Goal: Task Accomplishment & Management: Use online tool/utility

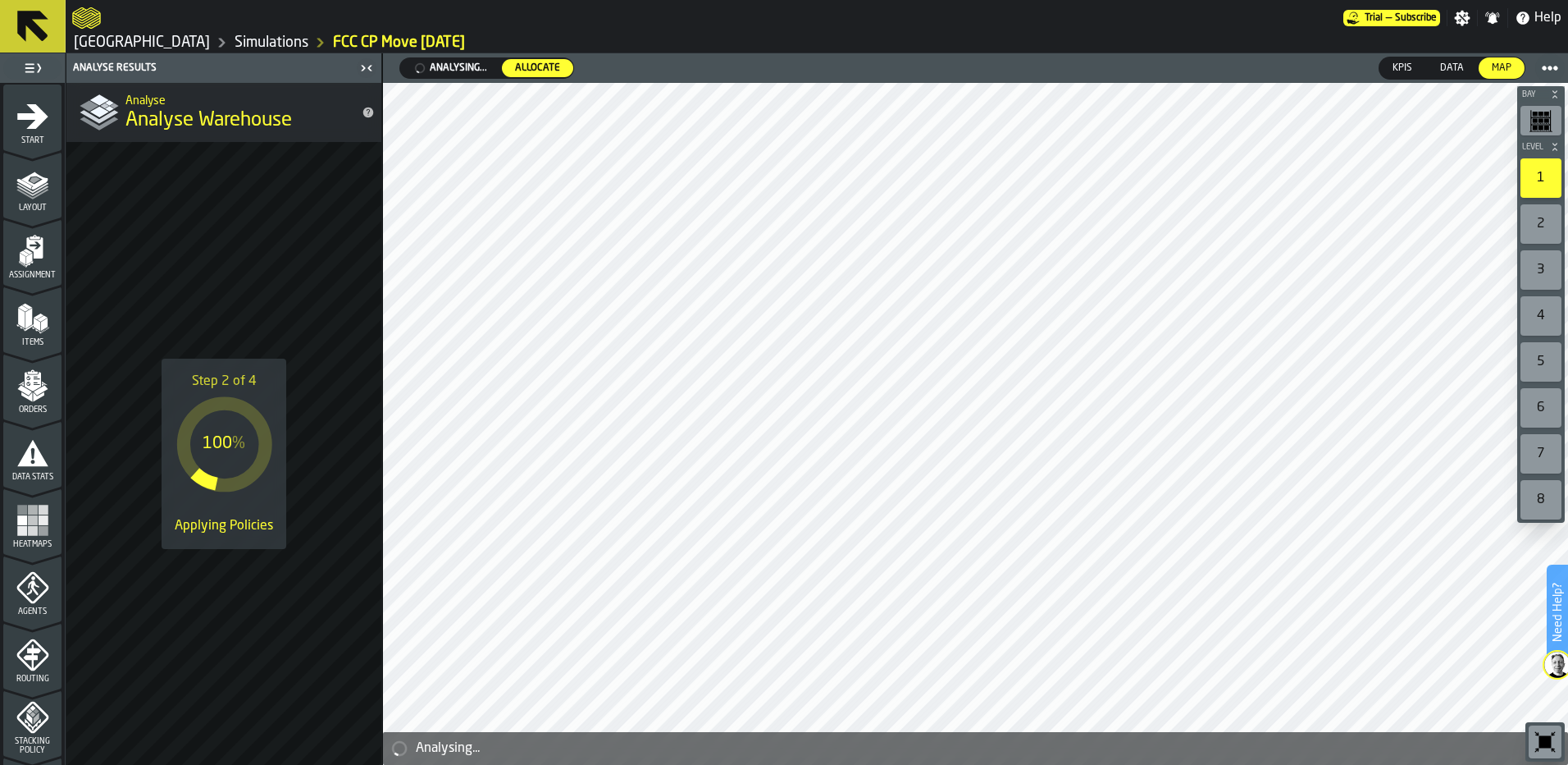
scroll to position [496, 0]
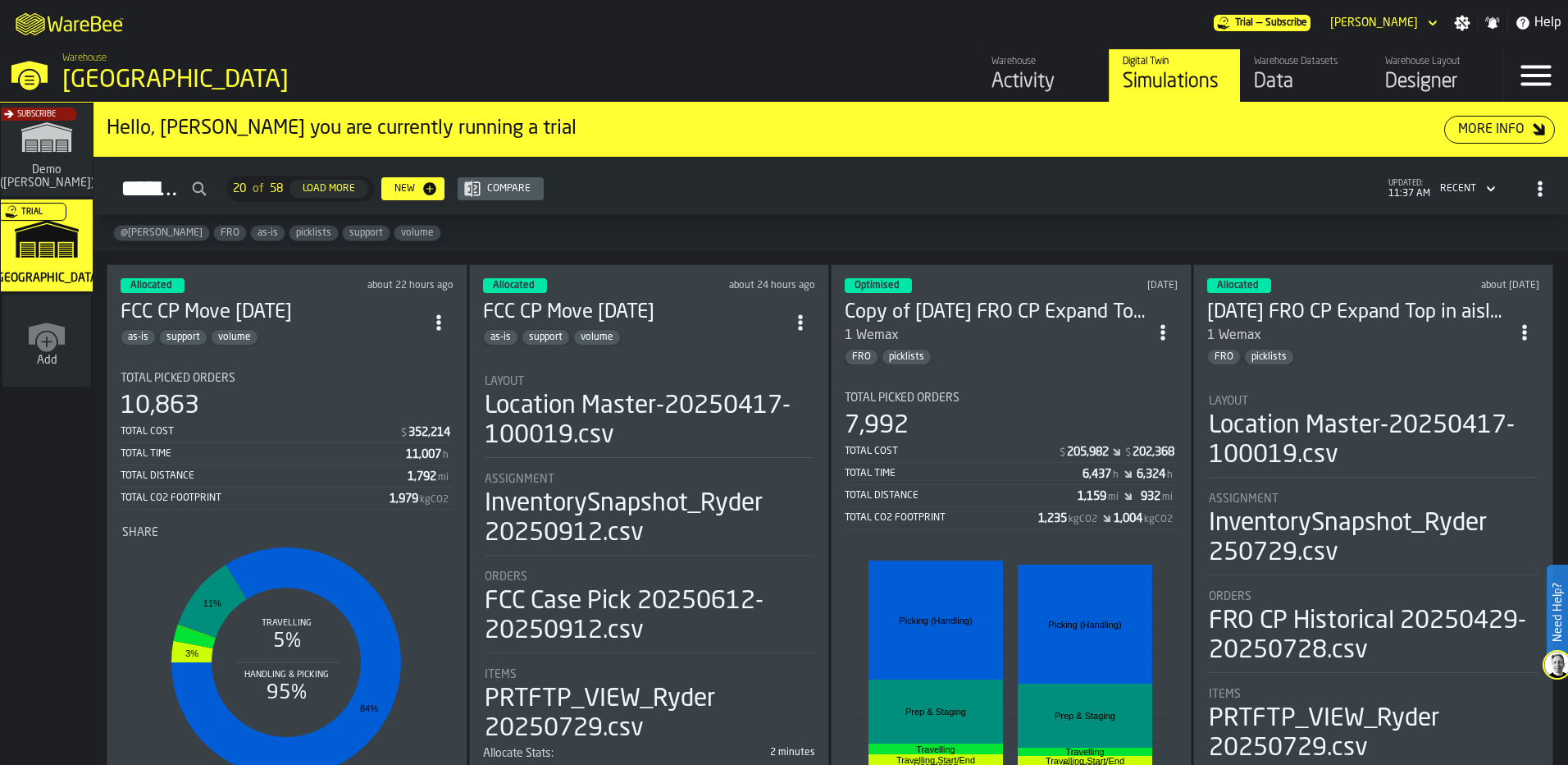
click at [1267, 67] on div "Warehouse Datasets" at bounding box center [1306, 62] width 104 height 11
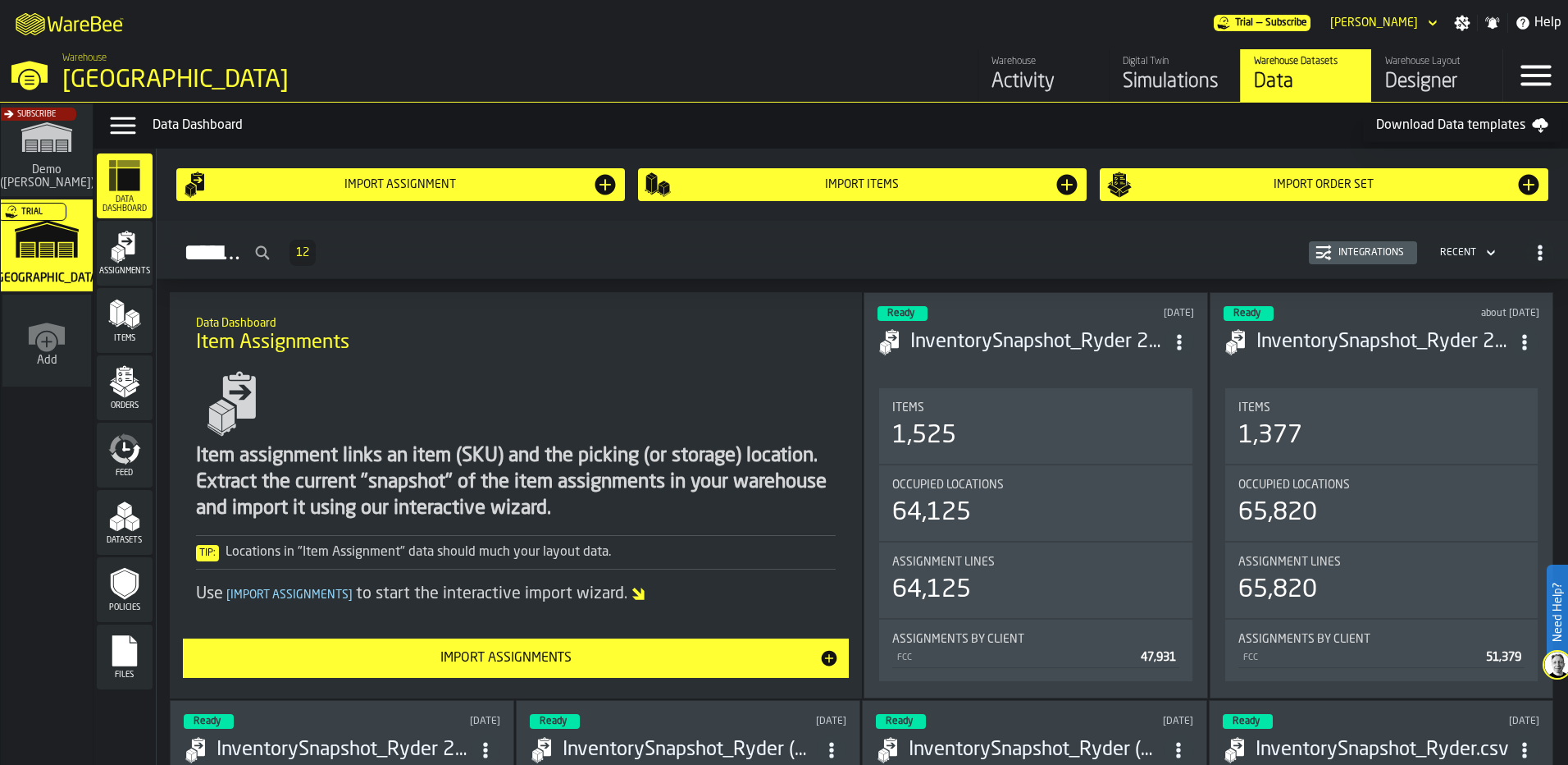
click at [1422, 69] on div "Designer" at bounding box center [1437, 82] width 104 height 26
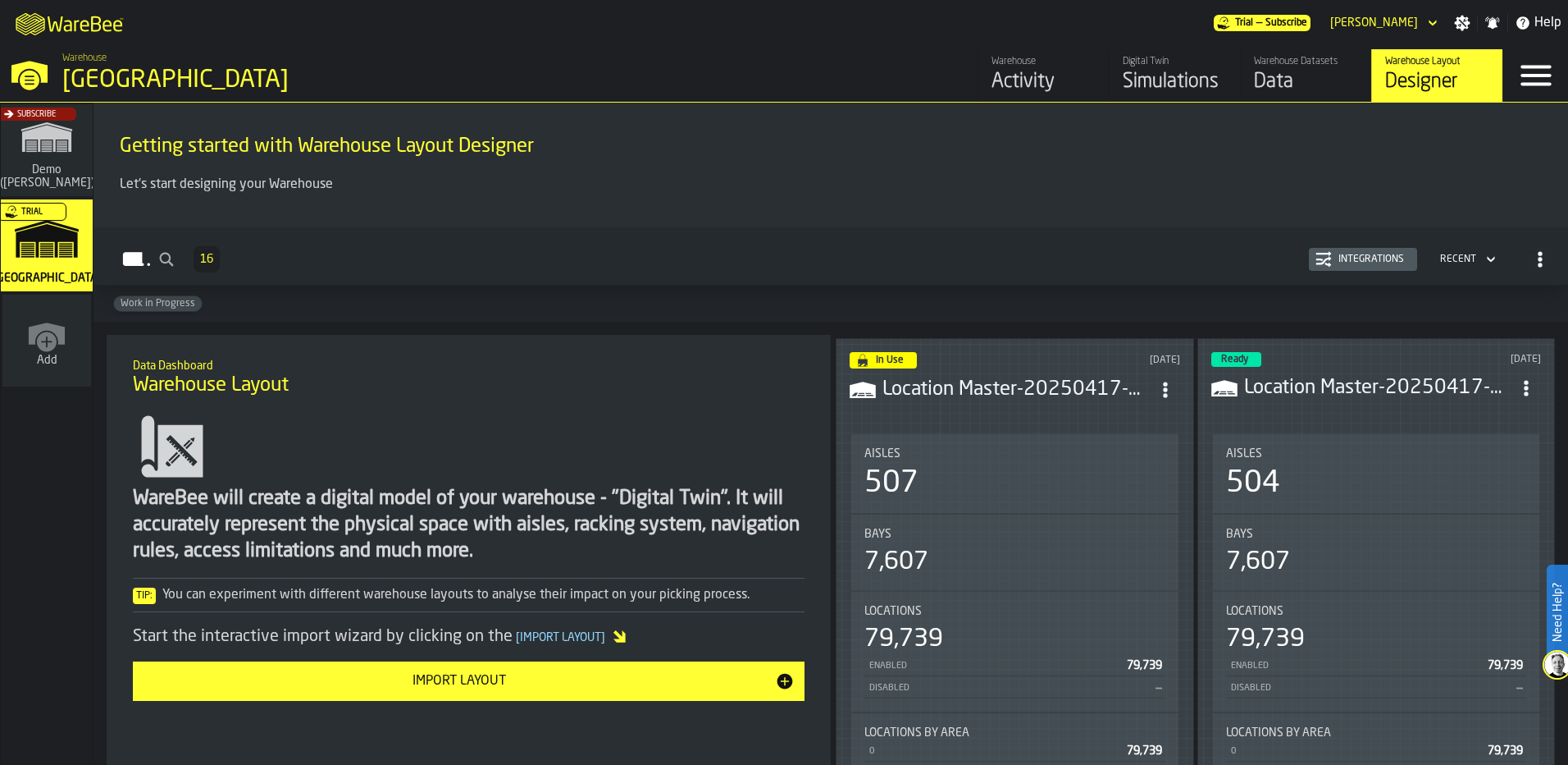
click at [1317, 65] on div "Warehouse Datasets" at bounding box center [1306, 62] width 104 height 11
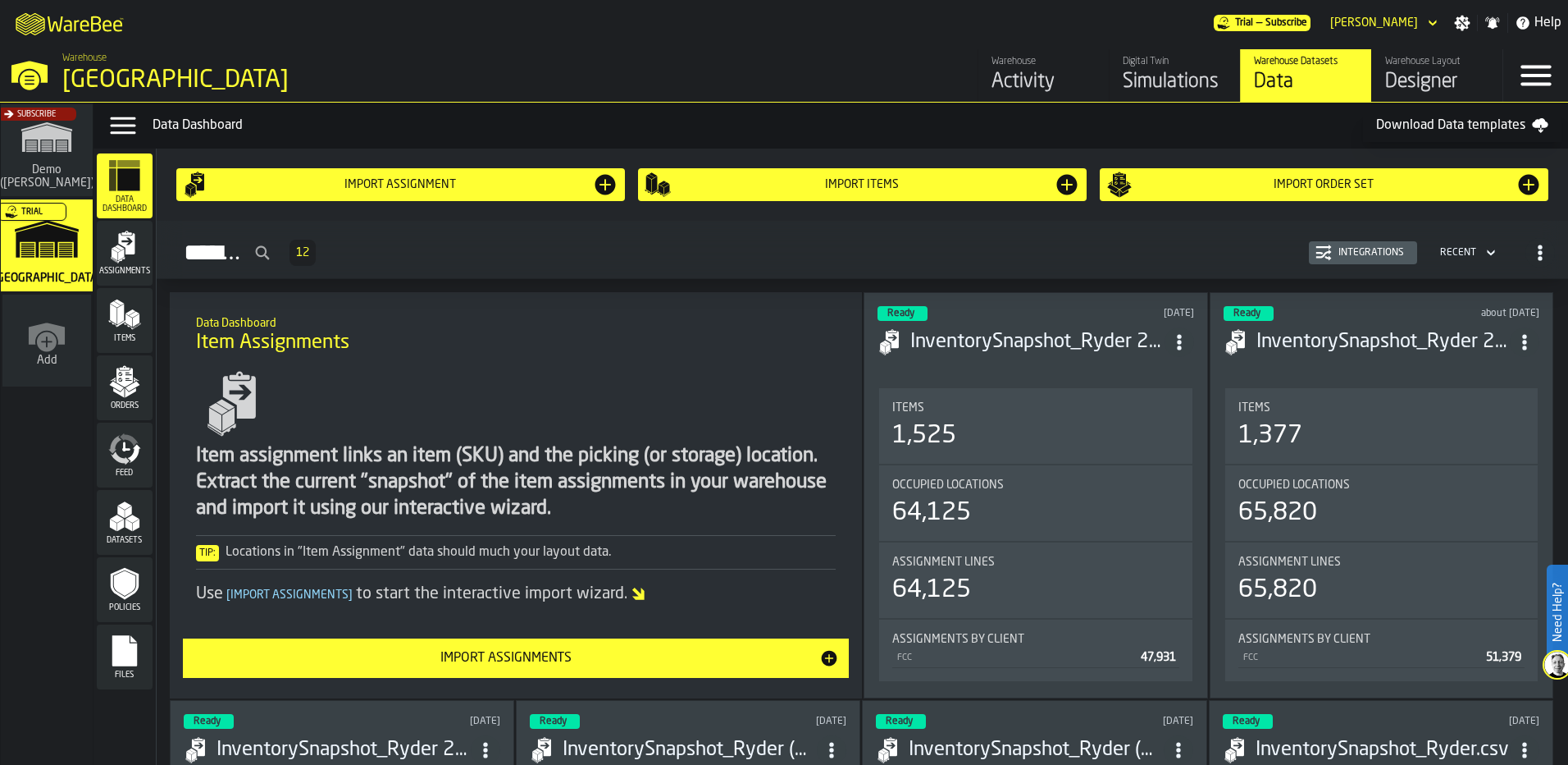
click at [1094, 342] on h3 "InventorySnapshot_Ryder 20250912.csv" at bounding box center [1037, 342] width 253 height 26
click at [1172, 56] on div "Digital Twin" at bounding box center [1174, 62] width 104 height 11
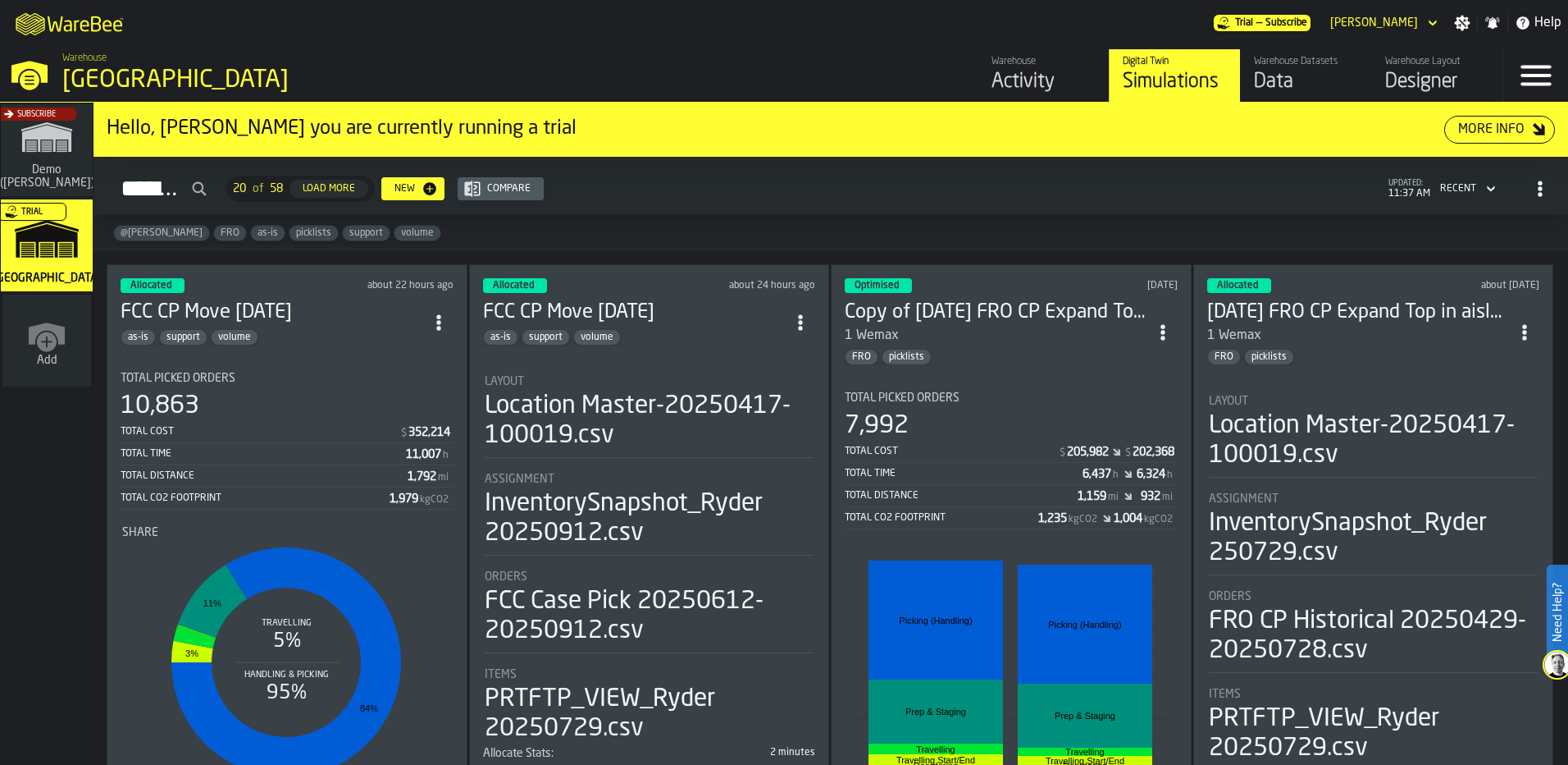
click at [318, 329] on div "as-is support volume" at bounding box center [273, 338] width 304 height 17
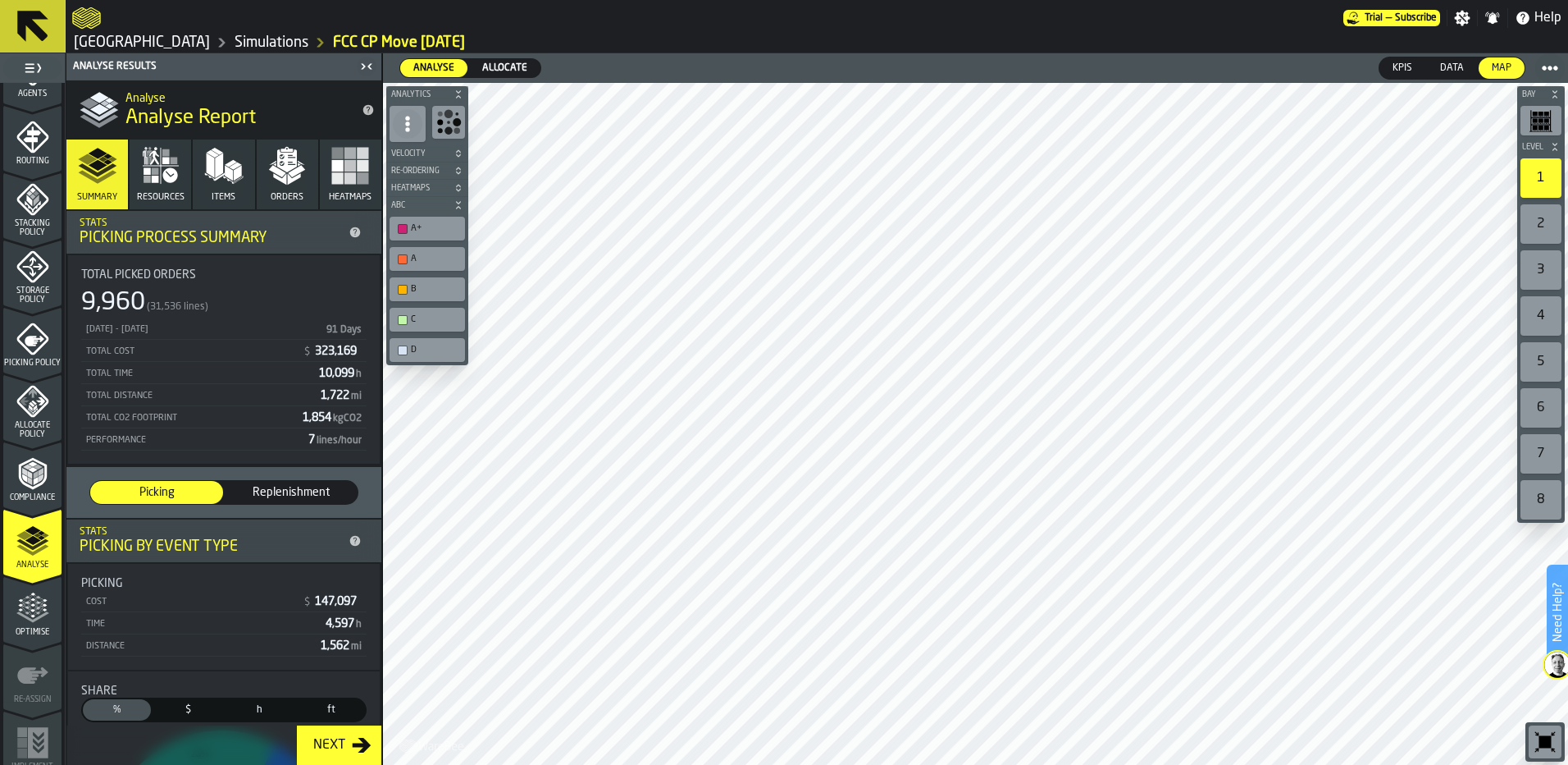
scroll to position [529, 0]
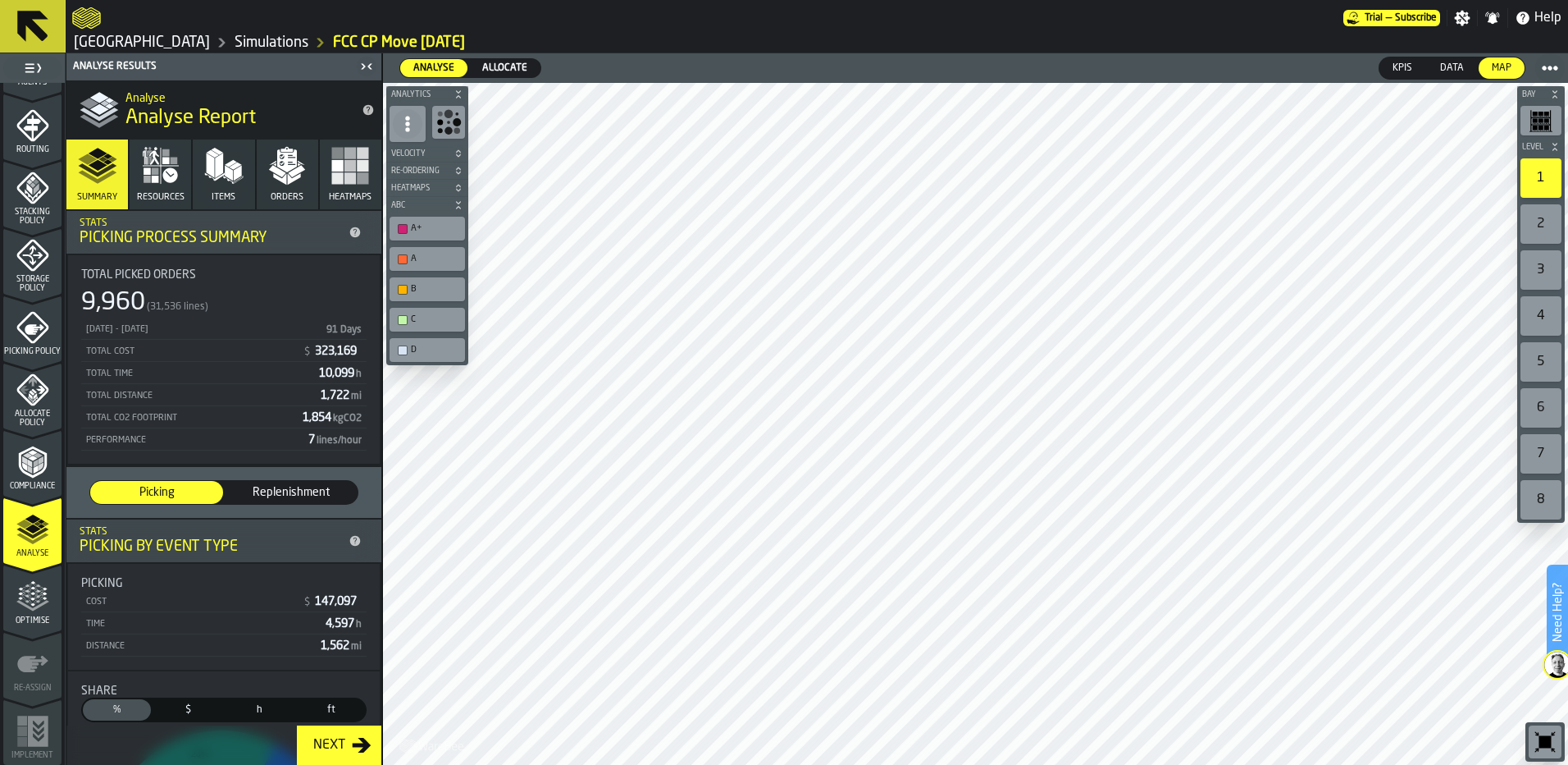
click at [489, 63] on span "Allocate" at bounding box center [505, 68] width 58 height 15
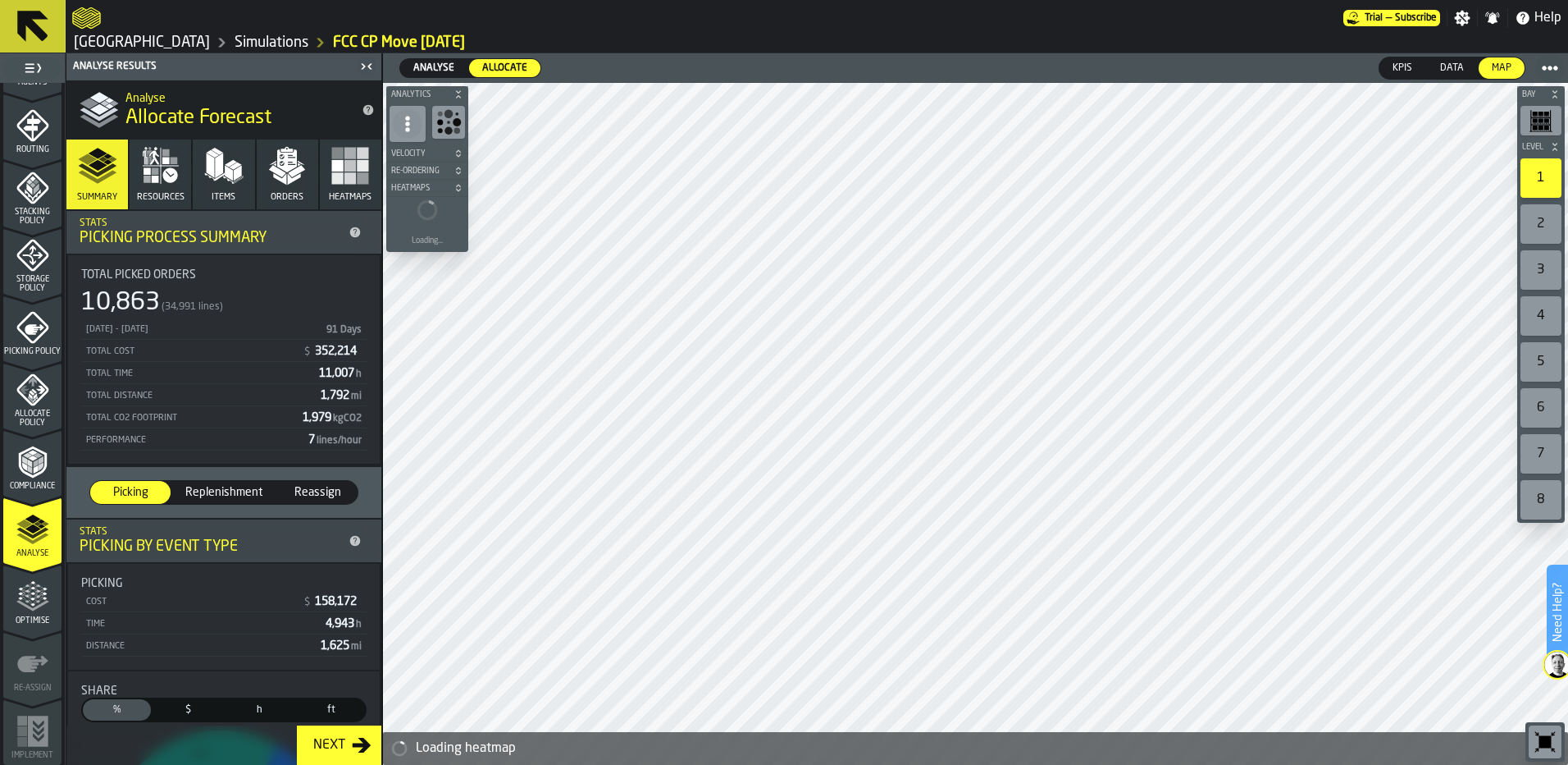
click at [436, 68] on span "Analyse" at bounding box center [434, 68] width 54 height 15
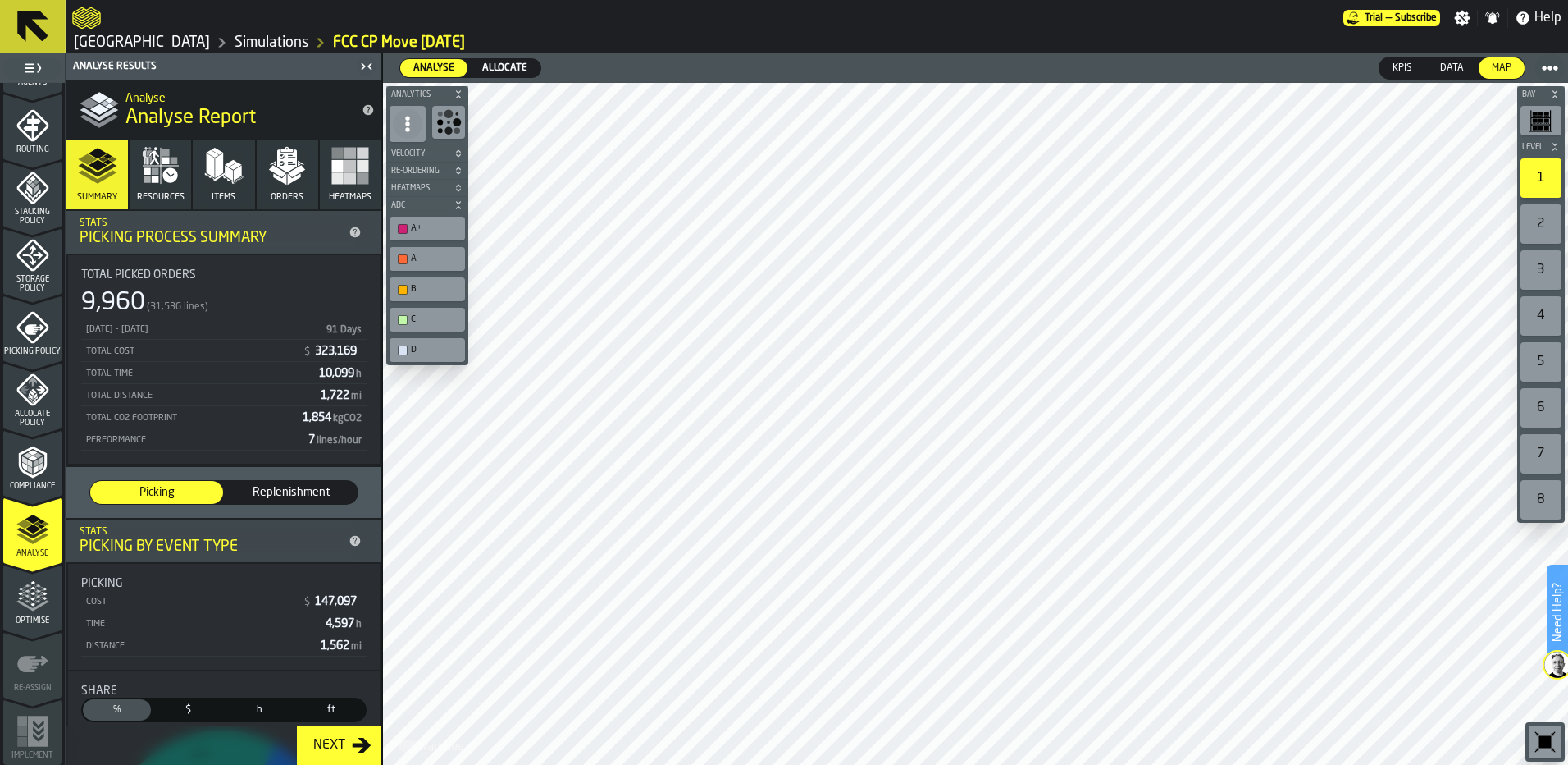
click at [496, 61] on span "Allocate" at bounding box center [505, 68] width 58 height 15
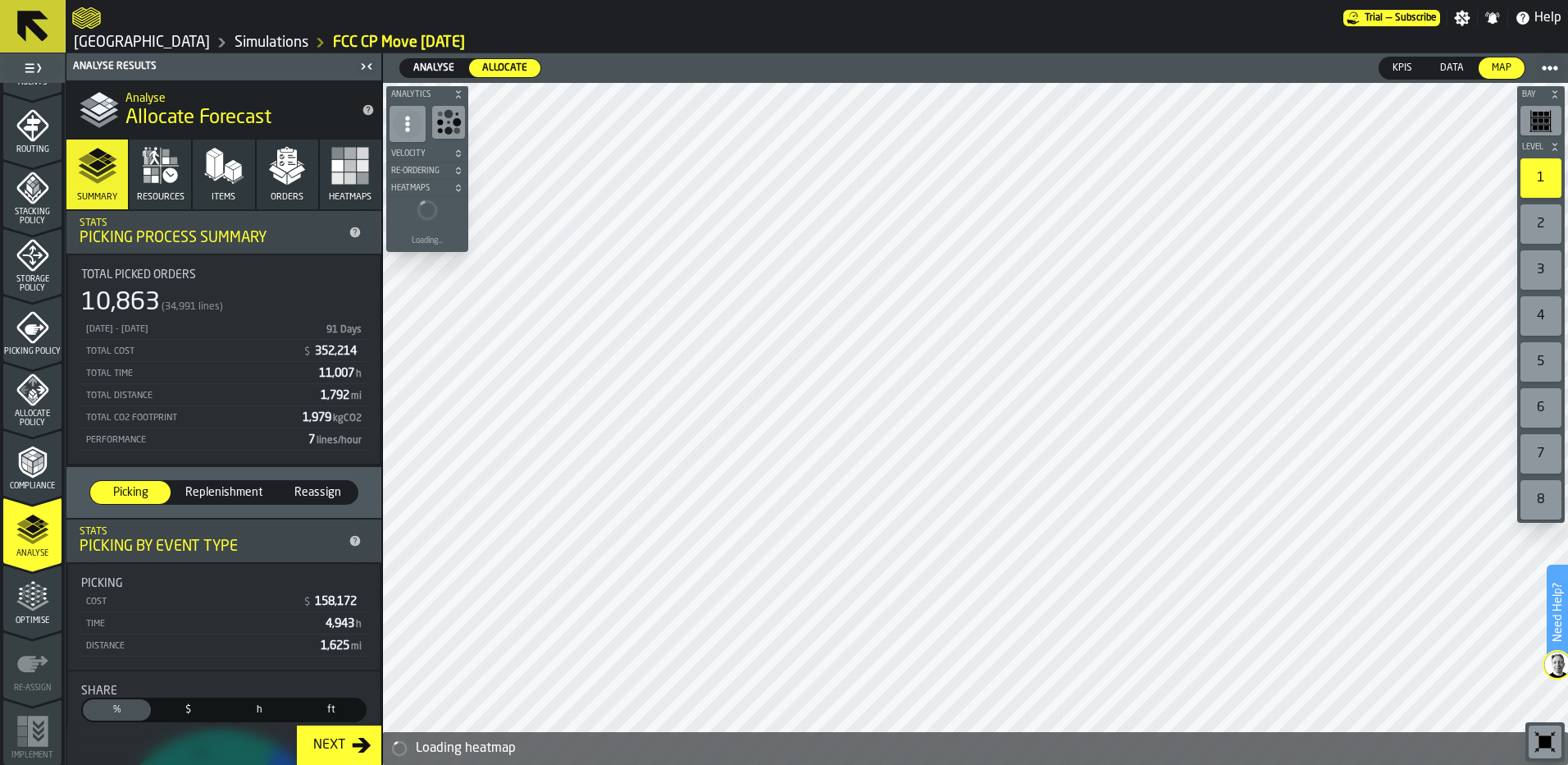
click at [426, 70] on span "Analyse" at bounding box center [434, 68] width 54 height 15
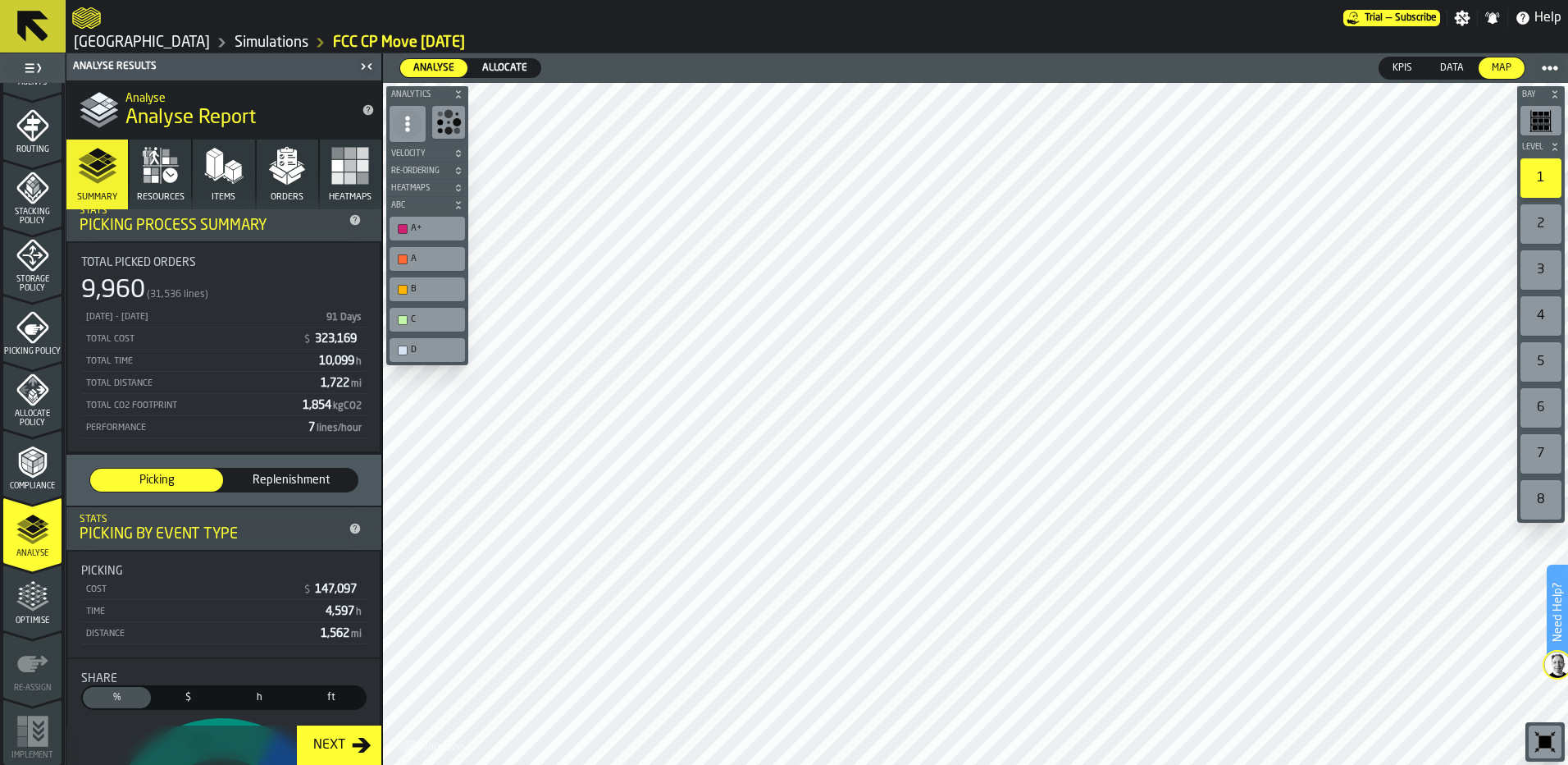
scroll to position [0, 0]
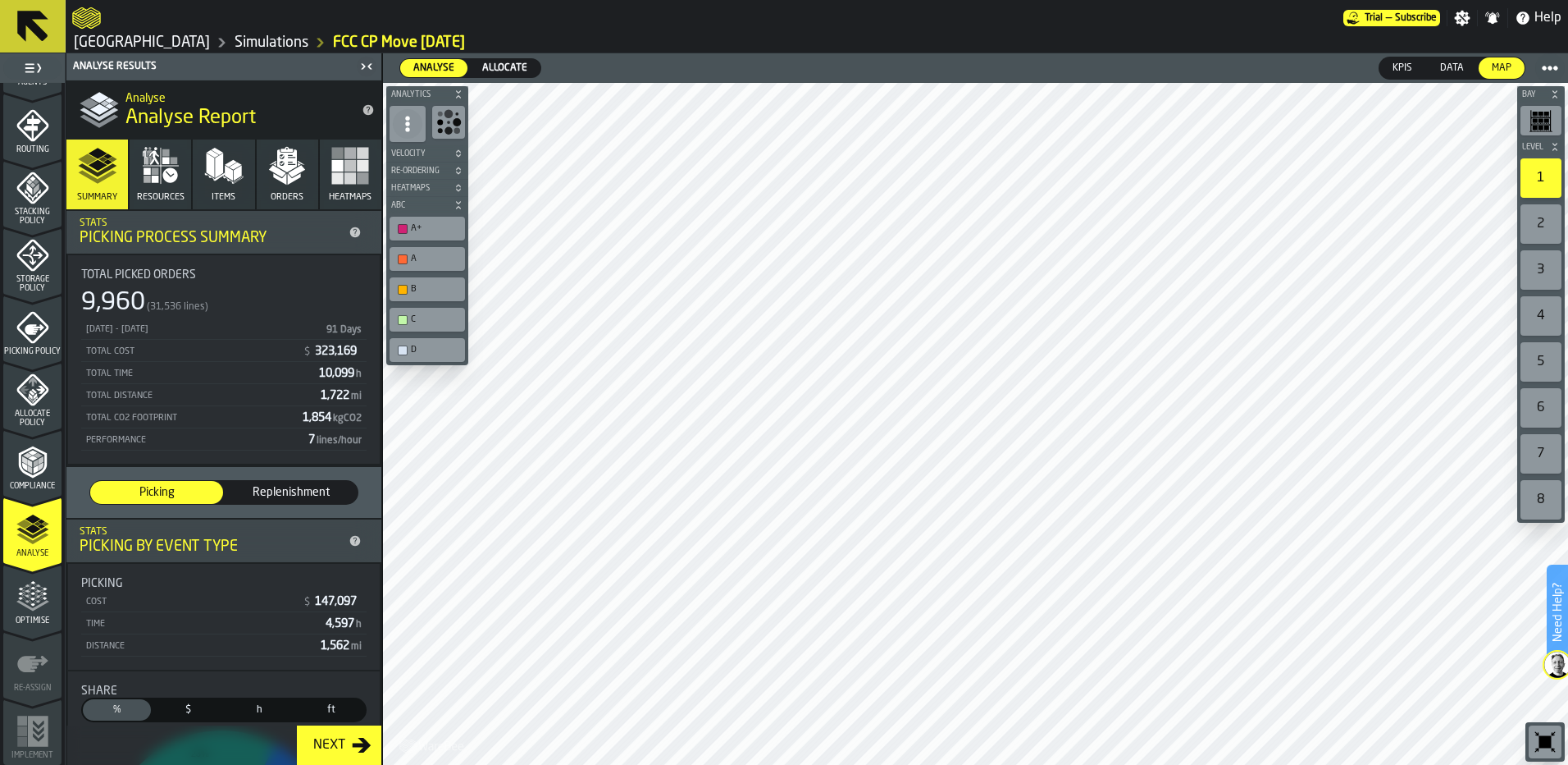
click at [276, 186] on button "Orders" at bounding box center [288, 174] width 62 height 69
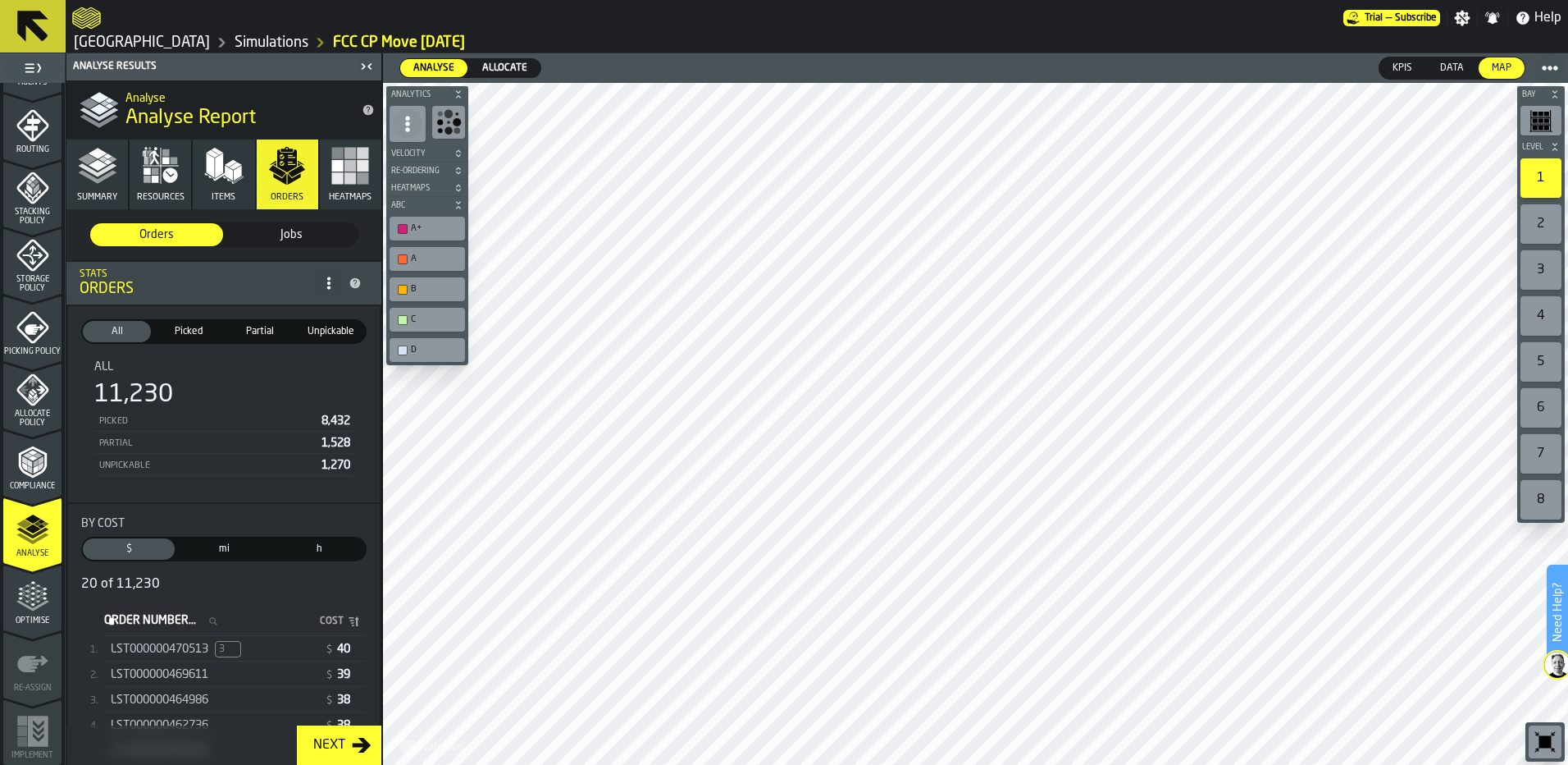
drag, startPoint x: 509, startPoint y: 77, endPoint x: 506, endPoint y: 68, distance: 9.5
click at [508, 77] on label "Allocate Allocate" at bounding box center [505, 68] width 73 height 20
click at [506, 68] on span "Allocate" at bounding box center [505, 68] width 58 height 15
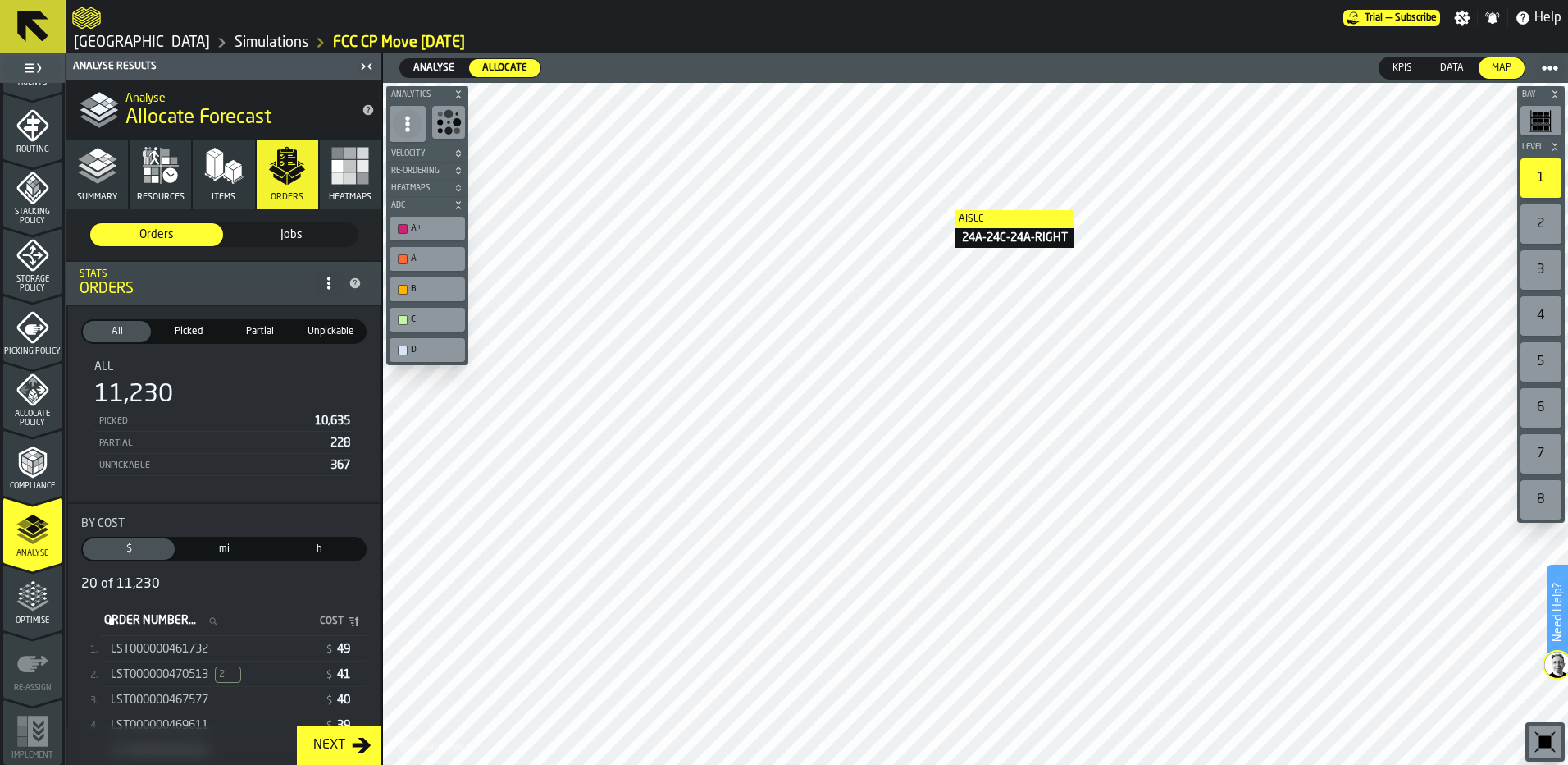
click at [23, 411] on span "Allocate Policy" at bounding box center [33, 418] width 58 height 18
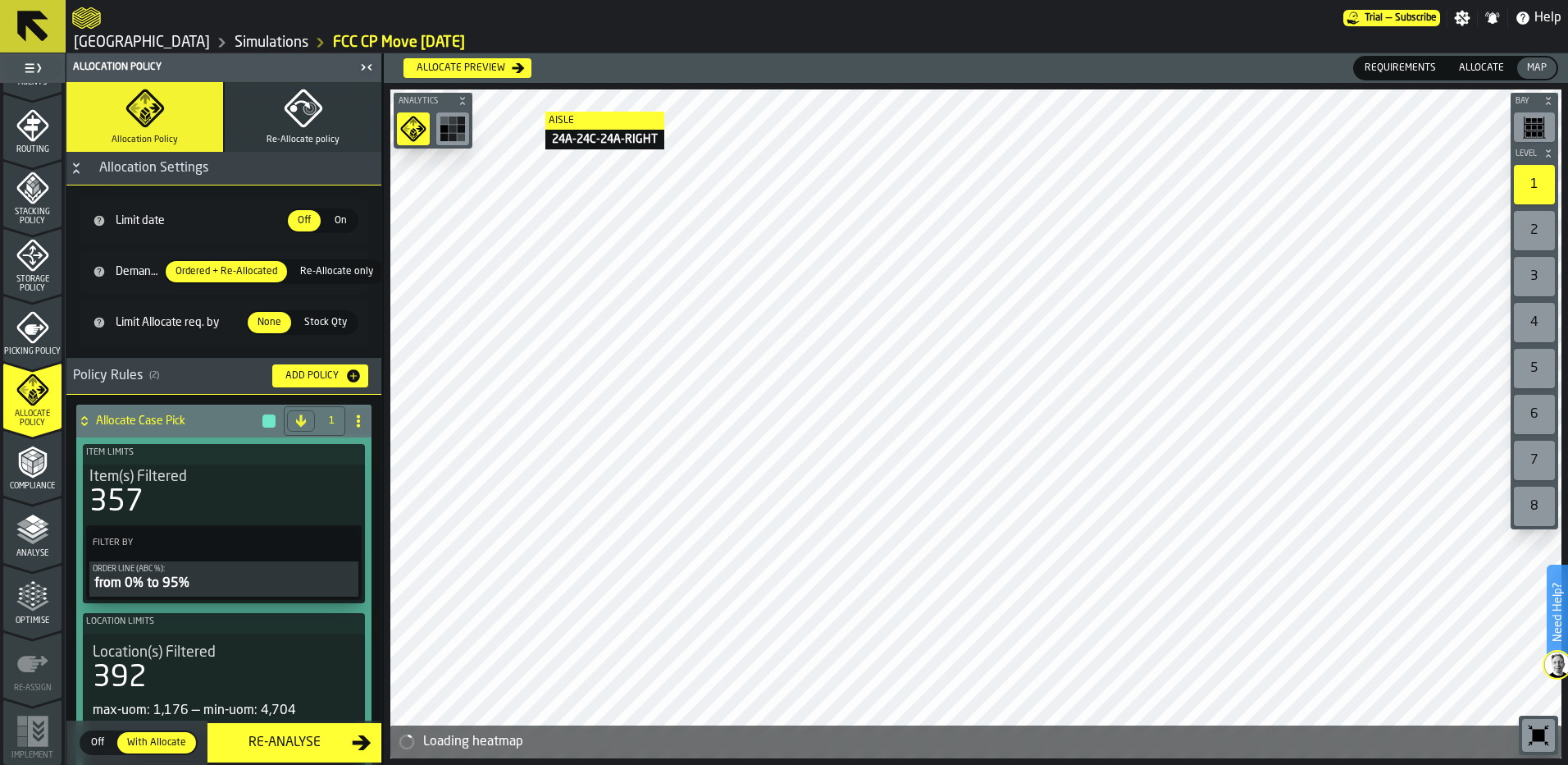
click at [1502, 67] on span "Allocate" at bounding box center [1482, 68] width 58 height 15
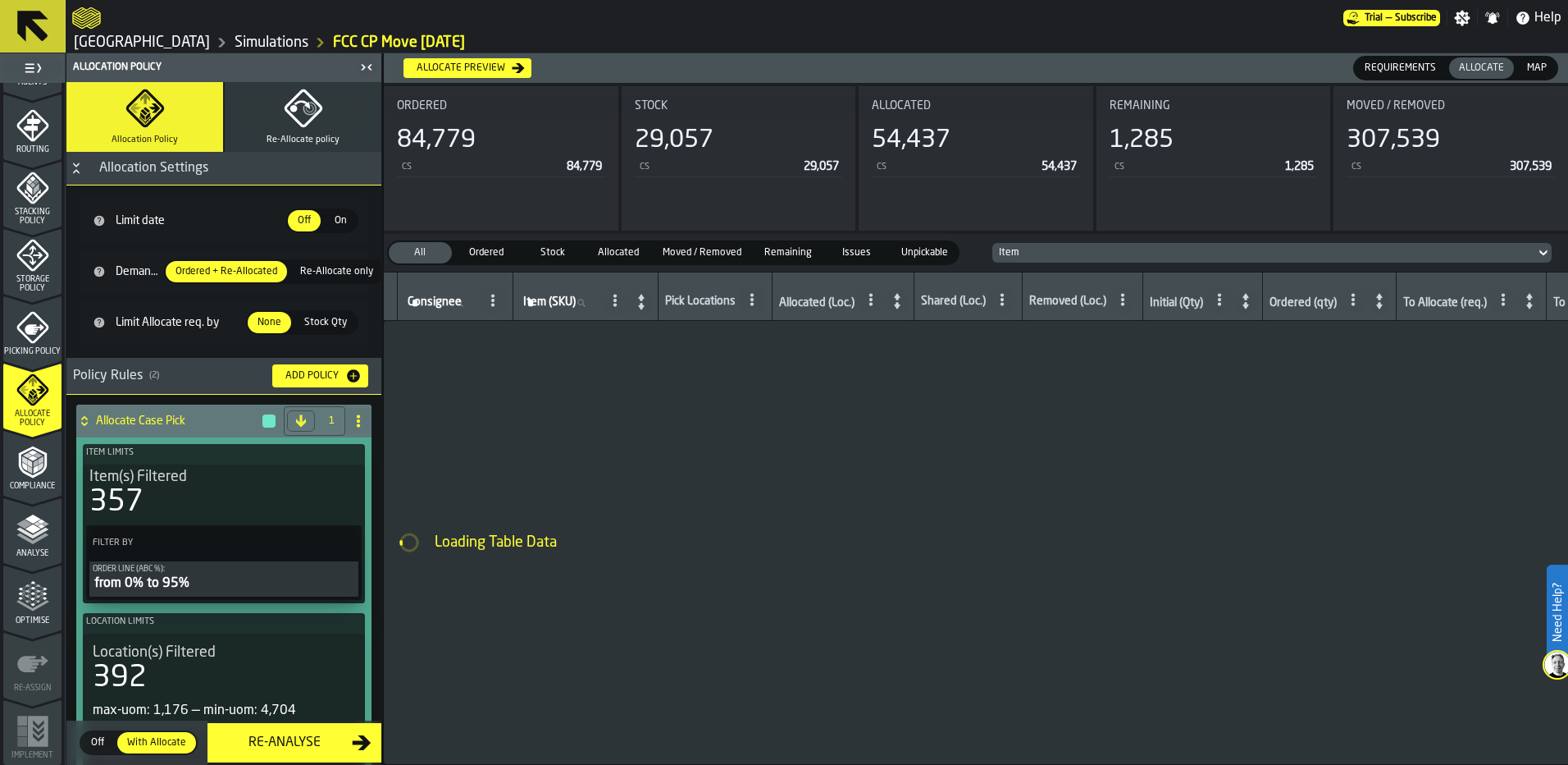
click at [1422, 71] on span "Requirements" at bounding box center [1400, 68] width 84 height 15
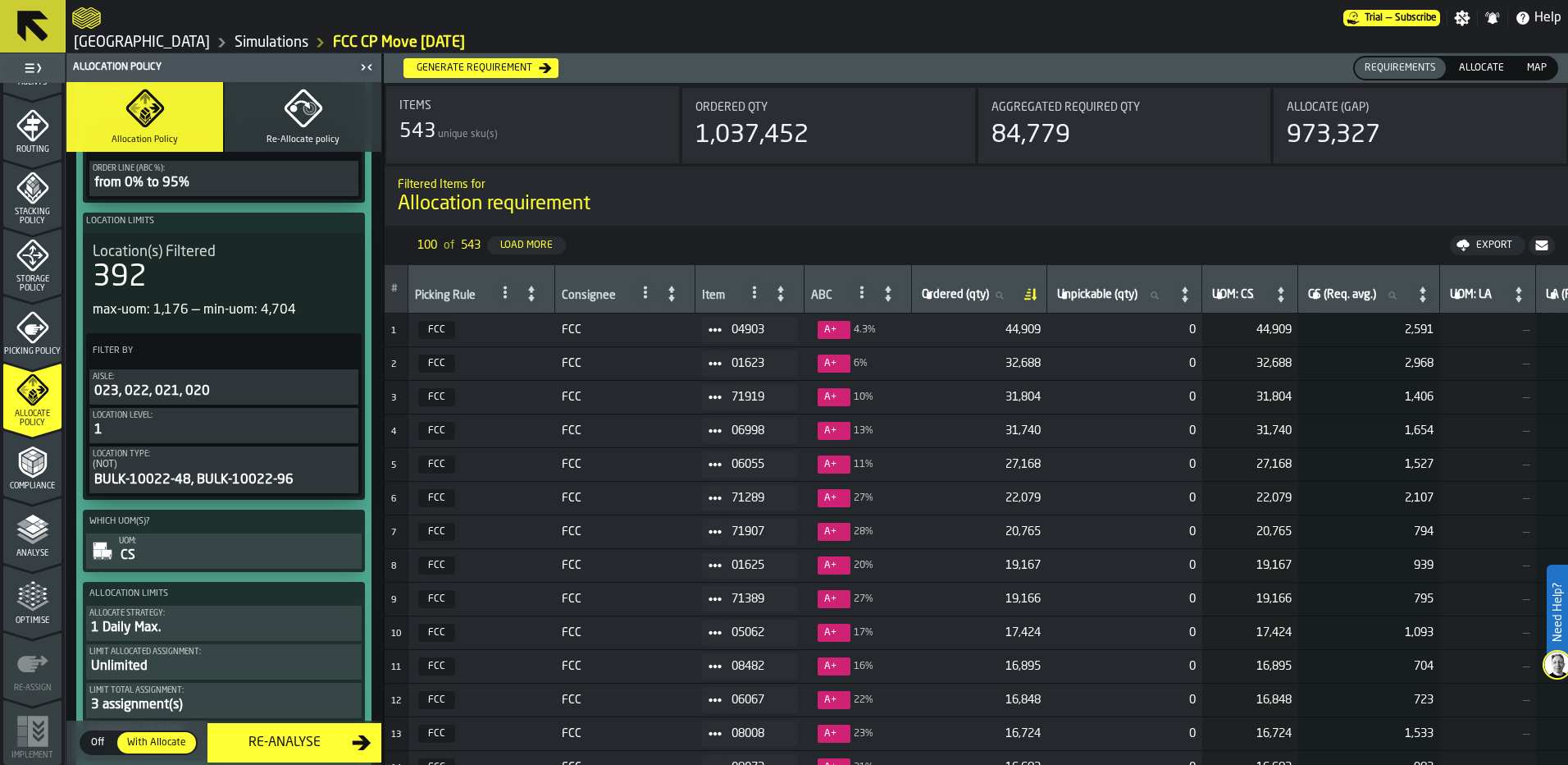
click at [1481, 70] on span "Allocate" at bounding box center [1482, 68] width 58 height 15
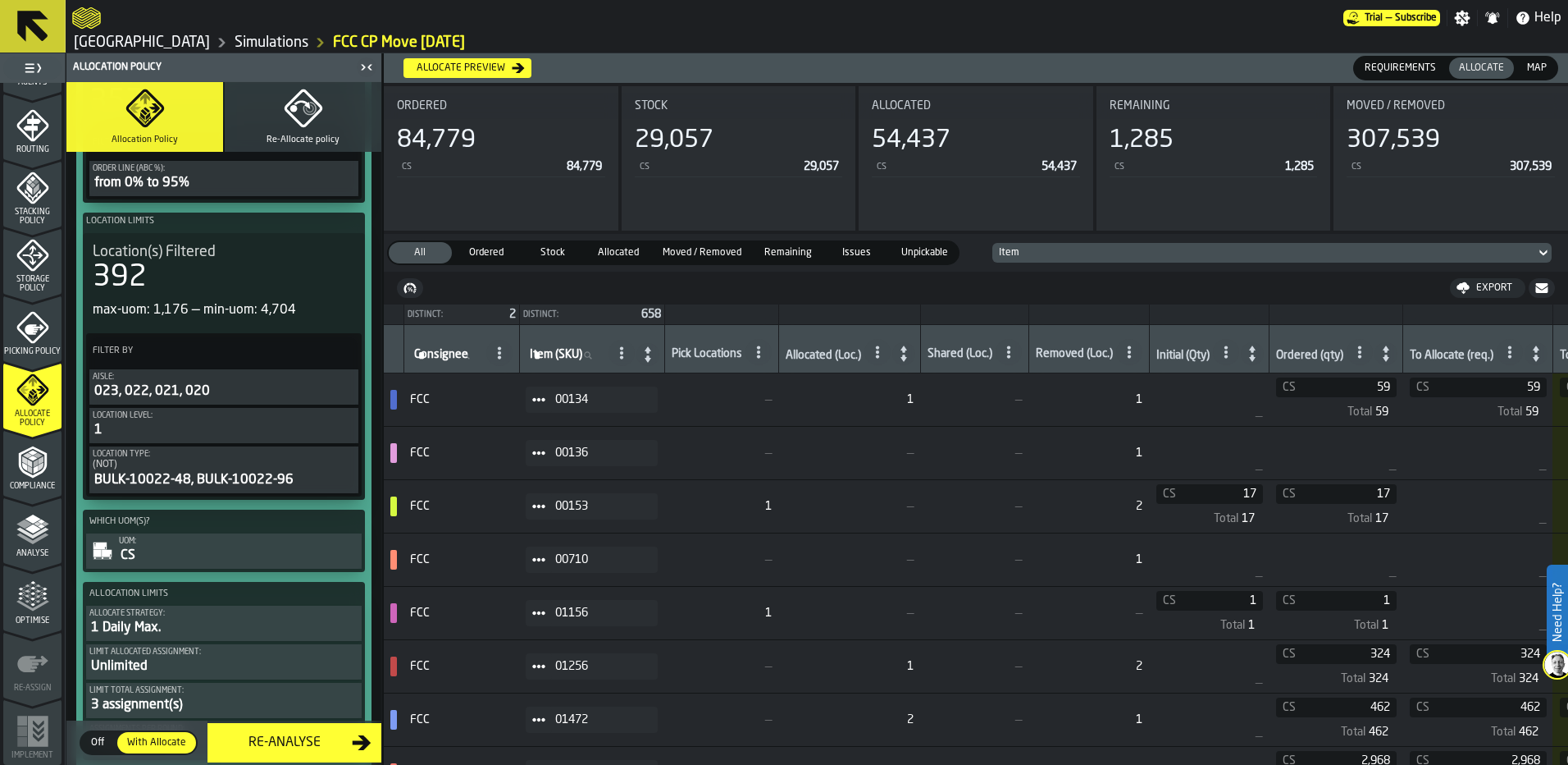
click at [1153, 136] on div "1,285" at bounding box center [1142, 141] width 64 height 30
click at [1151, 144] on div "1,285" at bounding box center [1142, 141] width 64 height 30
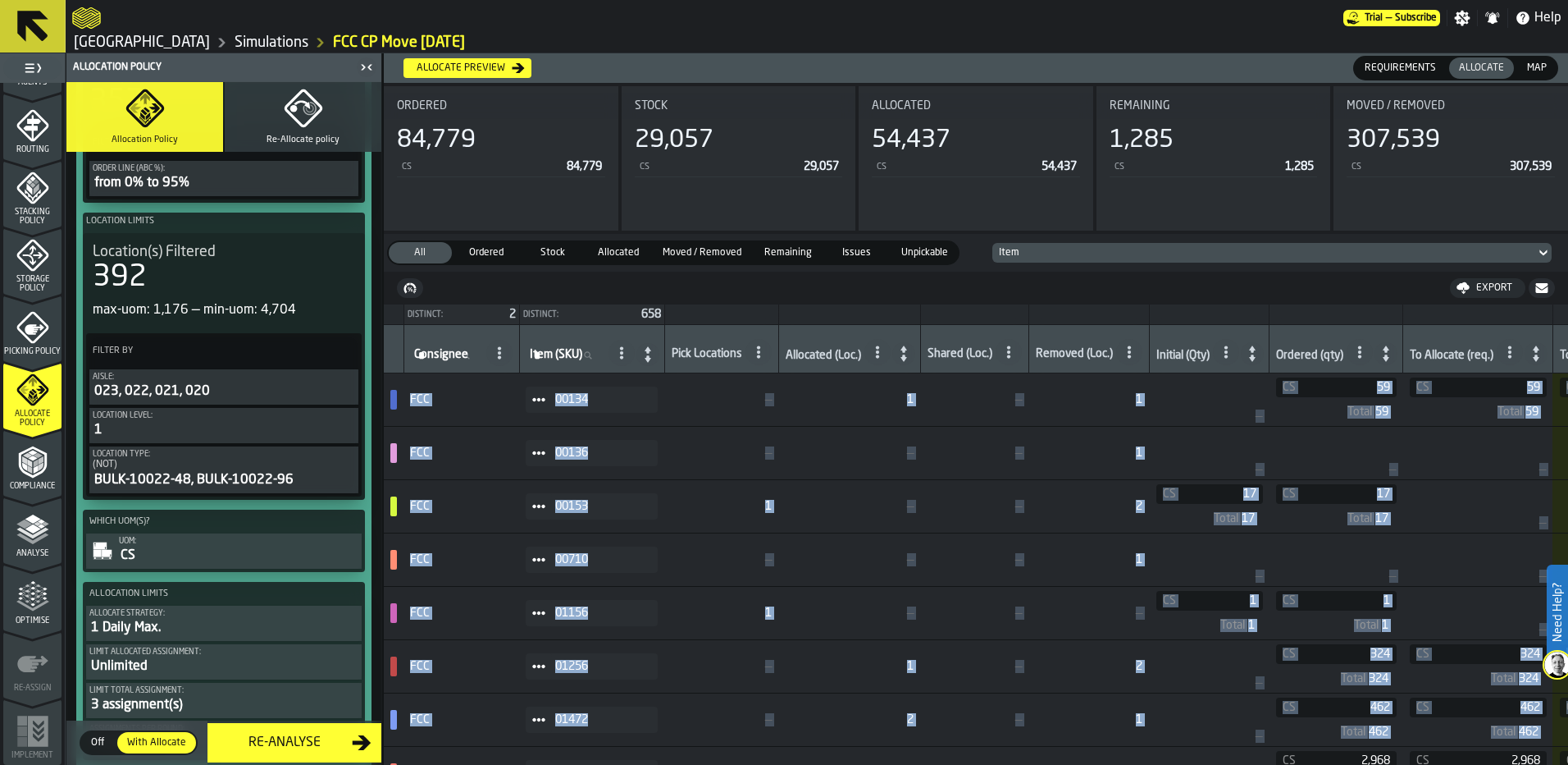
drag, startPoint x: 738, startPoint y: 763, endPoint x: 854, endPoint y: 773, distance: 116.4
click at [854, 764] on html "Need Help? Trial — Subscribe Settings Notifications Help Ferrara Simulations FC…" at bounding box center [784, 382] width 1568 height 765
click at [1326, 295] on nav "Export" at bounding box center [977, 288] width 1185 height 33
click at [1222, 292] on nav "Export" at bounding box center [977, 288] width 1185 height 33
click at [1447, 361] on div "To Allocate (req.)" at bounding box center [1451, 357] width 83 height 17
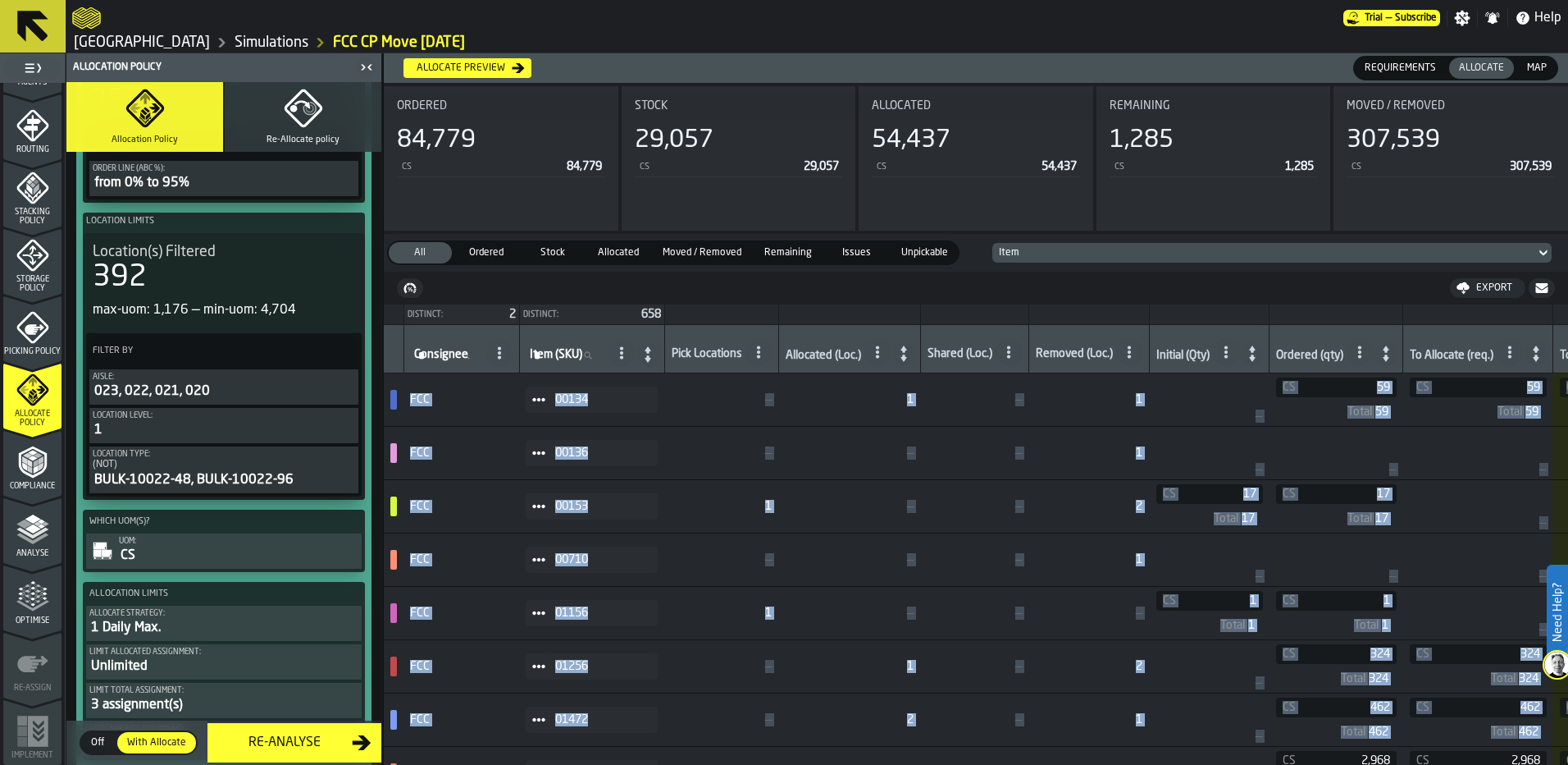
click at [1514, 355] on icon at bounding box center [1510, 352] width 13 height 13
click at [1482, 339] on div "To Allocate (req.)" at bounding box center [1479, 348] width 140 height 33
click at [1540, 349] on icon at bounding box center [1536, 352] width 7 height 16
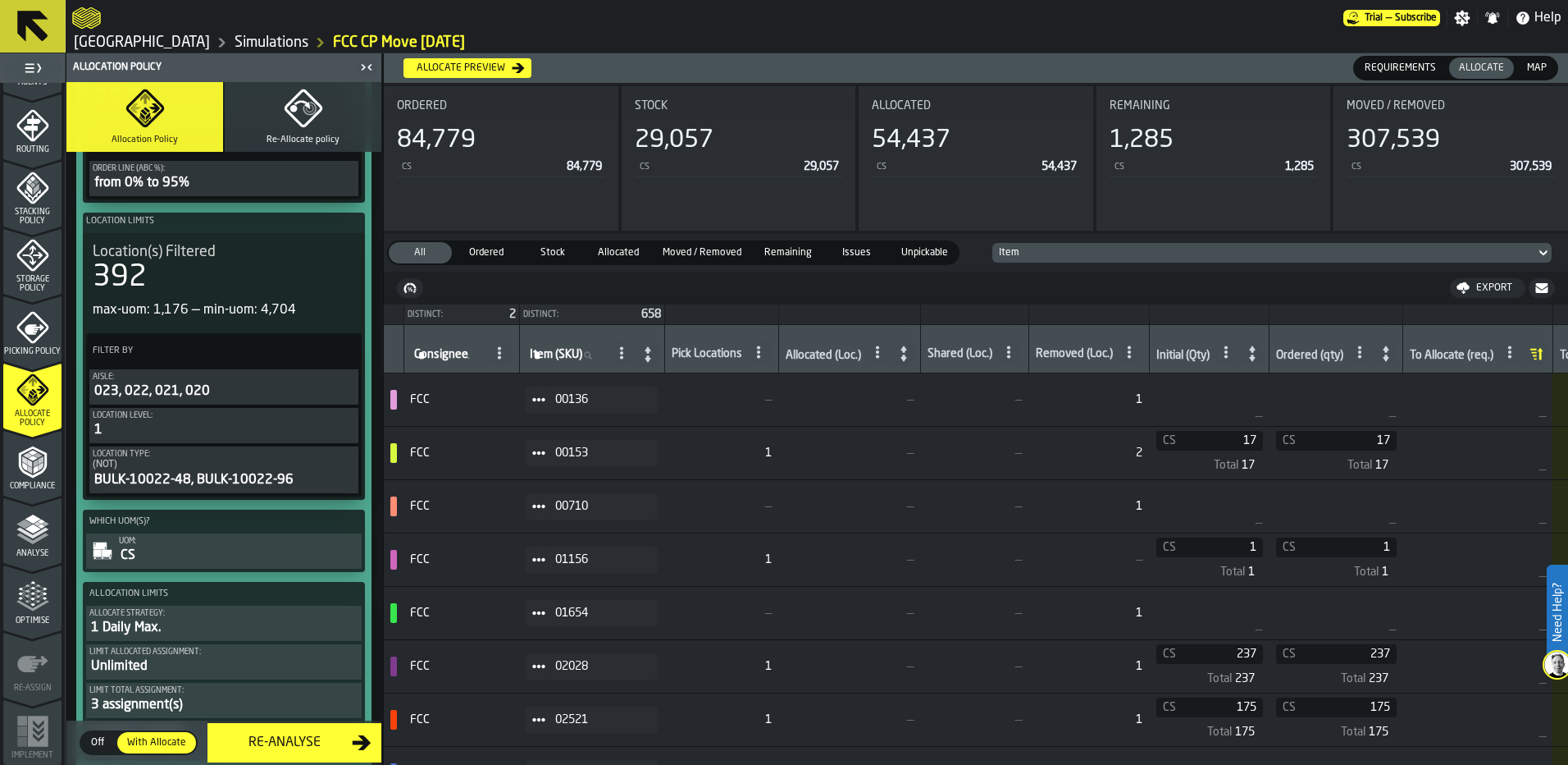
click at [1546, 349] on icon at bounding box center [1536, 353] width 23 height 23
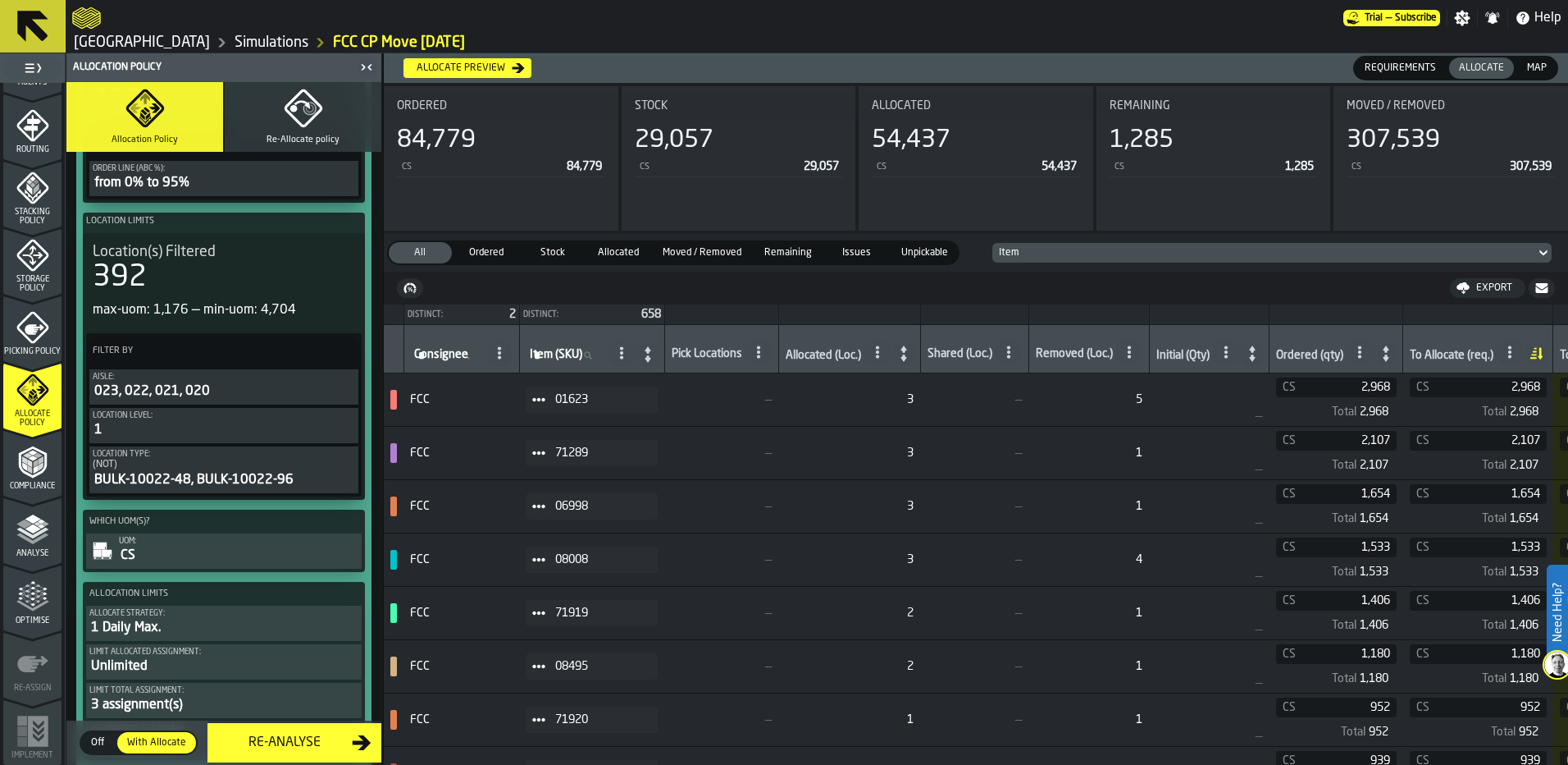
click at [784, 247] on span "Remaining" at bounding box center [788, 253] width 61 height 15
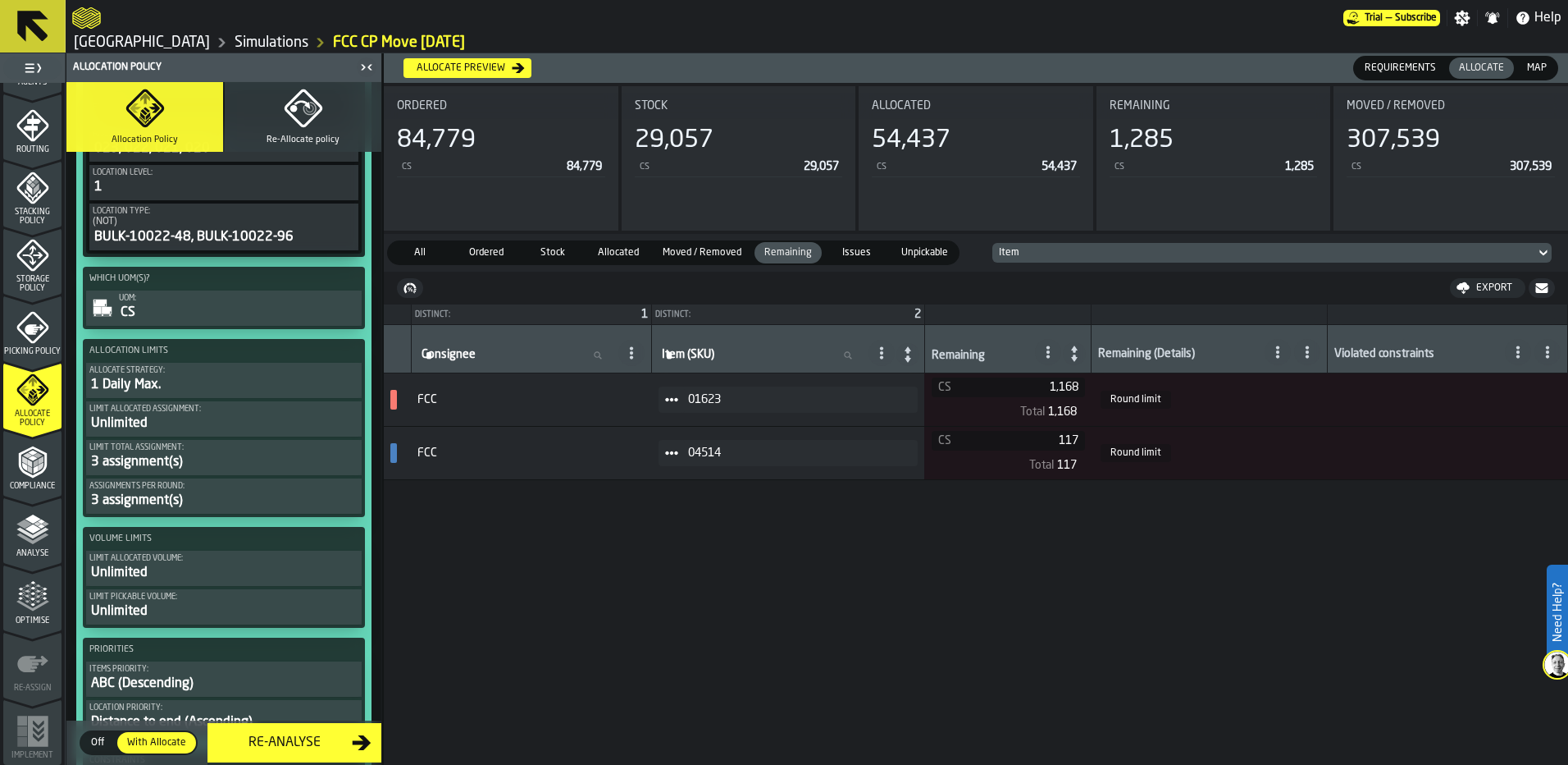
scroll to position [728, 0]
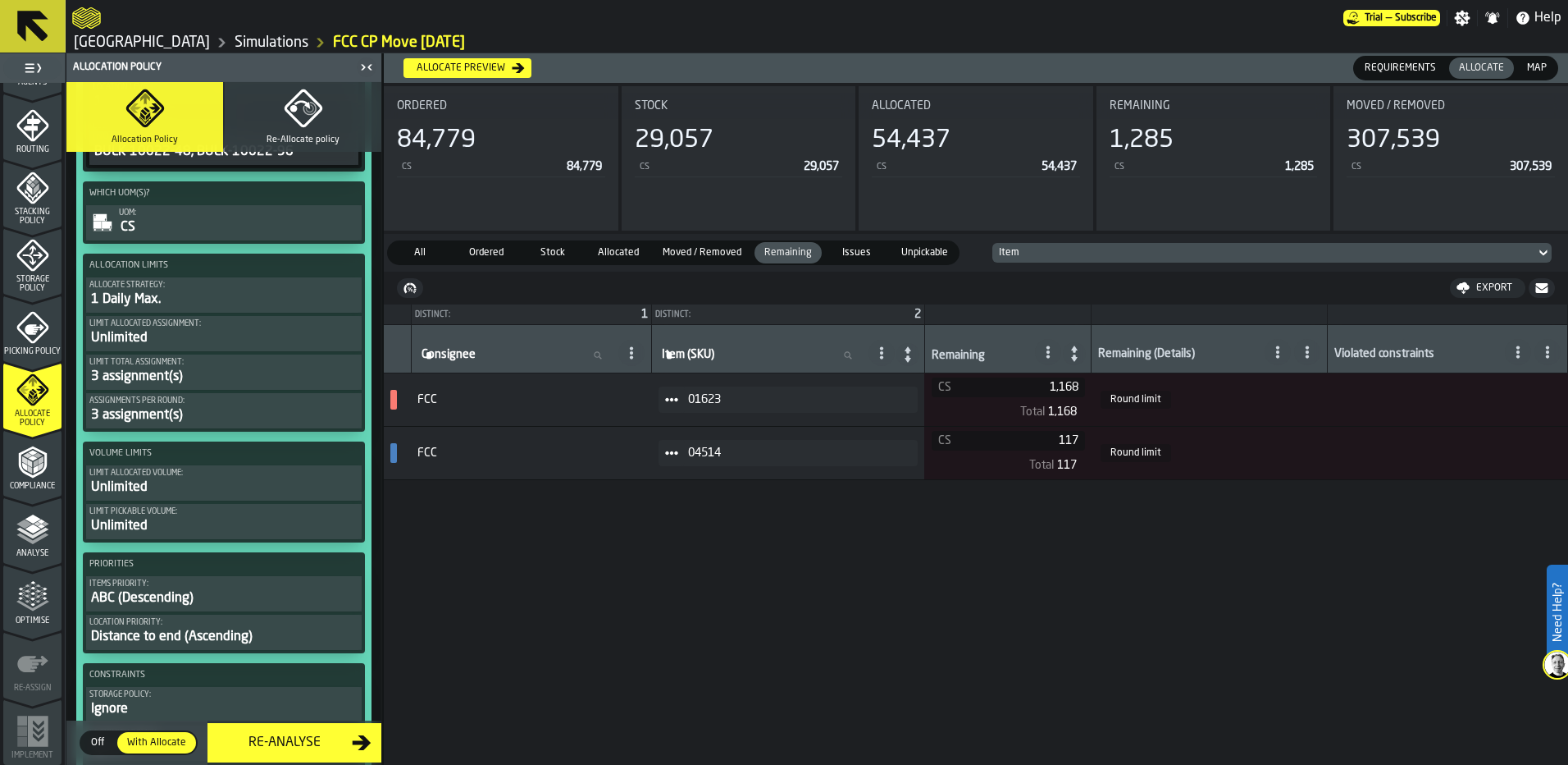
click at [260, 417] on div "3 assignment(s)" at bounding box center [223, 414] width 269 height 20
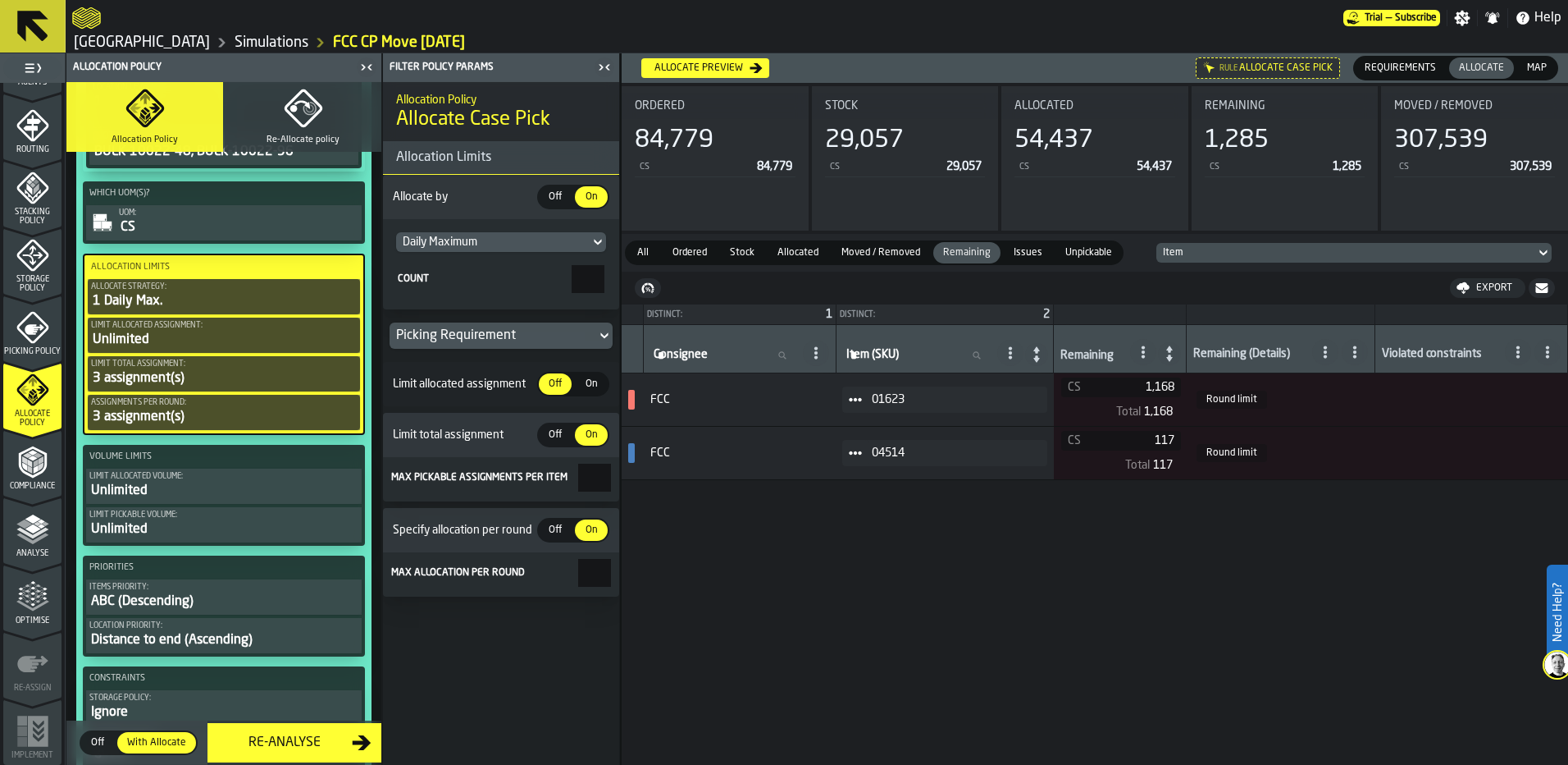
drag, startPoint x: 583, startPoint y: 575, endPoint x: 769, endPoint y: 579, distance: 186.0
click at [769, 579] on main "1 Start 1.1 Layout 1.2 Assignment 1.3 Items 1.4 Orders 1.5 Data Stats 1.6 Heatm…" at bounding box center [784, 409] width 1568 height 712
click at [1225, 542] on div "Distinct: 1 Distinct: 2 Consignee Consignee Item (SKU) Item (SKU) Remaining Rem…" at bounding box center [1095, 551] width 947 height 493
click at [869, 410] on span at bounding box center [856, 399] width 26 height 26
click at [891, 458] on div "Show Orders" at bounding box center [917, 458] width 97 height 10
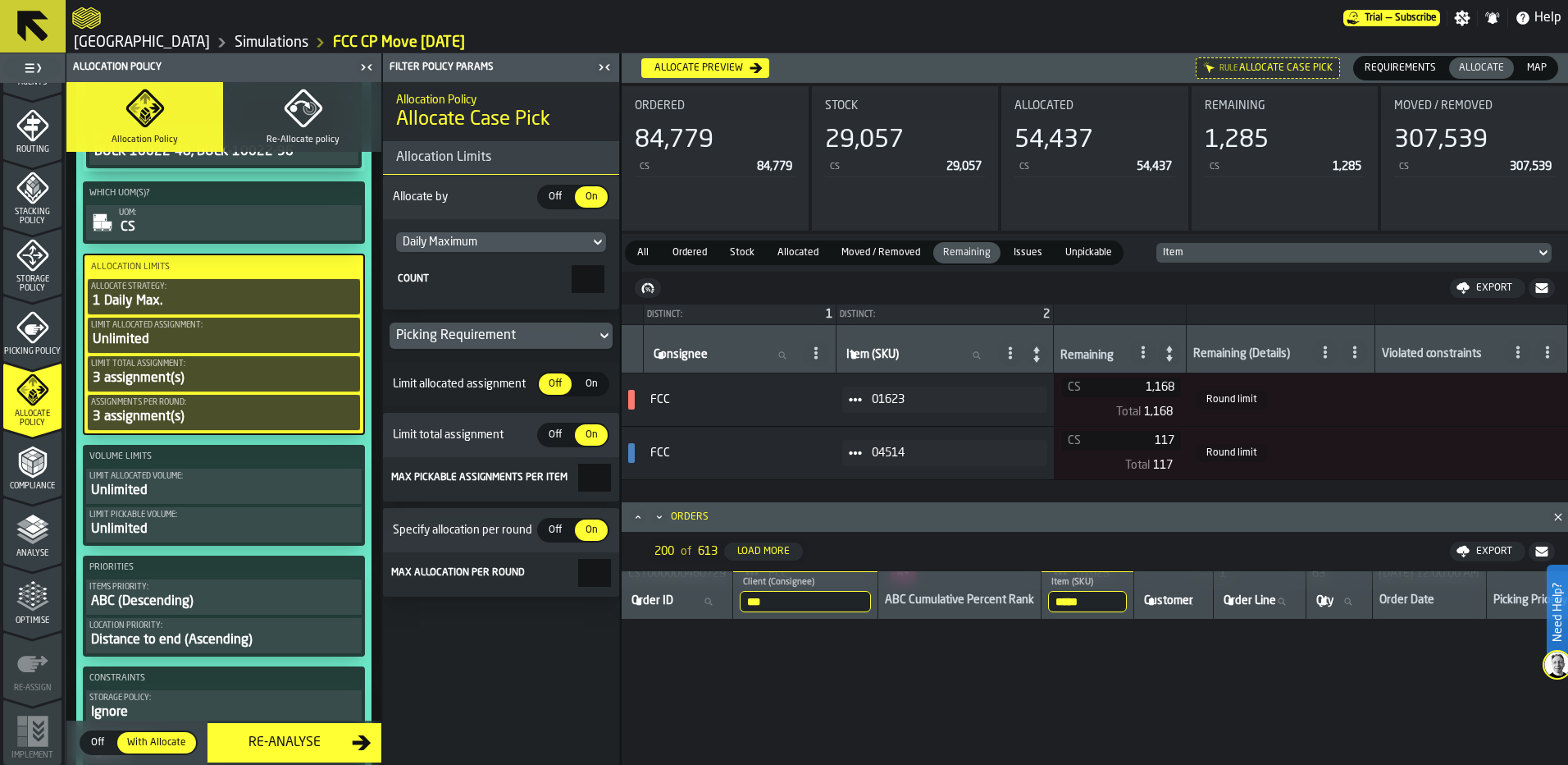
scroll to position [0, 0]
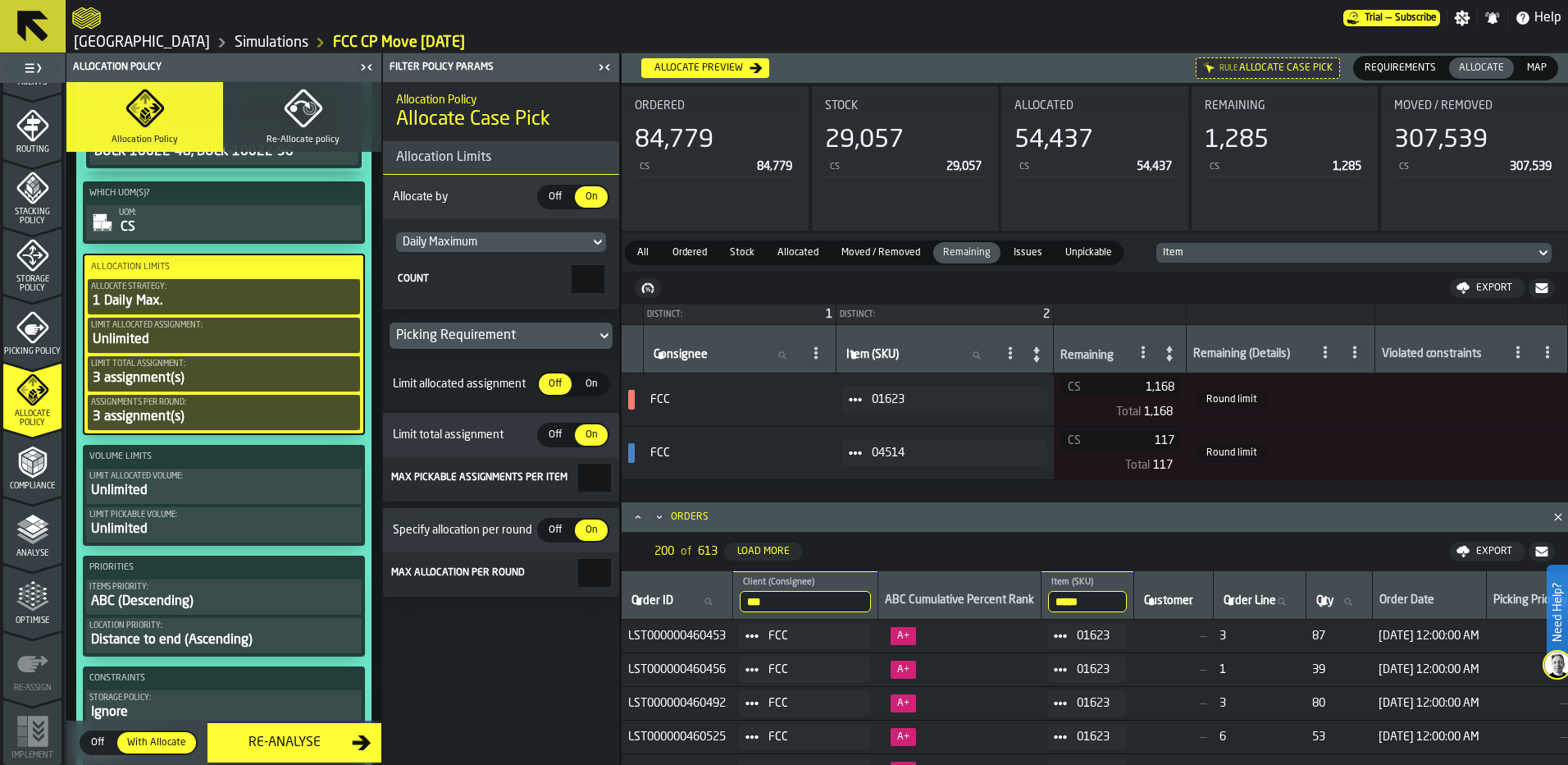
click at [862, 450] on icon at bounding box center [856, 453] width 13 height 13
click at [912, 507] on div "Show Orders" at bounding box center [917, 512] width 97 height 10
click at [1332, 352] on icon at bounding box center [1325, 352] width 13 height 13
click at [1252, 425] on div "Round limit" at bounding box center [1274, 425] width 135 height 20
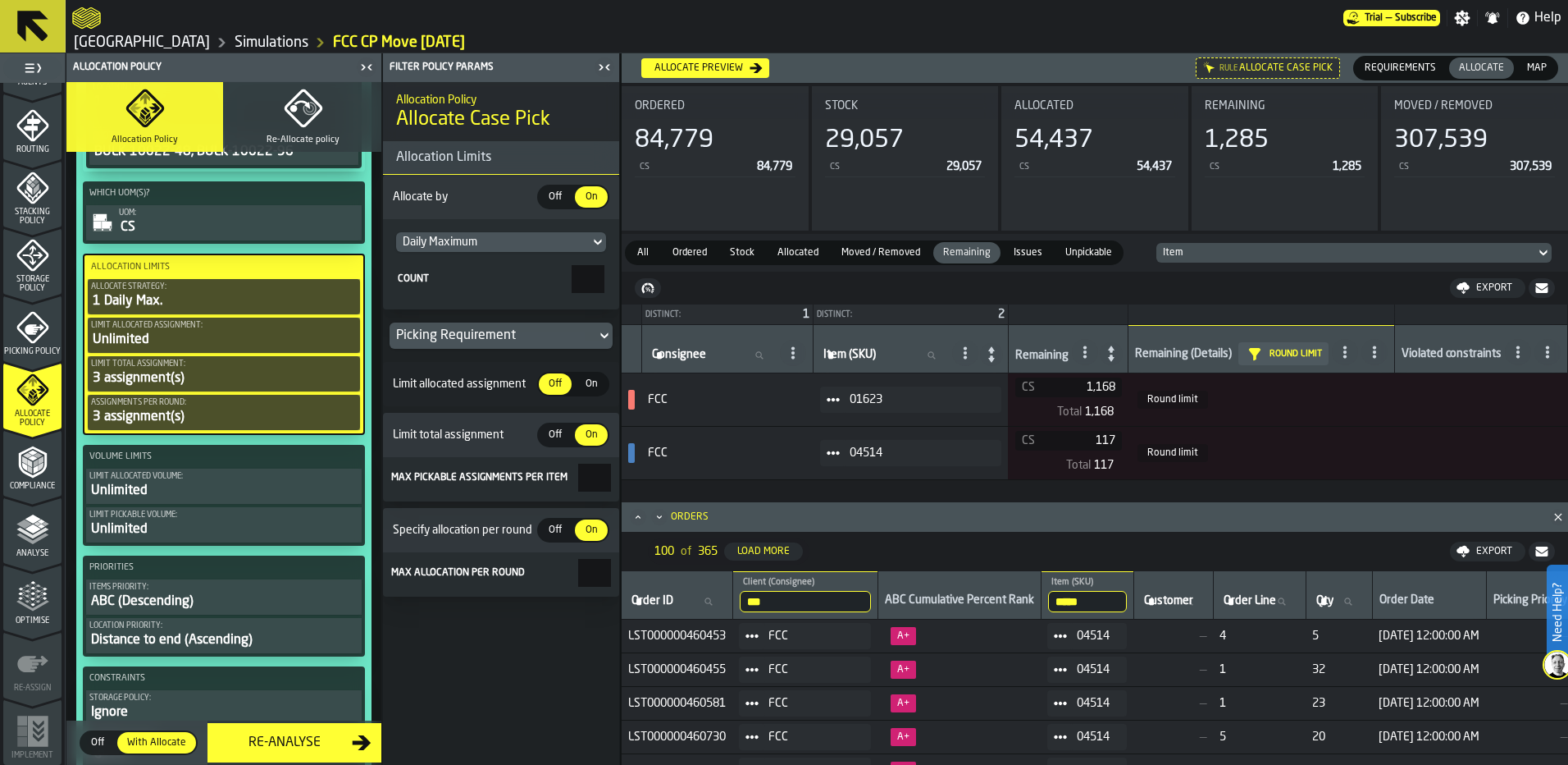
click at [0, 0] on icon at bounding box center [0, 0] width 0 height 0
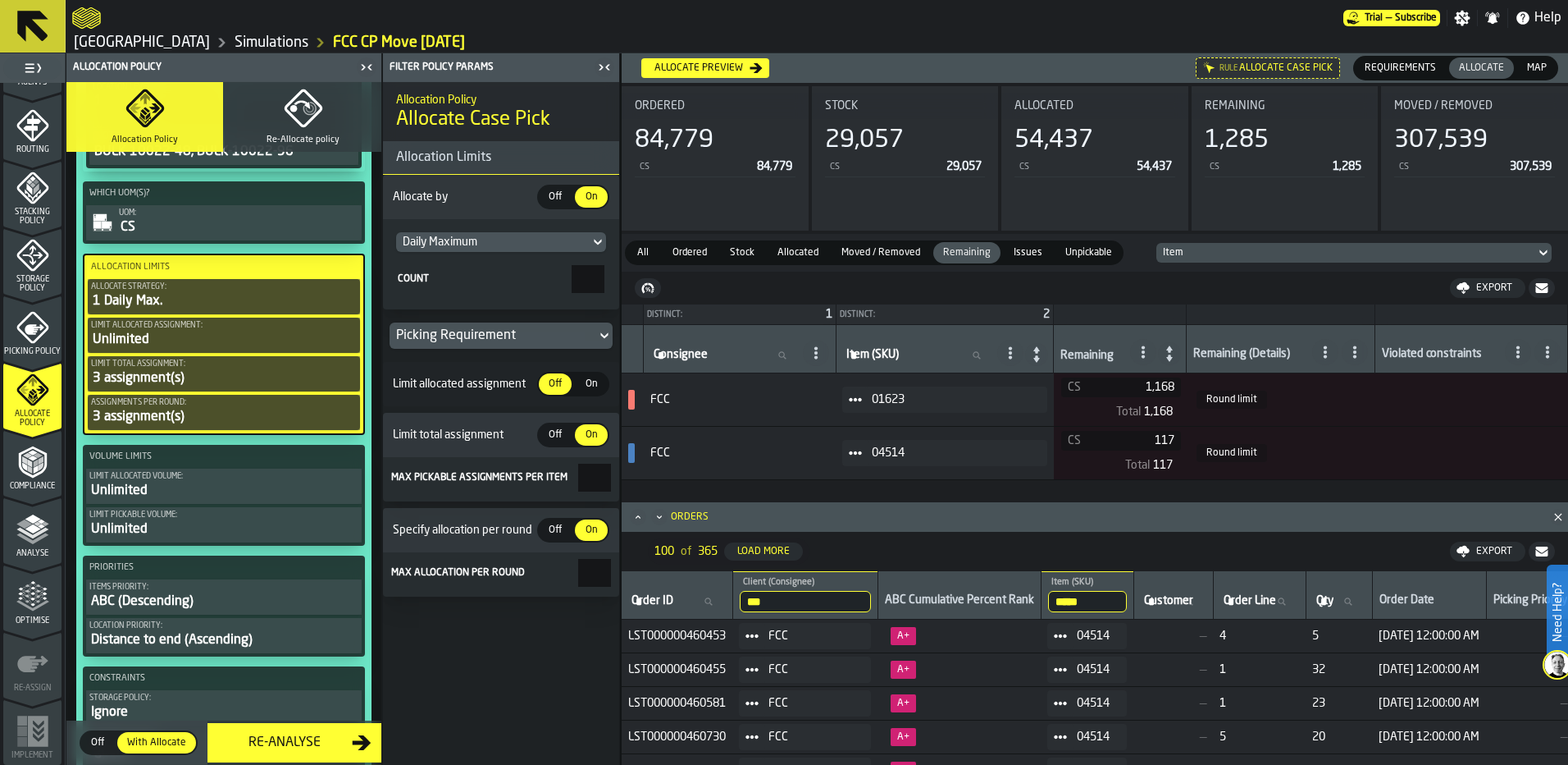
click at [1368, 350] on span at bounding box center [1355, 352] width 26 height 26
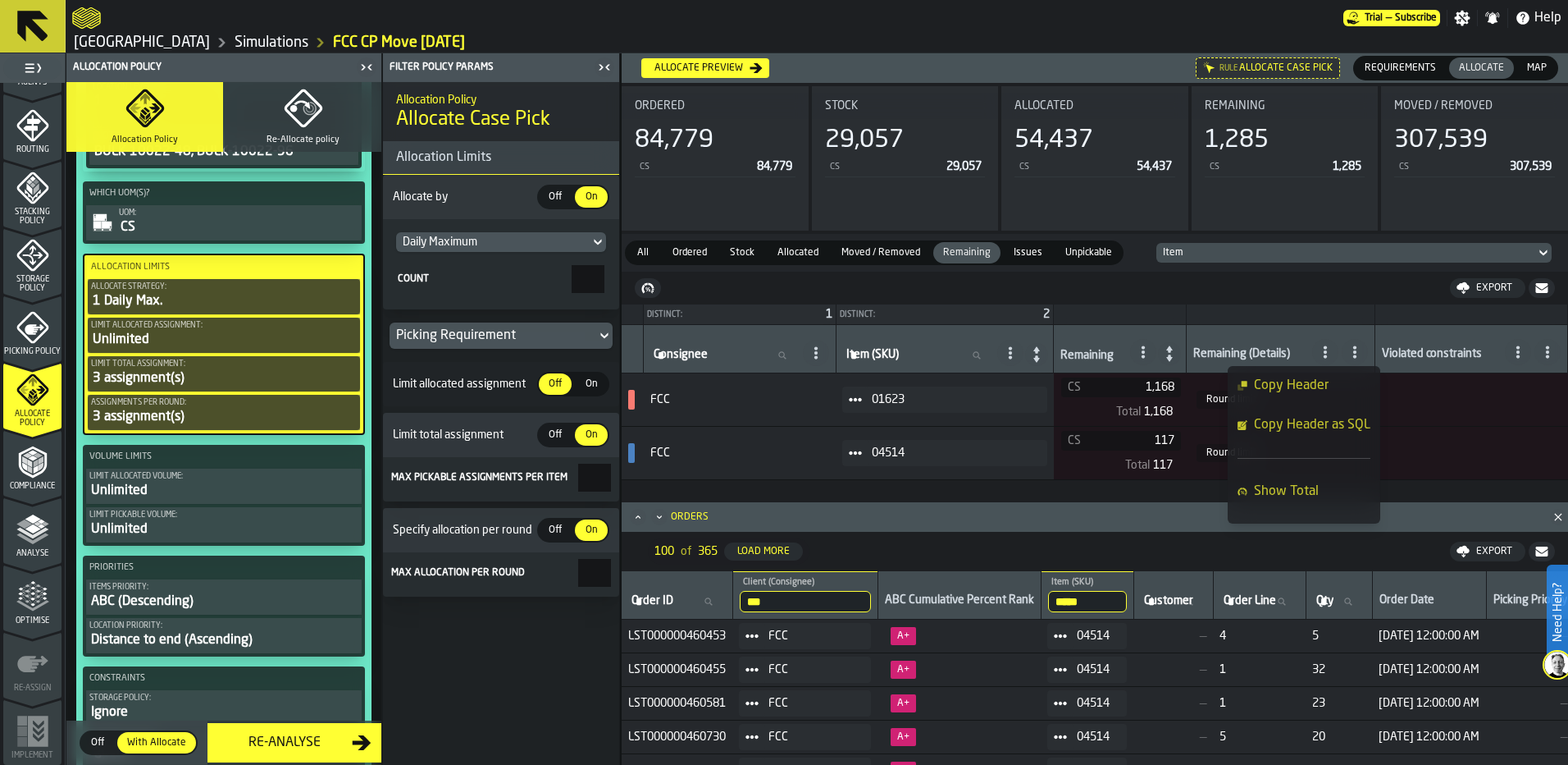
click at [1292, 332] on th "Remaining (Details)" at bounding box center [1280, 350] width 188 height 49
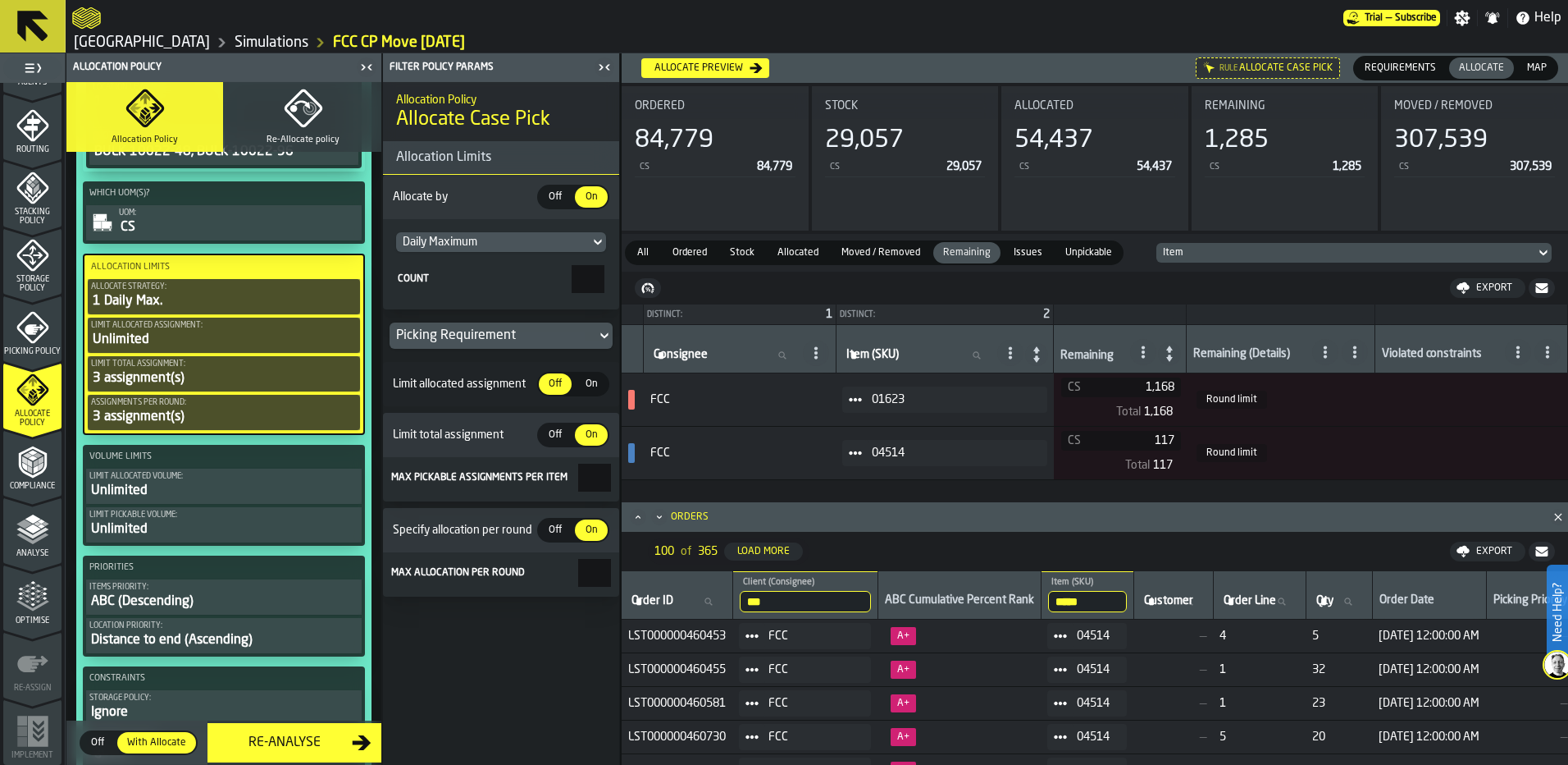
click at [1326, 353] on span at bounding box center [1325, 352] width 26 height 26
click at [1362, 351] on icon at bounding box center [1355, 352] width 13 height 13
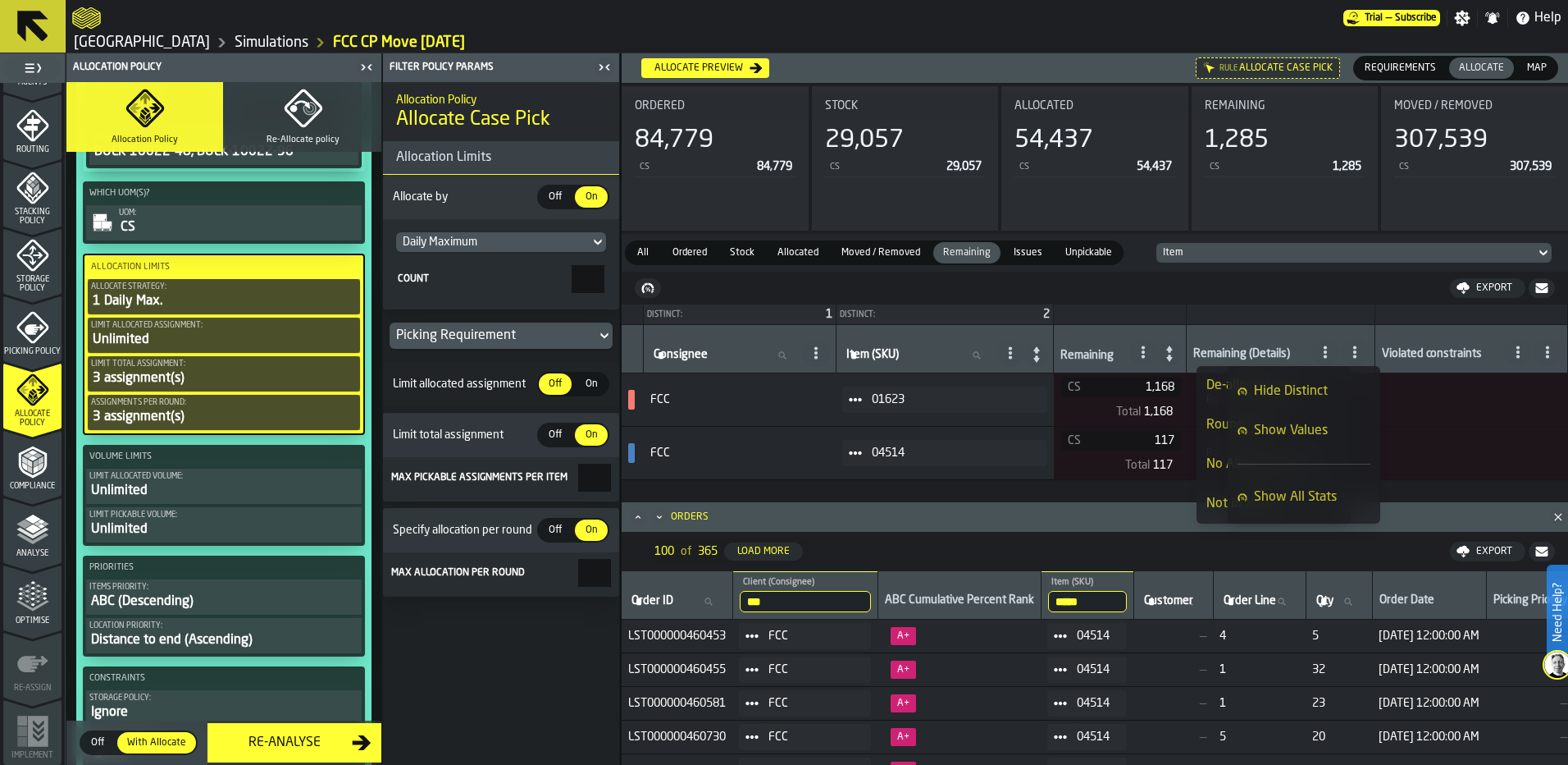
scroll to position [164, 0]
click at [1374, 308] on th at bounding box center [1280, 315] width 188 height 21
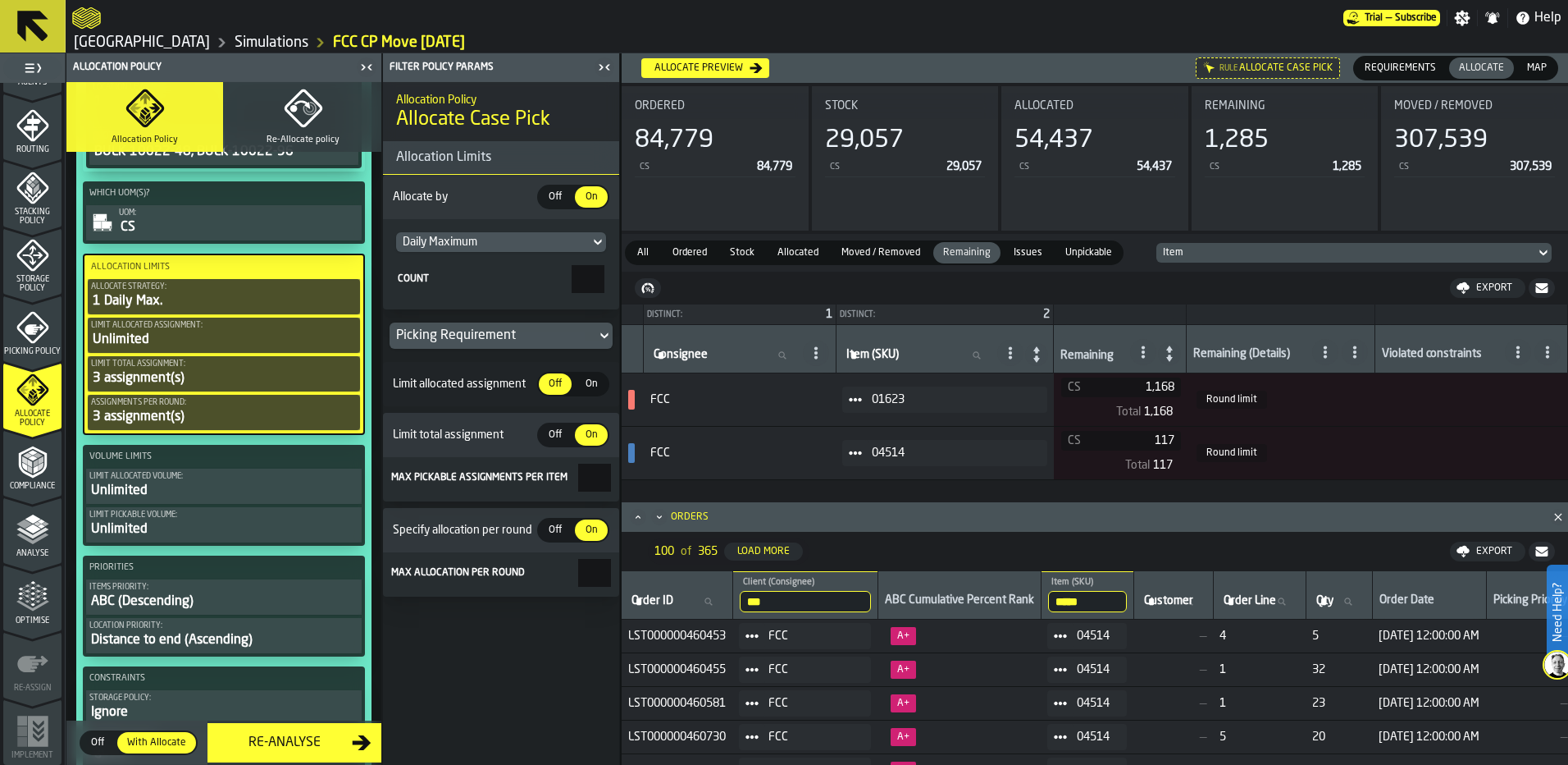
click at [862, 394] on icon at bounding box center [856, 399] width 13 height 13
click at [889, 433] on div "Show Assignment" at bounding box center [917, 428] width 97 height 10
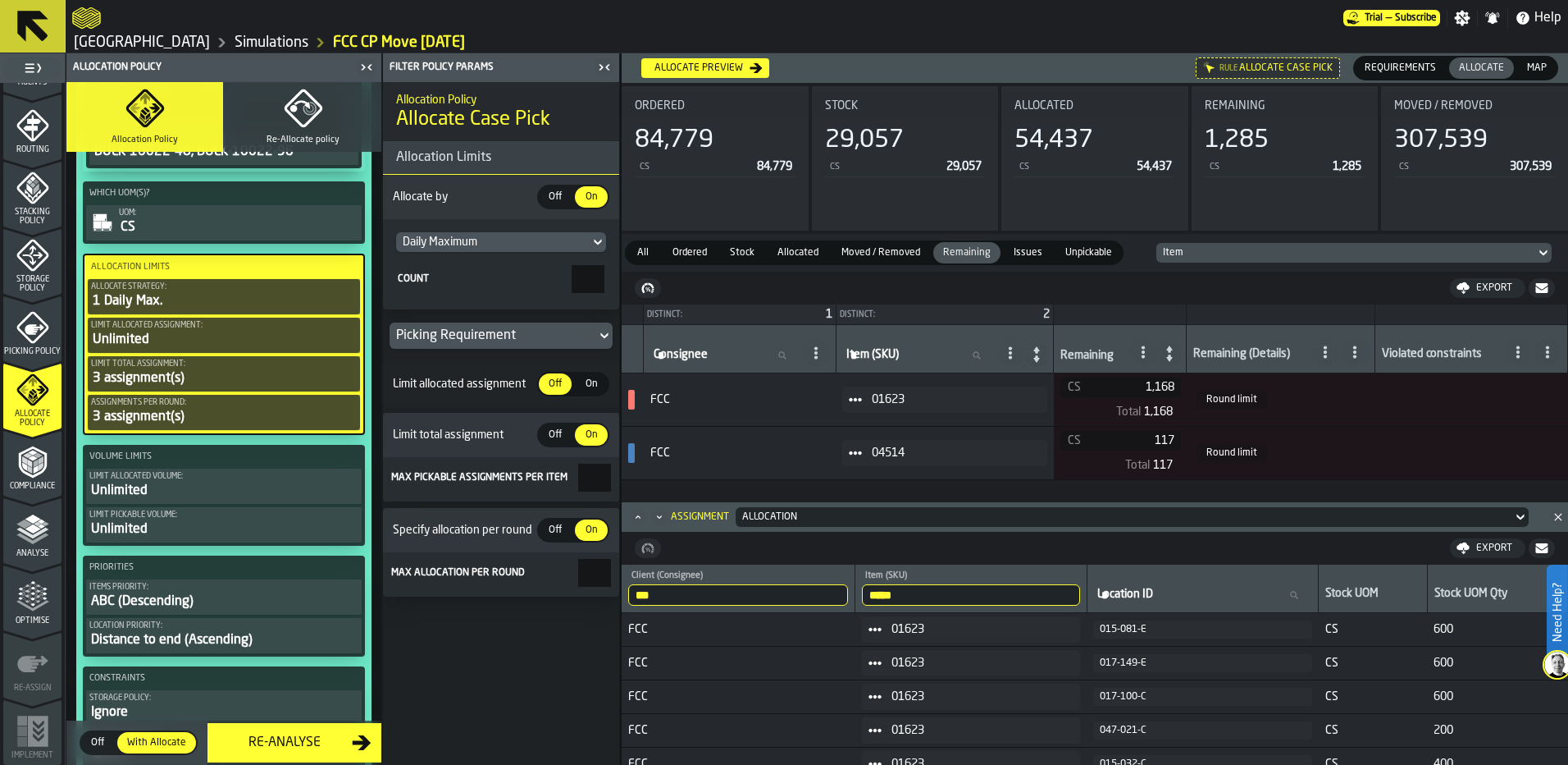
click at [1021, 261] on div "Issues" at bounding box center [1028, 252] width 49 height 22
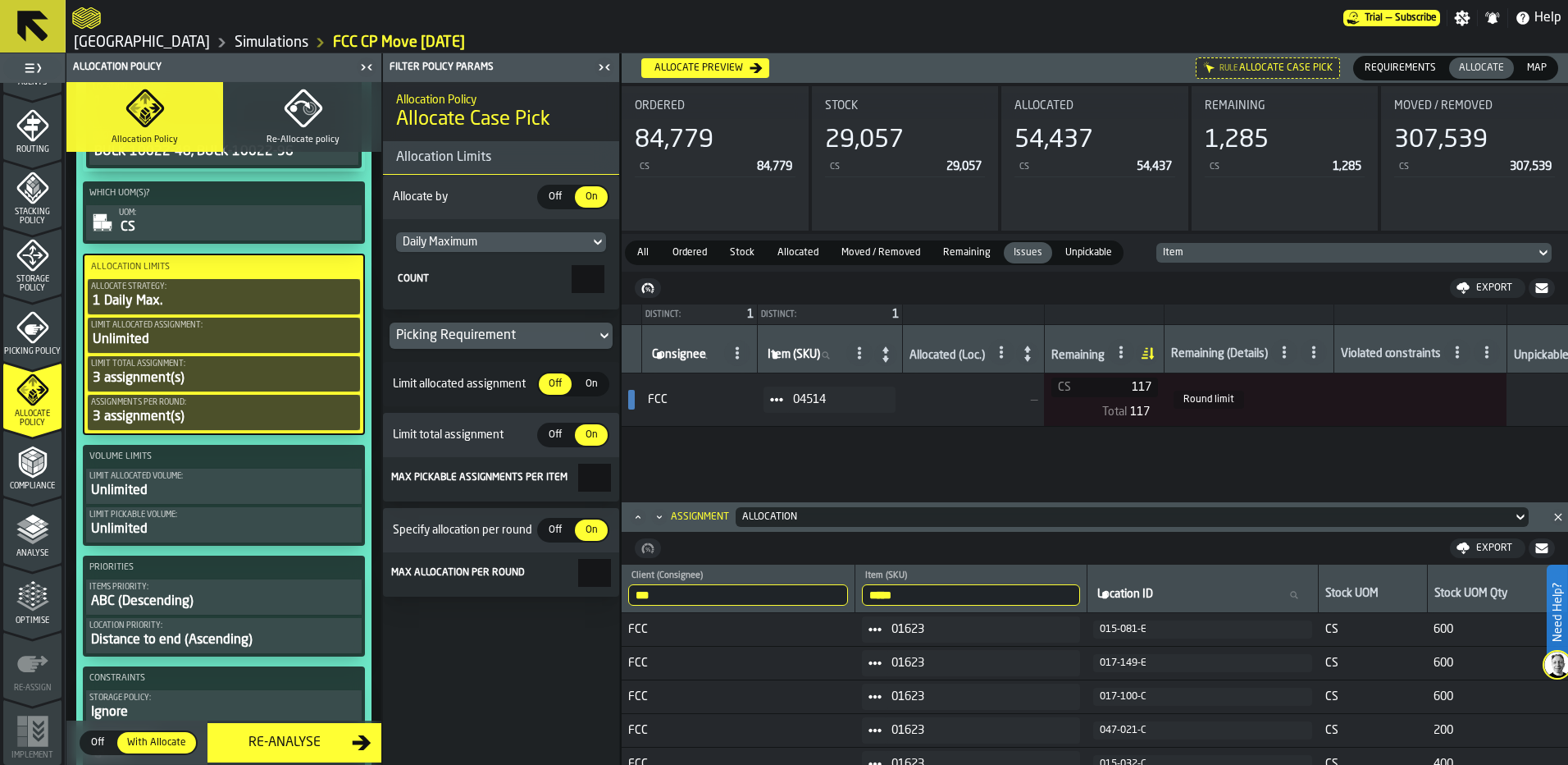
click at [976, 256] on span "Remaining" at bounding box center [966, 253] width 61 height 15
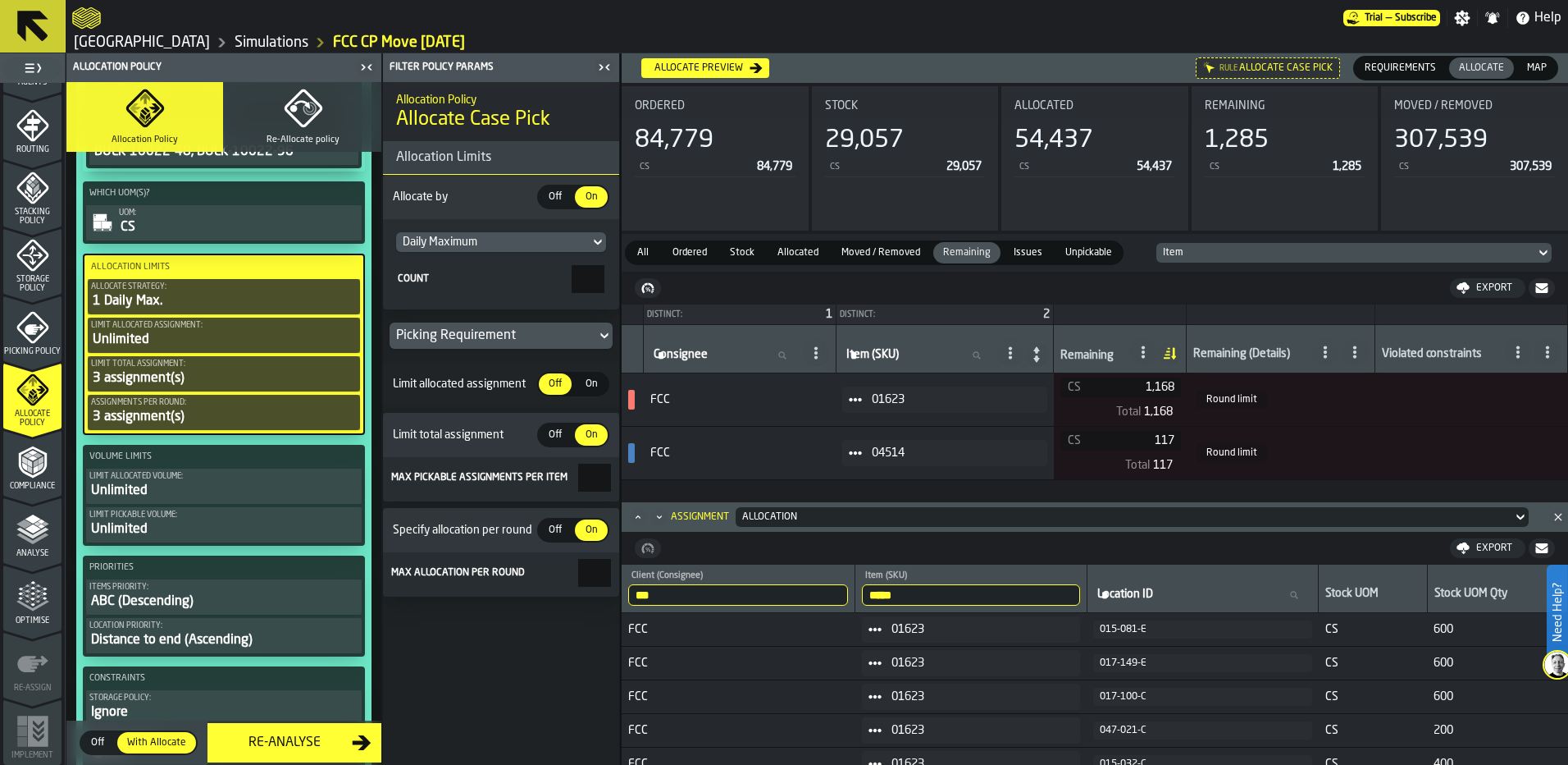
click at [1009, 262] on div "Issues" at bounding box center [1028, 252] width 49 height 22
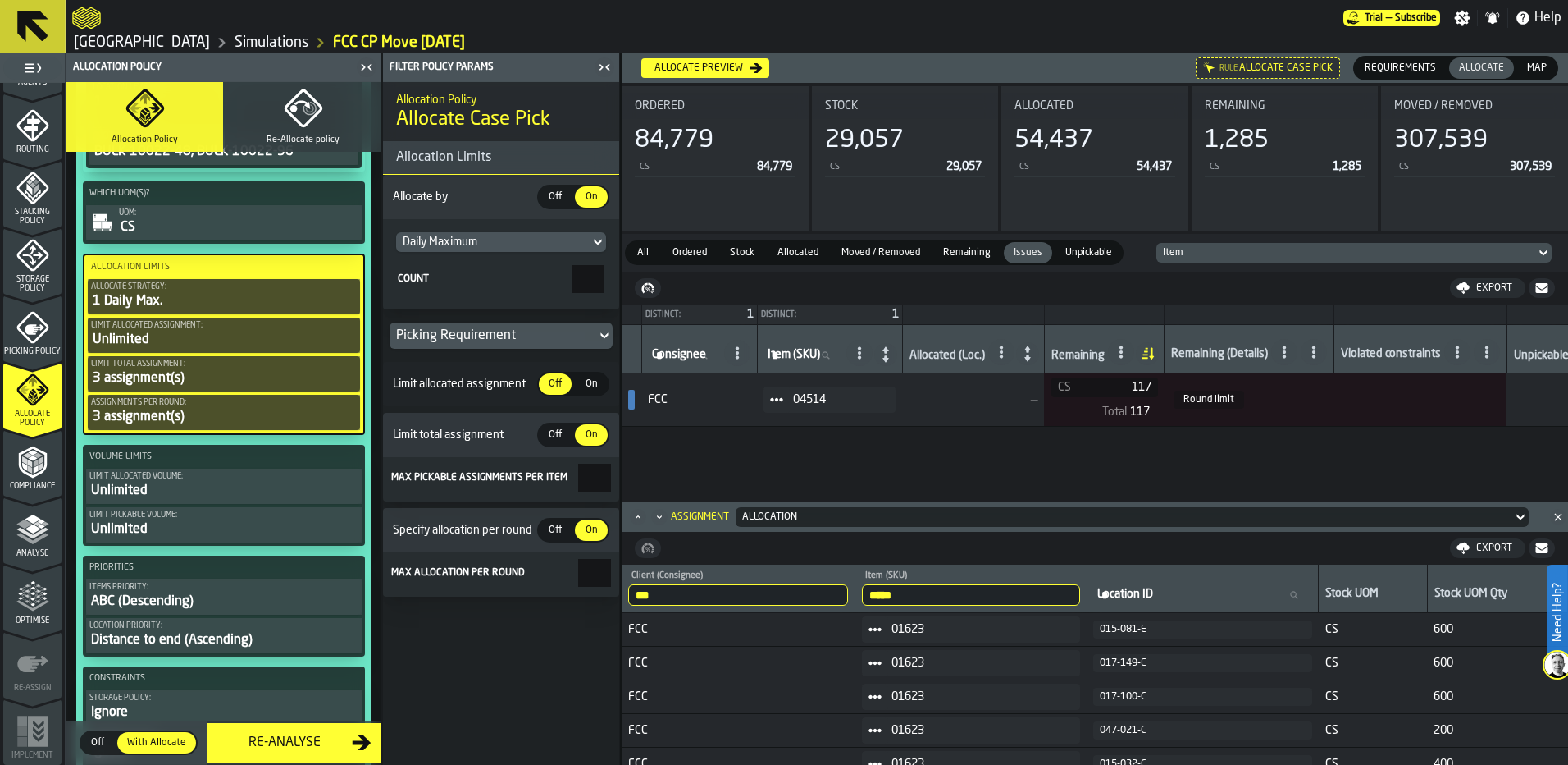
click at [1077, 249] on span "Unpickable" at bounding box center [1089, 253] width 60 height 15
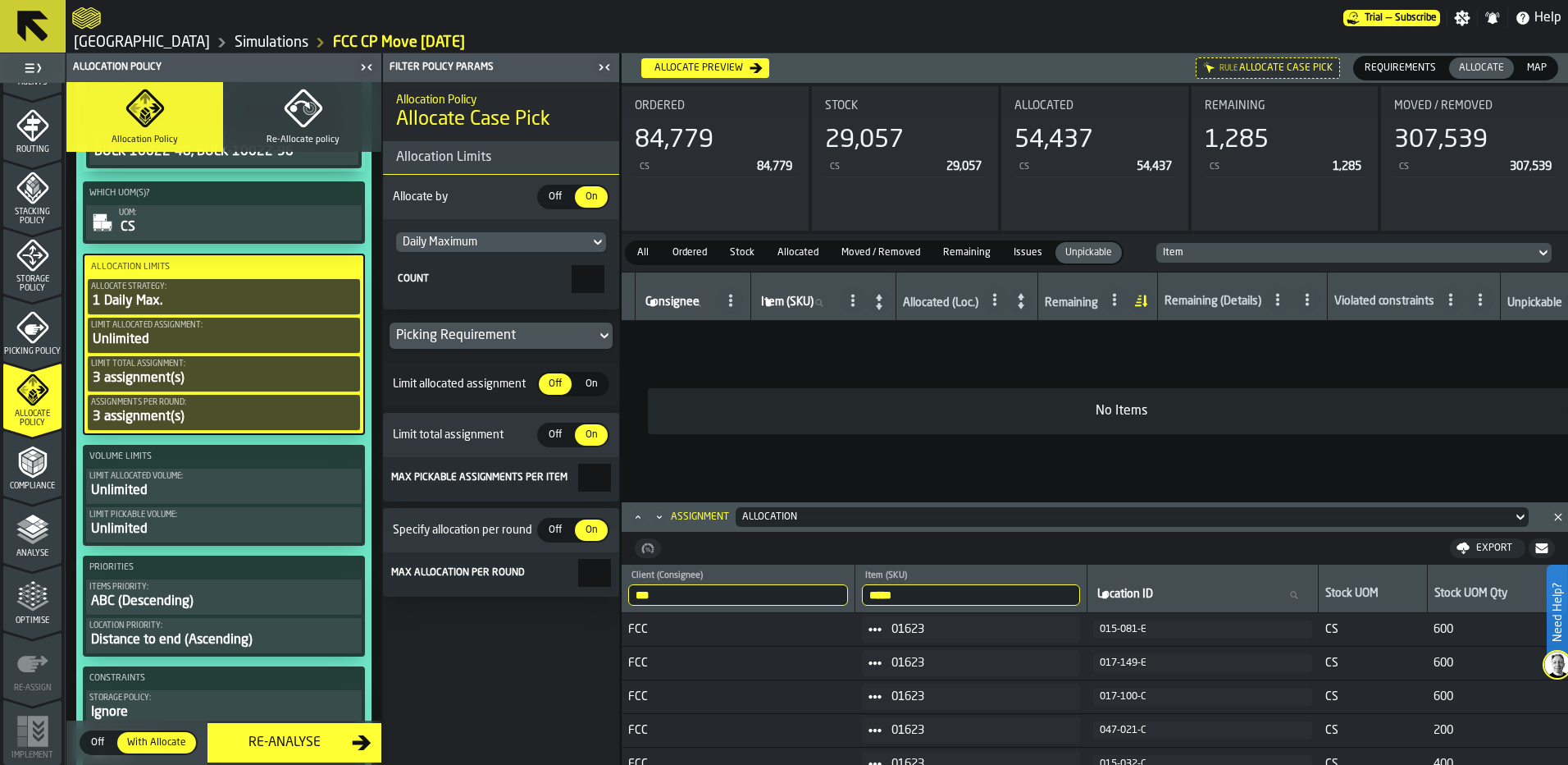
click at [1027, 251] on span "Issues" at bounding box center [1028, 253] width 42 height 15
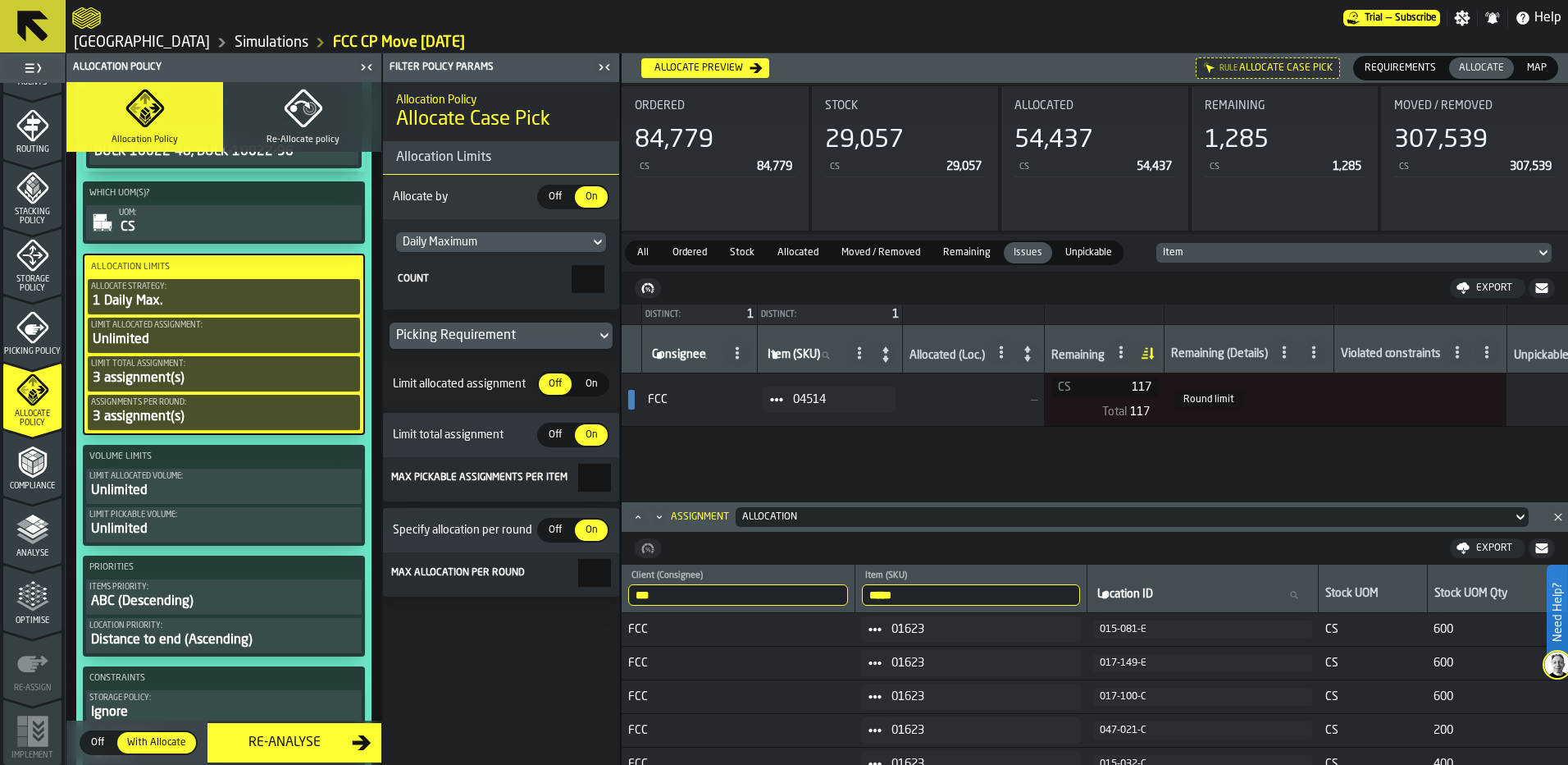
click at [592, 567] on input "*" at bounding box center [594, 573] width 33 height 28
drag, startPoint x: 592, startPoint y: 567, endPoint x: 608, endPoint y: 576, distance: 18.4
click at [608, 576] on input "*" at bounding box center [594, 573] width 33 height 28
click at [583, 630] on div "Allocation Policy Allocate Case Pick Allocation Limits Allocate by Off Off On O…" at bounding box center [501, 424] width 236 height 682
drag, startPoint x: 586, startPoint y: 489, endPoint x: 624, endPoint y: 490, distance: 38.0
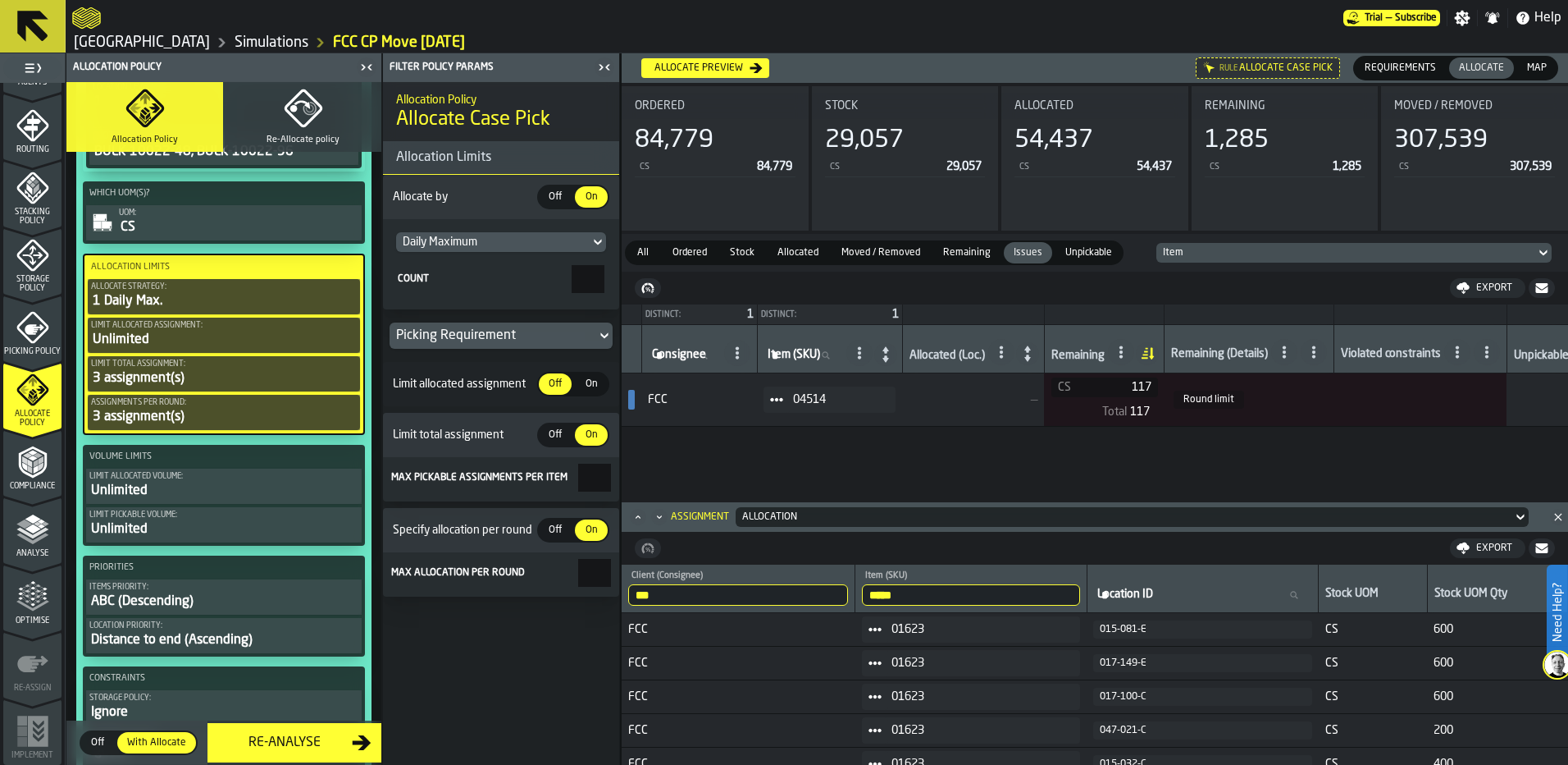
click at [624, 490] on main "1 Start 1.1 Layout 1.2 Assignment 1.3 Items 1.4 Orders 1.5 Data Stats 1.6 Heatm…" at bounding box center [784, 409] width 1568 height 712
type input "*"
drag, startPoint x: 597, startPoint y: 580, endPoint x: 620, endPoint y: 588, distance: 24.4
click at [620, 588] on main "1 Start 1.1 Layout 1.2 Assignment 1.3 Items 1.4 Orders 1.5 Data Stats 1.6 Heatm…" at bounding box center [784, 409] width 1568 height 712
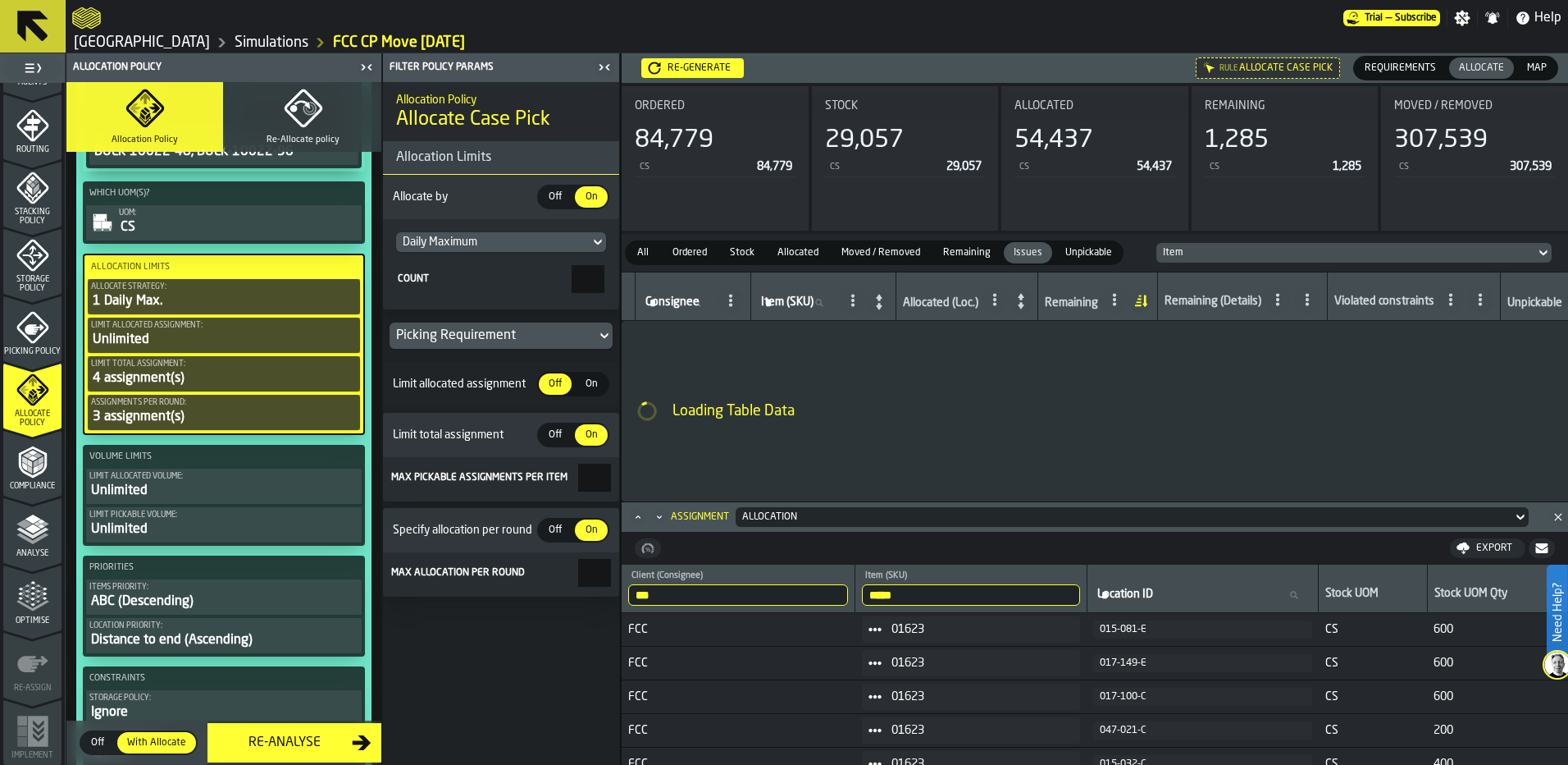
type input "*"
click at [588, 629] on div "Allocation Policy Allocate Case Pick Allocation Limits Allocate by Off Off On O…" at bounding box center [501, 424] width 236 height 682
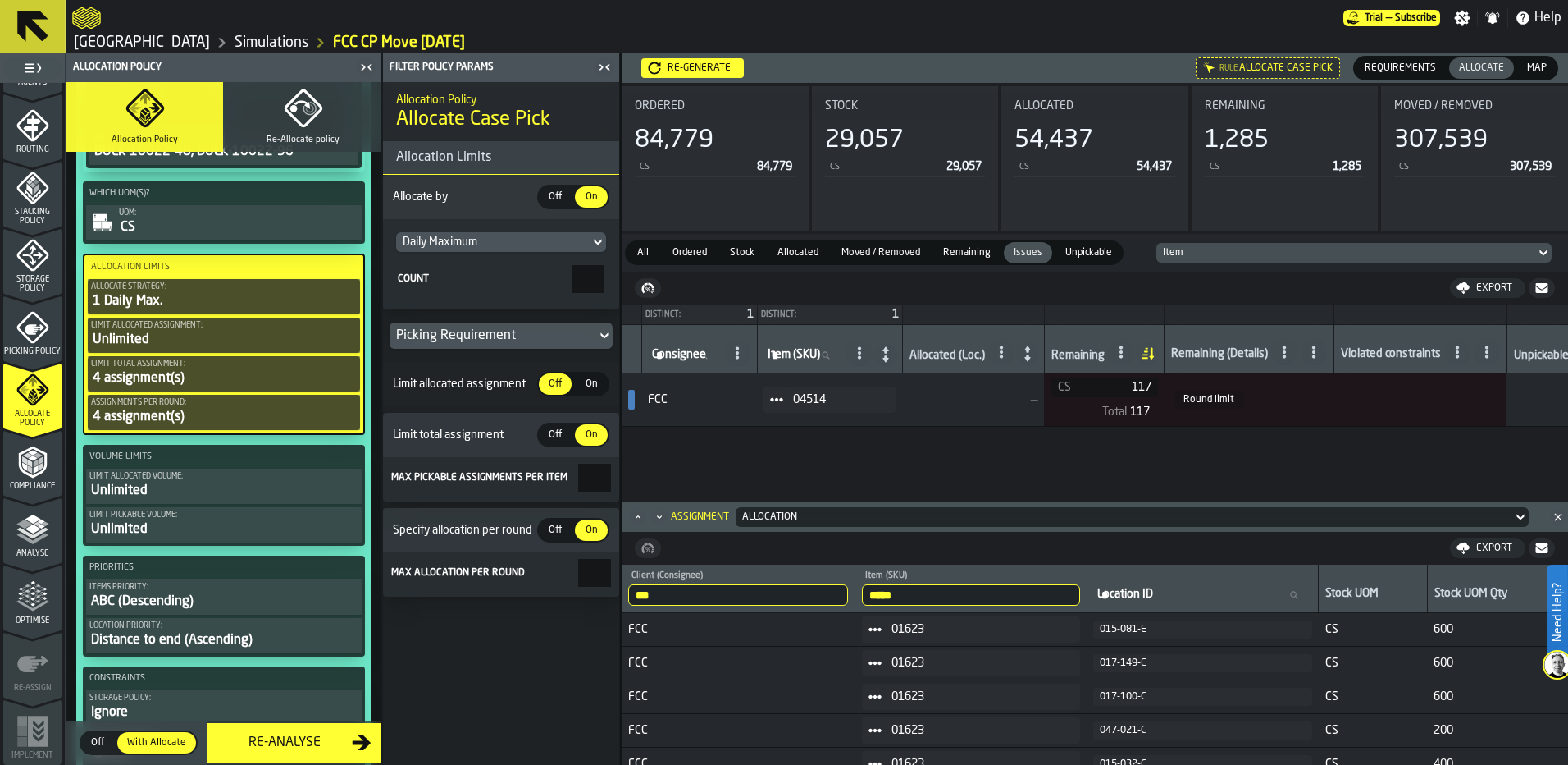
drag, startPoint x: 568, startPoint y: 481, endPoint x: 663, endPoint y: 484, distance: 95.0
click at [663, 484] on main "1 Start 1.1 Layout 1.2 Assignment 1.3 Items 1.4 Orders 1.5 Data Stats 1.6 Heatm…" at bounding box center [784, 409] width 1568 height 712
click at [1098, 470] on div "Distinct: 1 Distinct: 1 Consignee Consignee Item (SKU) Item (SKU) Allocated (Lo…" at bounding box center [1095, 420] width 947 height 231
click at [725, 69] on div "Re-generate" at bounding box center [698, 68] width 76 height 11
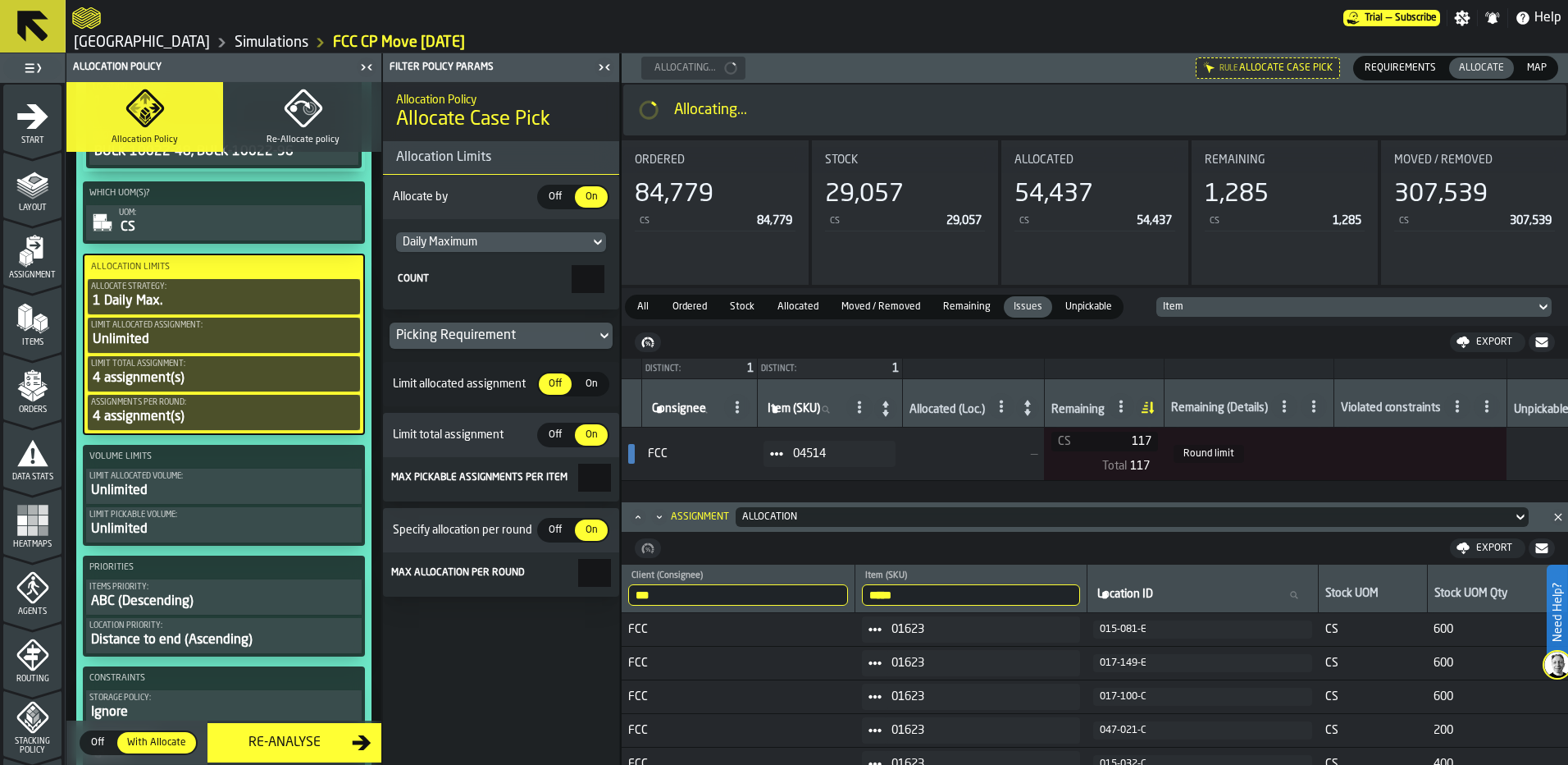
click at [41, 596] on icon "menu Agents" at bounding box center [33, 587] width 33 height 33
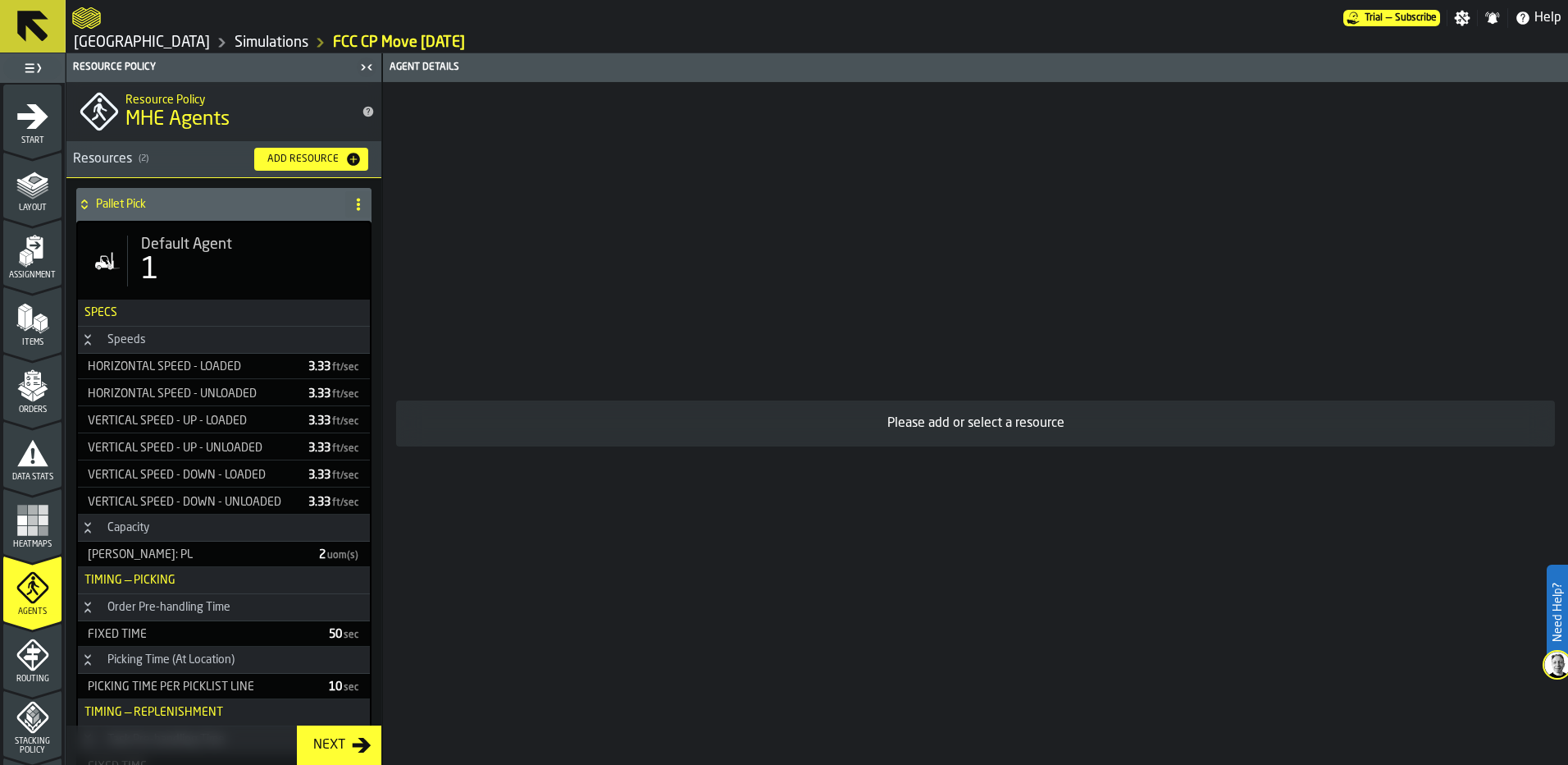
click at [207, 249] on span "Default Agent" at bounding box center [187, 244] width 91 height 18
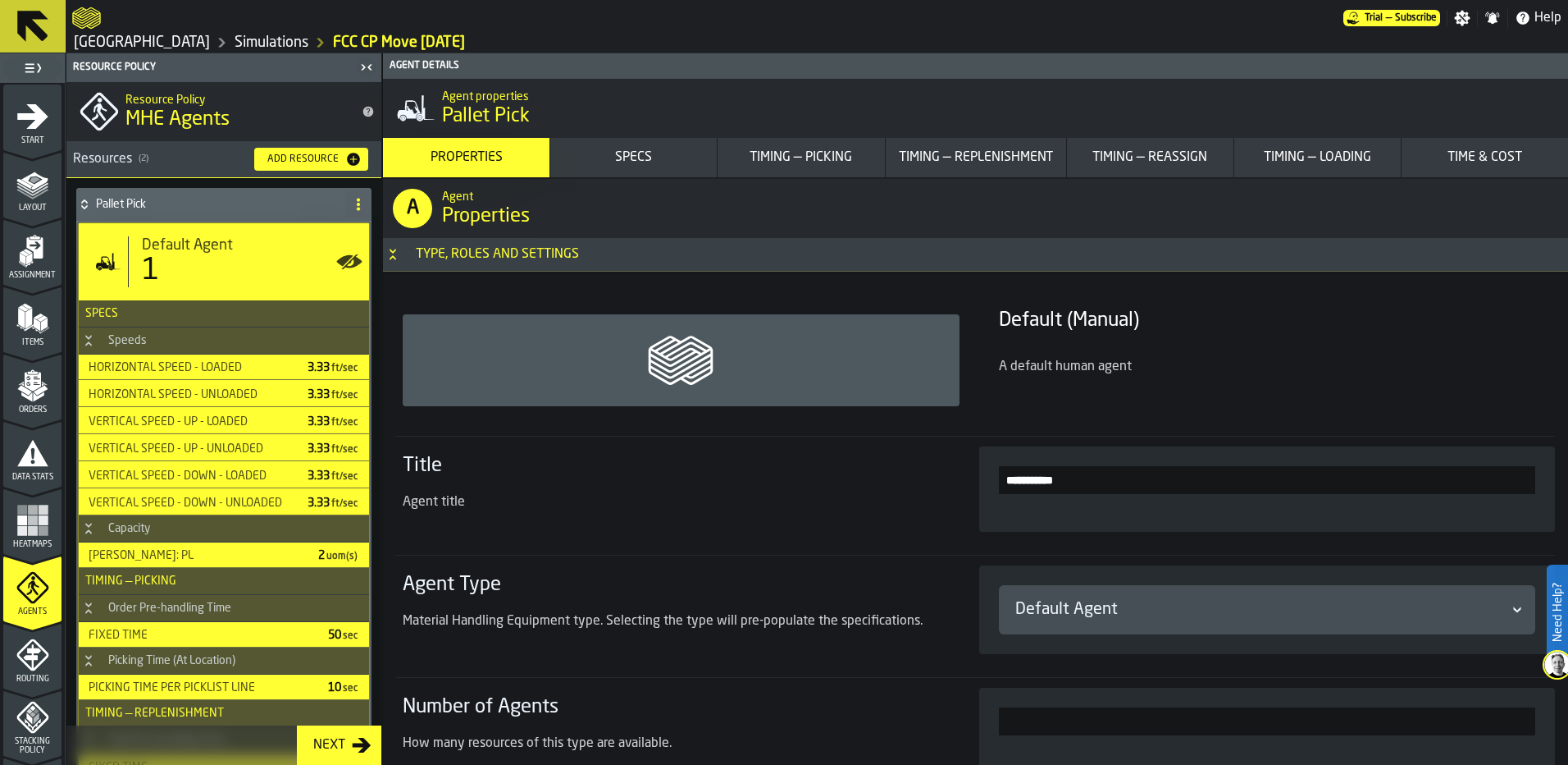
click at [1137, 472] on input "**********" at bounding box center [1267, 480] width 537 height 28
click at [797, 516] on div "Agent title" at bounding box center [671, 508] width 537 height 33
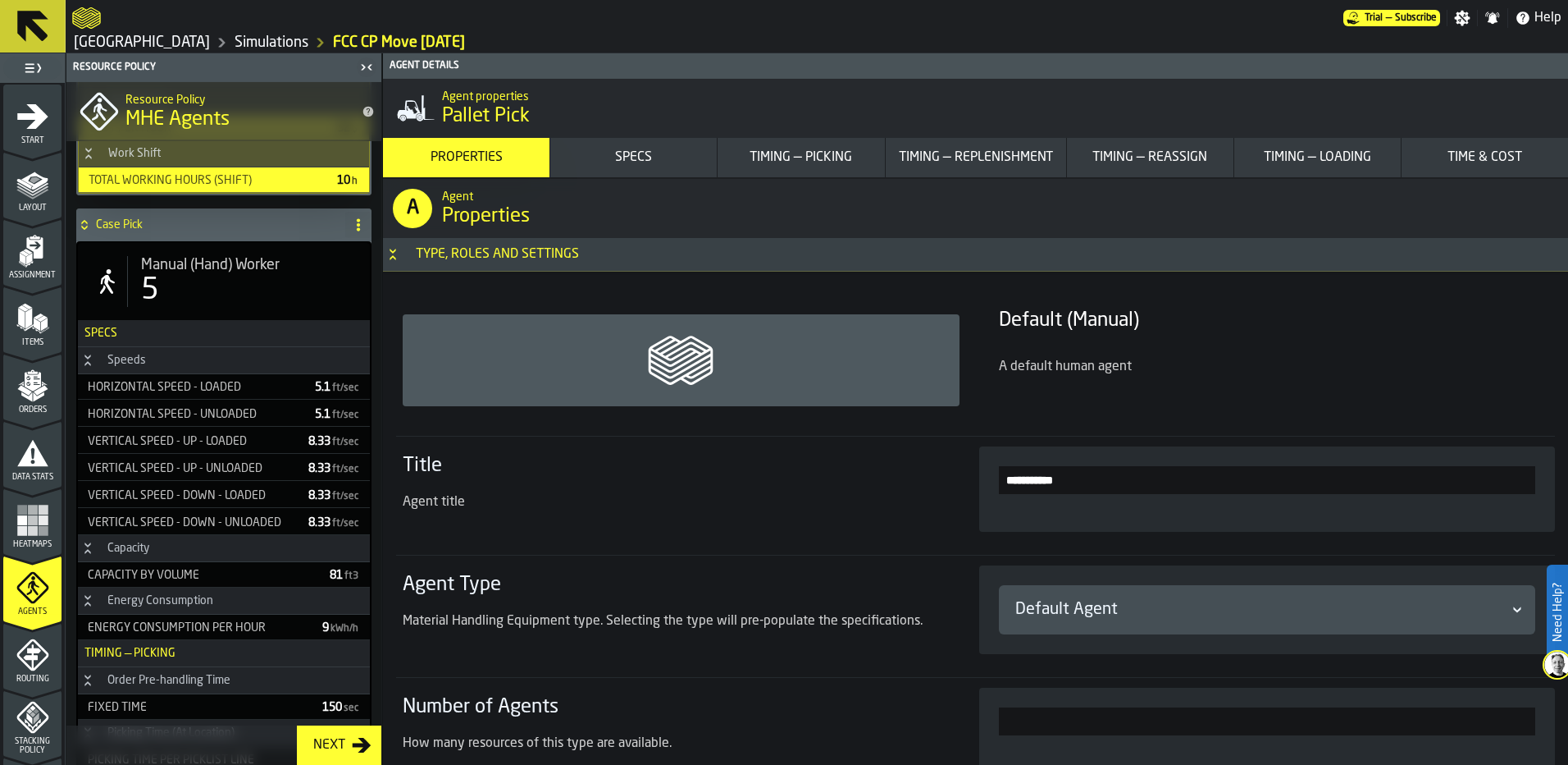
click at [200, 279] on div "5" at bounding box center [249, 290] width 216 height 33
type input "***"
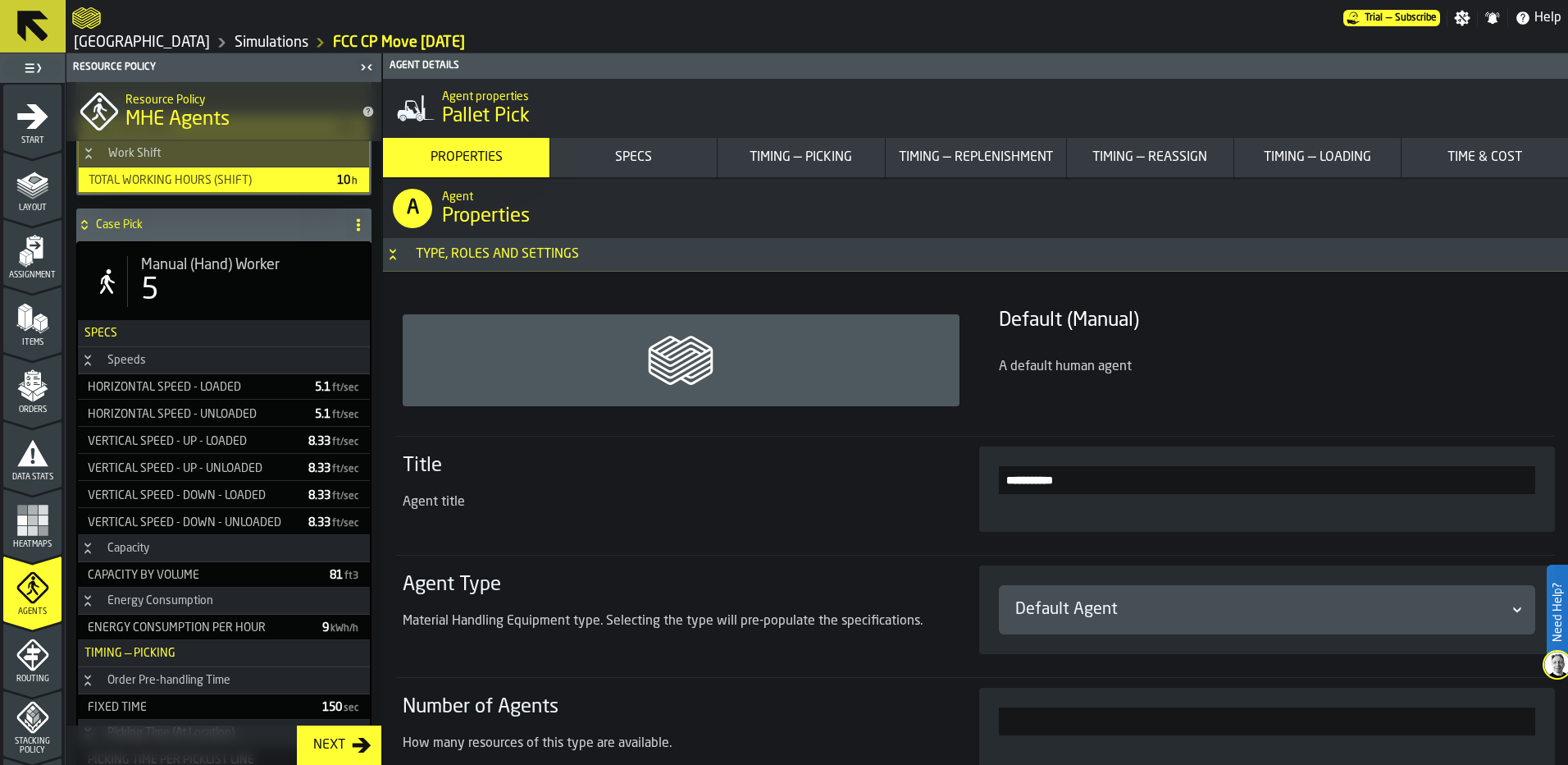
type input "***"
type input "****"
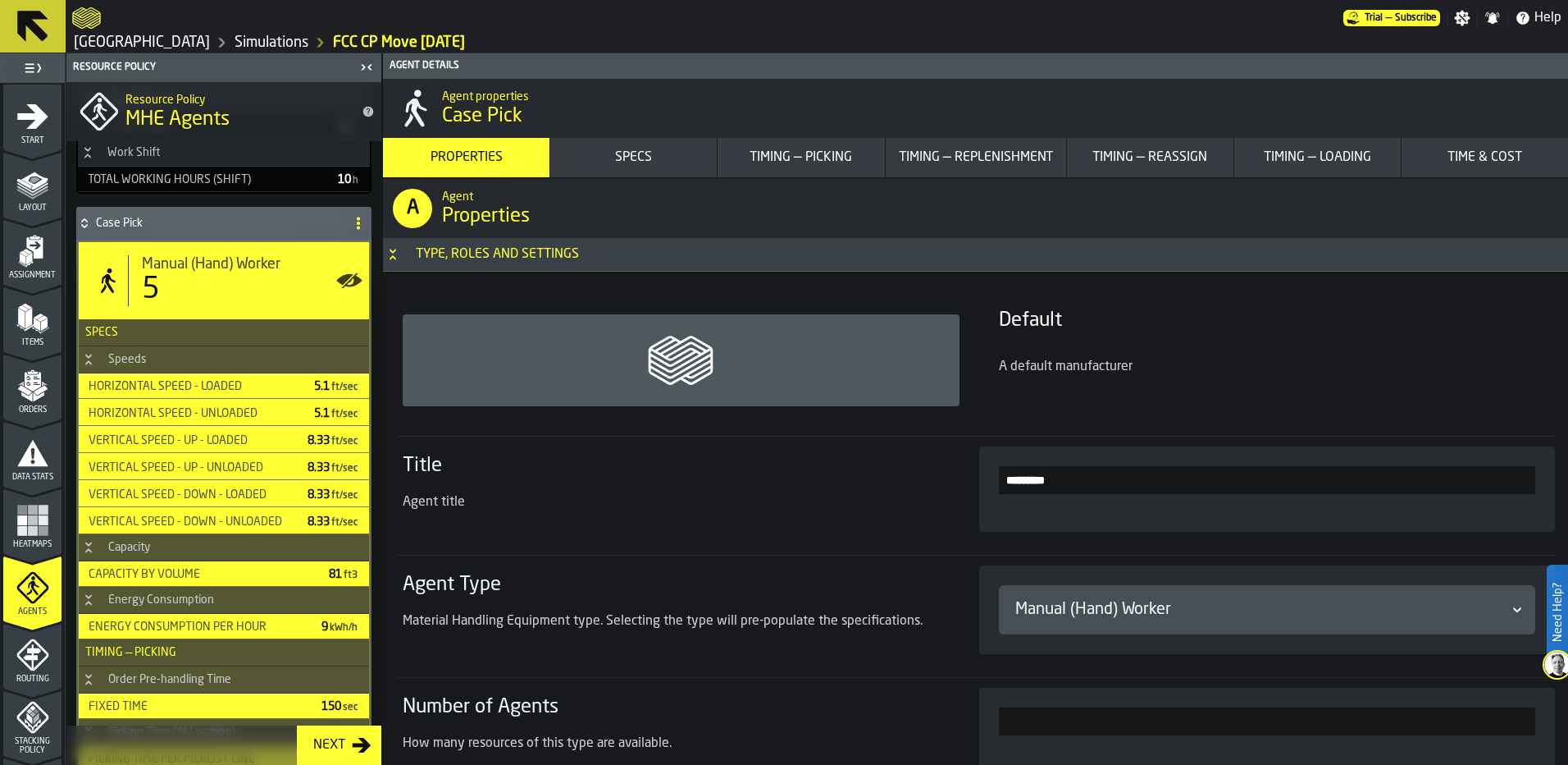
scroll to position [983, 0]
click at [676, 153] on div "Specs" at bounding box center [634, 158] width 154 height 20
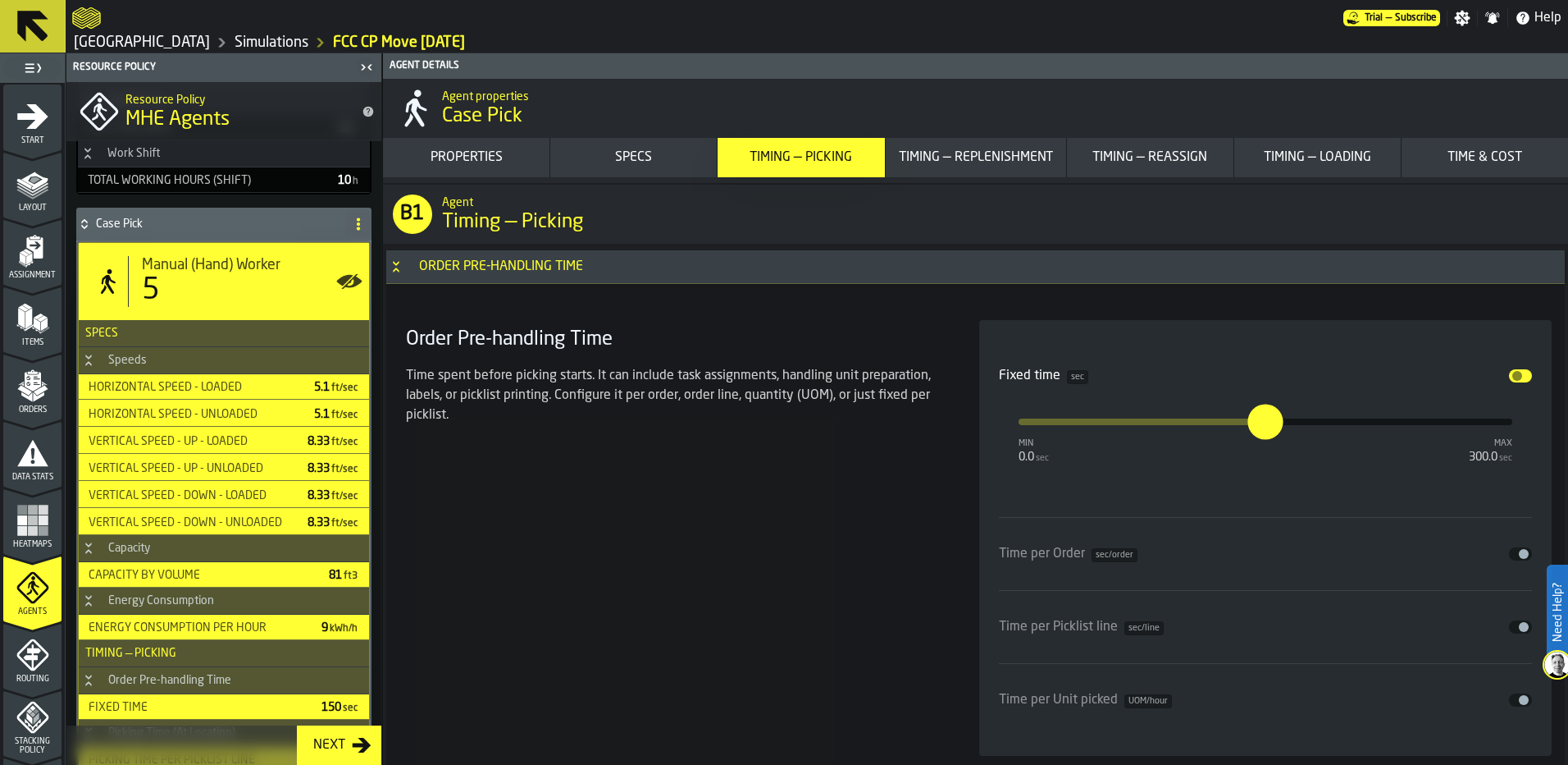
scroll to position [4279, 0]
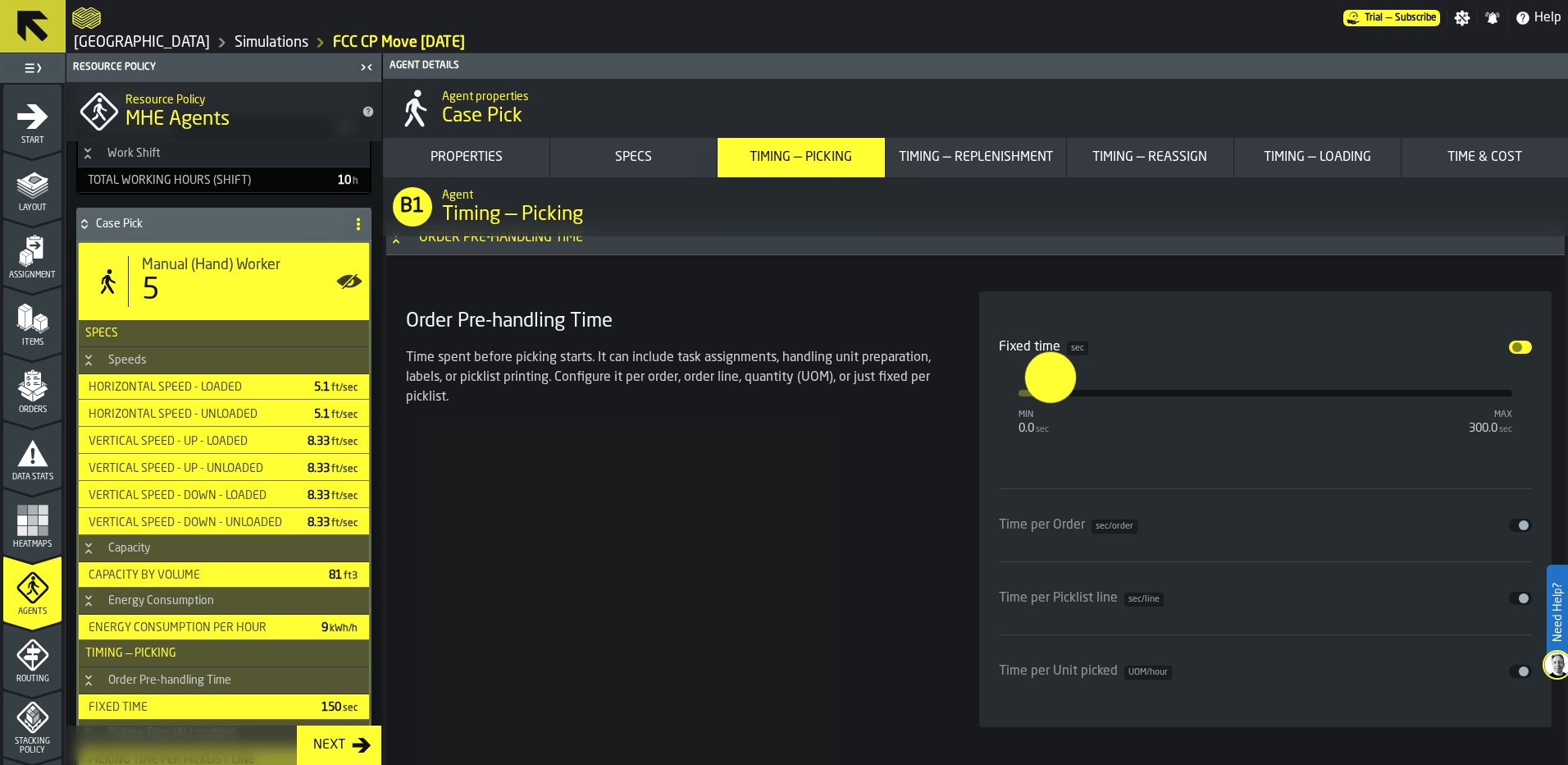
type input "**"
drag, startPoint x: 1269, startPoint y: 391, endPoint x: 1049, endPoint y: 393, distance: 220.0
click at [1044, 393] on input "**" at bounding box center [1035, 377] width 19 height 51
click at [875, 457] on div "Order Pre-handling Time Time spent before picking starts. It can include task a…" at bounding box center [673, 509] width 547 height 436
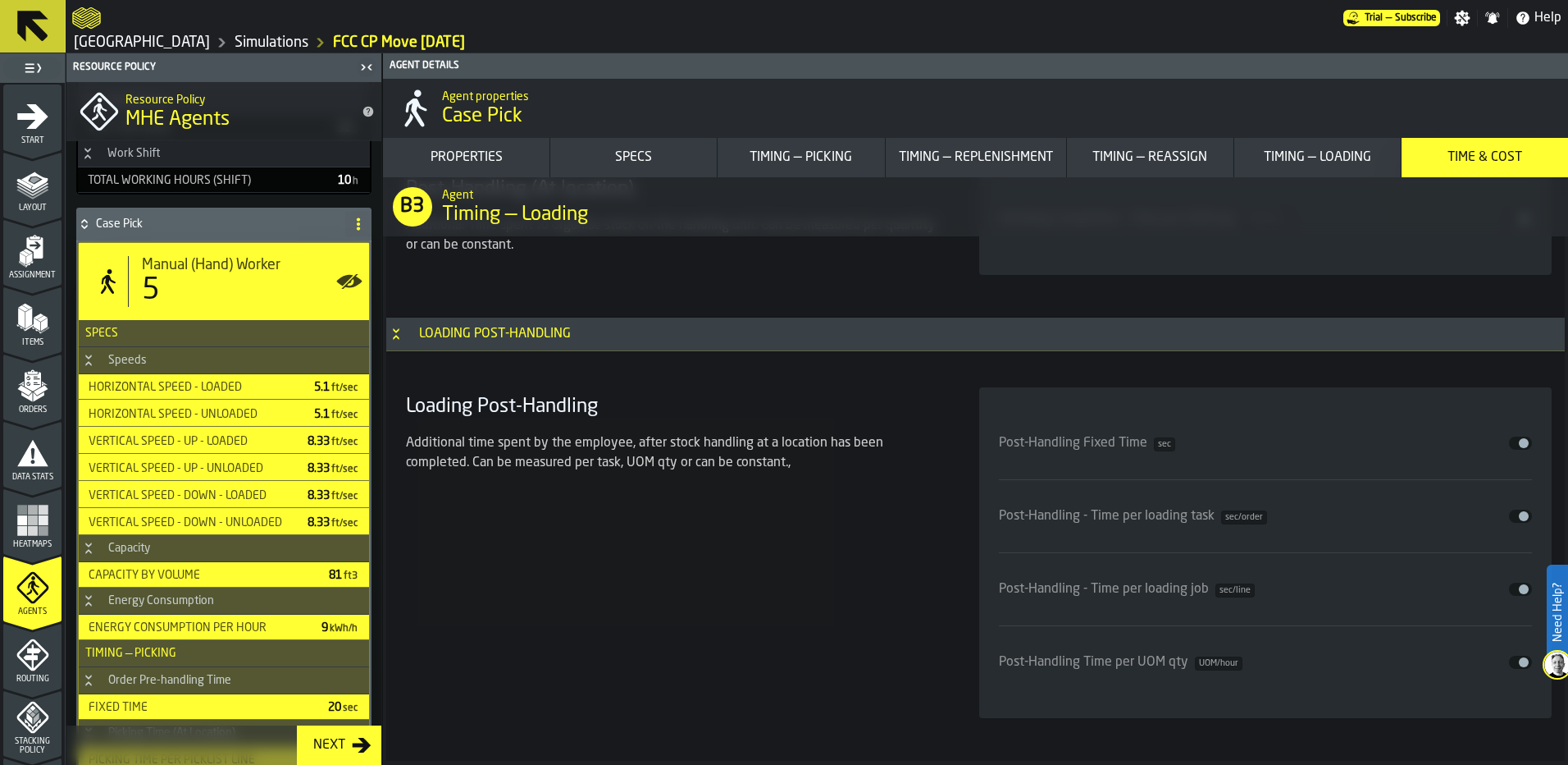
scroll to position [14925, 0]
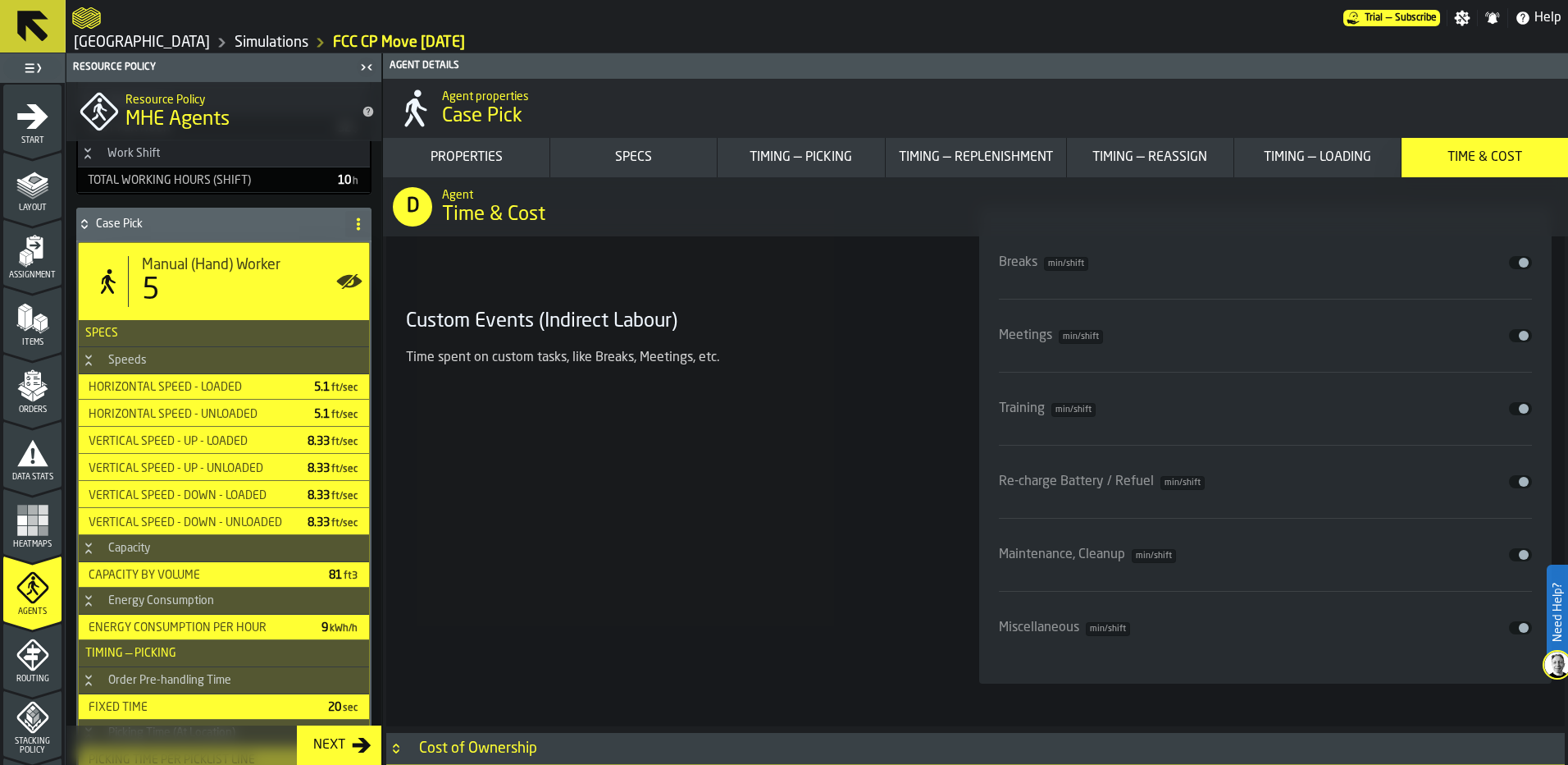
drag, startPoint x: 850, startPoint y: 522, endPoint x: 844, endPoint y: 897, distance: 375.0
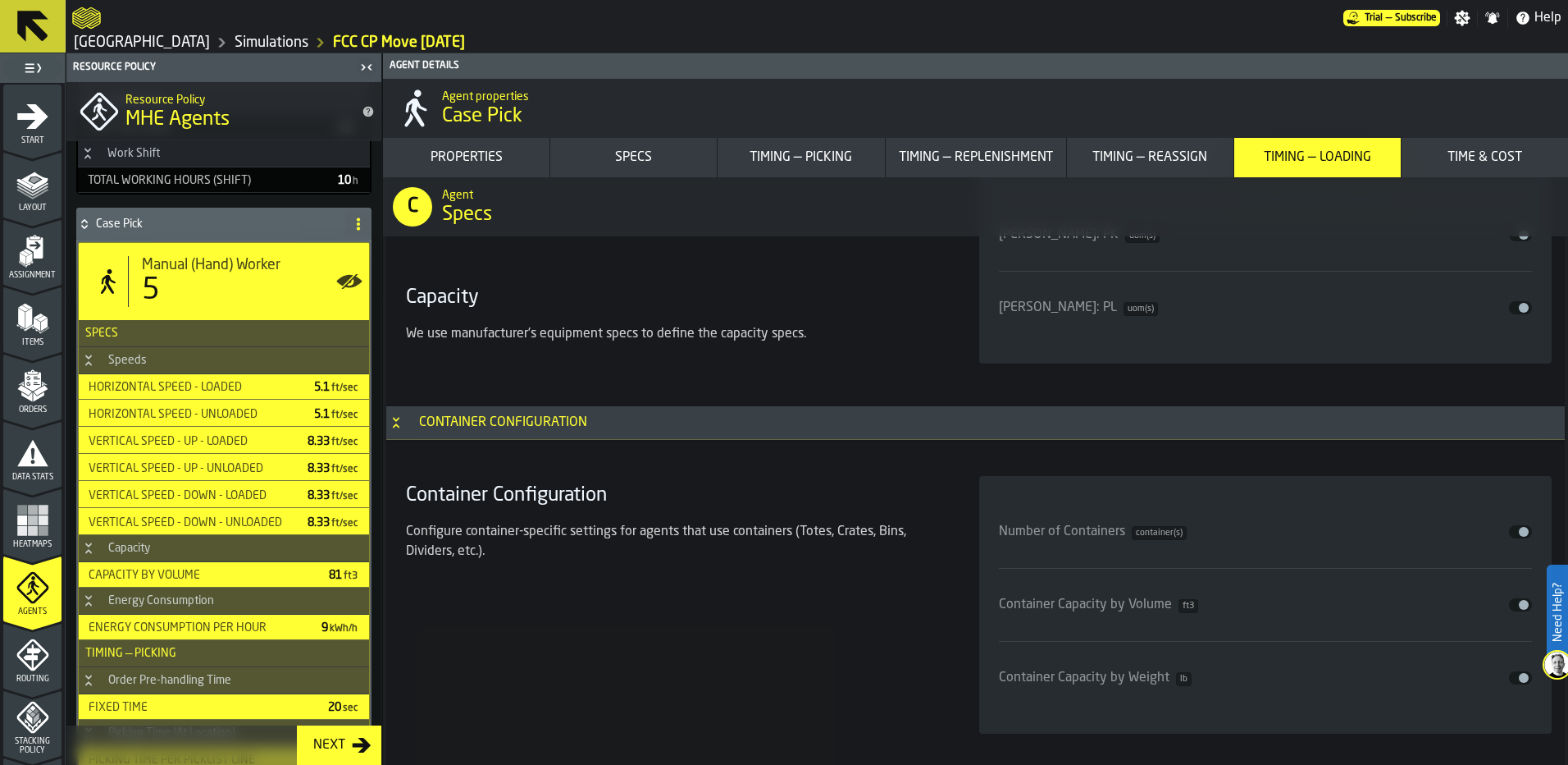
scroll to position [0, 0]
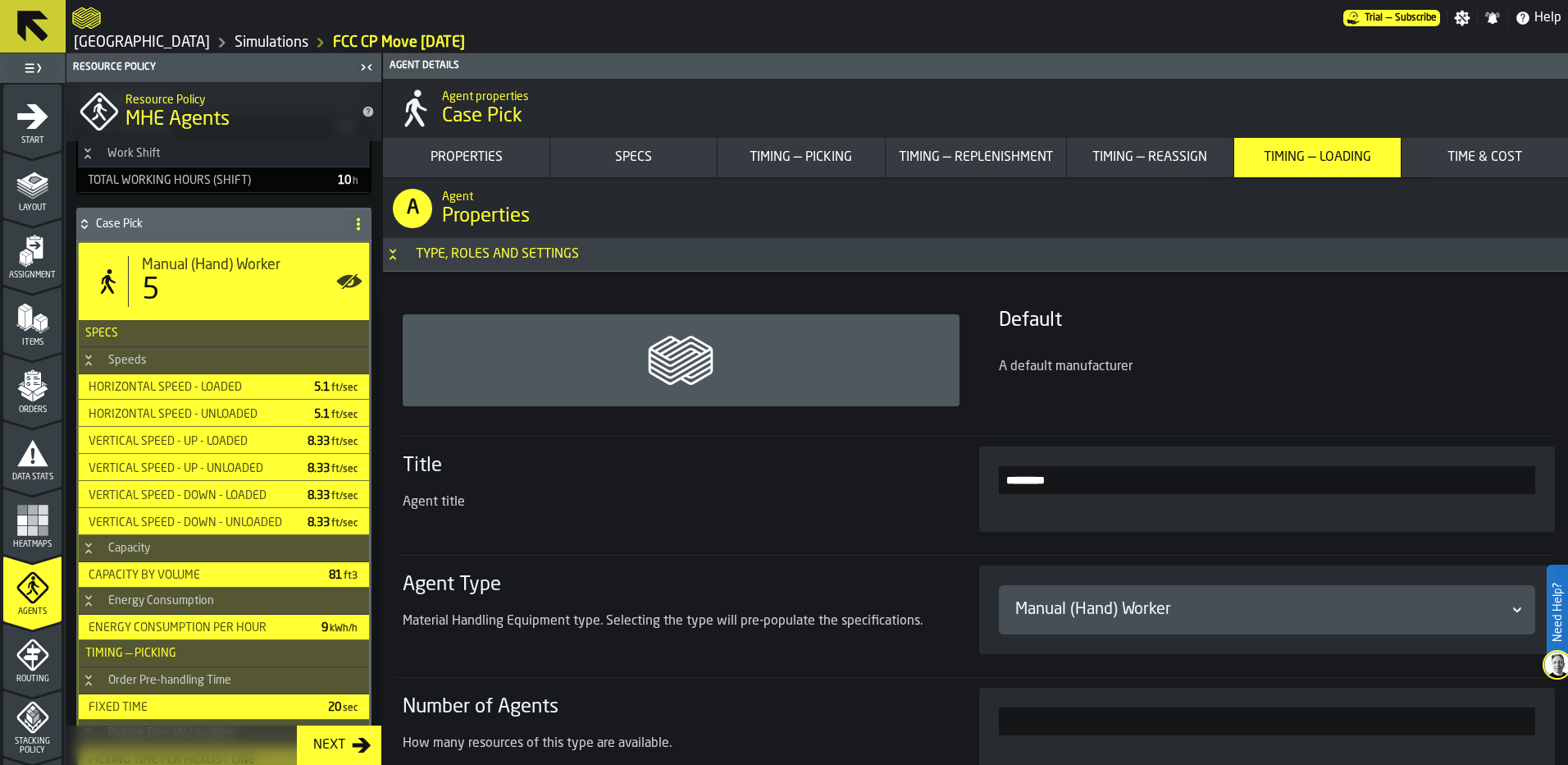
drag, startPoint x: 830, startPoint y: 674, endPoint x: 824, endPoint y: 127, distance: 547.0
click at [496, 160] on div "Properties" at bounding box center [467, 158] width 154 height 20
click at [313, 749] on div "Next" at bounding box center [329, 744] width 45 height 20
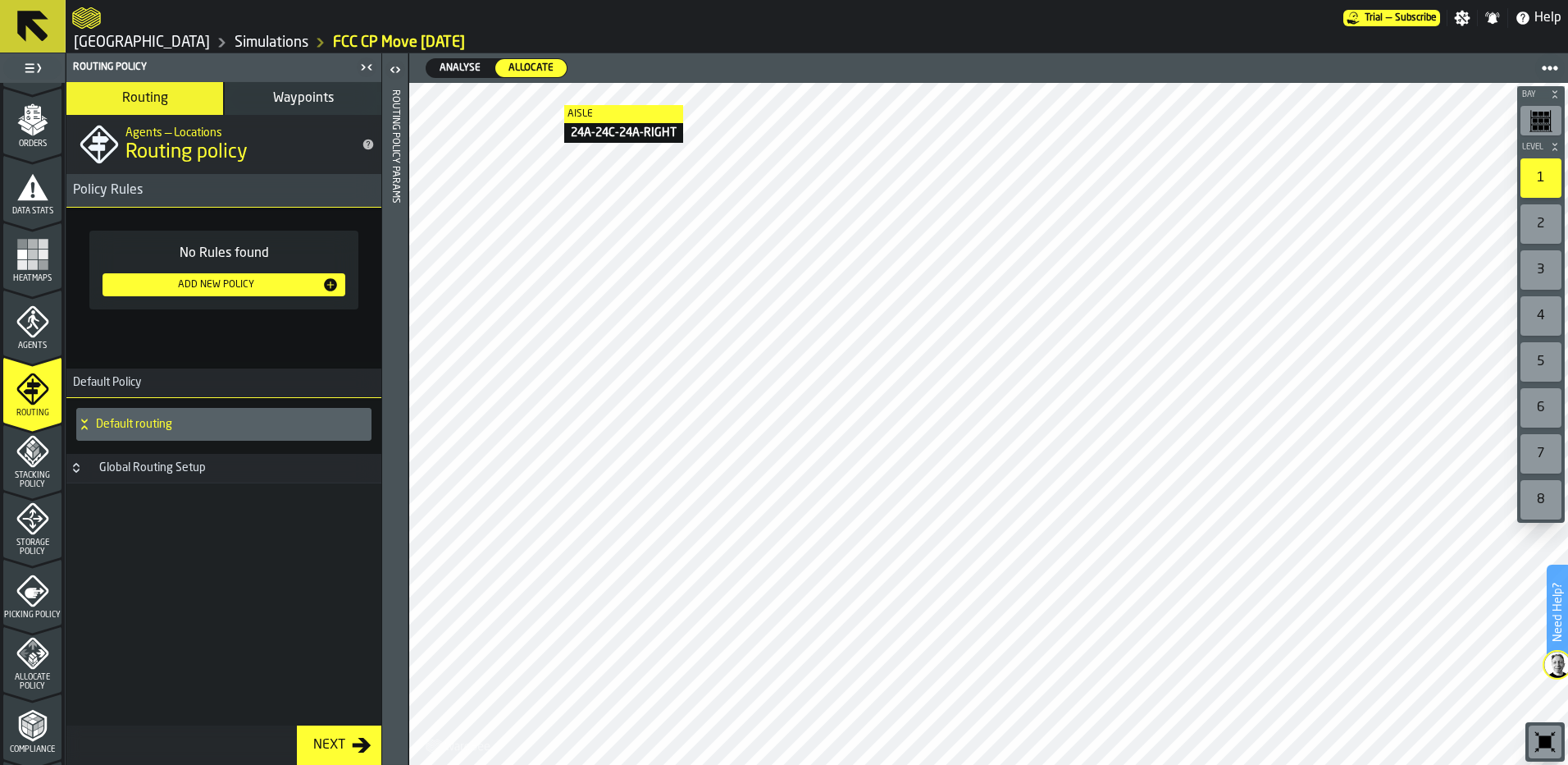
scroll to position [529, 0]
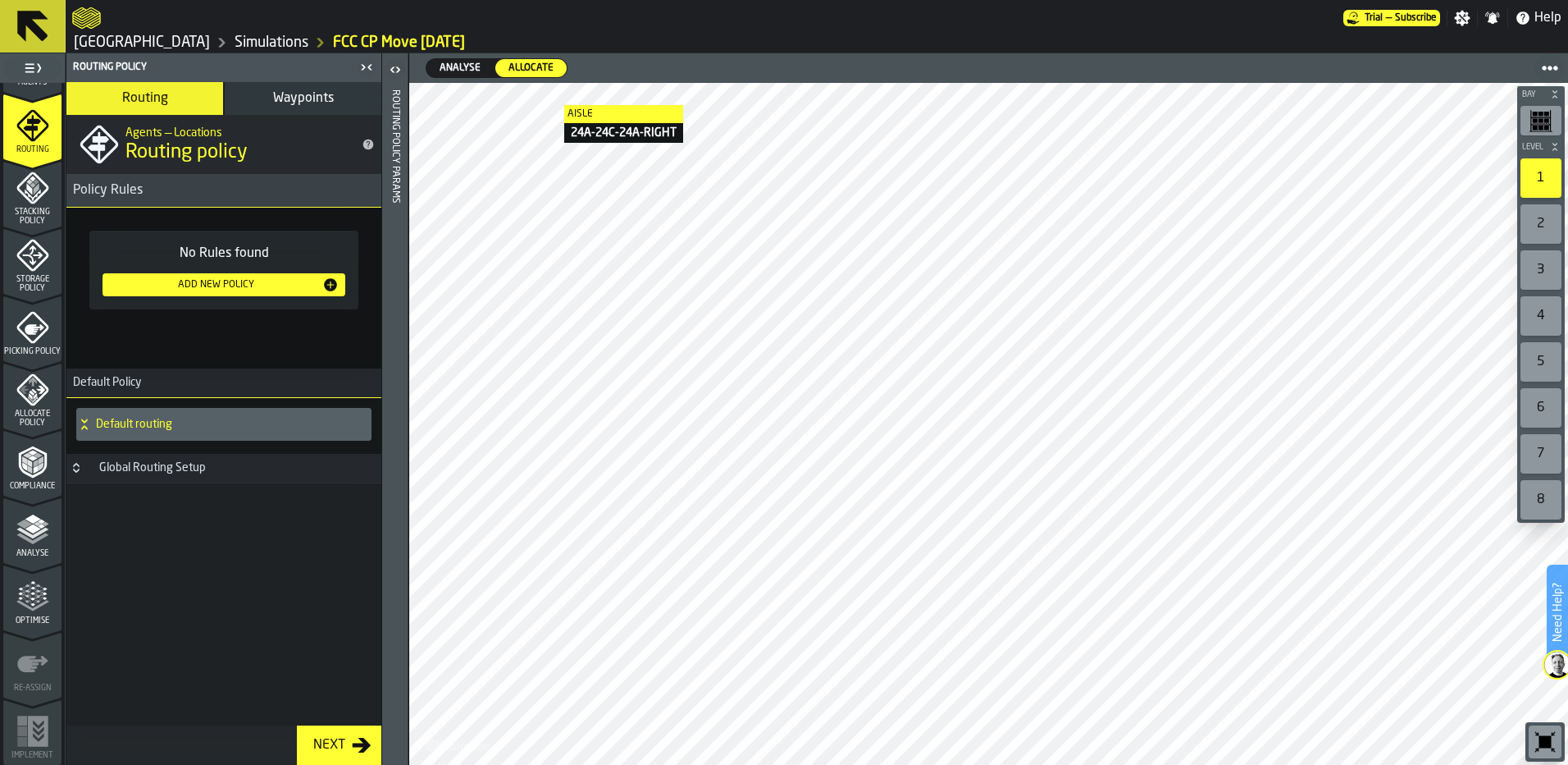
click at [23, 547] on div "Analyse" at bounding box center [33, 535] width 58 height 45
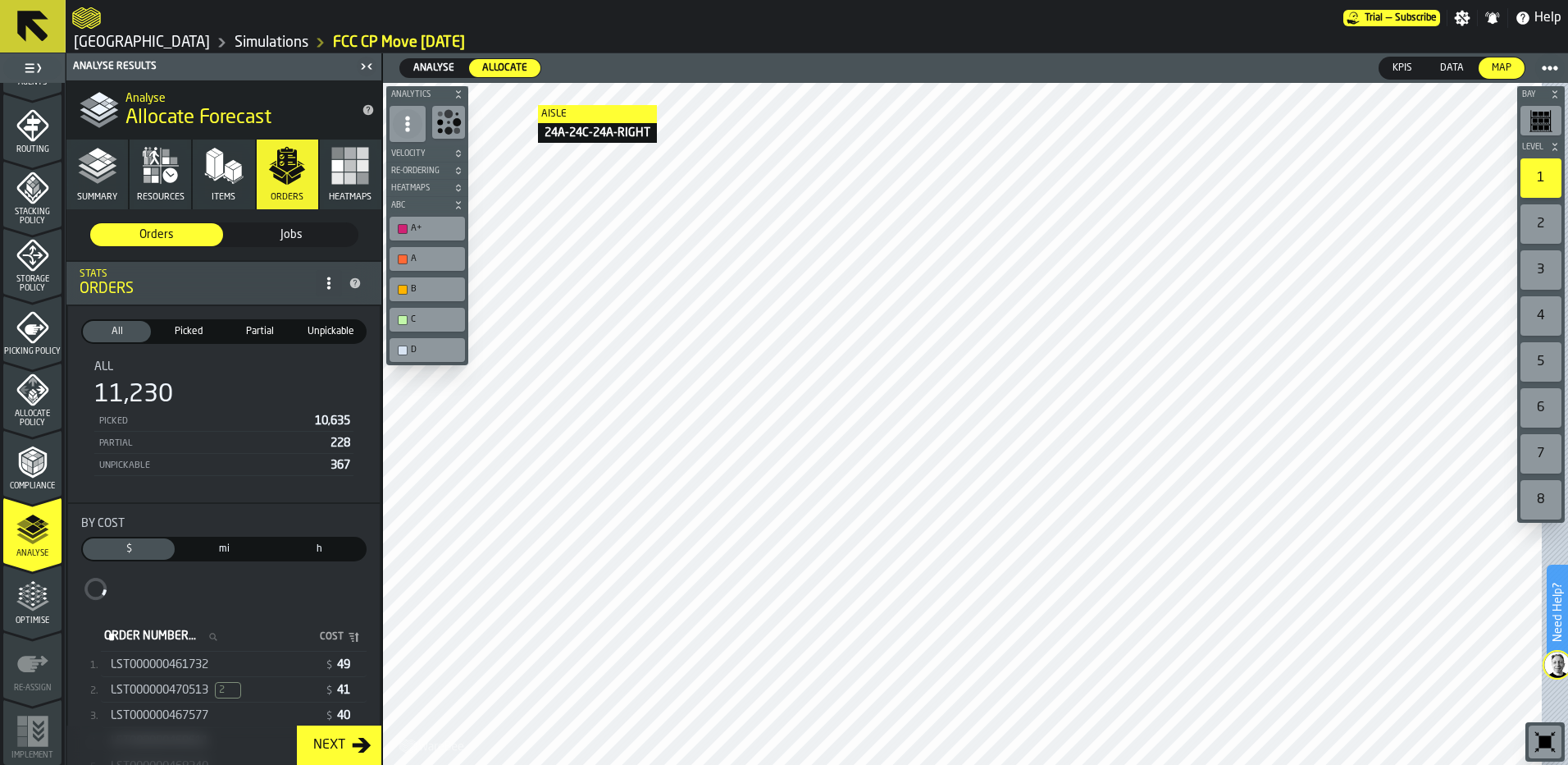
click at [19, 464] on icon "menu Compliance" at bounding box center [33, 461] width 33 height 33
click at [23, 404] on icon "menu Allocate Policy" at bounding box center [33, 389] width 33 height 33
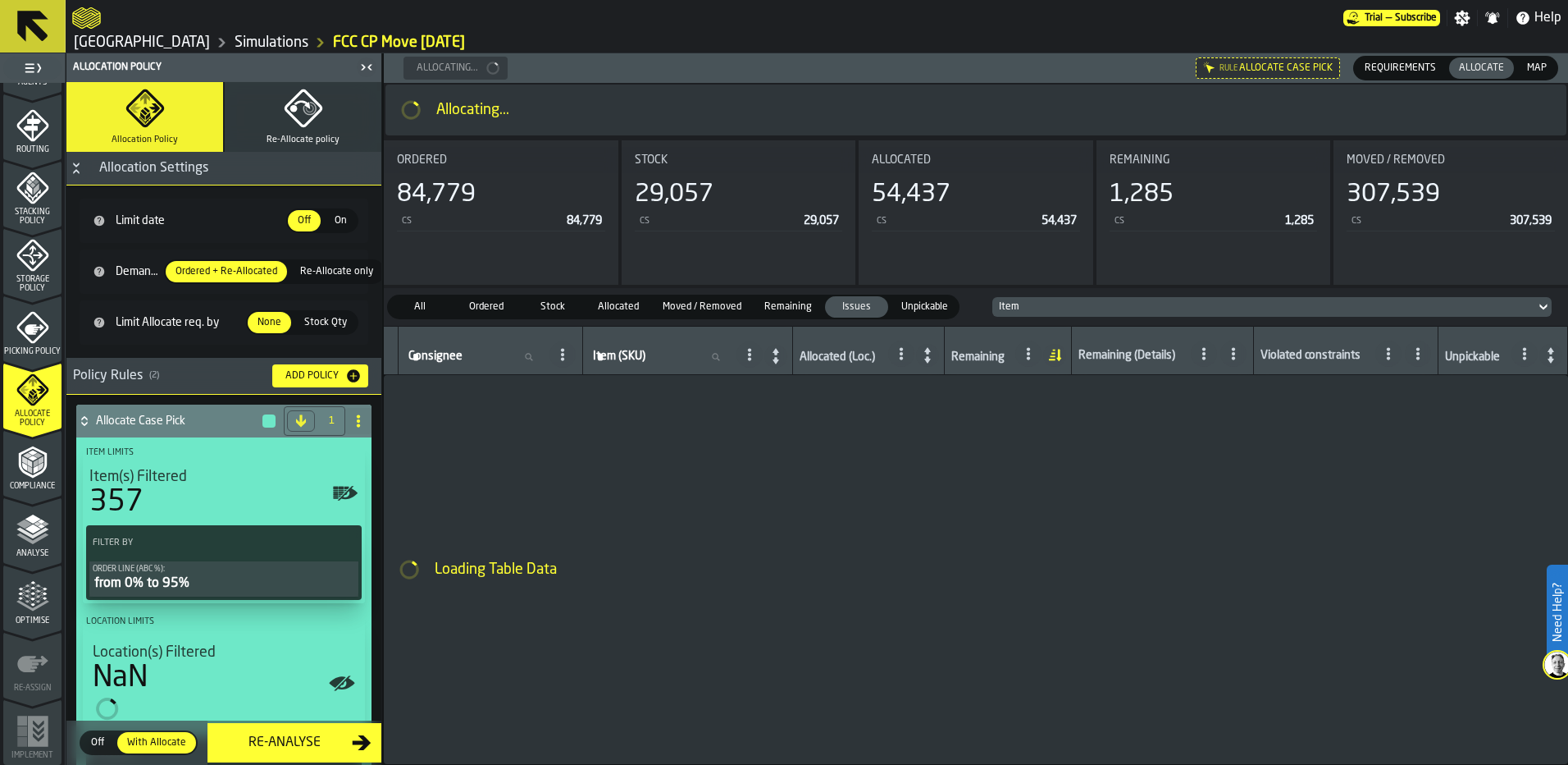
click at [23, 403] on icon "menu Allocate Policy" at bounding box center [33, 389] width 33 height 33
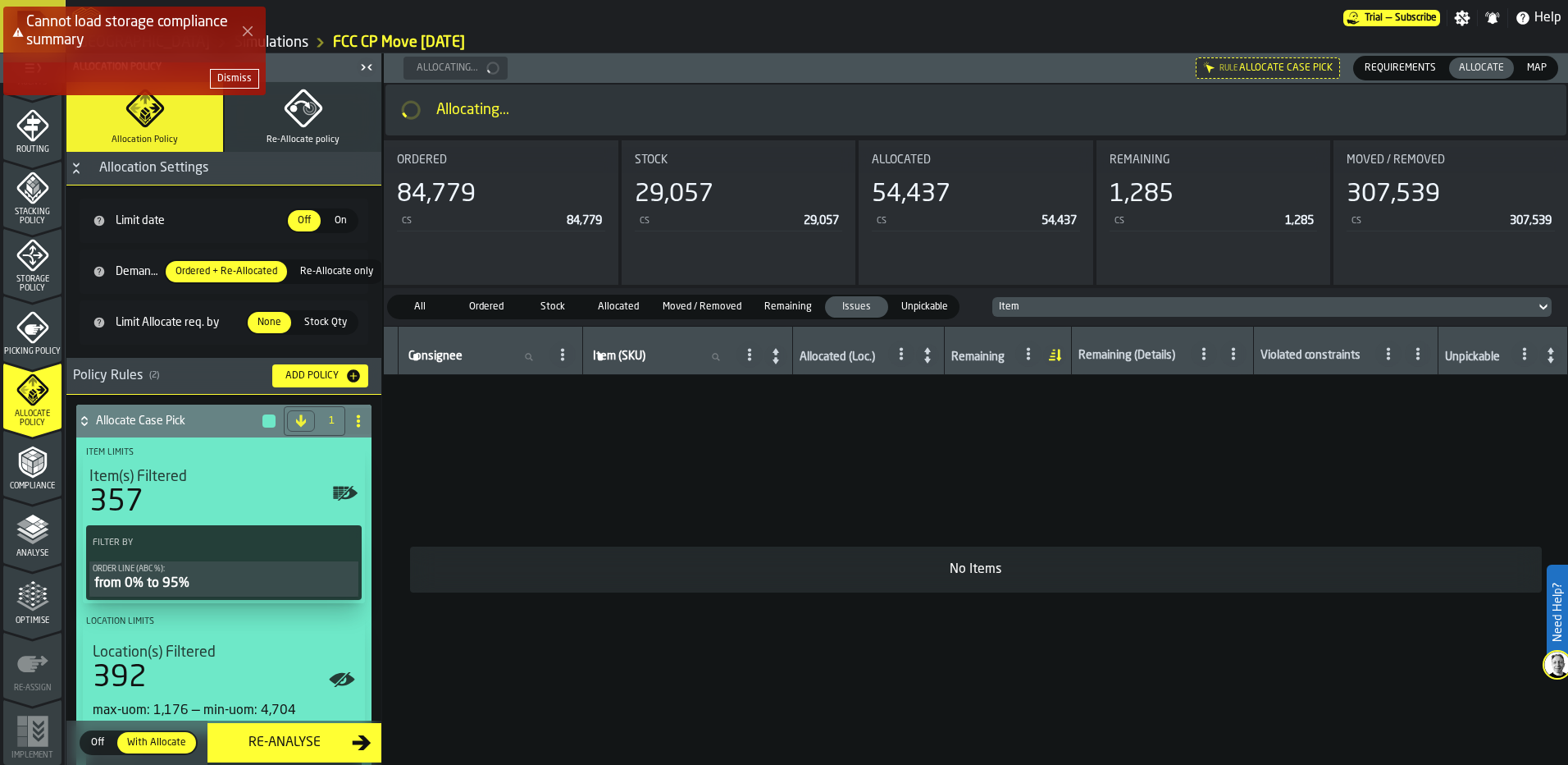
click at [249, 31] on icon "Close Error" at bounding box center [247, 31] width 13 height 13
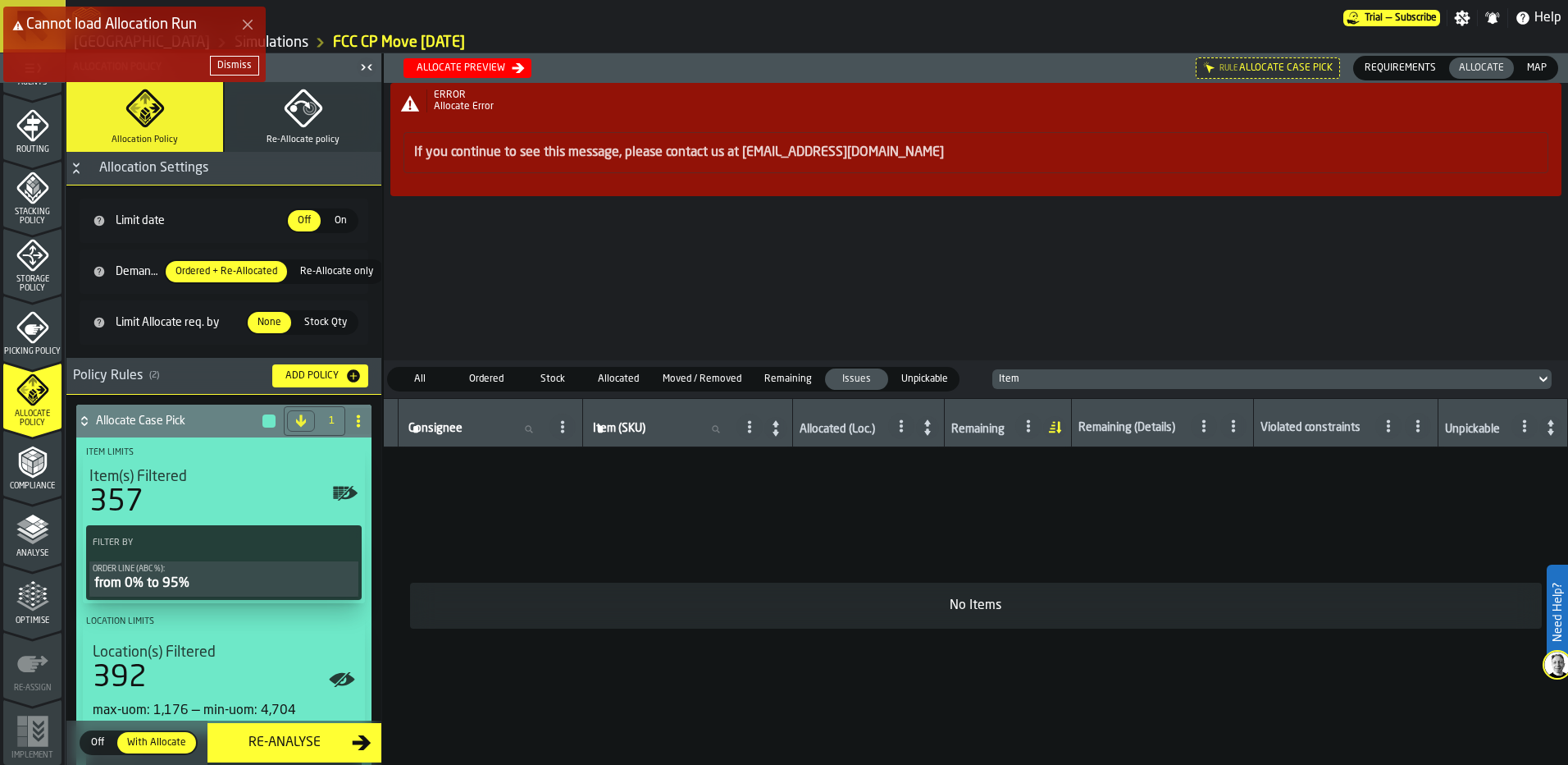
click at [243, 60] on div "Dismiss" at bounding box center [234, 66] width 35 height 11
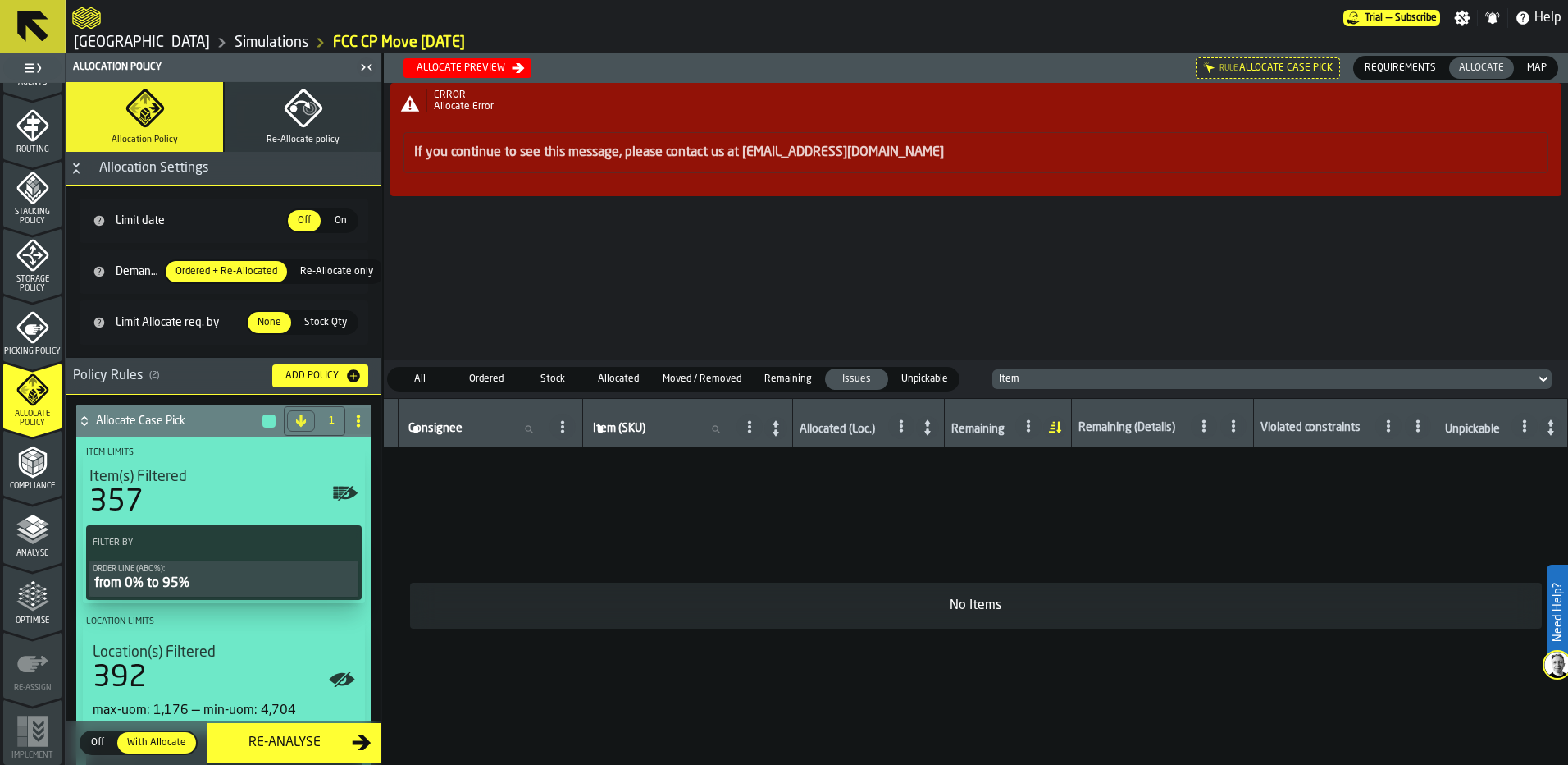
click at [453, 61] on button "Allocate preview" at bounding box center [468, 68] width 128 height 20
click at [517, 60] on span "Allocate preview" at bounding box center [792, 68] width 802 height 20
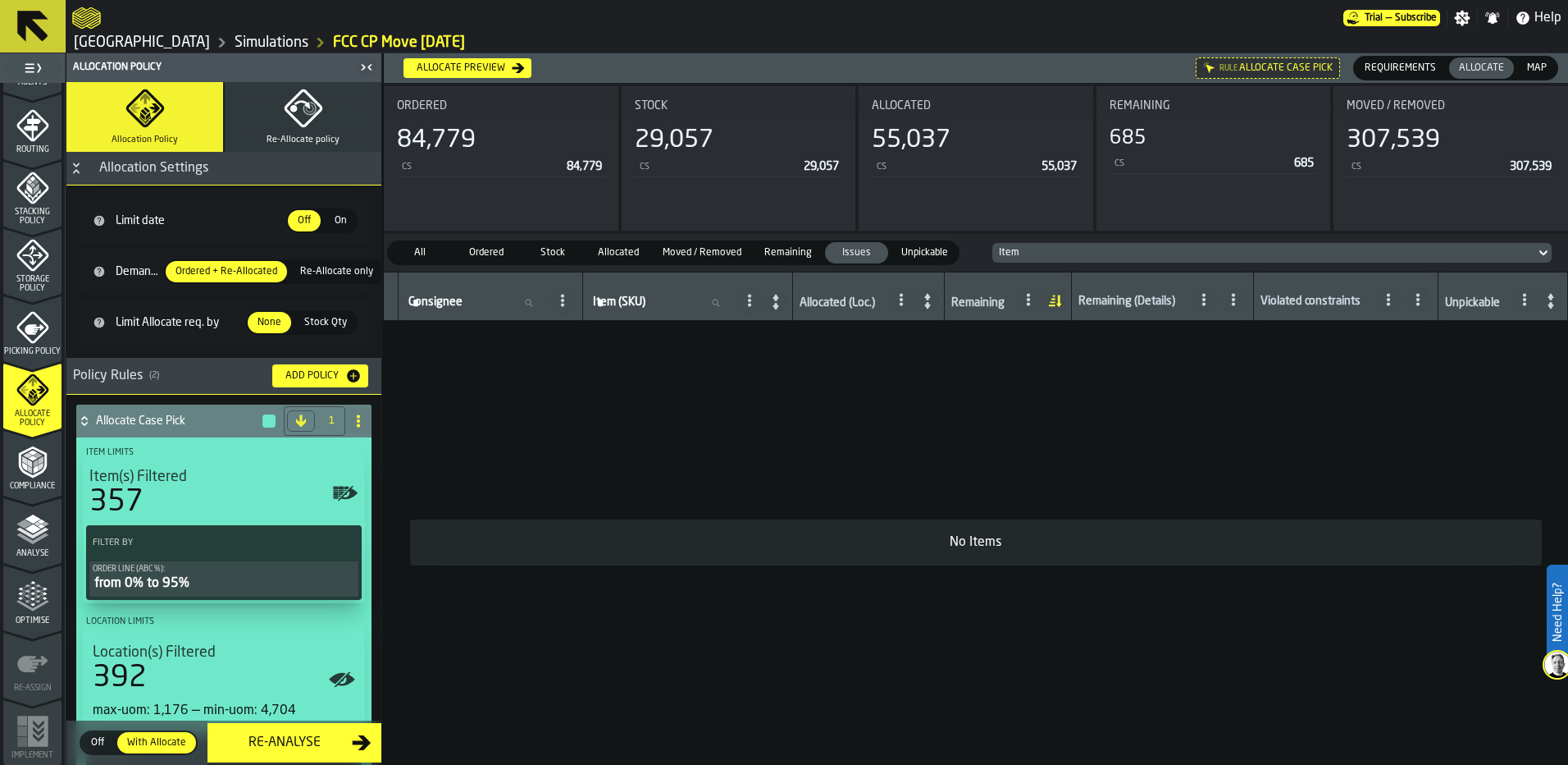
click at [785, 263] on div "Remaining" at bounding box center [788, 252] width 67 height 22
click at [719, 256] on span "Moved / Removed" at bounding box center [702, 253] width 92 height 15
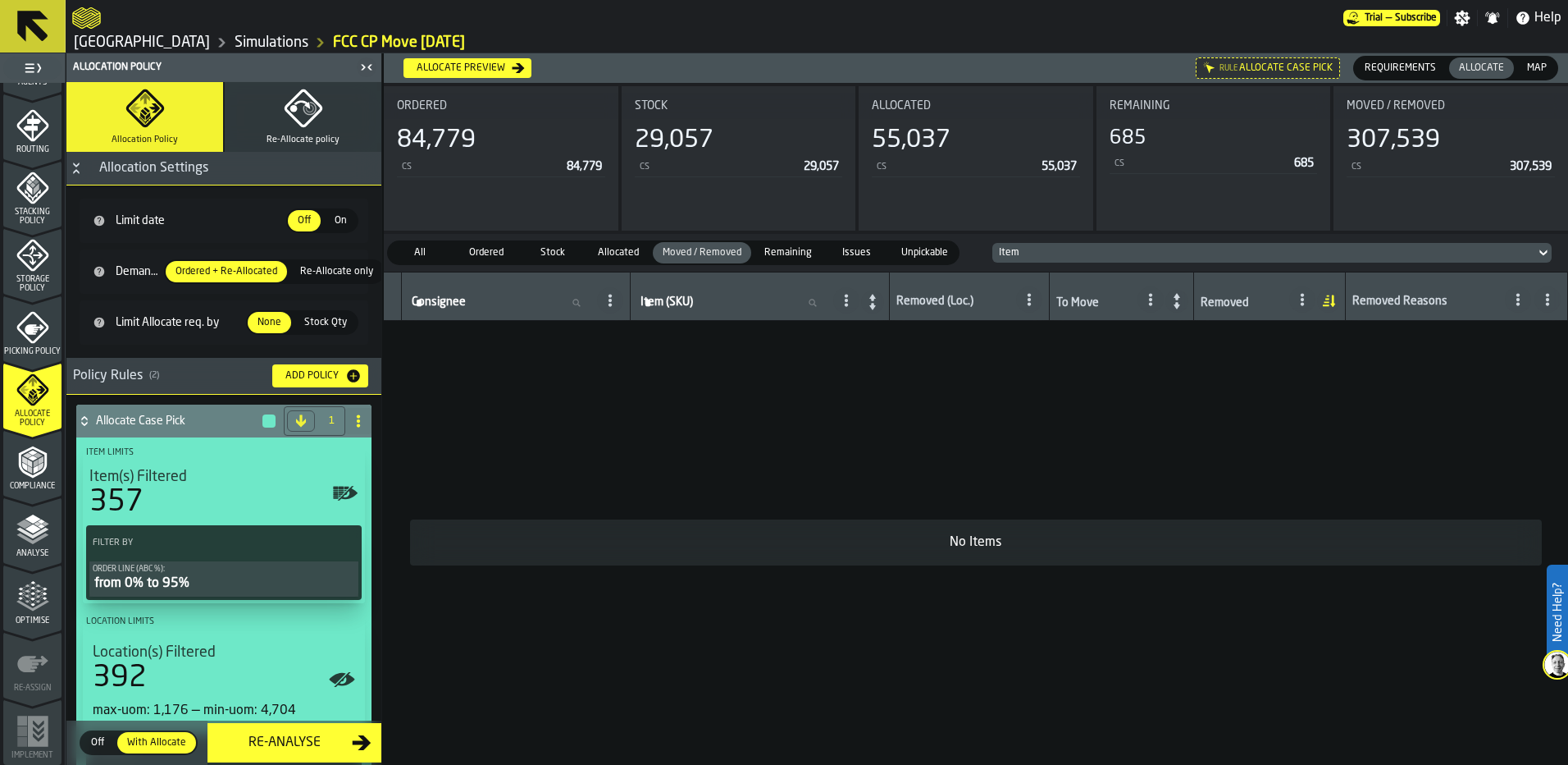
click at [629, 261] on div "Allocated" at bounding box center [619, 252] width 63 height 22
click at [554, 260] on span "Stock" at bounding box center [552, 253] width 56 height 15
click at [496, 256] on span "Ordered" at bounding box center [486, 253] width 56 height 15
click at [539, 249] on span "Stock" at bounding box center [552, 253] width 56 height 15
click at [436, 243] on div "All" at bounding box center [420, 252] width 63 height 22
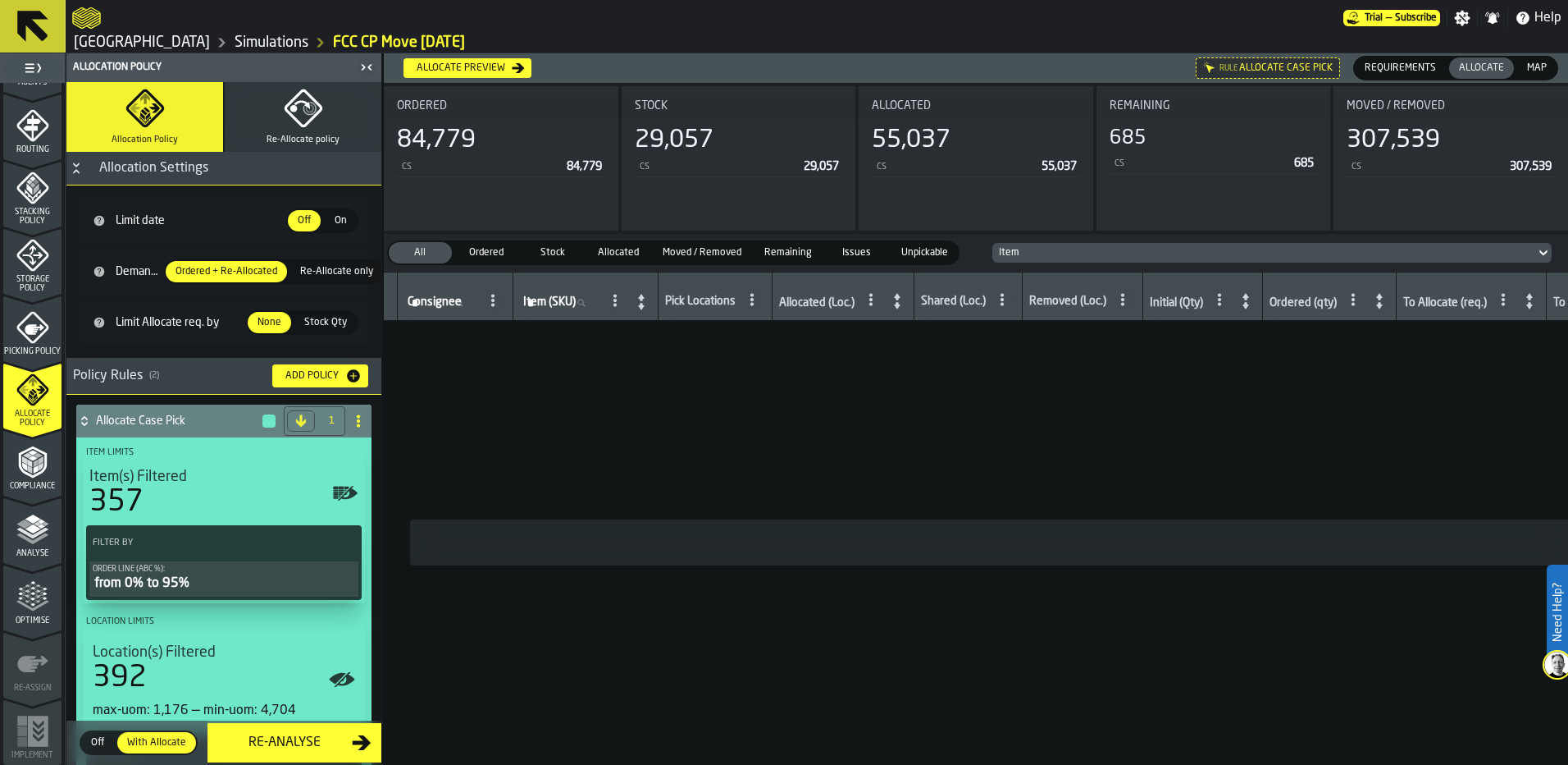
click at [41, 398] on icon "menu Allocate Policy" at bounding box center [33, 389] width 33 height 33
click at [25, 361] on icon "menu Picking Policy" at bounding box center [33, 362] width 58 height 16
click at [35, 404] on icon "menu Allocate Policy" at bounding box center [33, 389] width 33 height 33
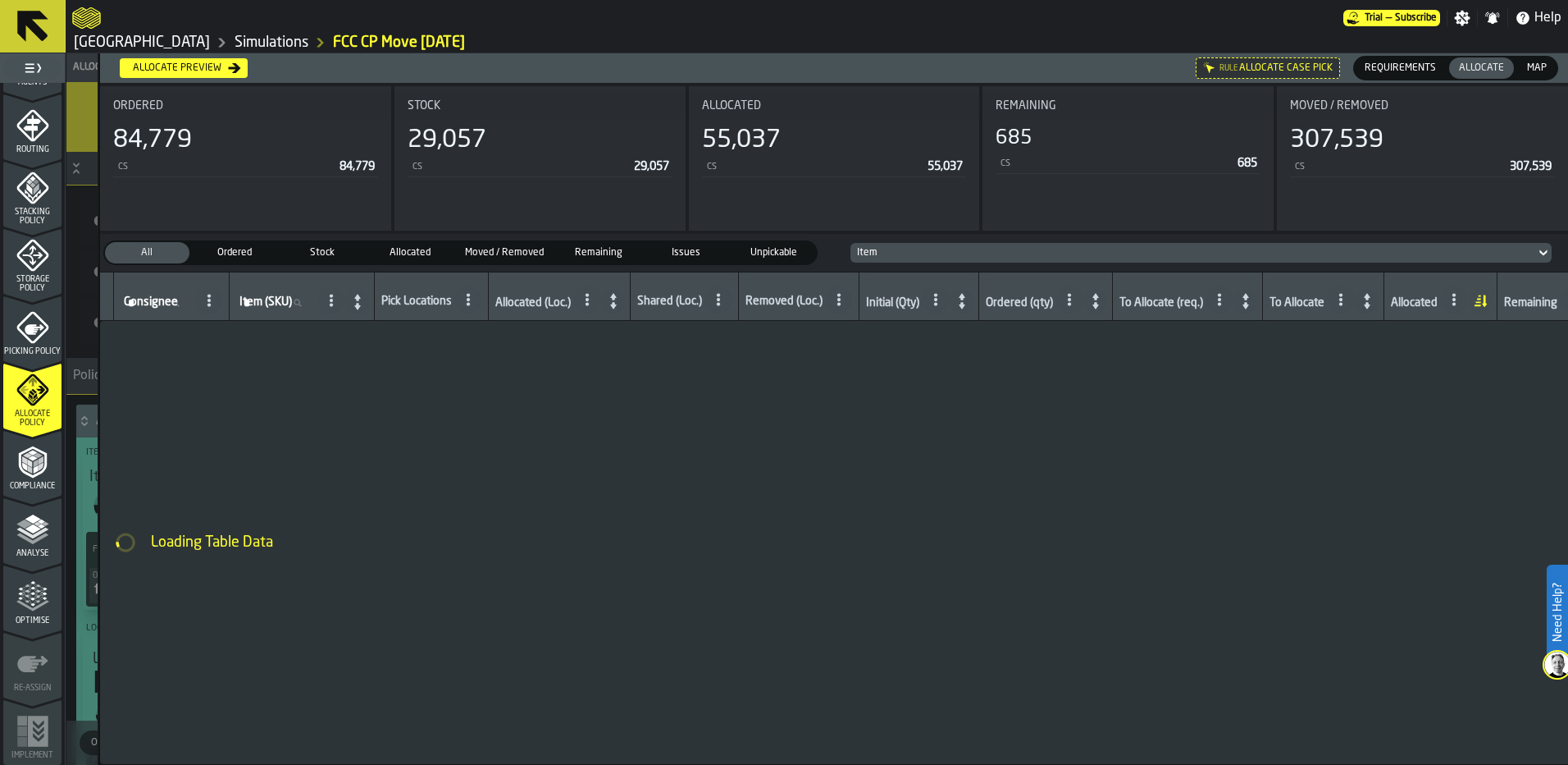
click at [35, 404] on icon "menu Allocate Policy" at bounding box center [33, 389] width 33 height 33
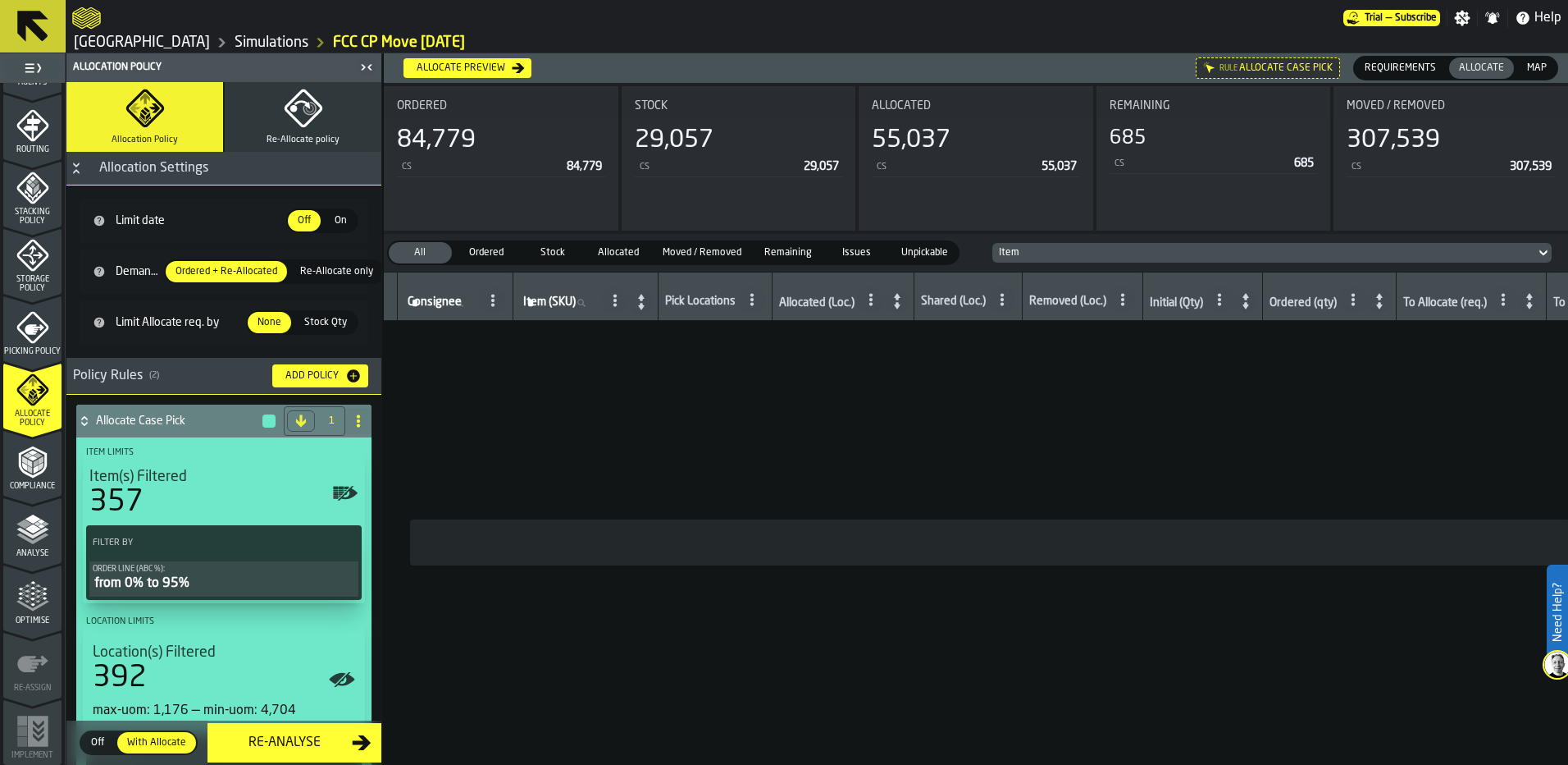
click at [645, 253] on span "Allocated" at bounding box center [619, 253] width 56 height 15
click at [794, 254] on span "Remaining" at bounding box center [788, 253] width 61 height 15
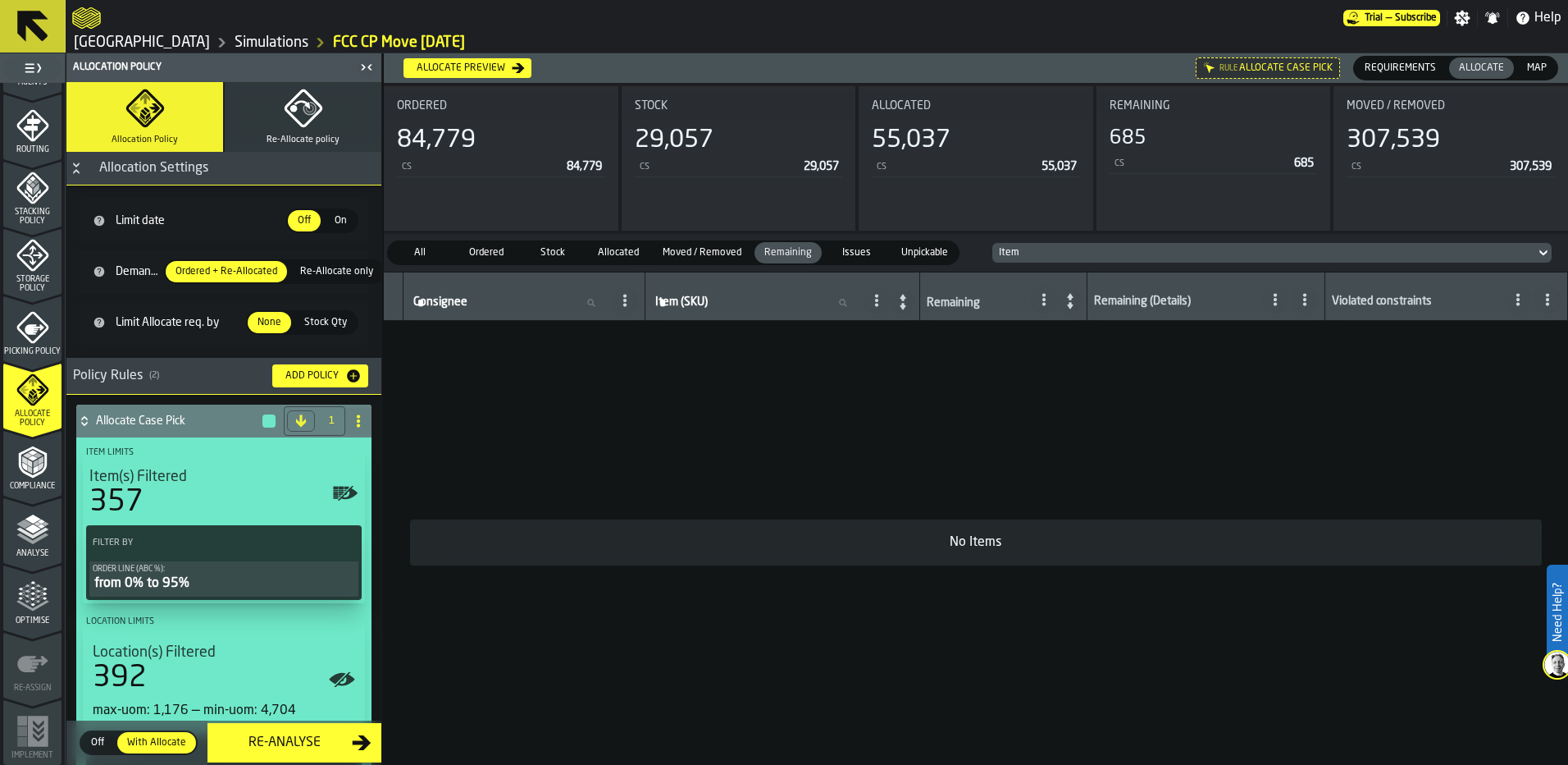
click at [867, 255] on span "Issues" at bounding box center [857, 253] width 56 height 15
click at [234, 48] on link "Simulations" at bounding box center [271, 42] width 74 height 18
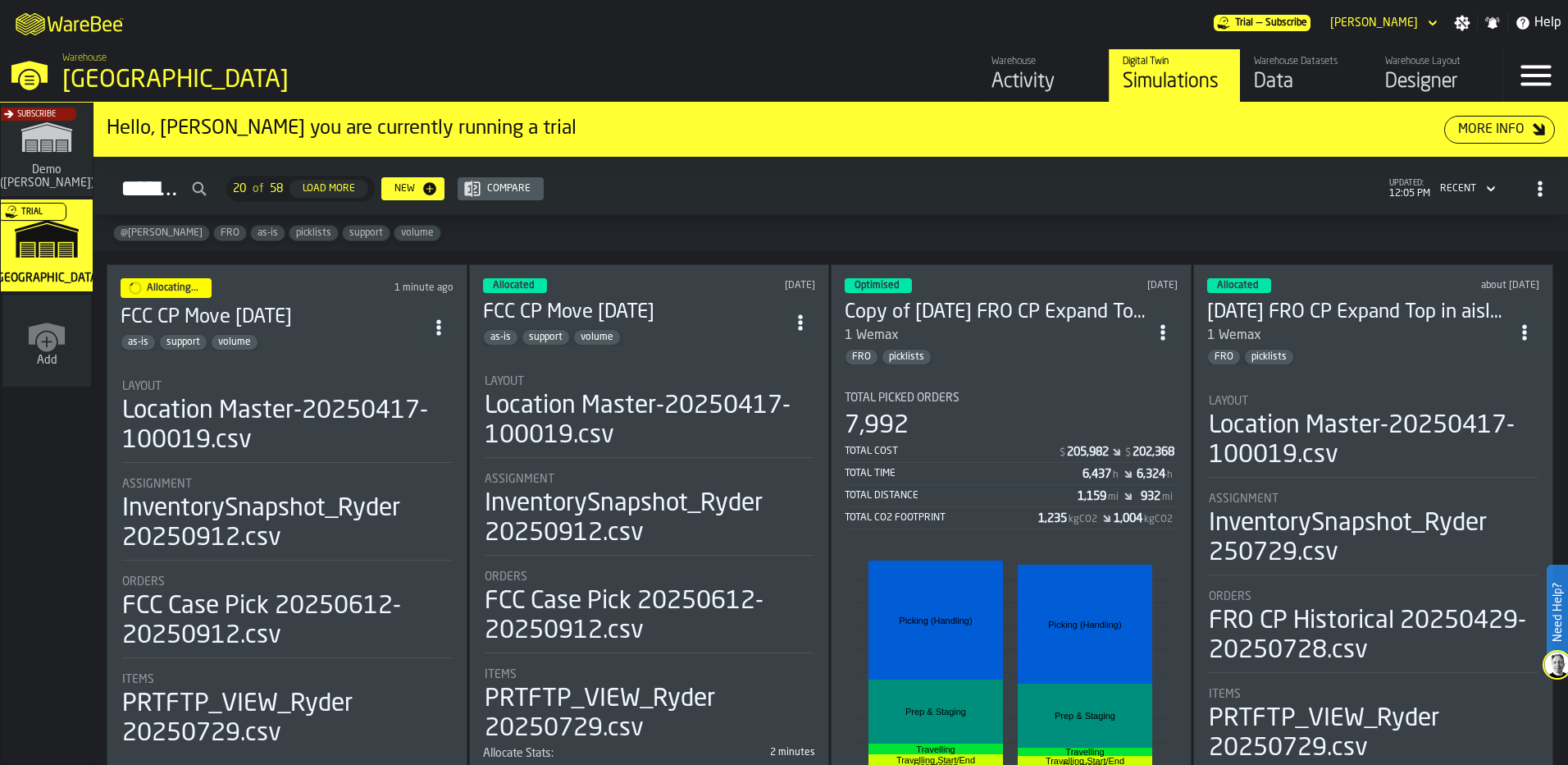
click at [798, 319] on icon "ItemListCard-DashboardItemContainer" at bounding box center [800, 322] width 17 height 17
click at [753, 437] on div "Duplicate" at bounding box center [765, 431] width 85 height 20
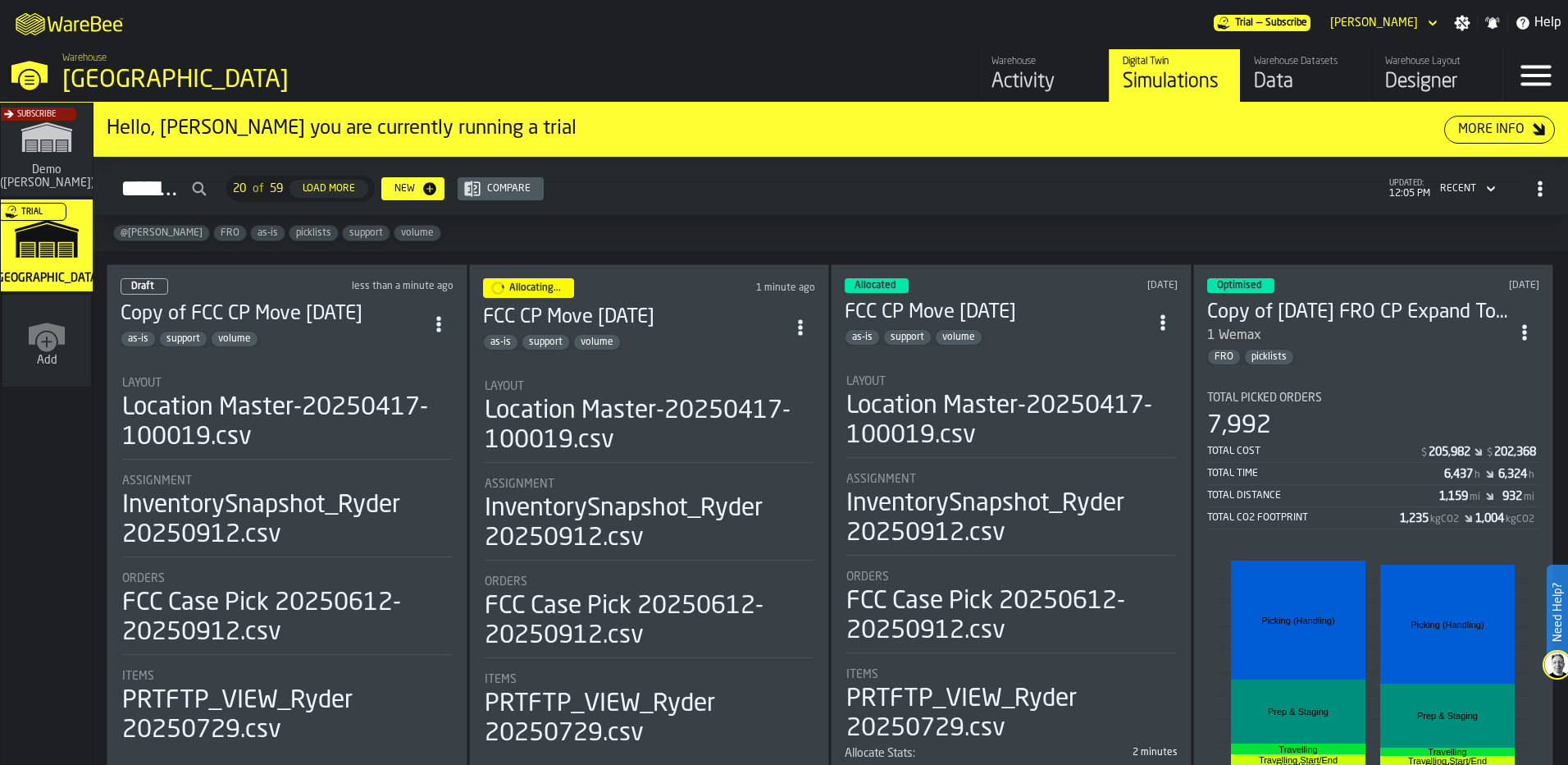
click at [346, 352] on div "Draft less than a minute ago Copy of FCC CP Move 9/12/25 as-is support volume L…" at bounding box center [287, 562] width 361 height 597
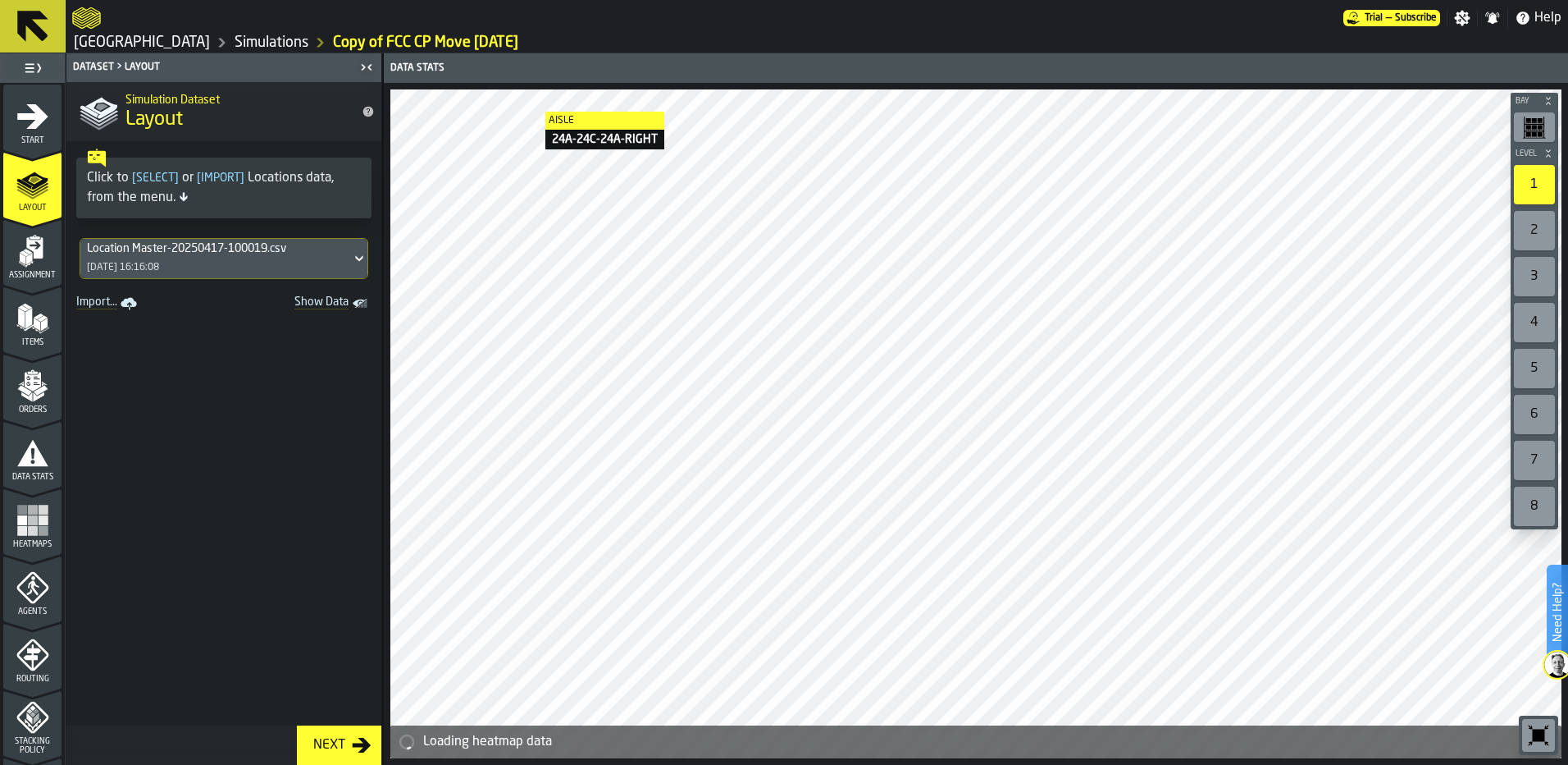
click at [34, 125] on icon "menu Start" at bounding box center [32, 115] width 31 height 24
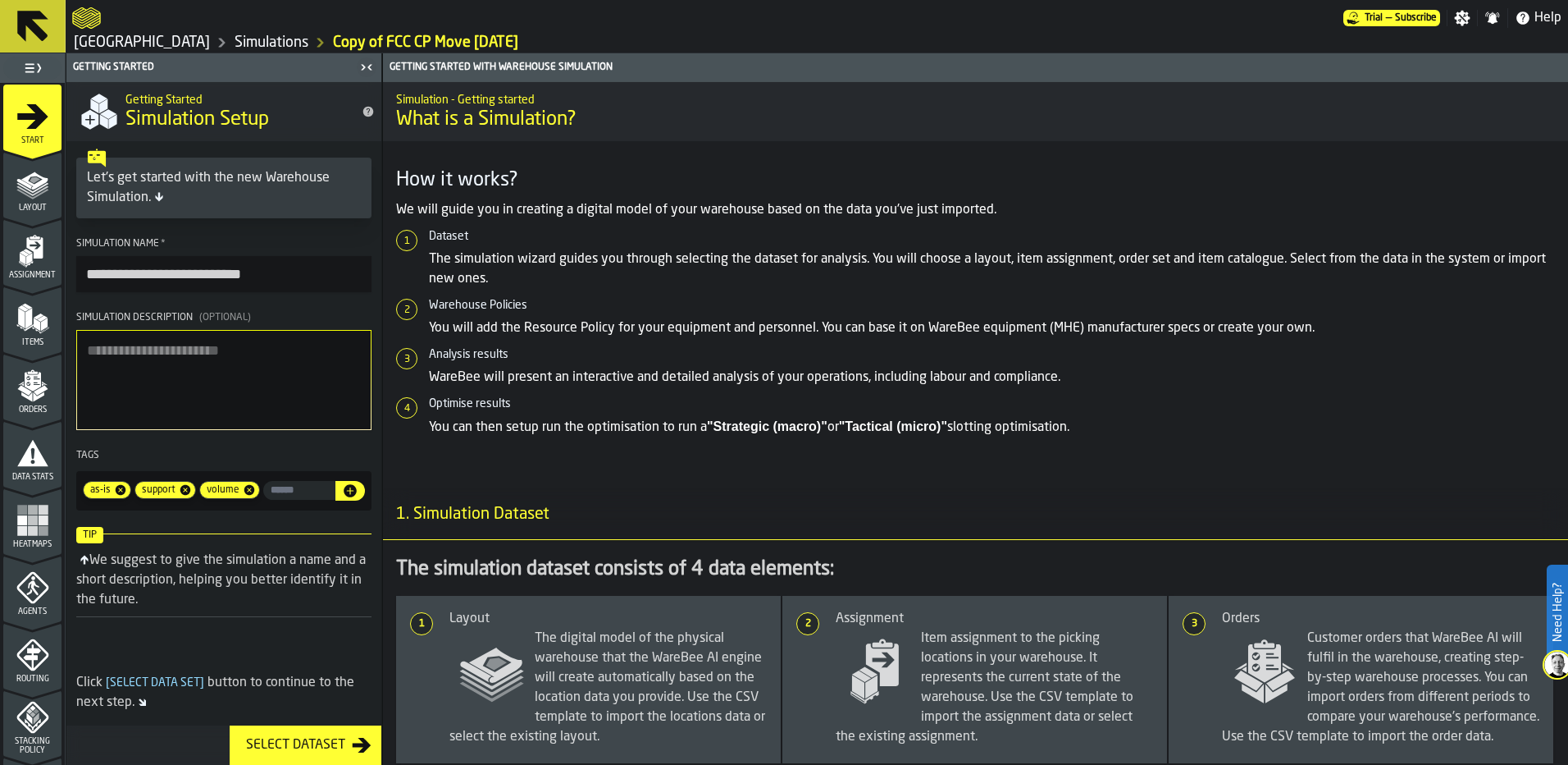
click at [124, 279] on input "**********" at bounding box center [223, 274] width 295 height 37
drag, startPoint x: 142, startPoint y: 275, endPoint x: -4, endPoint y: 284, distance: 146.3
click at [0, 284] on html "**********" at bounding box center [784, 382] width 1568 height 765
click at [121, 495] on icon at bounding box center [120, 489] width 10 height 10
click at [119, 279] on input "**********" at bounding box center [223, 274] width 295 height 37
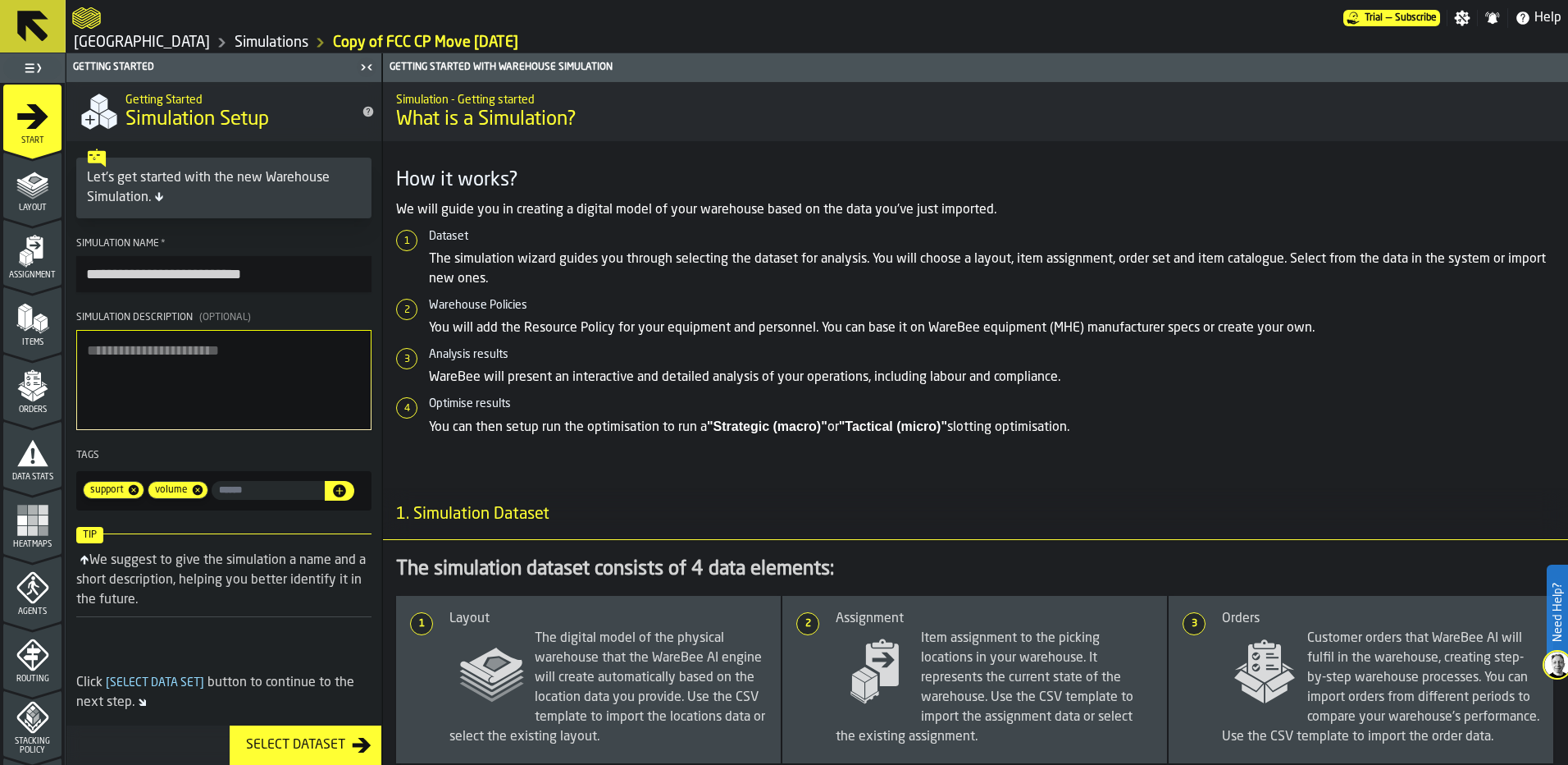
drag, startPoint x: 137, startPoint y: 278, endPoint x: 63, endPoint y: 269, distance: 74.5
click at [63, 269] on aside "**********" at bounding box center [191, 409] width 382 height 712
click at [131, 495] on icon at bounding box center [133, 489] width 10 height 10
click at [132, 495] on icon at bounding box center [133, 489] width 13 height 13
click at [260, 278] on input "**********" at bounding box center [223, 274] width 295 height 37
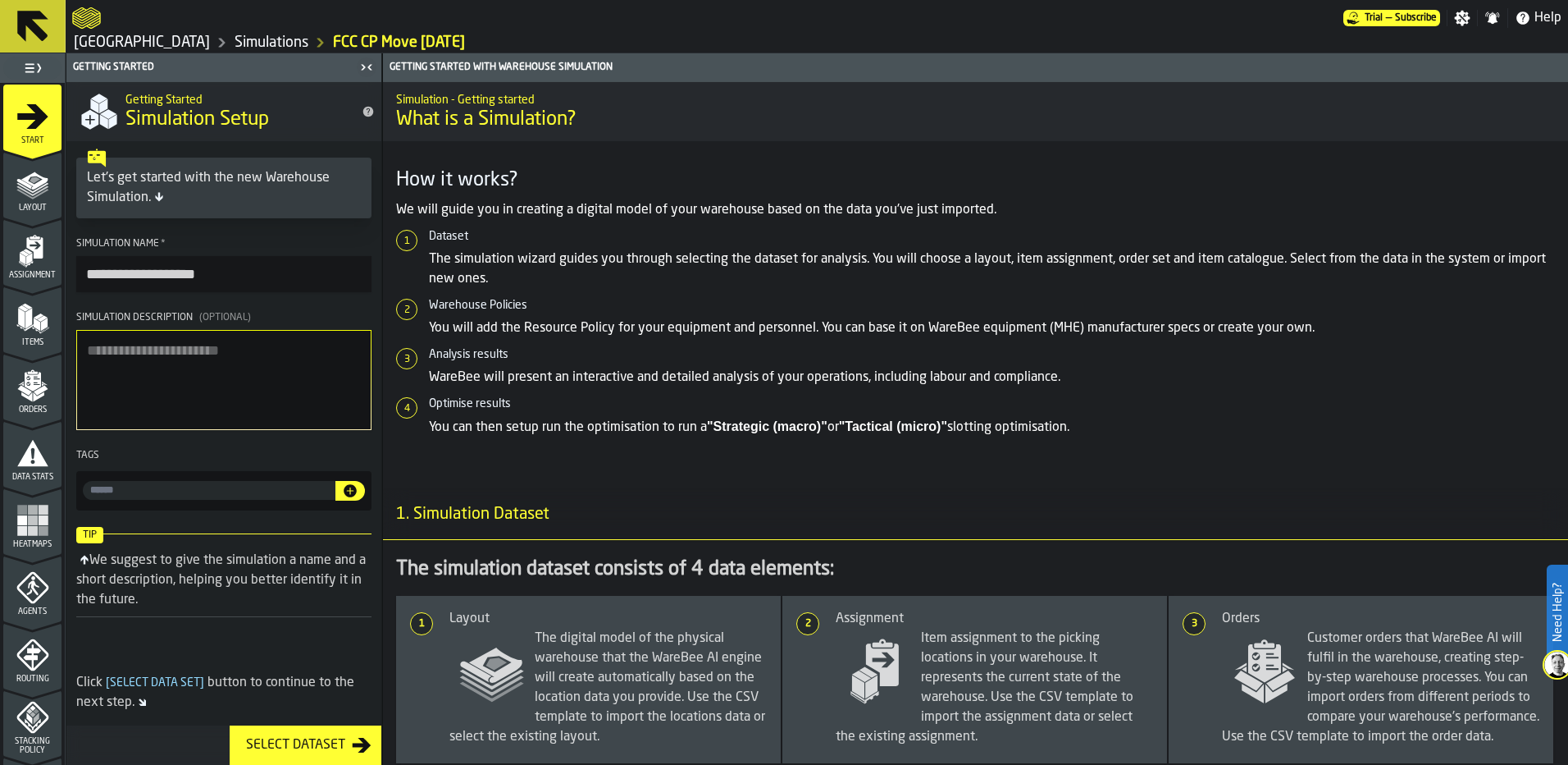
click at [205, 275] on input "**********" at bounding box center [223, 274] width 295 height 37
click at [168, 278] on input "**********" at bounding box center [223, 274] width 295 height 37
type input "**********"
click at [251, 394] on textarea "Simulation Description (Optional)" at bounding box center [223, 380] width 295 height 100
drag, startPoint x: 52, startPoint y: 192, endPoint x: 26, endPoint y: 273, distance: 85.1
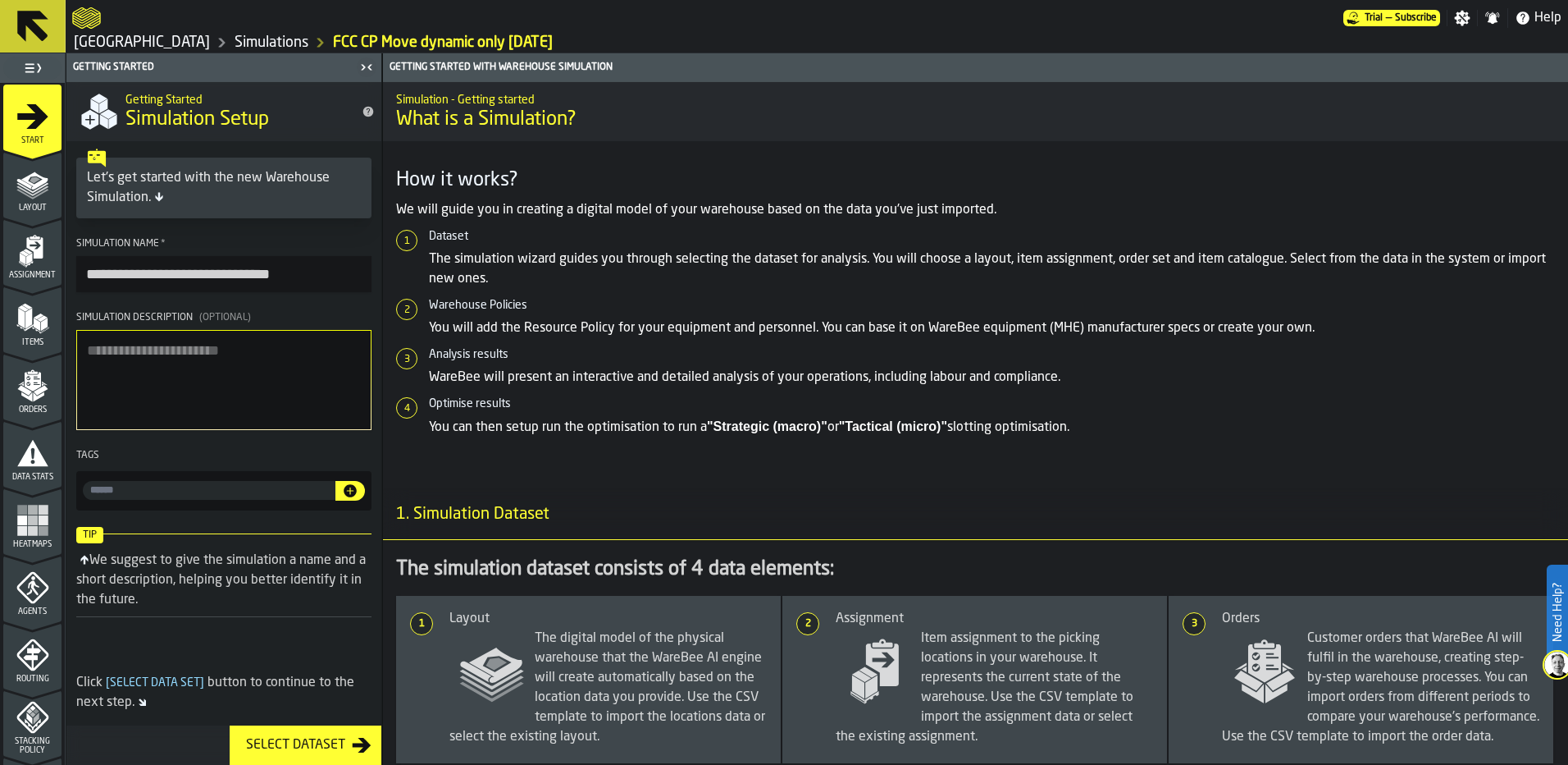
click at [52, 193] on div "Layout" at bounding box center [33, 190] width 58 height 45
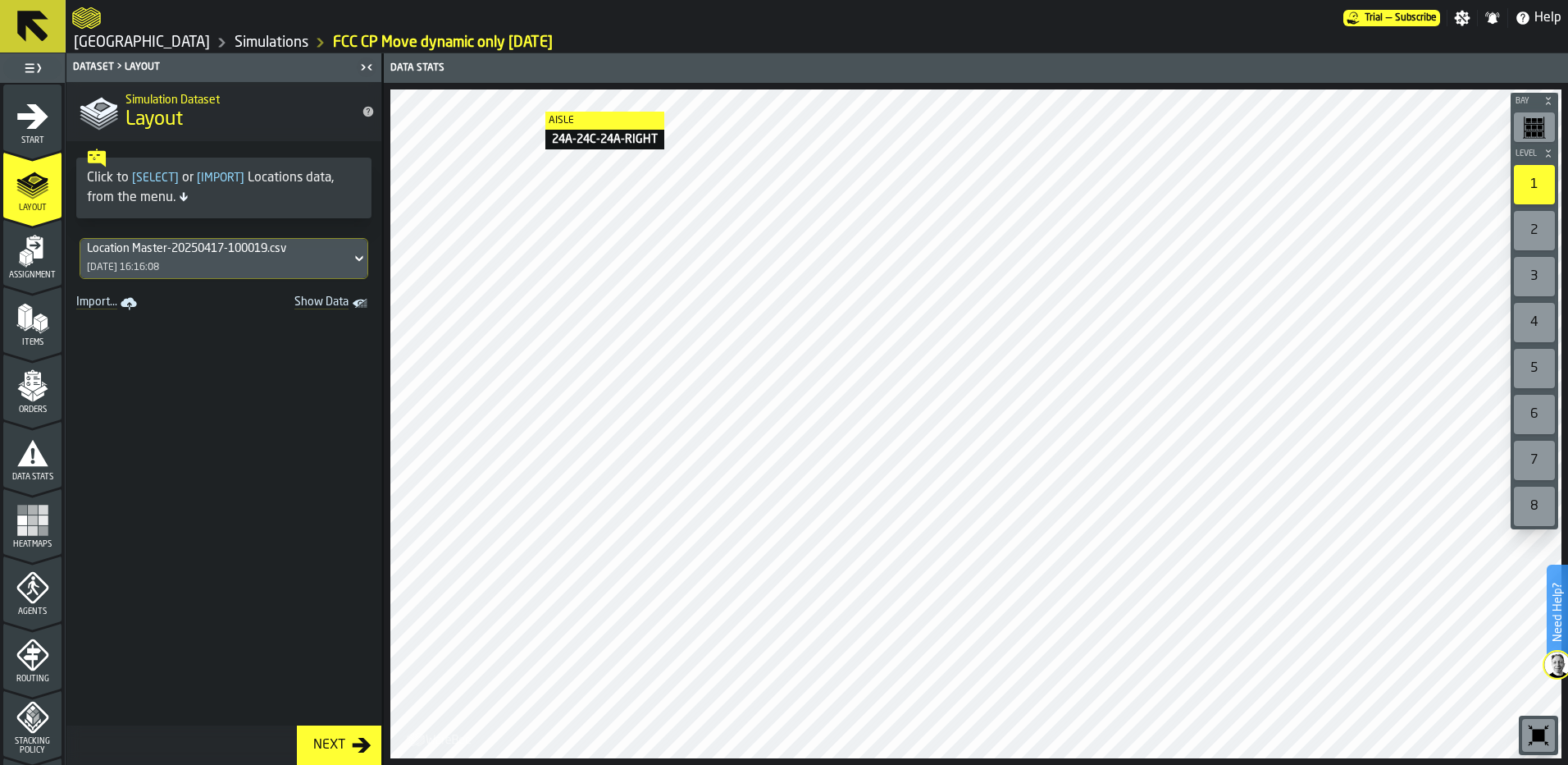
click at [29, 576] on icon "menu Agents" at bounding box center [33, 587] width 33 height 33
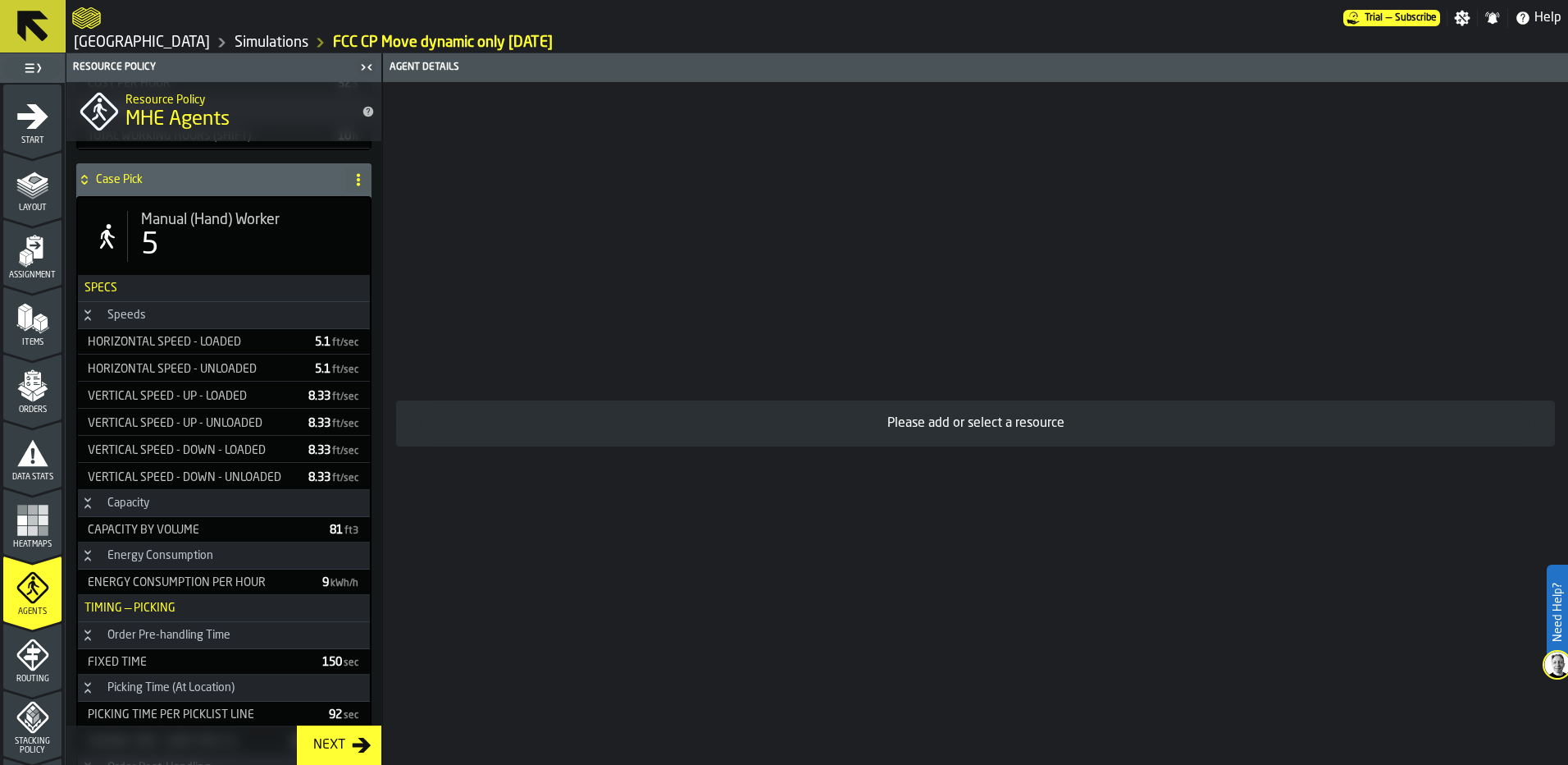
scroll to position [1006, 0]
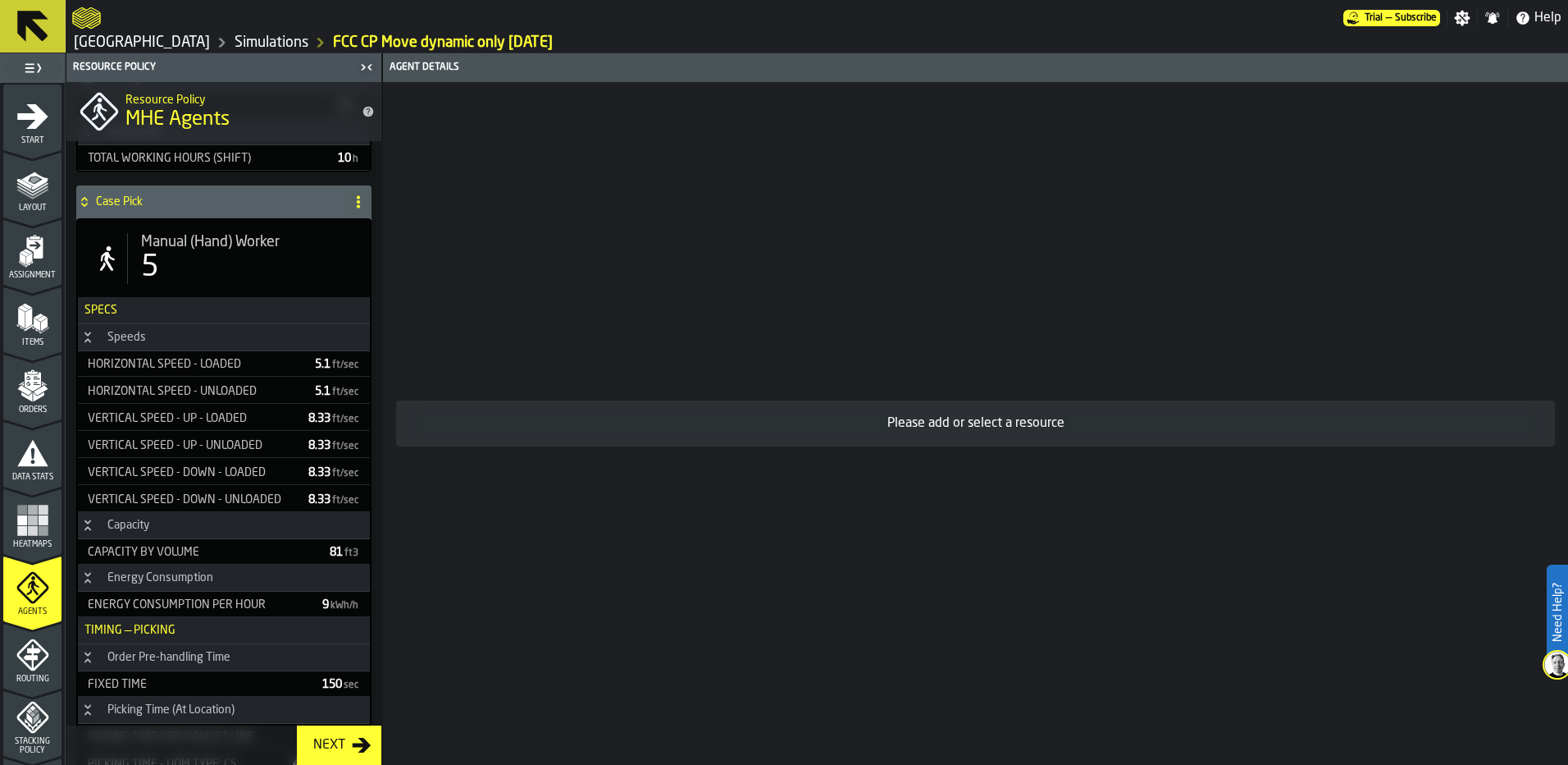
click at [185, 262] on div "5" at bounding box center [249, 267] width 216 height 33
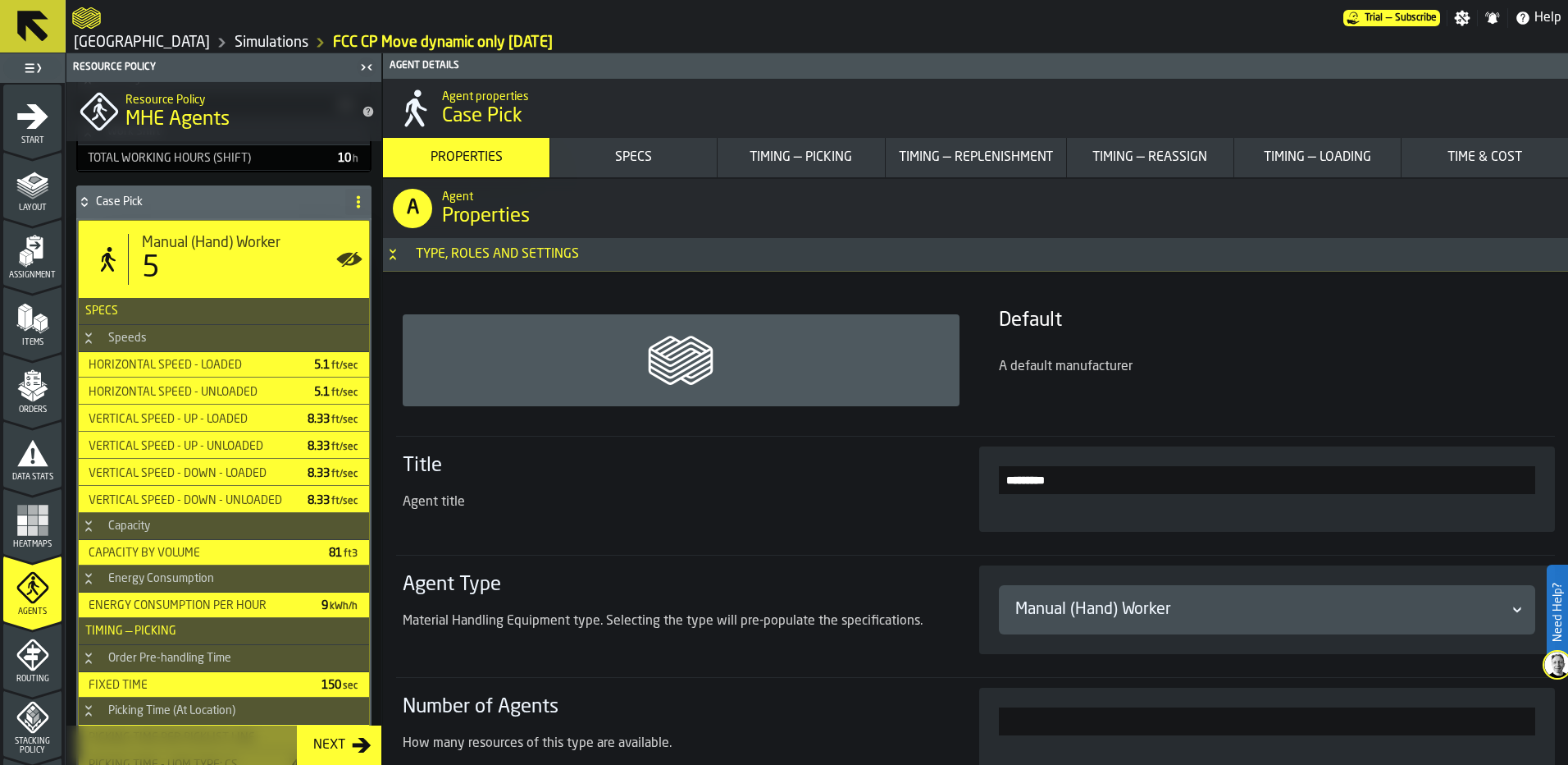
click at [852, 155] on div "Timing — Picking" at bounding box center [801, 158] width 154 height 20
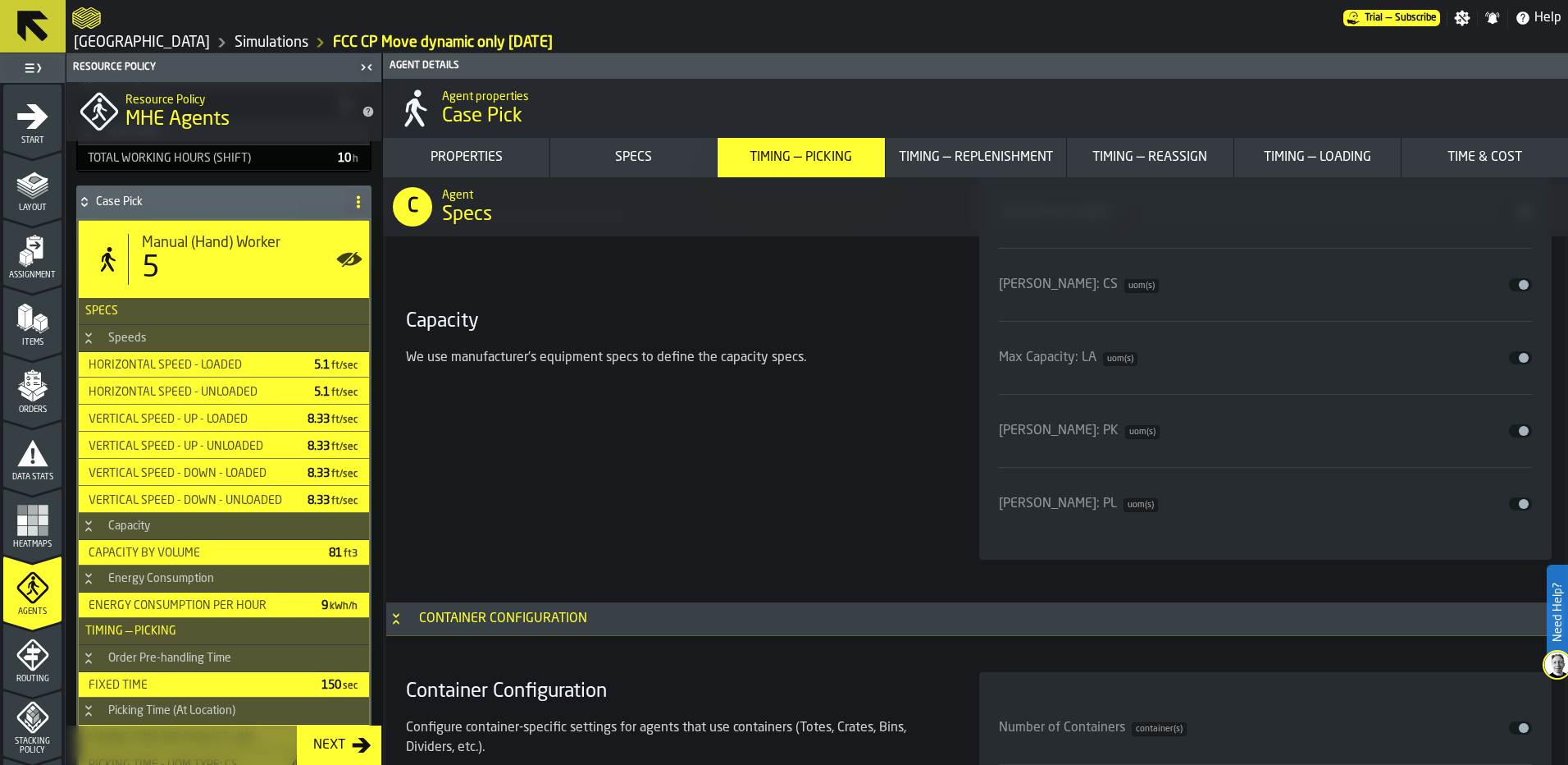
scroll to position [4257, 0]
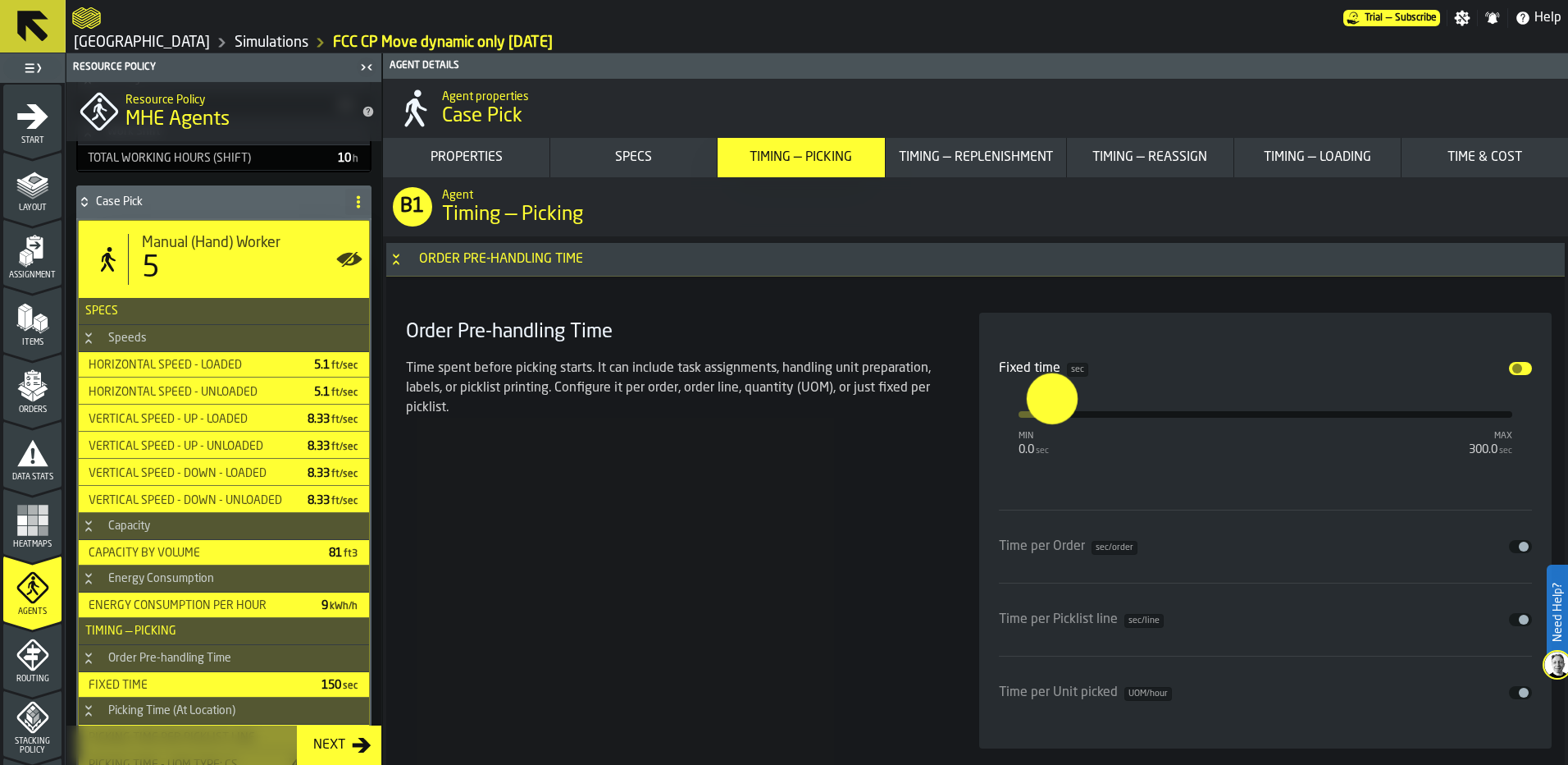
drag, startPoint x: 1258, startPoint y: 424, endPoint x: 1050, endPoint y: 421, distance: 208.0
click at [1045, 421] on input "****" at bounding box center [1036, 398] width 19 height 51
drag, startPoint x: 1057, startPoint y: 411, endPoint x: 1048, endPoint y: 412, distance: 9.1
click at [1043, 412] on input "****" at bounding box center [1034, 398] width 19 height 51
drag, startPoint x: 1055, startPoint y: 414, endPoint x: 1040, endPoint y: 414, distance: 15.0
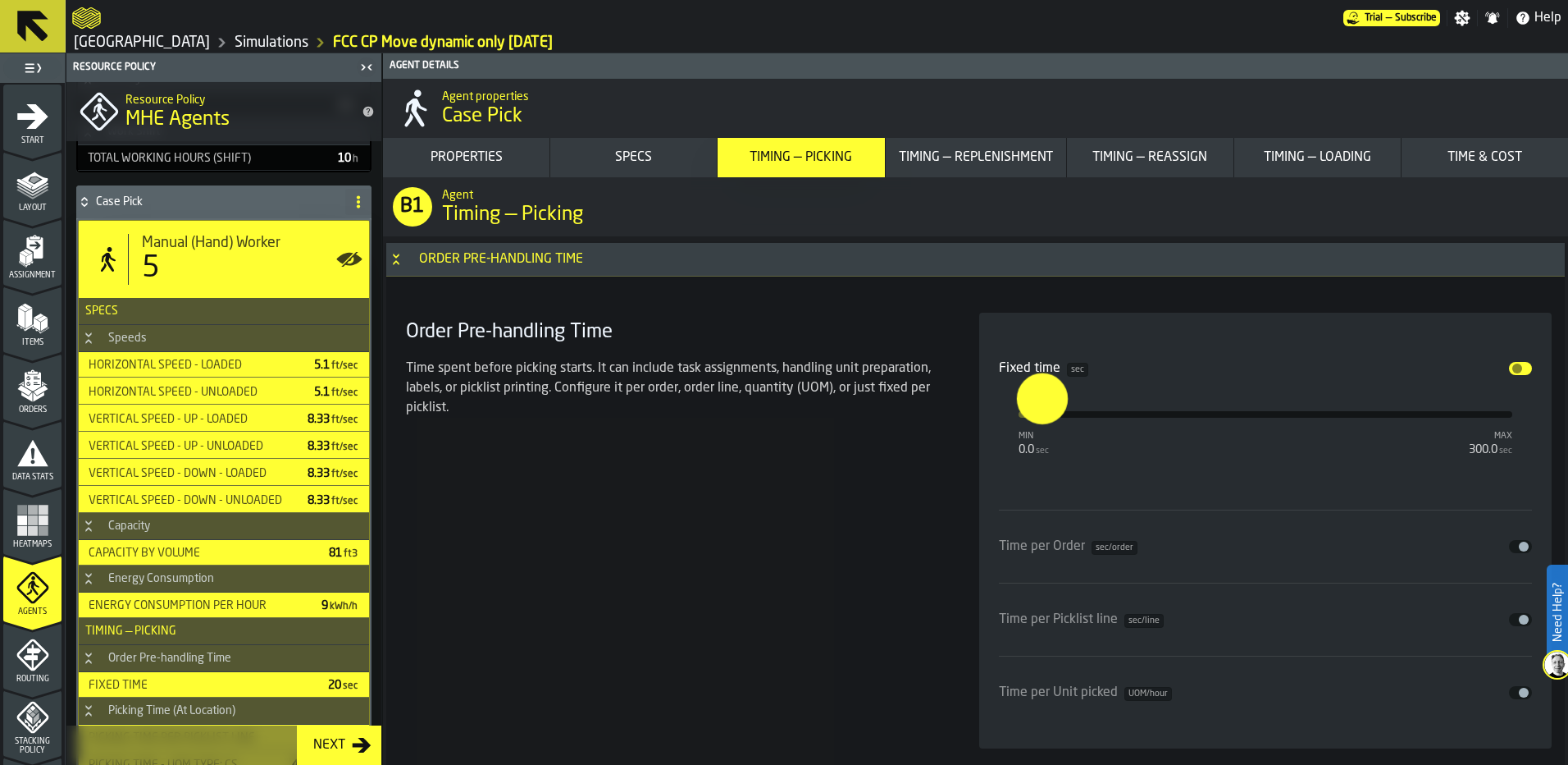
click at [1035, 414] on input "****" at bounding box center [1025, 398] width 19 height 51
click at [1034, 411] on input "****" at bounding box center [1031, 415] width 13 height 36
click at [1034, 411] on input "****" at bounding box center [1025, 398] width 19 height 51
type input "**"
click at [846, 480] on div "Order Pre-handling Time Time spent before picking starts. It can include task a…" at bounding box center [673, 530] width 547 height 436
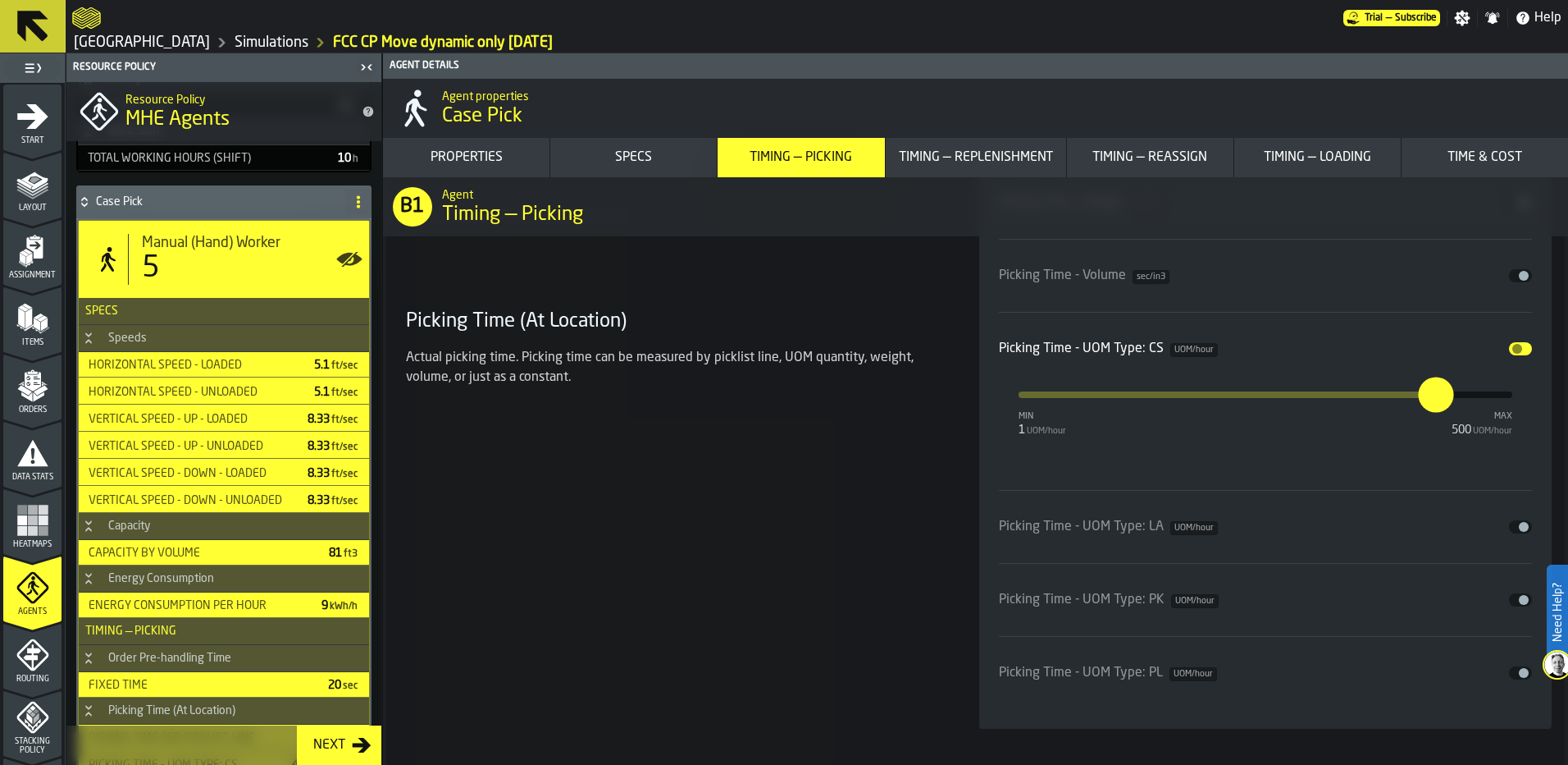
scroll to position [4749, 0]
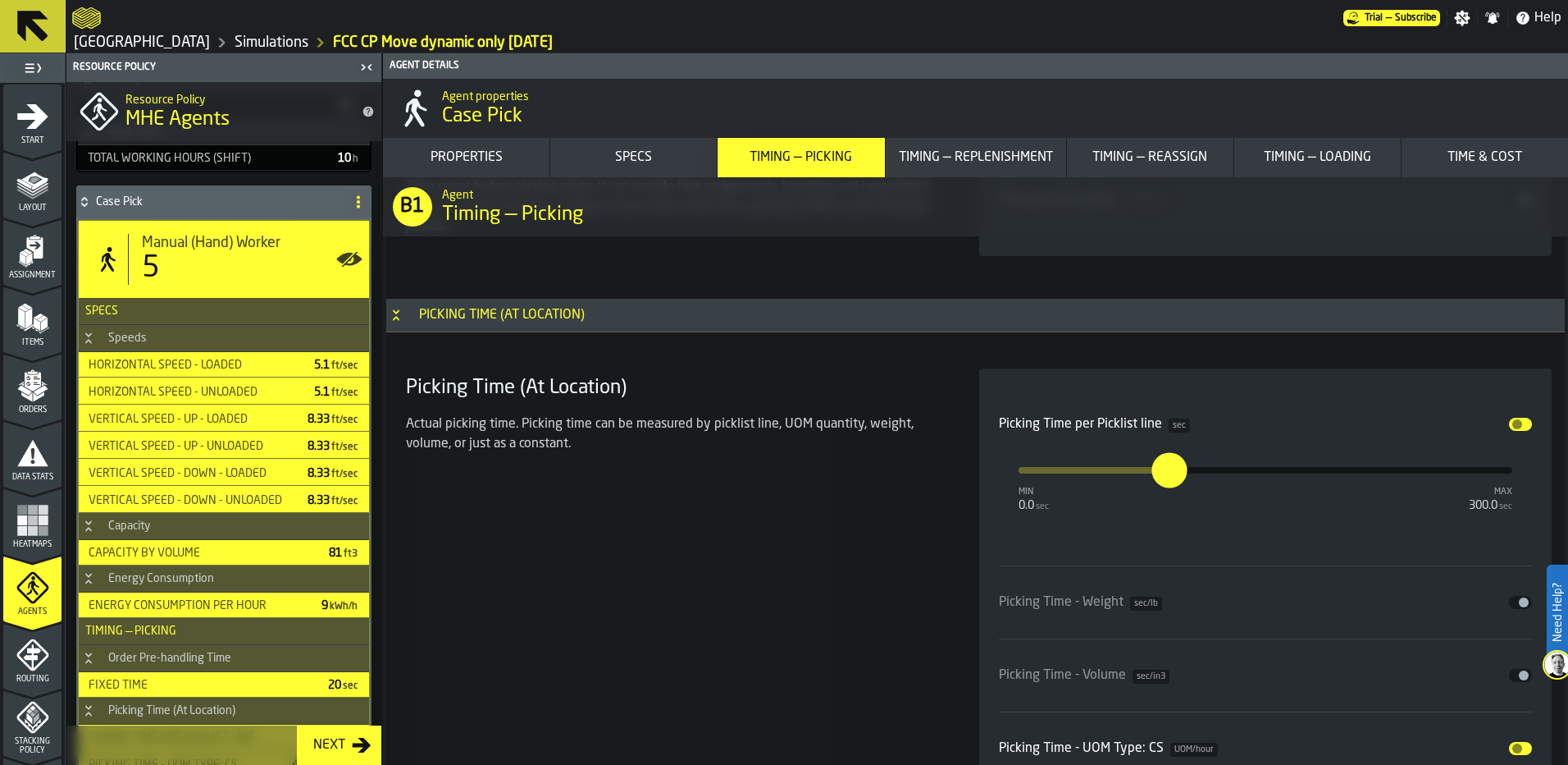
click at [332, 755] on button "Next" at bounding box center [339, 745] width 84 height 39
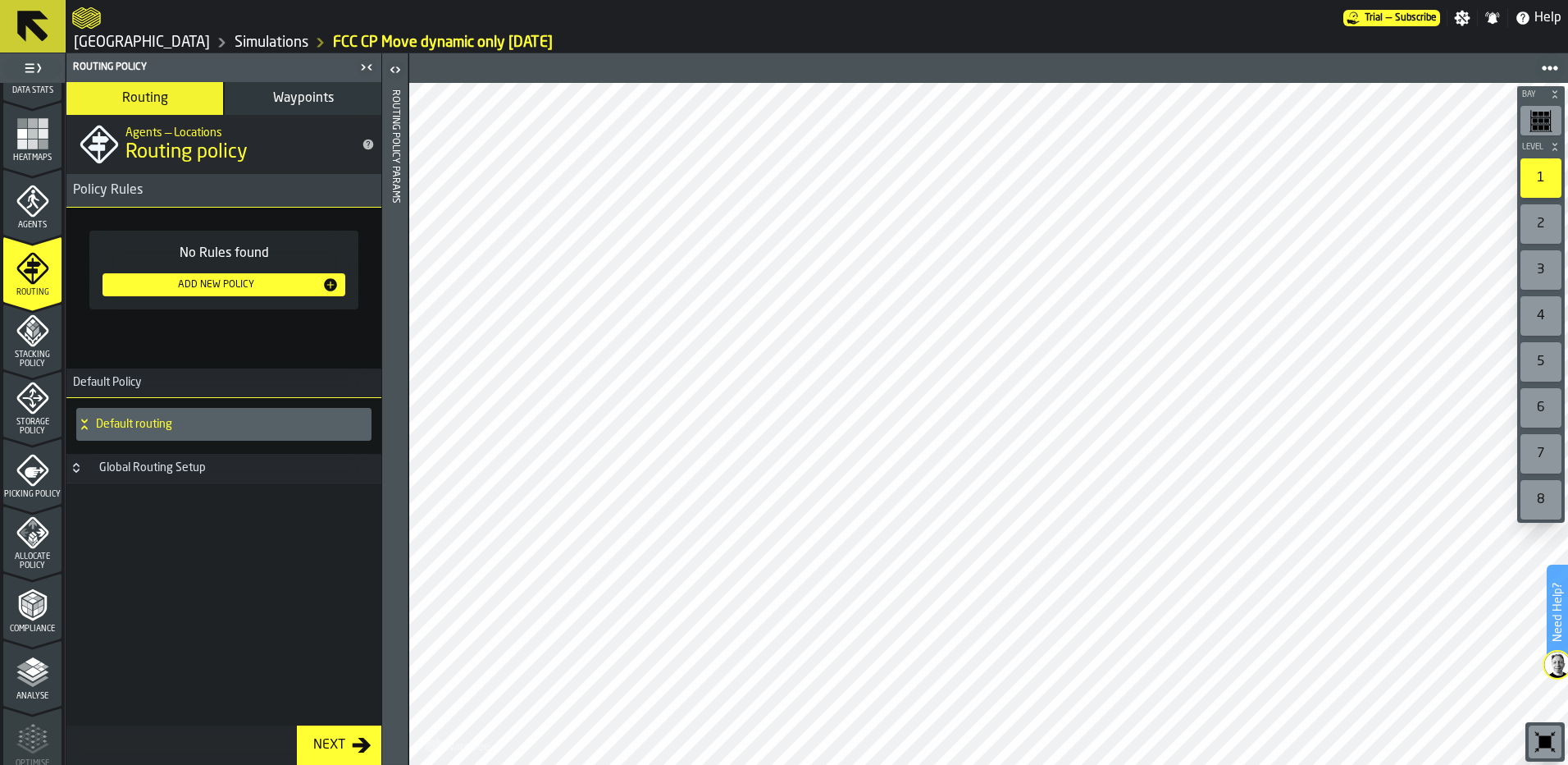
scroll to position [411, 0]
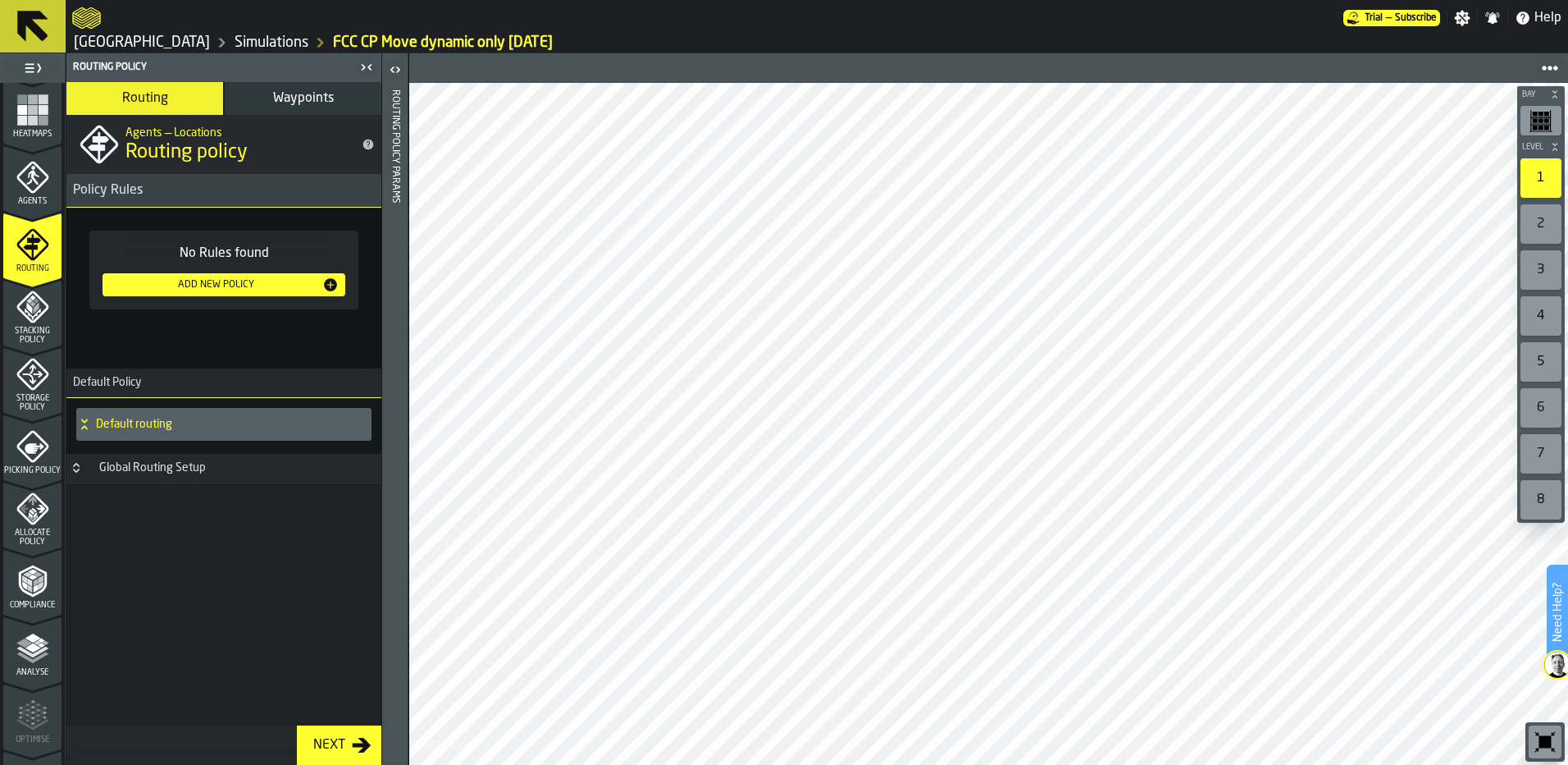
click at [25, 540] on span "Allocate Policy" at bounding box center [33, 537] width 58 height 18
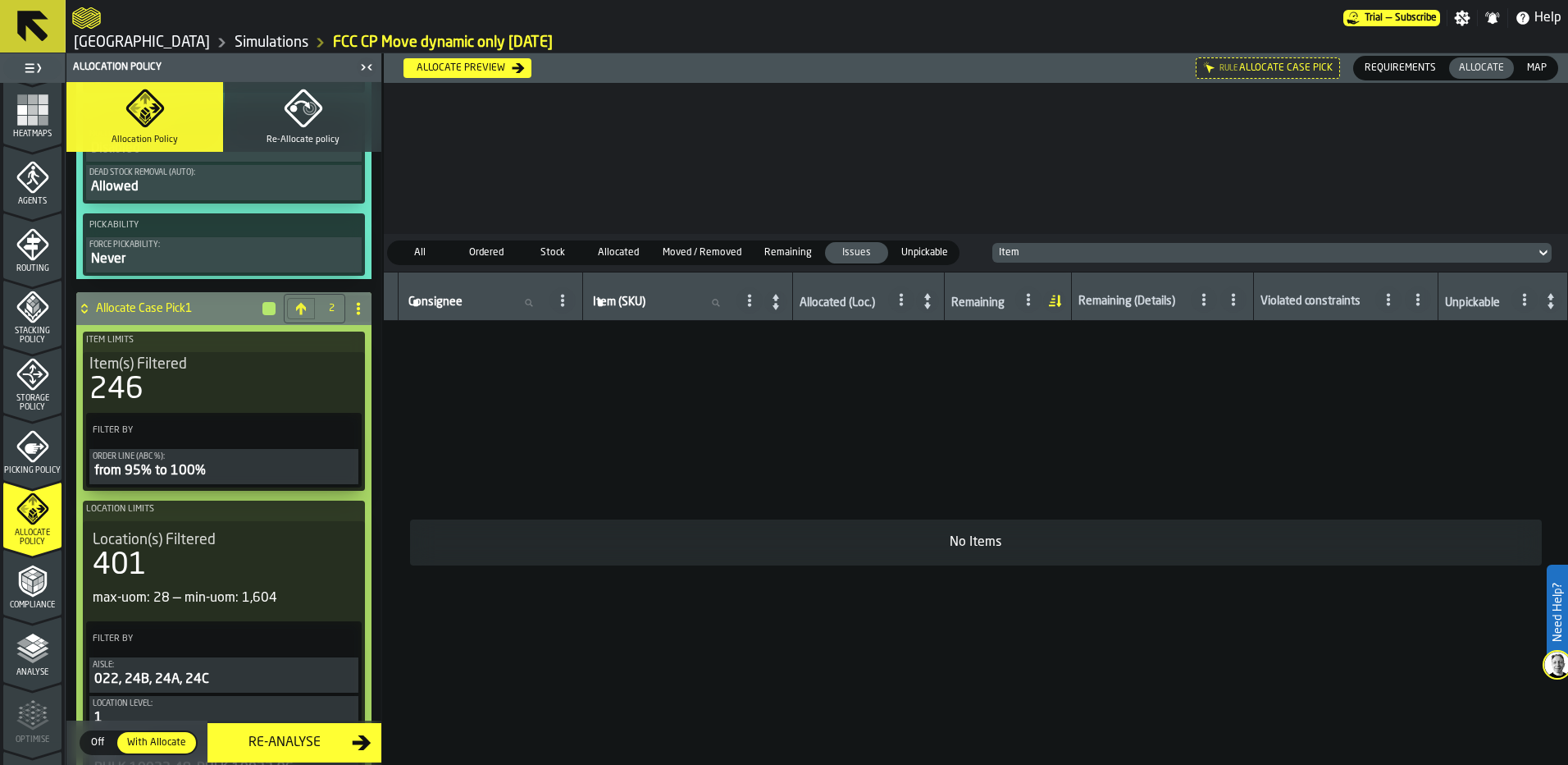
scroll to position [1398, 0]
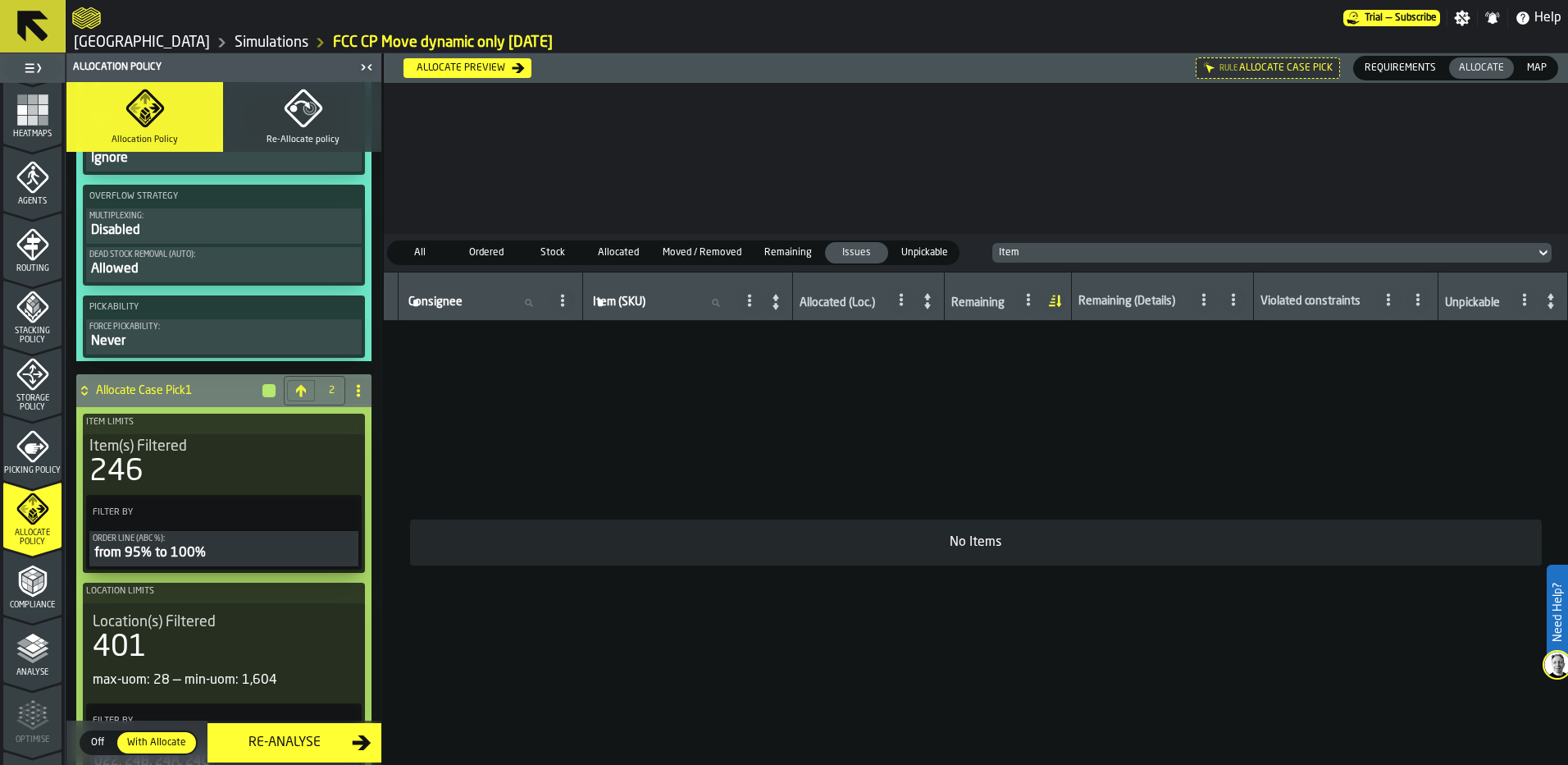
click at [356, 398] on icon at bounding box center [358, 391] width 13 height 13
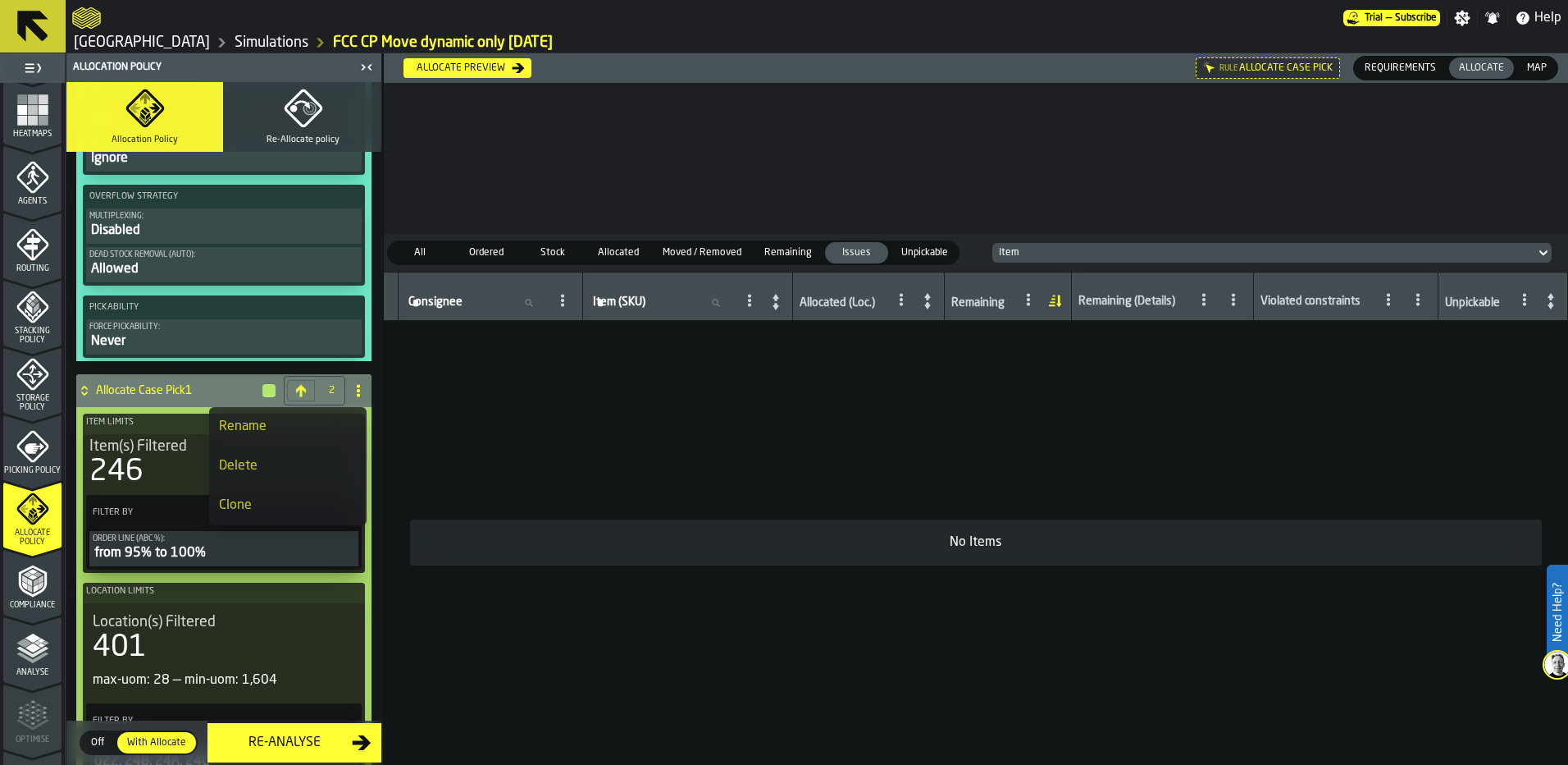
click at [306, 498] on div "Clone" at bounding box center [288, 505] width 138 height 20
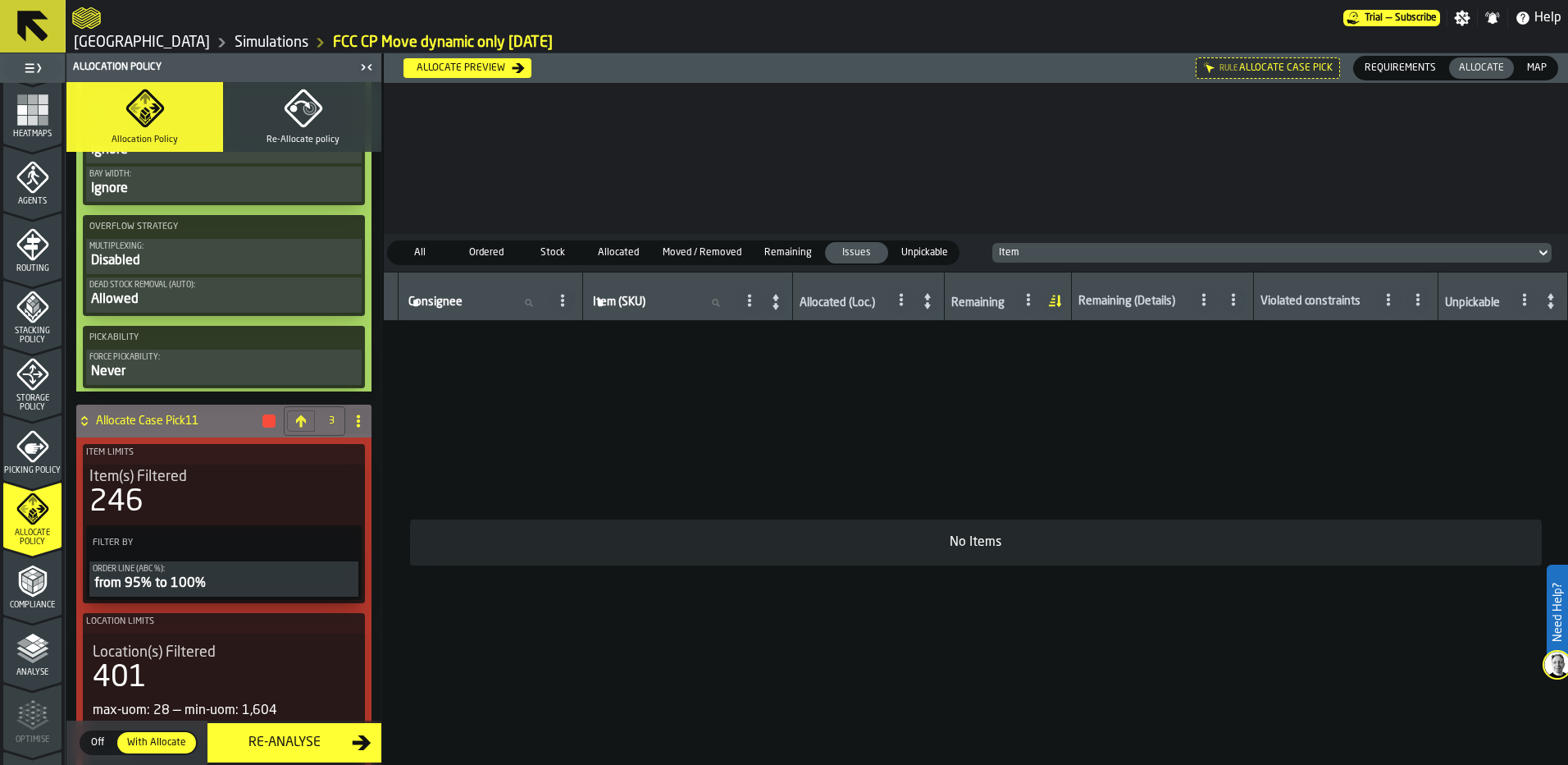
scroll to position [2710, 0]
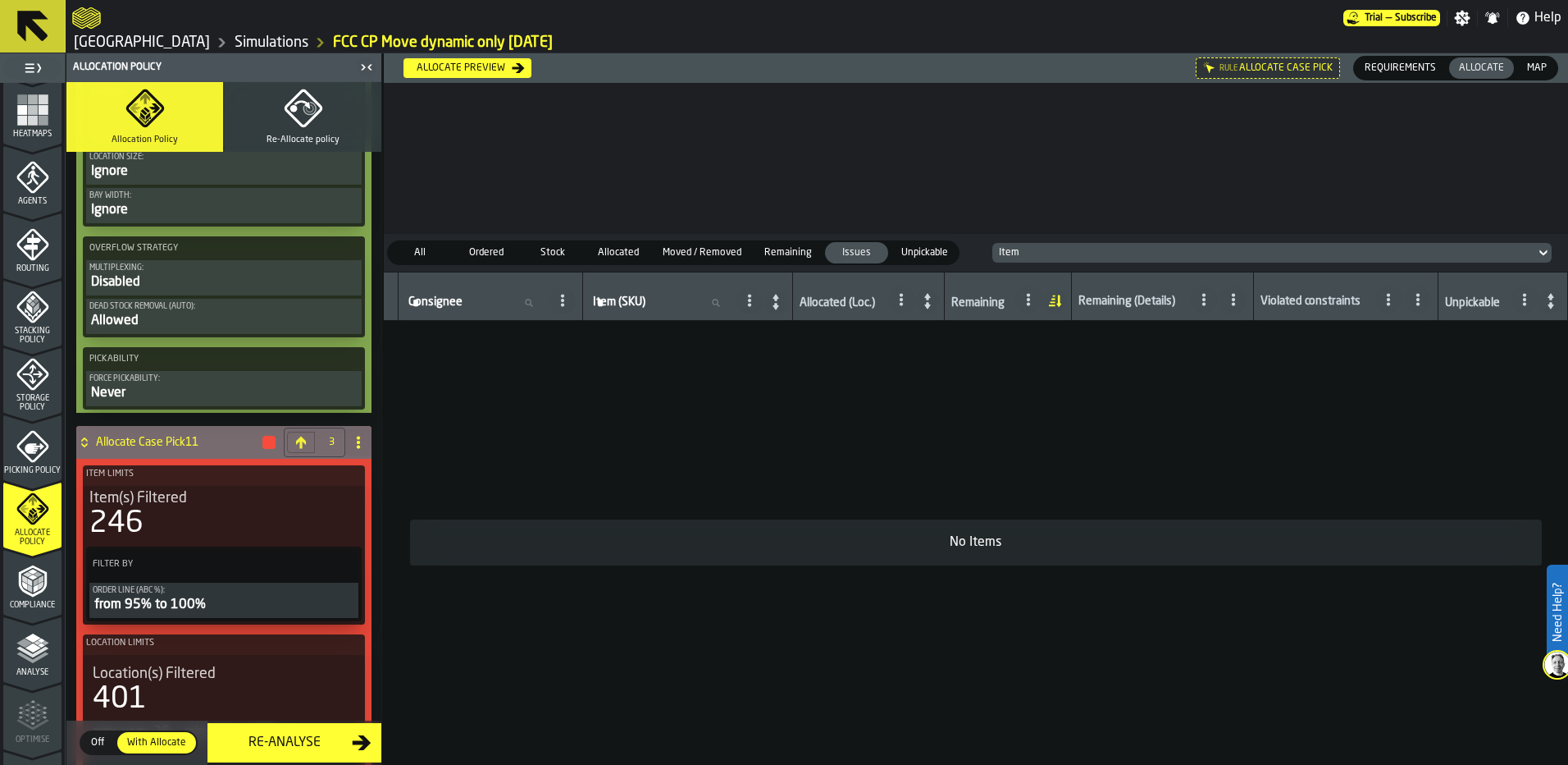
click at [207, 441] on h4 "Allocate Case Pick11" at bounding box center [178, 442] width 165 height 13
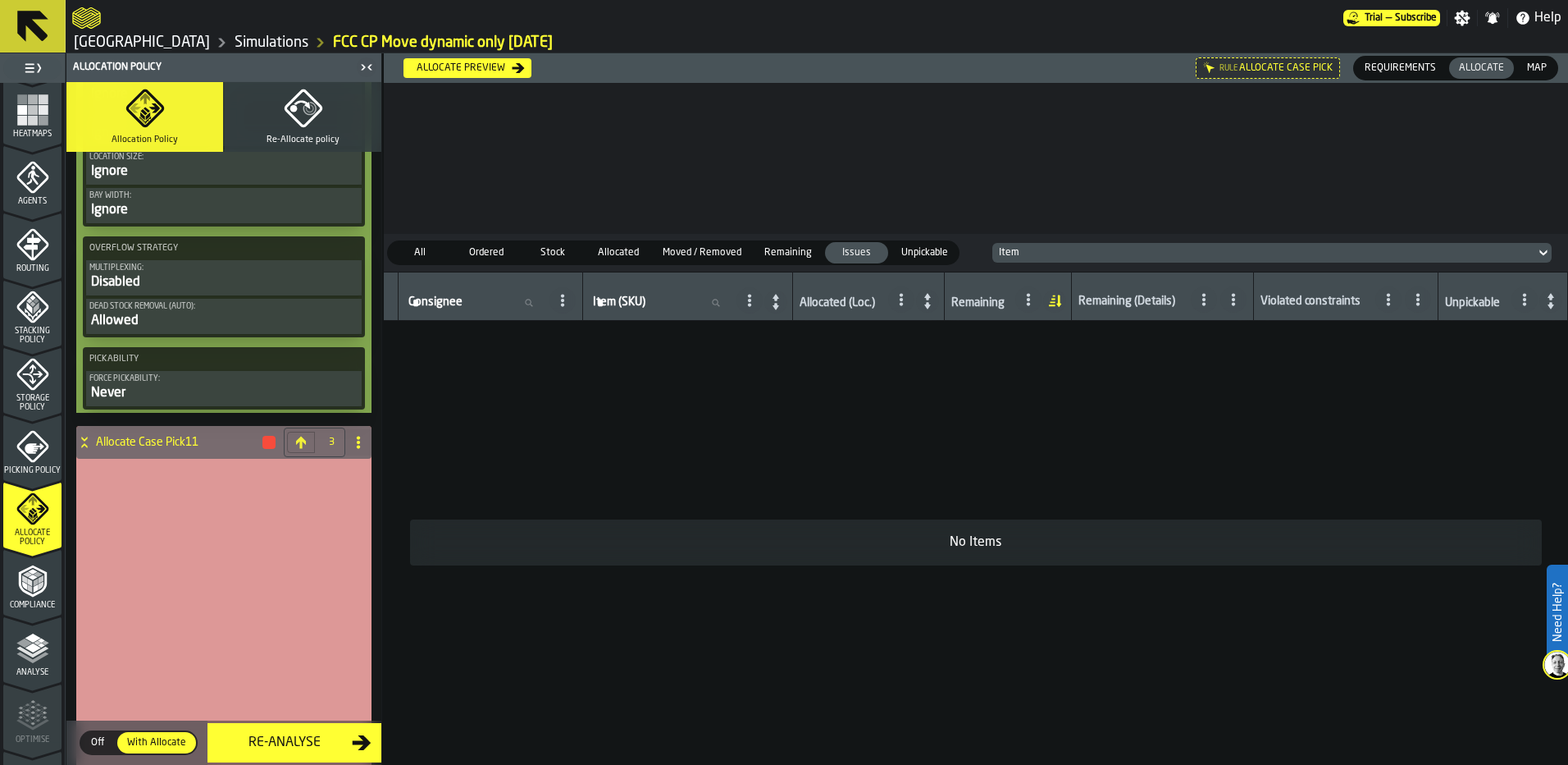
scroll to position [2583, 0]
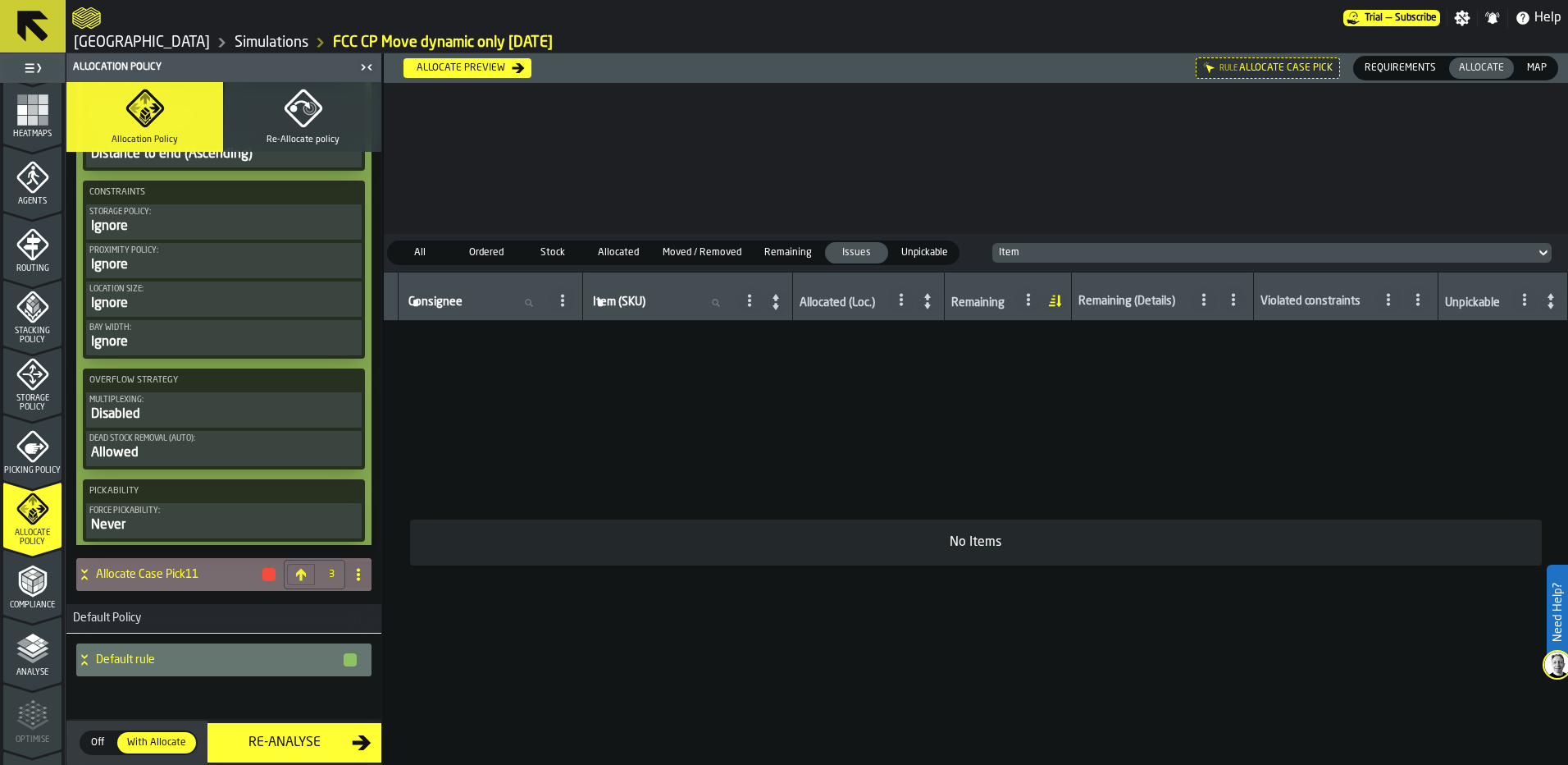
click at [153, 584] on div "Allocate Case Pick11" at bounding box center [176, 574] width 201 height 33
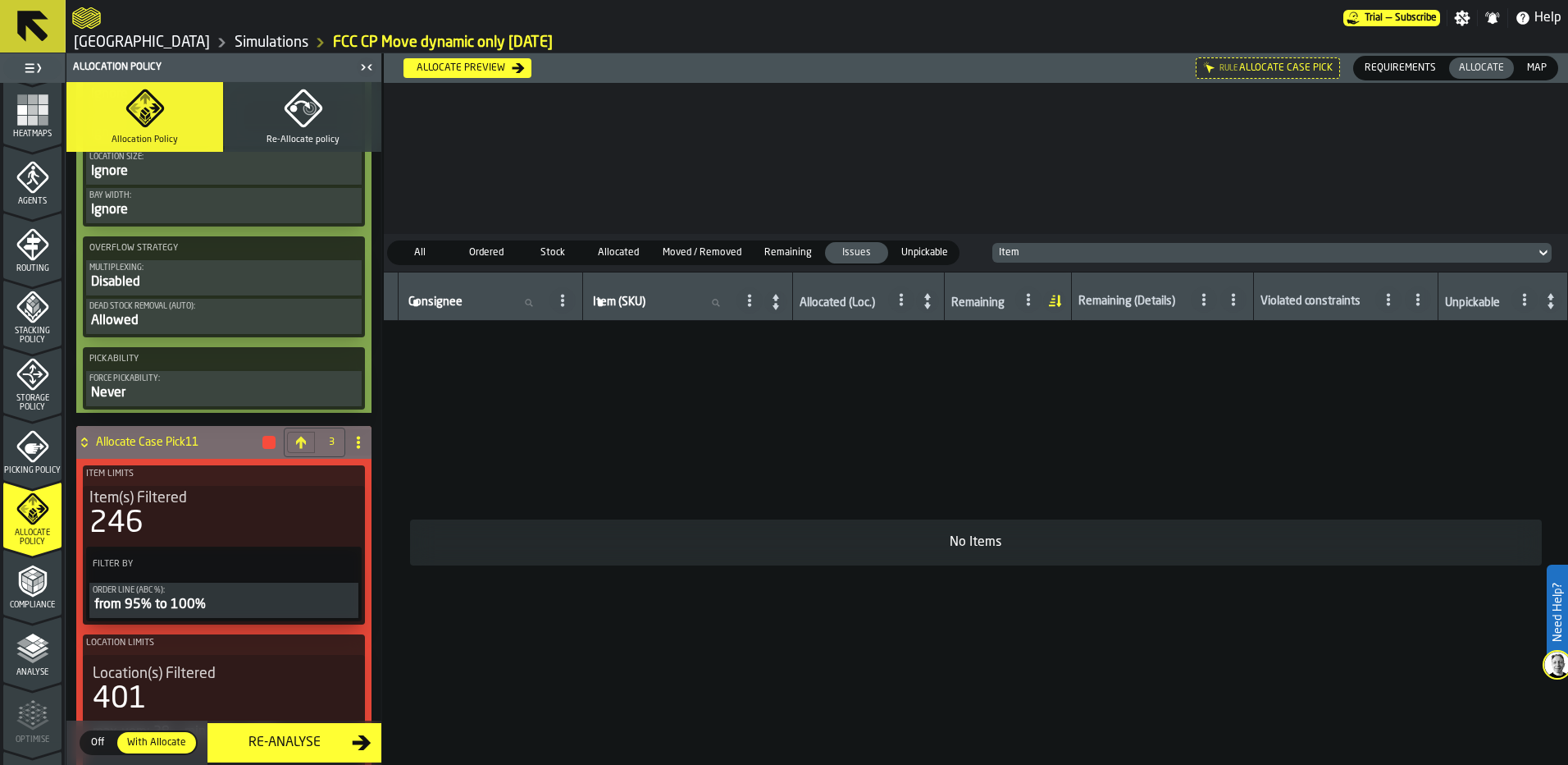
click at [258, 526] on div "246" at bounding box center [223, 523] width 269 height 33
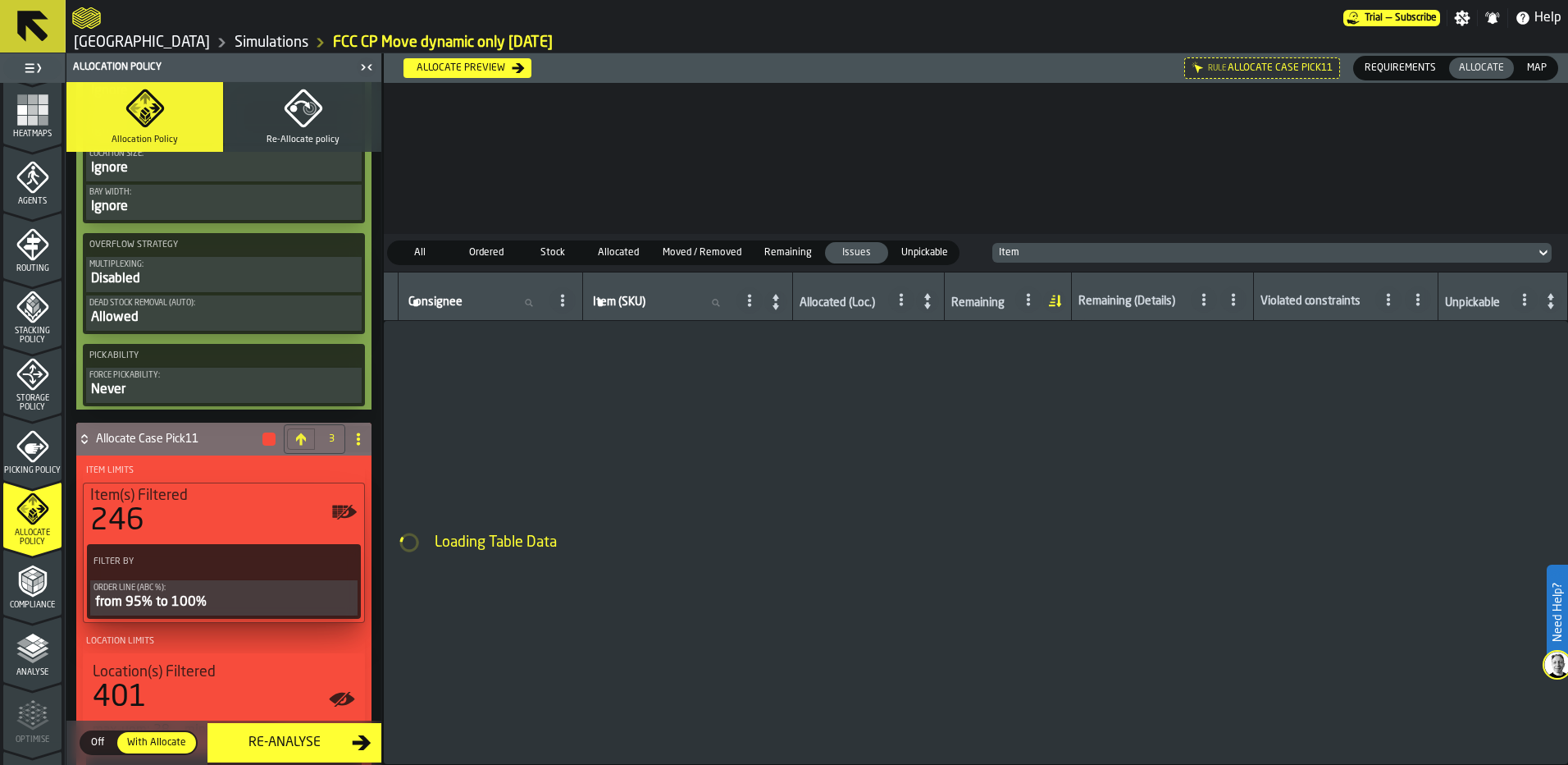
scroll to position [2708, 0]
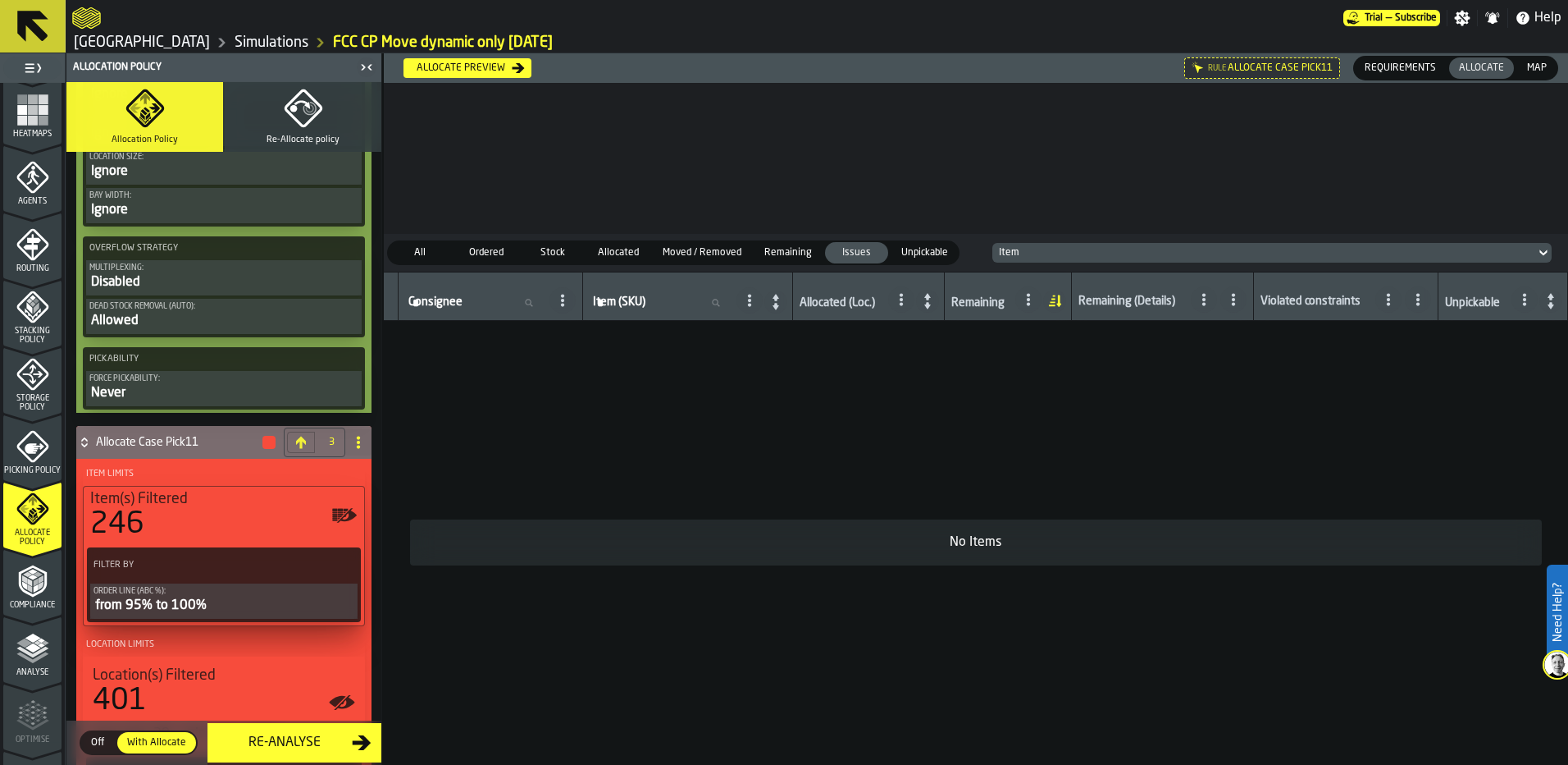
click at [246, 532] on div "246" at bounding box center [223, 524] width 267 height 33
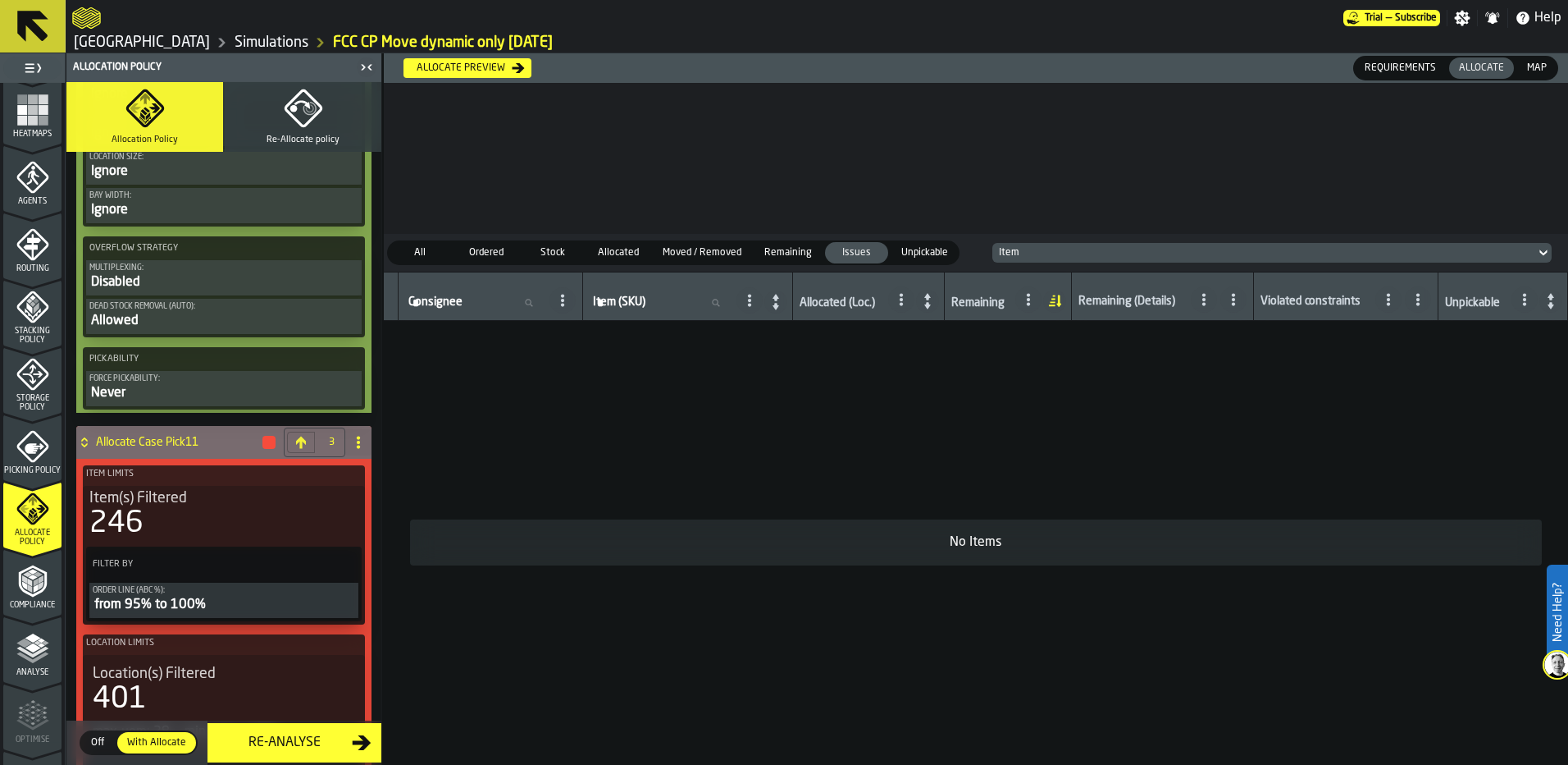
click at [257, 594] on div "Order Line (ABC %):" at bounding box center [224, 591] width 262 height 9
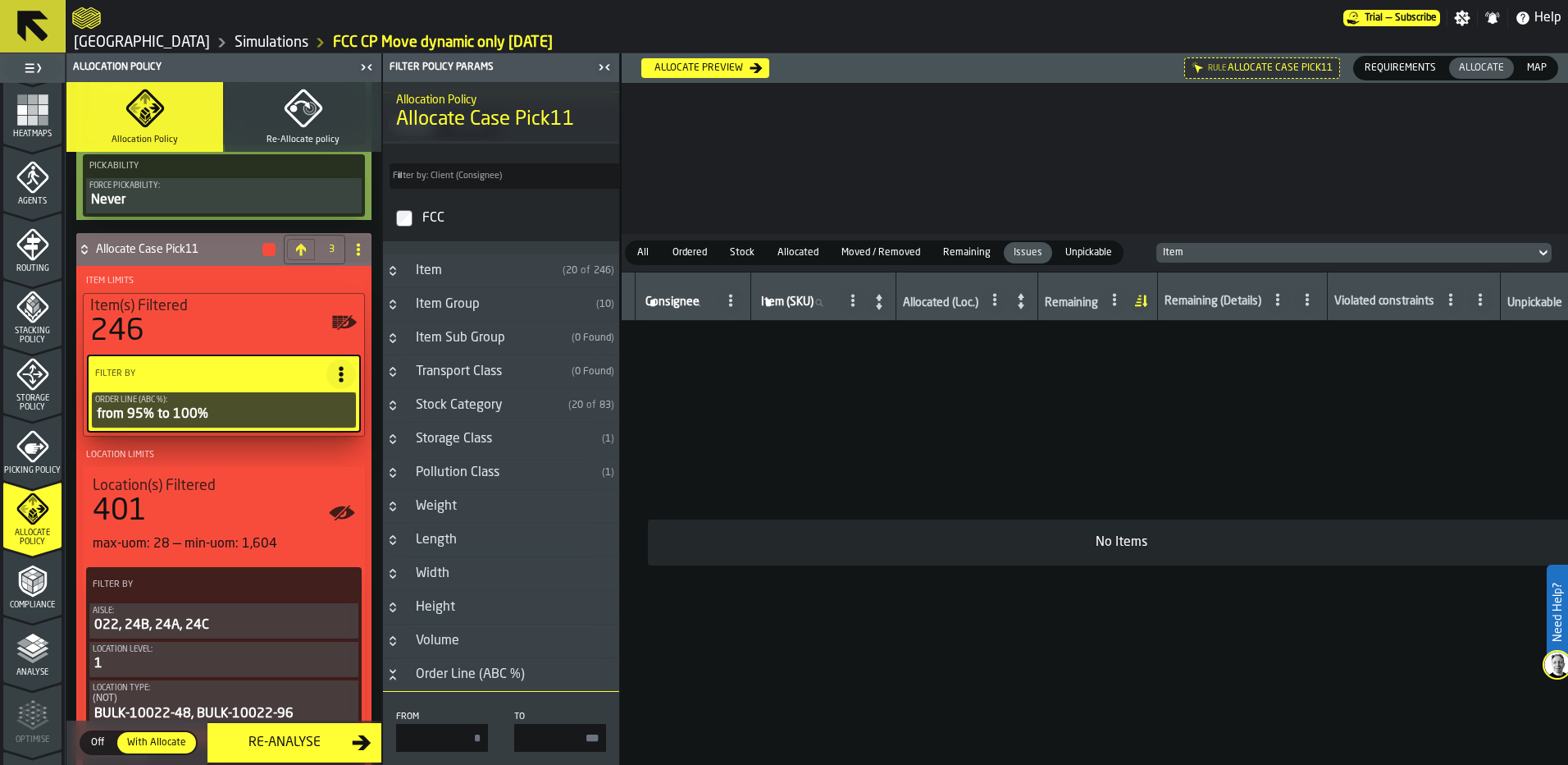
scroll to position [2878, 0]
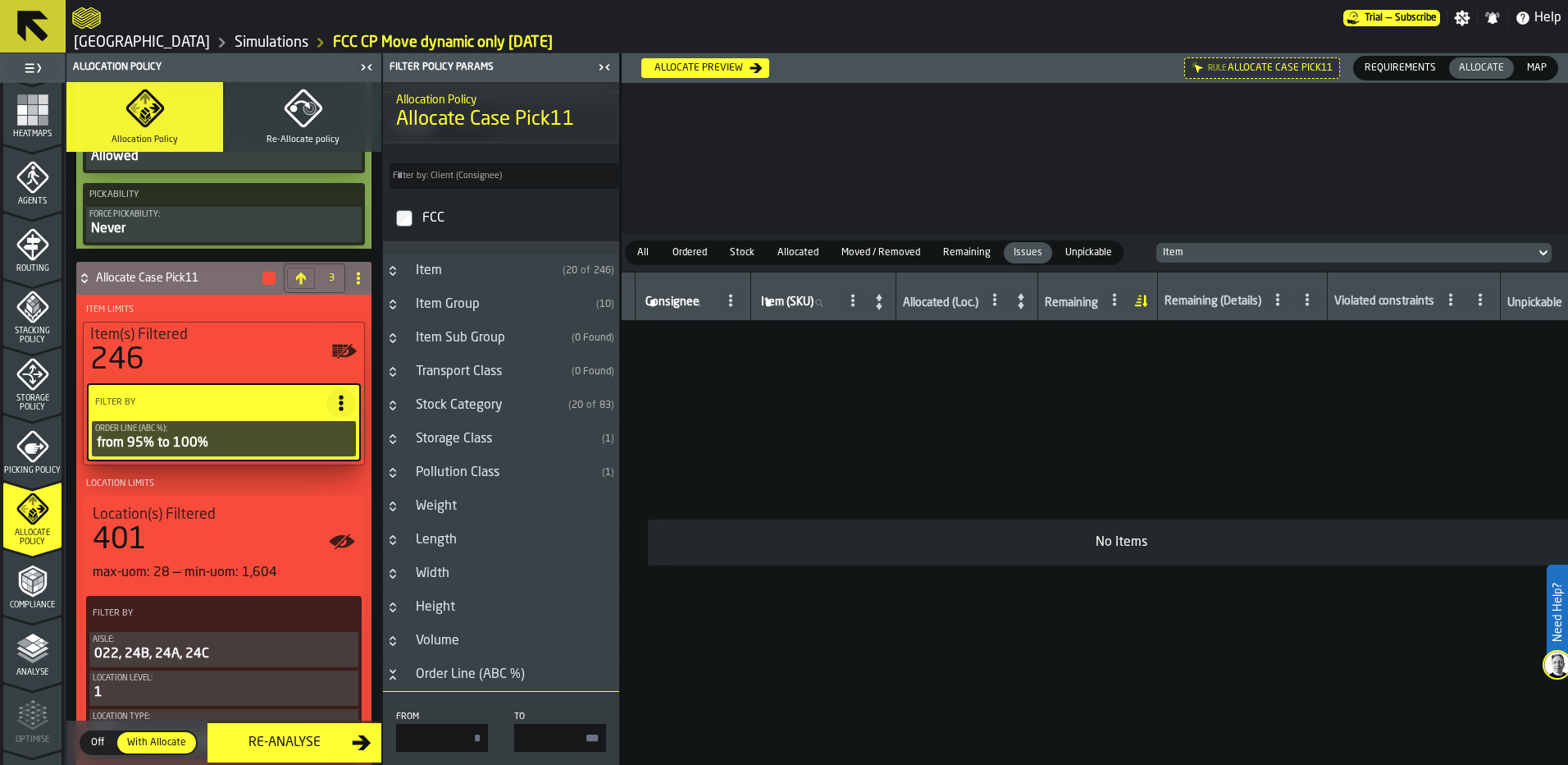
click at [395, 445] on icon "Button-Storage Class-closed" at bounding box center [393, 439] width 13 height 13
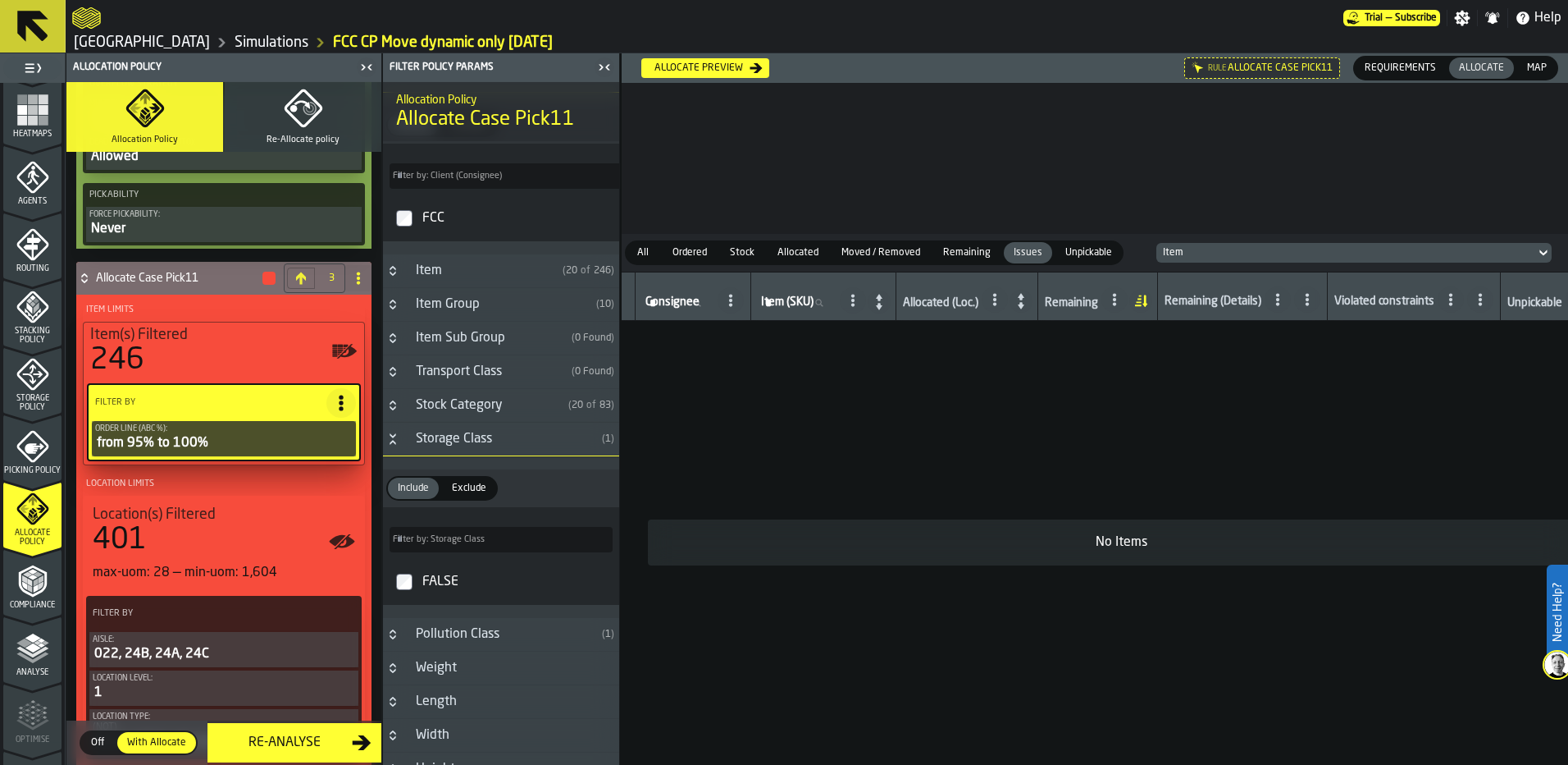
click at [392, 437] on icon "Button-Storage Class-open" at bounding box center [393, 439] width 13 height 13
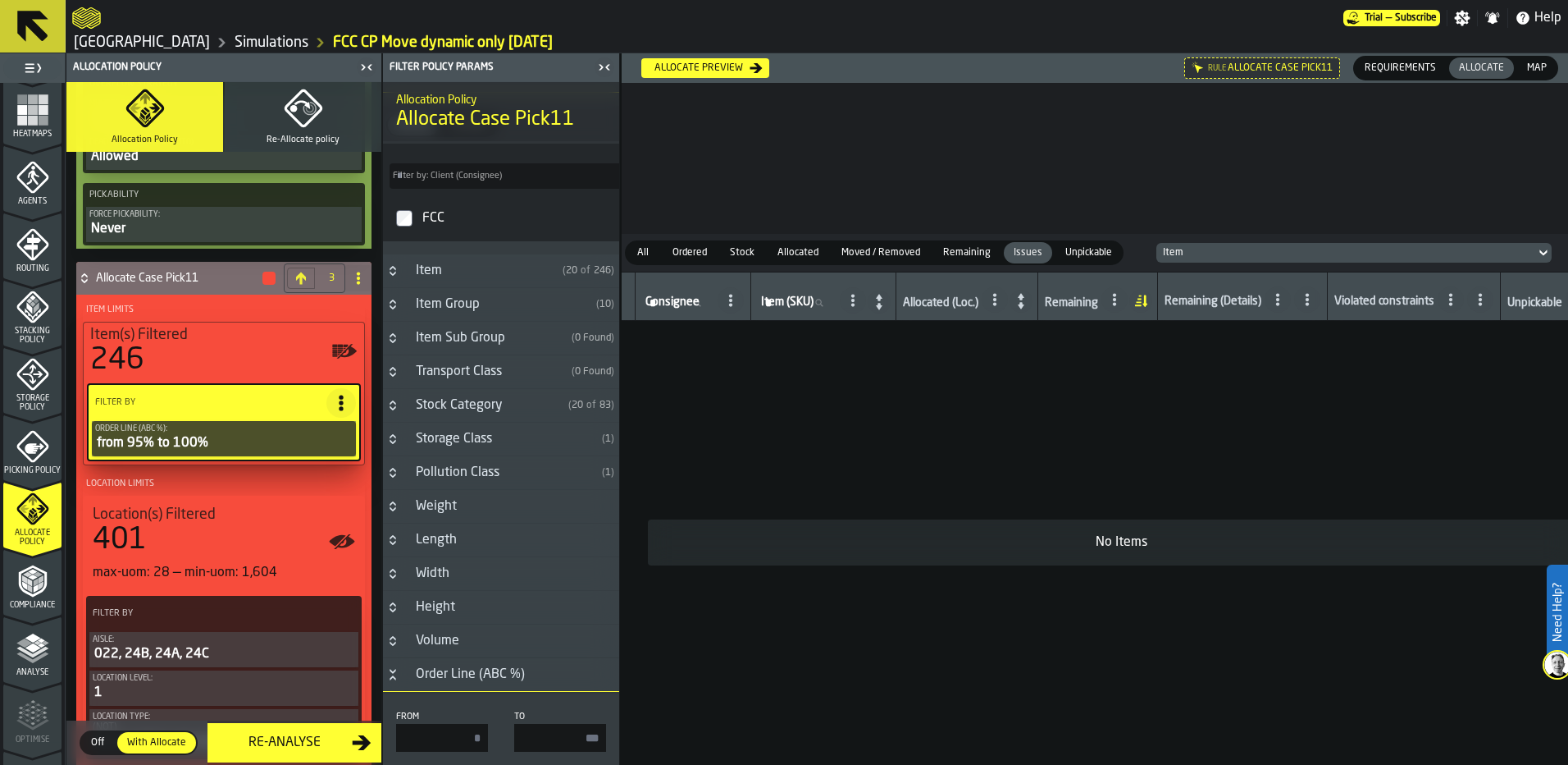
click at [391, 412] on icon "Button-Stock Category-closed" at bounding box center [393, 405] width 13 height 13
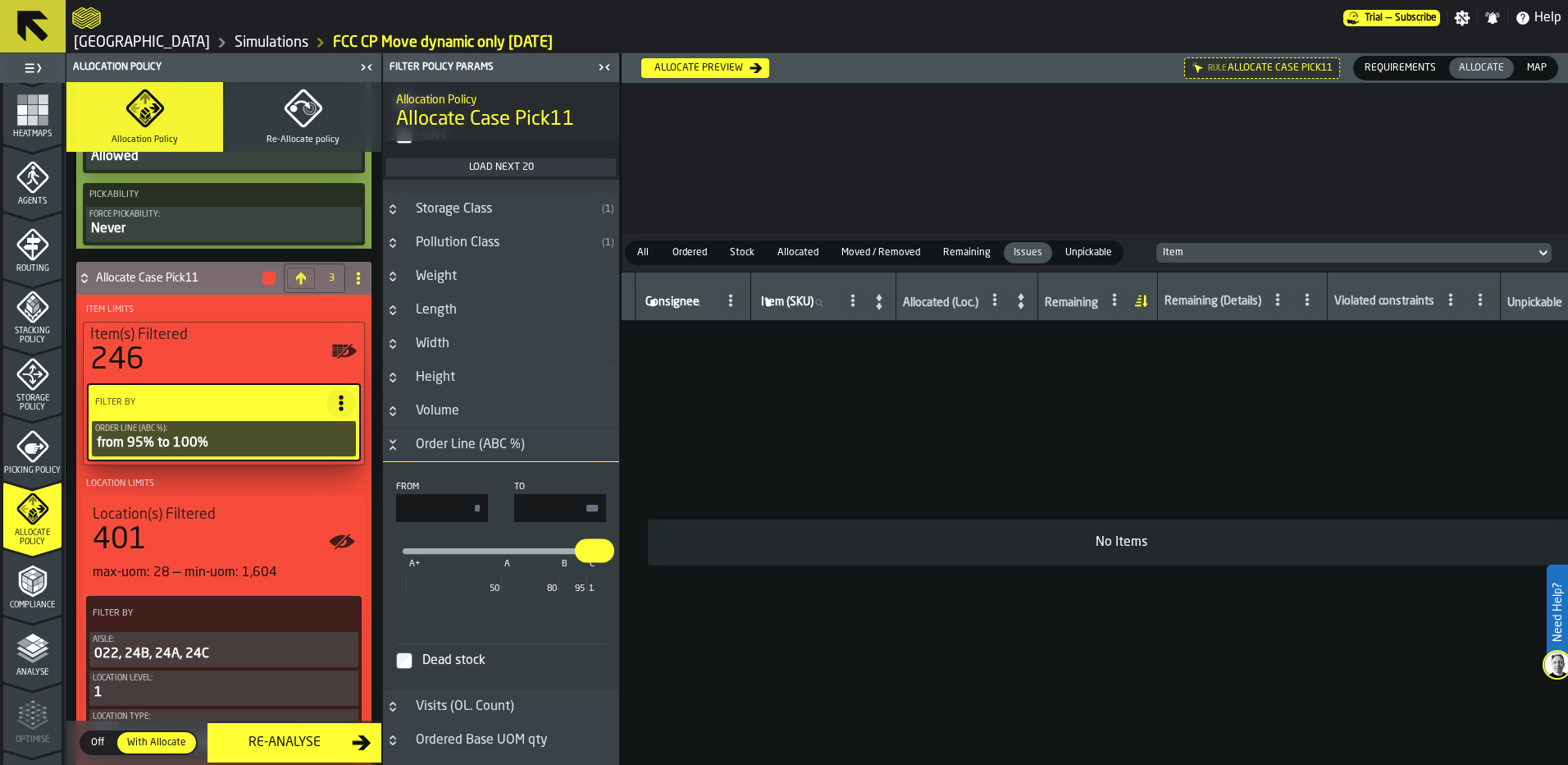
scroll to position [1231, 0]
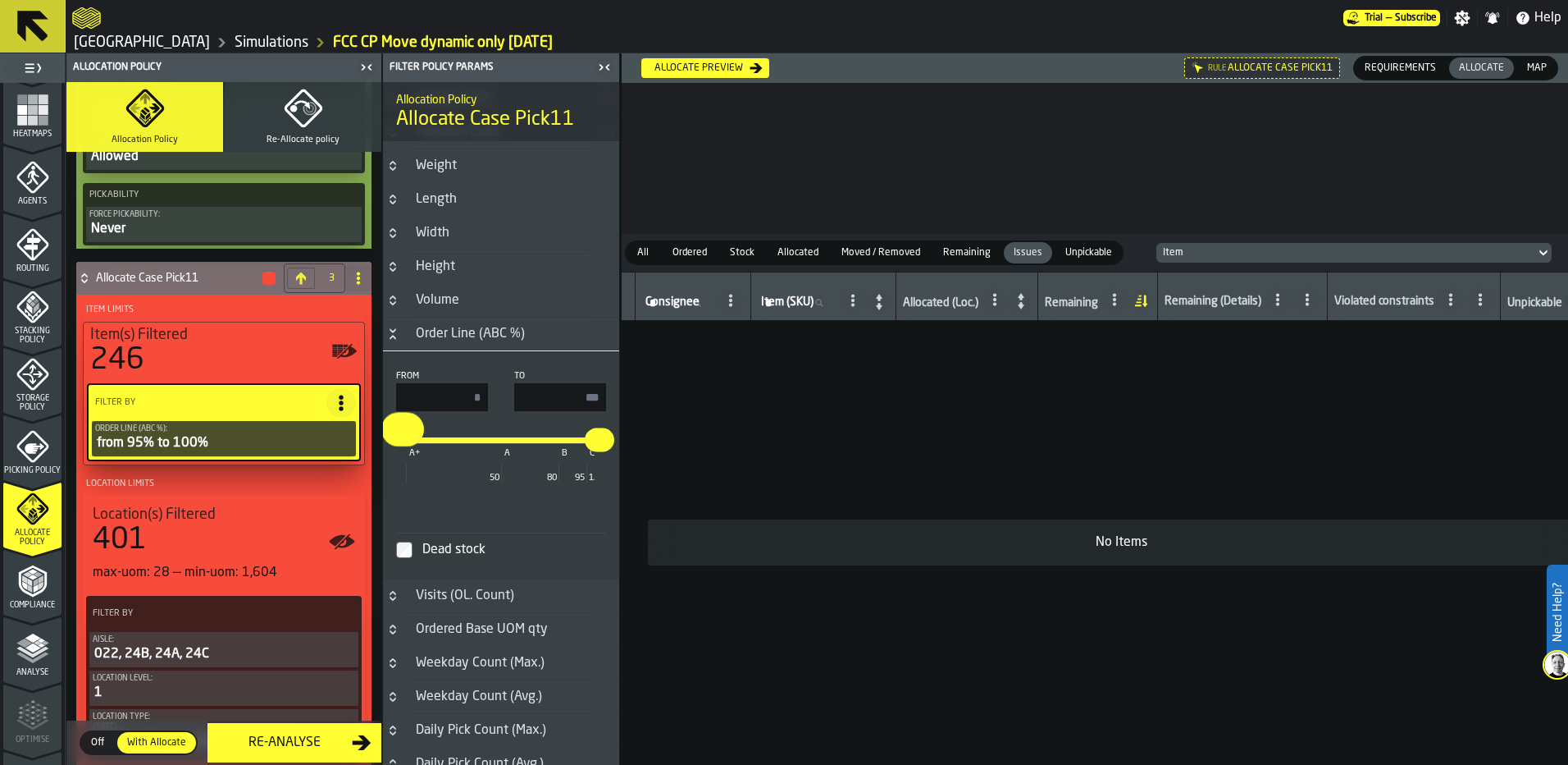
drag, startPoint x: 575, startPoint y: 444, endPoint x: 283, endPoint y: 474, distance: 293.5
click at [283, 472] on aside "1 Start 1.1 Layout 1.2 Assignment 1.3 Items 1.4 Orders 1.5 Data Stats 1.6 Heatm…" at bounding box center [310, 409] width 620 height 712
type input "**"
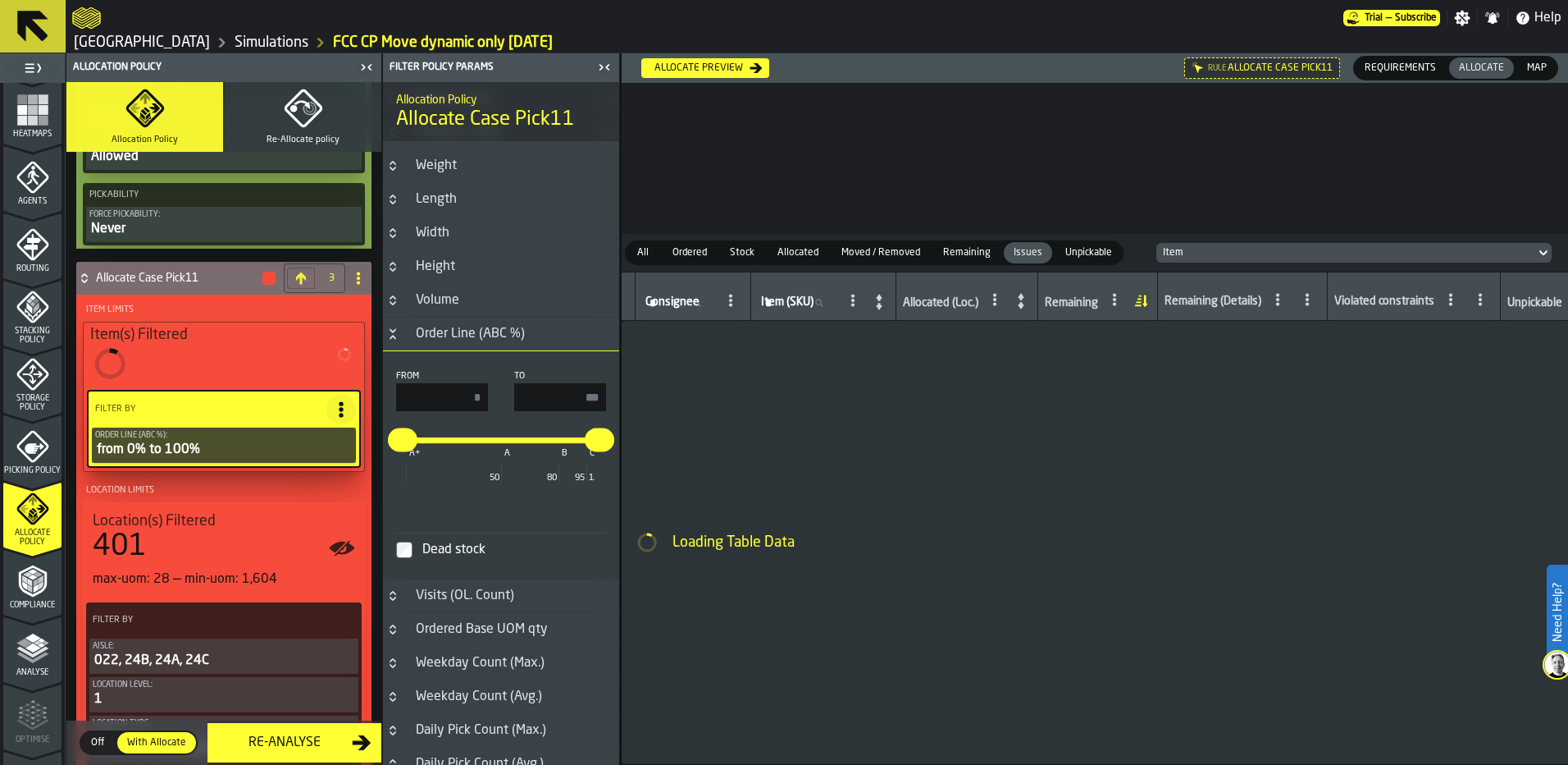
type input "*"
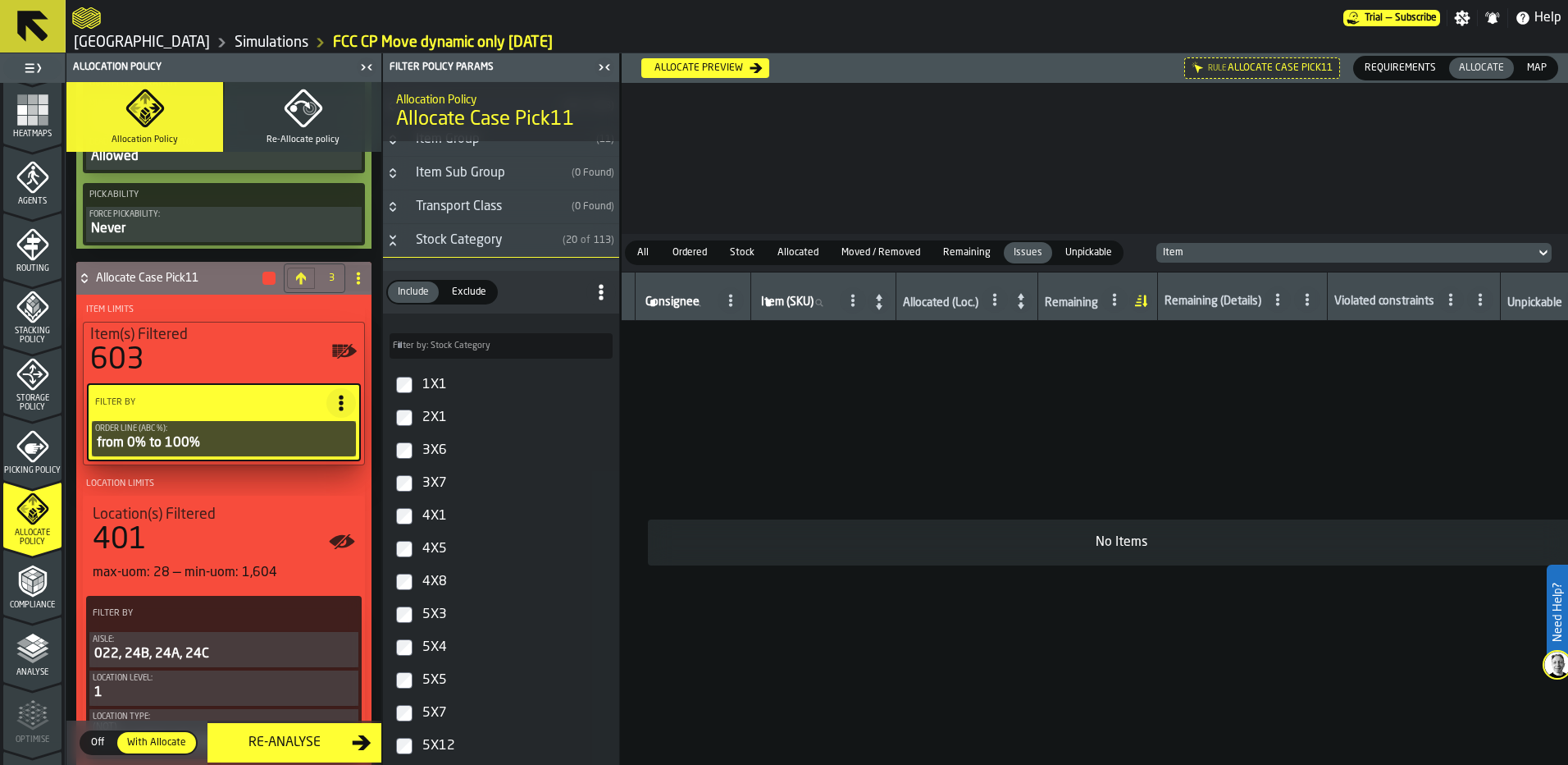
scroll to position [247, 0]
click at [470, 345] on label "Filter by: Stock Category Filter by: Stock Category" at bounding box center [501, 346] width 223 height 25
click at [470, 345] on input "Filter by: Stock Category Filter by: Stock Category" at bounding box center [501, 346] width 223 height 25
type input "**"
click at [500, 322] on div "** Filter by: Stock Category X1" at bounding box center [501, 339] width 236 height 52
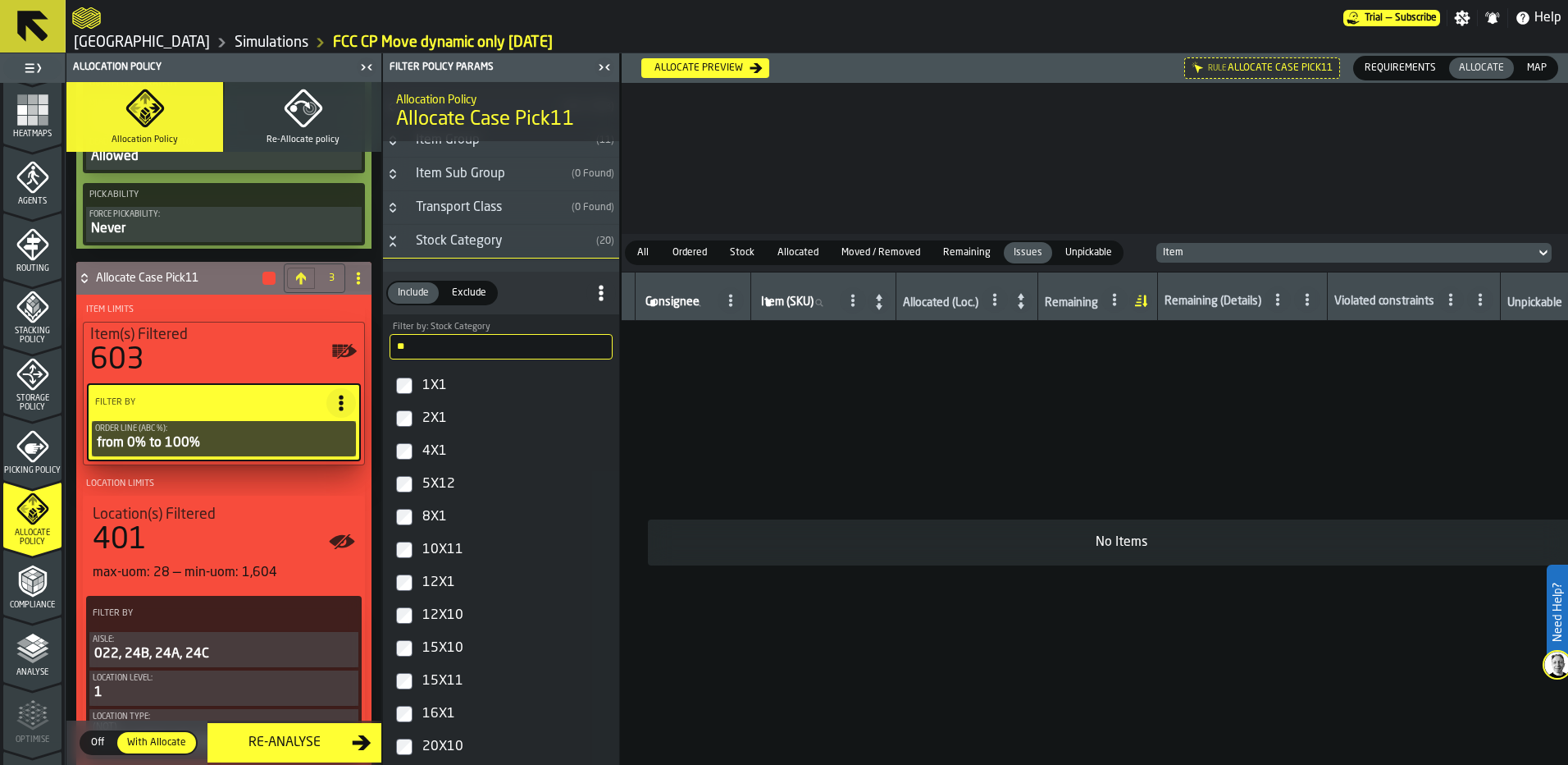
click at [412, 387] on label "1X1" at bounding box center [500, 385] width 230 height 33
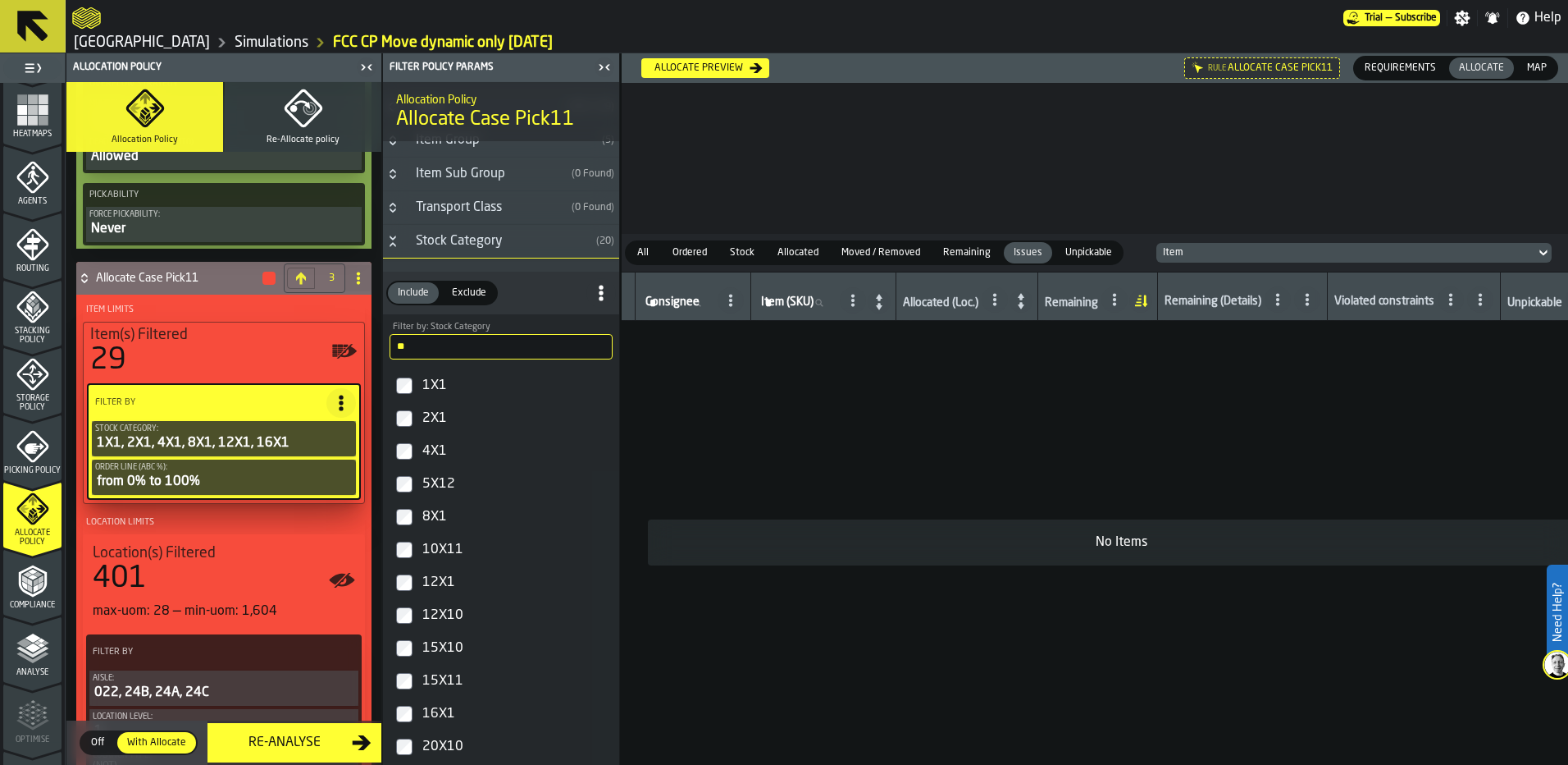
scroll to position [2796, 0]
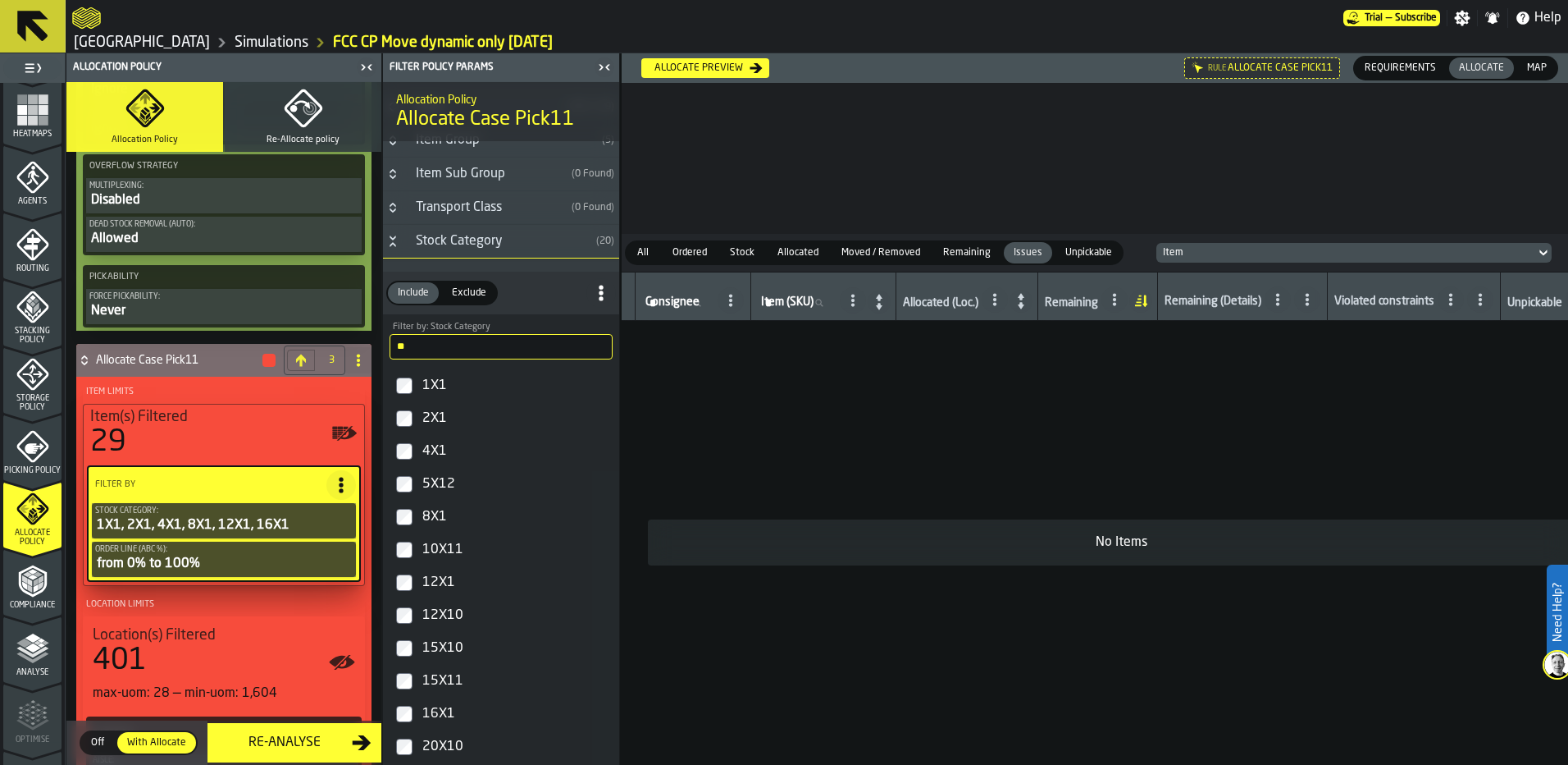
click at [162, 357] on h4 "Allocate Case Pick11" at bounding box center [178, 360] width 165 height 13
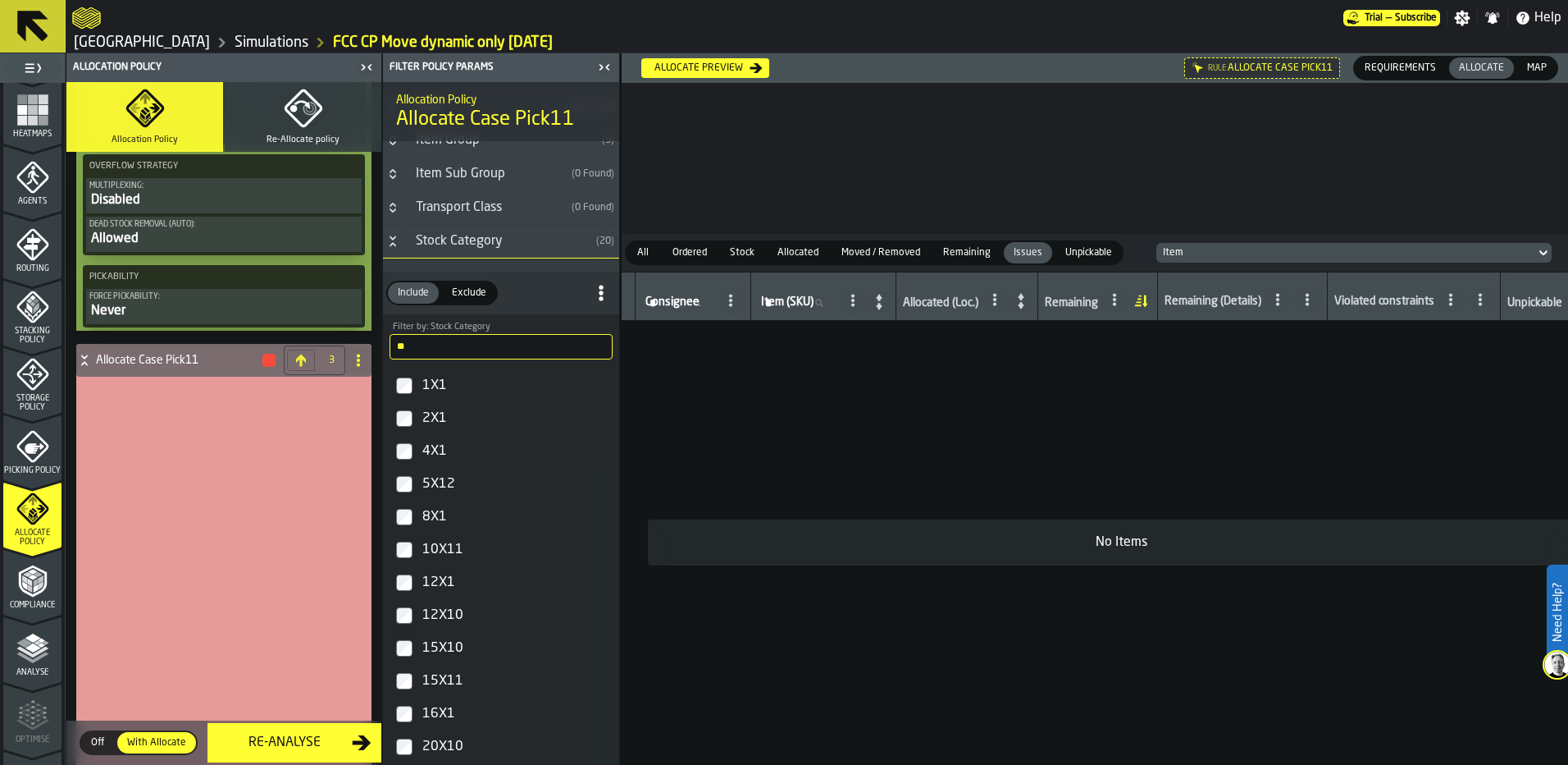
scroll to position [2586, 0]
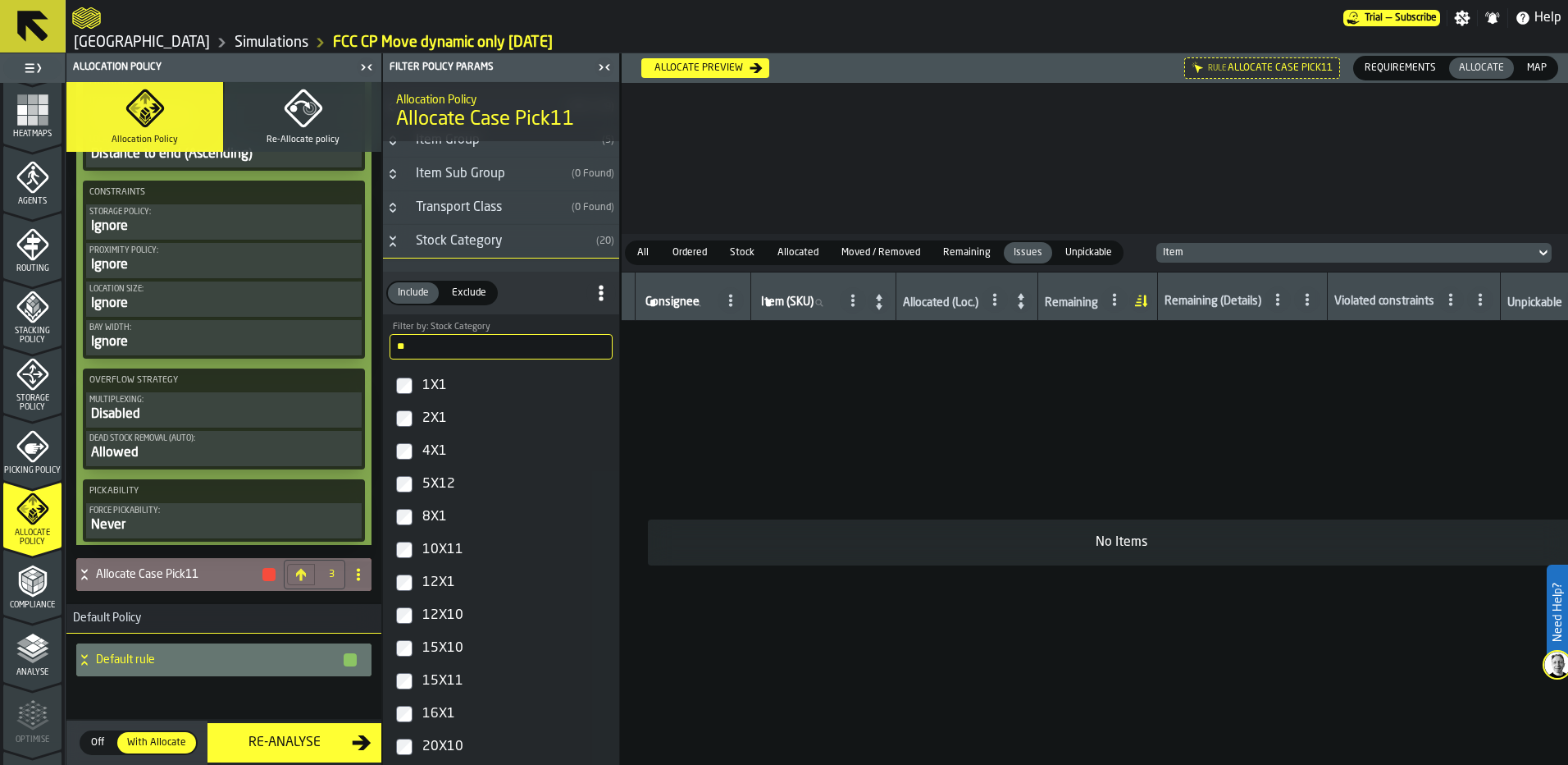
click at [168, 578] on h4 "Allocate Case Pick11" at bounding box center [178, 575] width 165 height 13
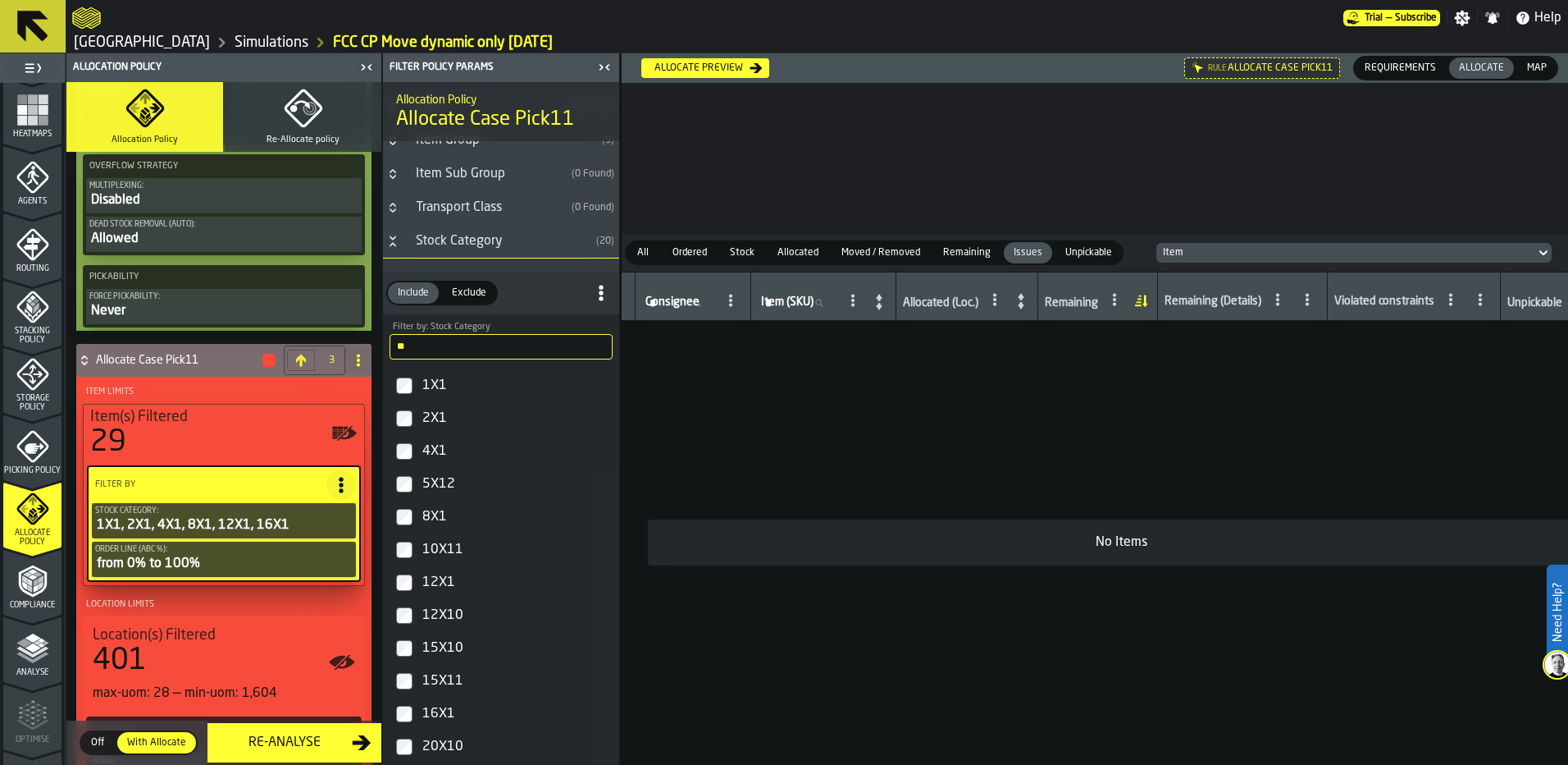
click at [360, 371] on span at bounding box center [358, 360] width 26 height 26
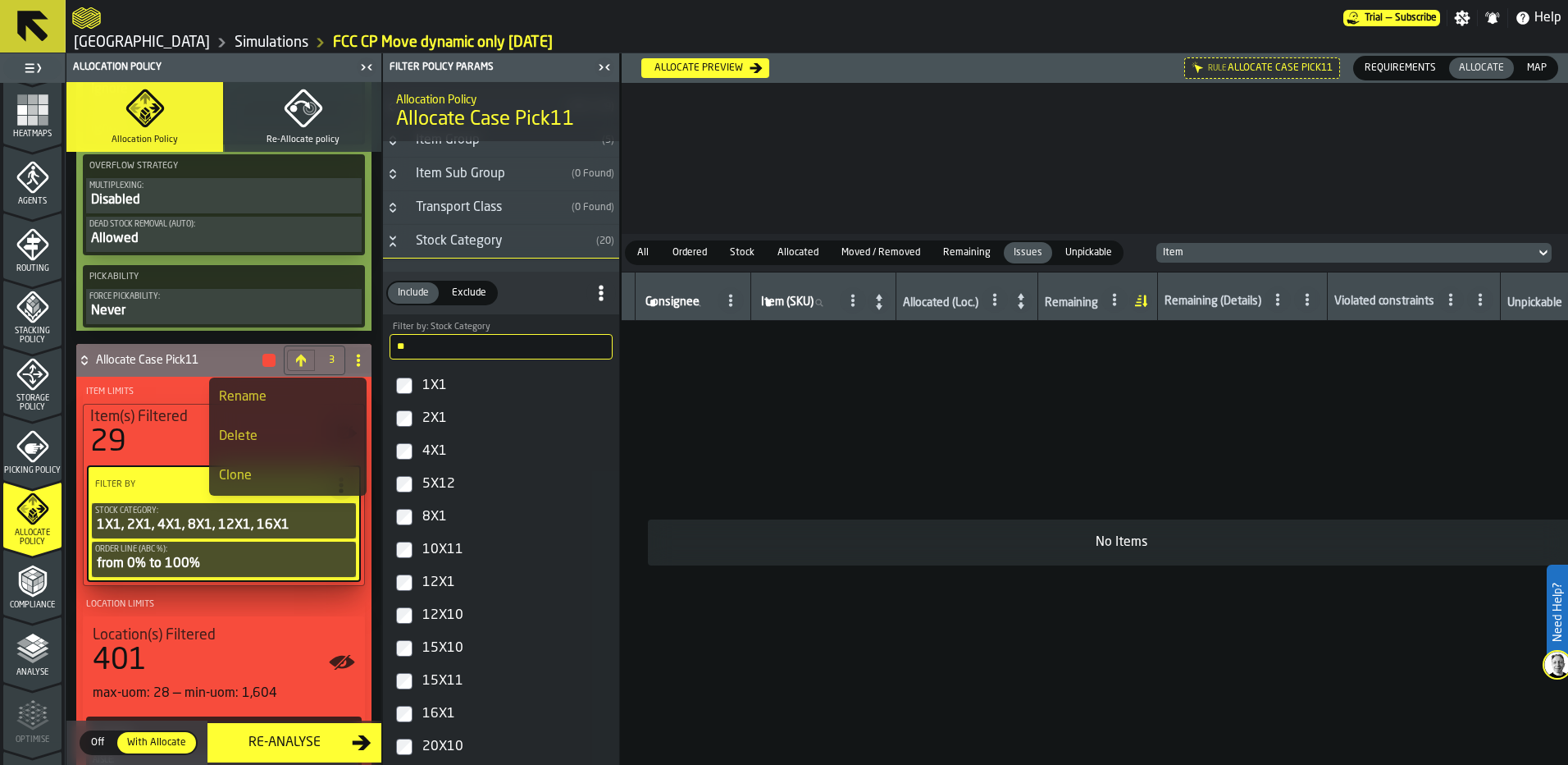
click at [296, 398] on div "Rename" at bounding box center [288, 397] width 138 height 20
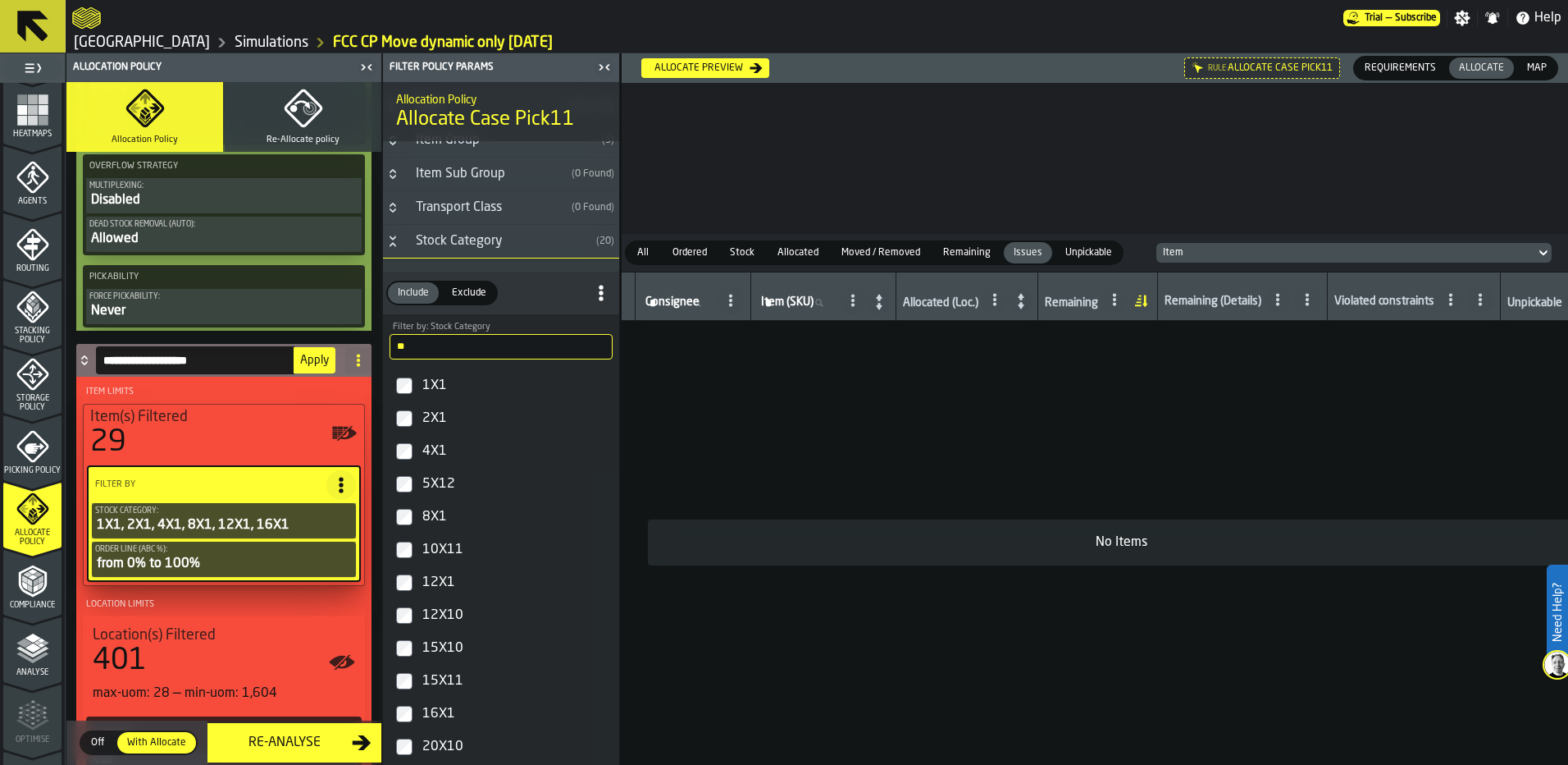
drag, startPoint x: 204, startPoint y: 367, endPoint x: 146, endPoint y: 363, distance: 58.1
click at [146, 363] on input "**********" at bounding box center [195, 360] width 199 height 28
type input "**********"
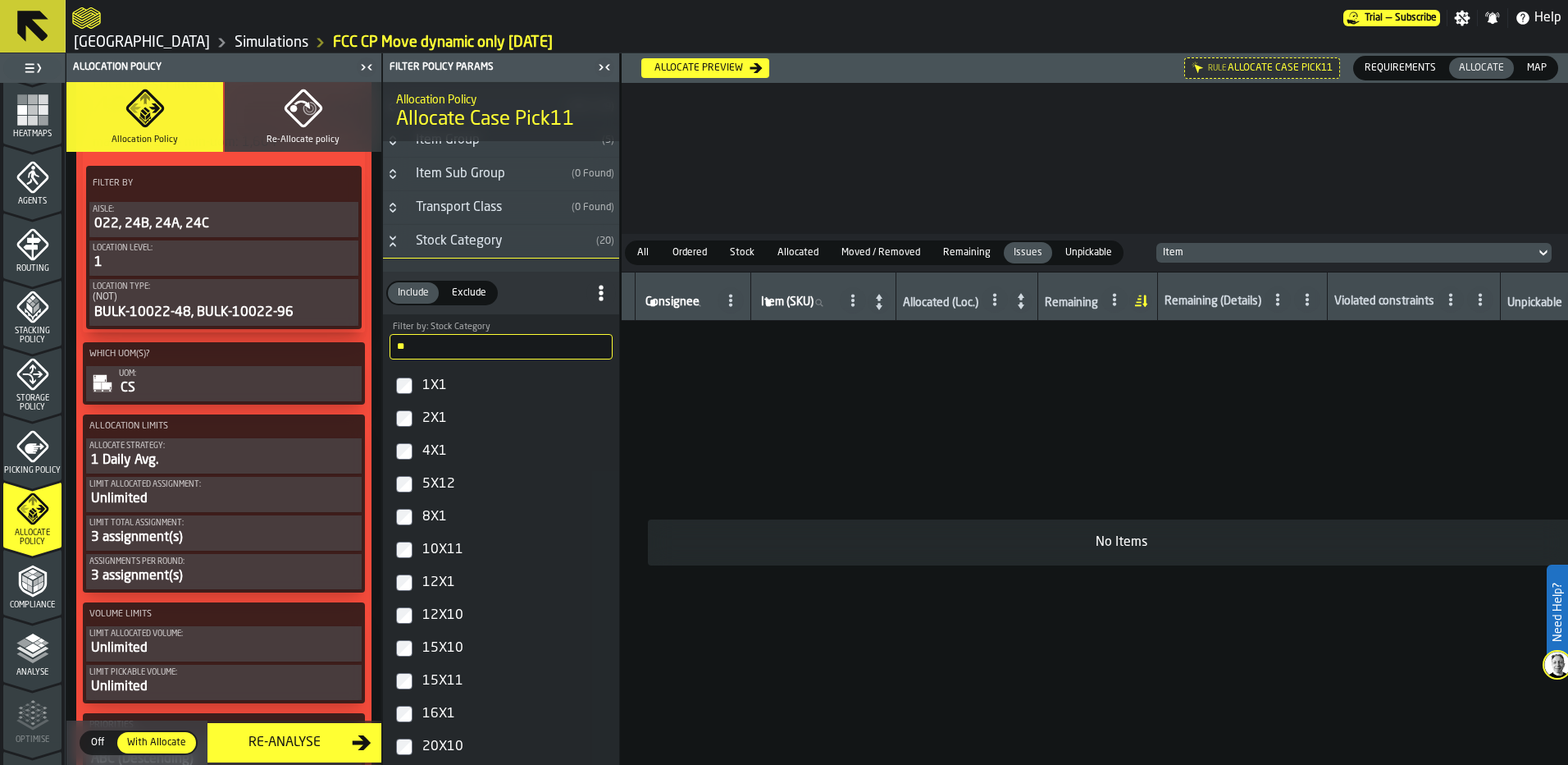
scroll to position [3138, 0]
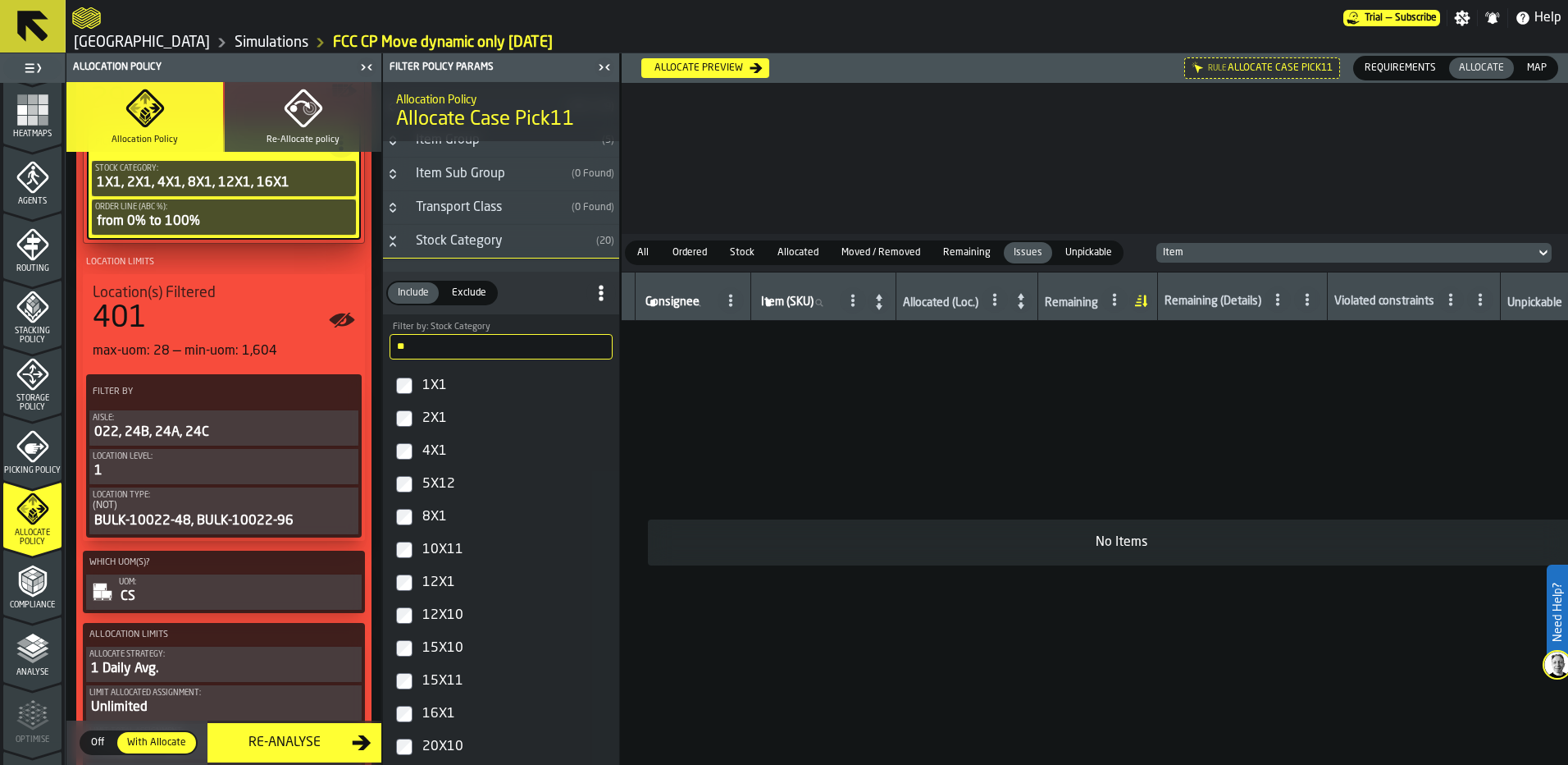
click at [246, 437] on div "022, 24B, 24A, 24C" at bounding box center [224, 432] width 262 height 20
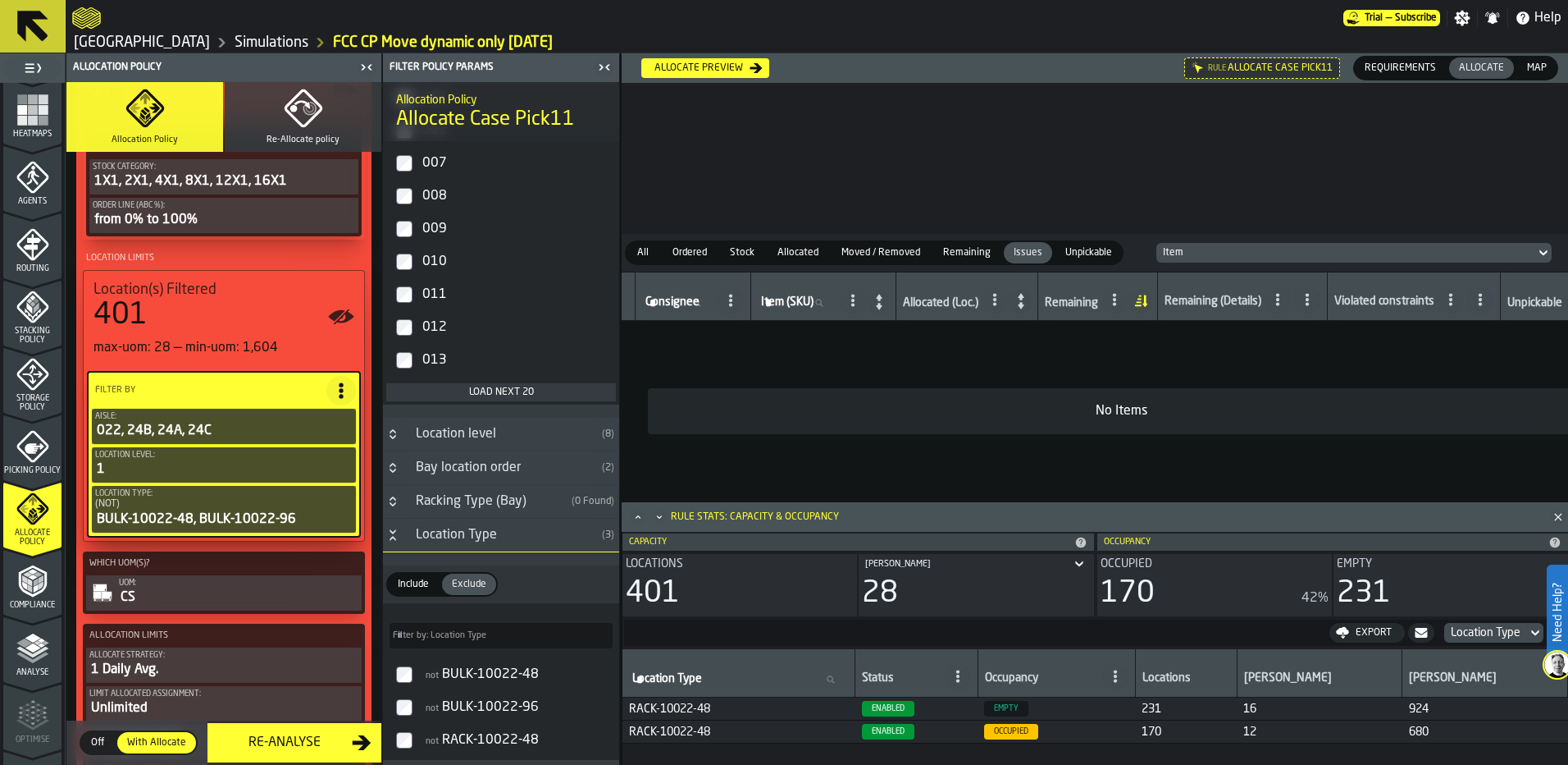
scroll to position [820, 0]
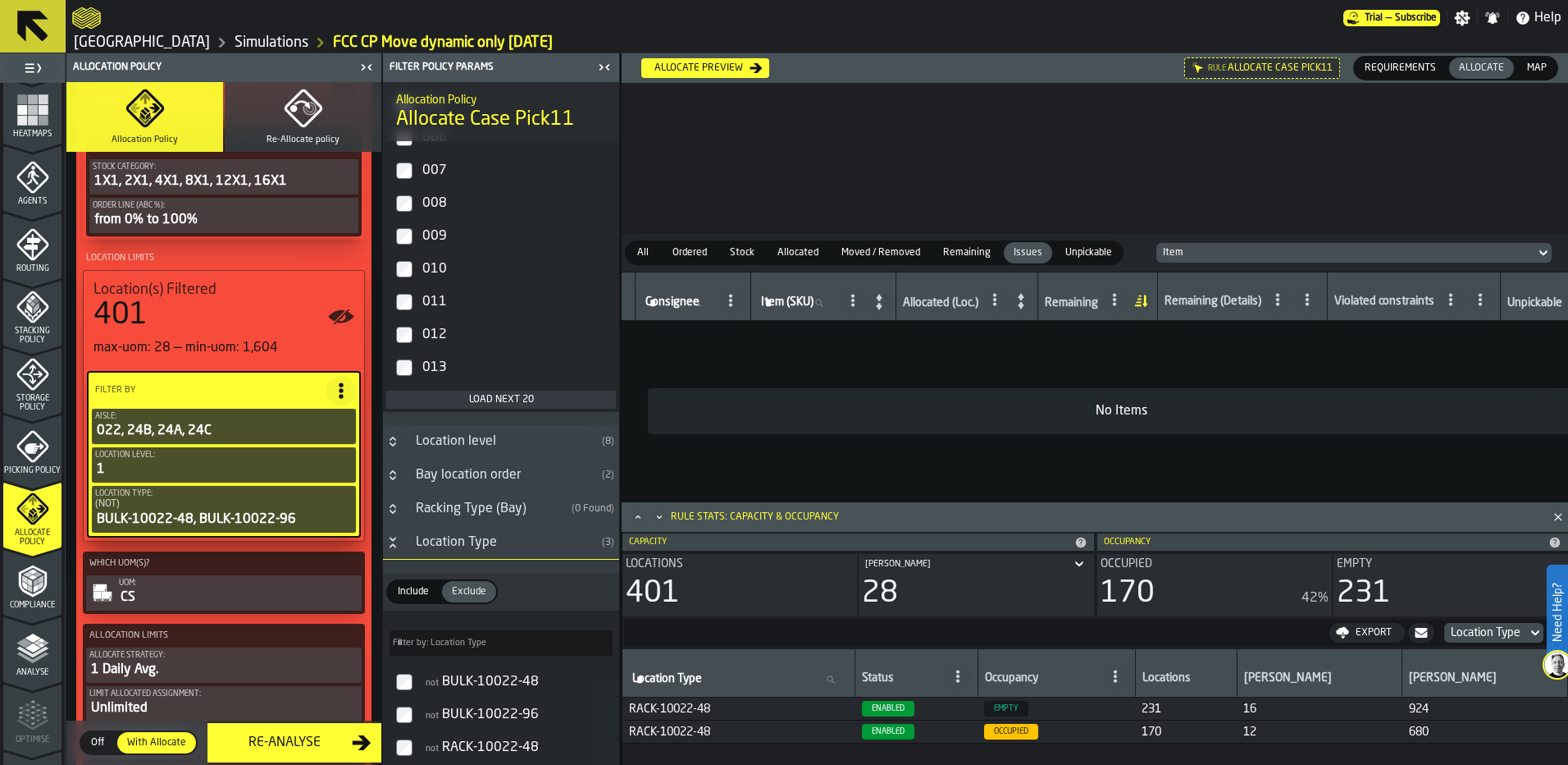
click at [467, 405] on div "Load next 20" at bounding box center [500, 399] width 217 height 11
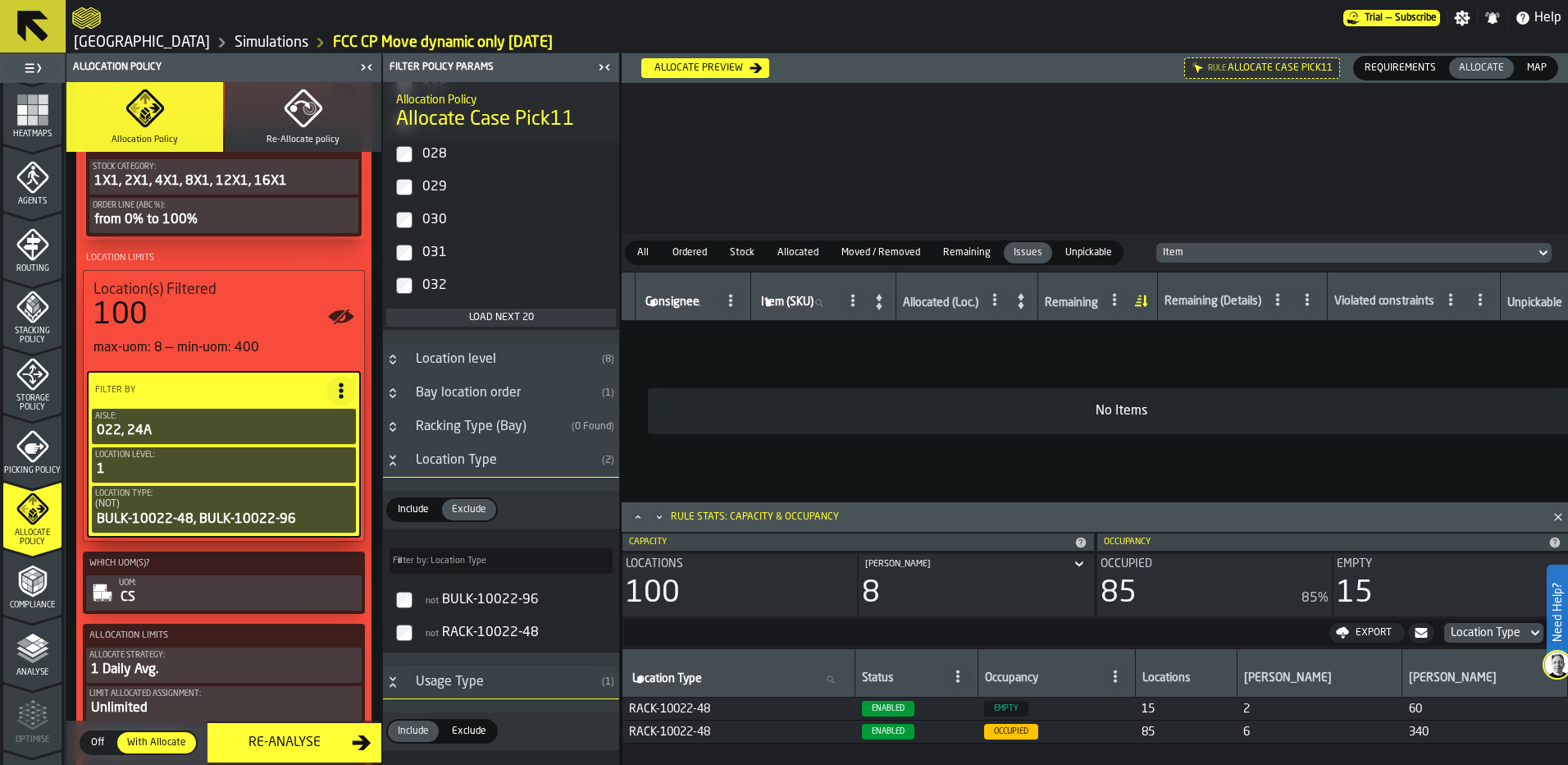
click at [412, 608] on label "not BULK-10022-96" at bounding box center [500, 599] width 230 height 33
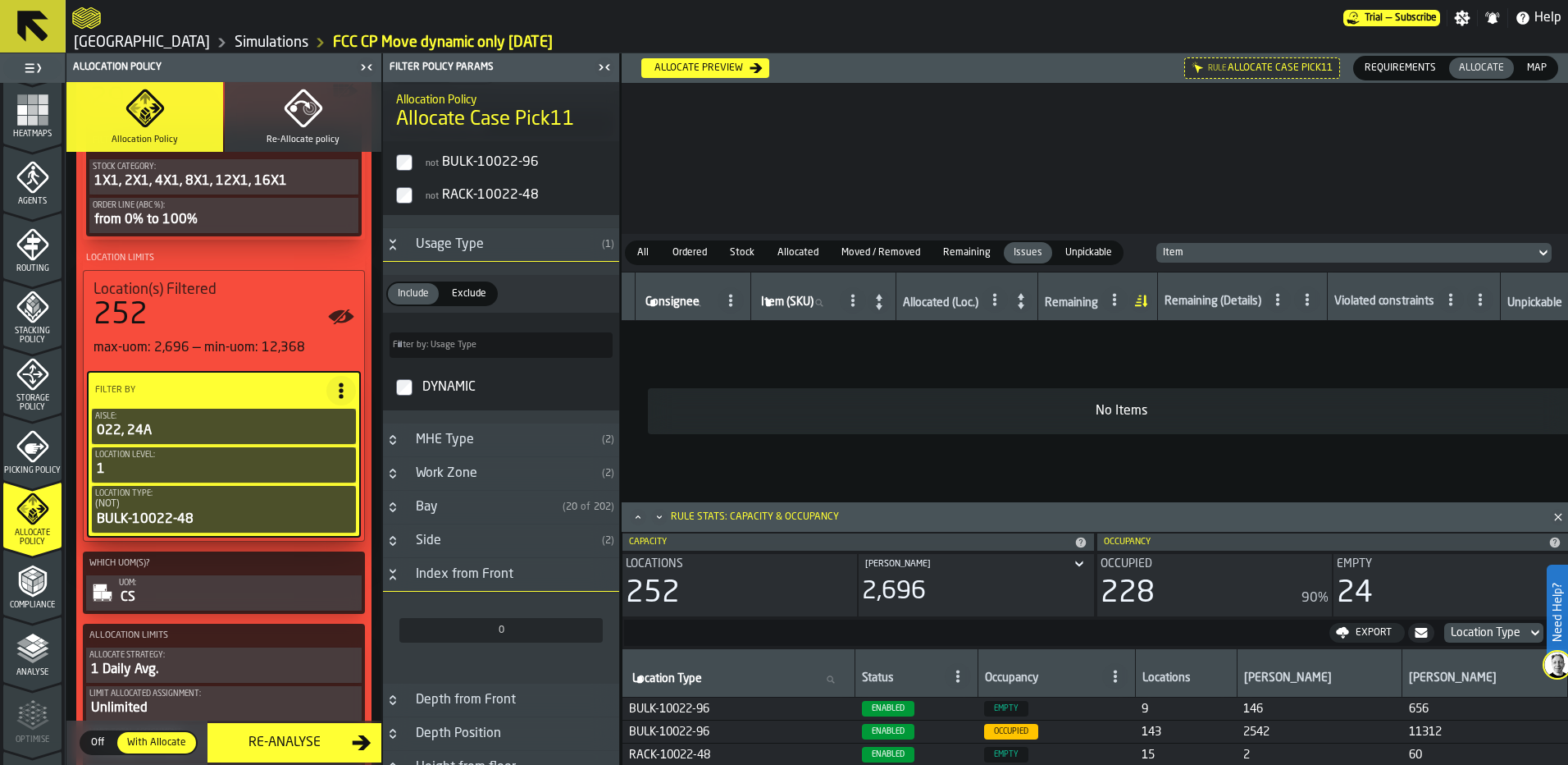
scroll to position [1367, 0]
click at [405, 584] on h3 "Index from Front" at bounding box center [501, 574] width 236 height 34
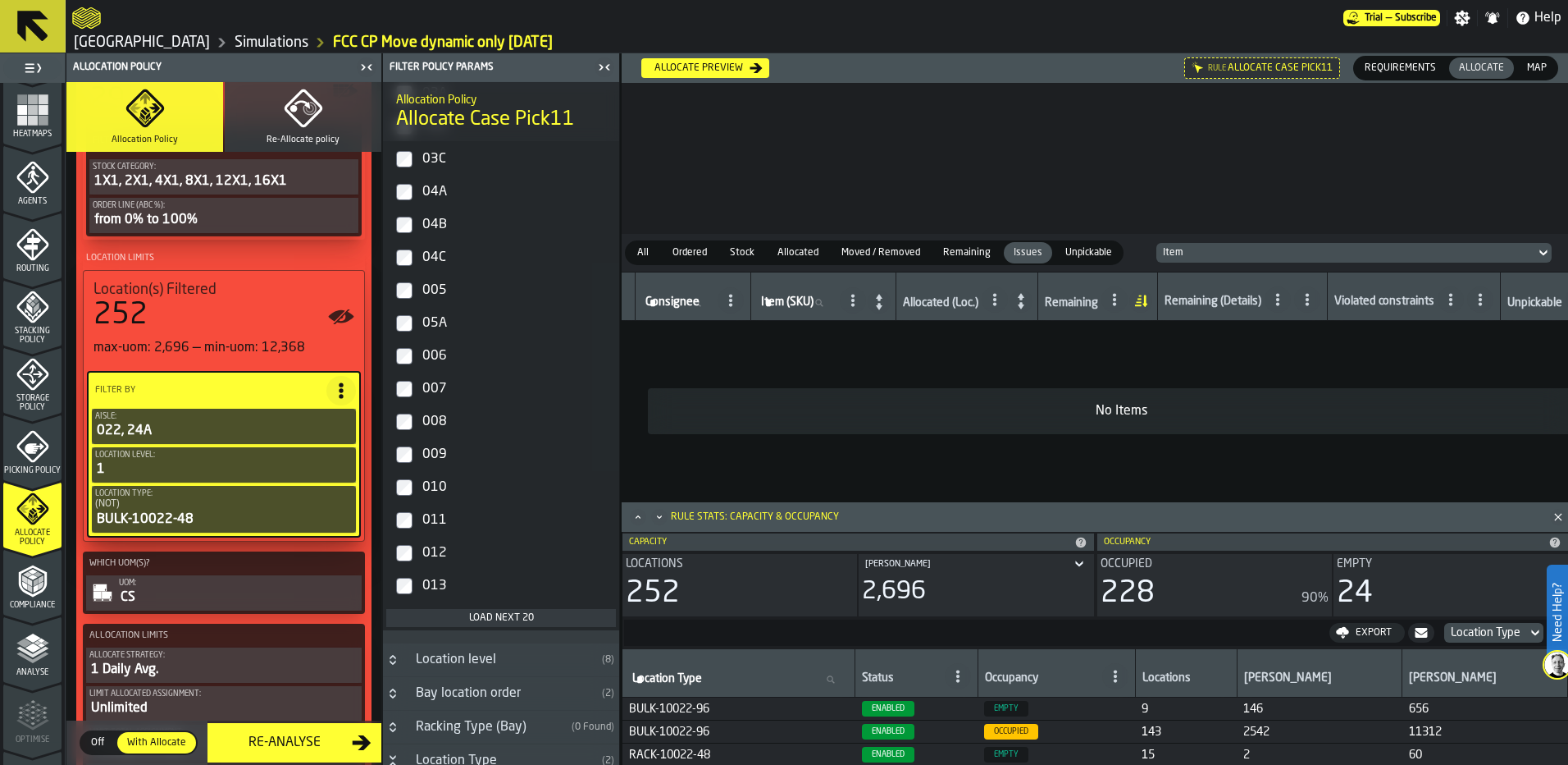
click at [463, 622] on div "Load next 20" at bounding box center [500, 618] width 217 height 11
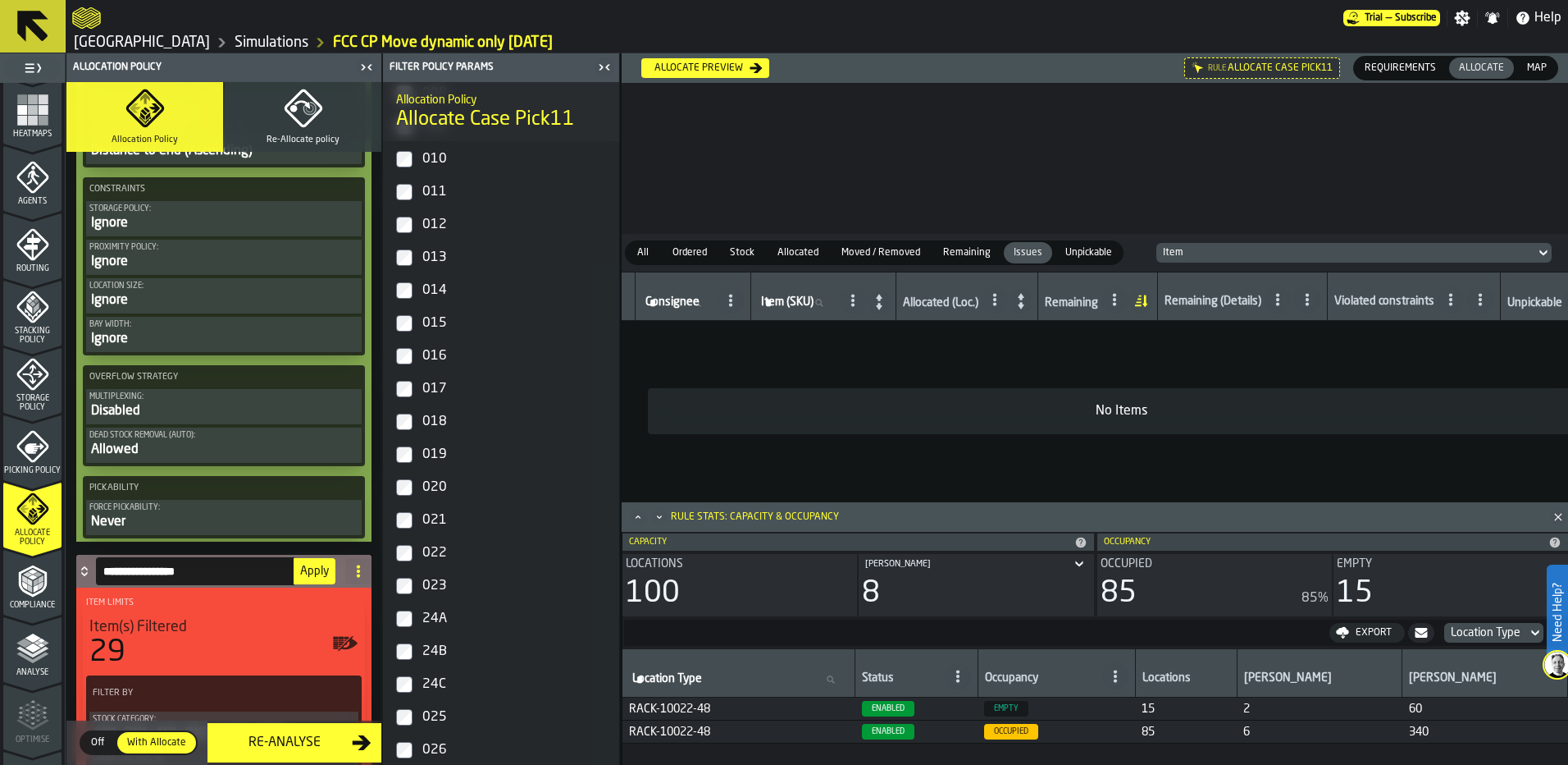
scroll to position [2645, 0]
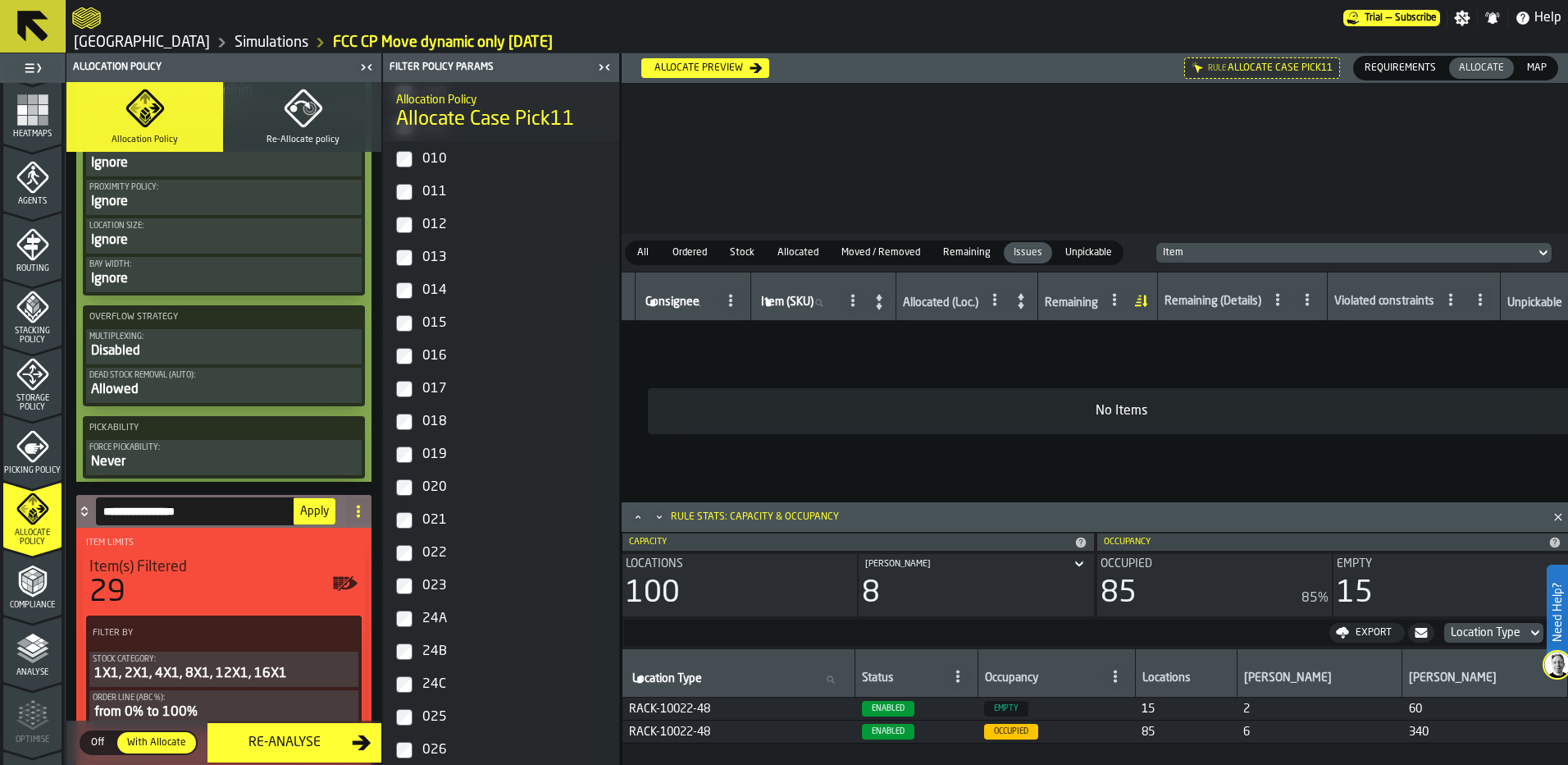
click at [82, 518] on icon at bounding box center [84, 511] width 17 height 13
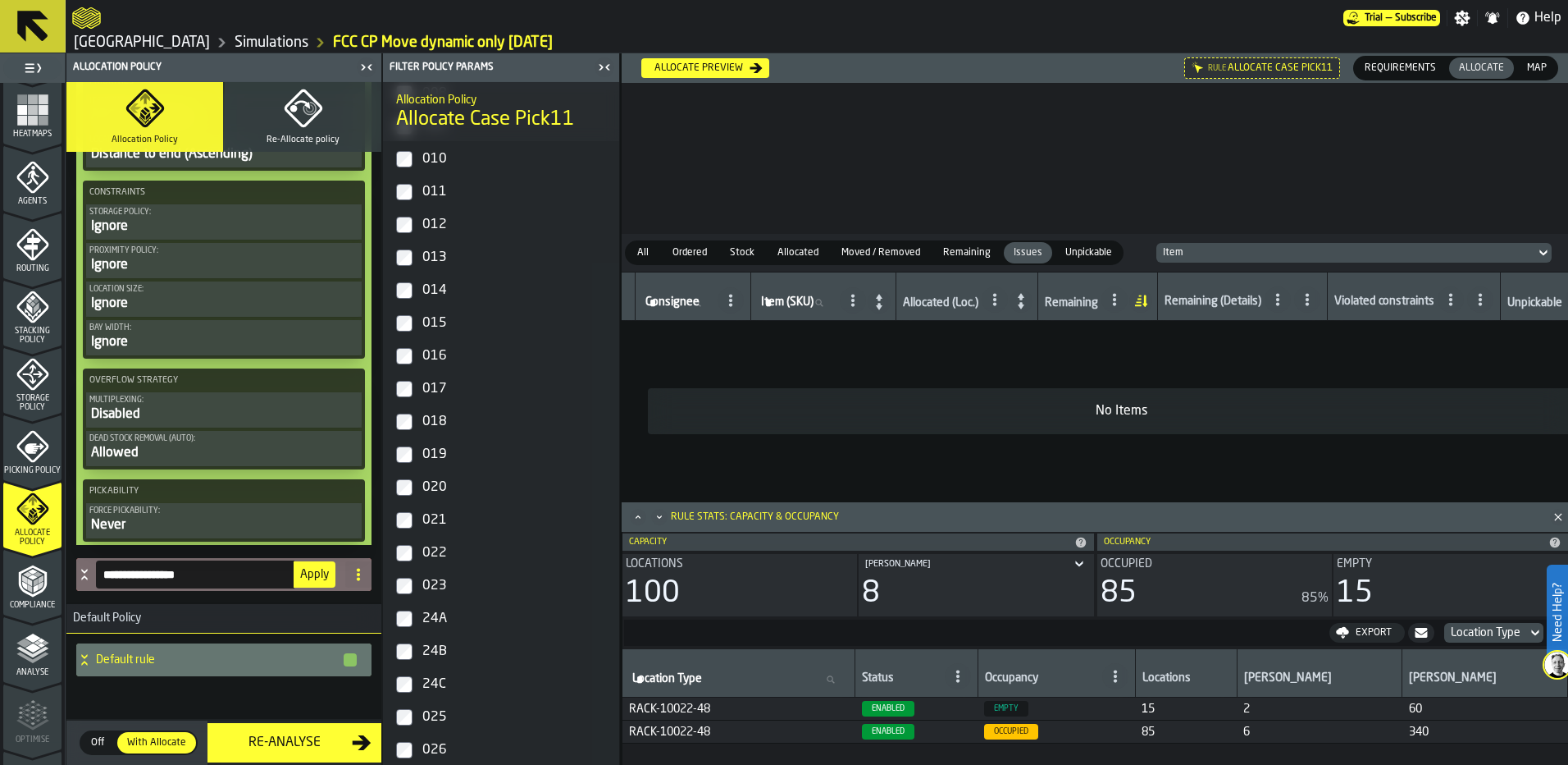
scroll to position [2586, 0]
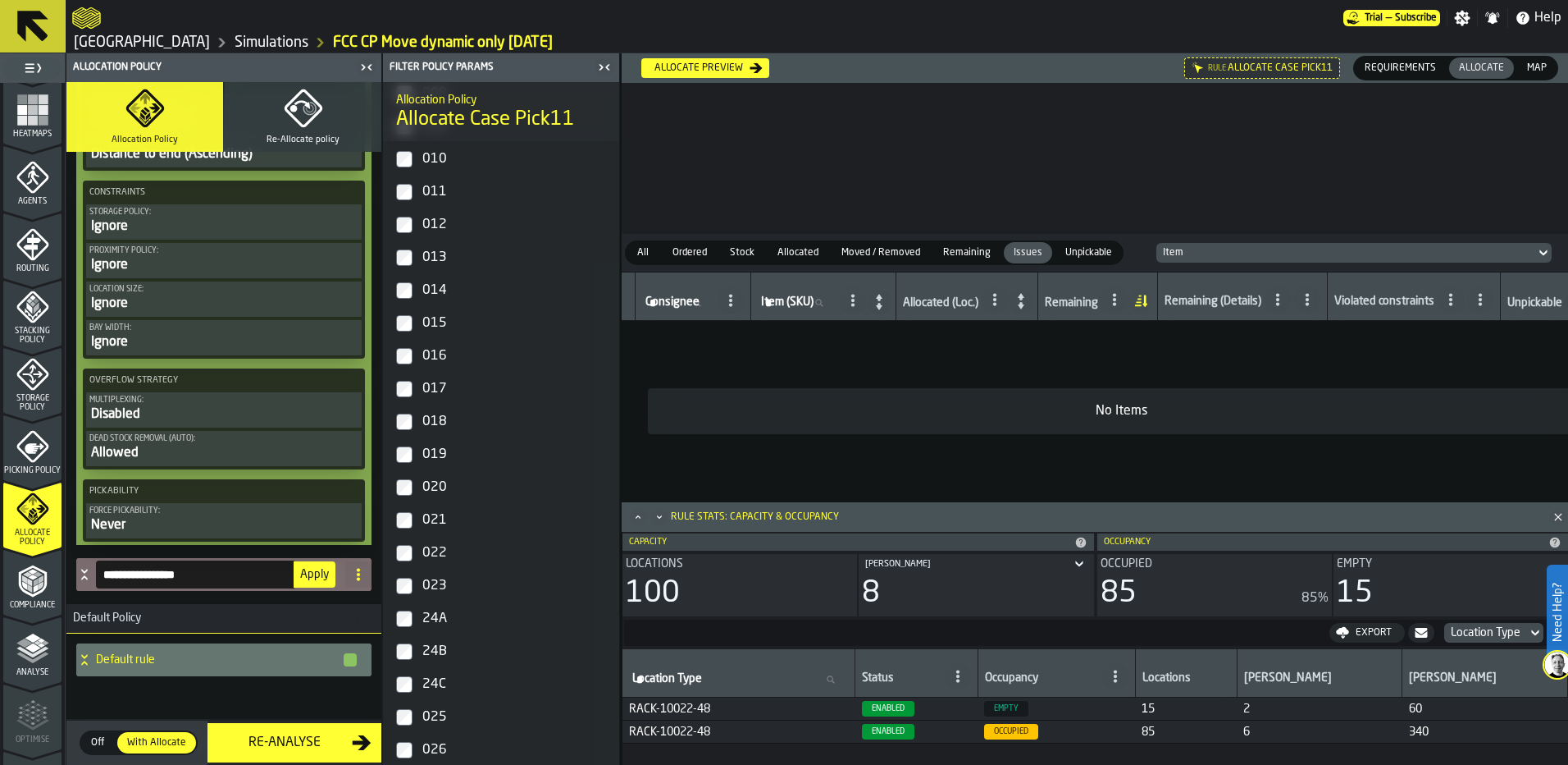
click at [80, 575] on icon at bounding box center [84, 575] width 17 height 13
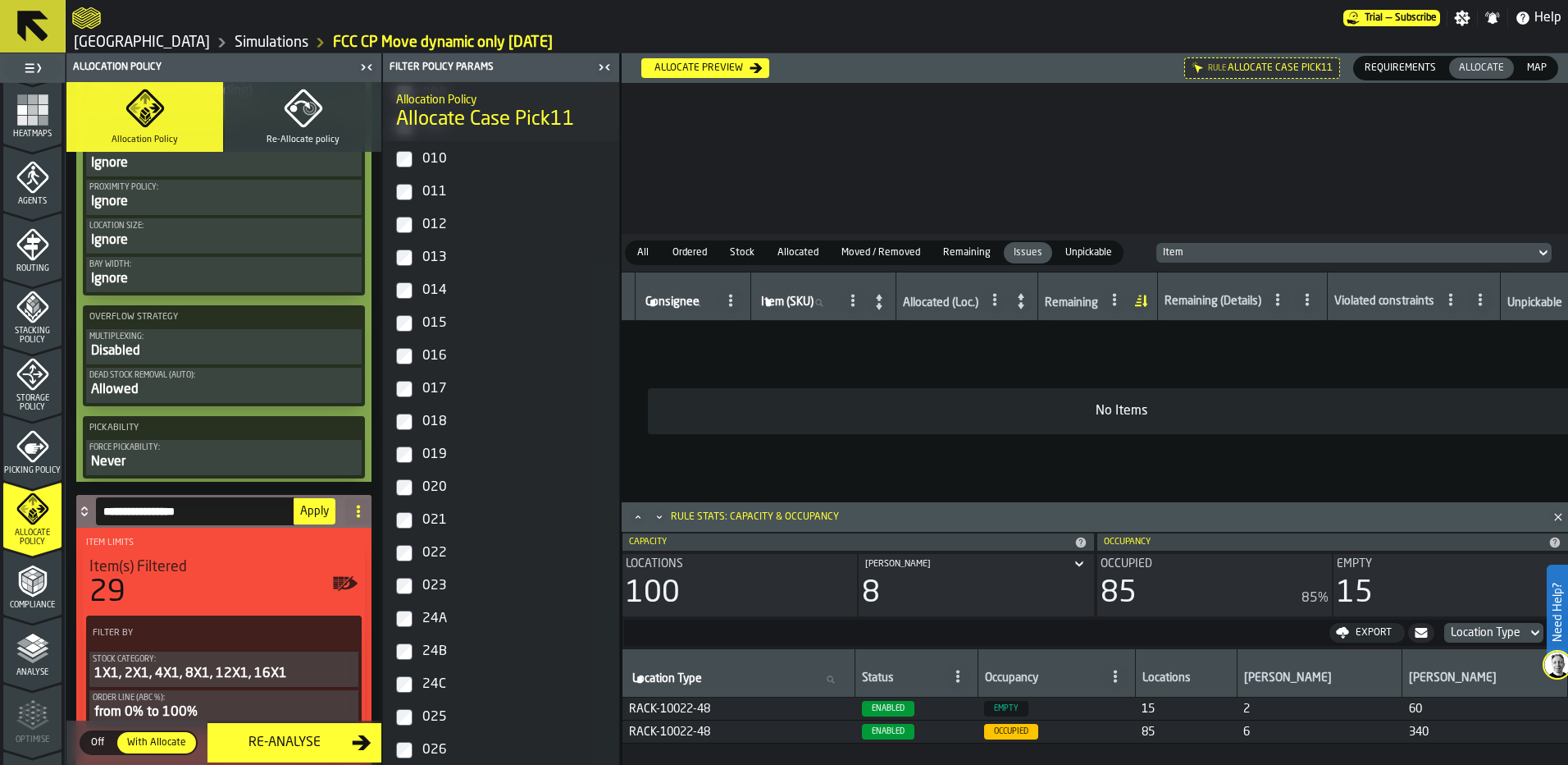
click at [345, 523] on span at bounding box center [358, 511] width 26 height 26
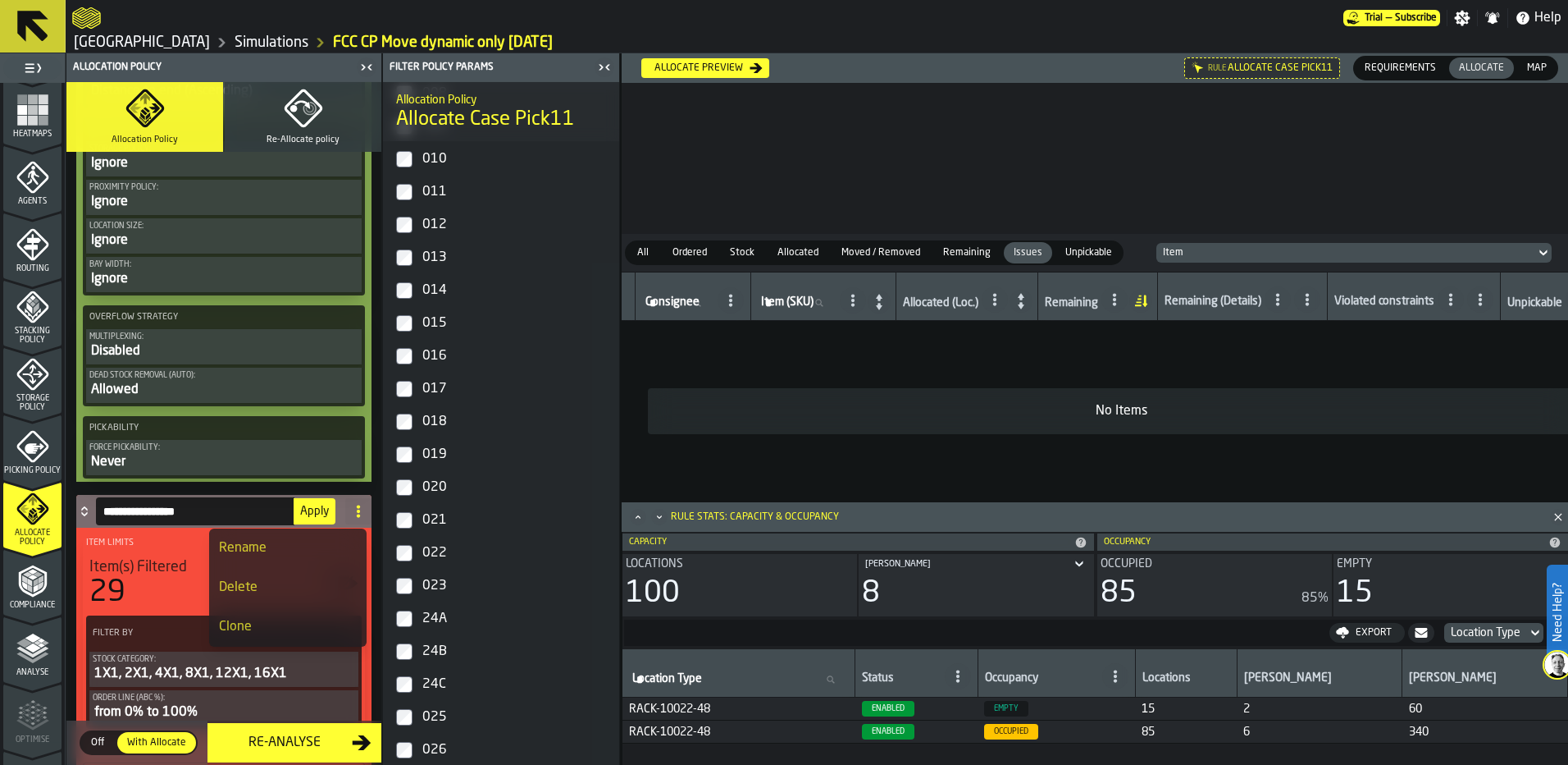
click at [168, 543] on label "Item Limits" at bounding box center [223, 543] width 282 height 17
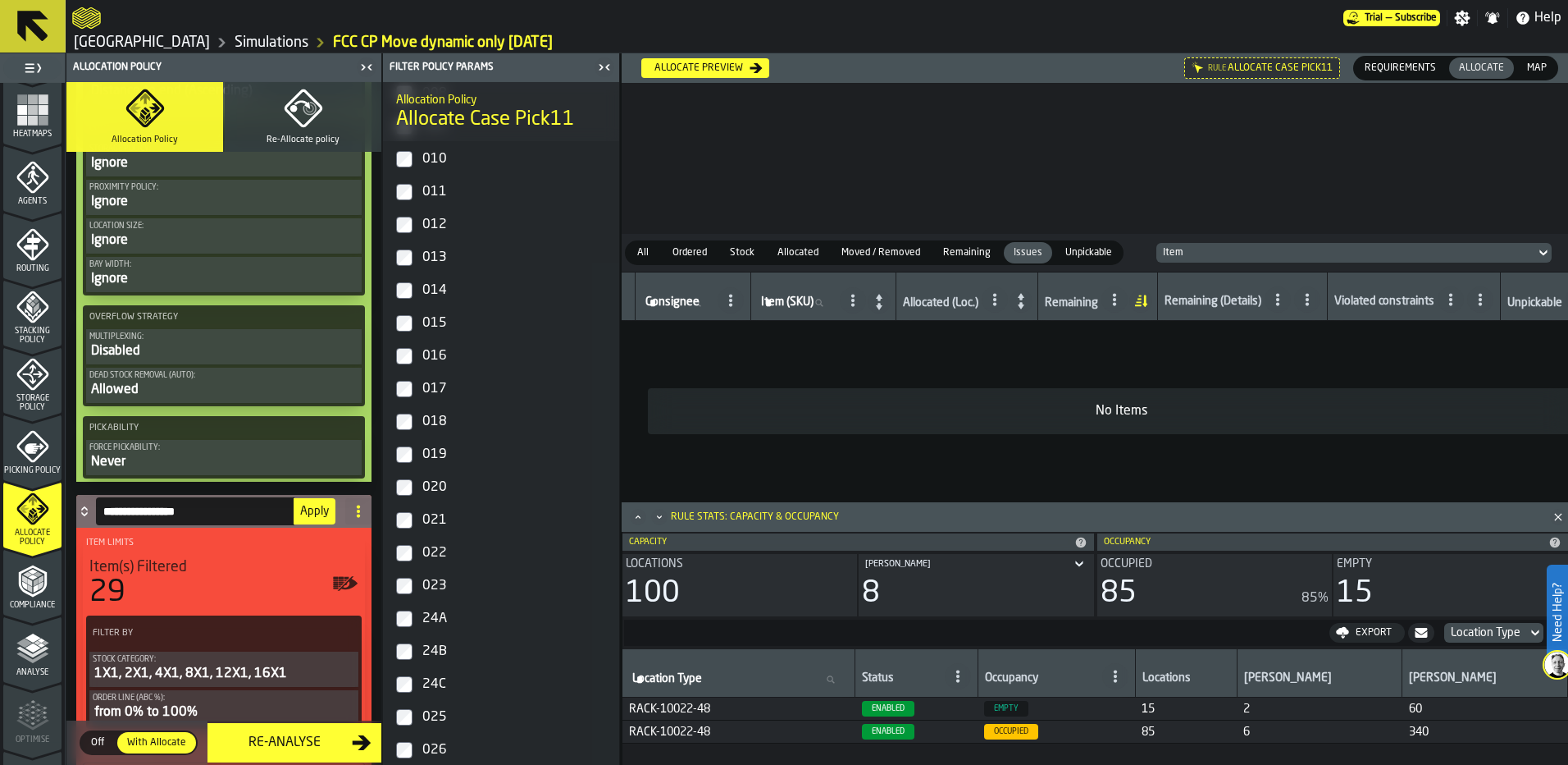
drag, startPoint x: 84, startPoint y: 518, endPoint x: 101, endPoint y: 391, distance: 128.1
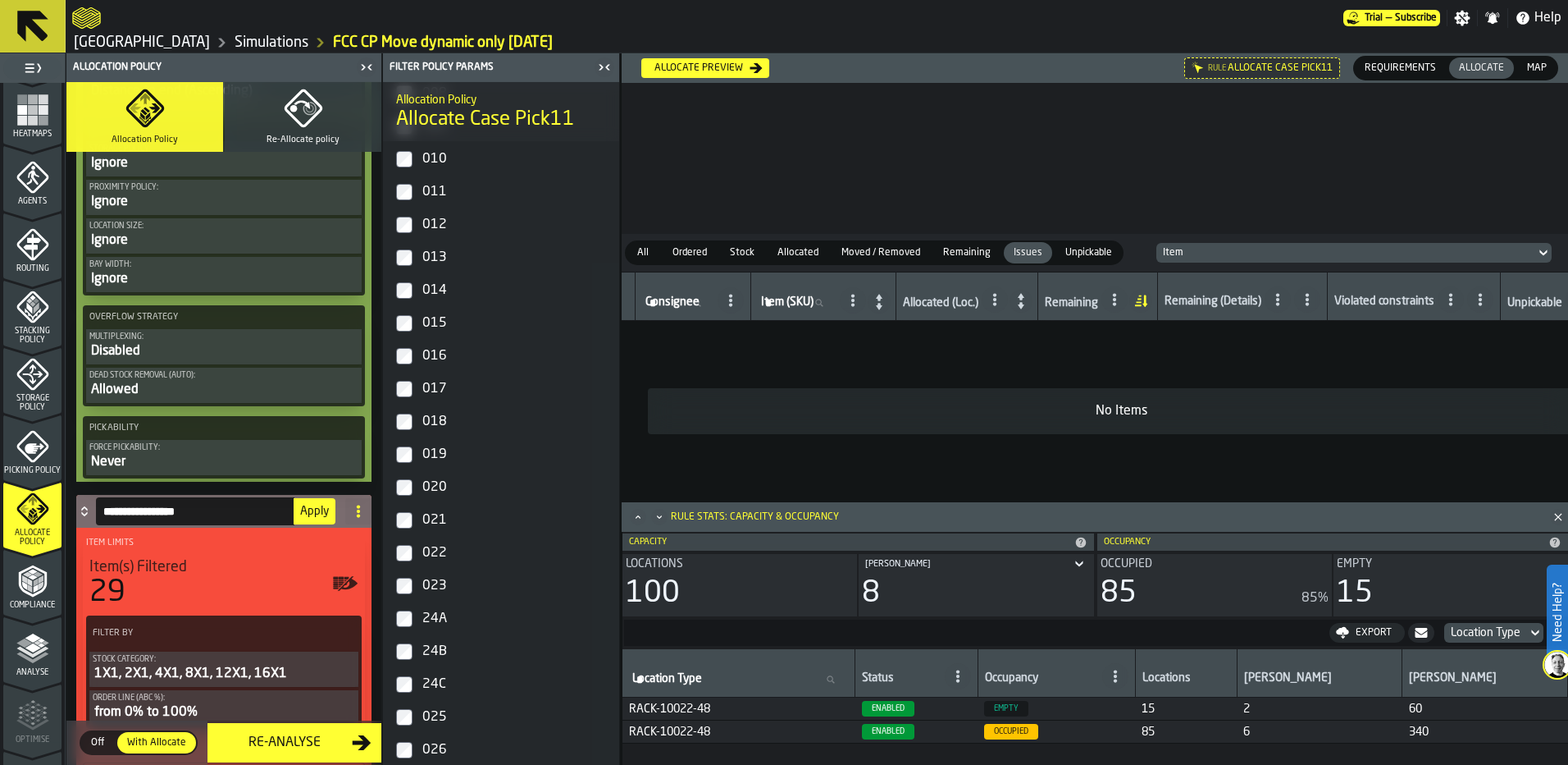
click at [235, 569] on div "Item(s) Filtered" at bounding box center [223, 566] width 269 height 18
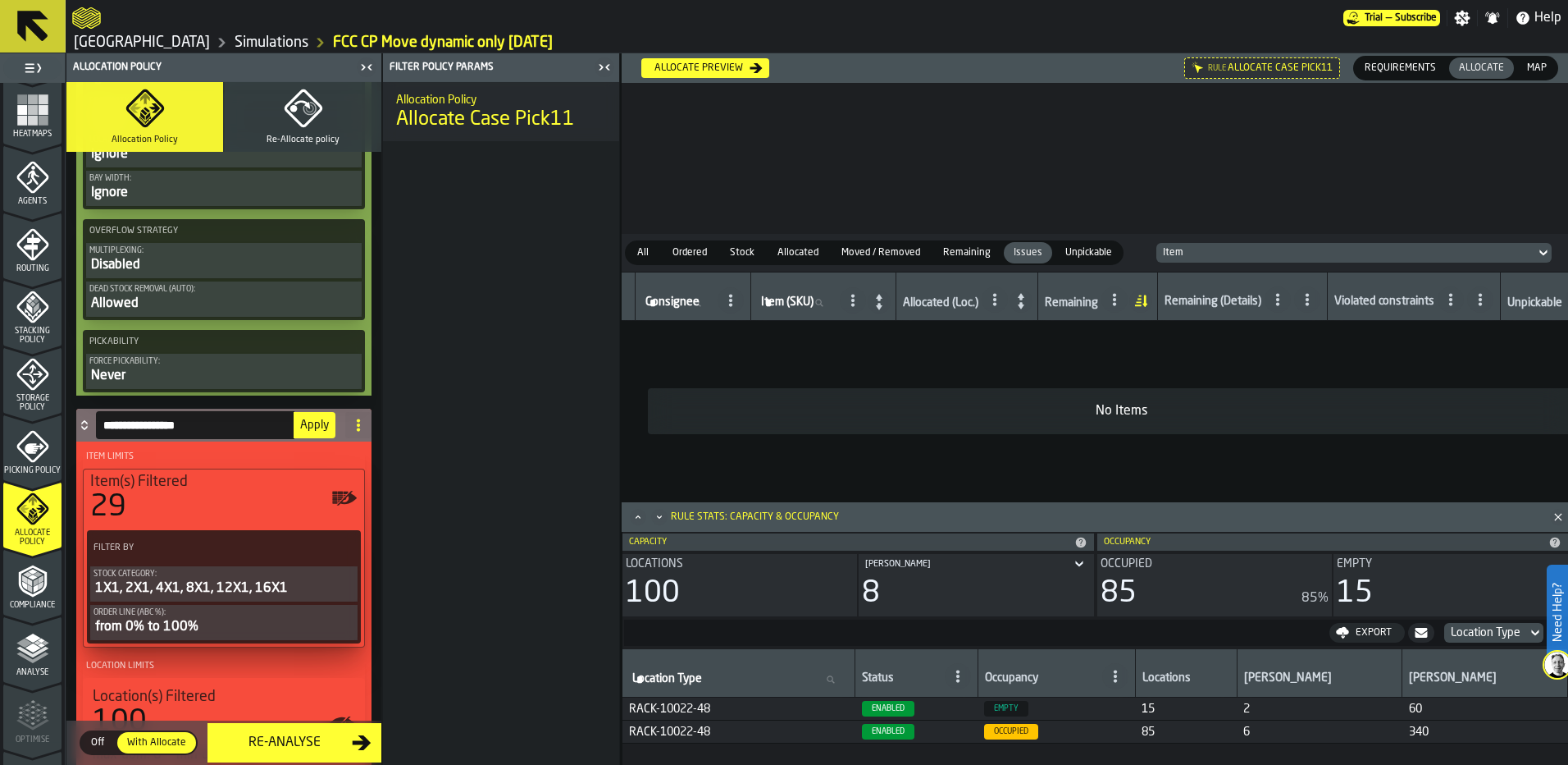
scroll to position [2802, 0]
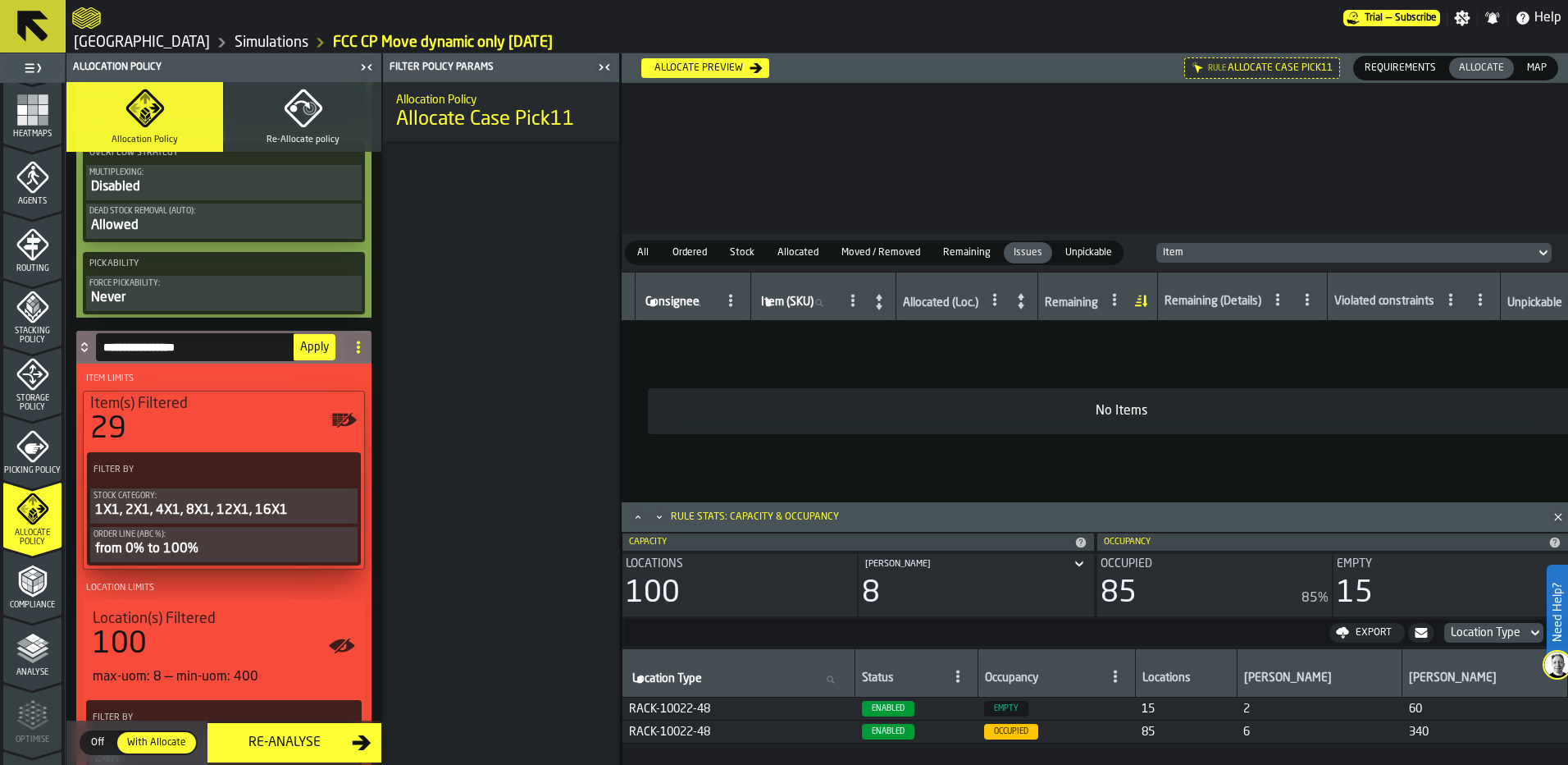
click at [308, 352] on span "Apply" at bounding box center [314, 347] width 29 height 11
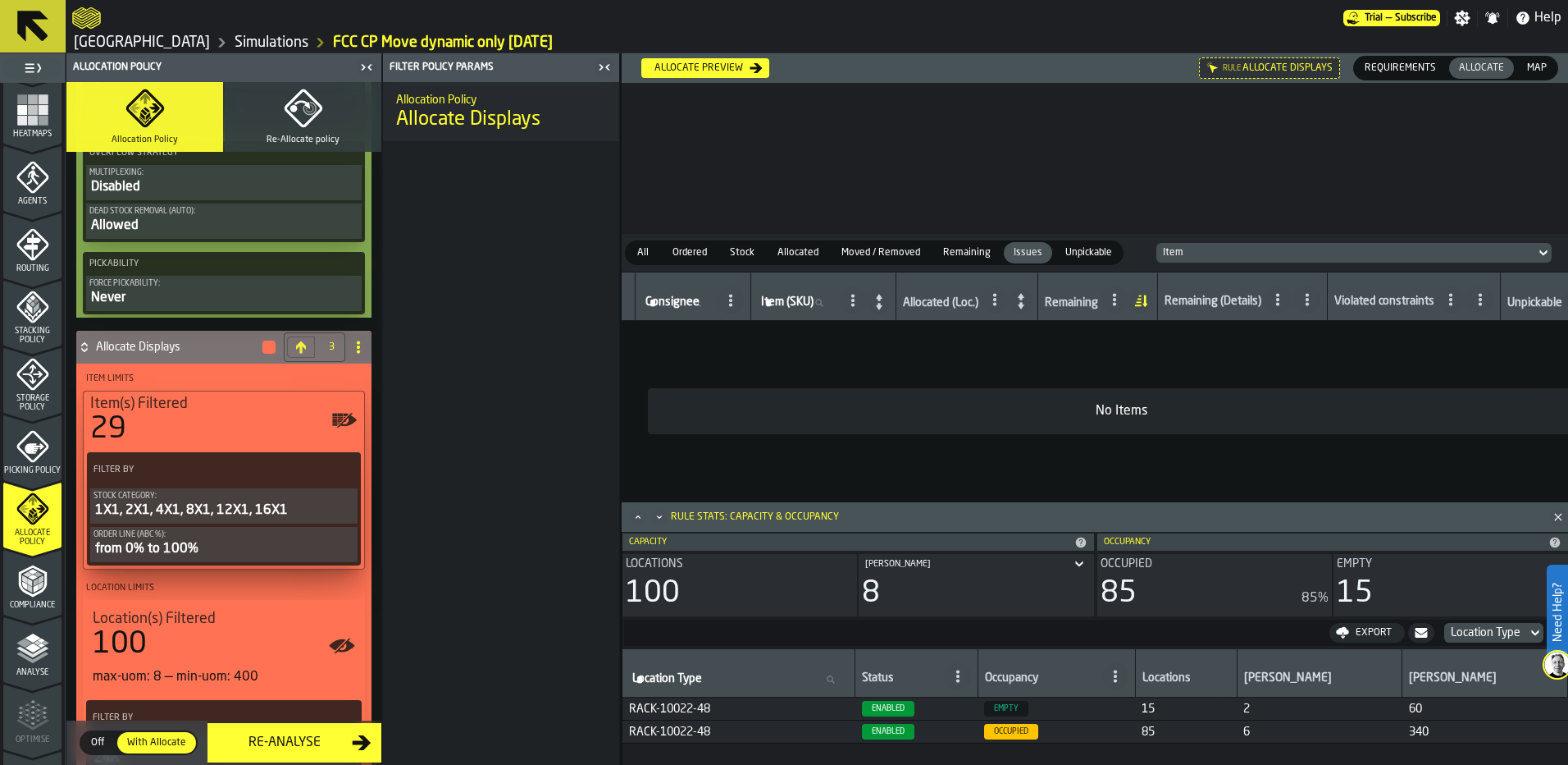
click at [296, 350] on icon at bounding box center [301, 346] width 10 height 12
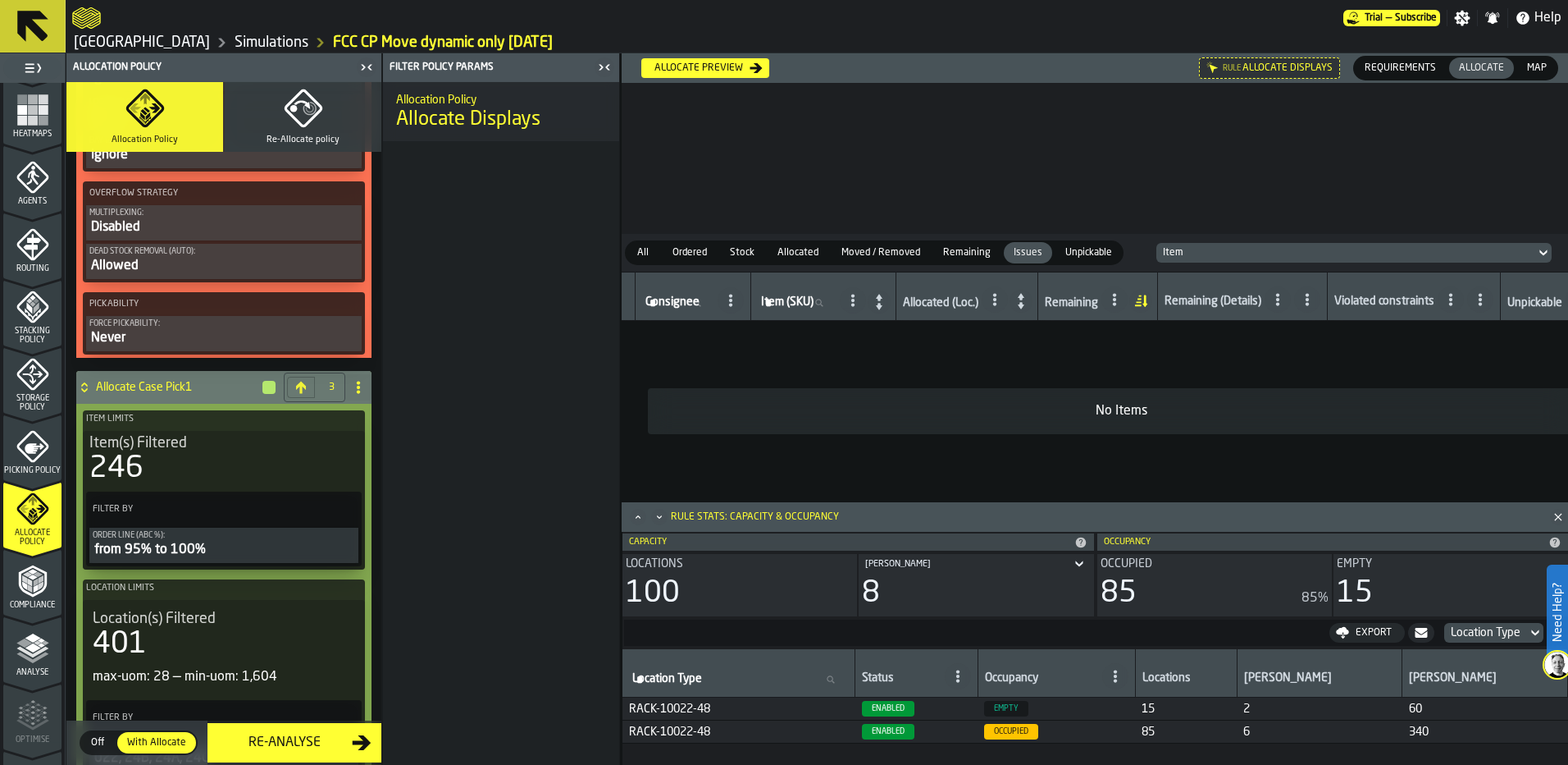
scroll to position [1437, 0]
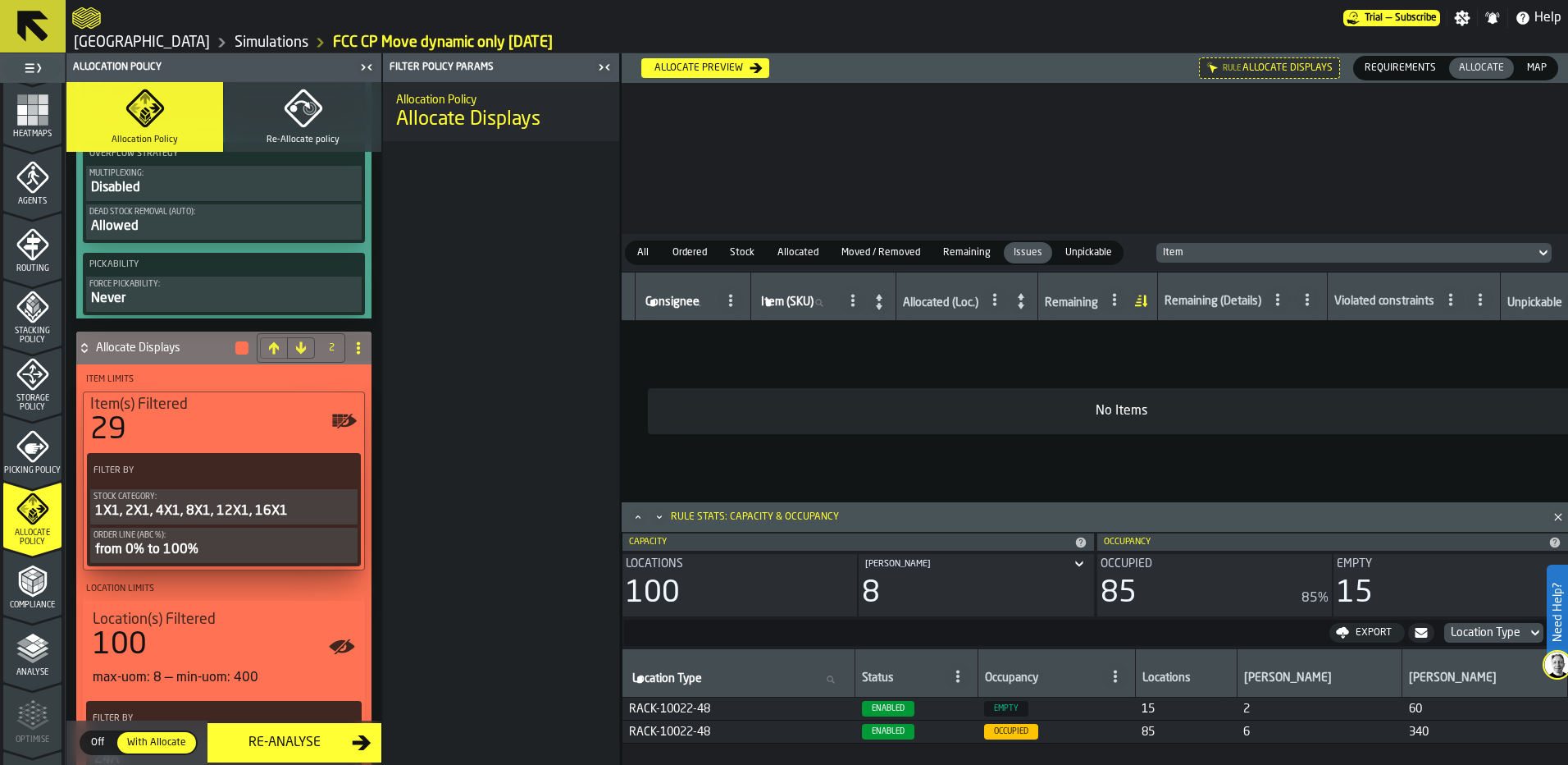
click at [272, 352] on icon at bounding box center [274, 348] width 13 height 13
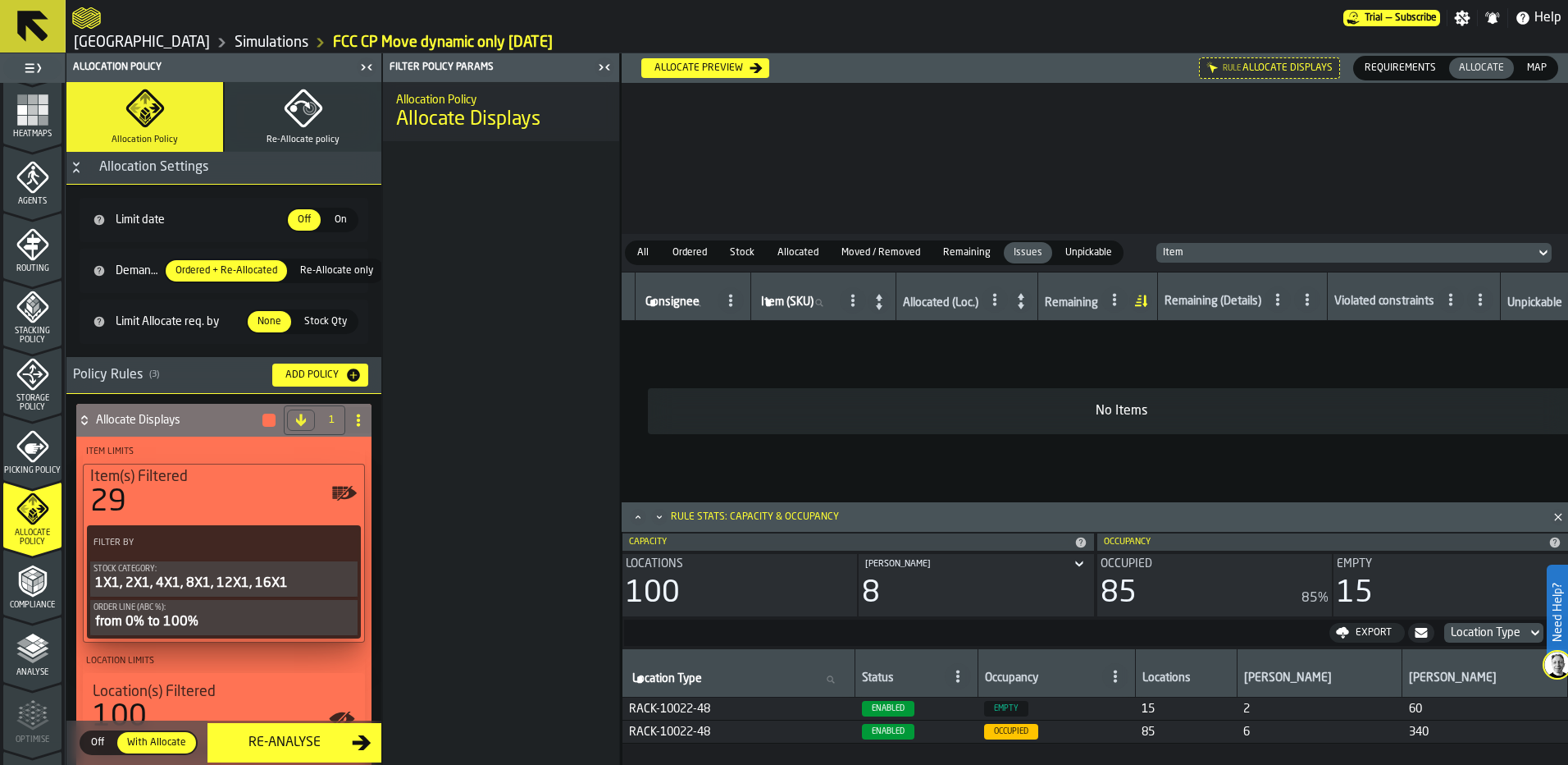
scroll to position [0, 0]
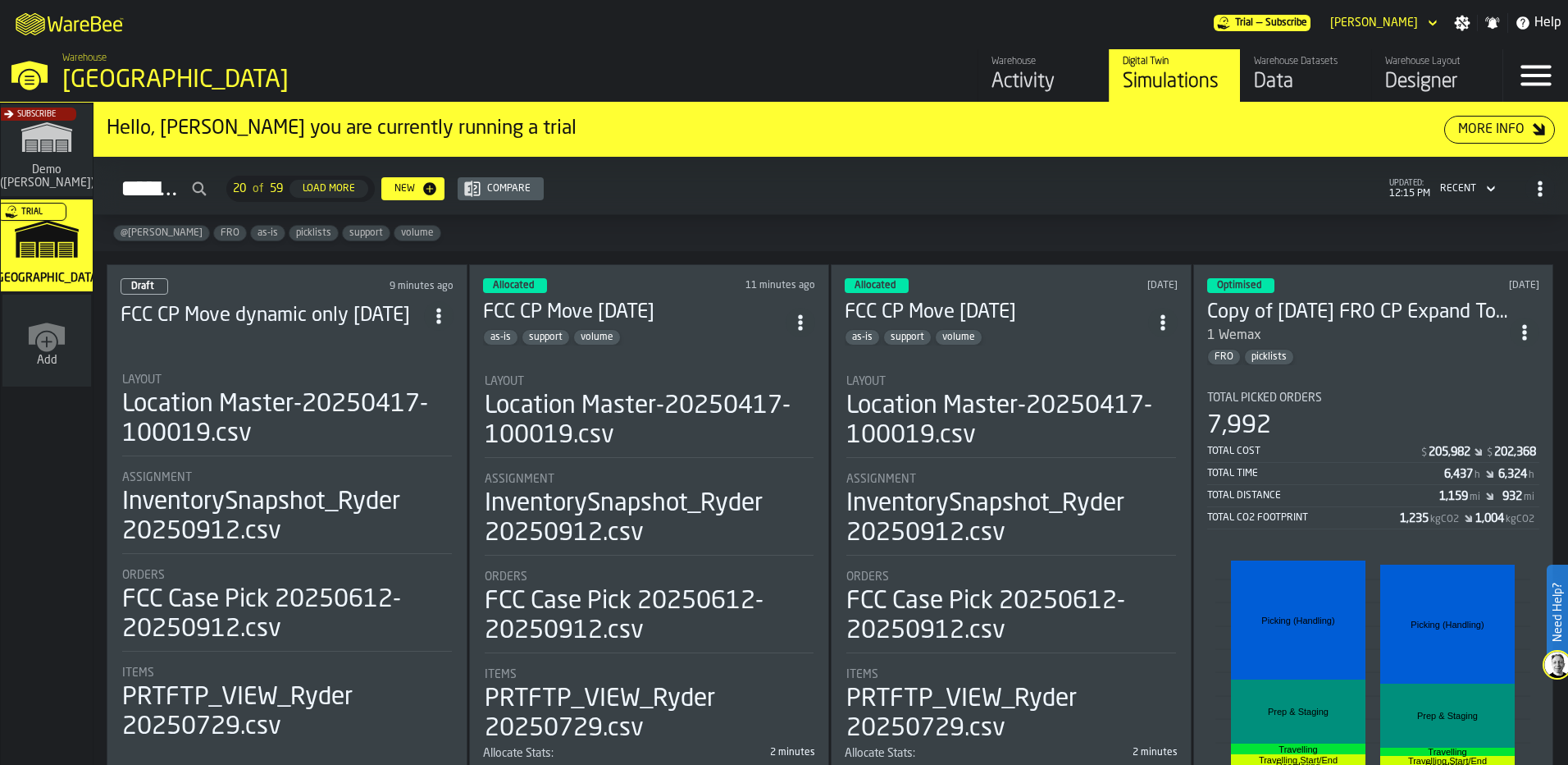
click at [671, 360] on li "Layout Location Master-20250417-100019.csv Assignment InventorySnapshot_Ryder 2…" at bounding box center [649, 552] width 333 height 384
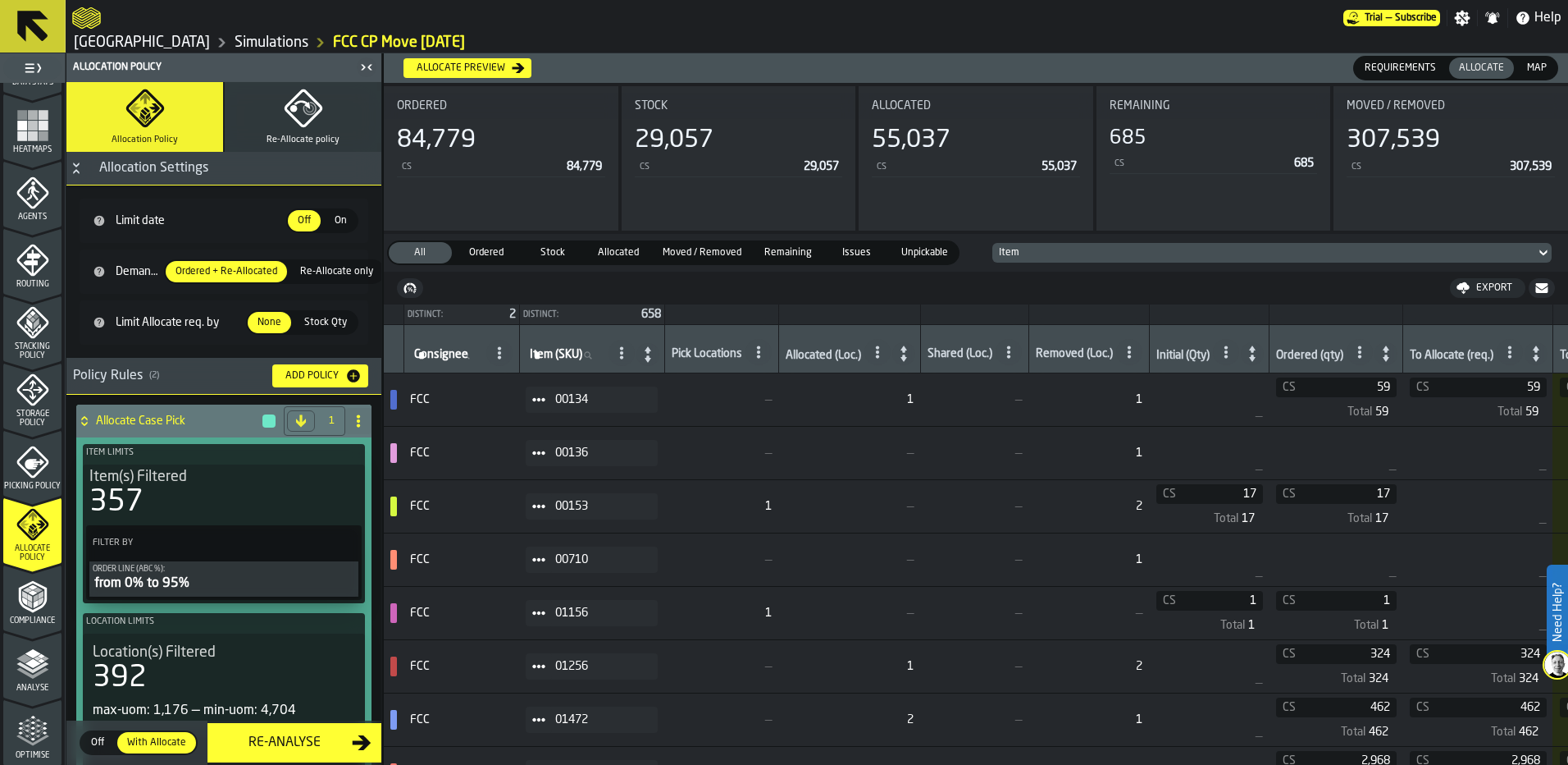
scroll to position [492, 0]
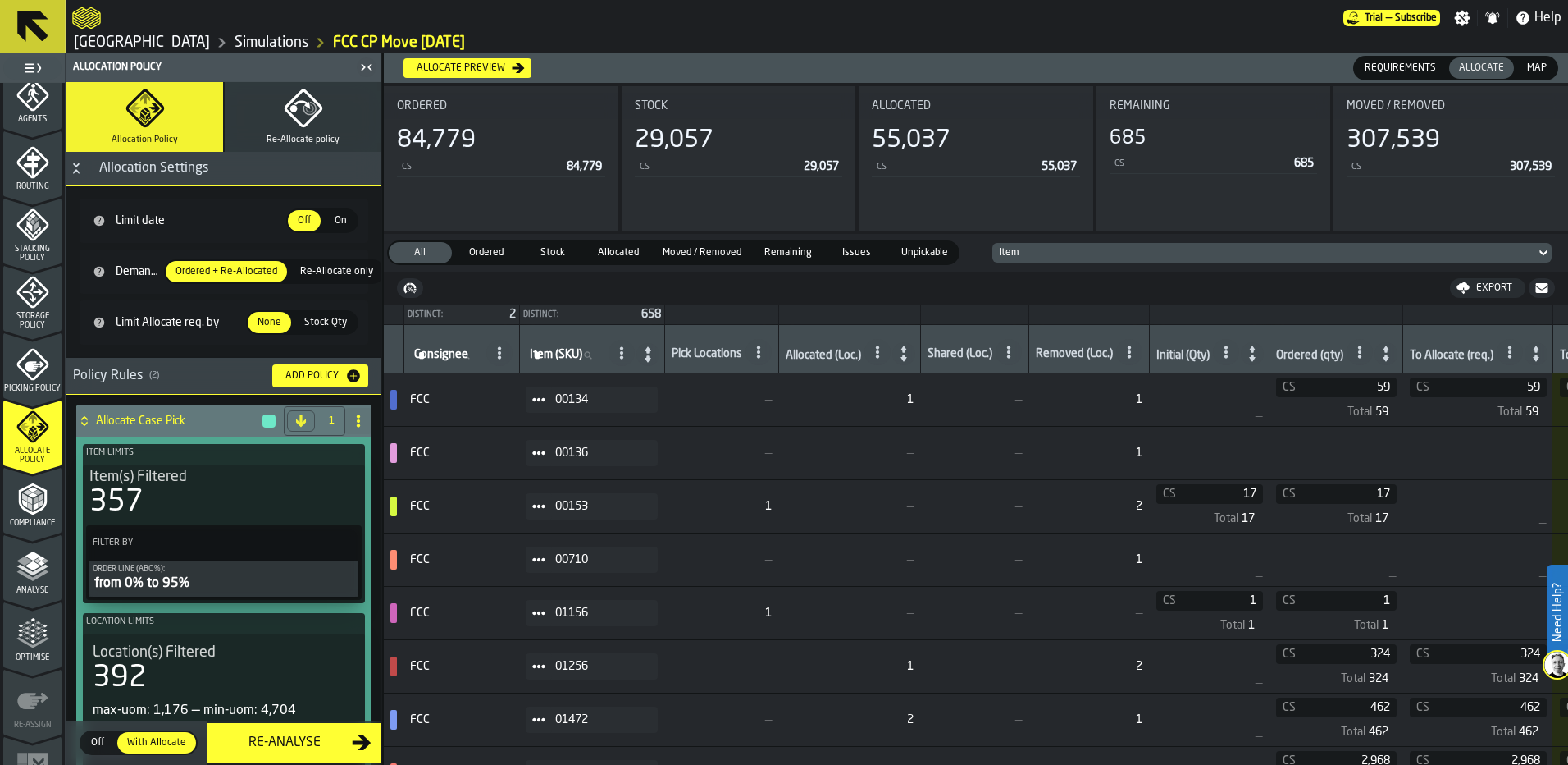
click at [775, 249] on span "Remaining" at bounding box center [788, 253] width 61 height 15
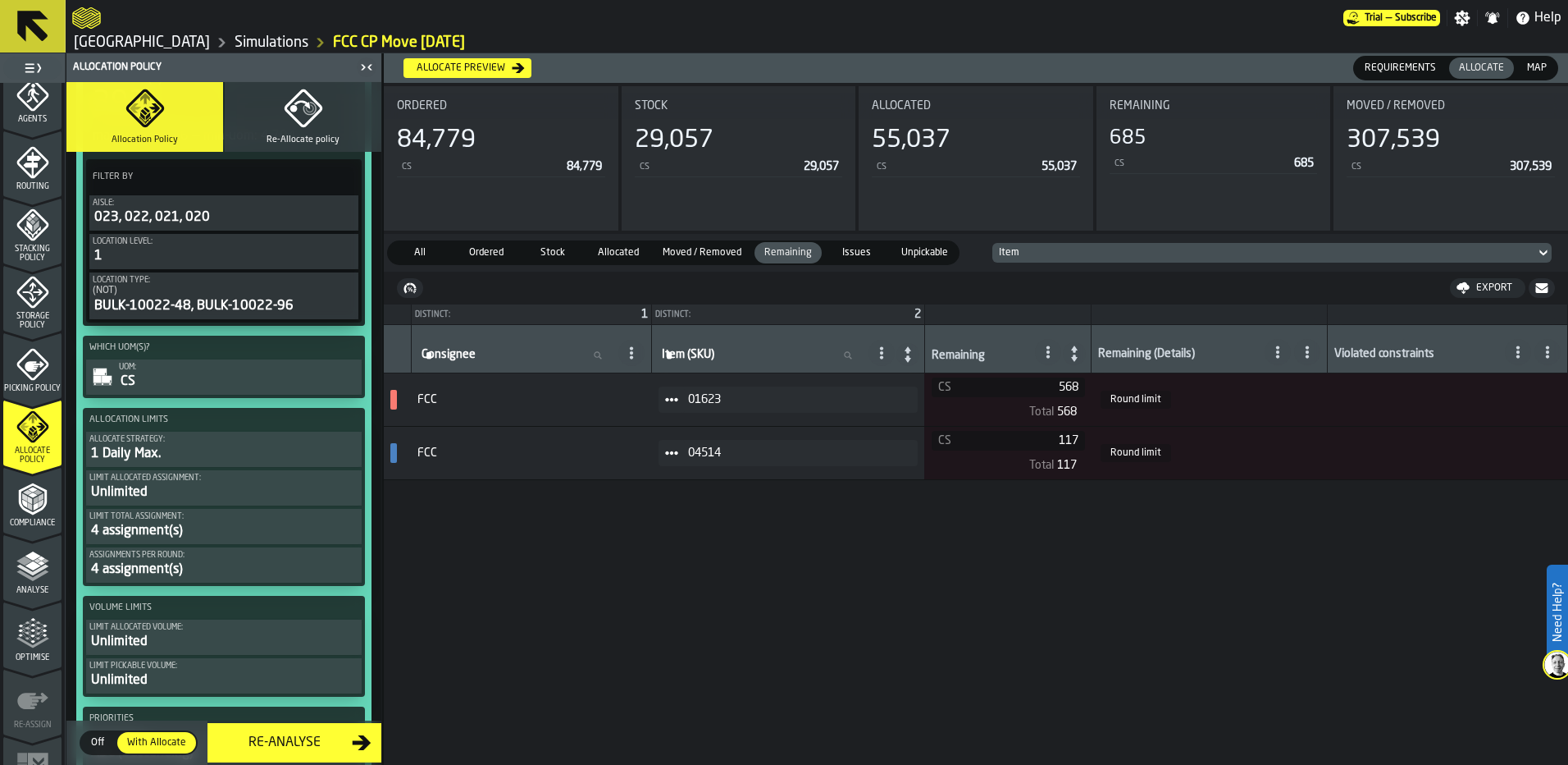
scroll to position [656, 0]
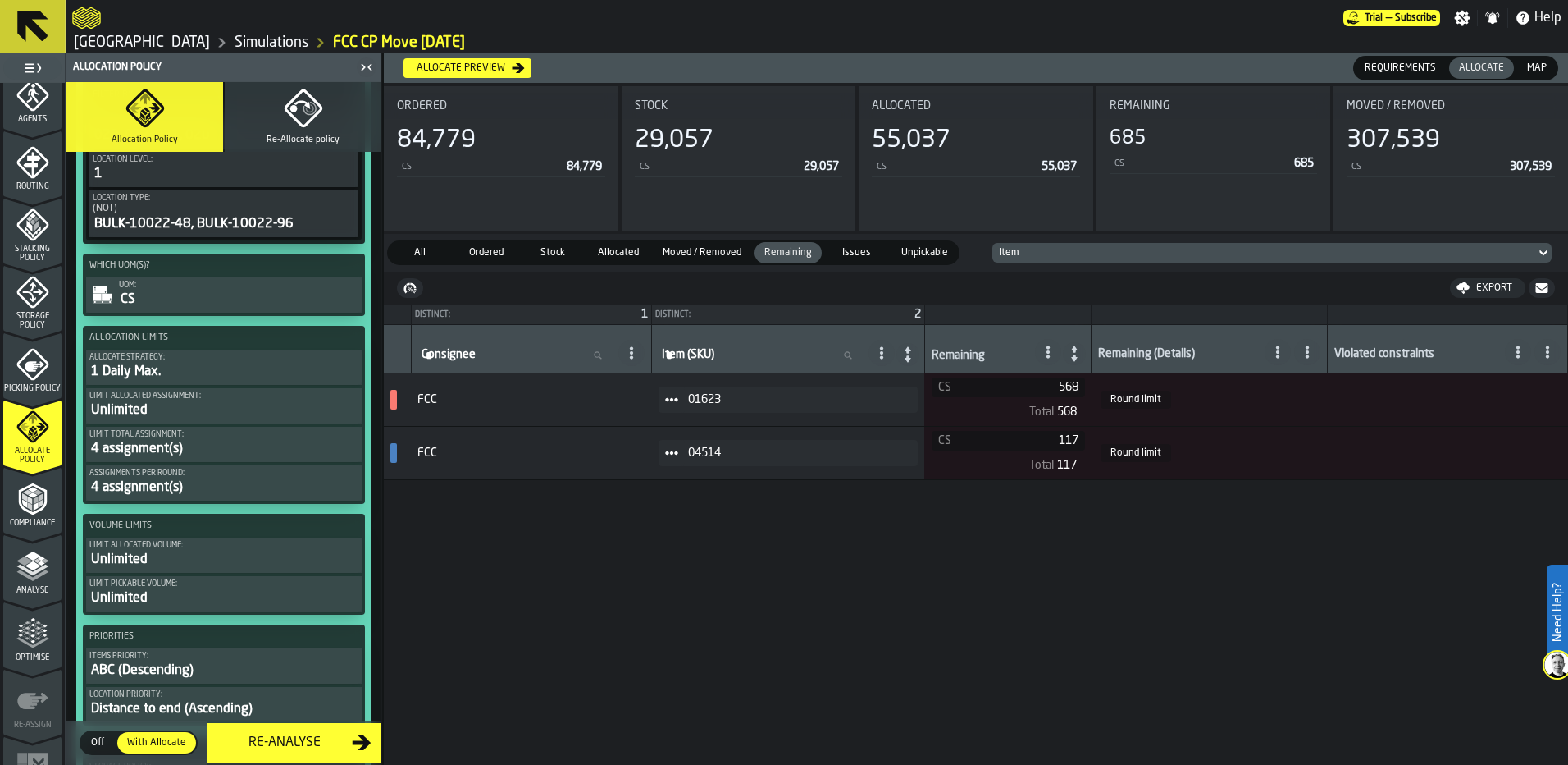
click at [233, 477] on div "Assignments per round:" at bounding box center [223, 473] width 269 height 9
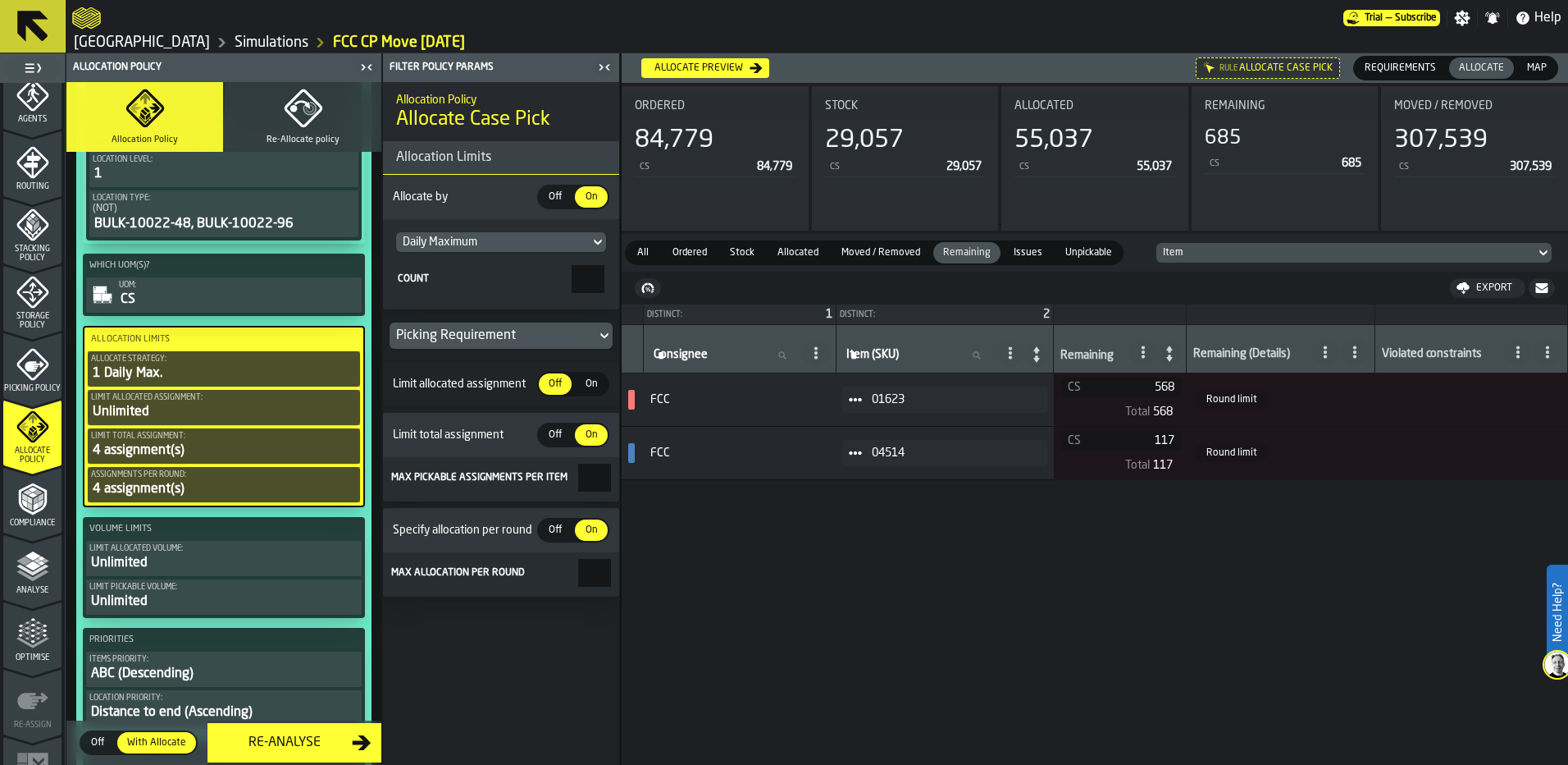
drag, startPoint x: 580, startPoint y: 483, endPoint x: 617, endPoint y: 496, distance: 39.2
click at [617, 496] on section "Max pickable assignments per item *" at bounding box center [501, 478] width 236 height 44
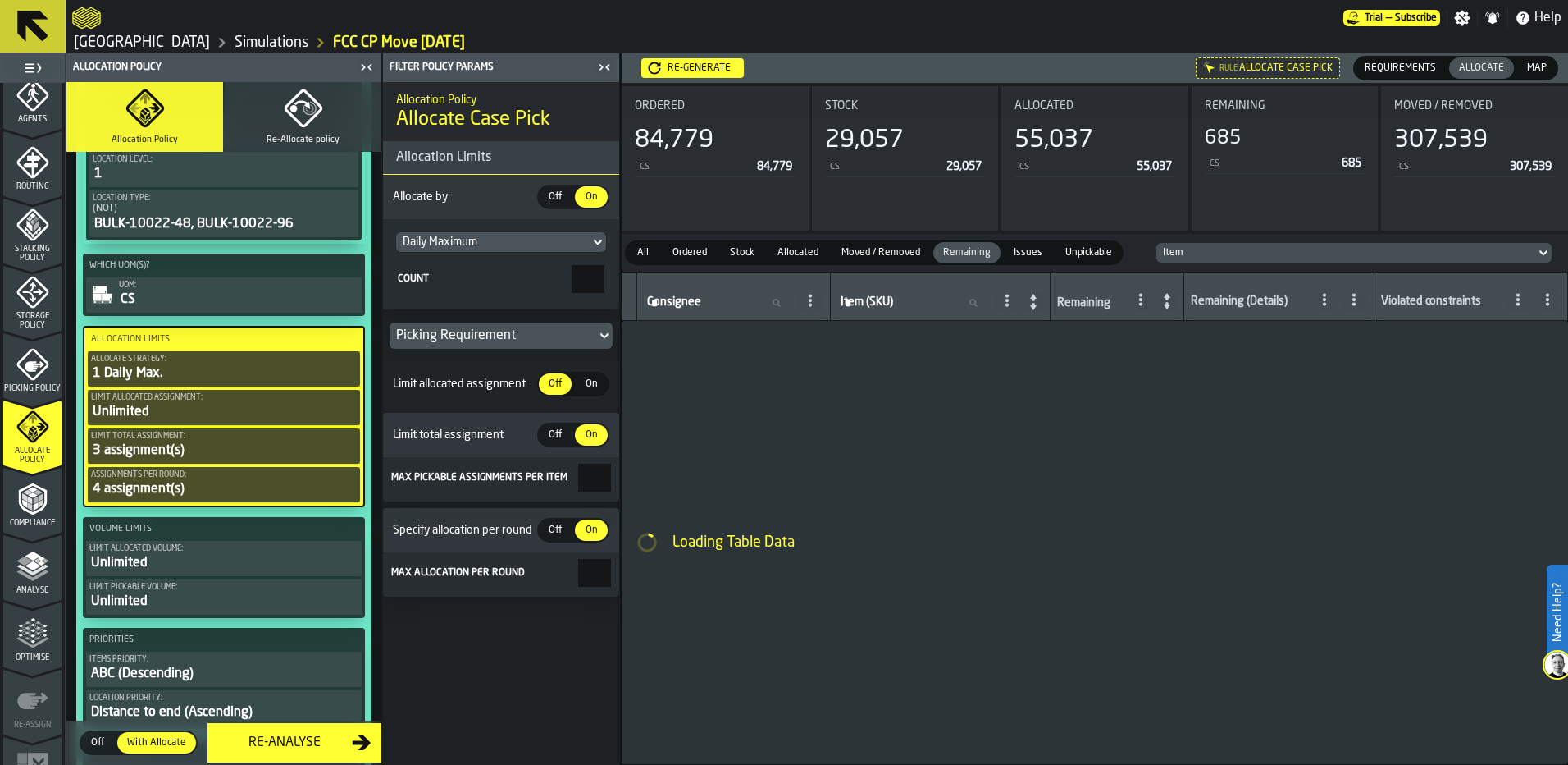
click at [563, 530] on span "Off" at bounding box center [555, 530] width 26 height 15
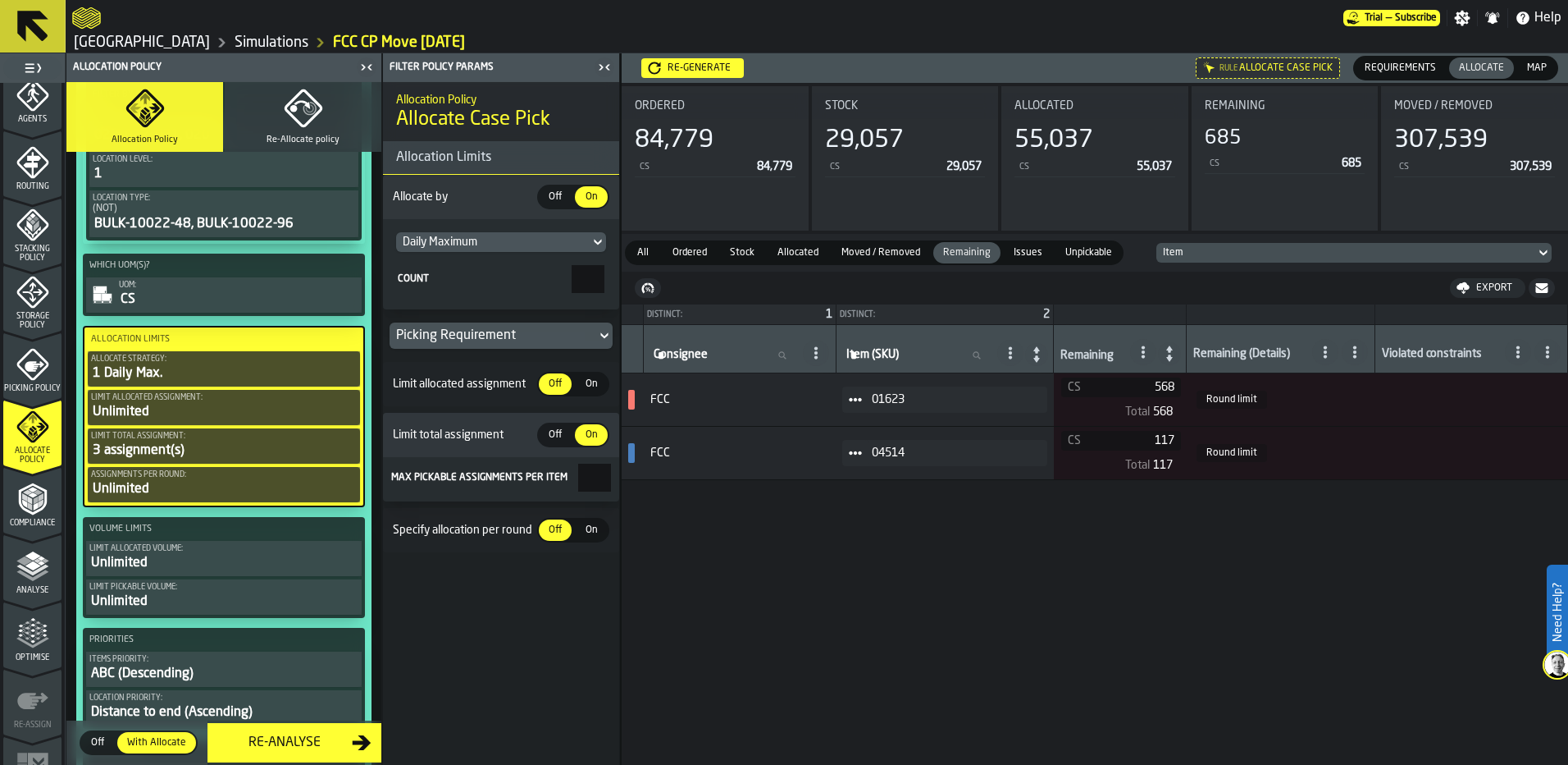
click at [564, 592] on div "Allocation Policy Allocate Case Pick Allocation Limits Allocate by Off Off On O…" at bounding box center [501, 424] width 236 height 682
click at [561, 606] on div "Allocation Policy Allocate Case Pick Allocation Limits Allocate by Off Off On O…" at bounding box center [501, 424] width 236 height 682
drag, startPoint x: 601, startPoint y: 472, endPoint x: 617, endPoint y: 482, distance: 18.9
click at [619, 482] on section "Max pickable assignments per item *" at bounding box center [501, 478] width 236 height 44
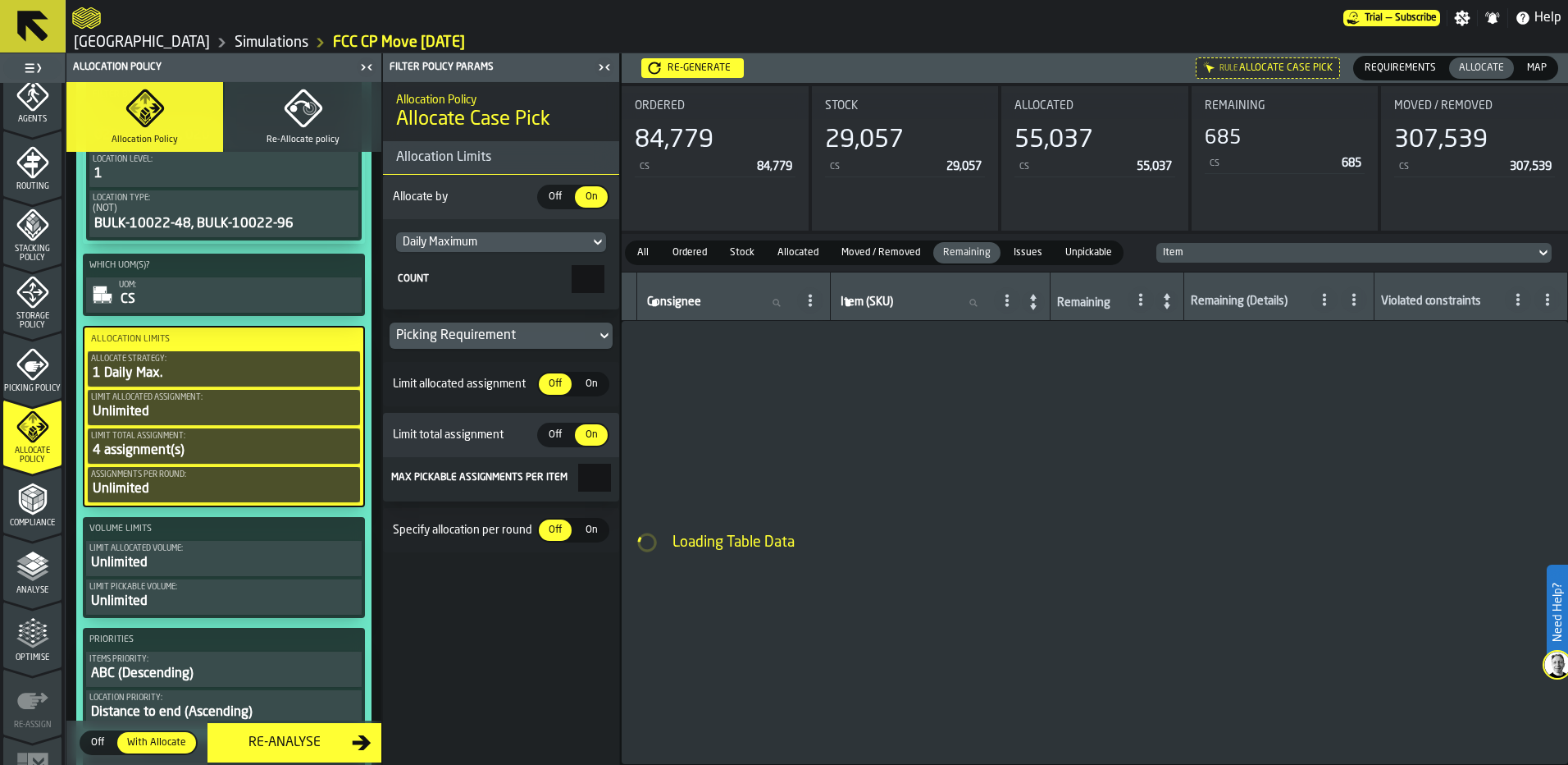
click at [593, 481] on input "*" at bounding box center [594, 477] width 33 height 28
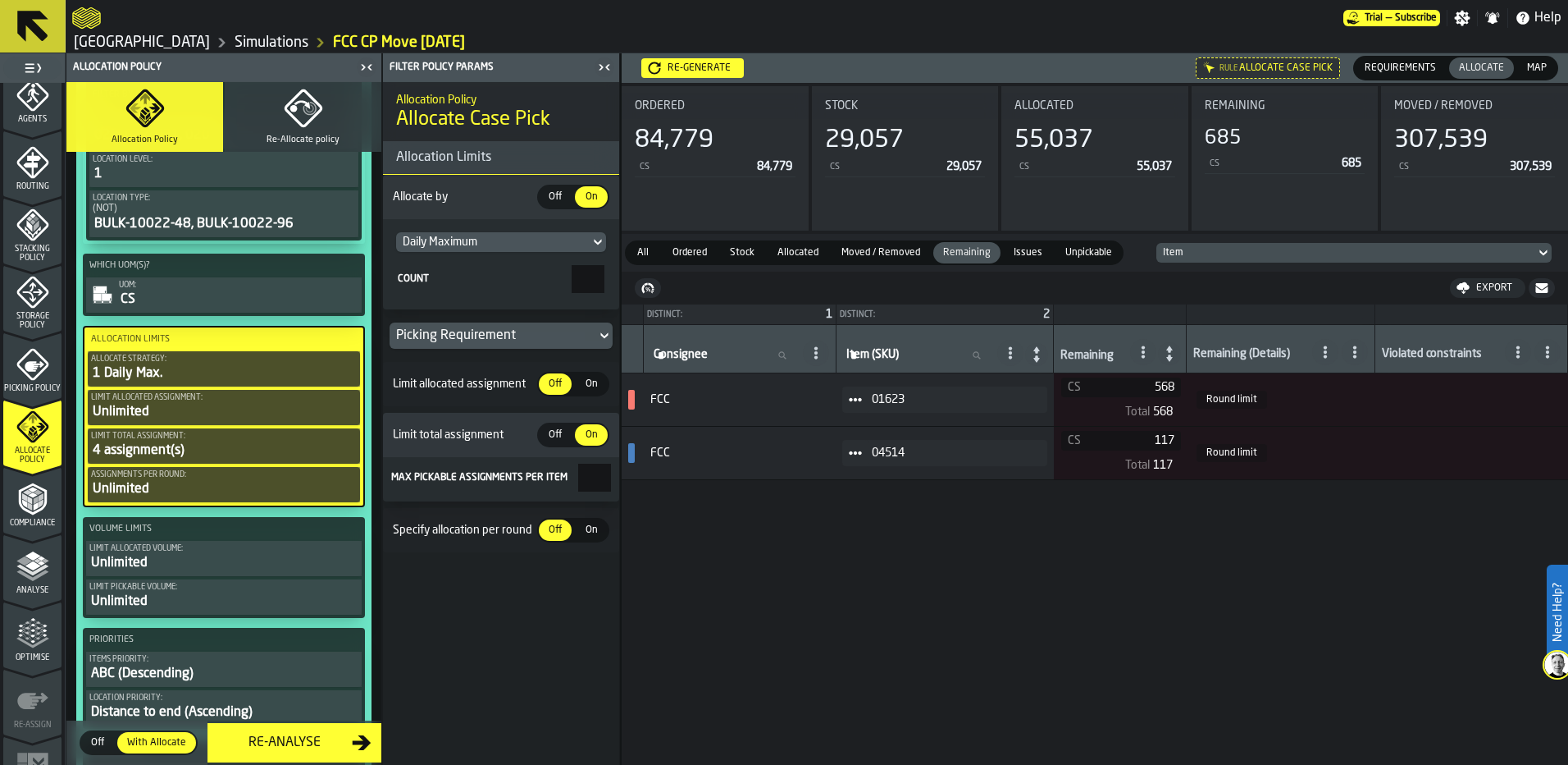
drag, startPoint x: 593, startPoint y: 481, endPoint x: 645, endPoint y: 488, distance: 52.5
click at [645, 488] on main "1 Start 1.1 Layout 1.2 Assignment 1.3 Items 1.4 Orders 1.5 Data Stats 1.6 Heatm…" at bounding box center [784, 409] width 1568 height 712
type input "*"
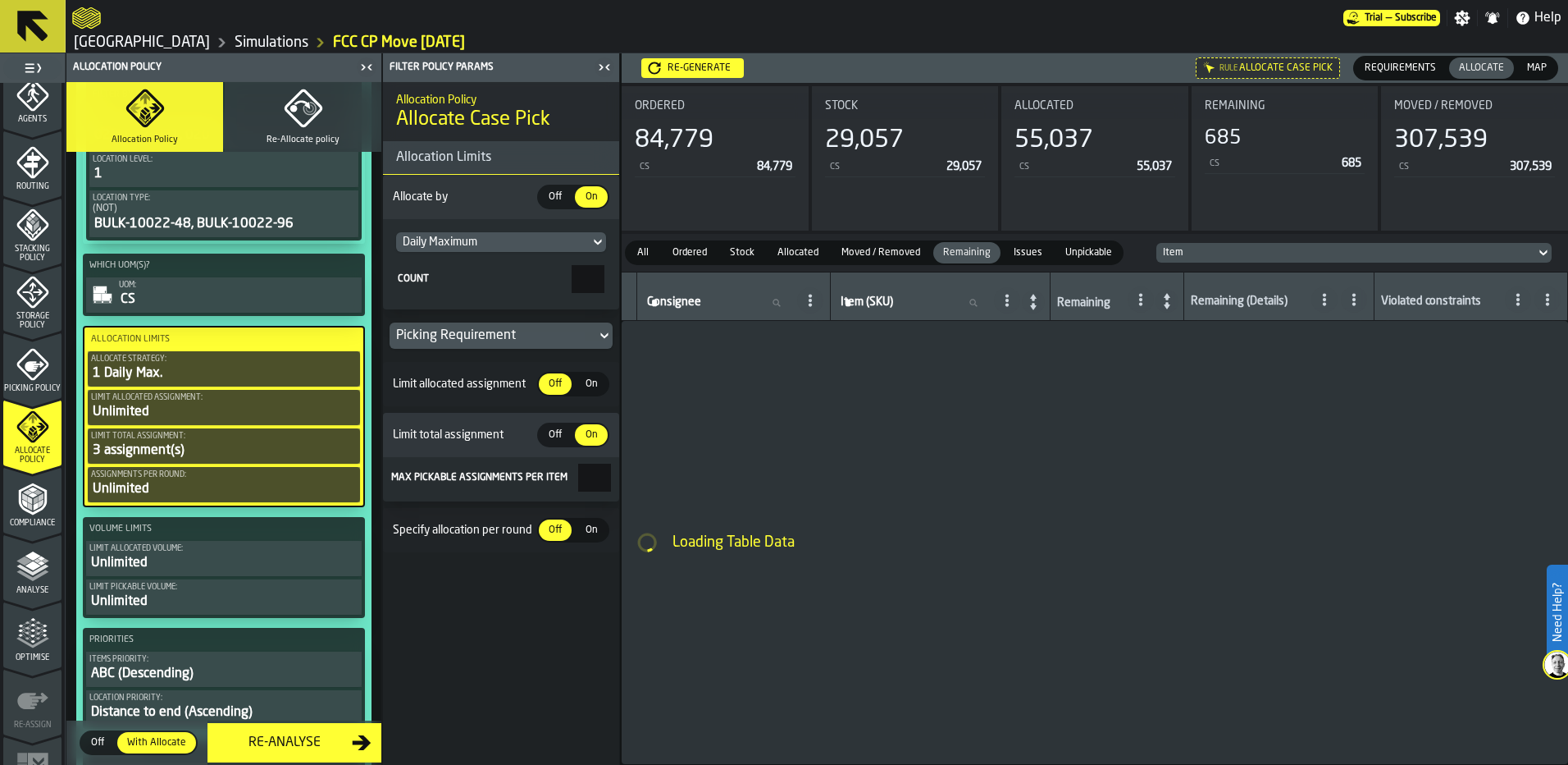
click at [581, 481] on input "*" at bounding box center [594, 477] width 33 height 28
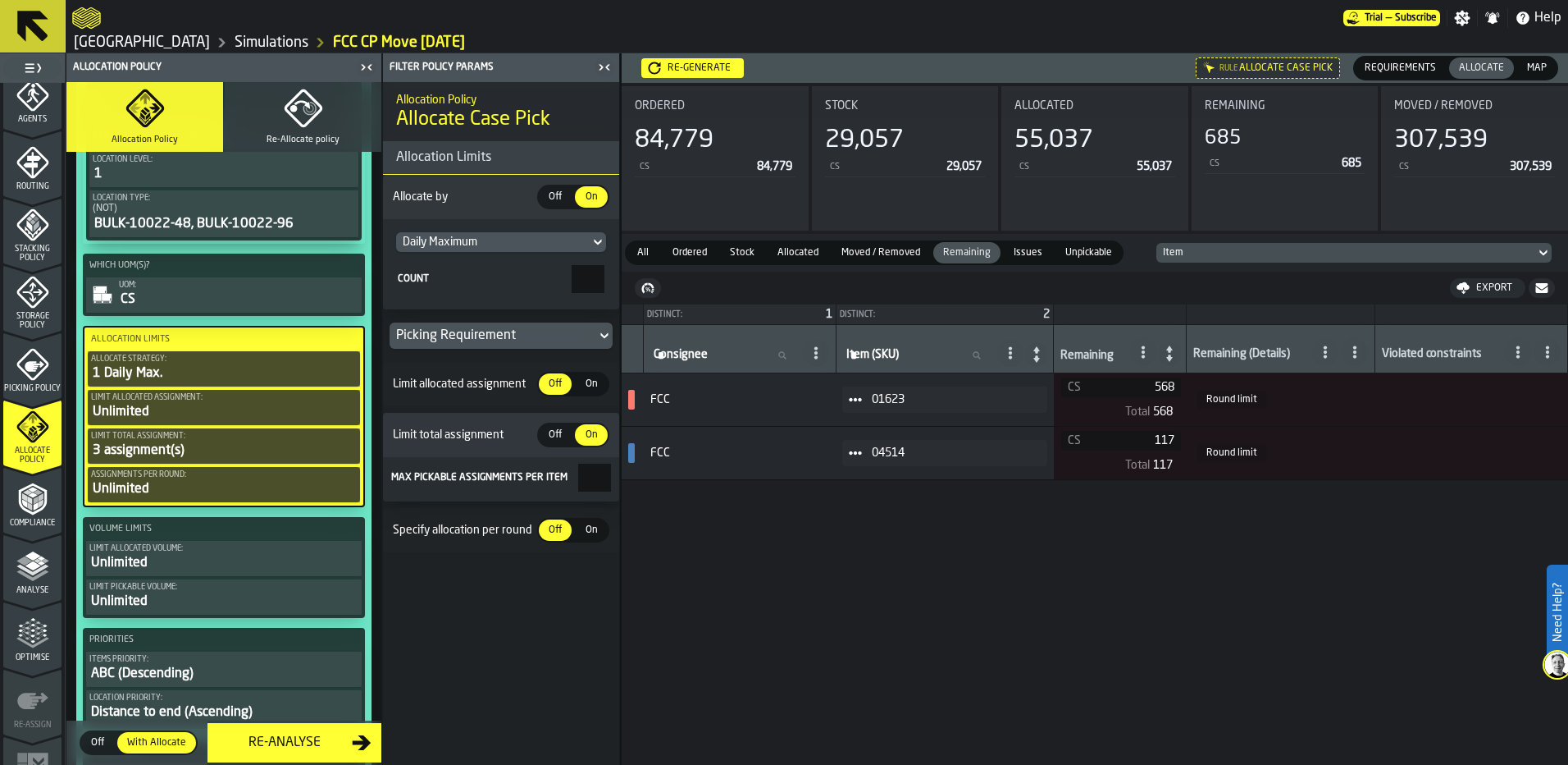
click at [717, 70] on div "Re-generate" at bounding box center [698, 68] width 76 height 11
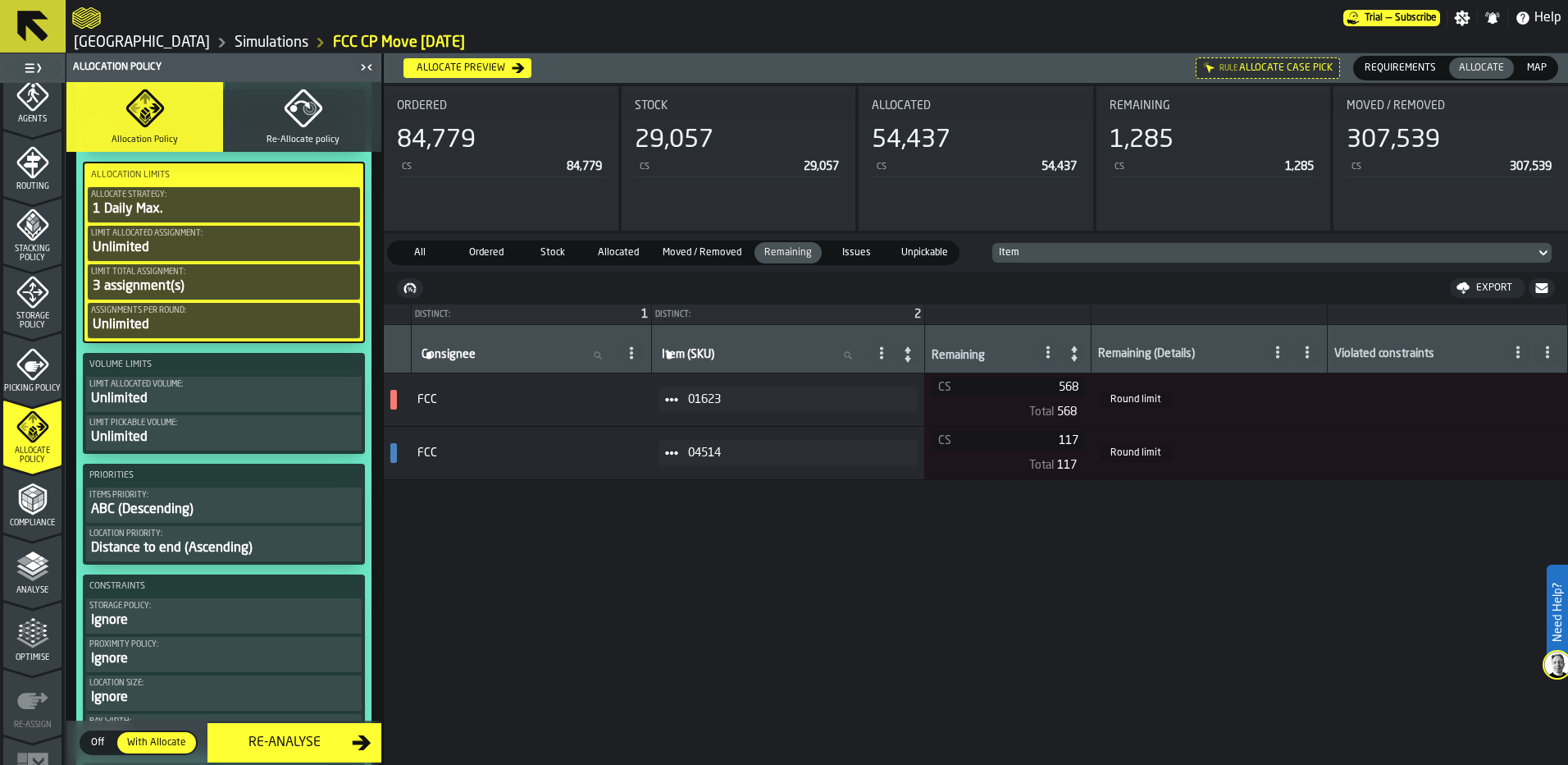
scroll to position [739, 0]
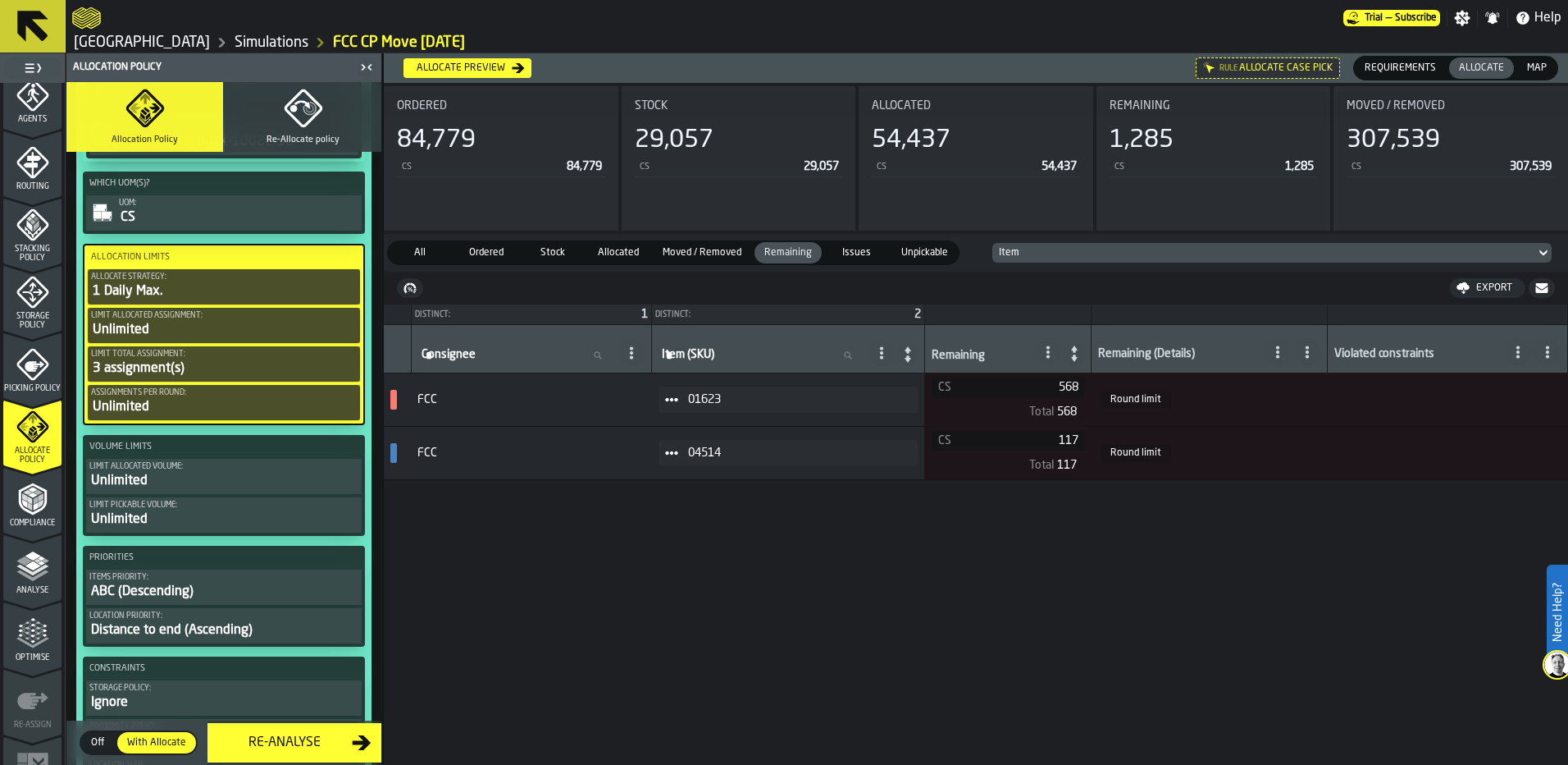
click at [256, 363] on div "Limit Total assignment: 3 assignment(s)" at bounding box center [224, 364] width 266 height 29
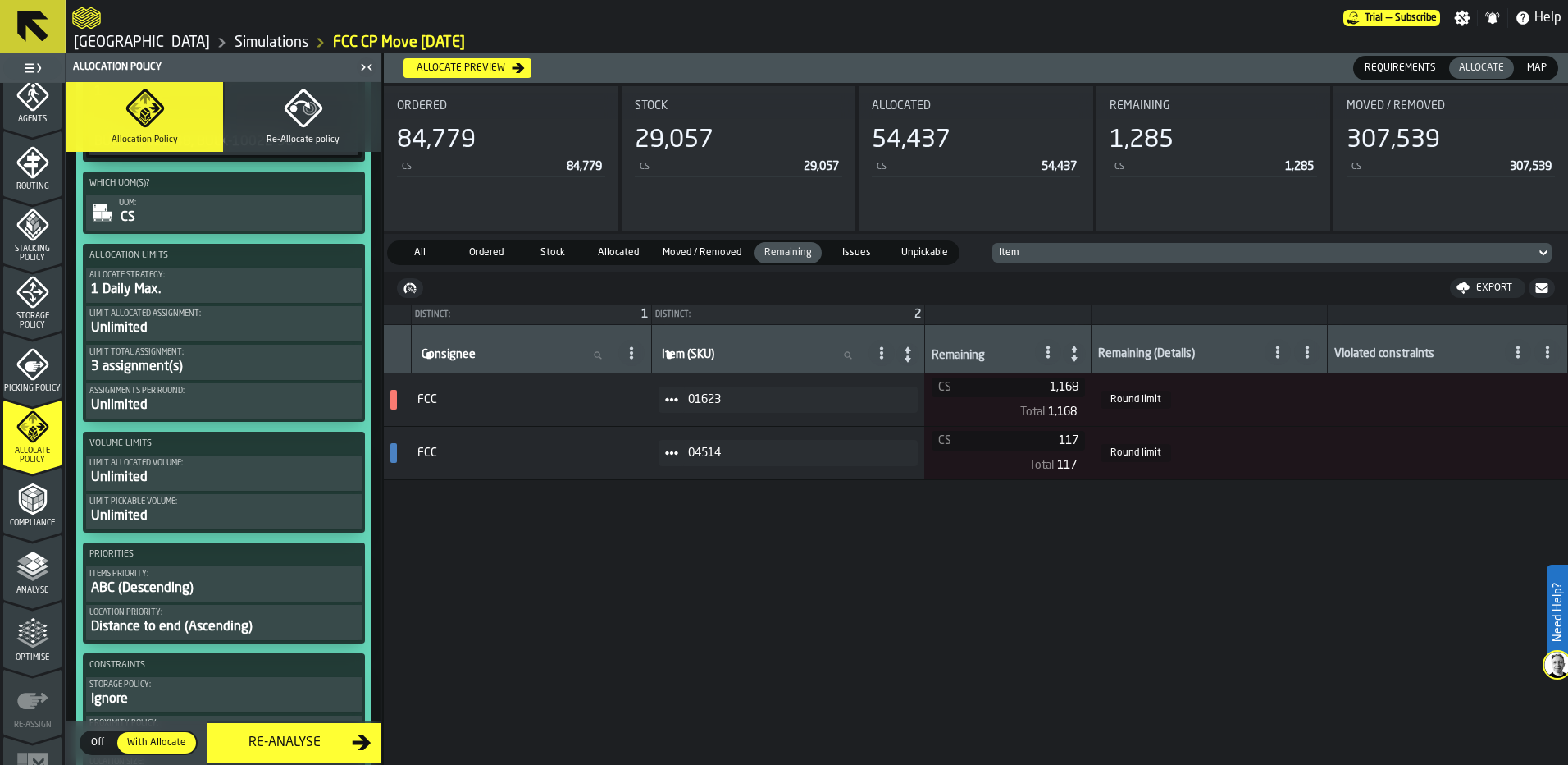
click at [192, 406] on div "Unlimited" at bounding box center [223, 405] width 269 height 20
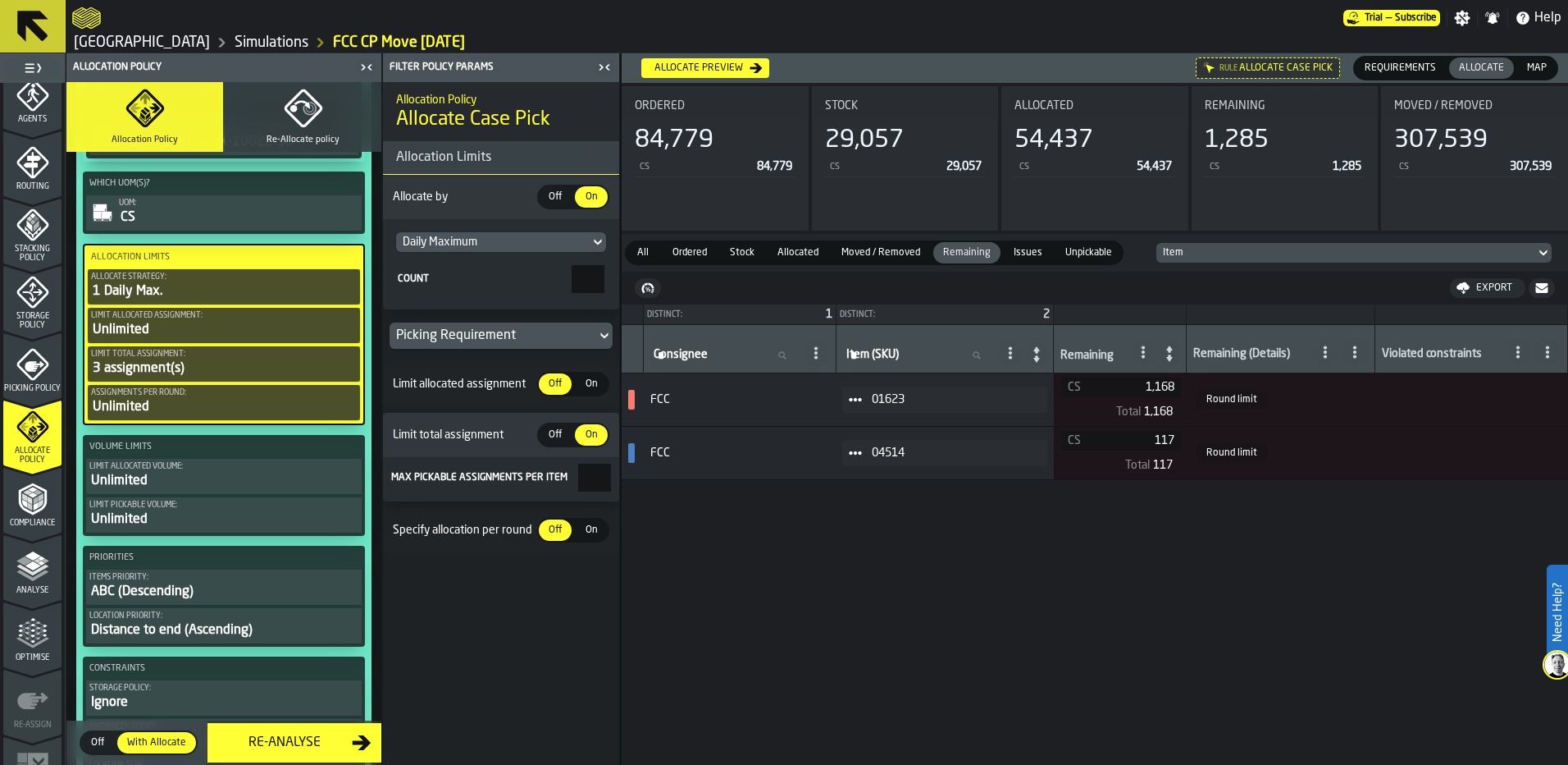
click at [197, 365] on div "3 assignment(s)" at bounding box center [224, 368] width 266 height 20
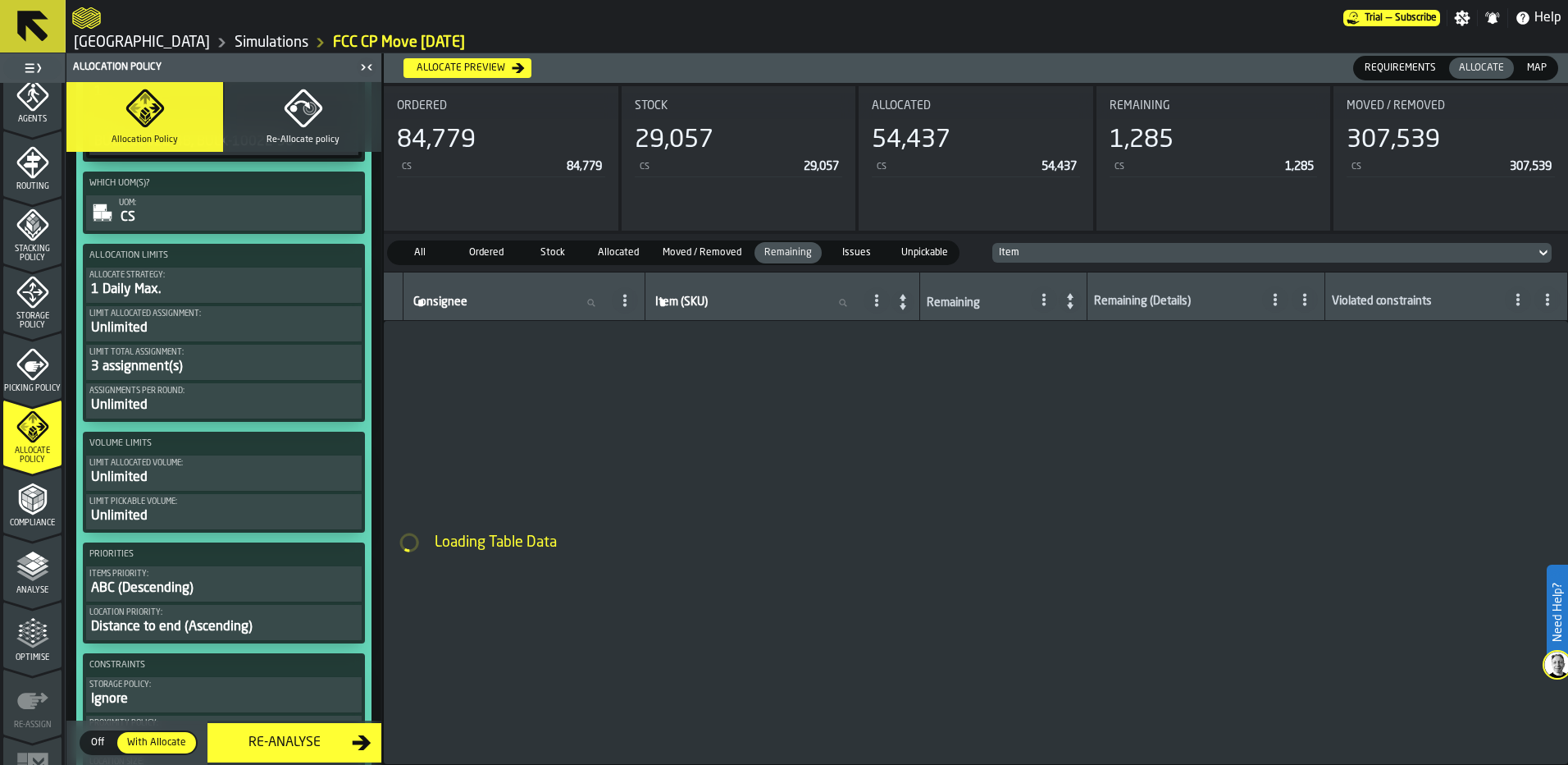
click at [189, 333] on div "Unlimited" at bounding box center [223, 328] width 269 height 20
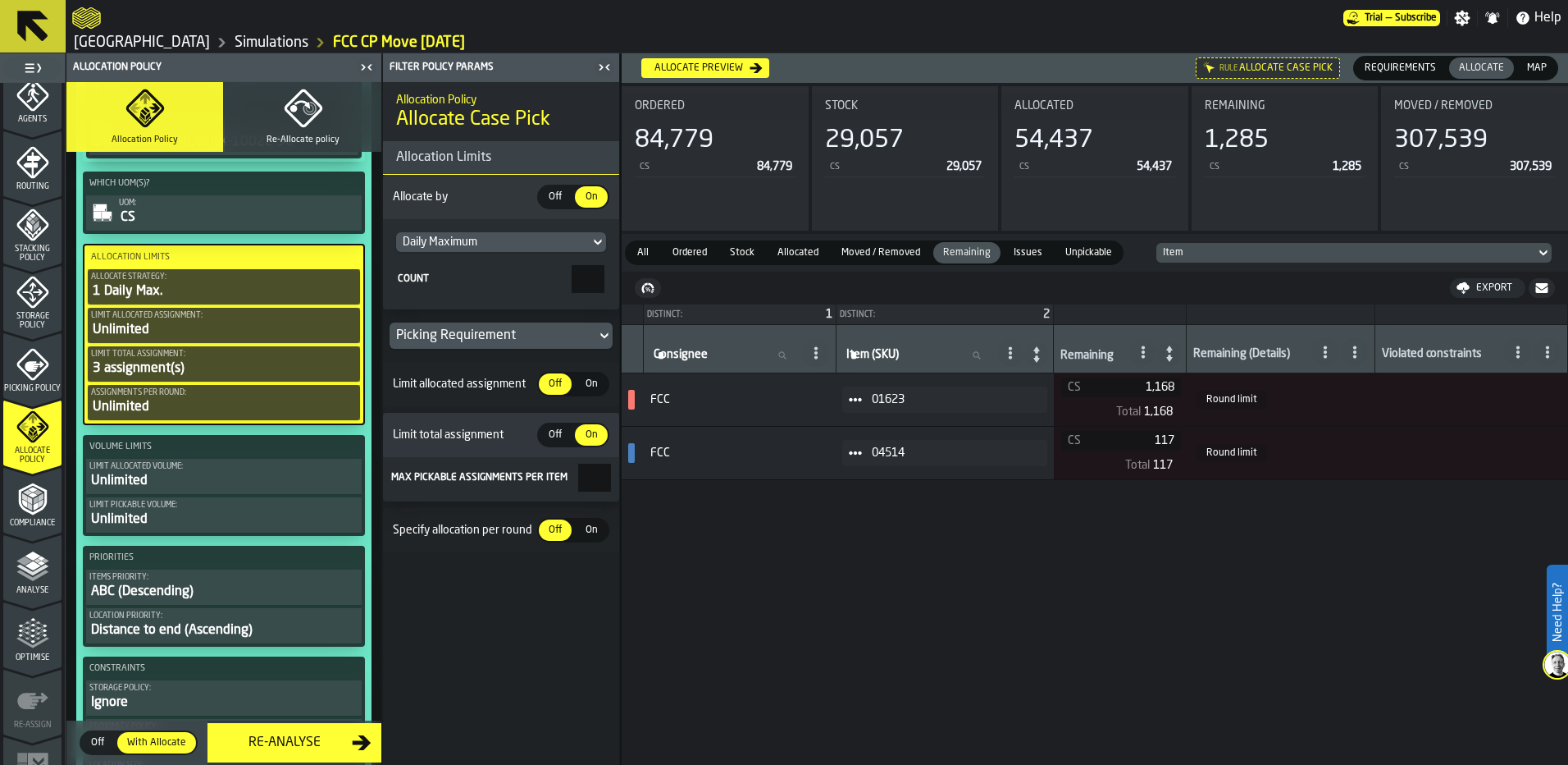
click at [10, 513] on div "Compliance" at bounding box center [33, 505] width 58 height 45
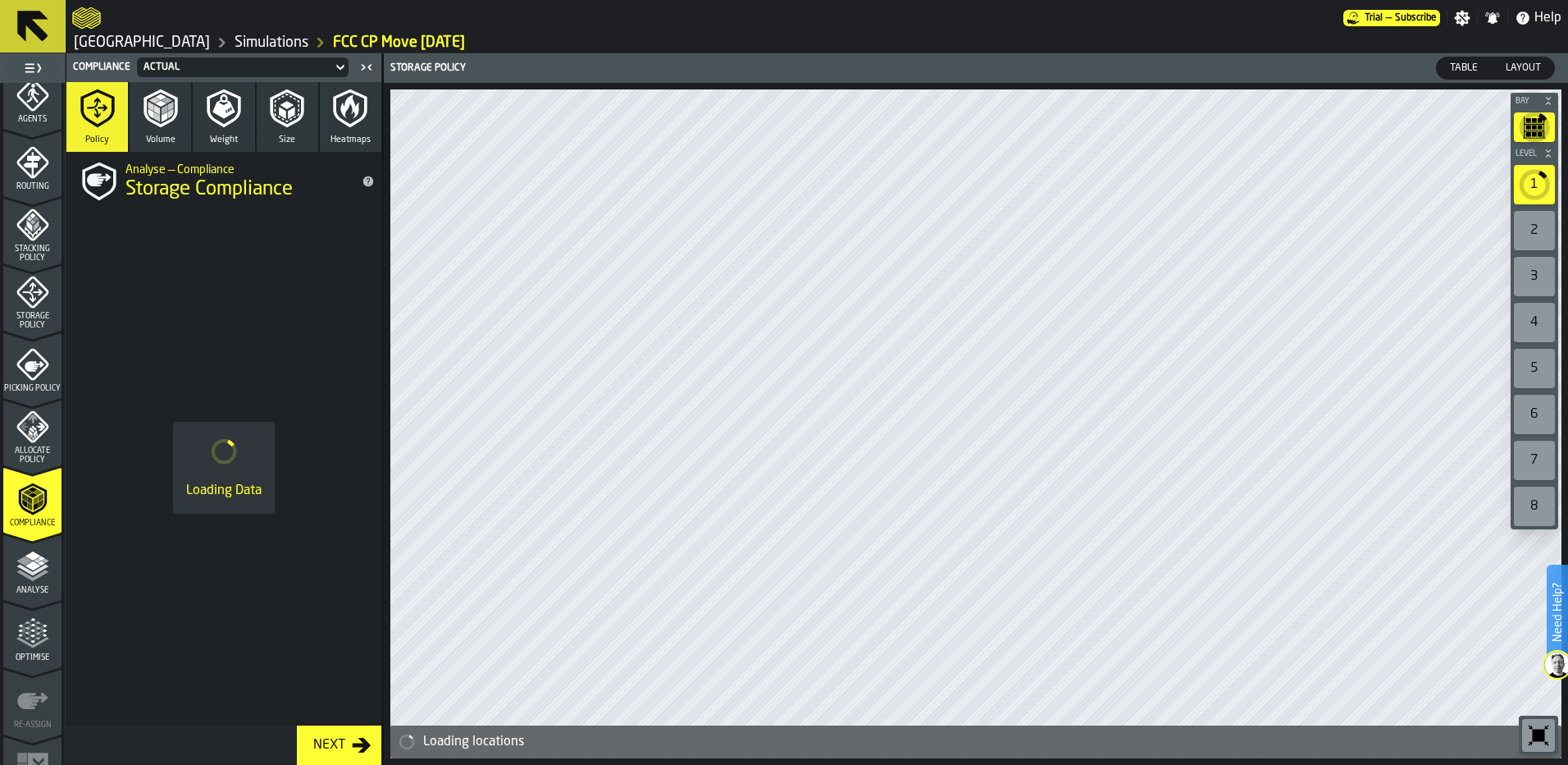
click at [16, 456] on span "Allocate Policy" at bounding box center [33, 455] width 58 height 18
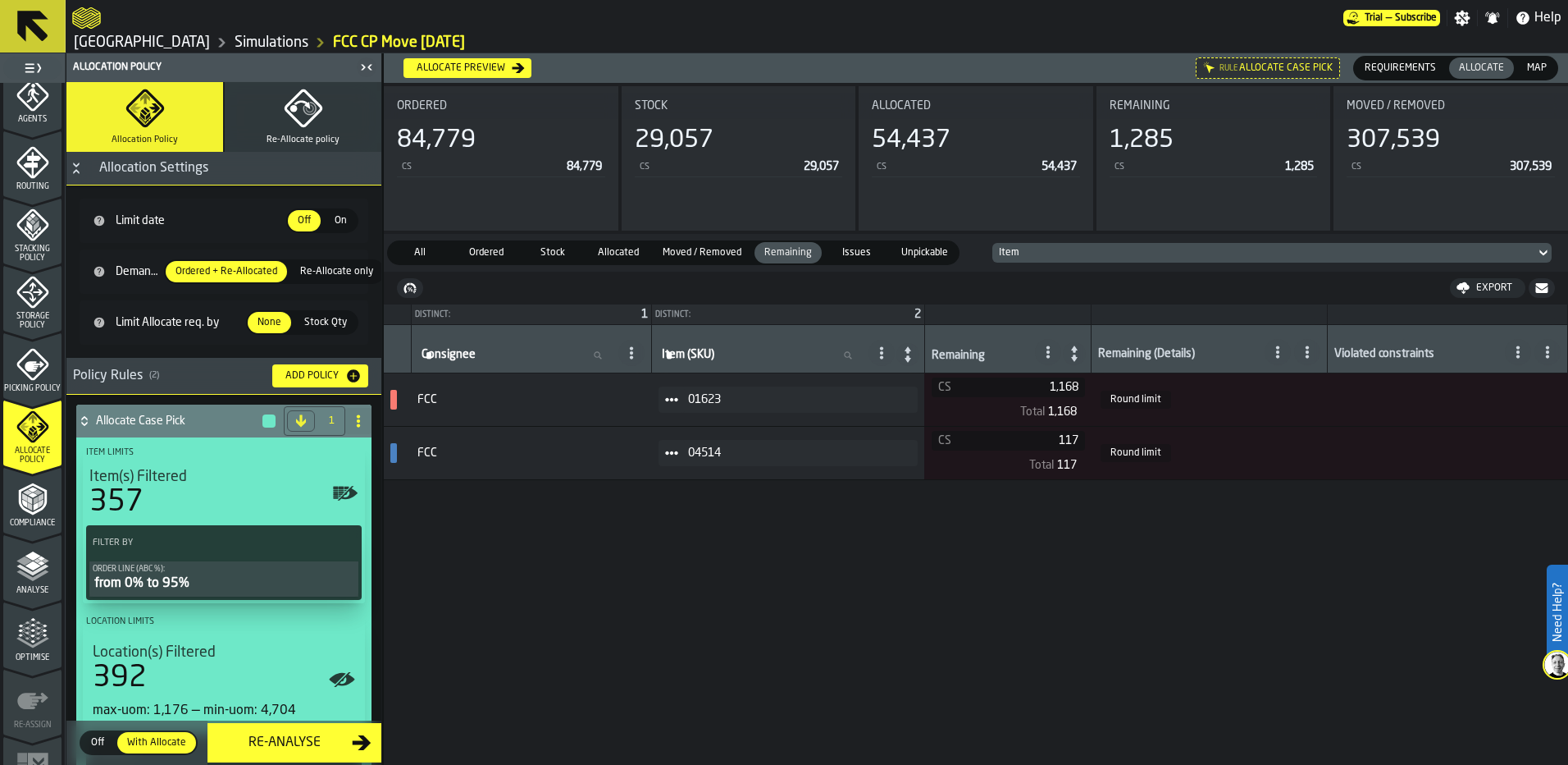
click at [300, 739] on div "Re-Analyse" at bounding box center [285, 742] width 135 height 20
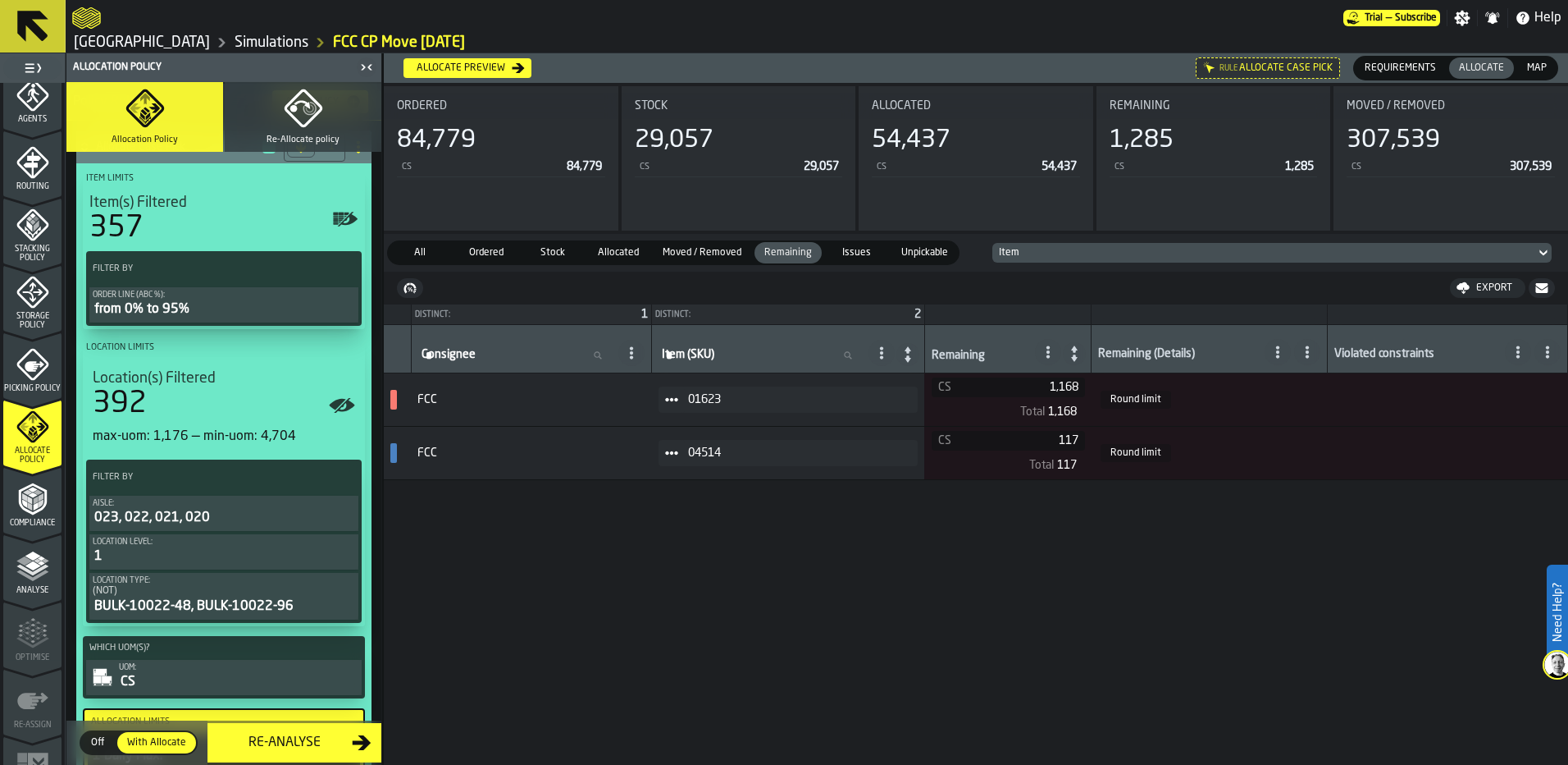
scroll to position [411, 0]
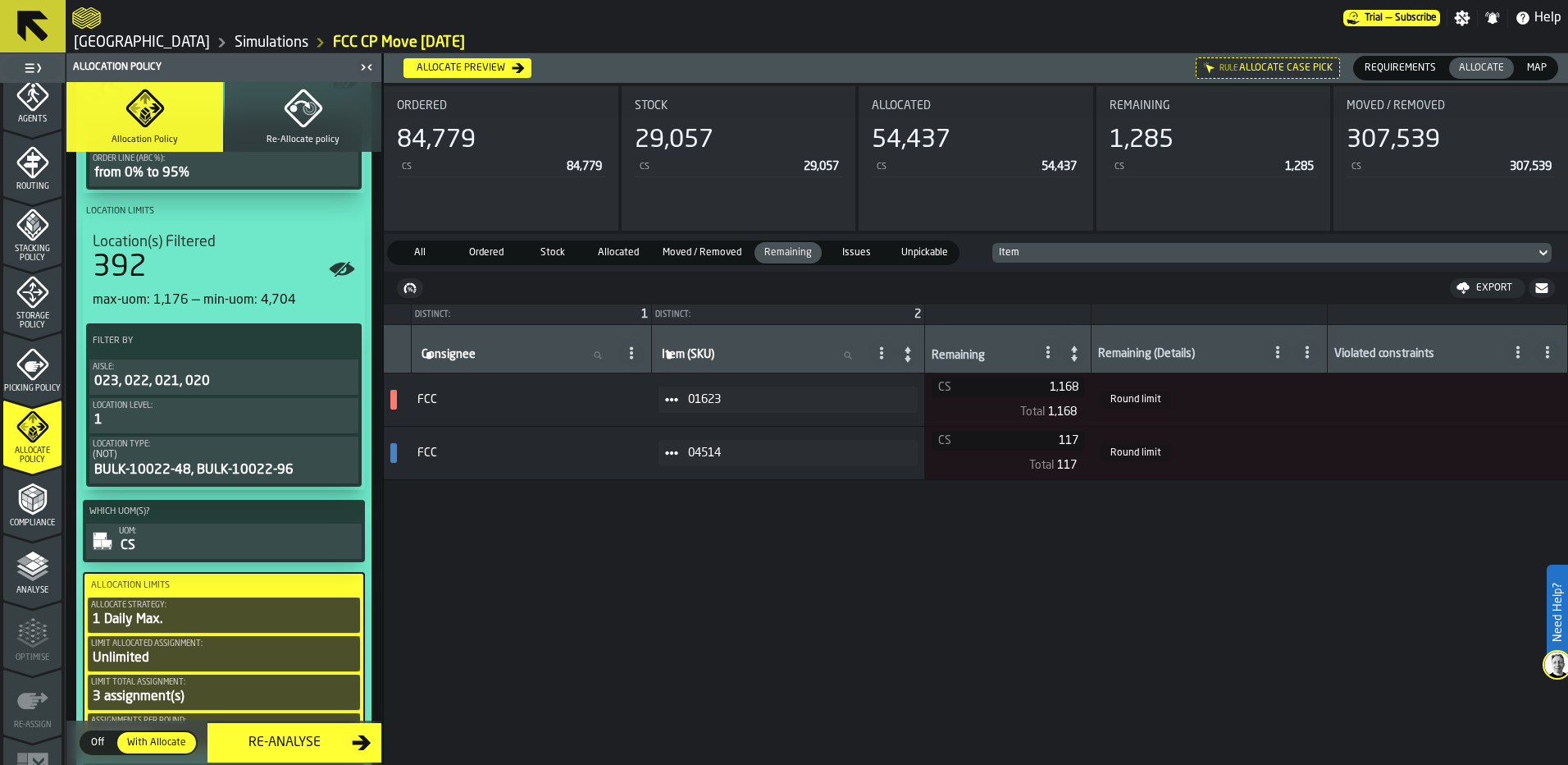
click at [233, 345] on label "Filter By" at bounding box center [209, 340] width 240 height 17
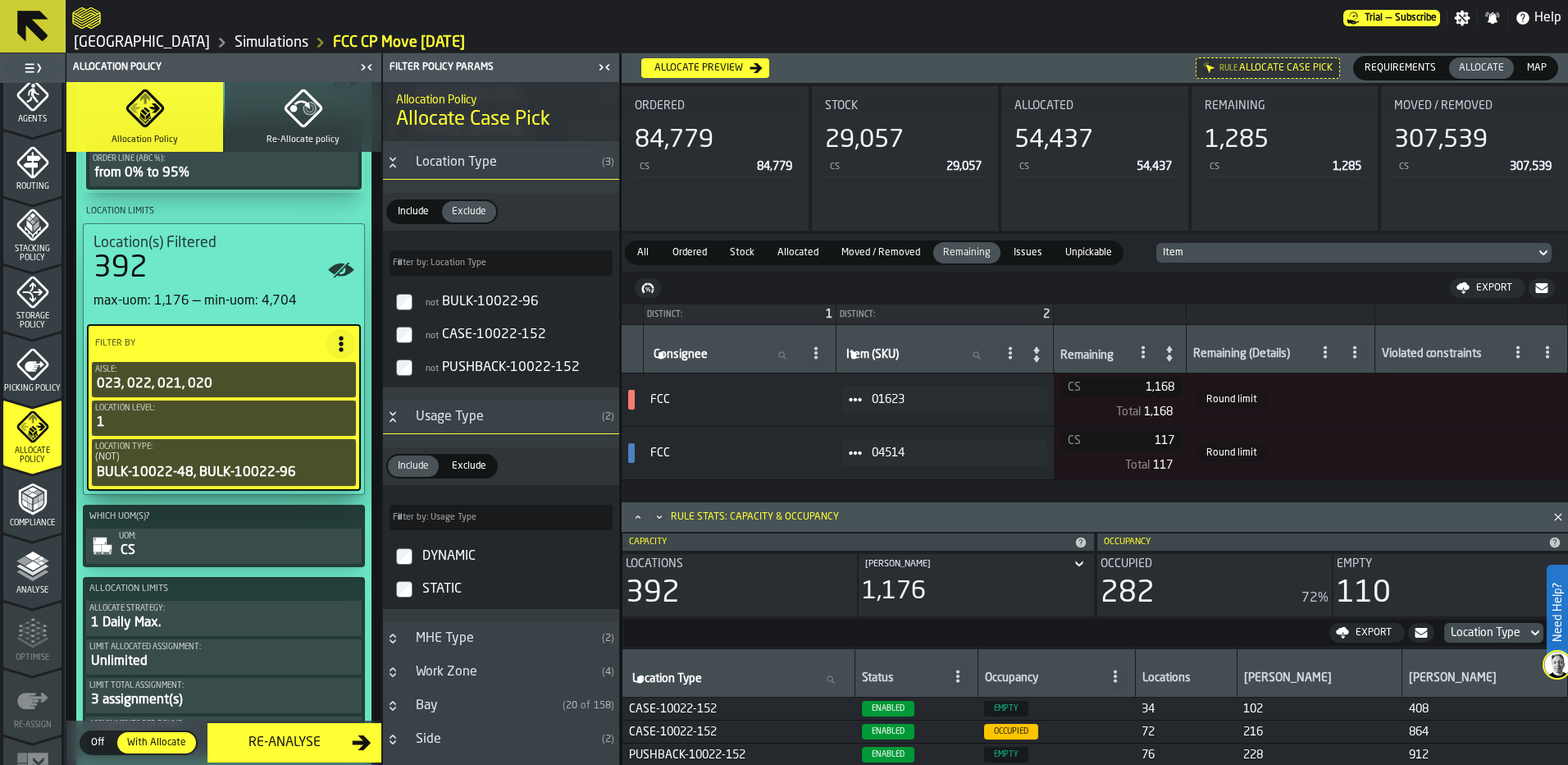
scroll to position [1231, 0]
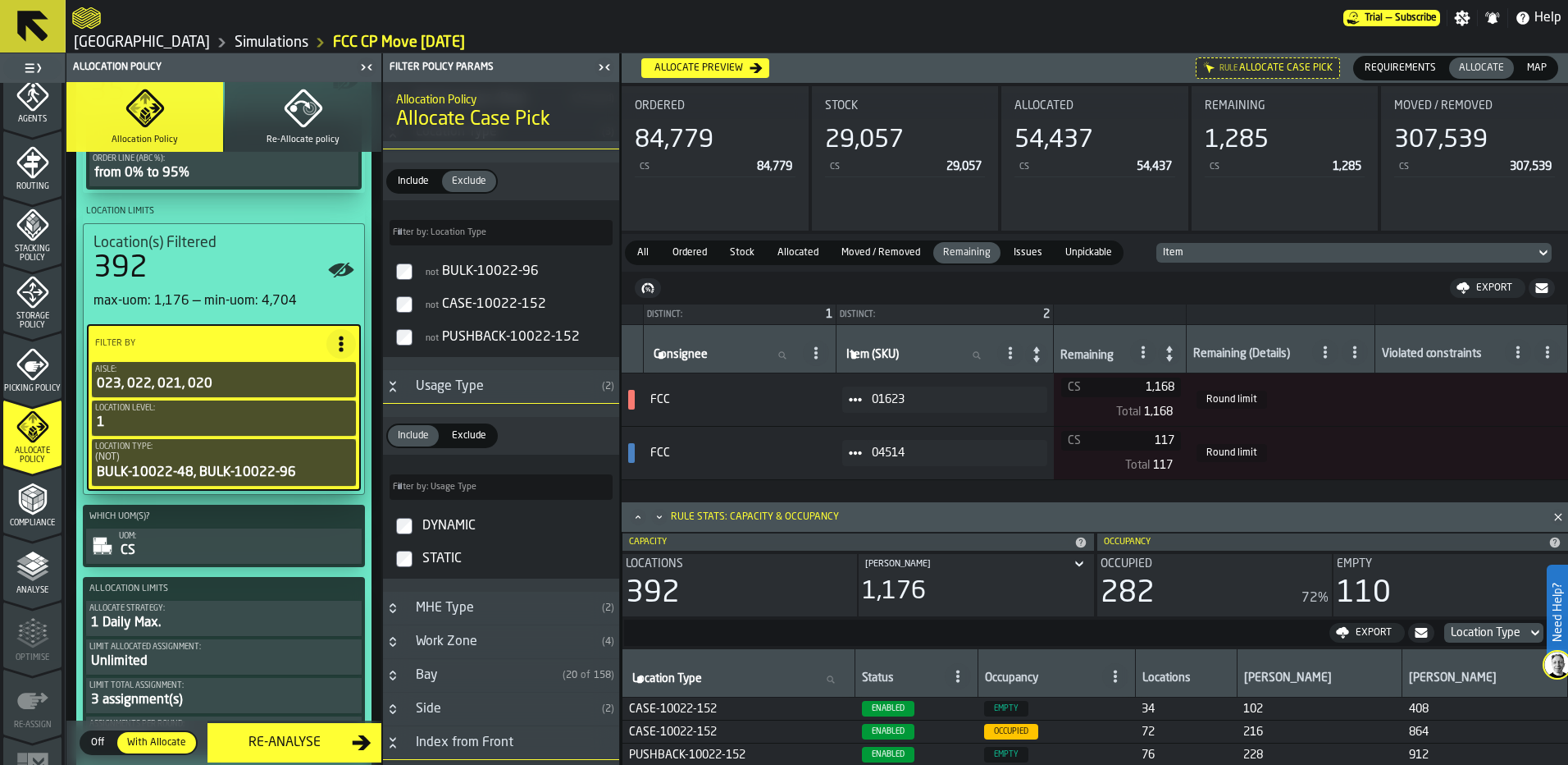
click at [391, 400] on h3 "Usage Type ( 2 )" at bounding box center [501, 387] width 236 height 34
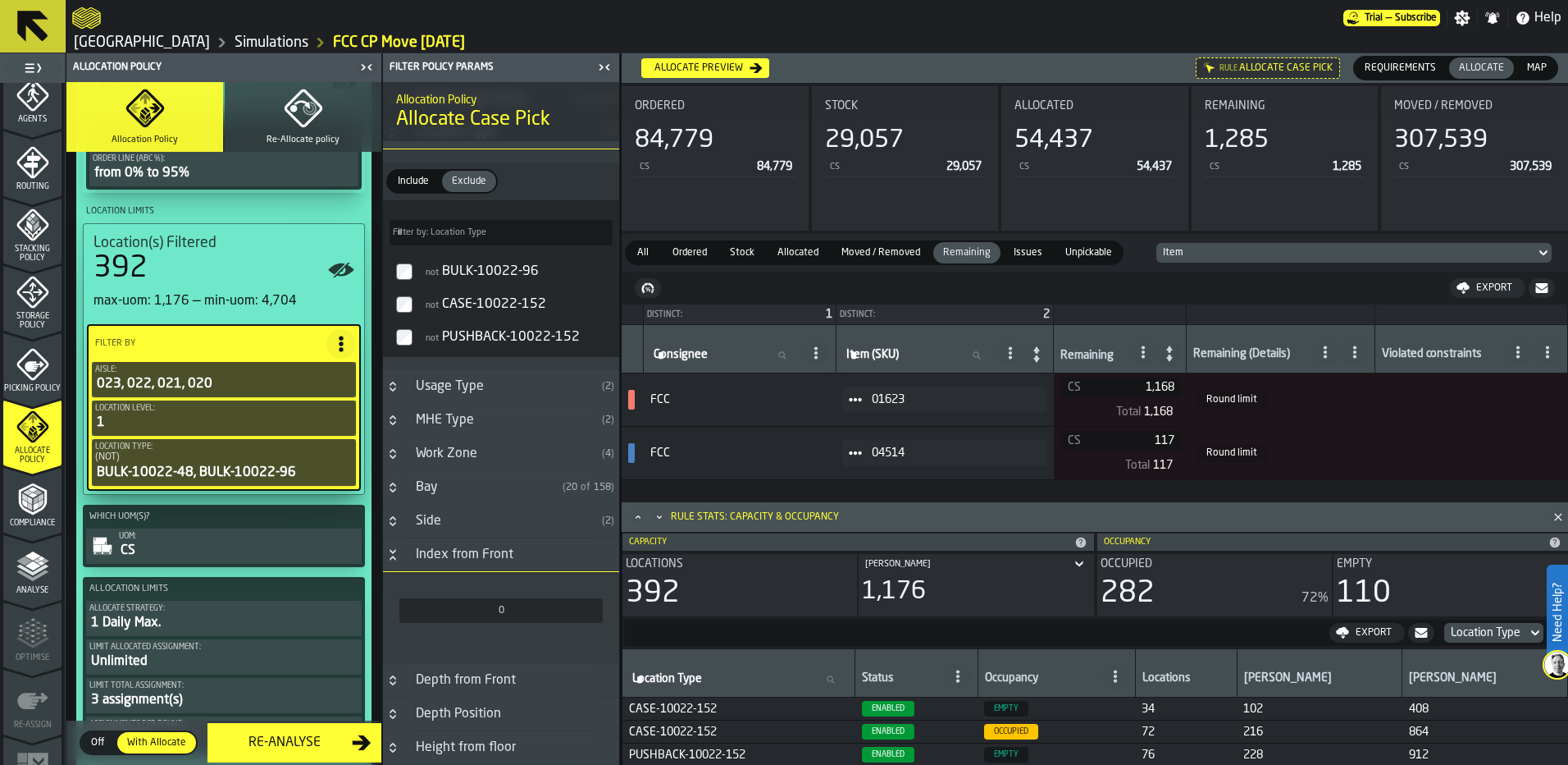
click at [405, 428] on h3 "MHE Type ( 2 )" at bounding box center [501, 421] width 236 height 34
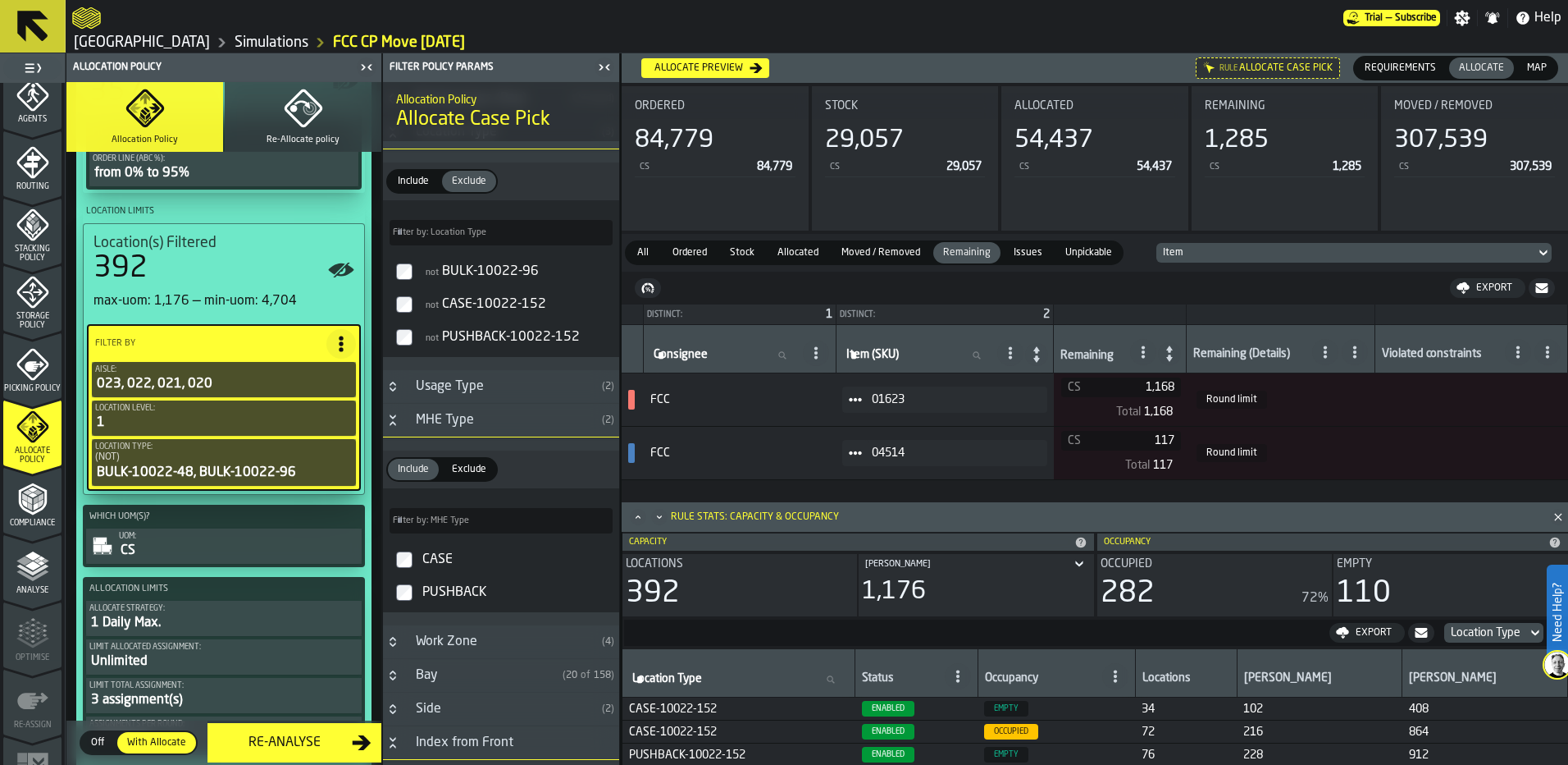
click at [405, 428] on h3 "MHE Type ( 2 )" at bounding box center [501, 421] width 236 height 34
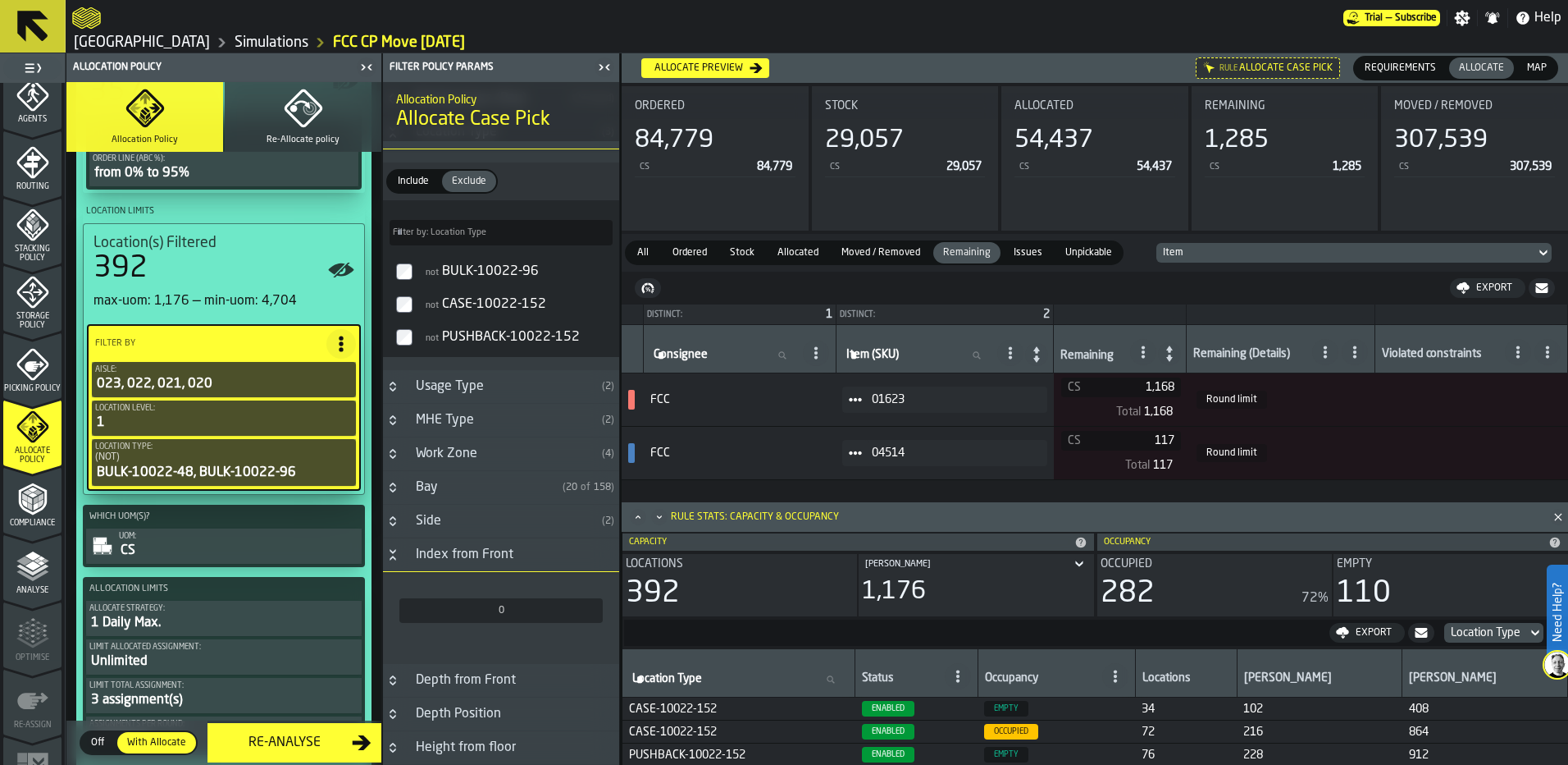
click at [406, 497] on div "Bay" at bounding box center [481, 487] width 150 height 20
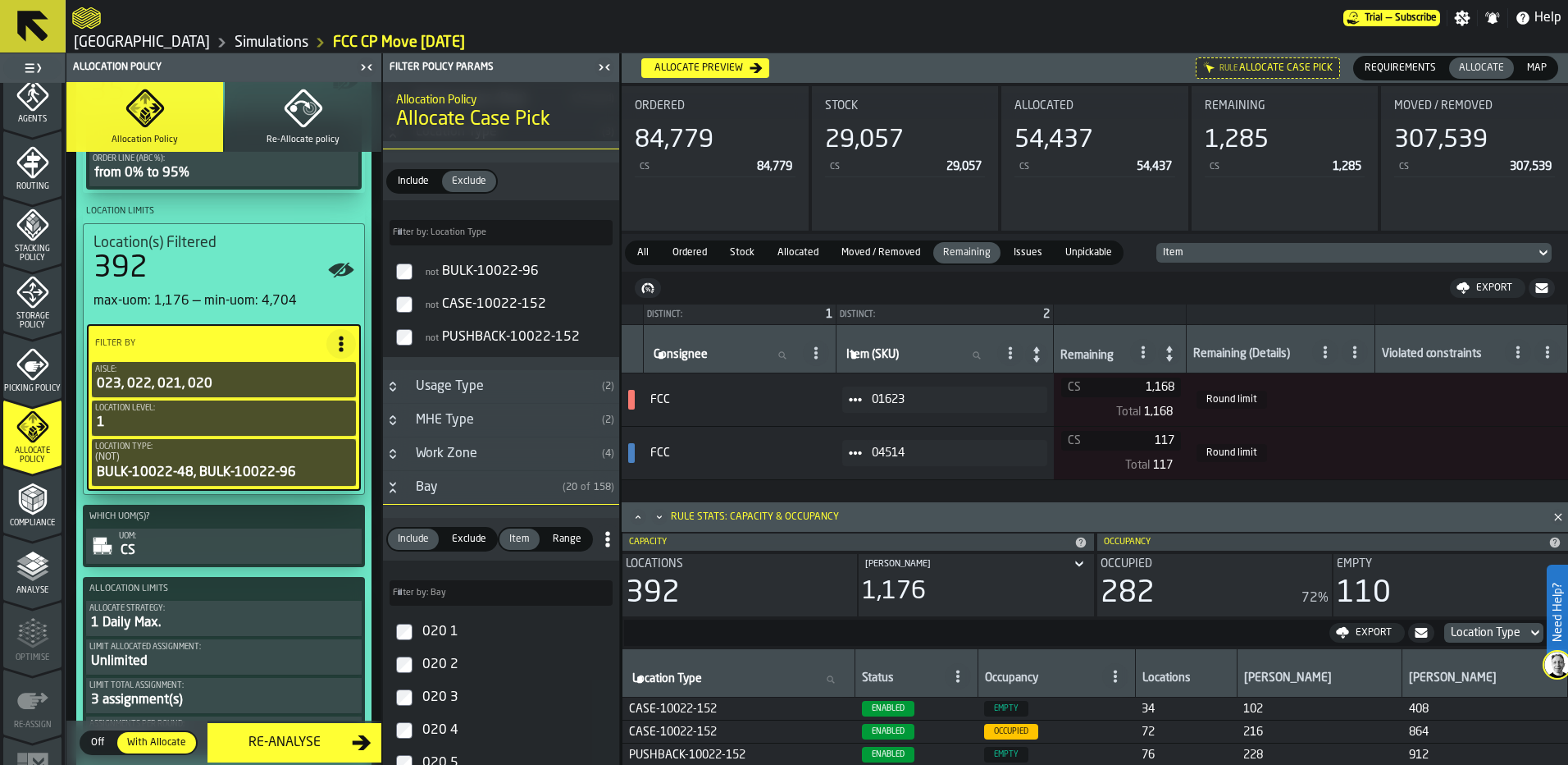
click at [406, 497] on div "Bay" at bounding box center [481, 487] width 150 height 20
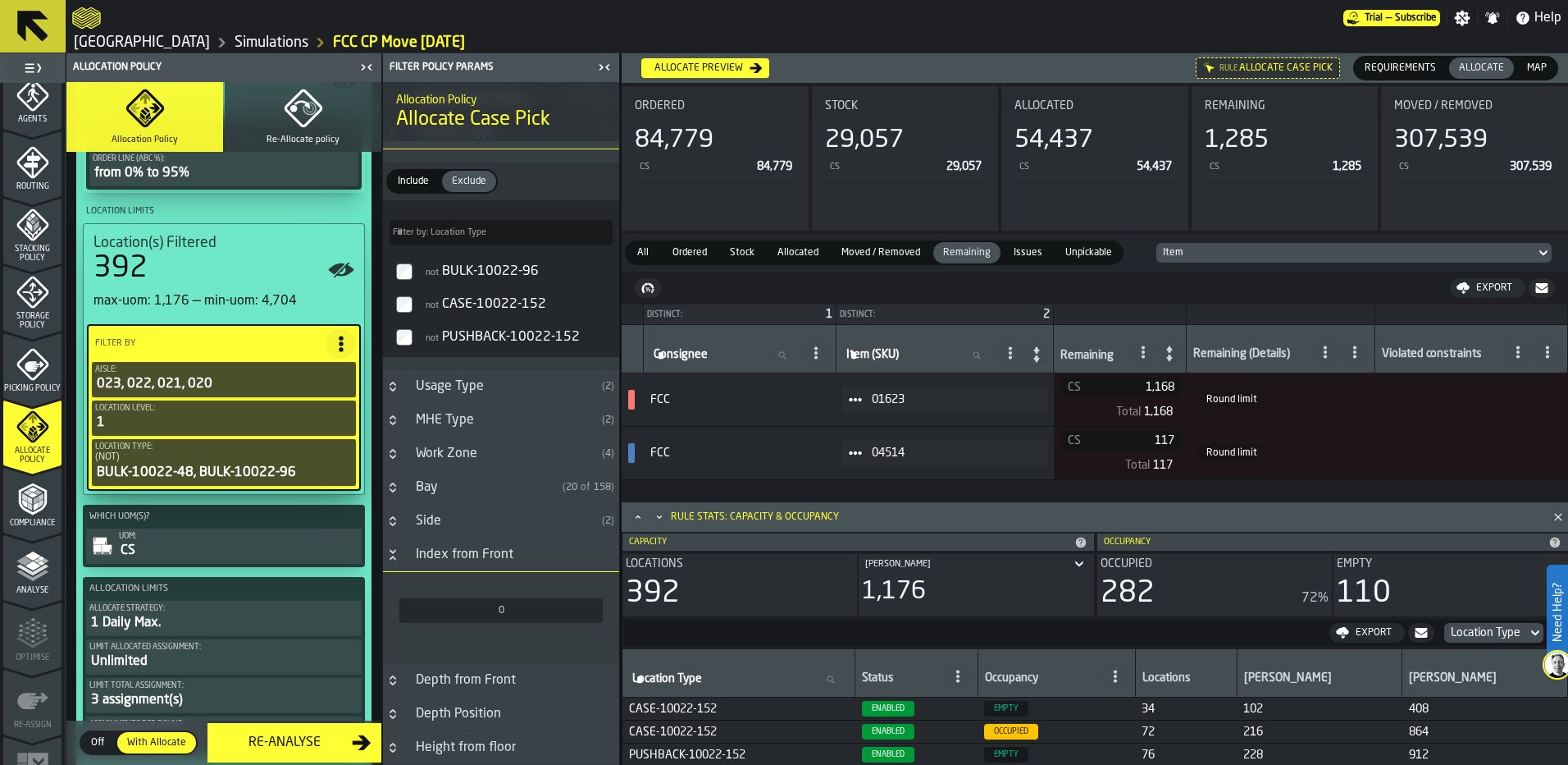
click at [406, 531] on div "Side" at bounding box center [500, 520] width 189 height 20
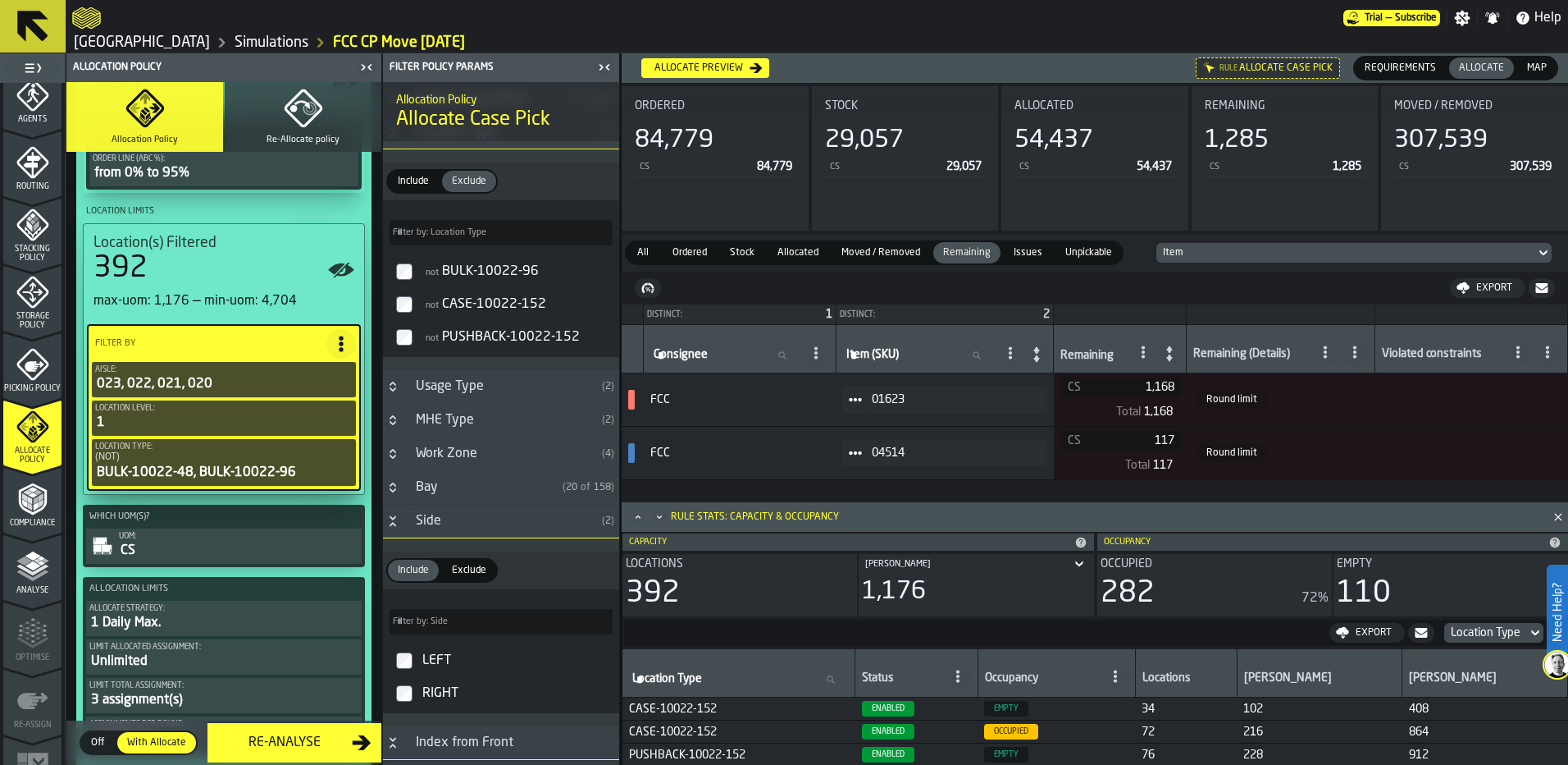
click at [406, 531] on div "Side" at bounding box center [500, 520] width 189 height 20
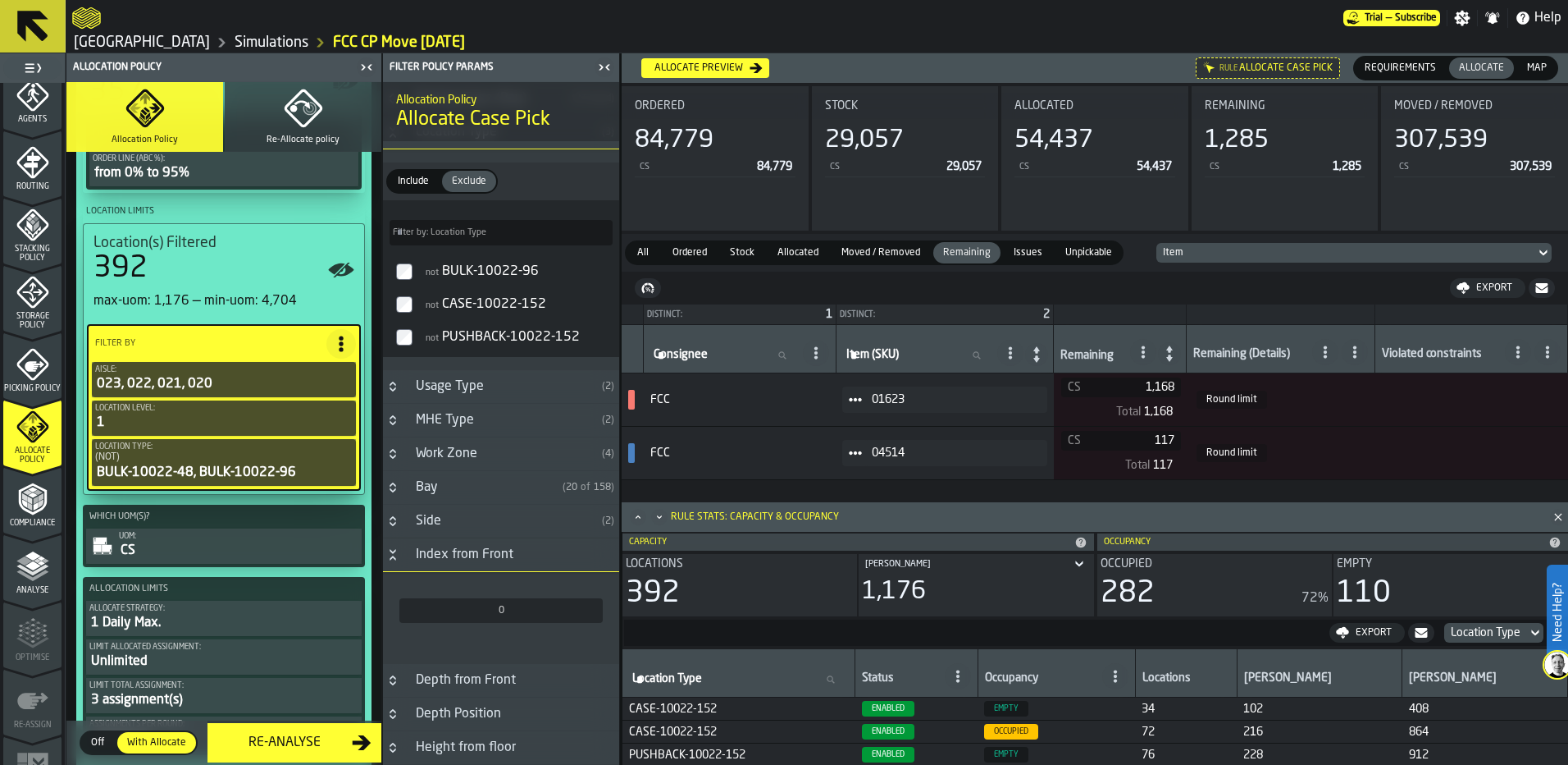
click at [405, 561] on h3 "Index from Front" at bounding box center [501, 555] width 236 height 34
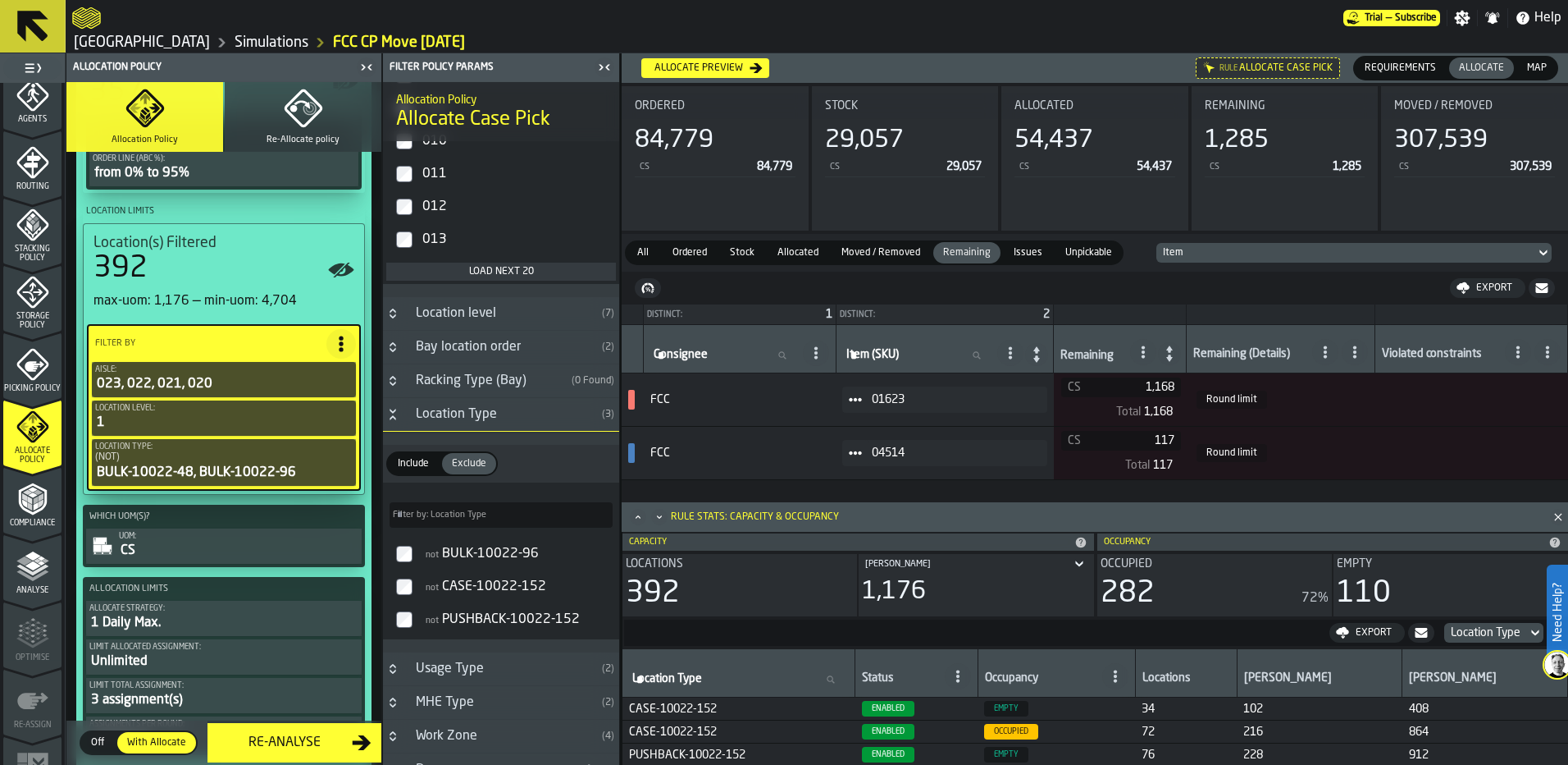
scroll to position [903, 0]
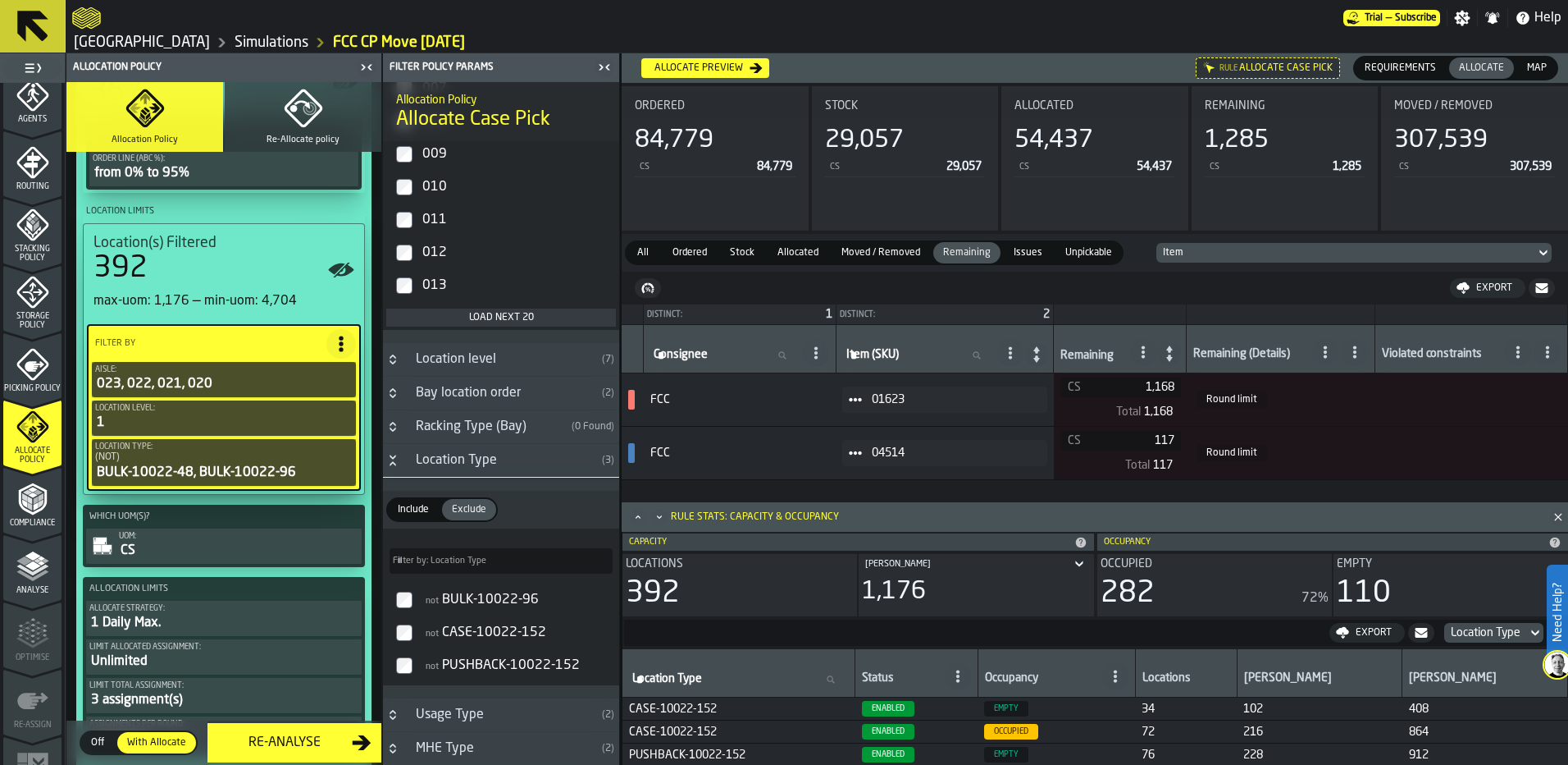
click at [398, 467] on icon "Button-Location Type-open" at bounding box center [393, 460] width 13 height 13
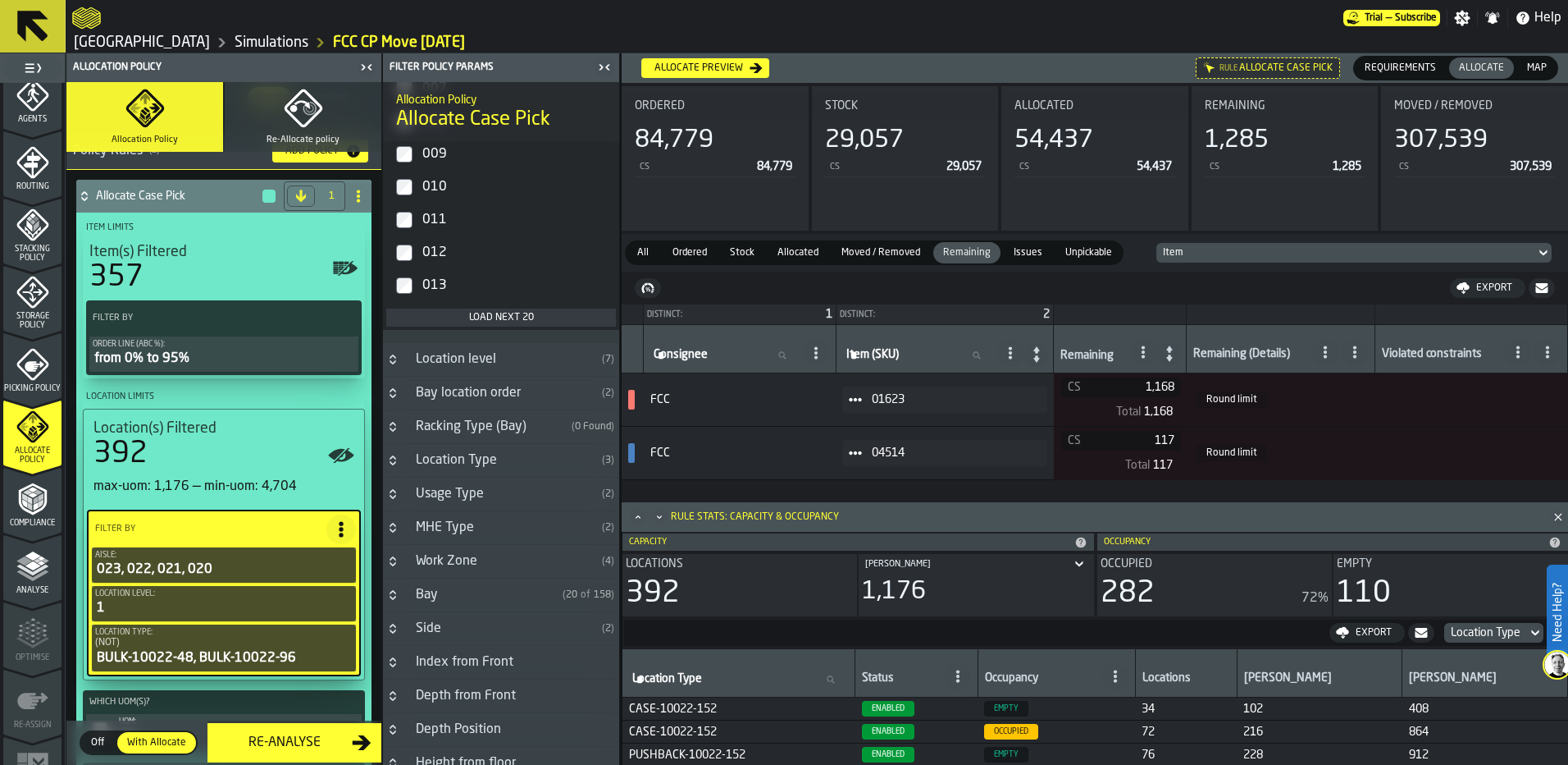
scroll to position [247, 0]
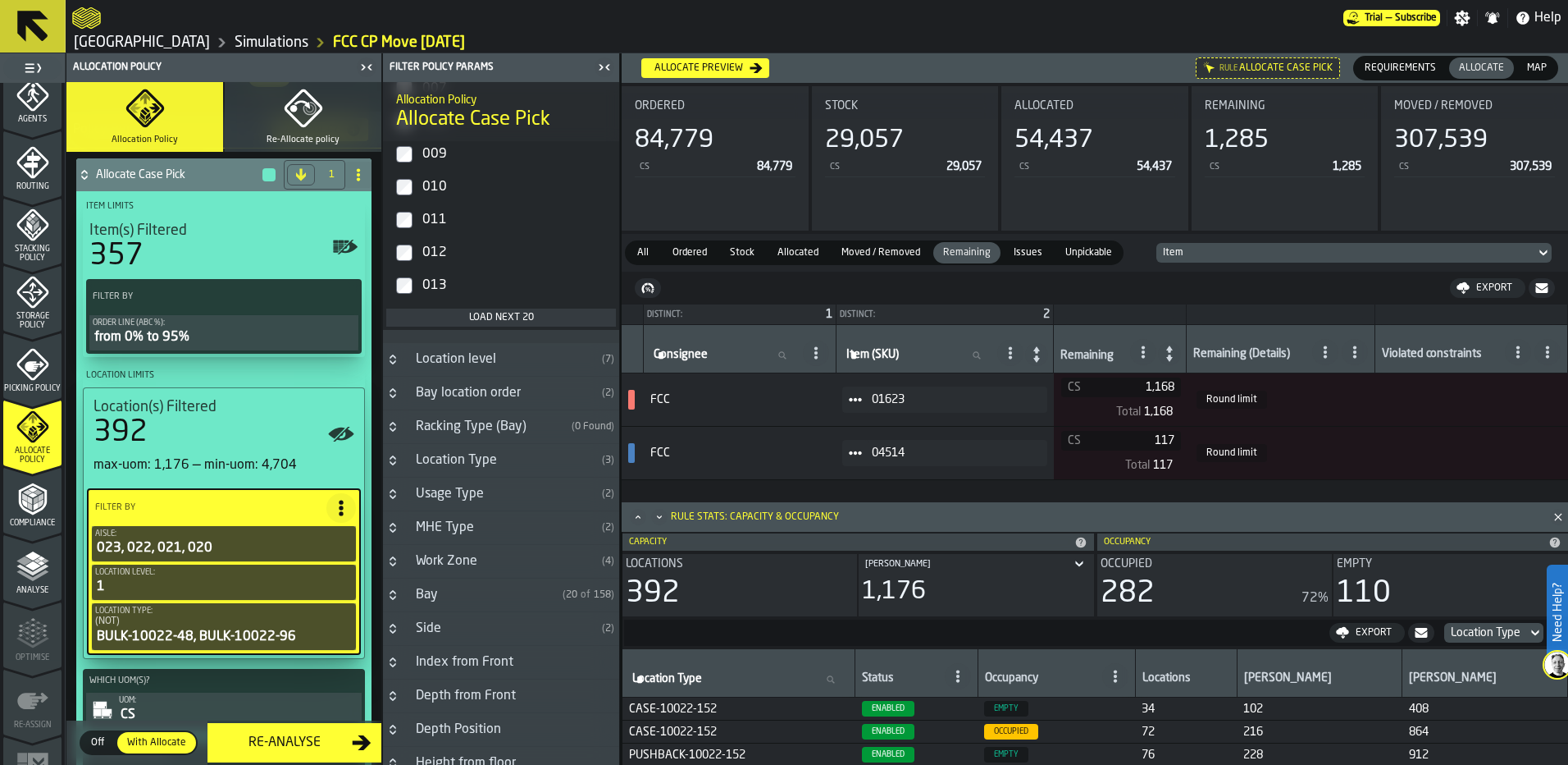
click at [240, 323] on div "Order Line (ABC %):" at bounding box center [224, 323] width 262 height 9
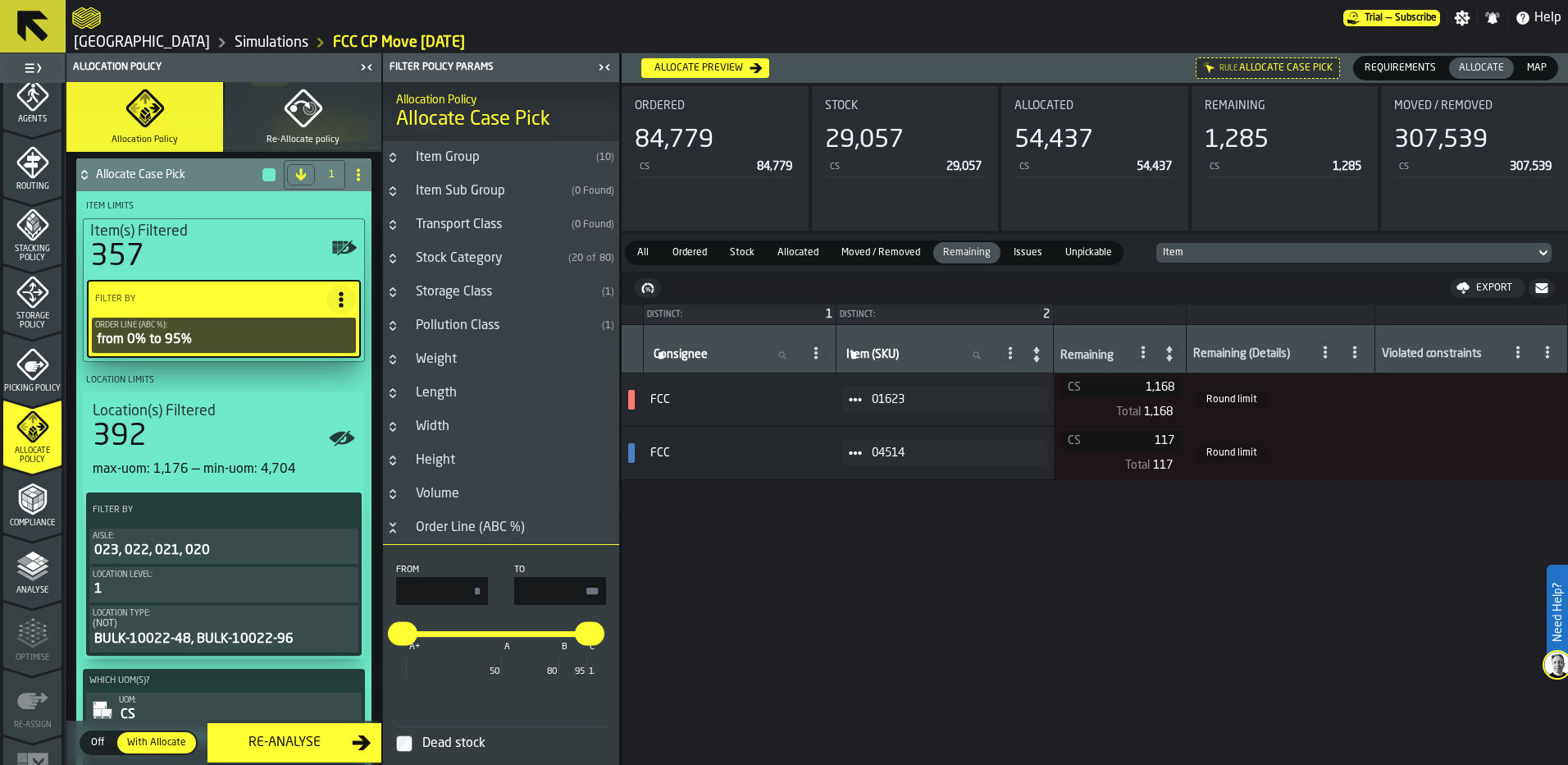
scroll to position [132, 0]
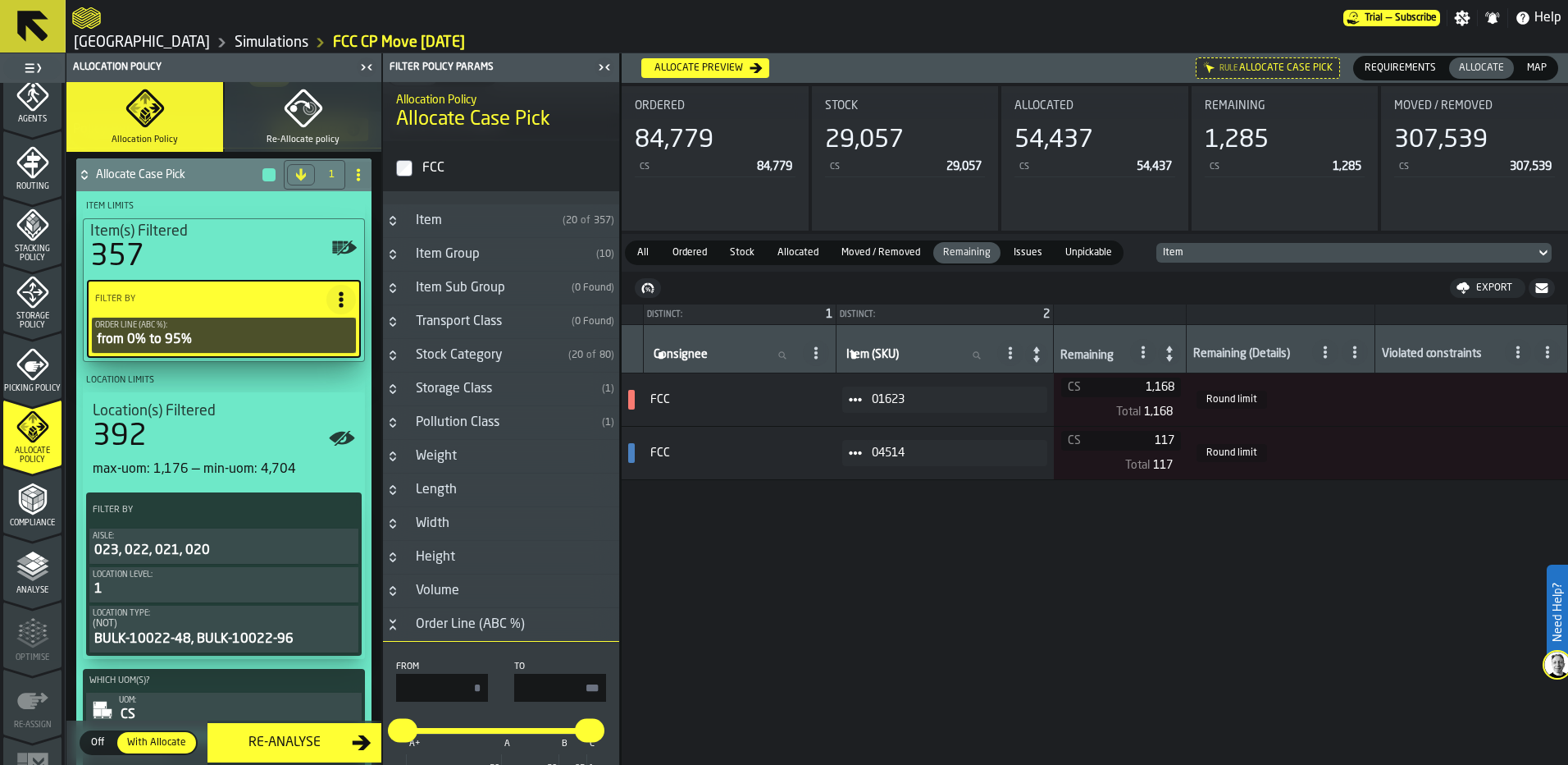
click at [462, 292] on div "Item Sub Group" at bounding box center [485, 288] width 159 height 20
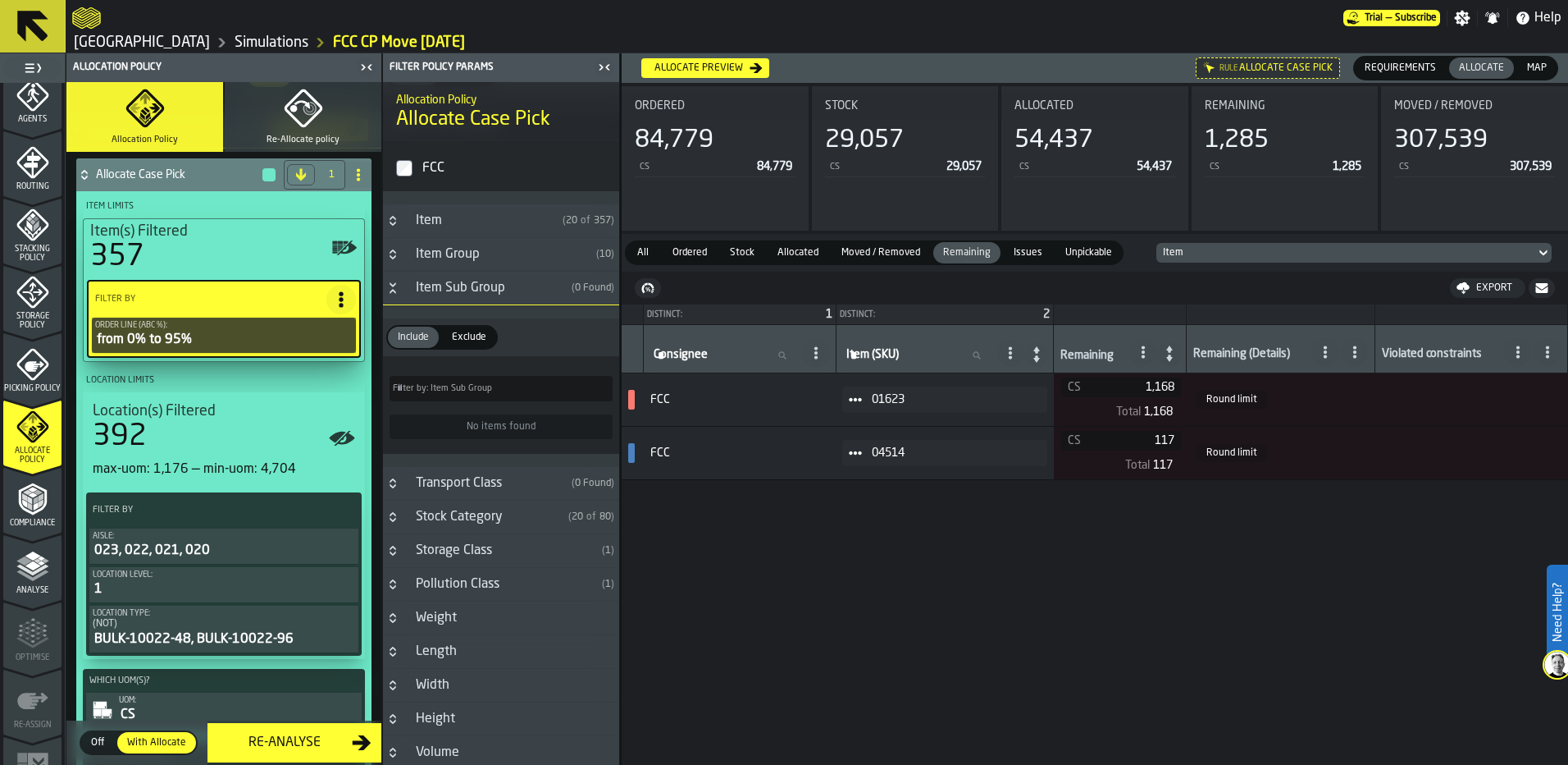
click at [462, 292] on div "Item Sub Group" at bounding box center [485, 288] width 159 height 20
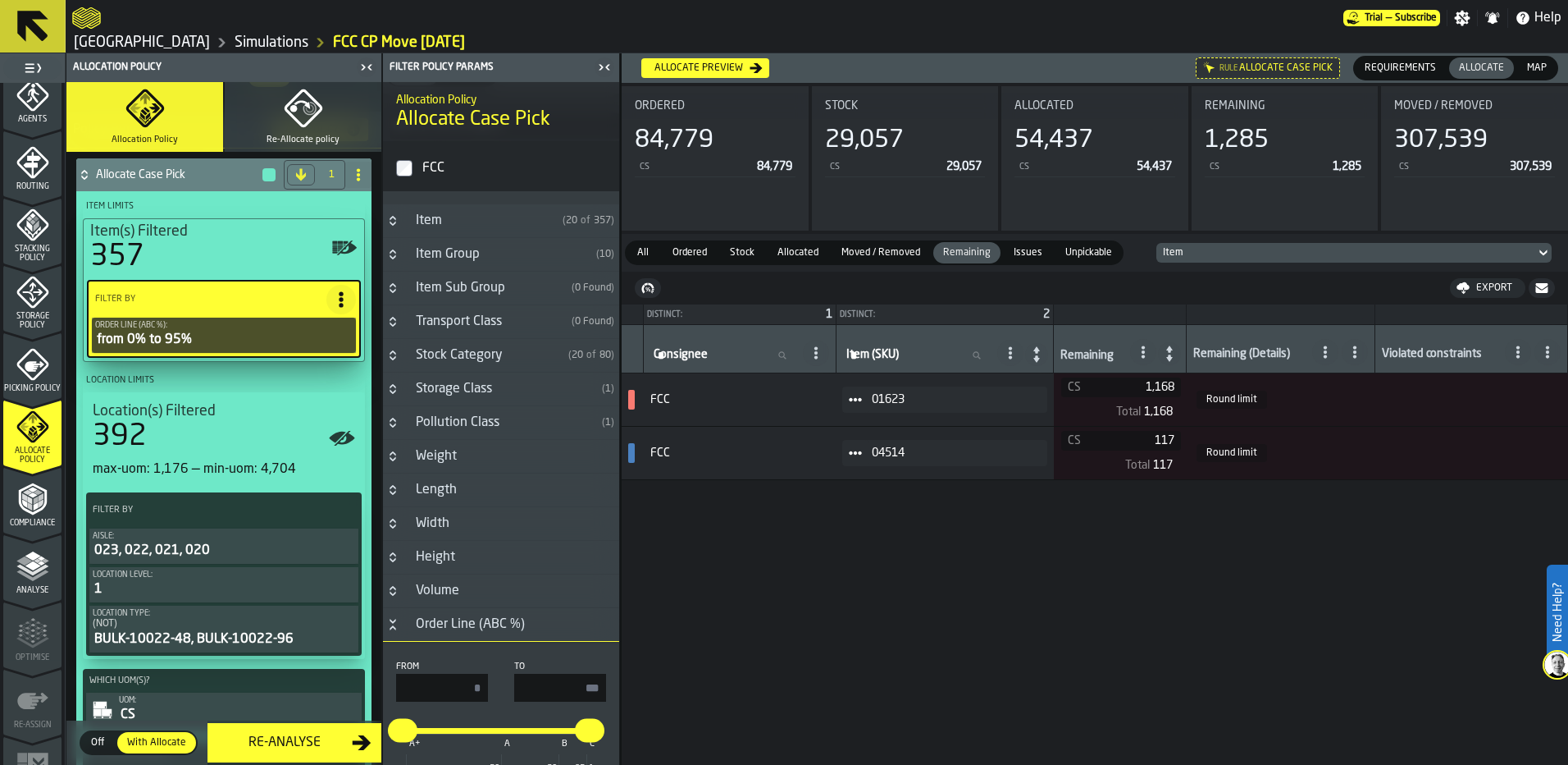
click at [448, 263] on div "Item Group" at bounding box center [498, 254] width 184 height 20
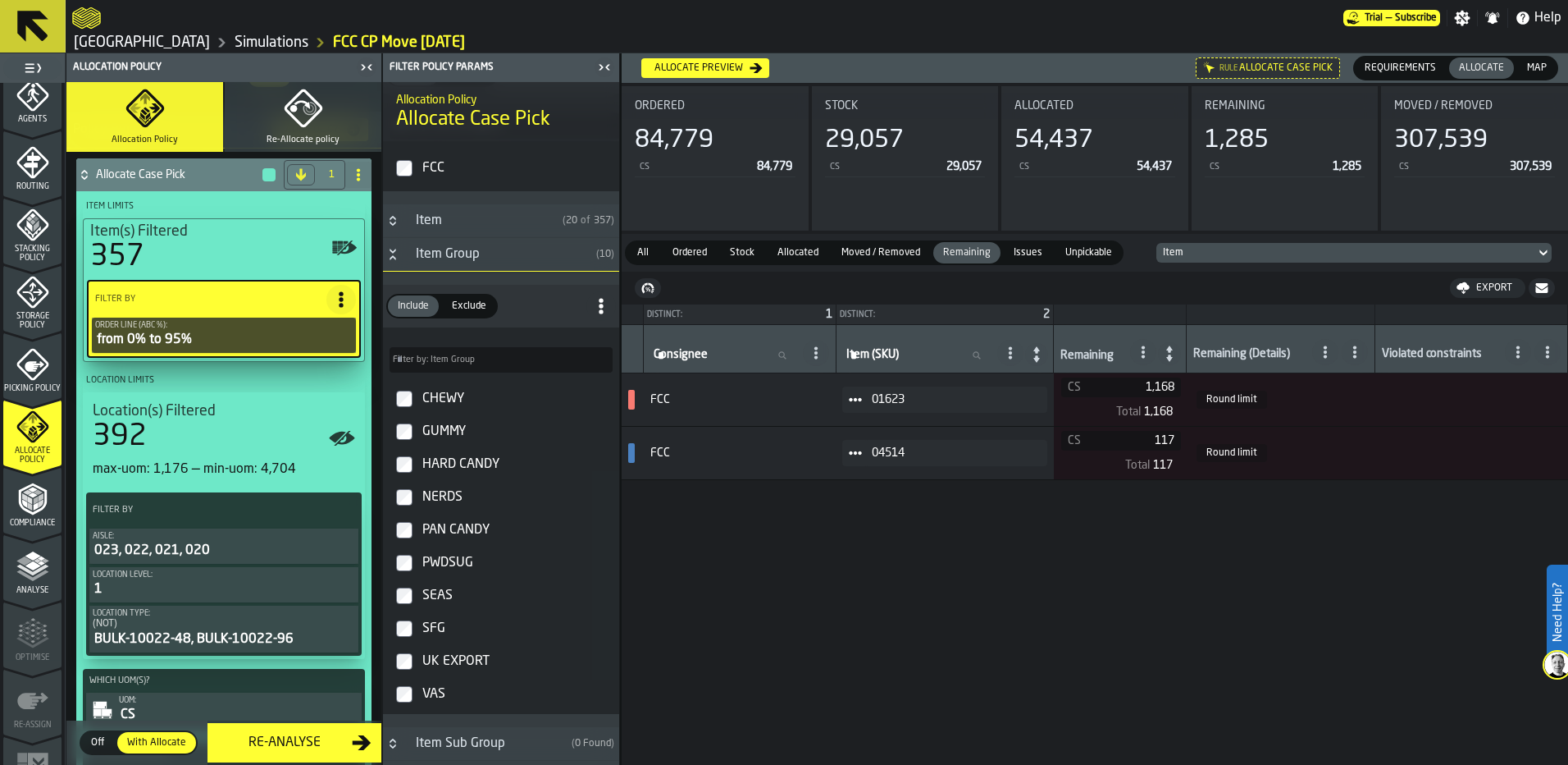
click at [414, 253] on div "Item Group" at bounding box center [498, 254] width 184 height 20
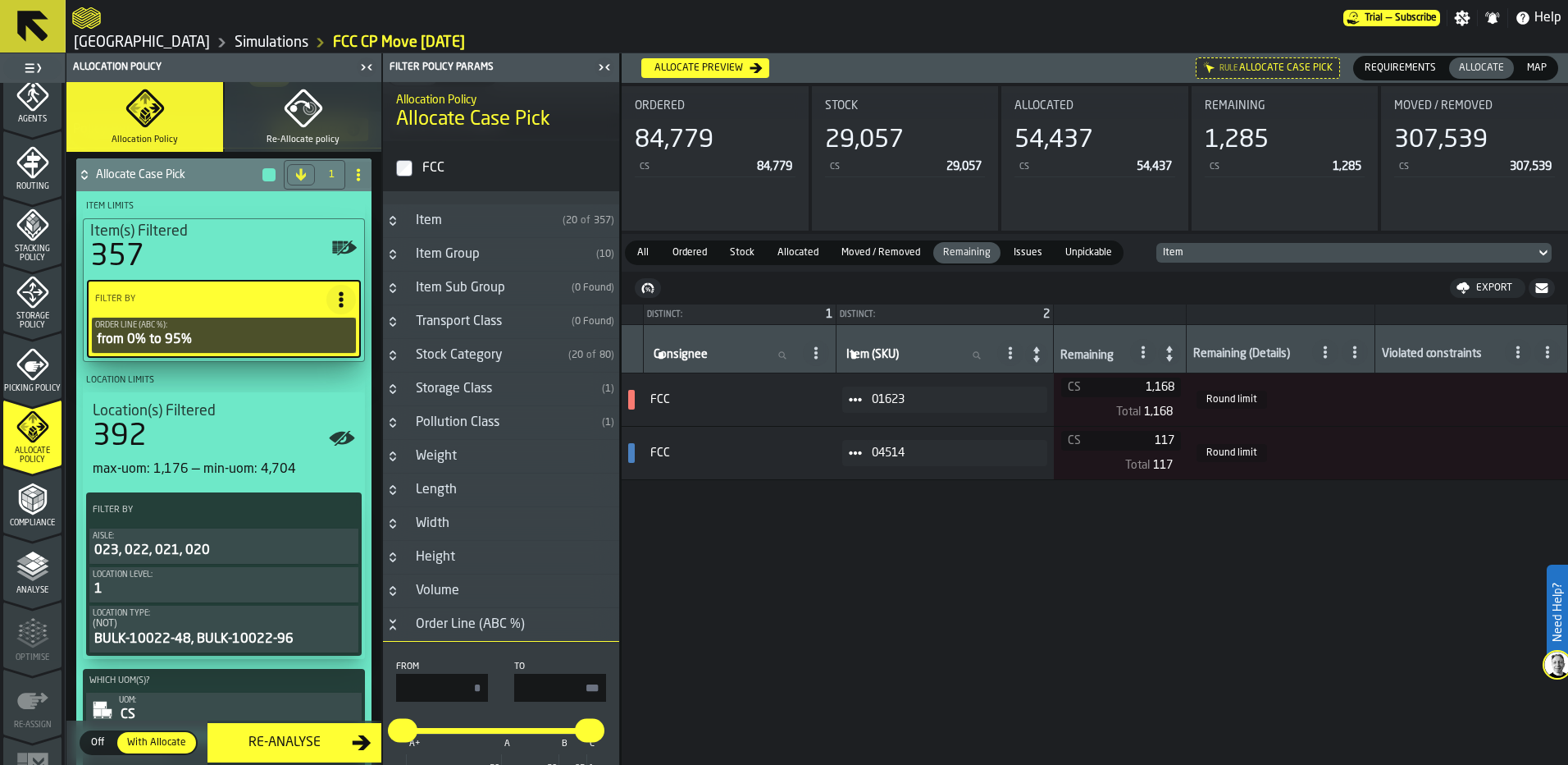
click at [417, 229] on div "Item" at bounding box center [481, 220] width 150 height 20
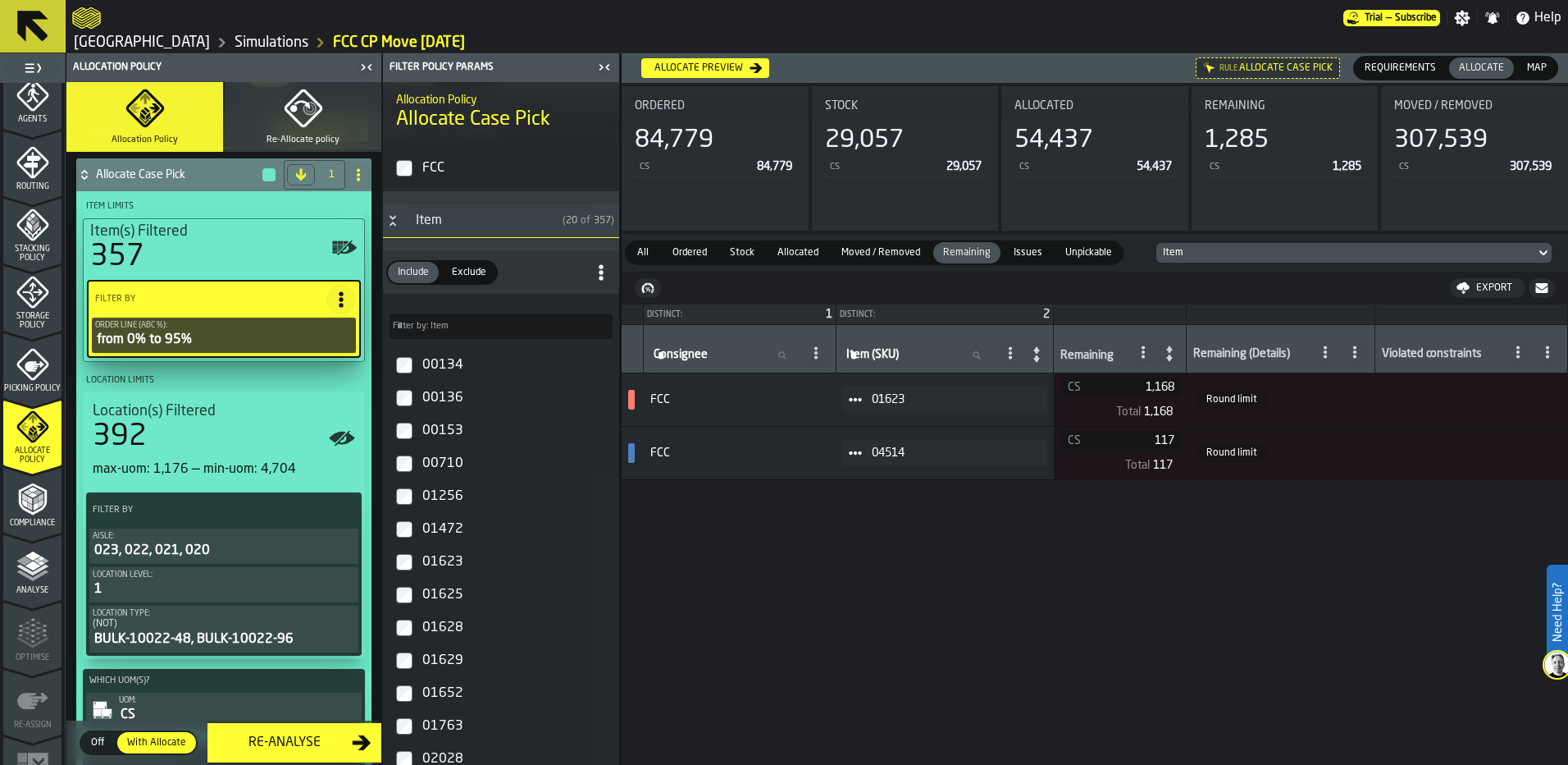
click at [417, 229] on div "Item" at bounding box center [481, 220] width 150 height 20
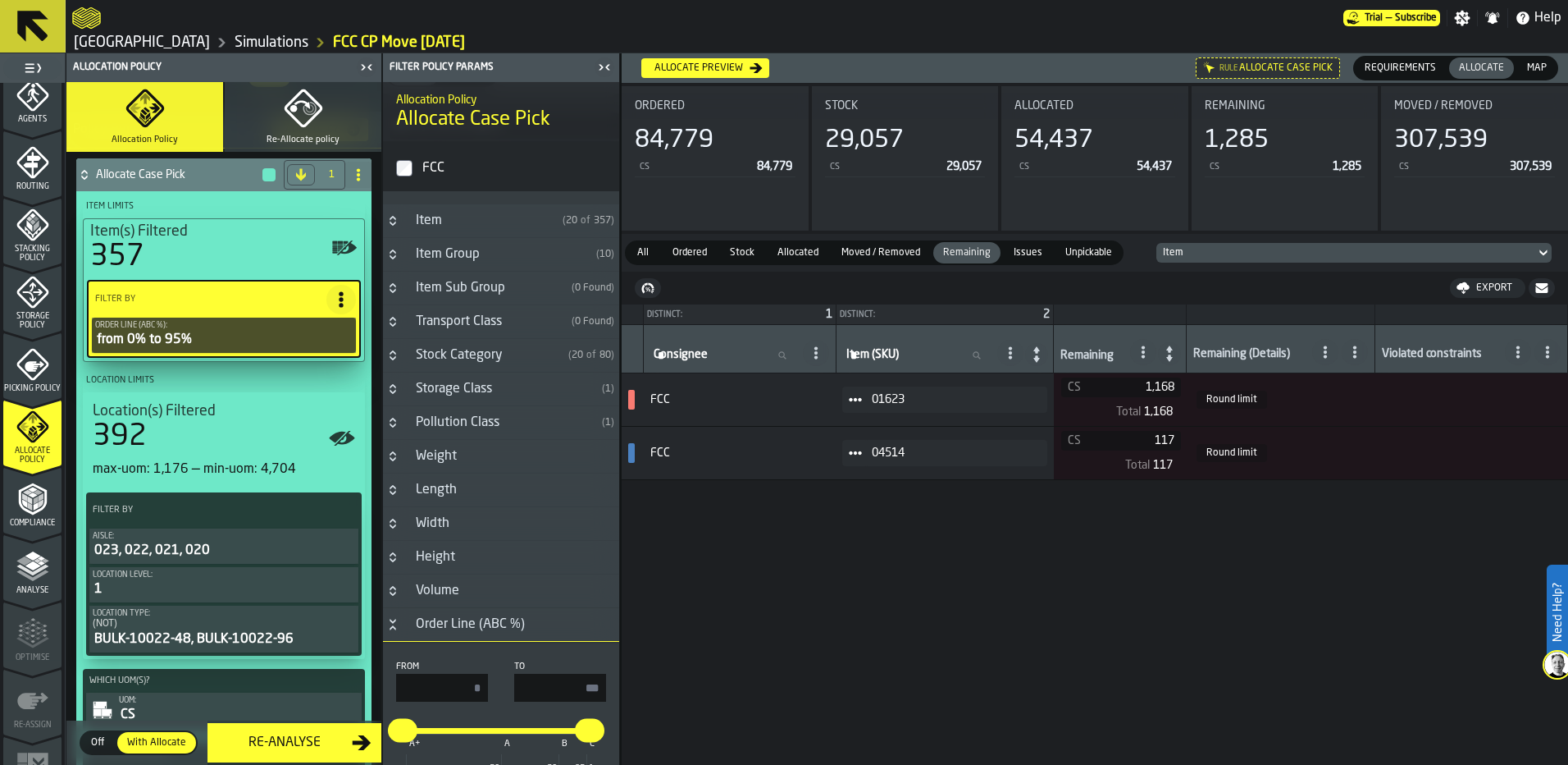
click at [438, 329] on div "Transport Class" at bounding box center [485, 322] width 159 height 20
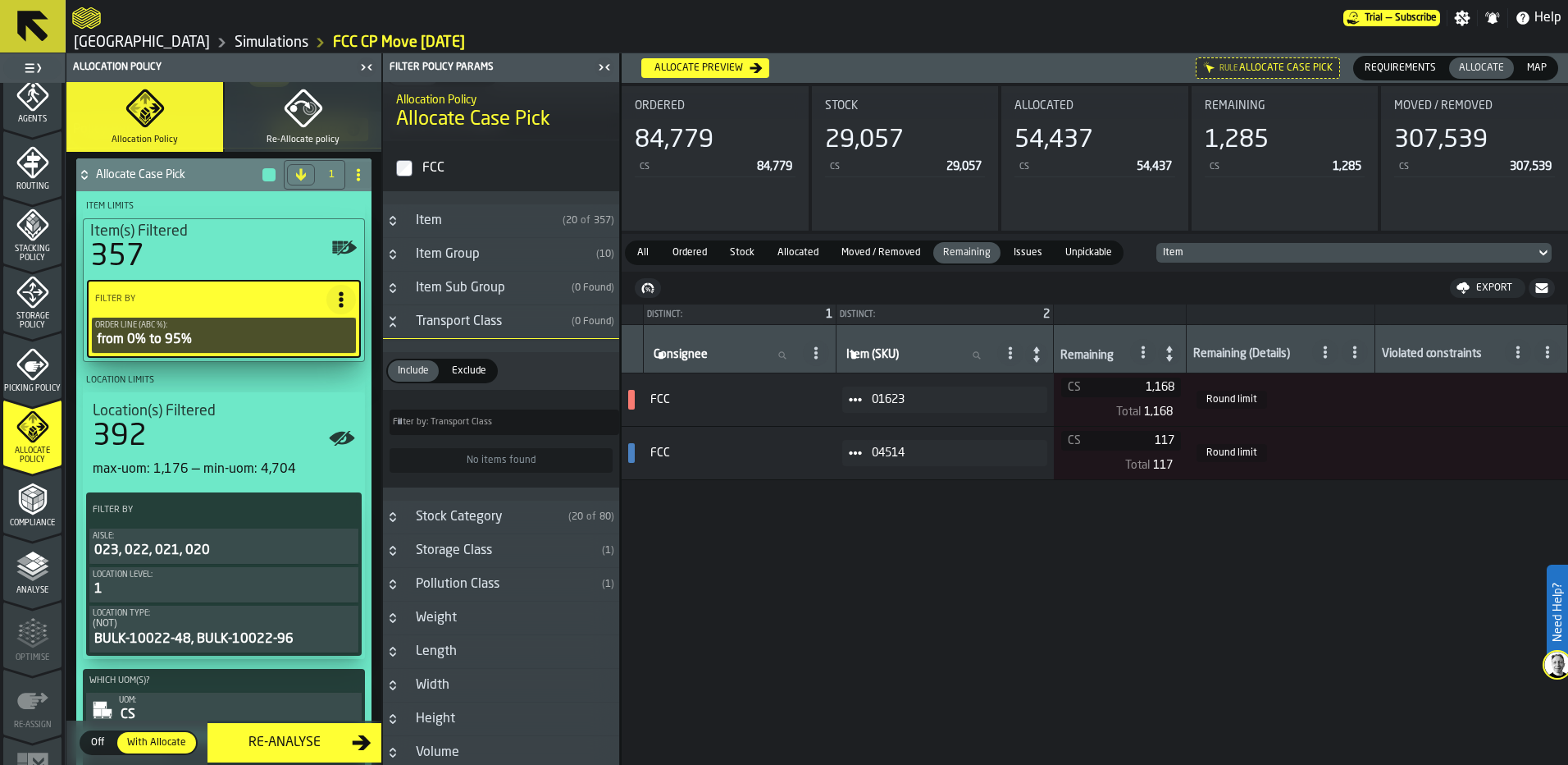
click at [438, 329] on div "Transport Class" at bounding box center [485, 322] width 159 height 20
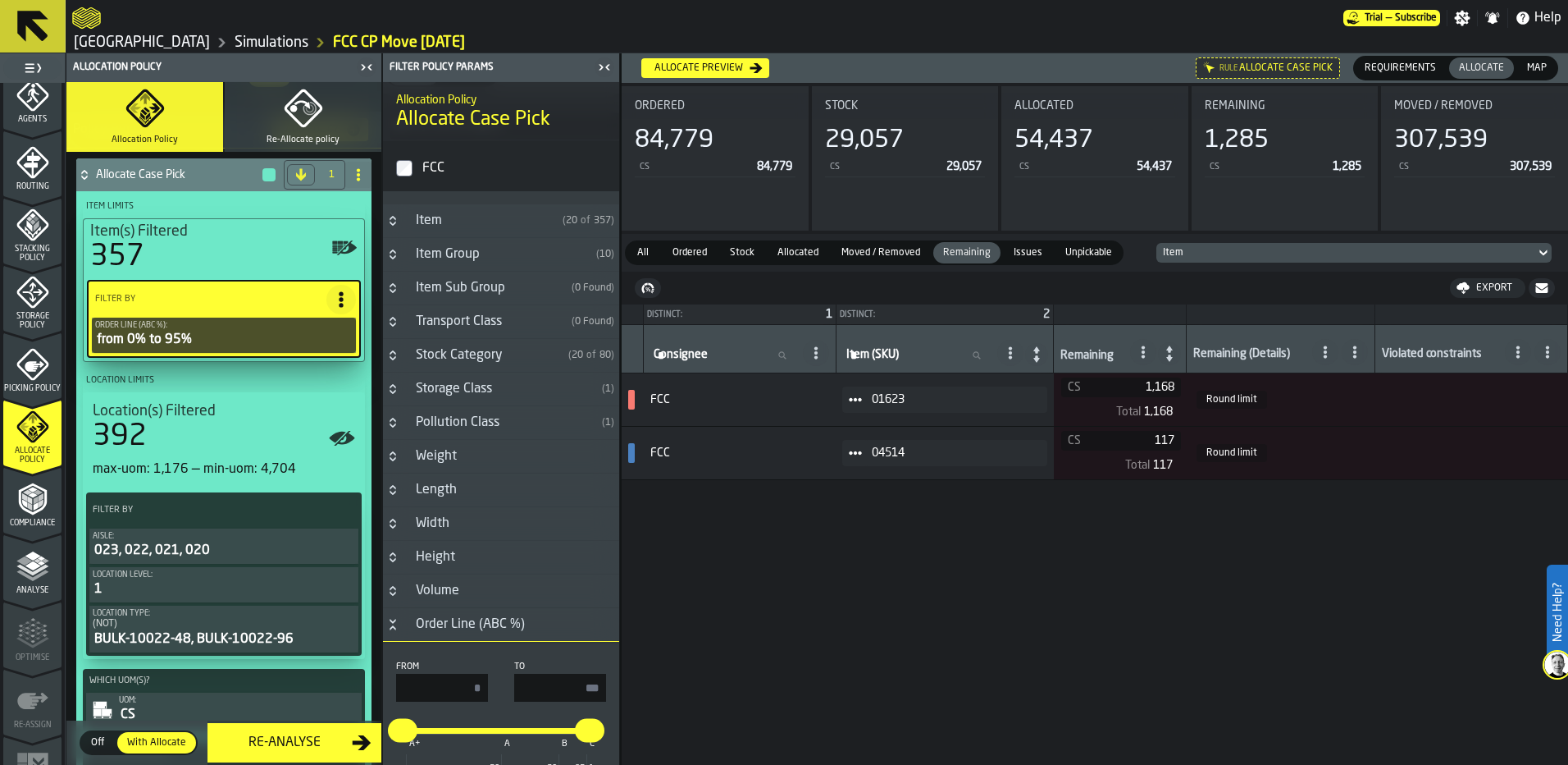
click at [433, 364] on div "Stock Category" at bounding box center [484, 354] width 156 height 20
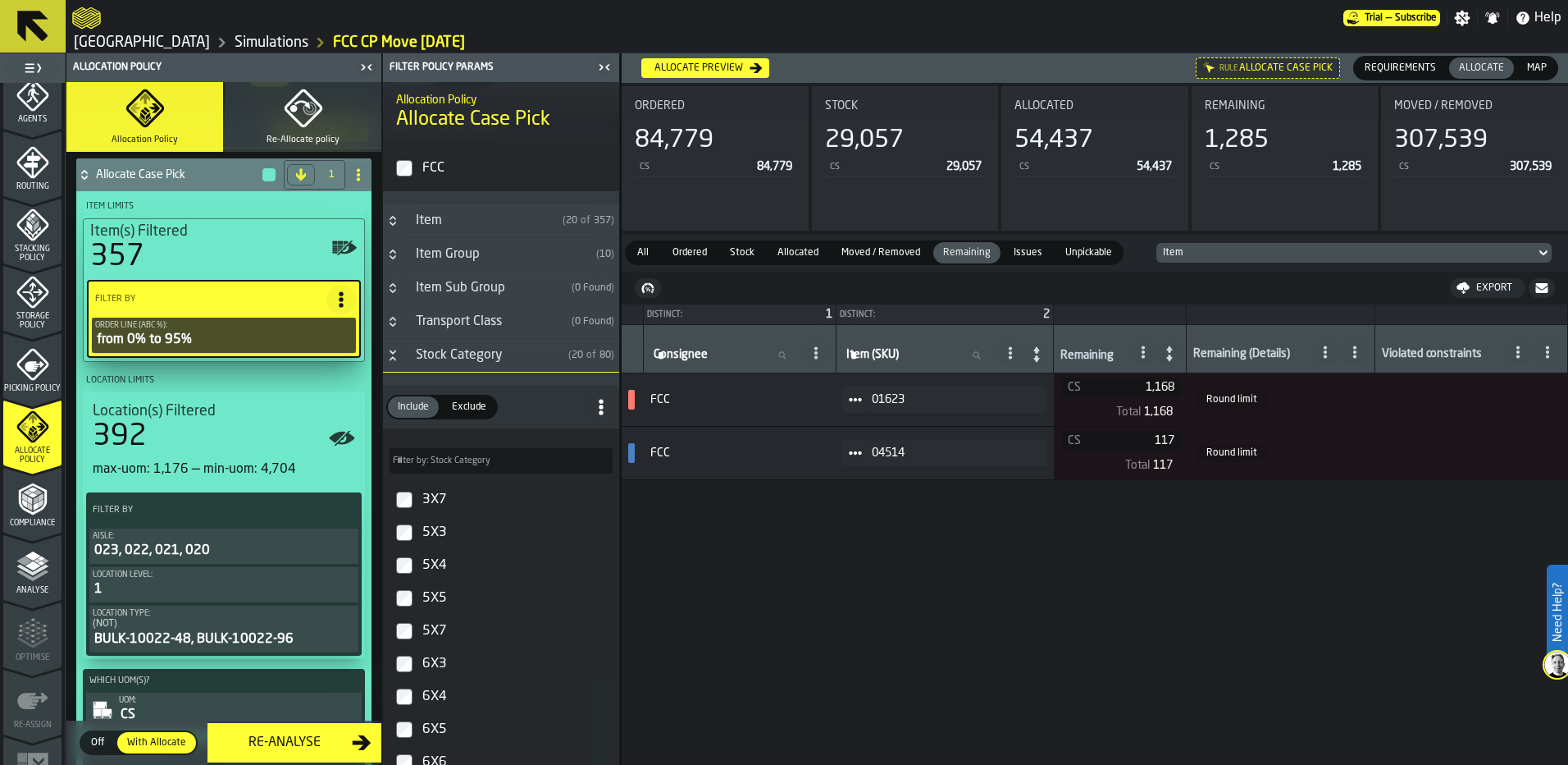
click at [430, 360] on div "Stock Category" at bounding box center [484, 354] width 156 height 20
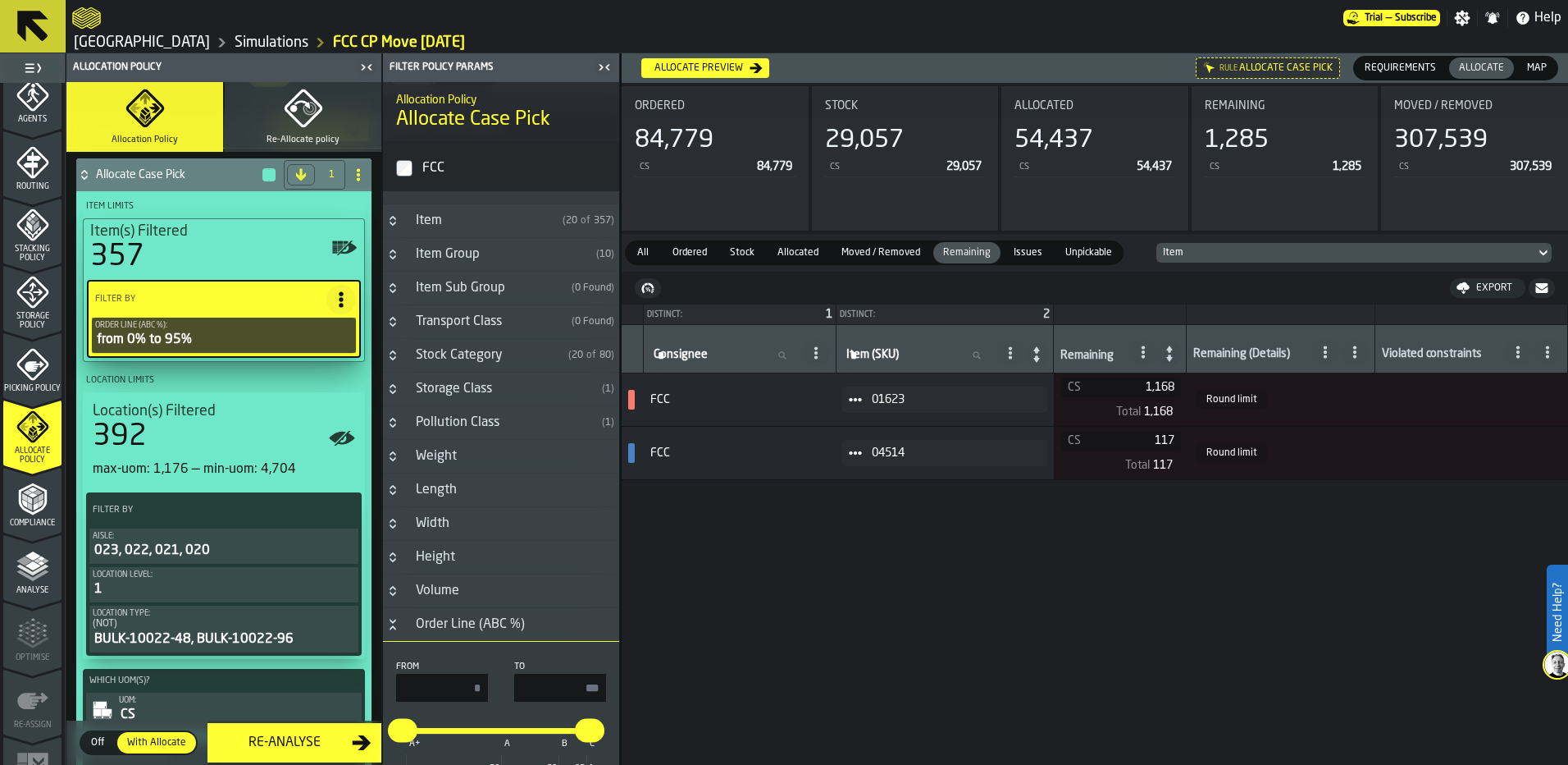
click at [441, 398] on div "Storage Class" at bounding box center [500, 388] width 189 height 20
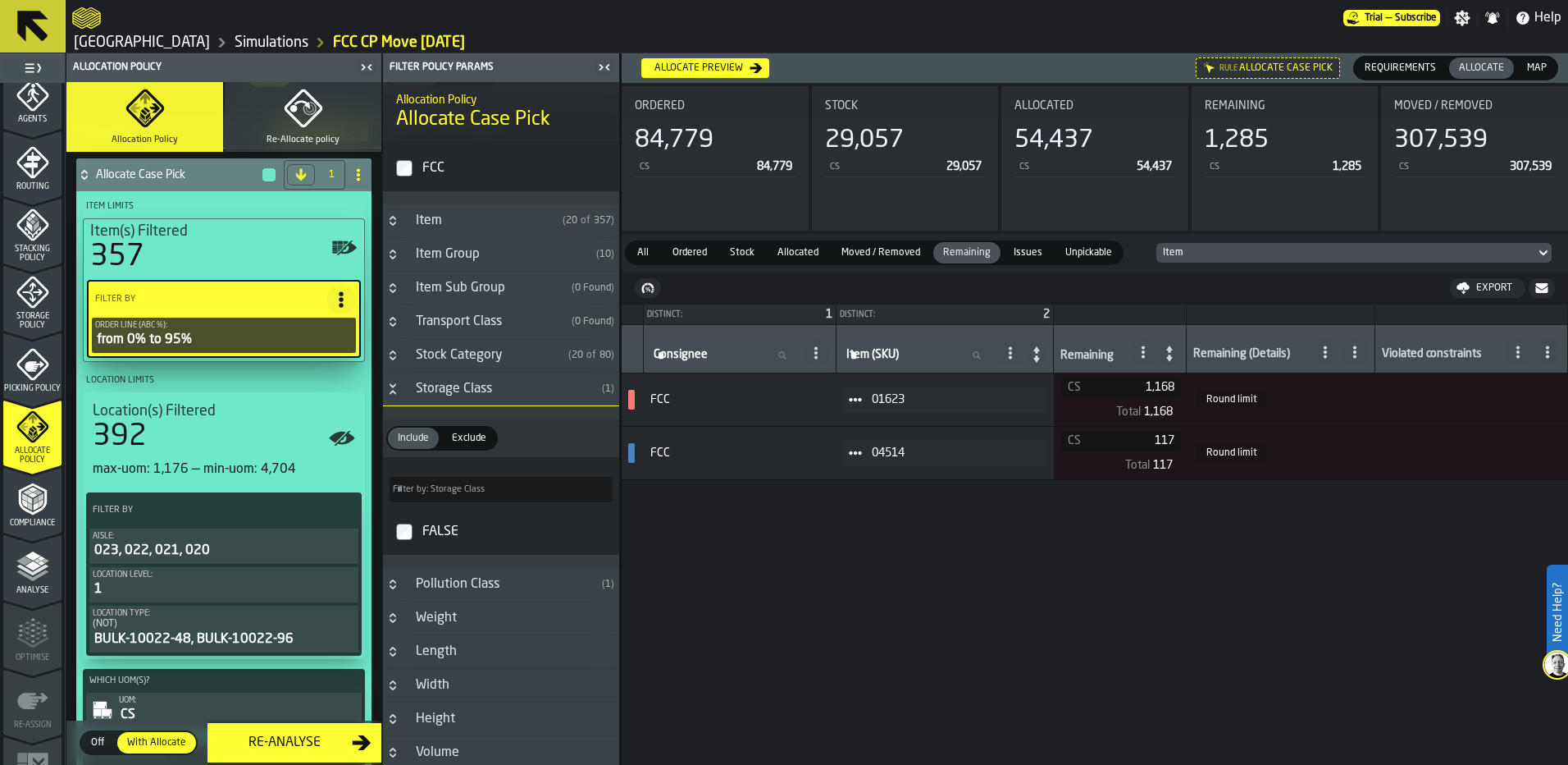
click at [441, 398] on div "Storage Class" at bounding box center [500, 388] width 189 height 20
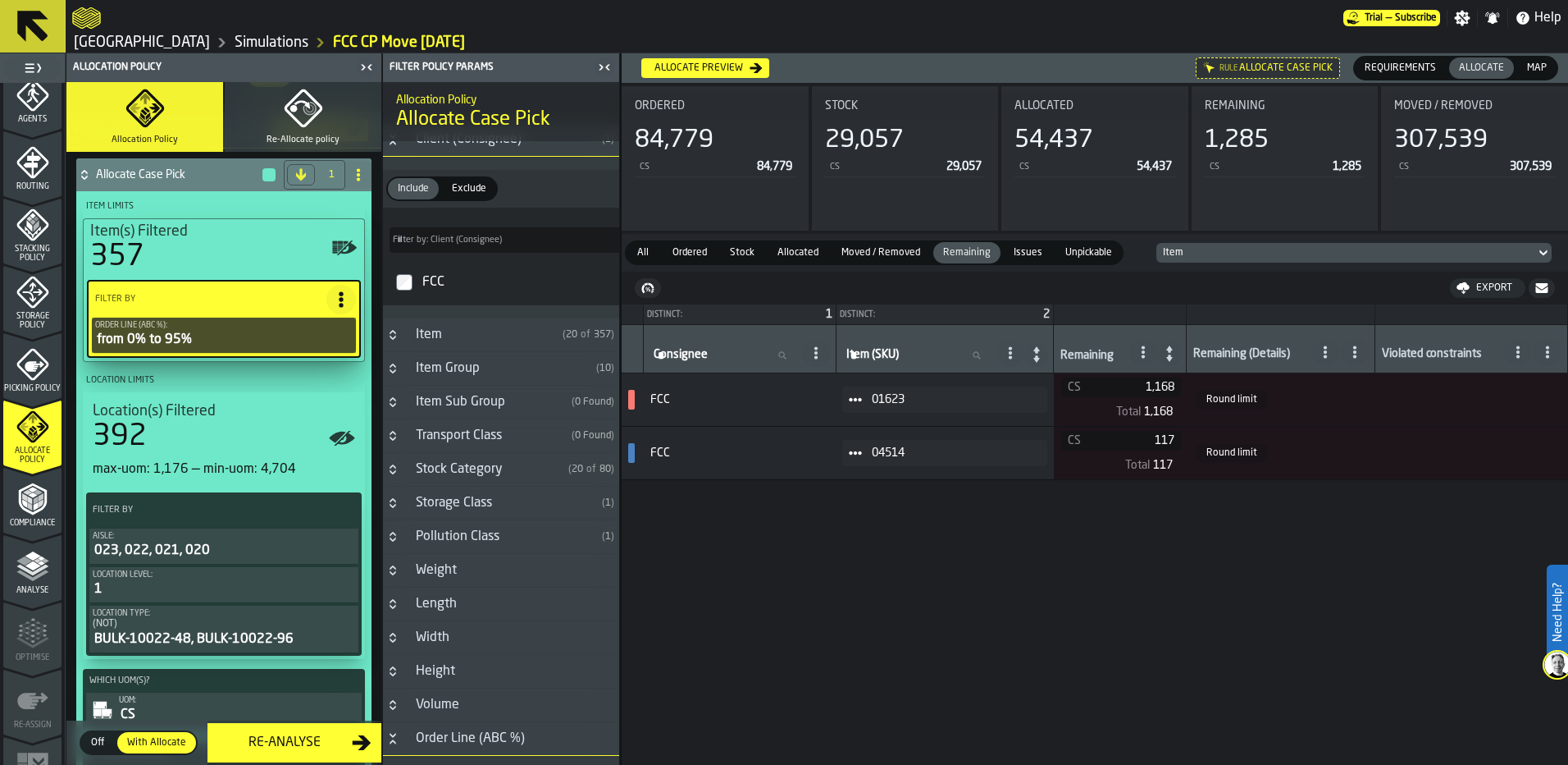
scroll to position [0, 0]
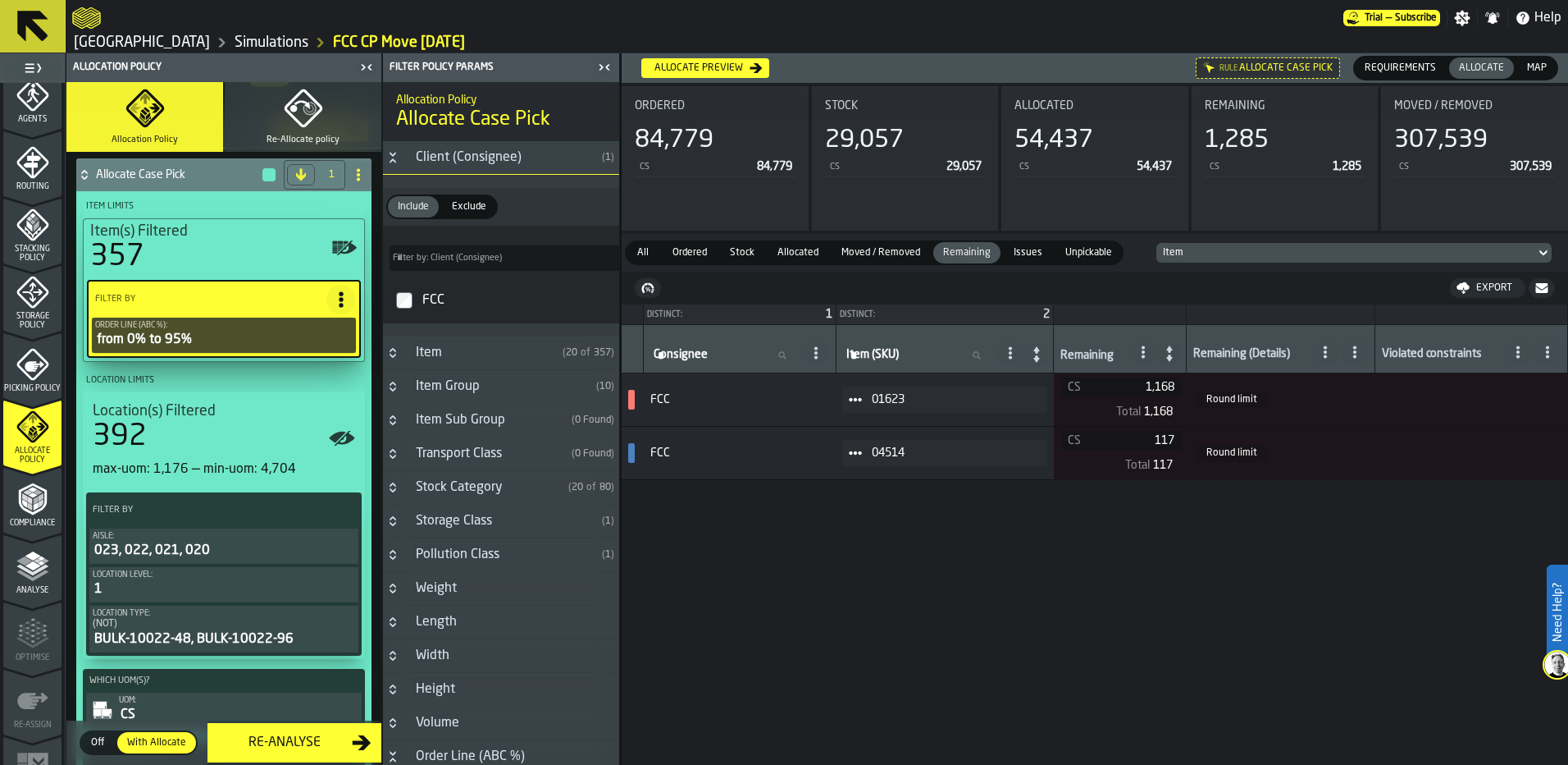
click at [82, 176] on icon at bounding box center [84, 174] width 17 height 13
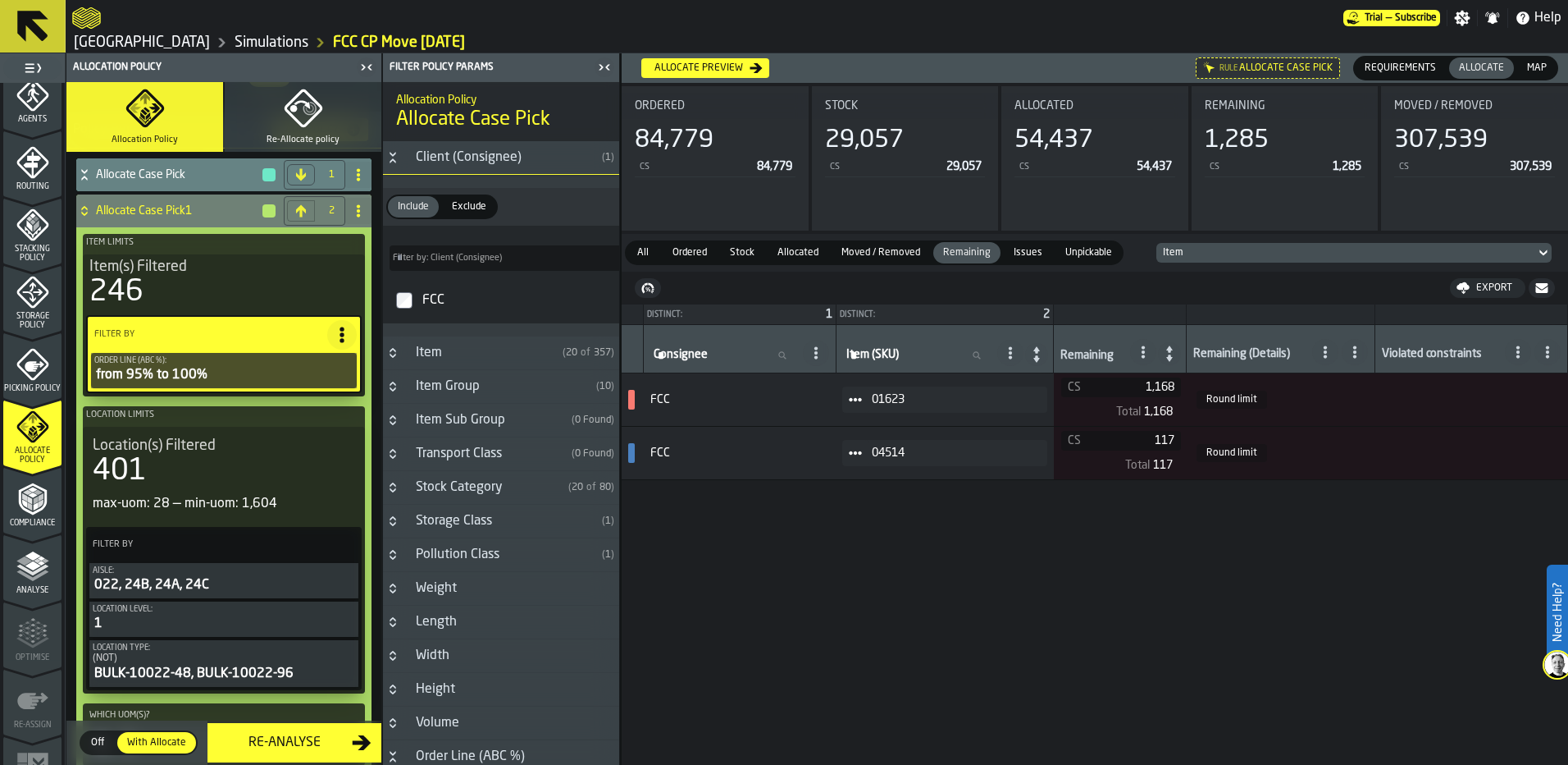
click at [252, 308] on div "246" at bounding box center [223, 292] width 269 height 33
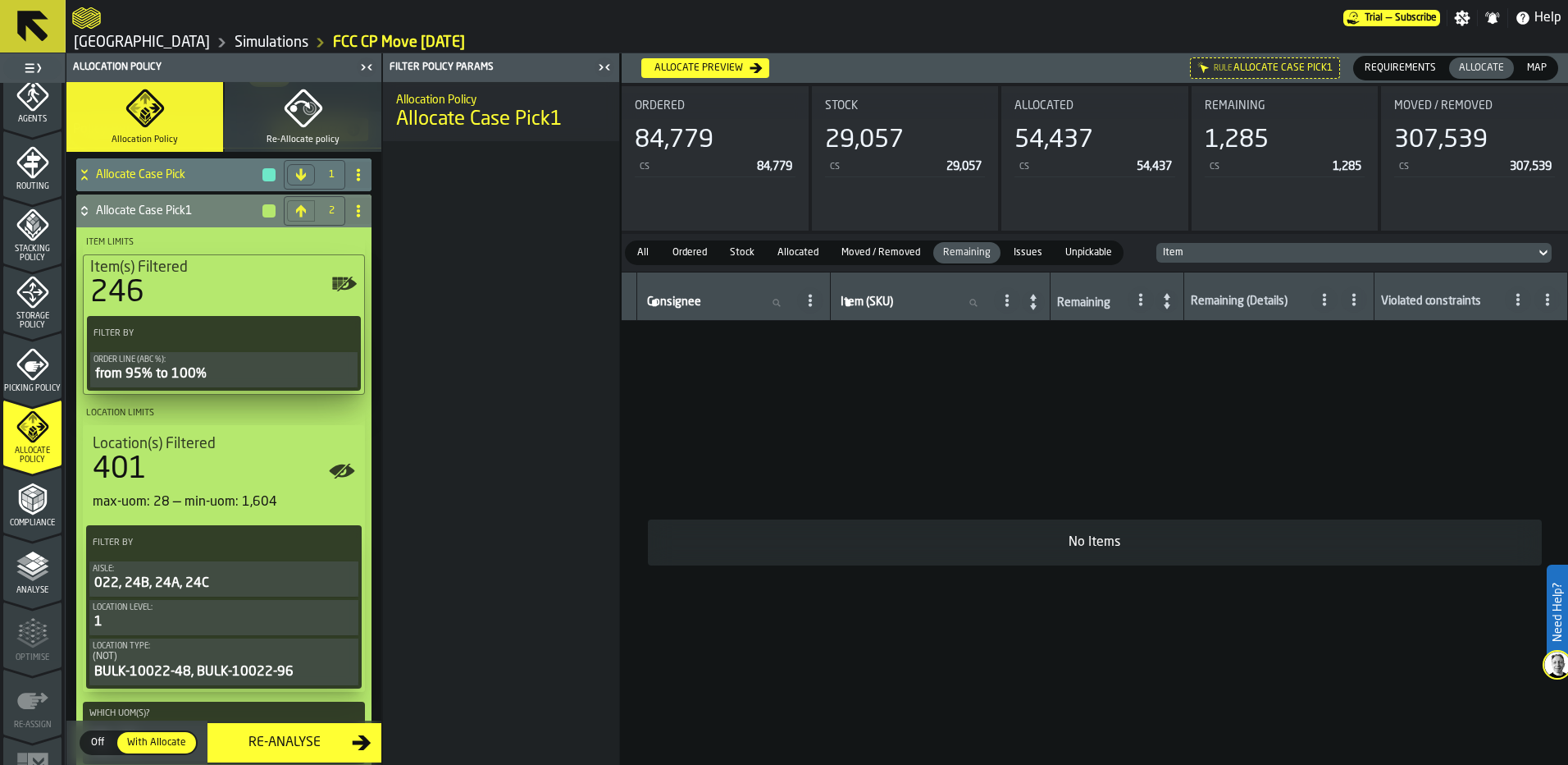
click at [261, 371] on div "from 95% to 100%" at bounding box center [224, 374] width 261 height 20
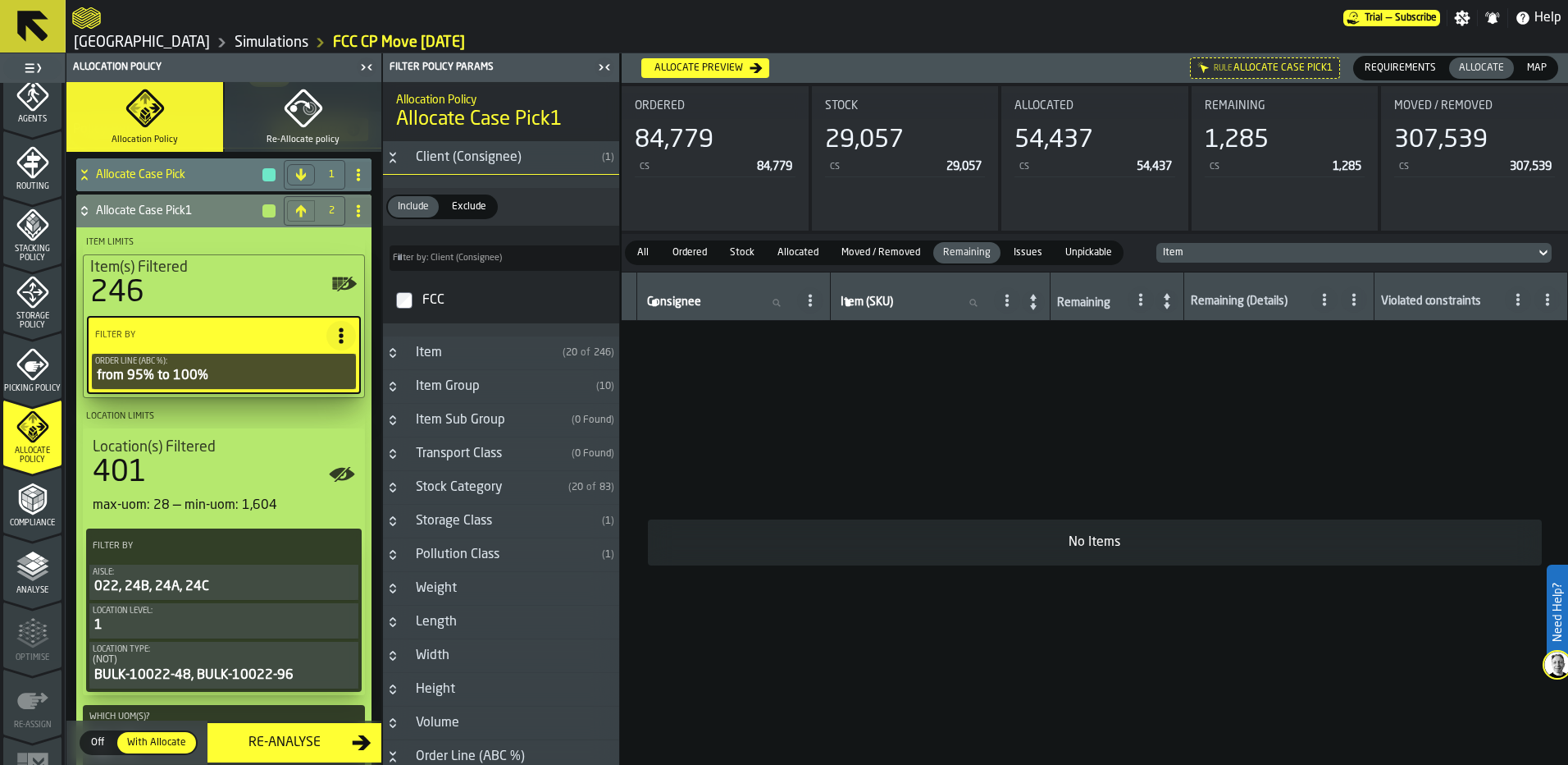
click at [411, 445] on div "Transport Class" at bounding box center [485, 453] width 159 height 20
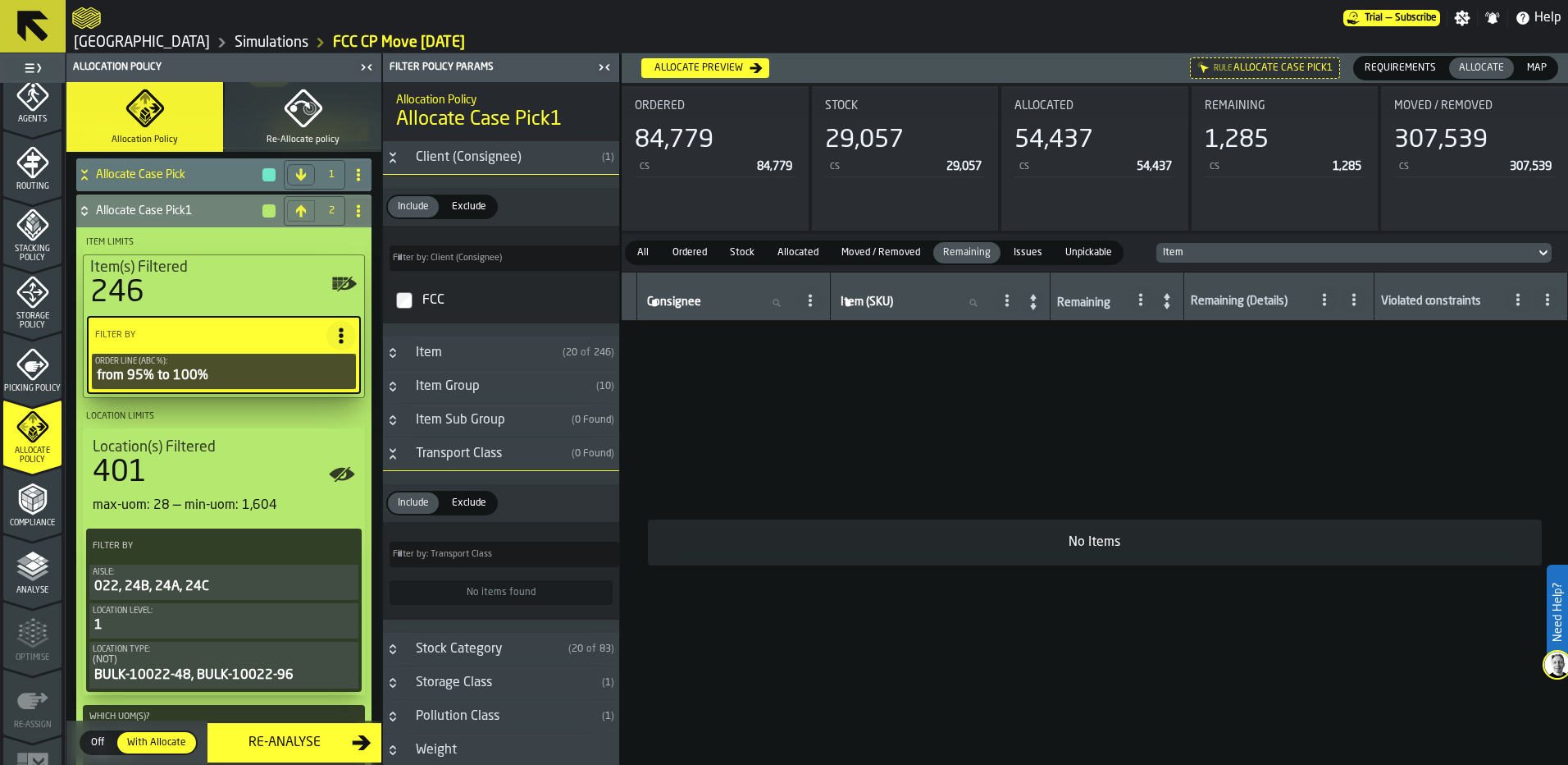
click at [412, 456] on div "Transport Class" at bounding box center [485, 453] width 159 height 20
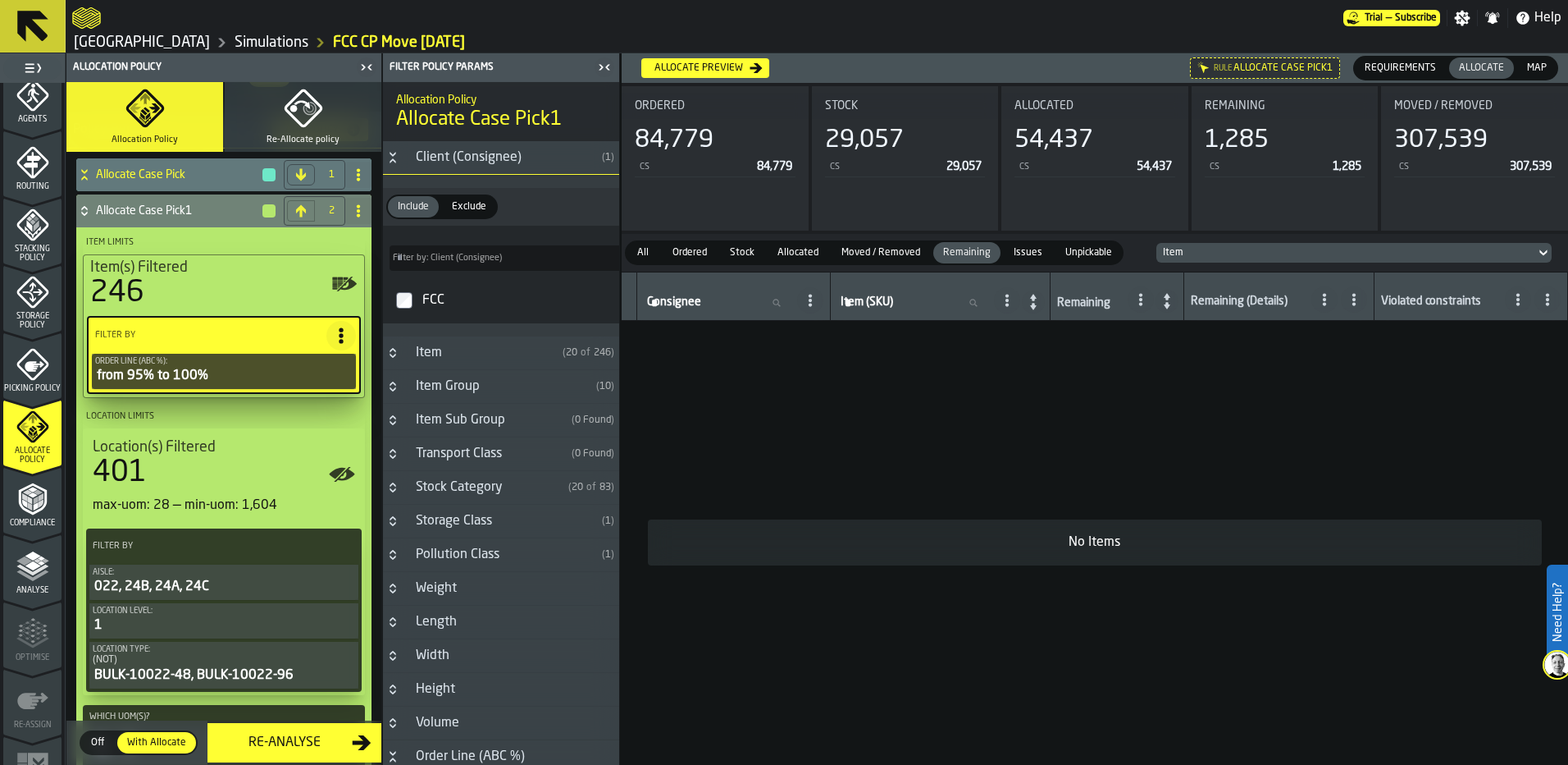
click at [400, 398] on h3 "Item Group ( 10 )" at bounding box center [501, 387] width 236 height 34
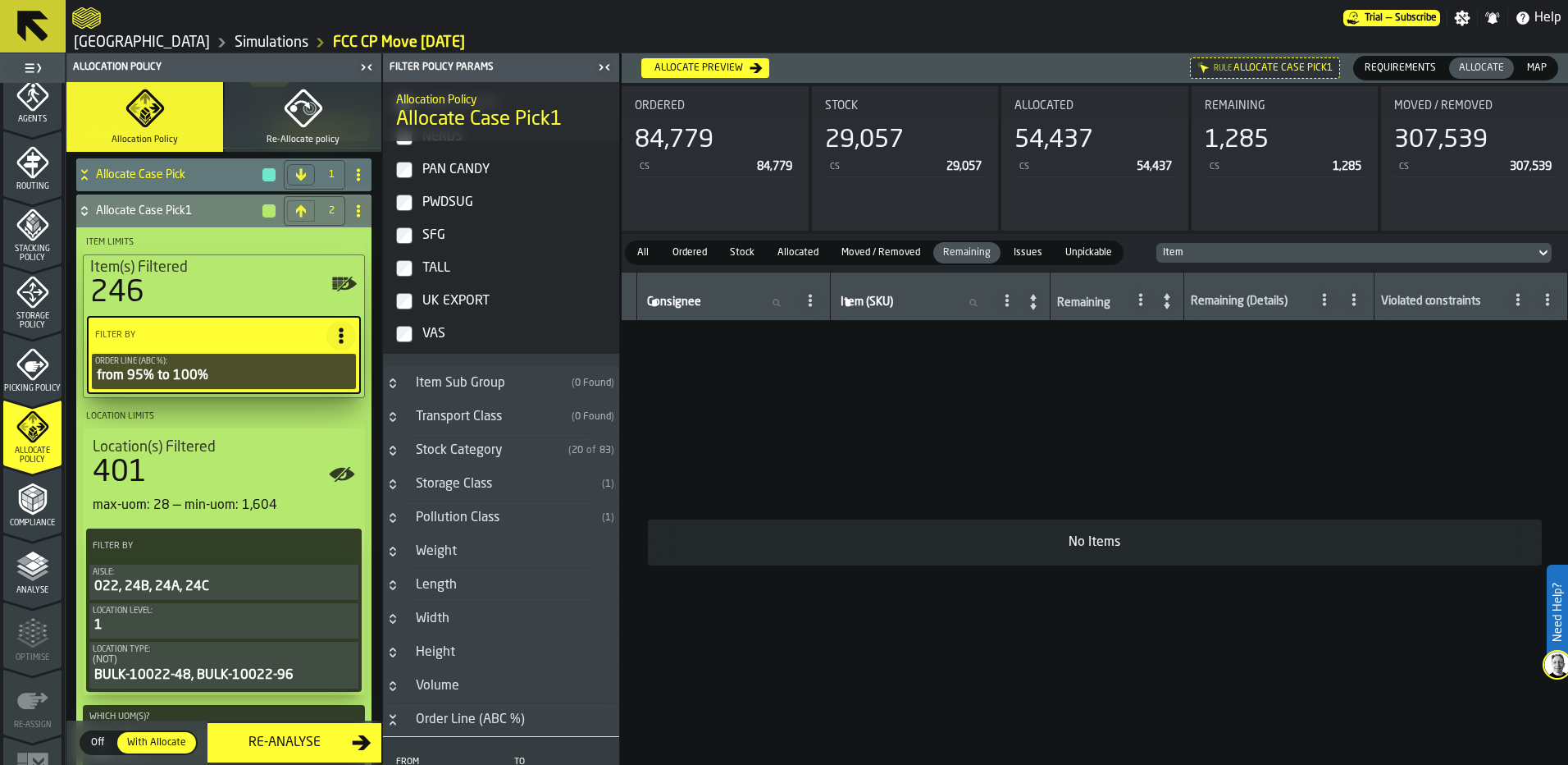
scroll to position [575, 0]
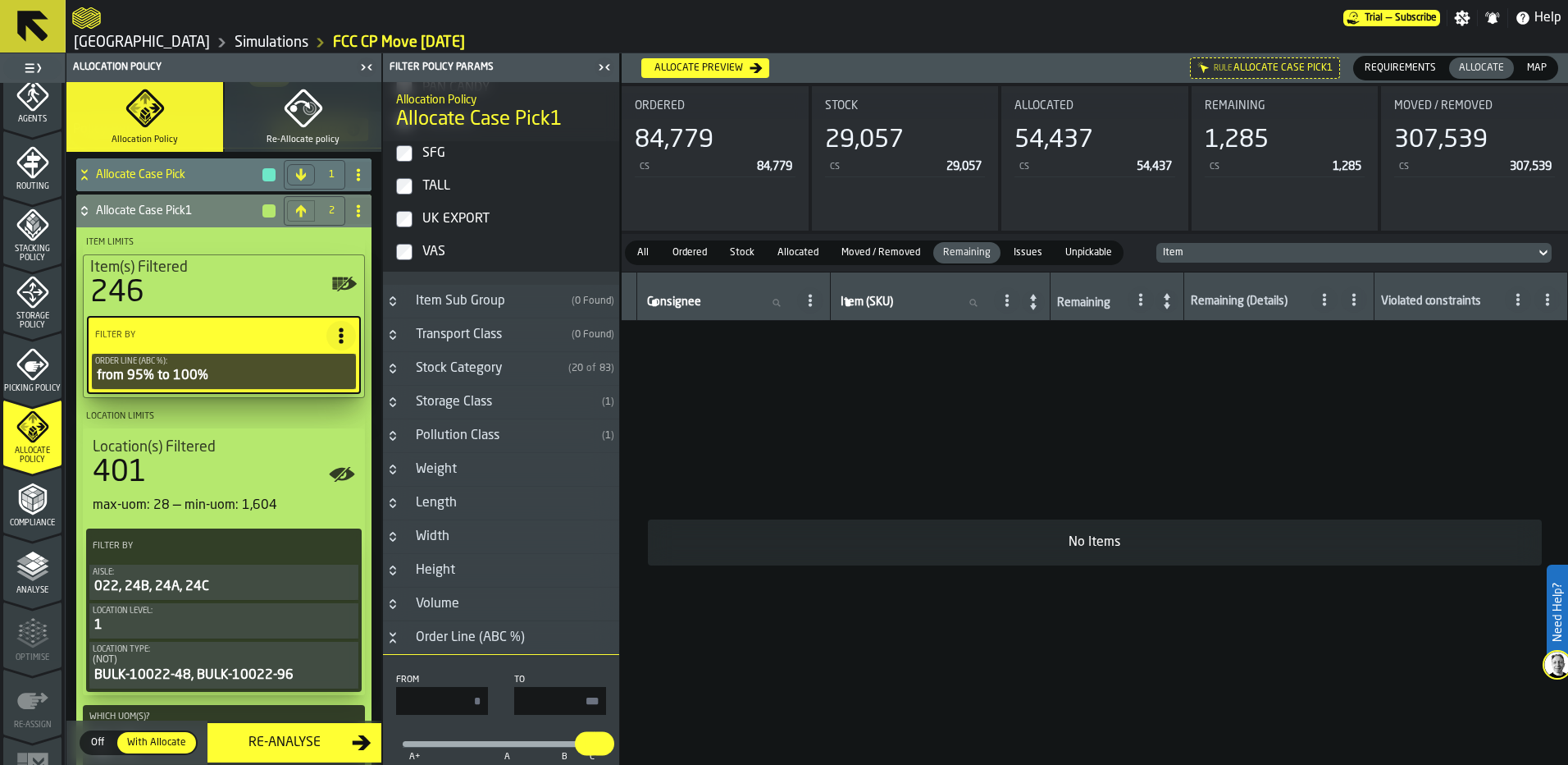
click at [466, 369] on div "Stock Category" at bounding box center [484, 368] width 156 height 20
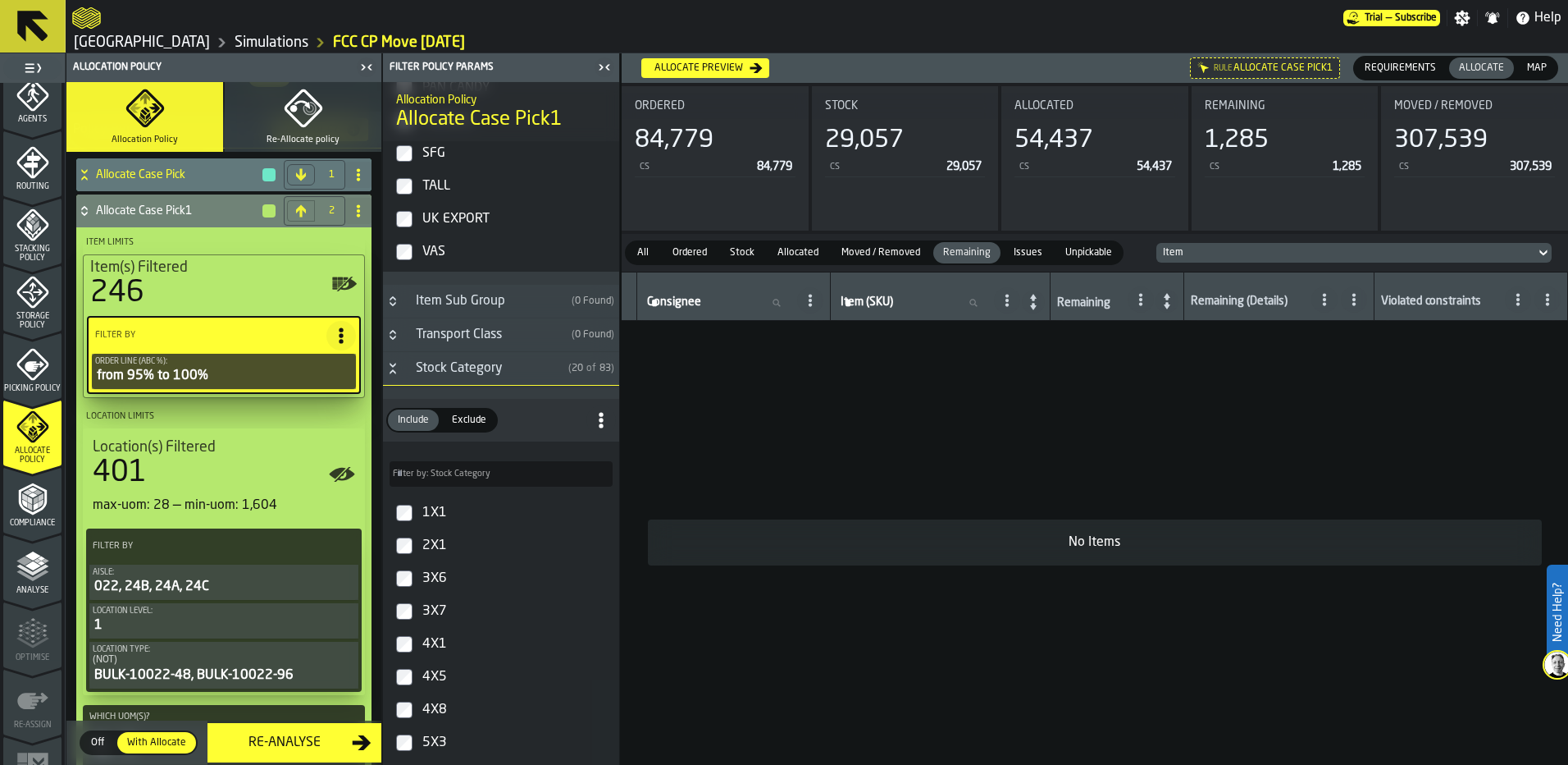
click at [464, 368] on div "Stock Category" at bounding box center [484, 368] width 156 height 20
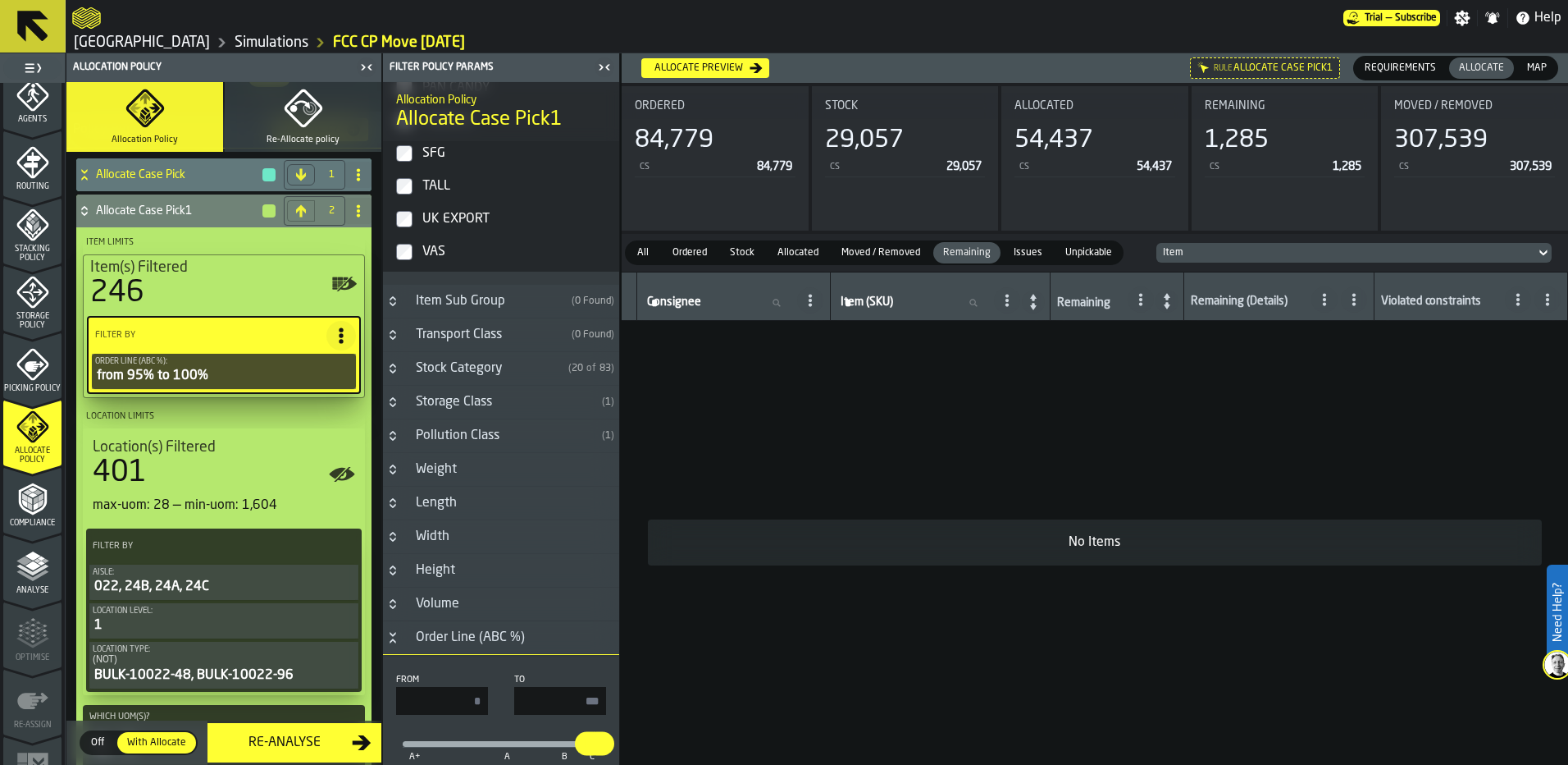
click at [468, 412] on div "Storage Class" at bounding box center [500, 401] width 189 height 20
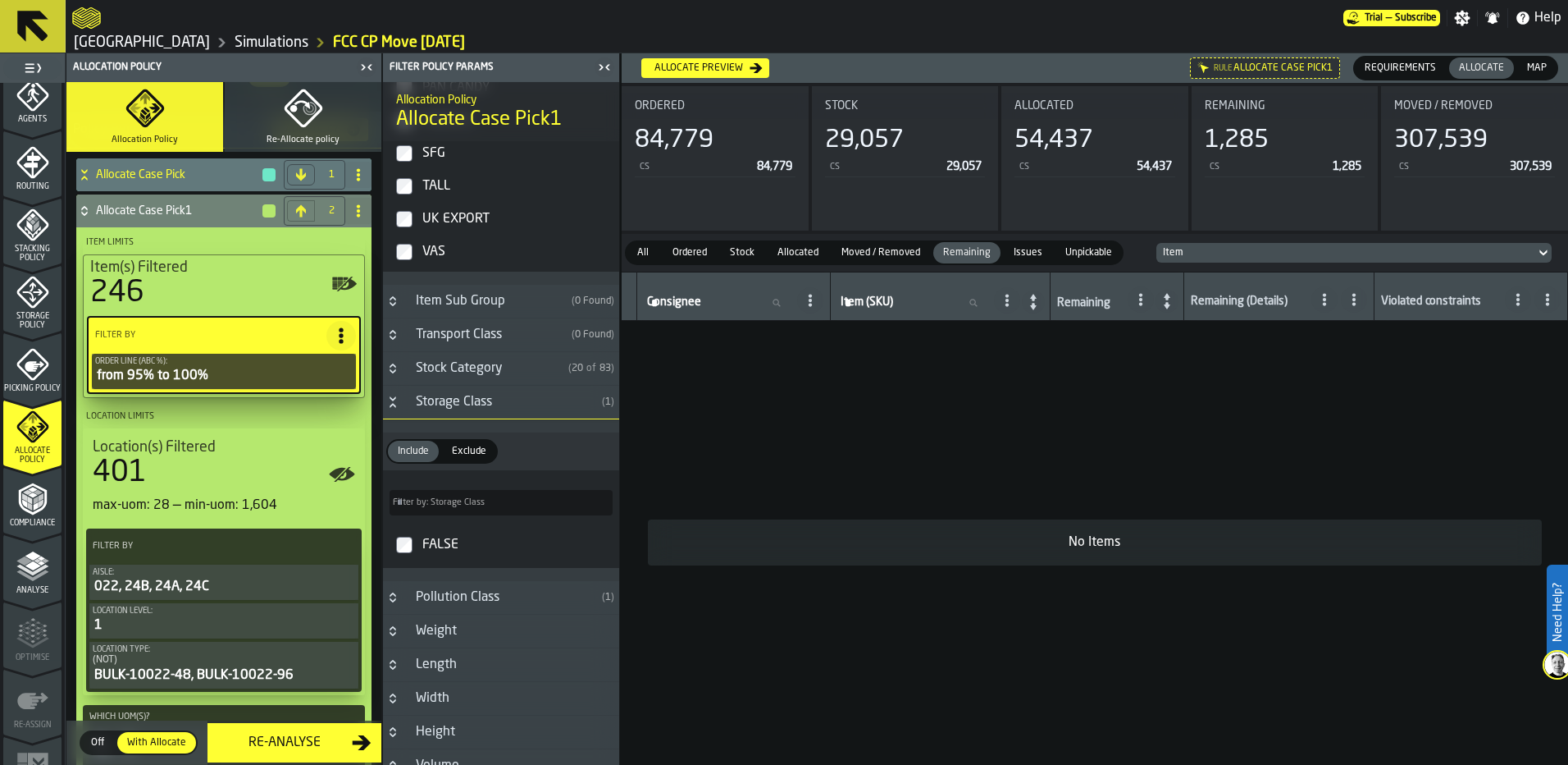
click at [468, 412] on div "Storage Class" at bounding box center [500, 401] width 189 height 20
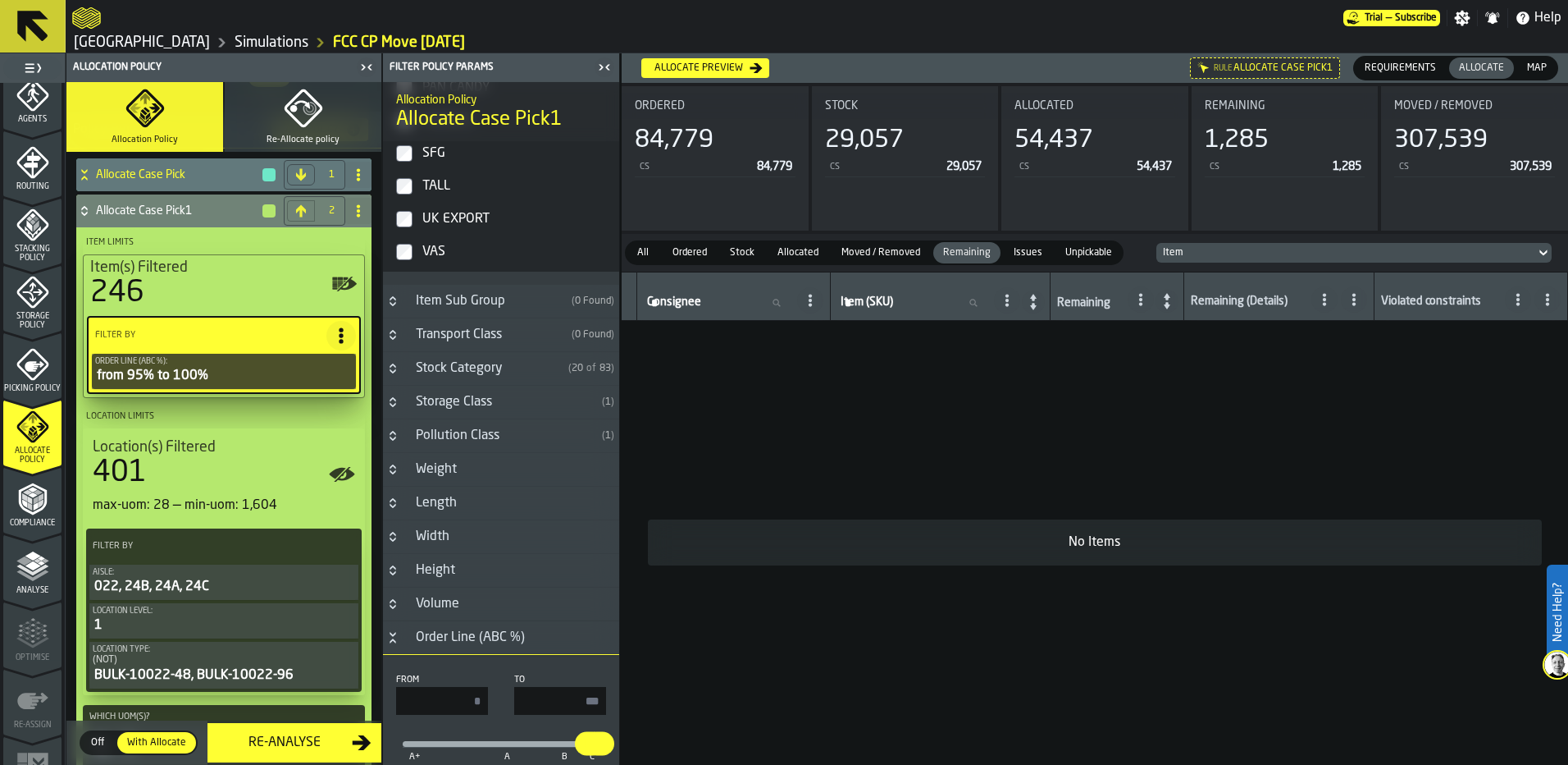
click at [463, 445] on div "Pollution Class" at bounding box center [500, 435] width 189 height 20
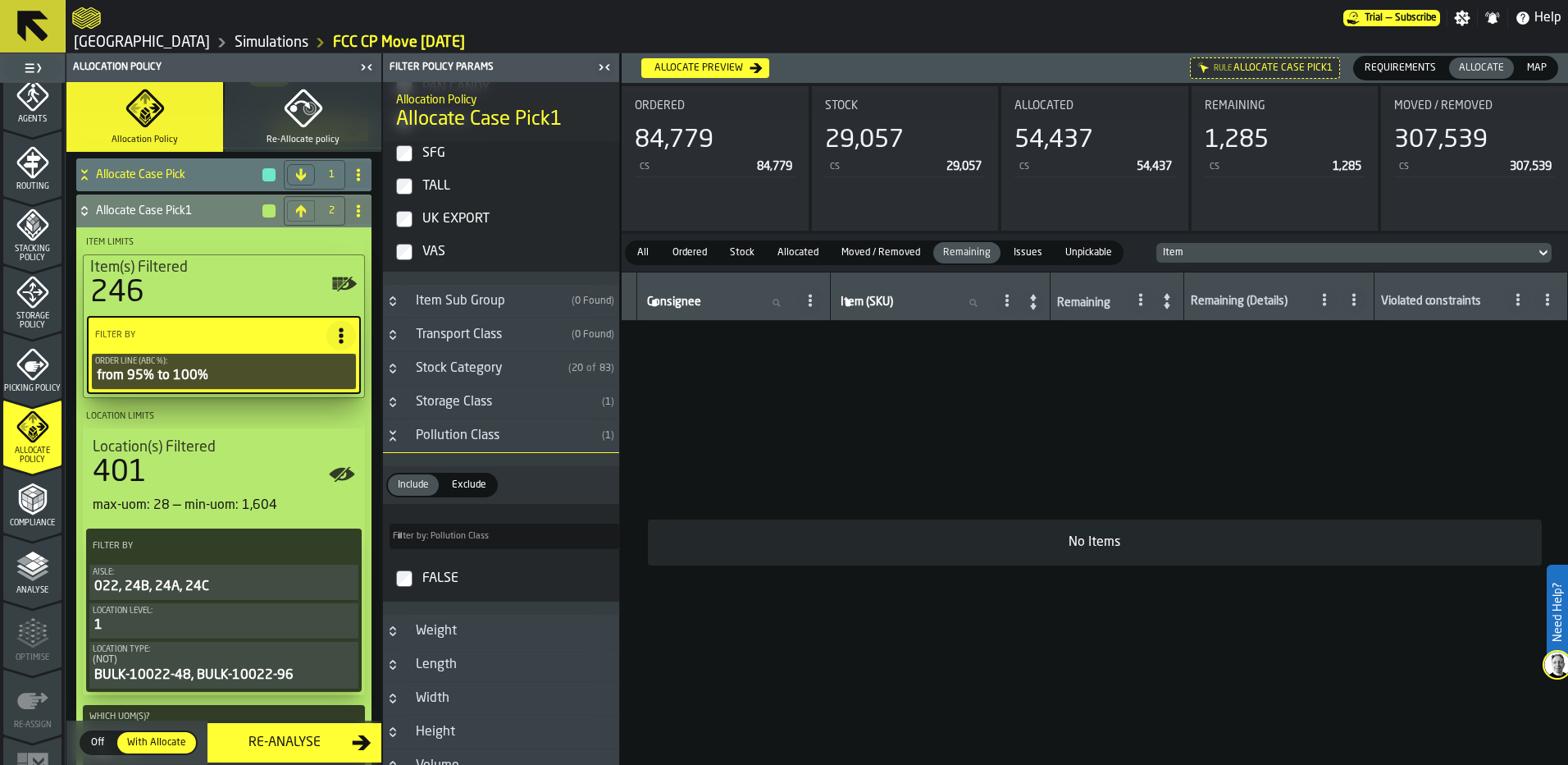
click at [461, 443] on div "Pollution Class" at bounding box center [500, 435] width 189 height 20
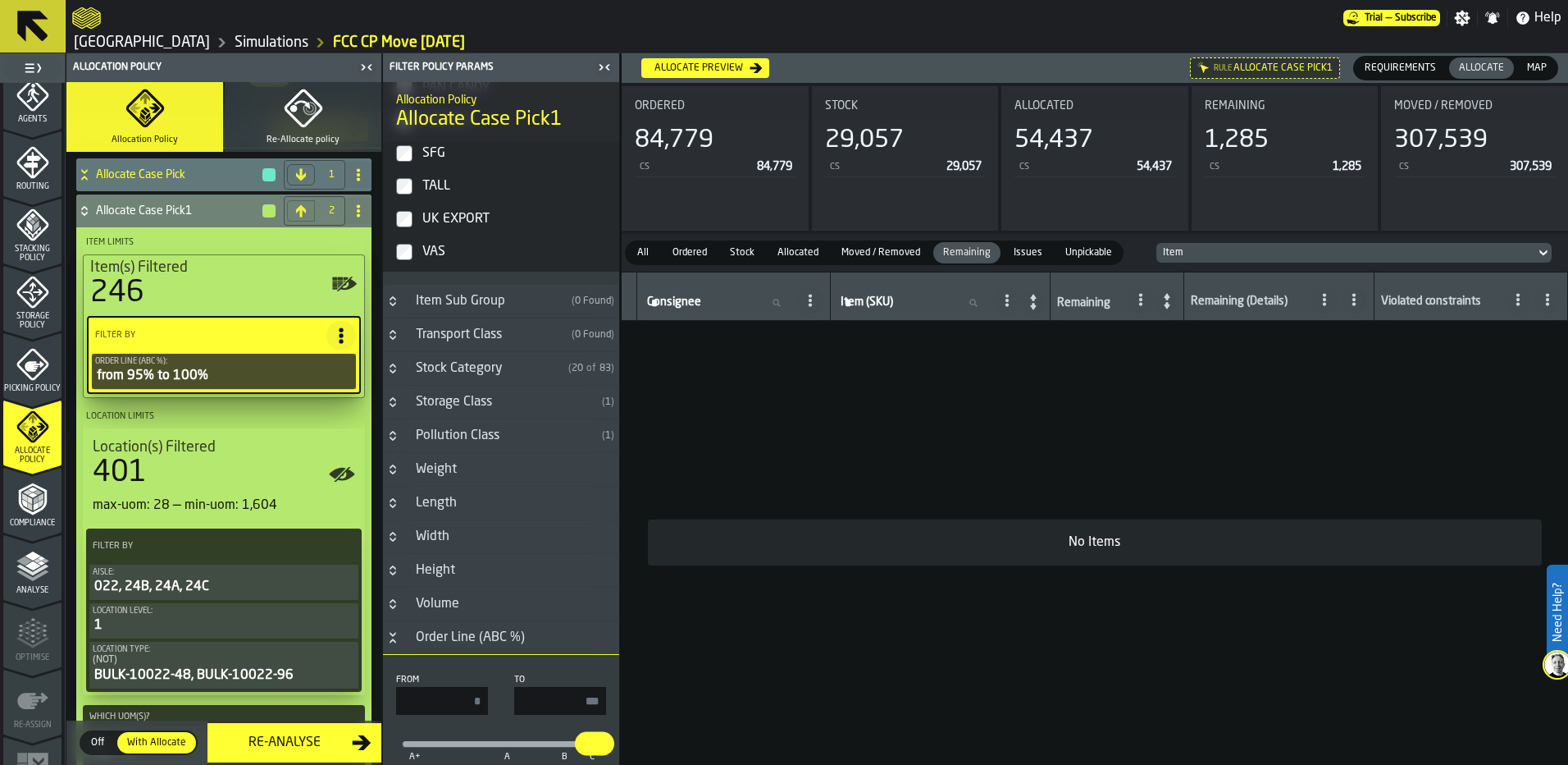
click at [234, 43] on link "Simulations" at bounding box center [271, 42] width 74 height 18
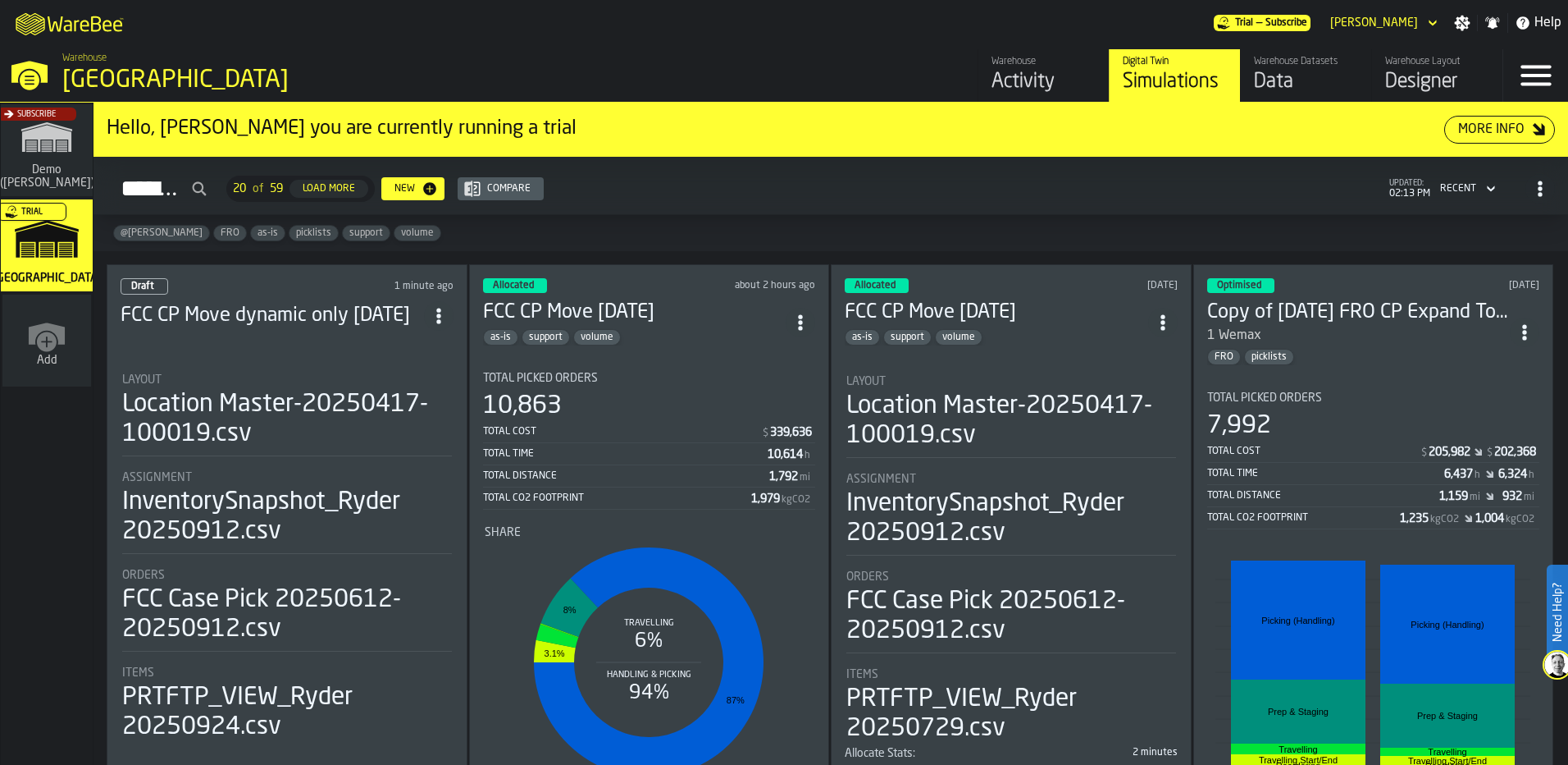
click at [351, 324] on h3 "FCC CP Move dynamic only 9/24/25" at bounding box center [273, 316] width 304 height 26
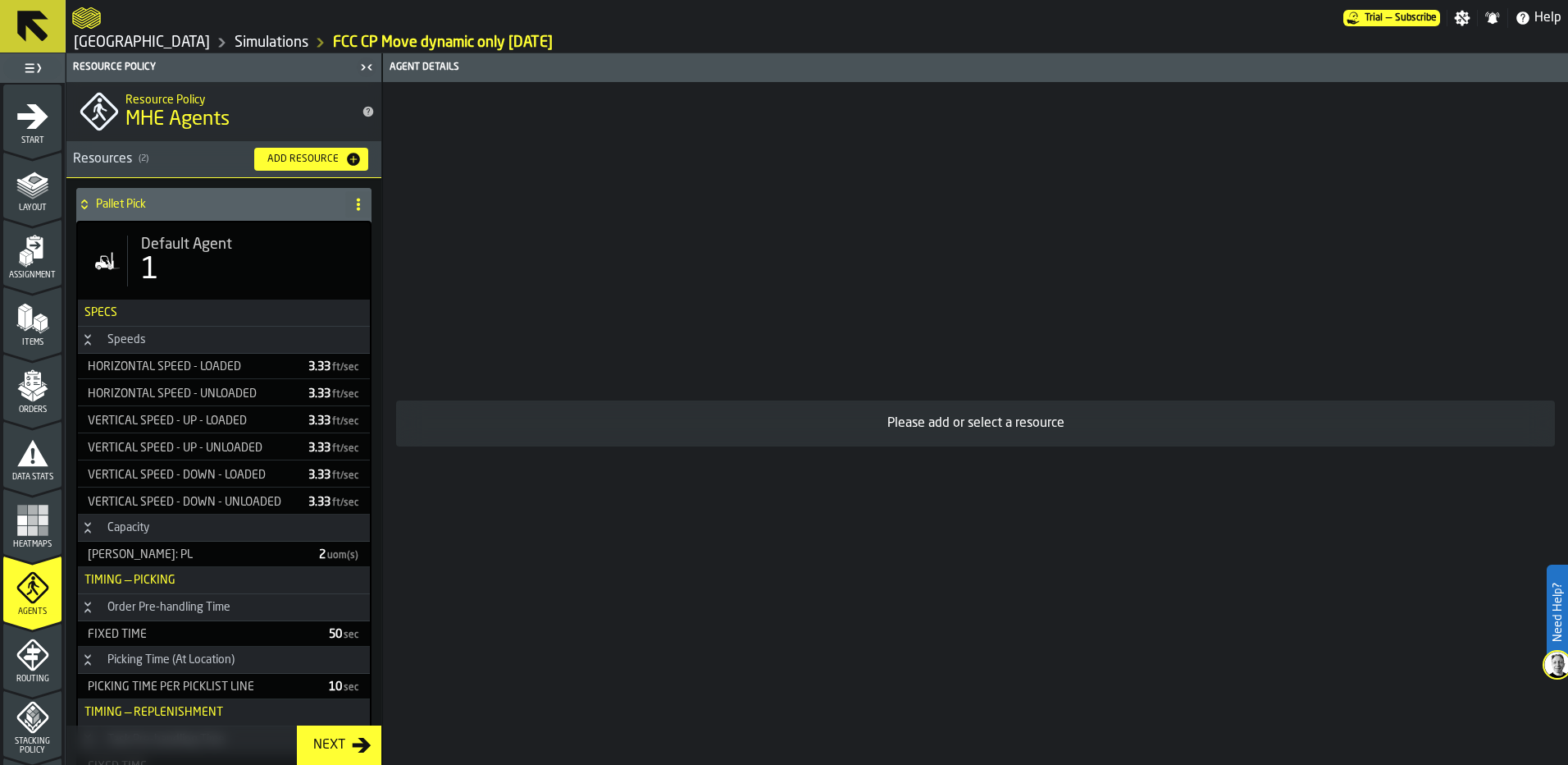
drag, startPoint x: 0, startPoint y: 1, endPoint x: 974, endPoint y: 30, distance: 974.4
click at [974, 30] on div at bounding box center [708, 19] width 1271 height 30
click at [234, 39] on link "Simulations" at bounding box center [271, 42] width 74 height 18
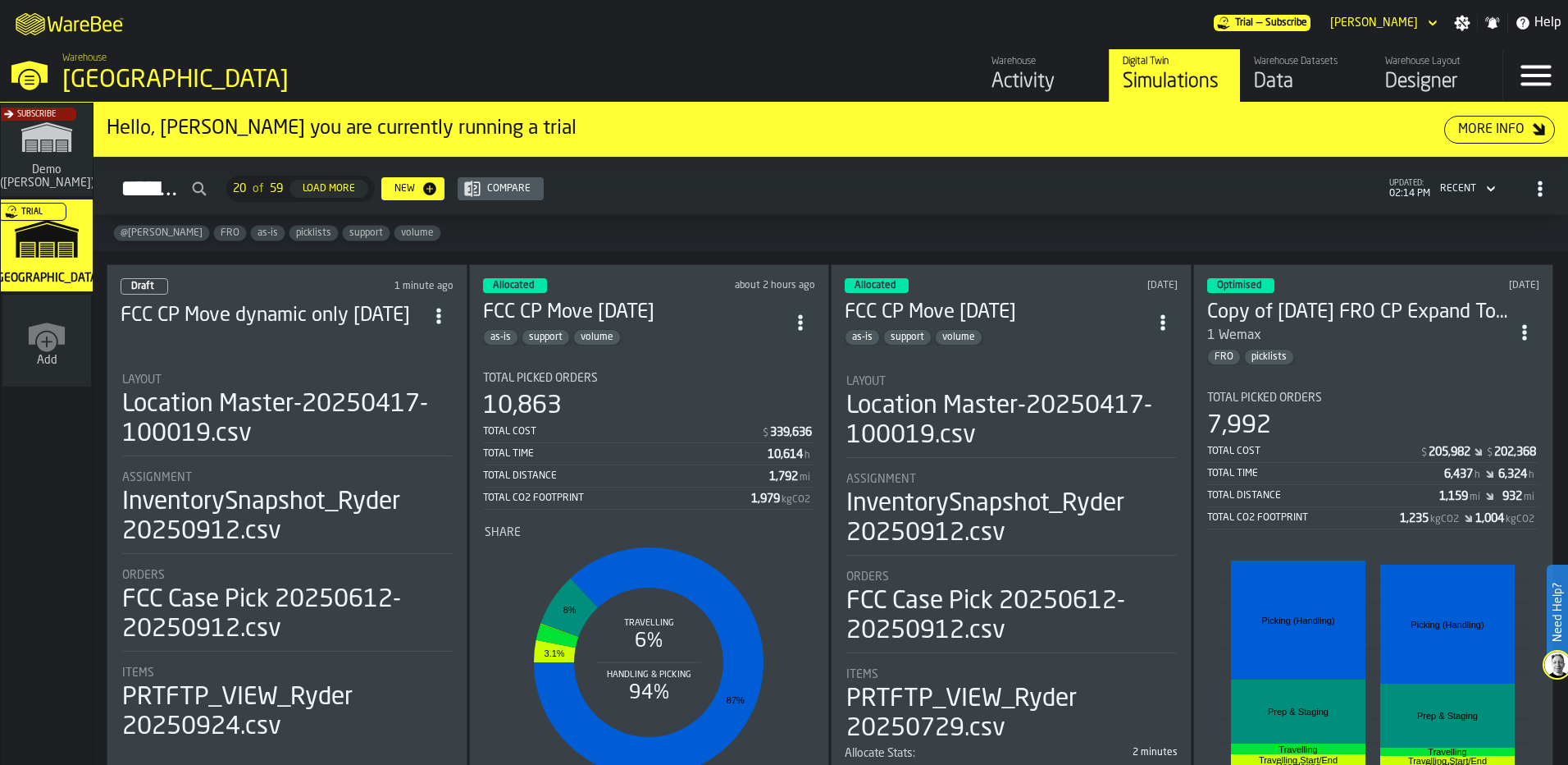
click at [1306, 82] on div "Data" at bounding box center [1306, 82] width 104 height 26
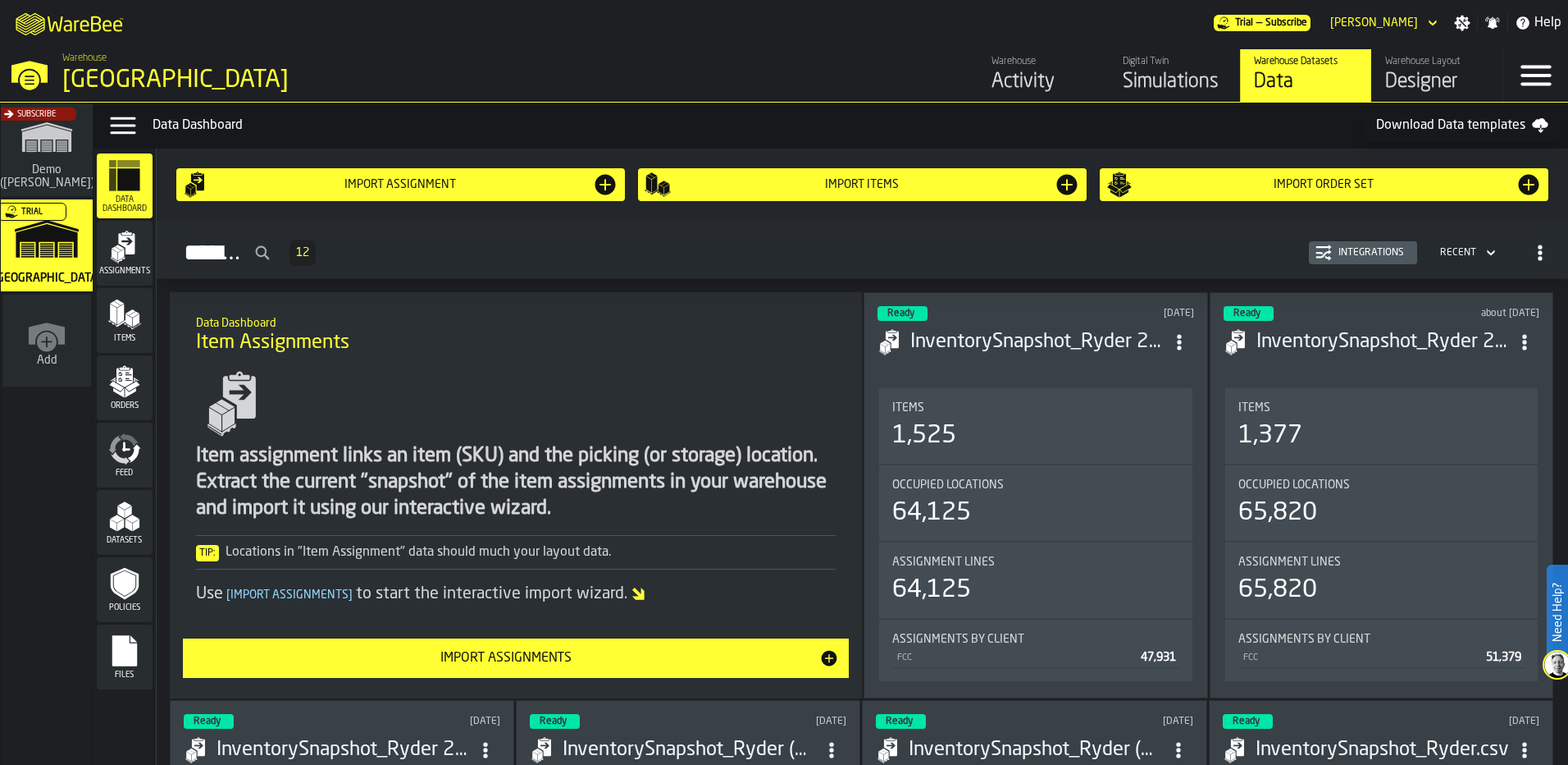
click at [103, 332] on div "Items" at bounding box center [125, 321] width 56 height 45
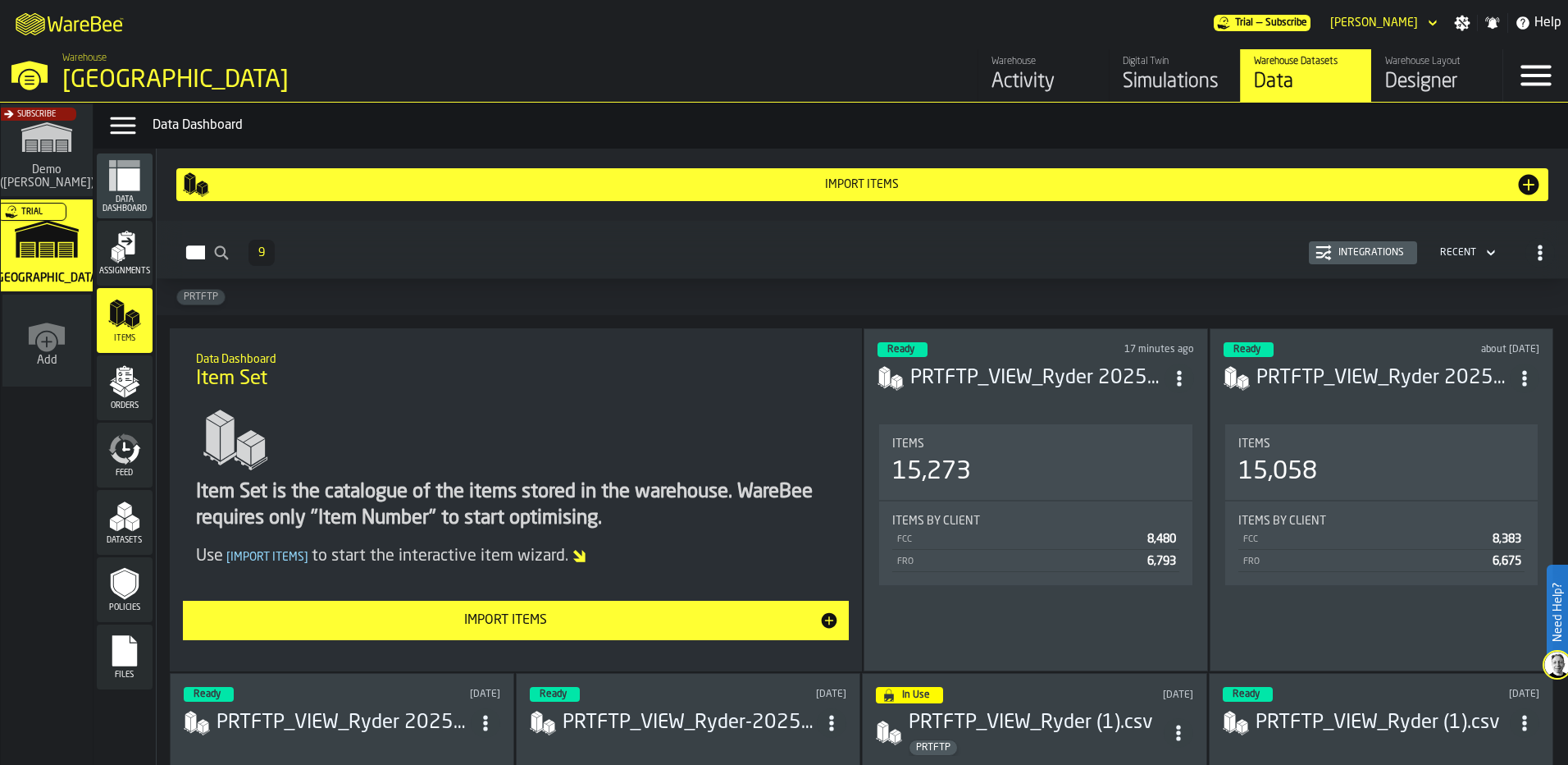
click at [1188, 380] on span "ItemListCard-DashboardItemContainer" at bounding box center [1180, 379] width 30 height 30
click at [1024, 391] on div "PRTFTP_VIEW_Ryder 20250924.csv" at bounding box center [1035, 379] width 316 height 30
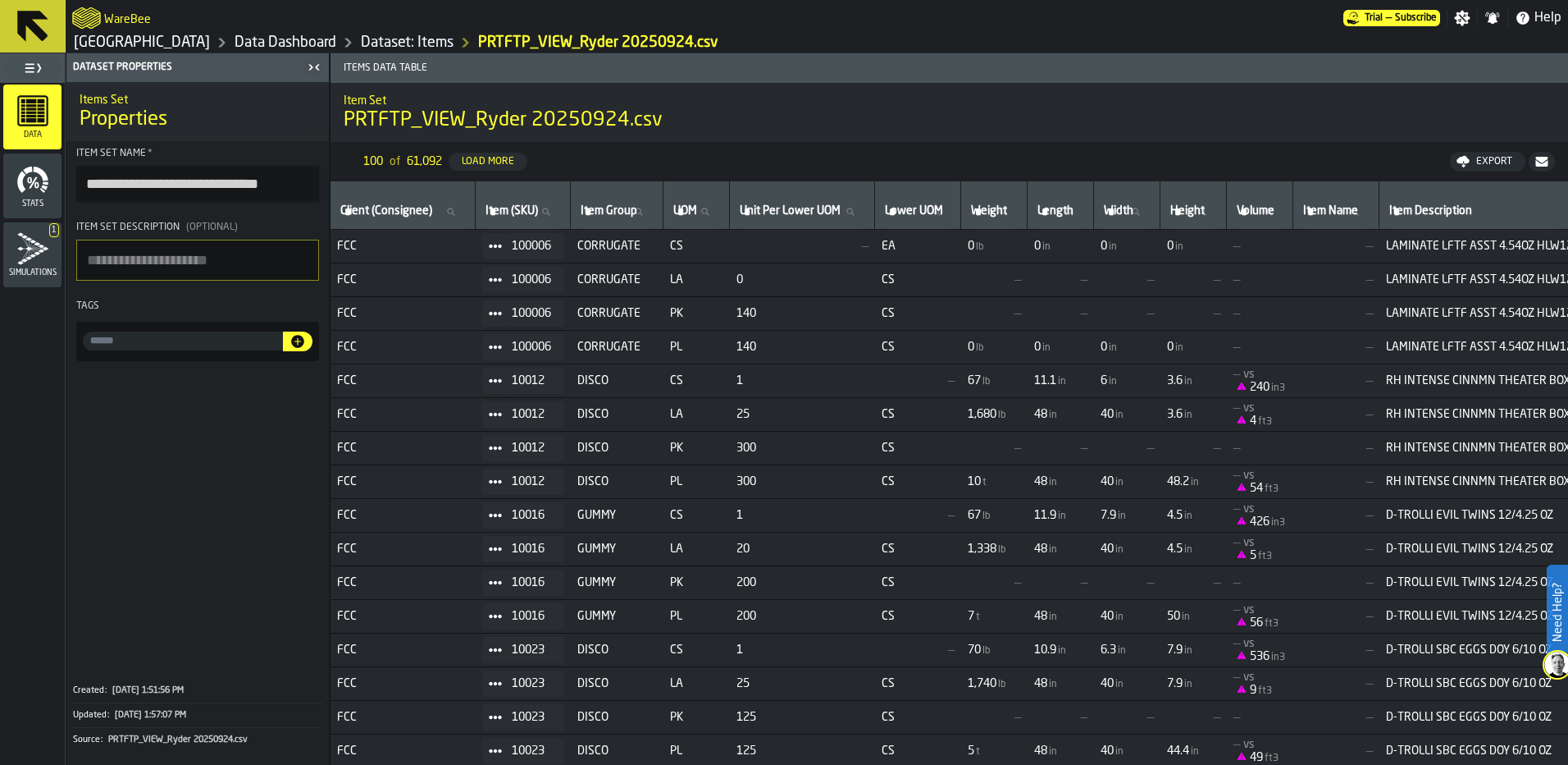
click at [550, 210] on icon at bounding box center [545, 212] width 10 height 10
click at [560, 210] on input "Item (SKU) Item (SKU)" at bounding box center [523, 211] width 82 height 22
type input "*"
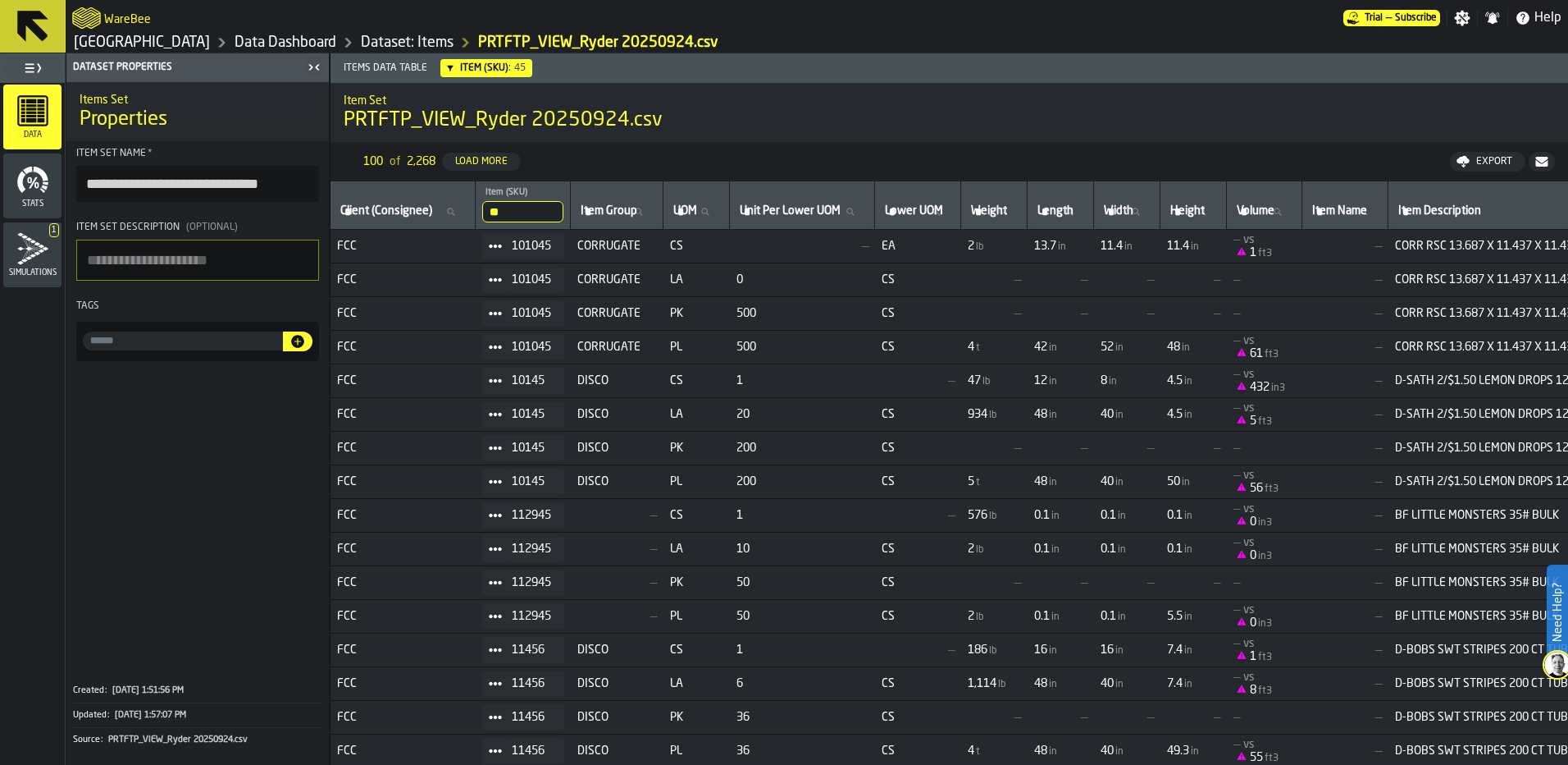
click at [525, 202] on input "**" at bounding box center [523, 211] width 82 height 22
type input "****"
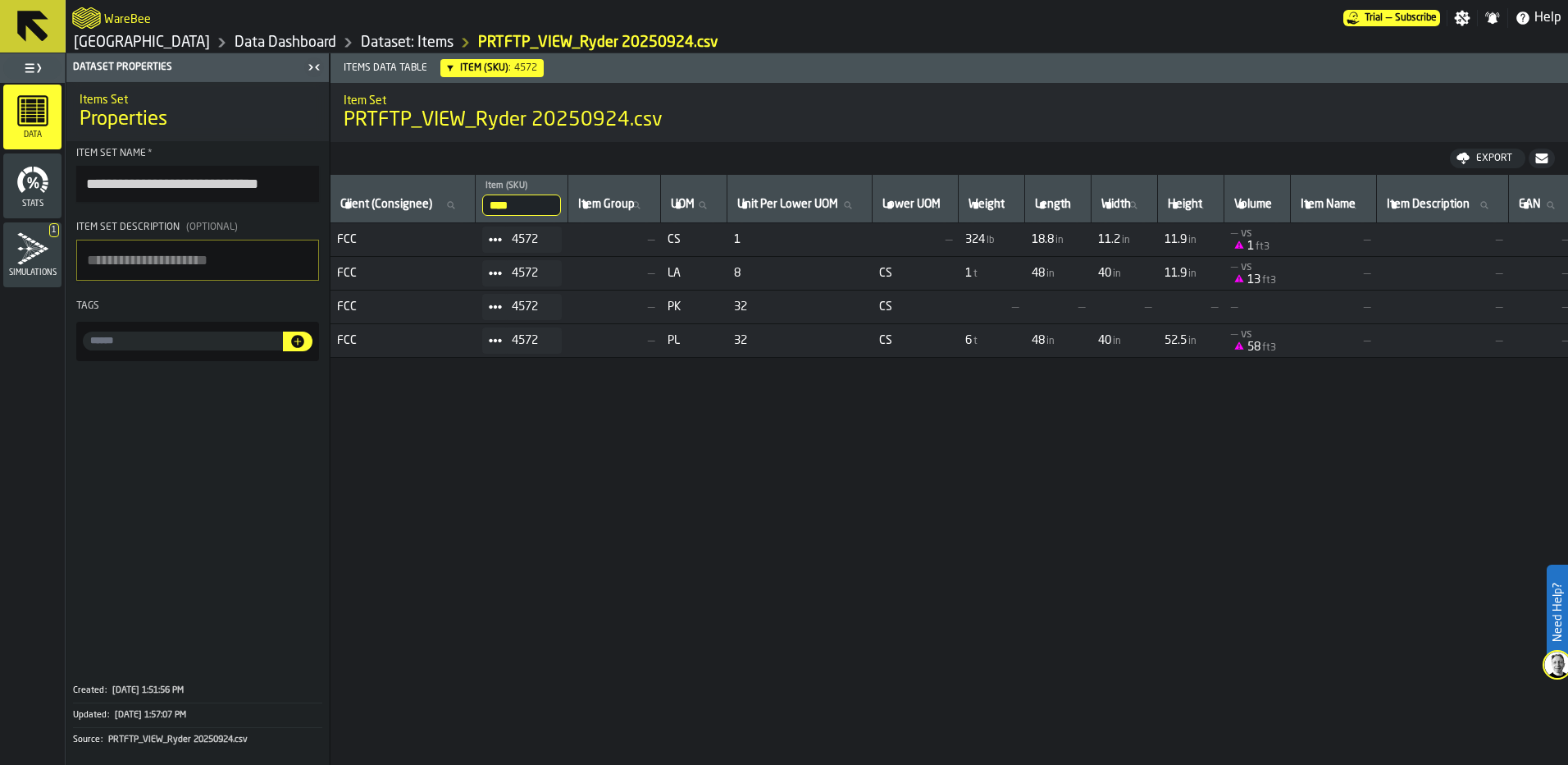
click at [361, 35] on link "Dataset: Items" at bounding box center [407, 42] width 93 height 18
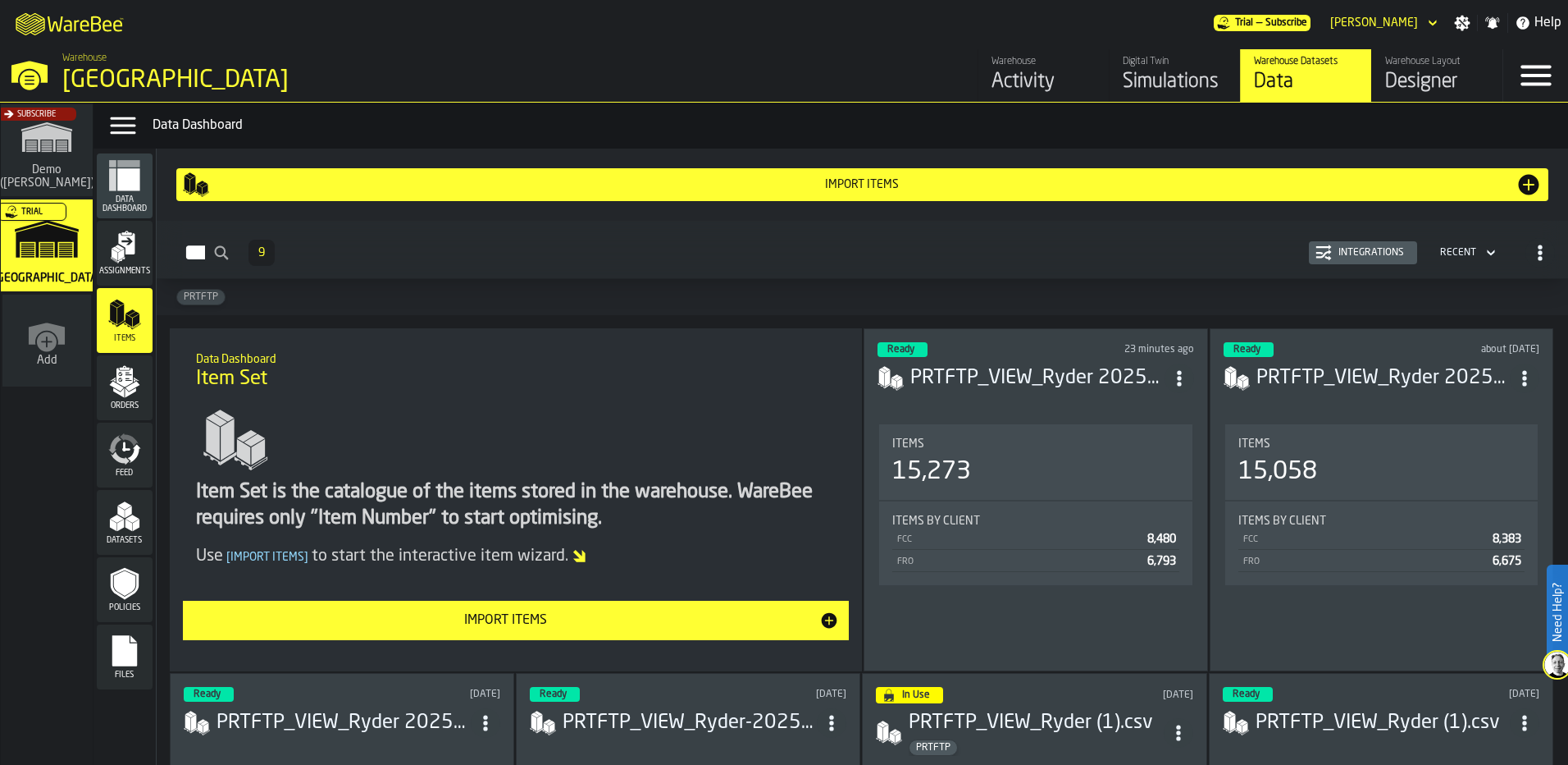
click at [478, 634] on button "Import Items" at bounding box center [515, 621] width 666 height 39
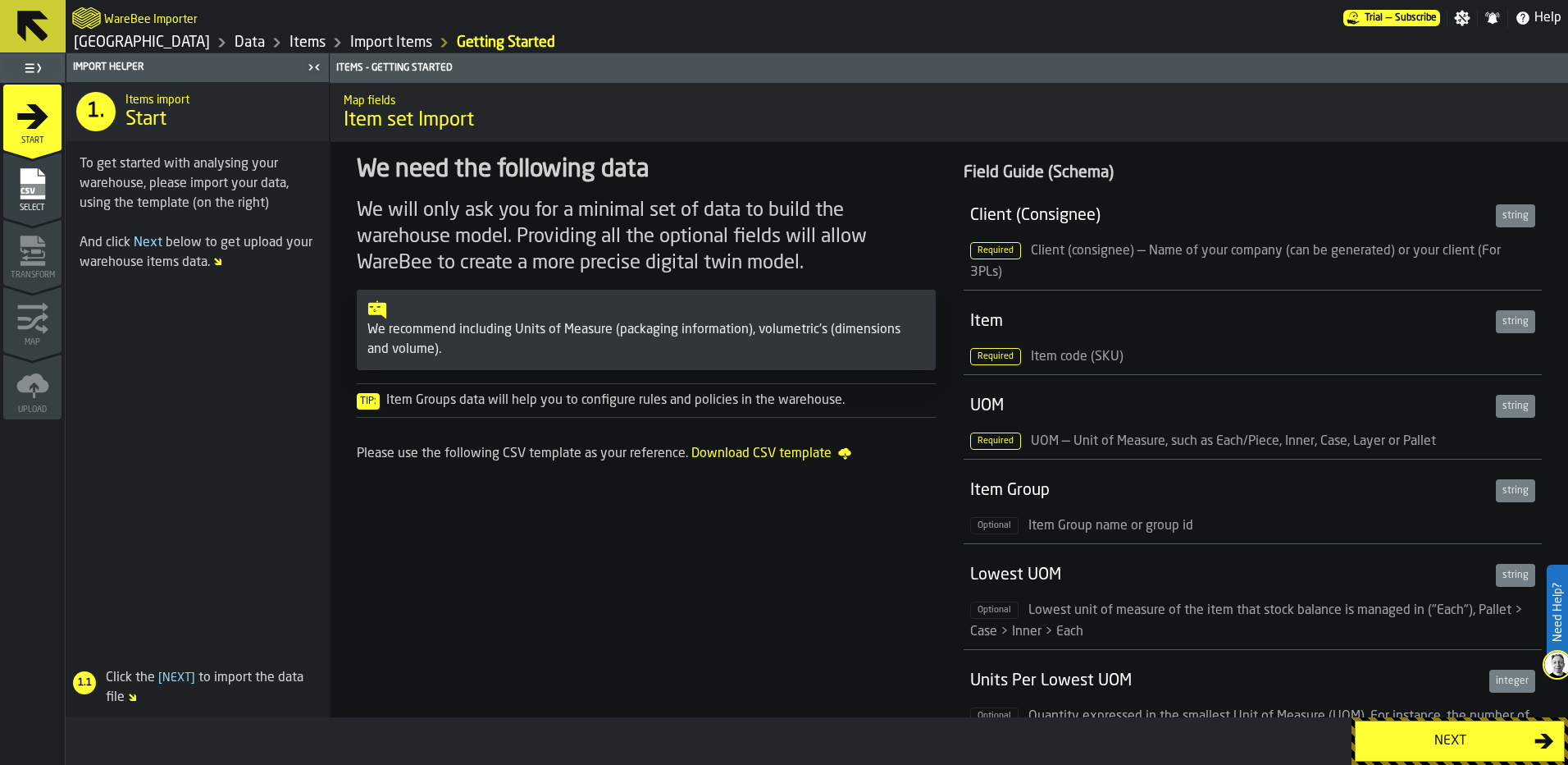
click at [1452, 733] on div "Next" at bounding box center [1450, 741] width 169 height 20
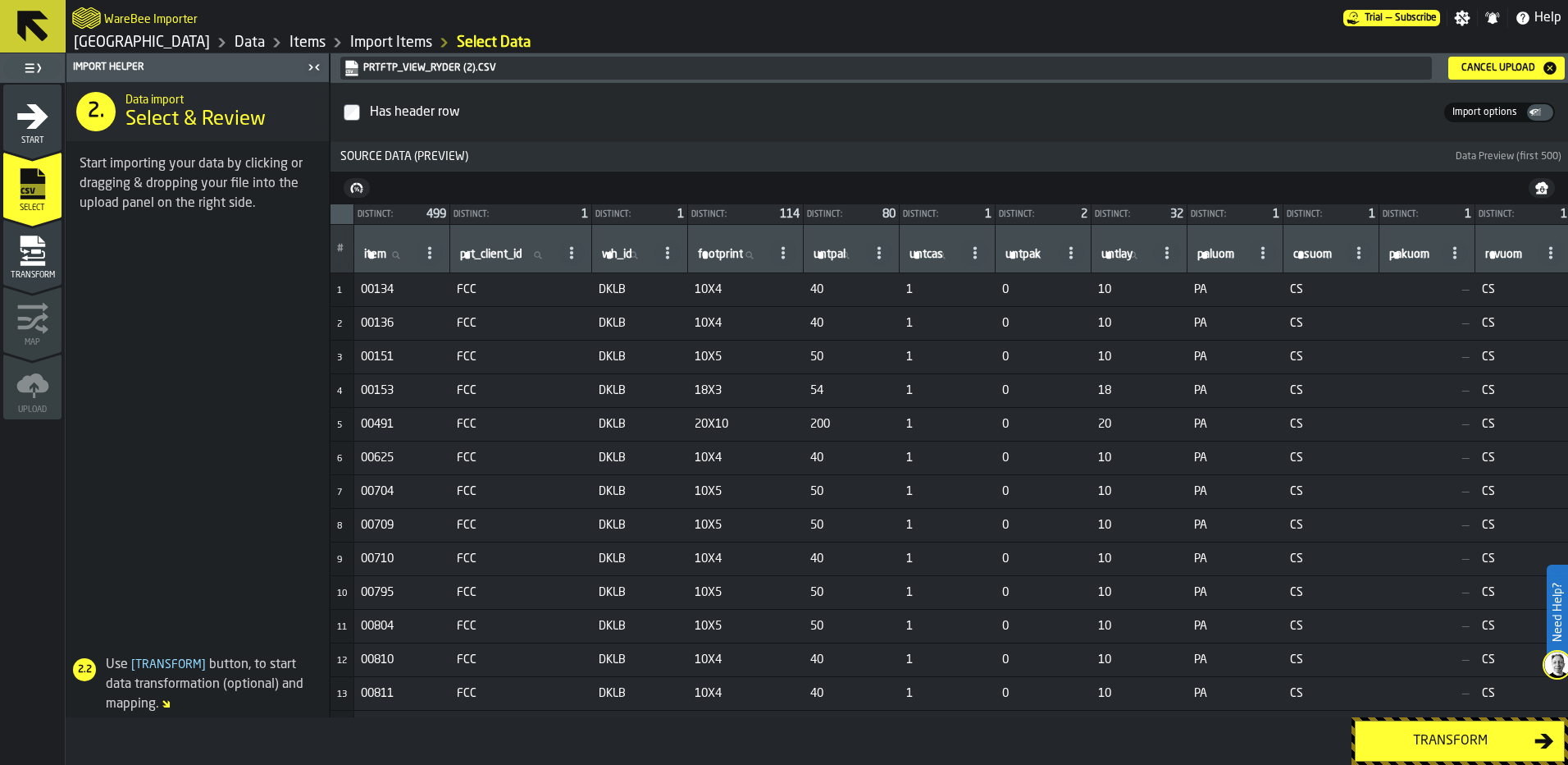
click at [1496, 739] on div "Transform" at bounding box center [1450, 741] width 169 height 20
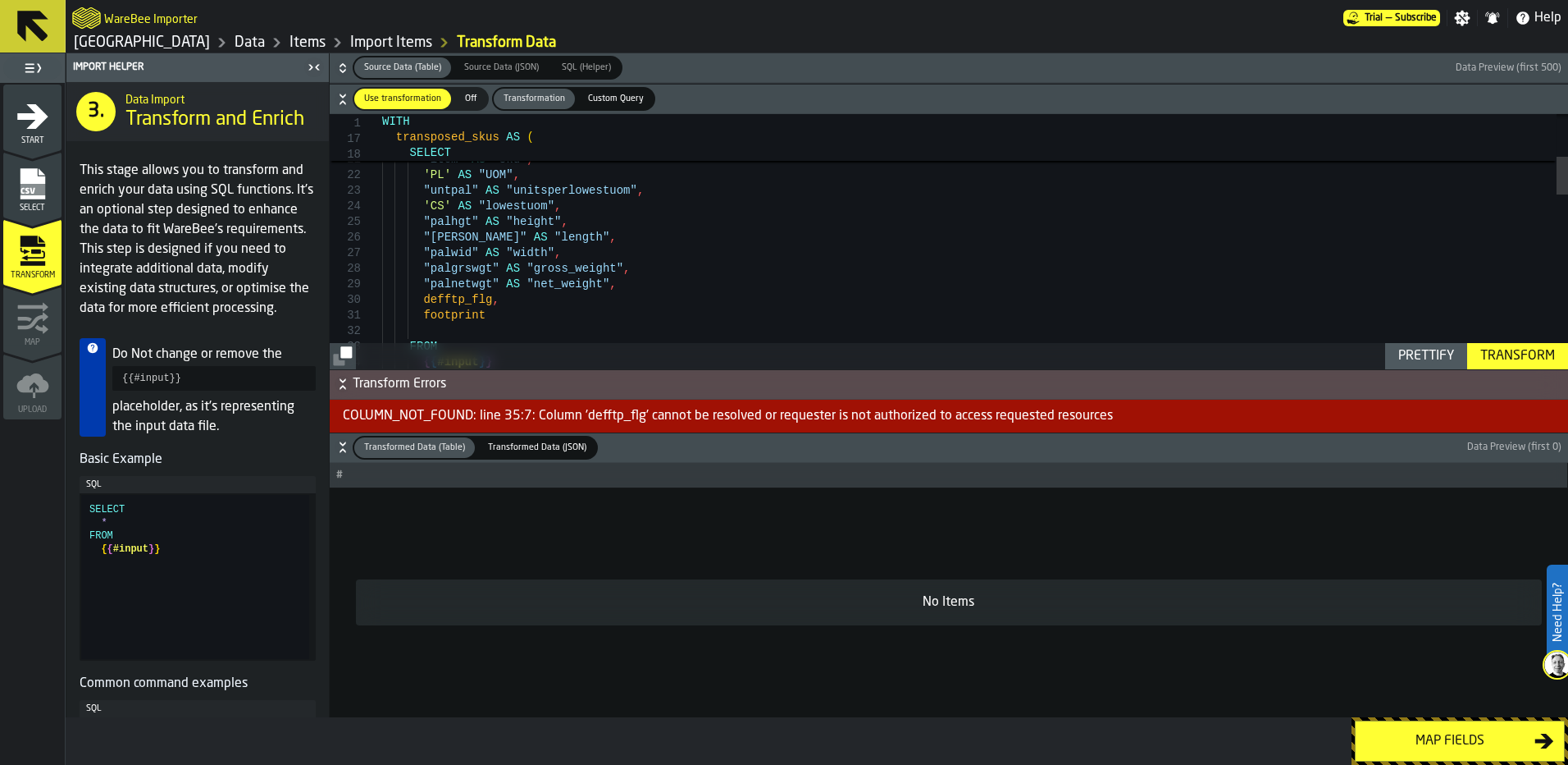
click at [18, 190] on icon "menu Select" at bounding box center [33, 184] width 33 height 33
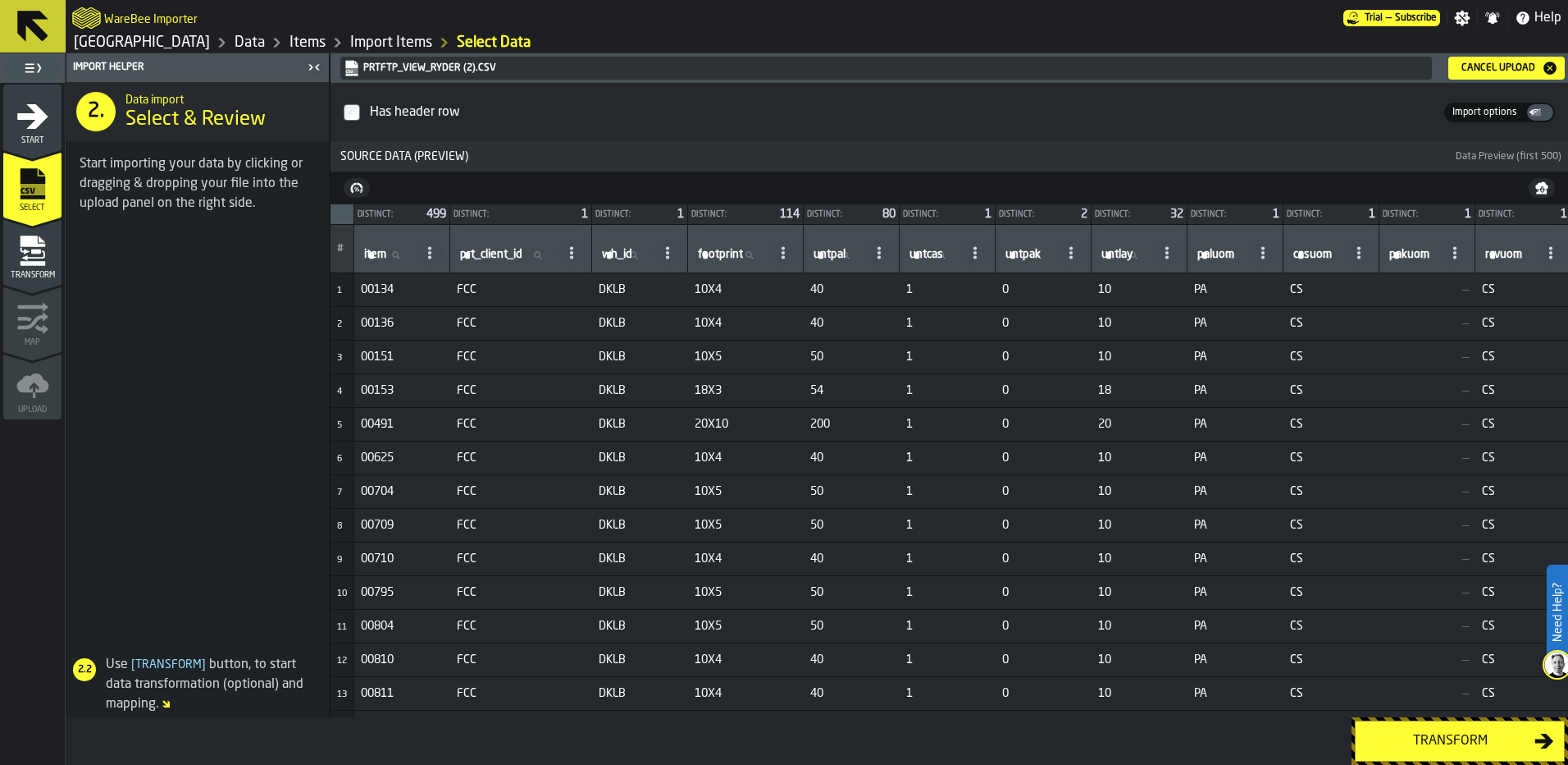
click at [1537, 56] on button "Cancel Upload" at bounding box center [1506, 68] width 116 height 23
click at [1486, 733] on div "Transform" at bounding box center [1450, 741] width 169 height 20
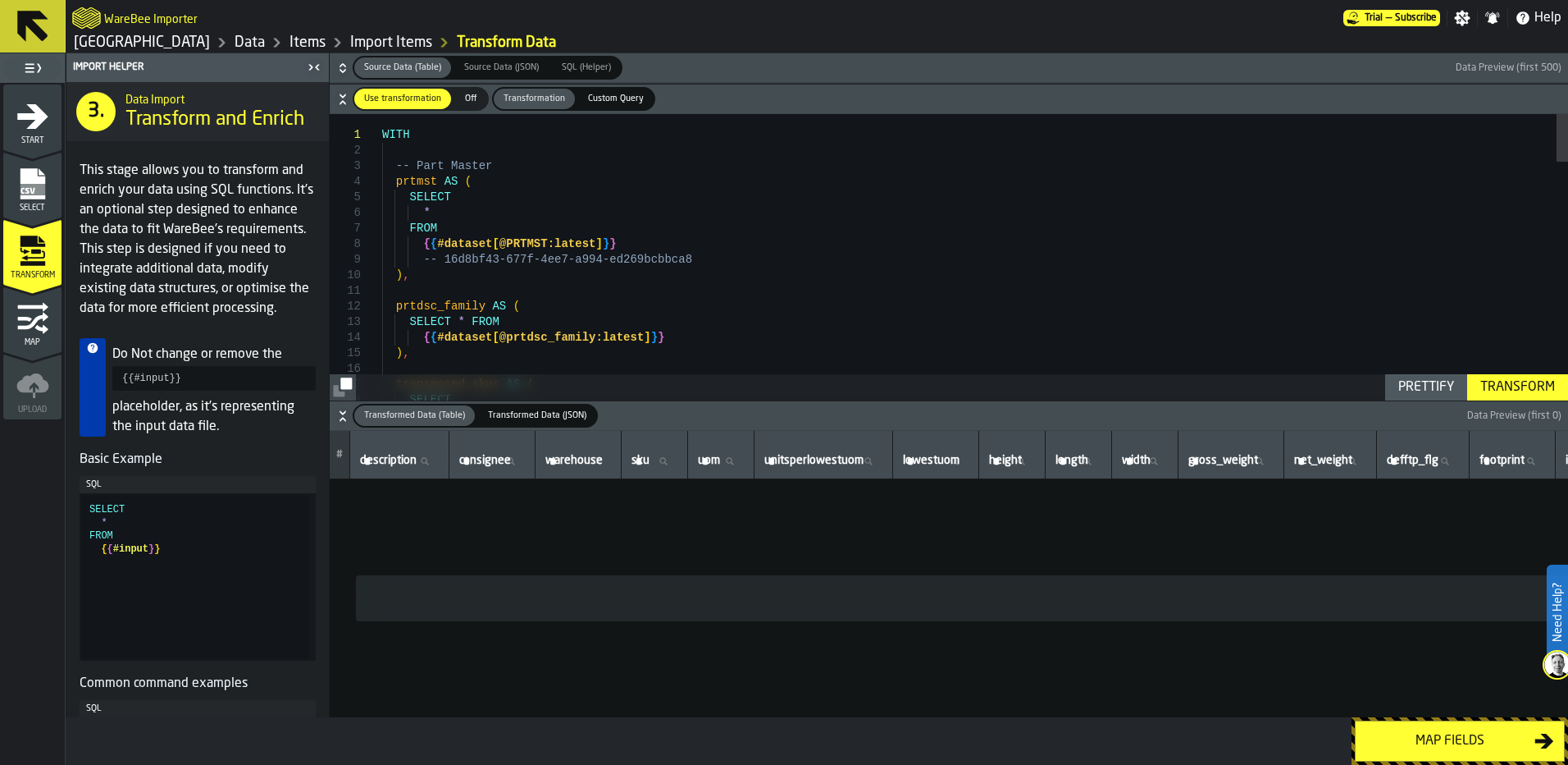
click at [1489, 380] on div "Transform" at bounding box center [1518, 387] width 88 height 20
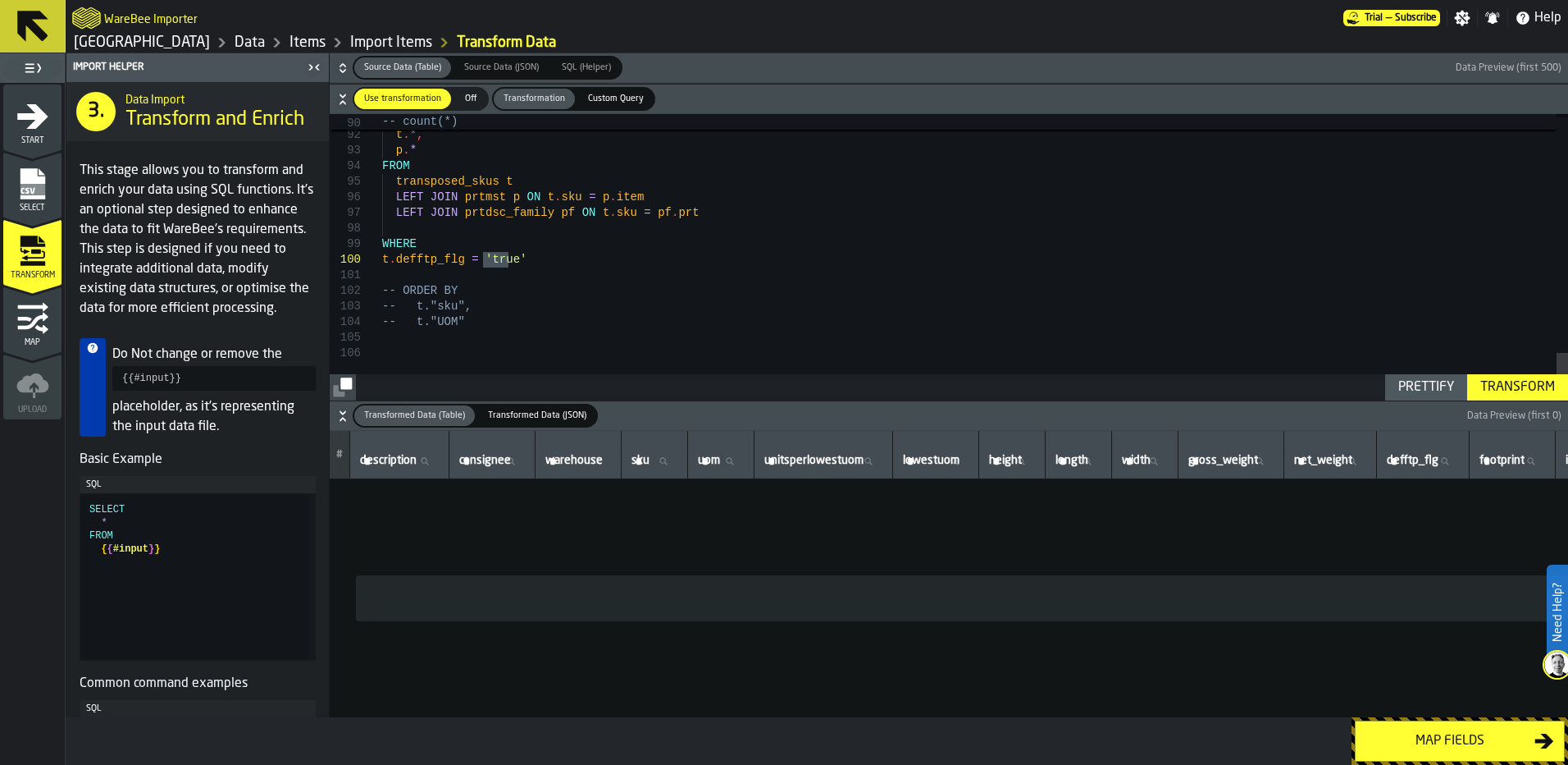
drag, startPoint x: 509, startPoint y: 260, endPoint x: 485, endPoint y: 258, distance: 24.1
type textarea "**********"
click at [1494, 376] on button "Transform" at bounding box center [1518, 387] width 101 height 26
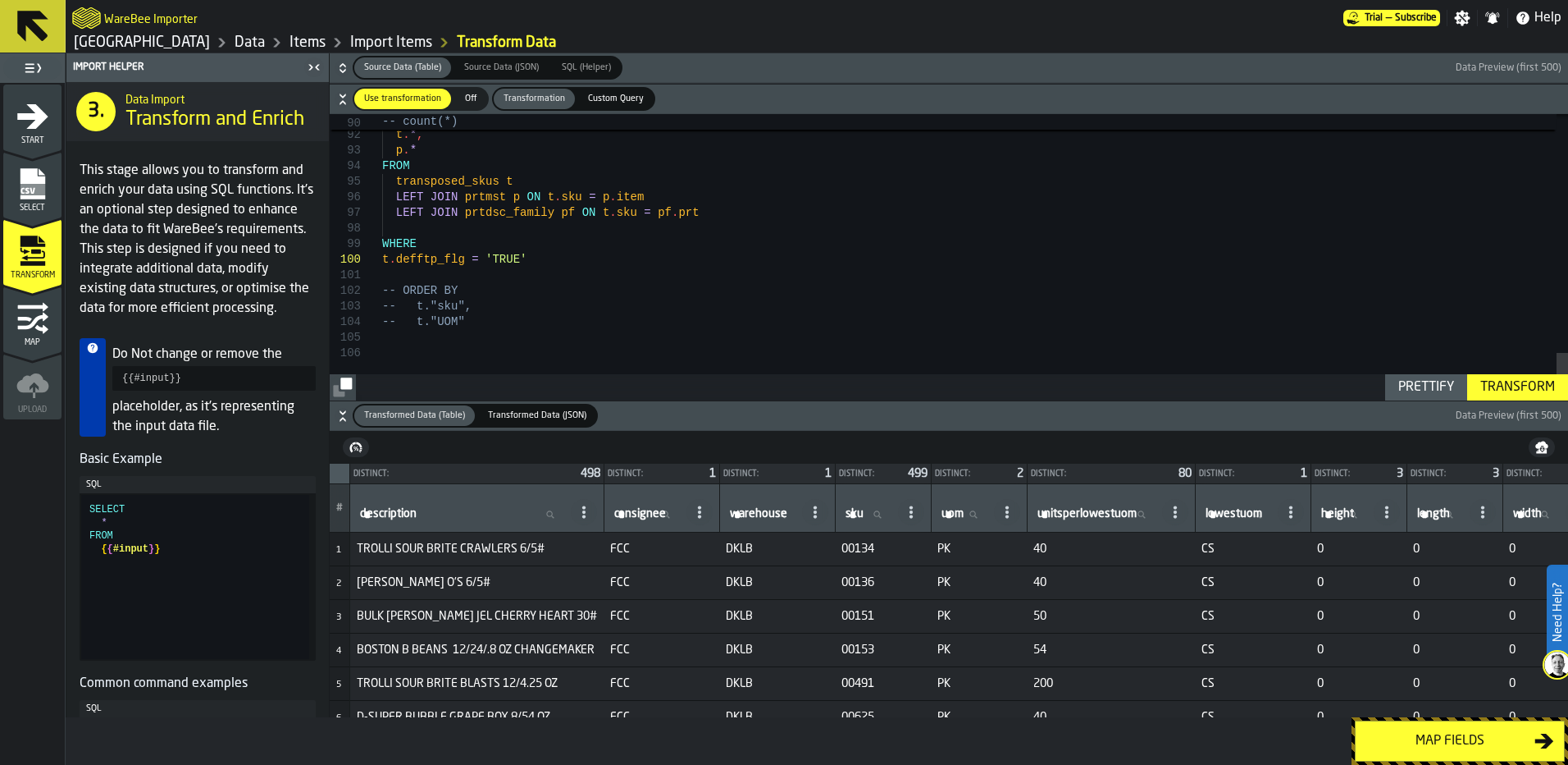
click at [1434, 745] on div "Map fields" at bounding box center [1450, 741] width 169 height 20
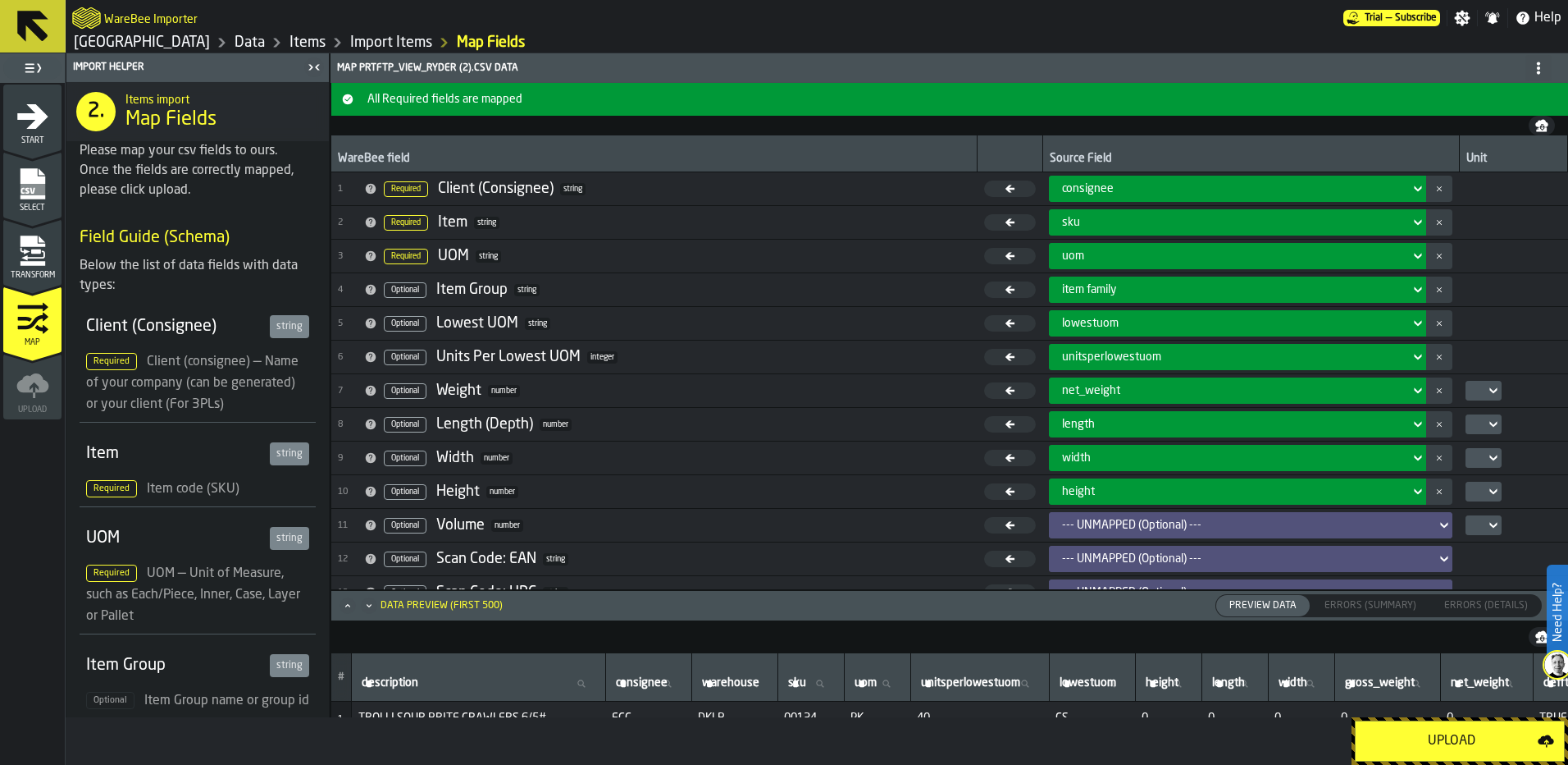
click at [1433, 745] on div "Upload" at bounding box center [1452, 741] width 172 height 20
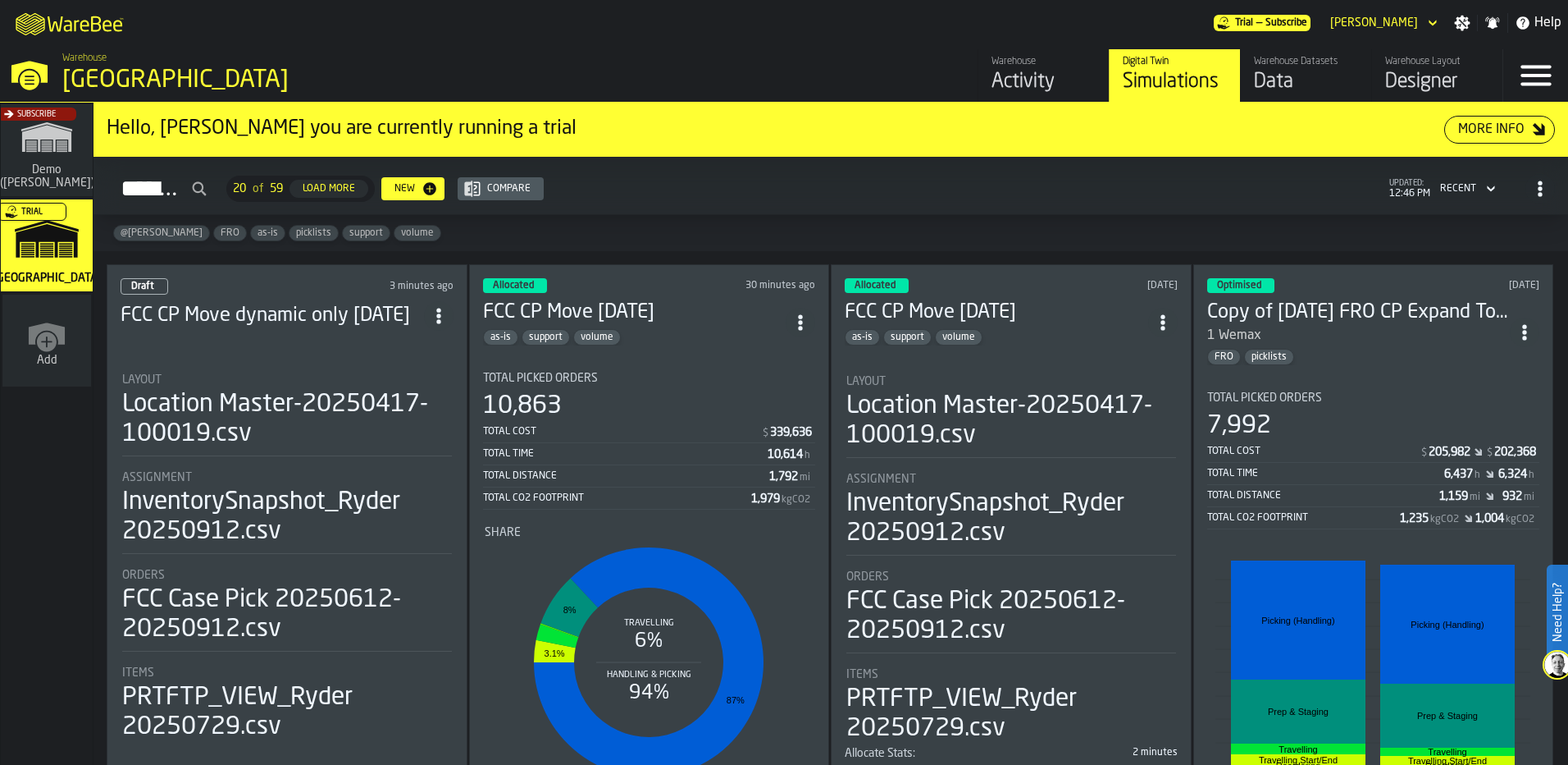
click at [1271, 77] on div "Data" at bounding box center [1306, 82] width 104 height 26
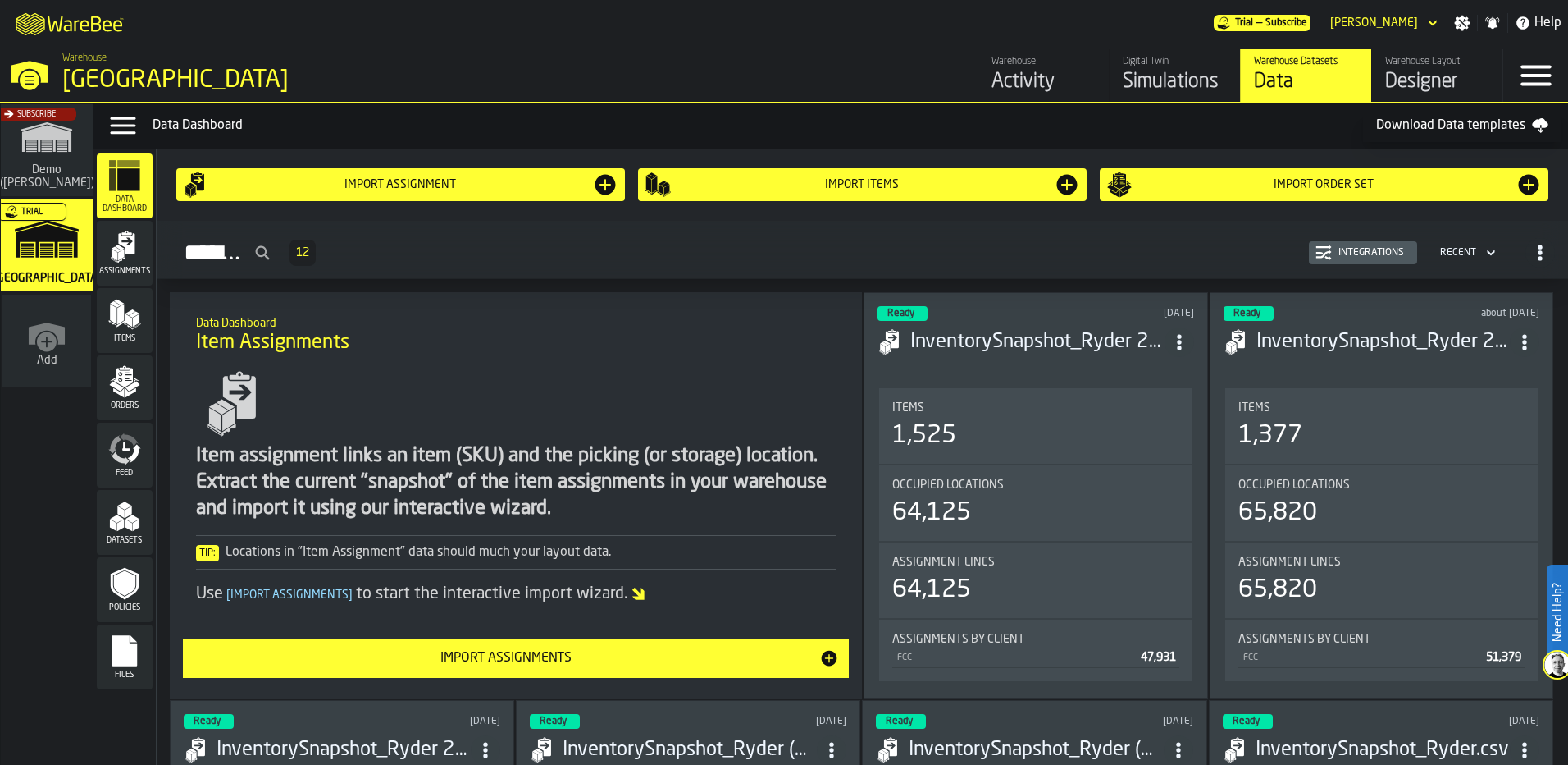
click at [758, 187] on div "Import Items" at bounding box center [862, 185] width 383 height 13
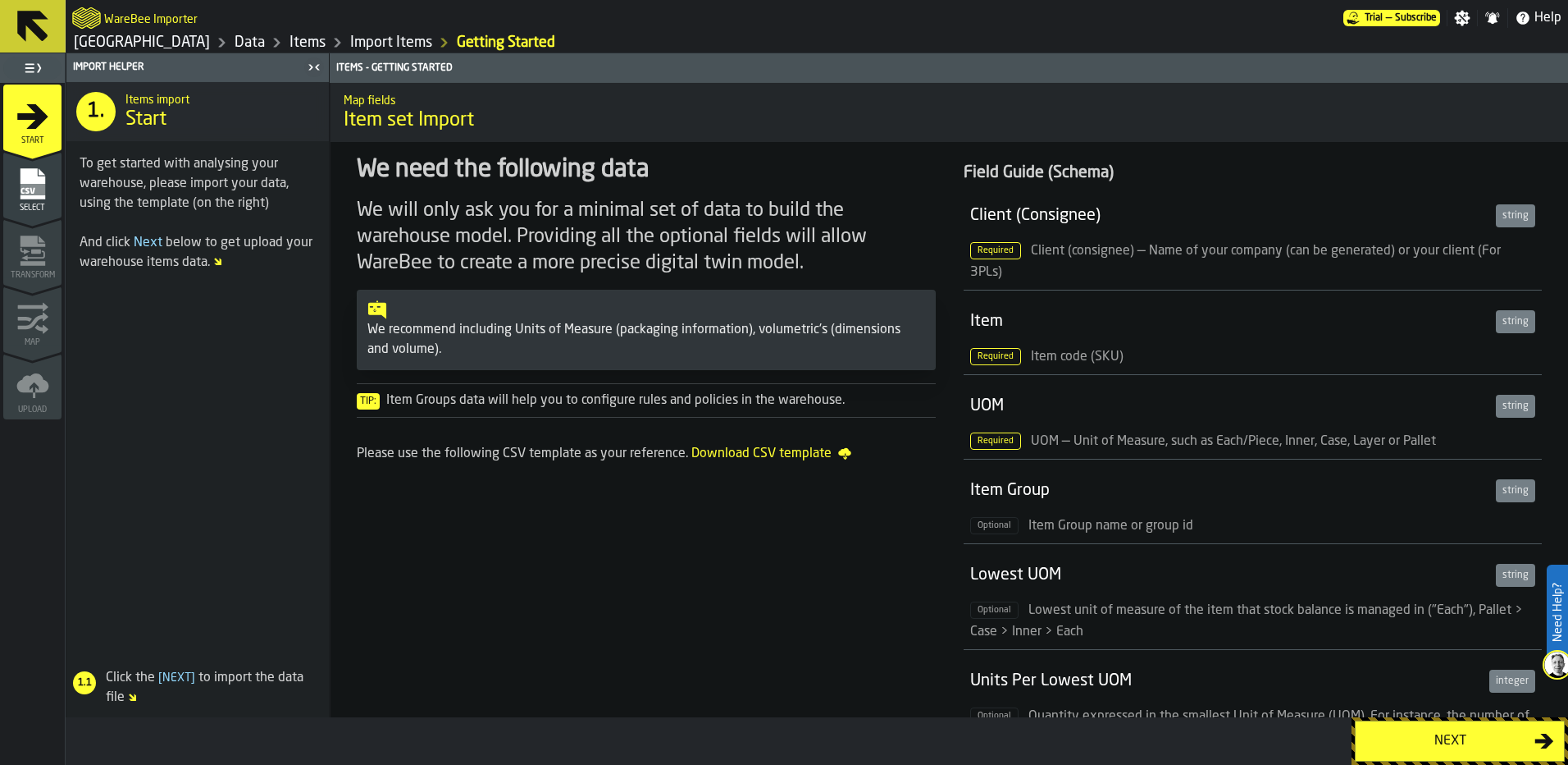
click at [351, 40] on link "Import Items" at bounding box center [392, 42] width 82 height 18
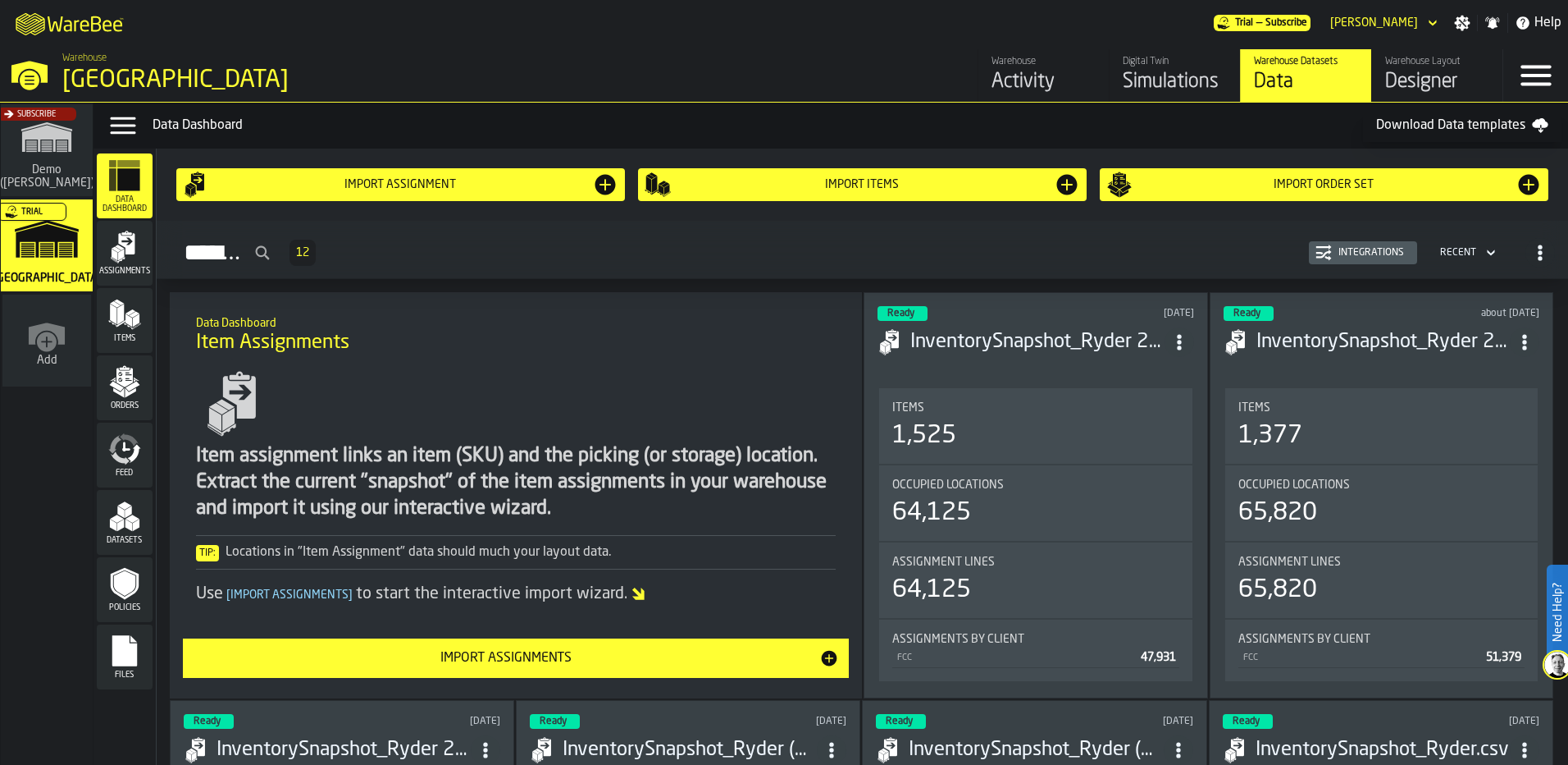
click at [102, 262] on div "Assignments" at bounding box center [125, 253] width 56 height 45
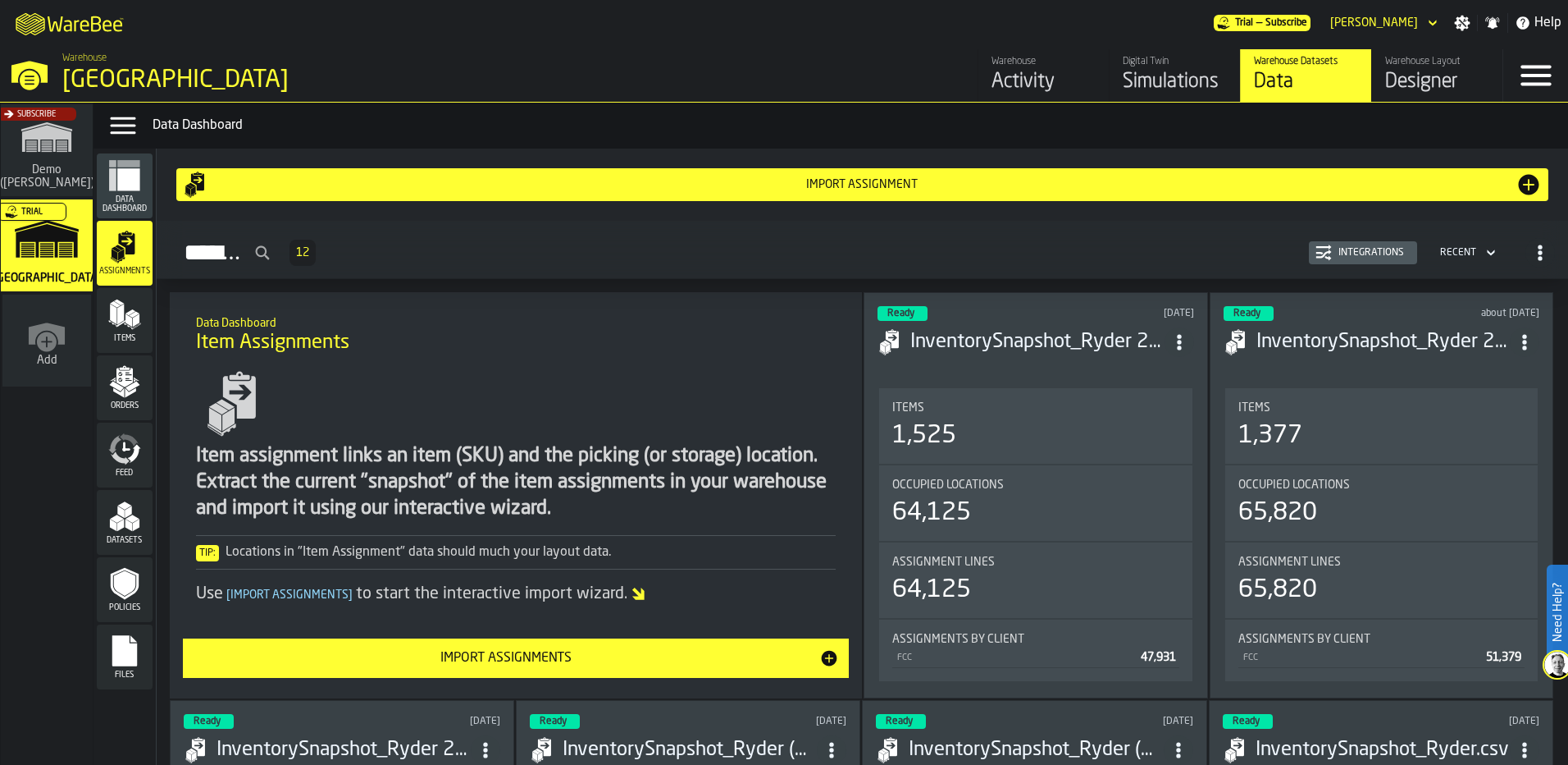
click at [129, 314] on polygon "menu Items" at bounding box center [130, 312] width 10 height 6
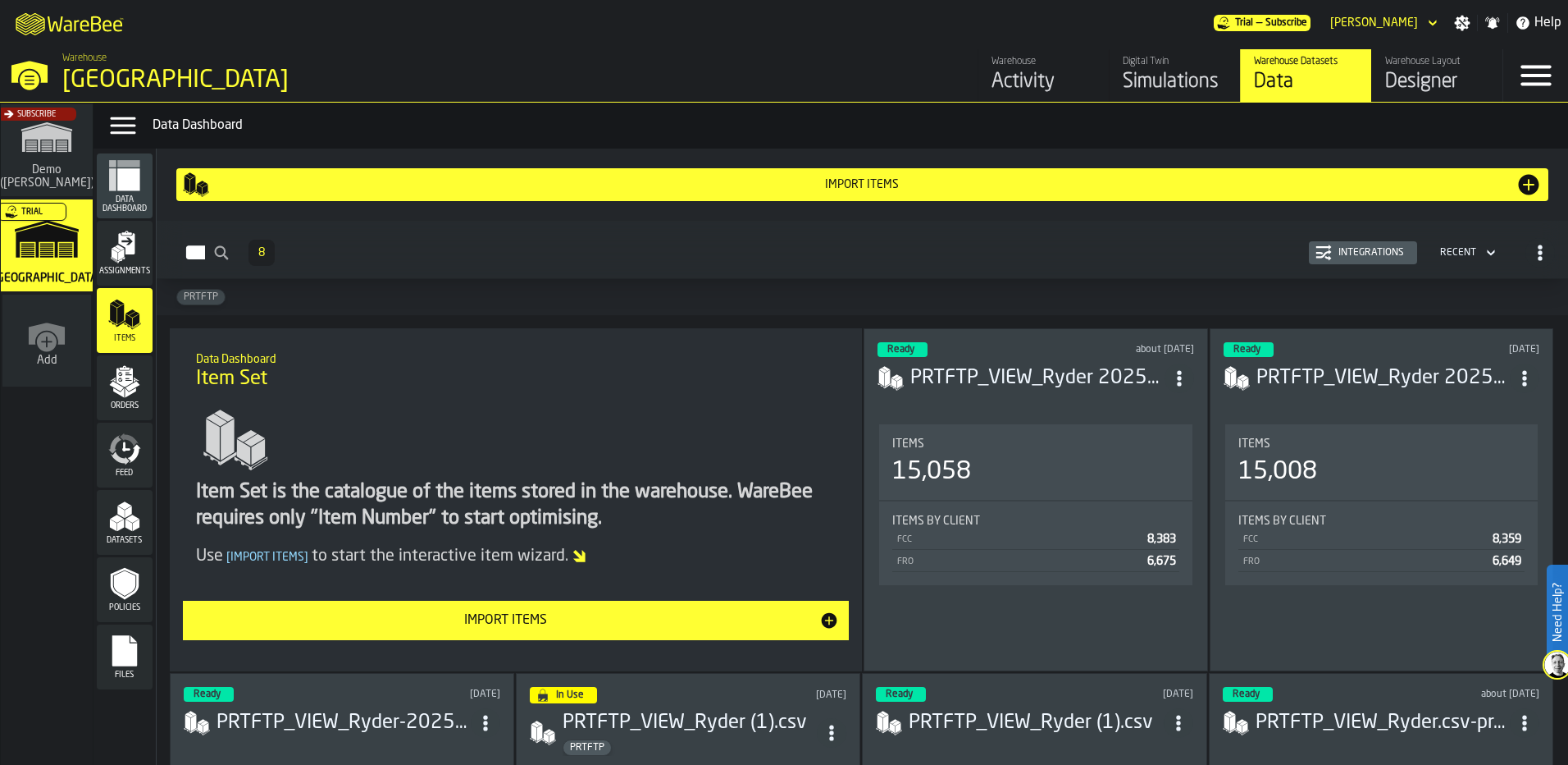
click at [115, 414] on div "Orders" at bounding box center [125, 387] width 56 height 65
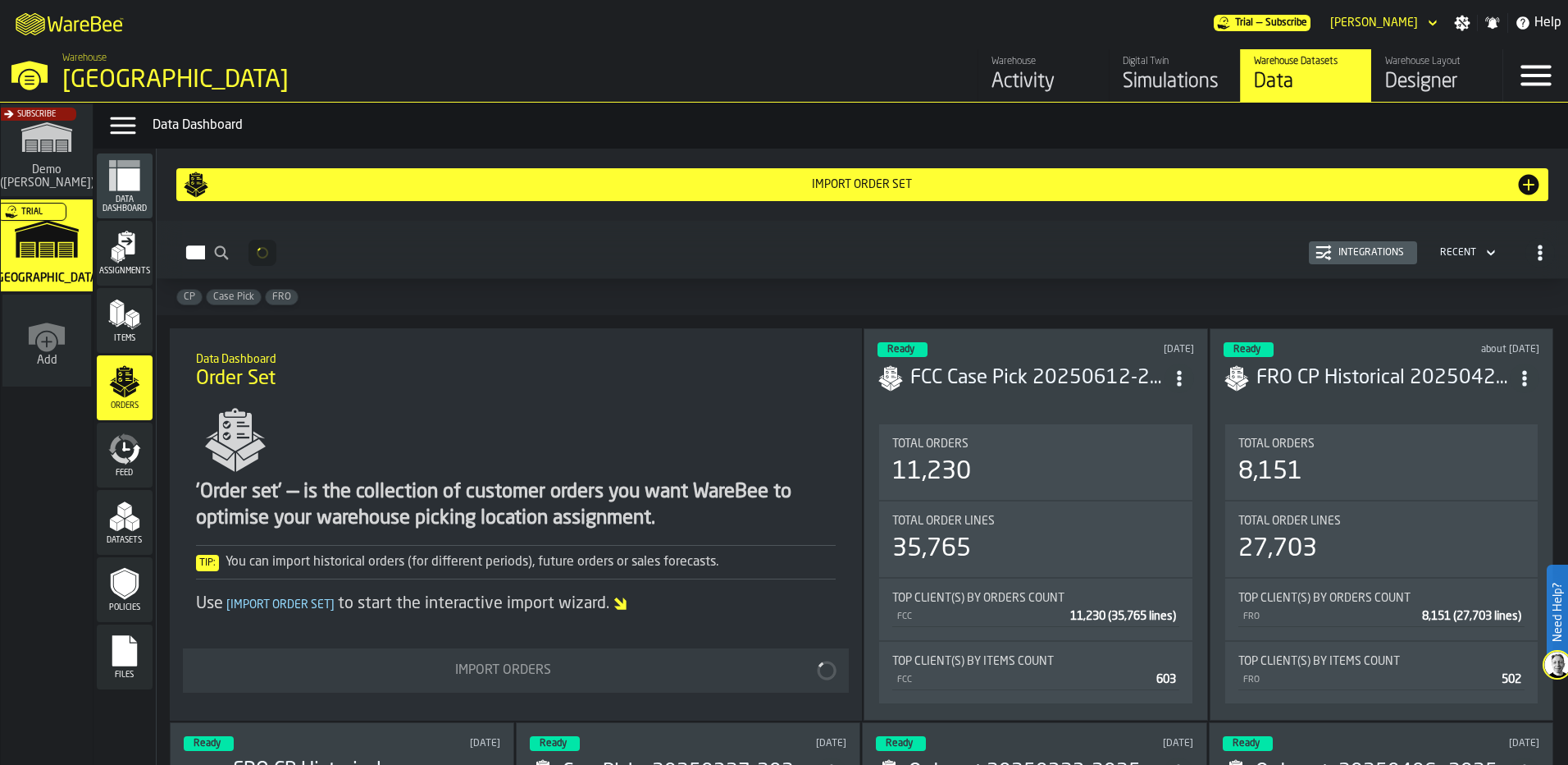
click at [117, 528] on polygon "menu Datasets" at bounding box center [120, 525] width 7 height 12
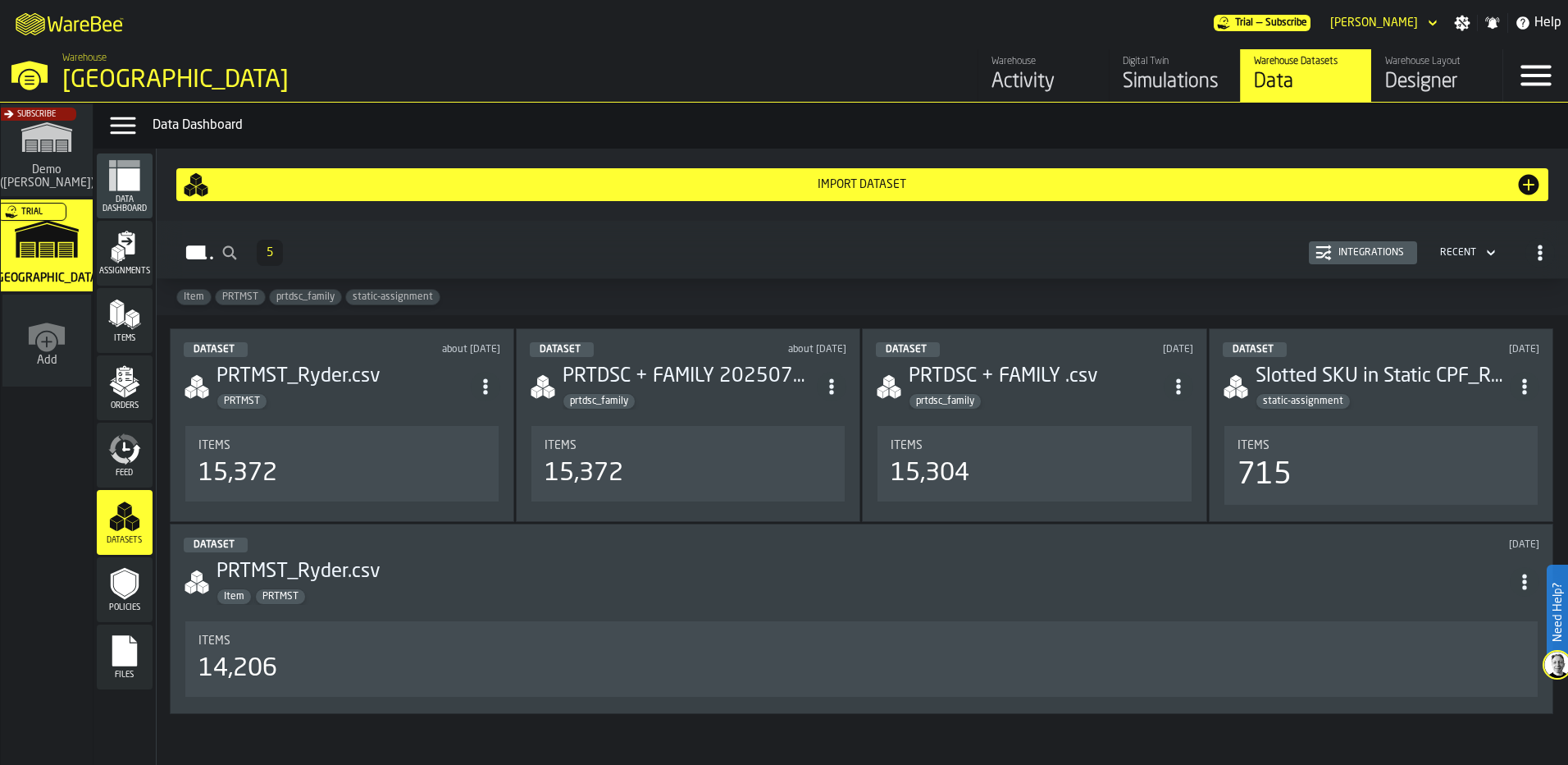
click at [857, 194] on div "Import Dataset" at bounding box center [862, 185] width 1359 height 26
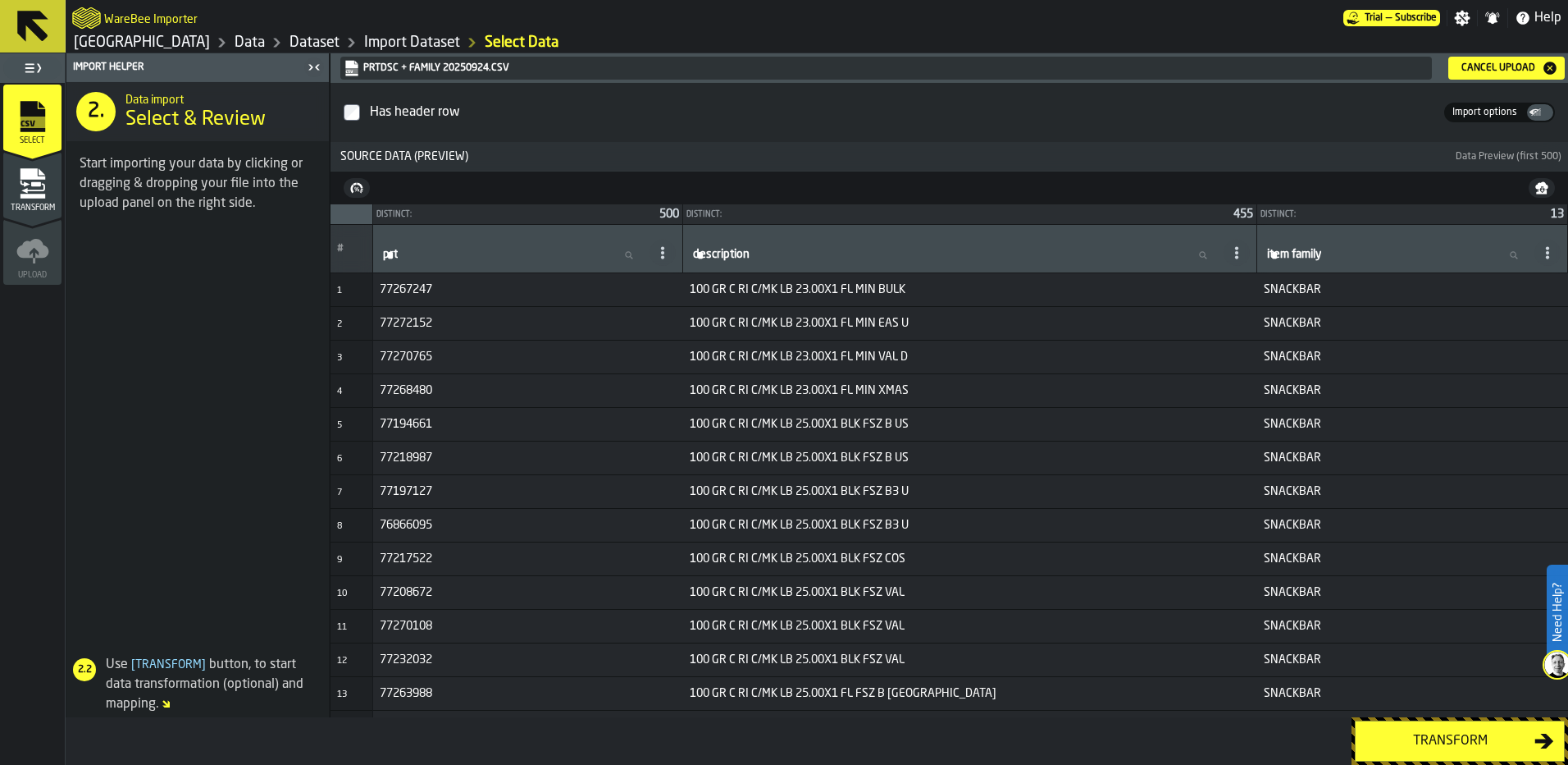
click at [1428, 736] on div "Transform" at bounding box center [1450, 741] width 169 height 20
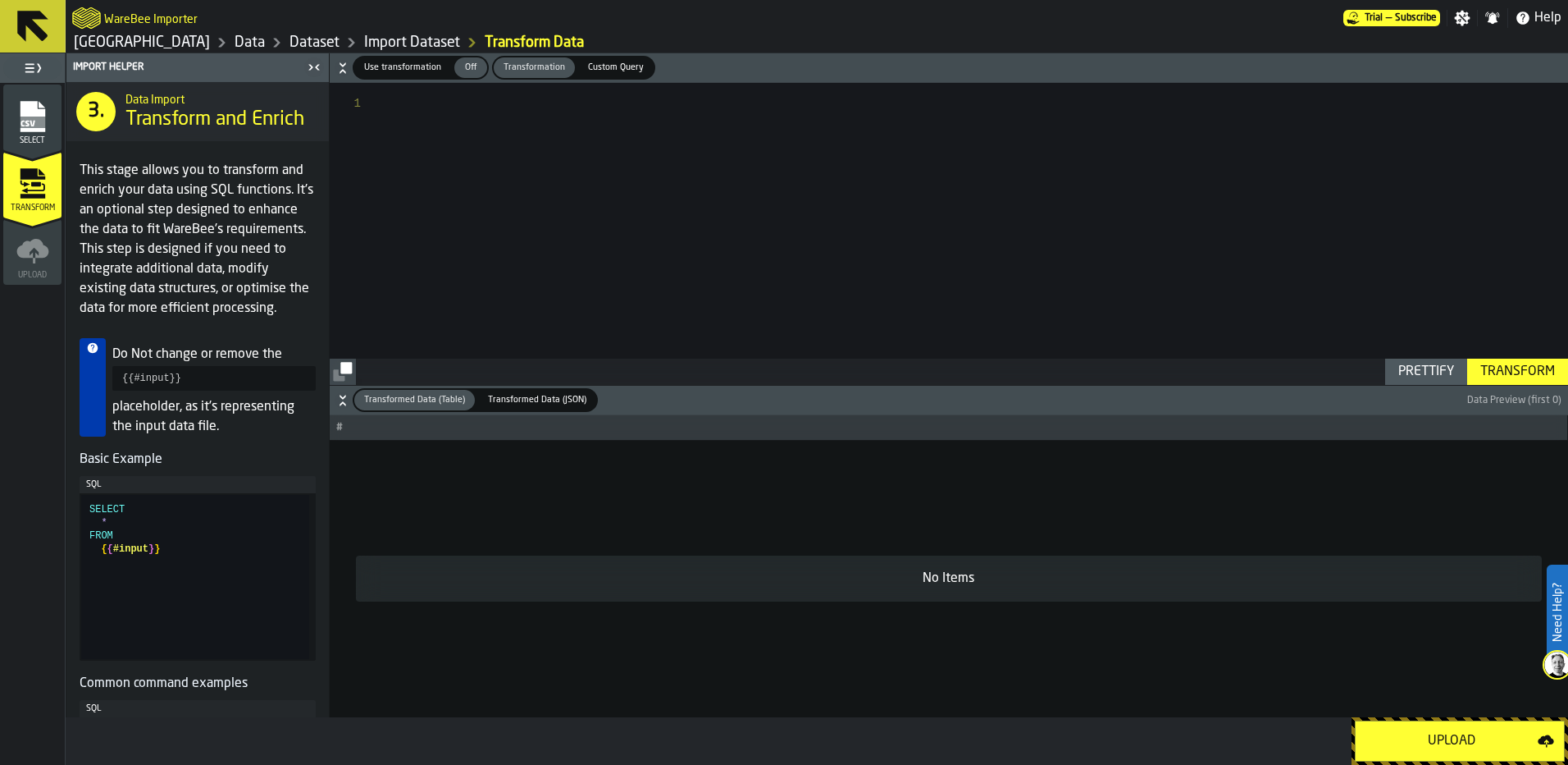
click at [1428, 736] on div "Upload" at bounding box center [1452, 741] width 172 height 20
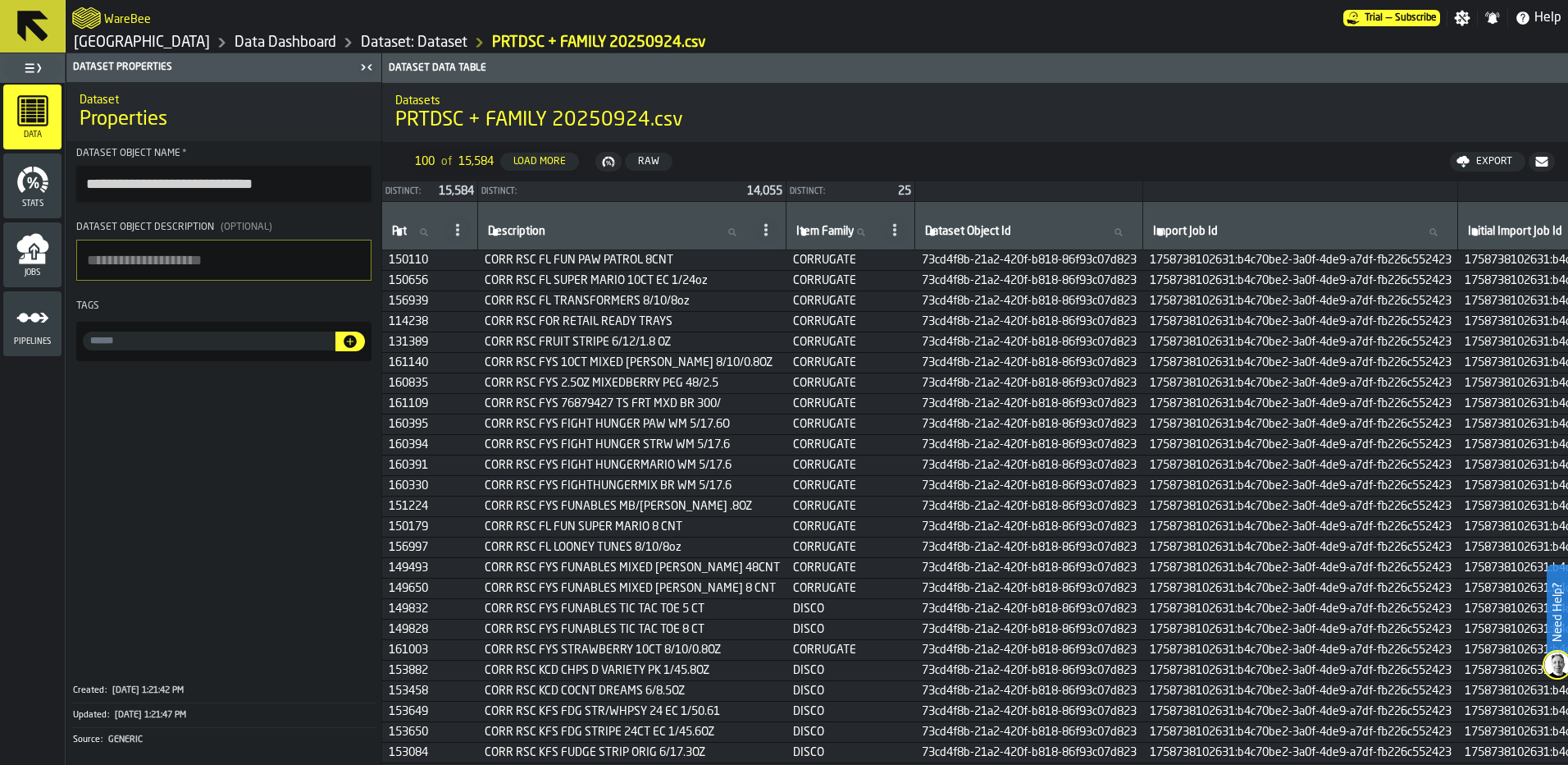
click at [121, 277] on textarea "Dataset object description (Optional)" at bounding box center [223, 261] width 295 height 41
type textarea "**********"
click at [217, 466] on span at bounding box center [224, 519] width 315 height 305
click at [201, 306] on div "Tags" at bounding box center [223, 306] width 295 height 11
drag, startPoint x: 198, startPoint y: 260, endPoint x: 22, endPoint y: 274, distance: 176.6
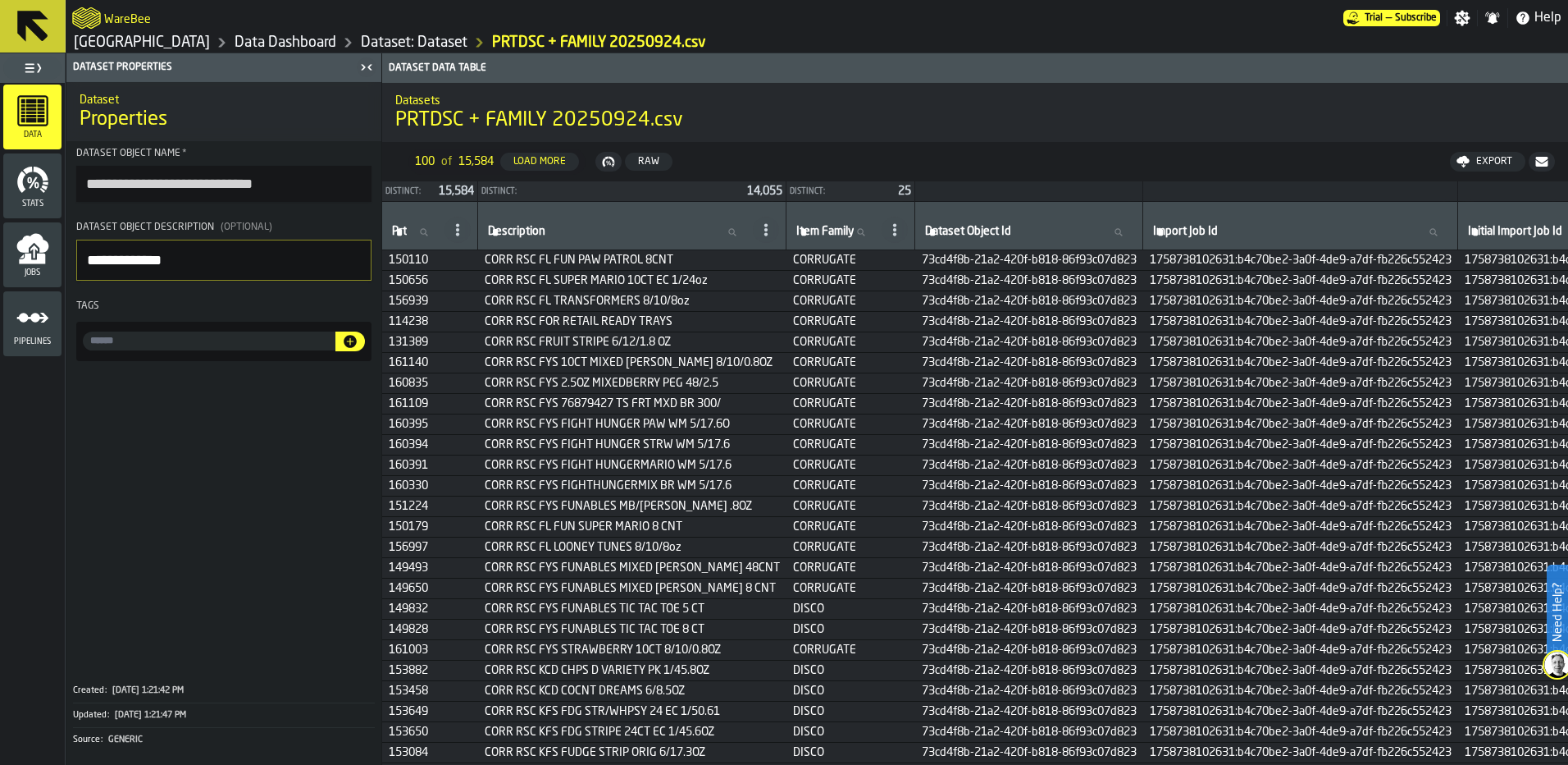
click at [22, 274] on aside "**********" at bounding box center [191, 409] width 382 height 712
click at [206, 351] on input "input-value-" at bounding box center [209, 341] width 253 height 19
paste input "**********"
type input "**********"
click at [345, 350] on icon "button-" at bounding box center [351, 341] width 17 height 17
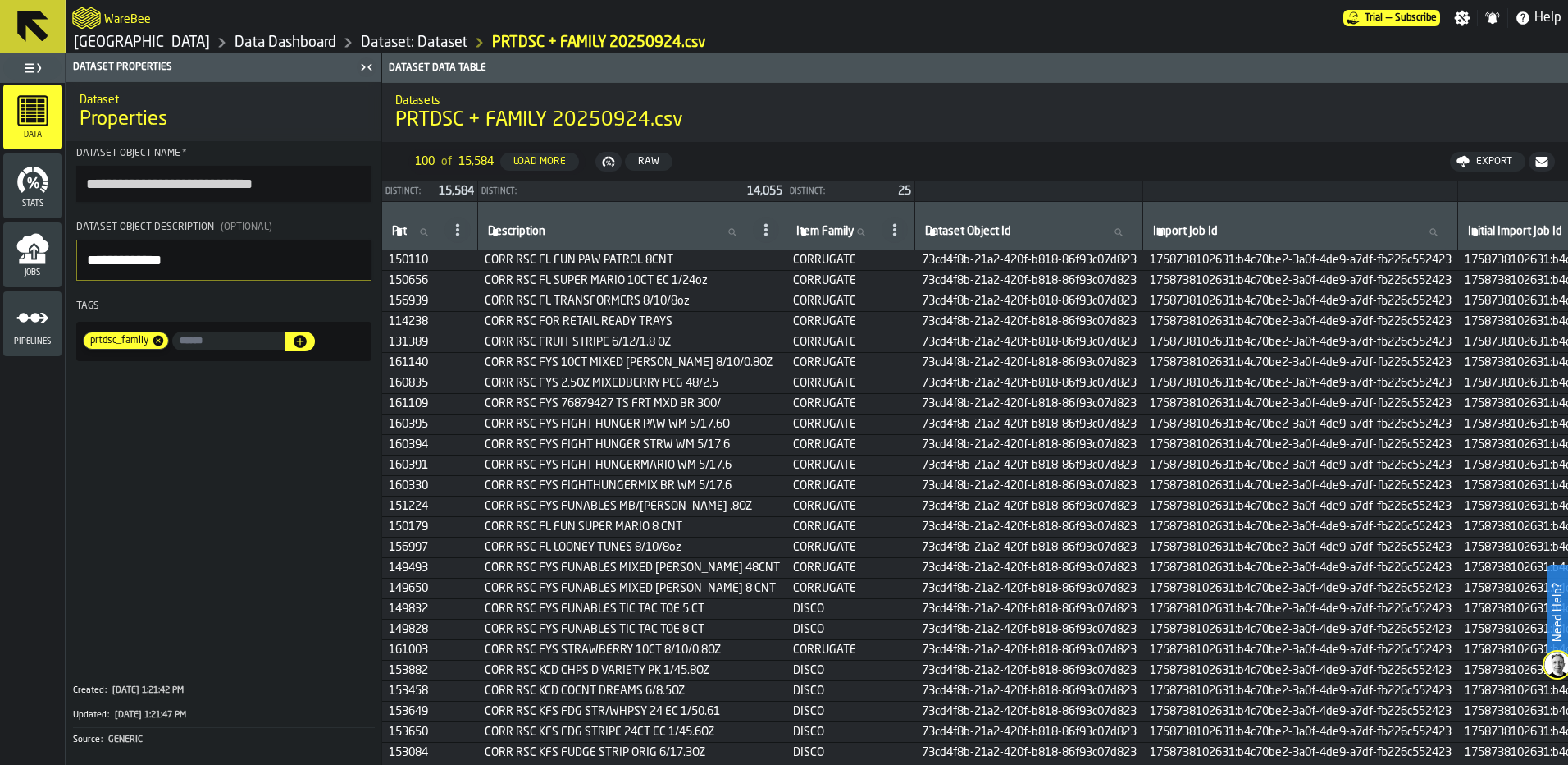
click at [311, 465] on span at bounding box center [224, 519] width 315 height 305
click at [286, 518] on span at bounding box center [224, 519] width 315 height 305
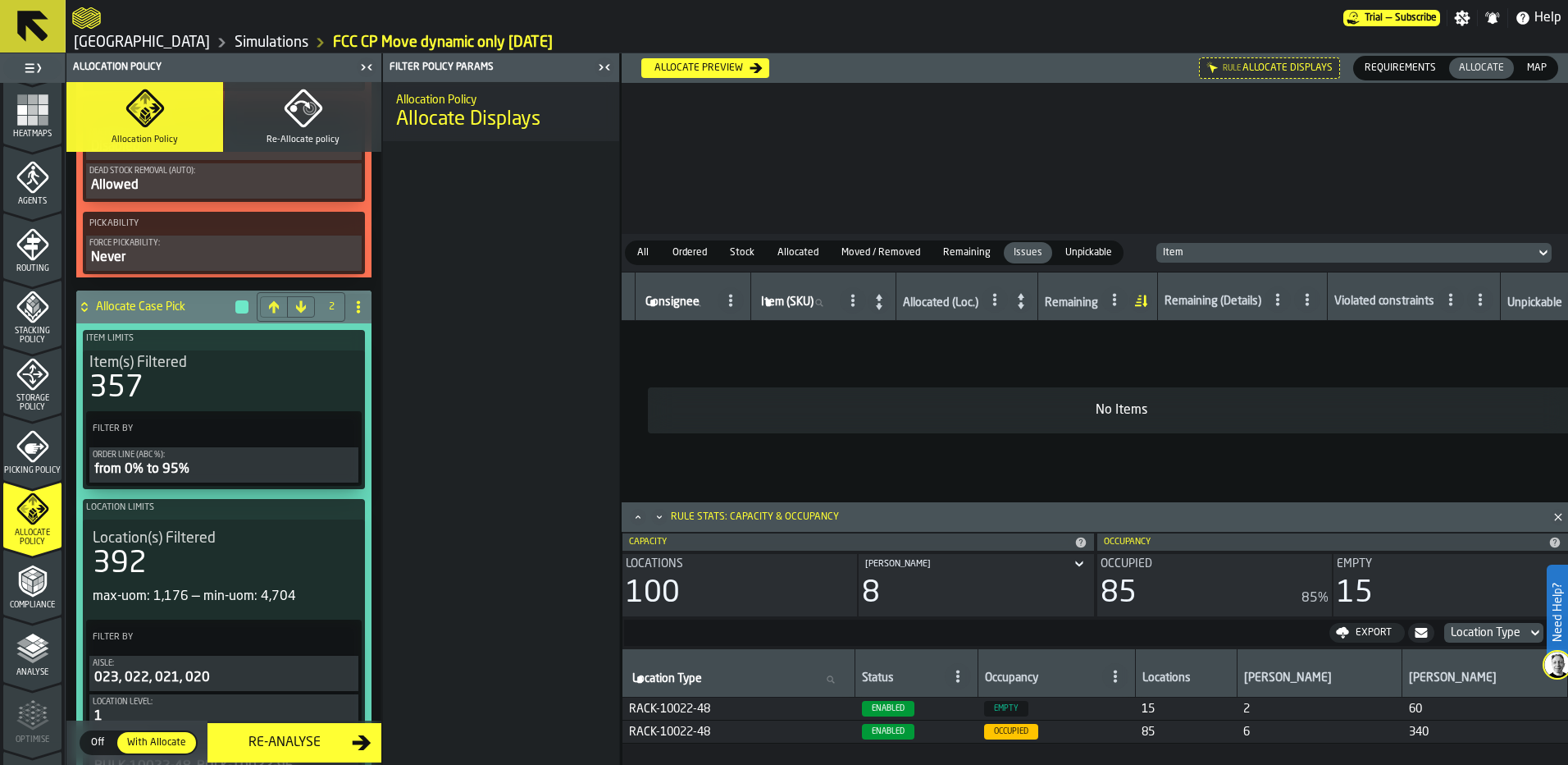
scroll to position [1559, 0]
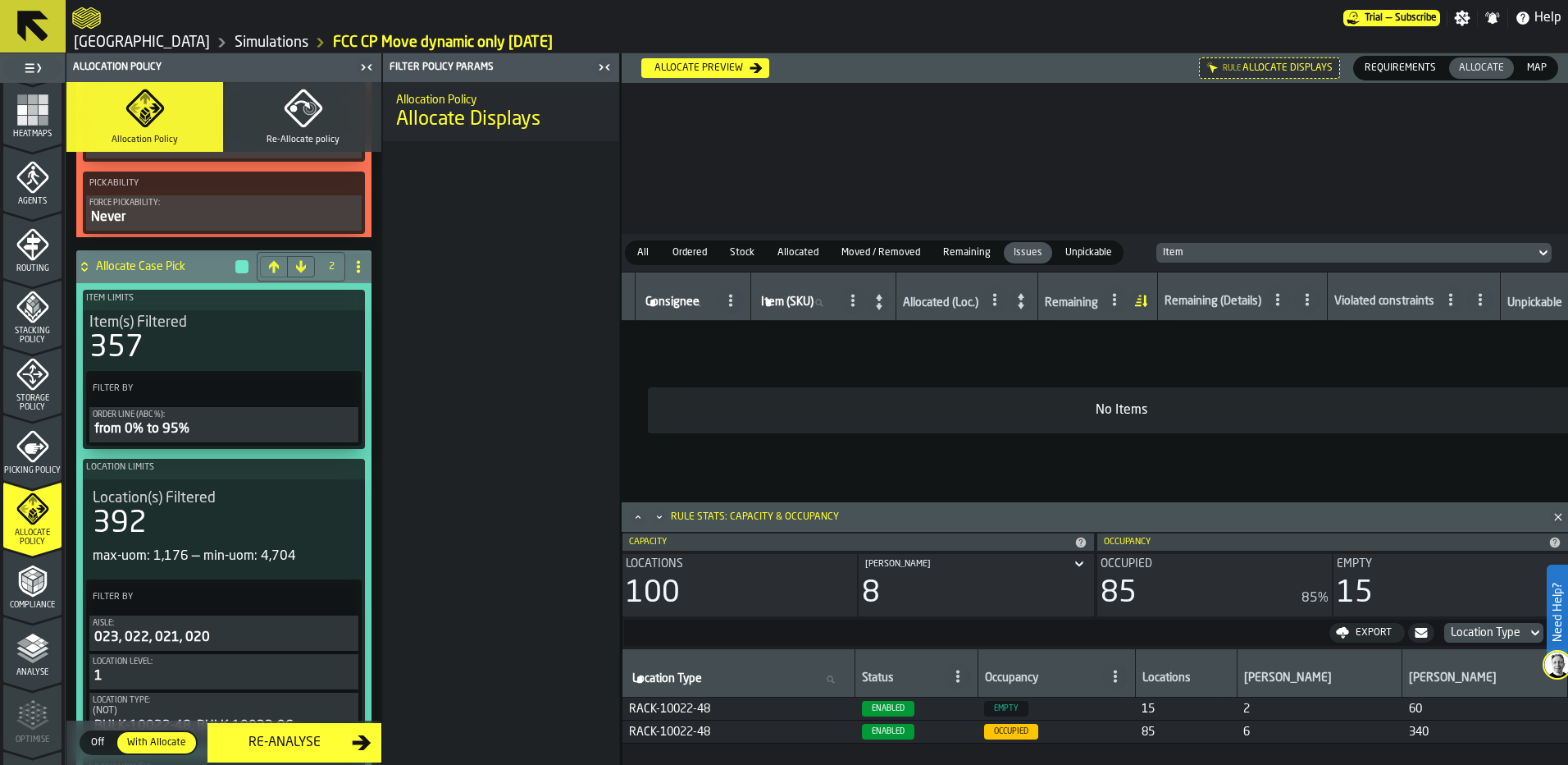
click at [161, 273] on h4 "Allocate Case Pick" at bounding box center [164, 266] width 138 height 13
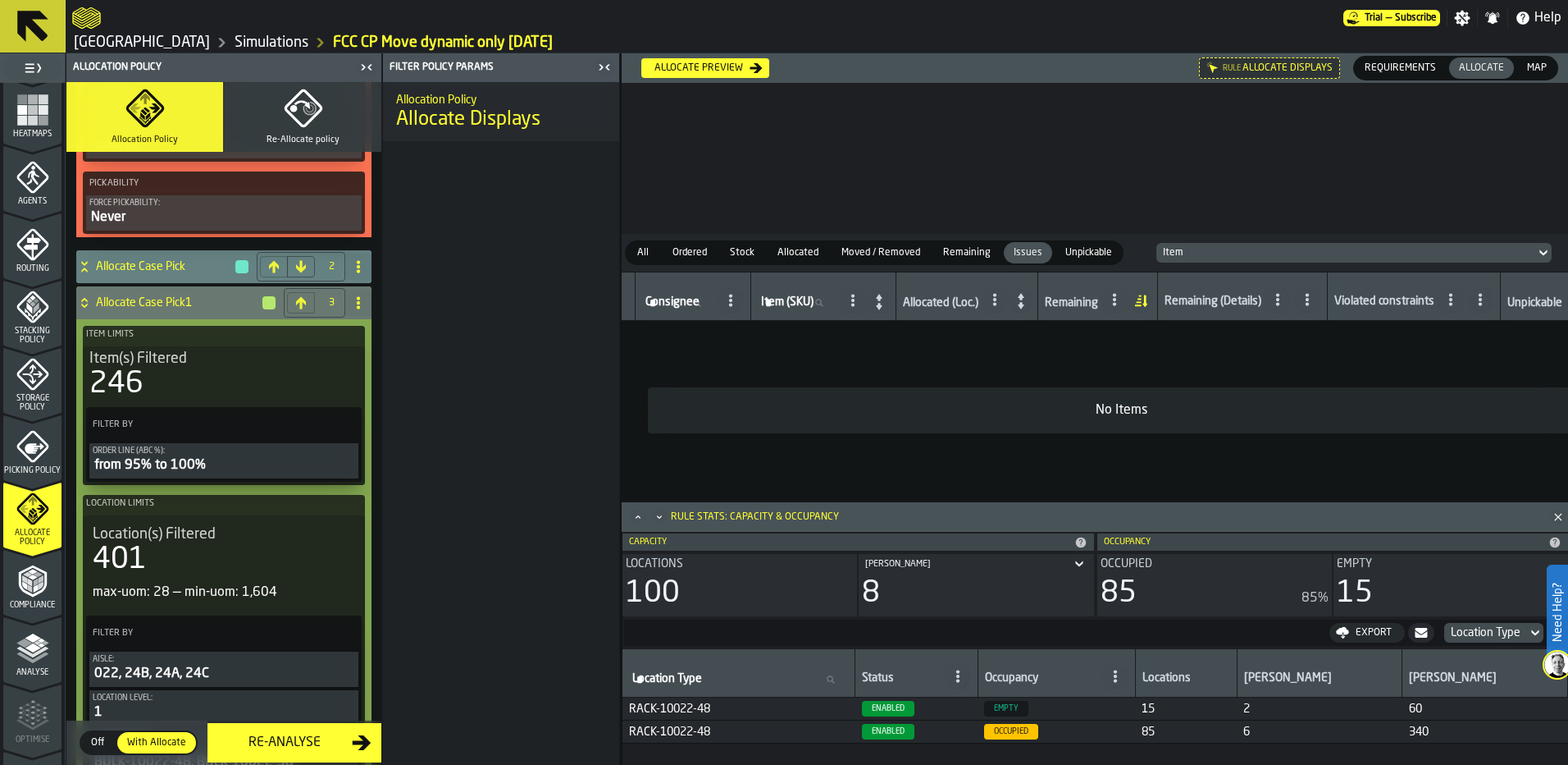
click at [160, 273] on h4 "Allocate Case Pick" at bounding box center [164, 266] width 138 height 13
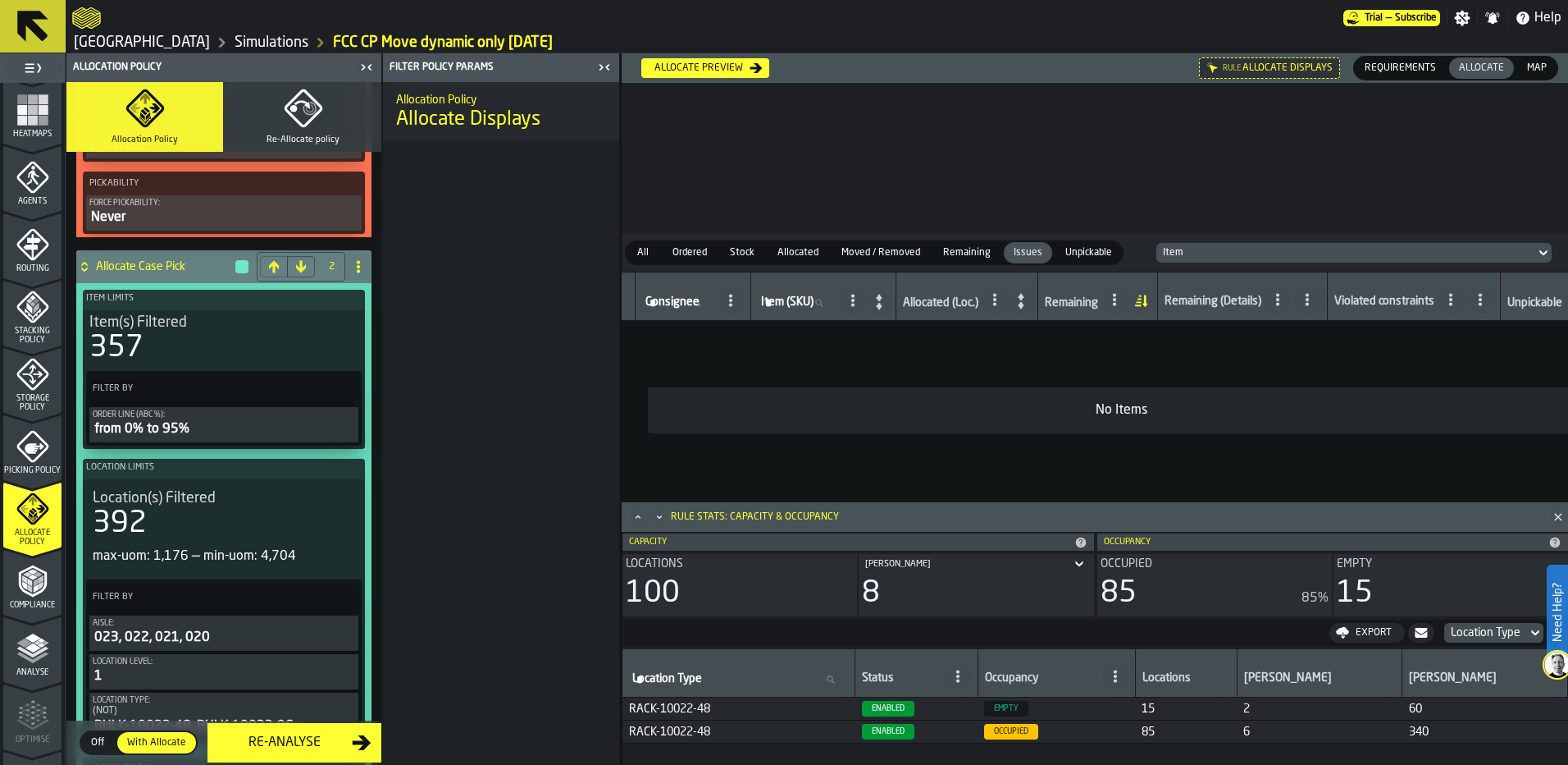
click at [349, 277] on span at bounding box center [358, 266] width 26 height 26
click at [300, 312] on div "Rename" at bounding box center [288, 302] width 138 height 20
click at [147, 271] on input "**********" at bounding box center [195, 267] width 199 height 28
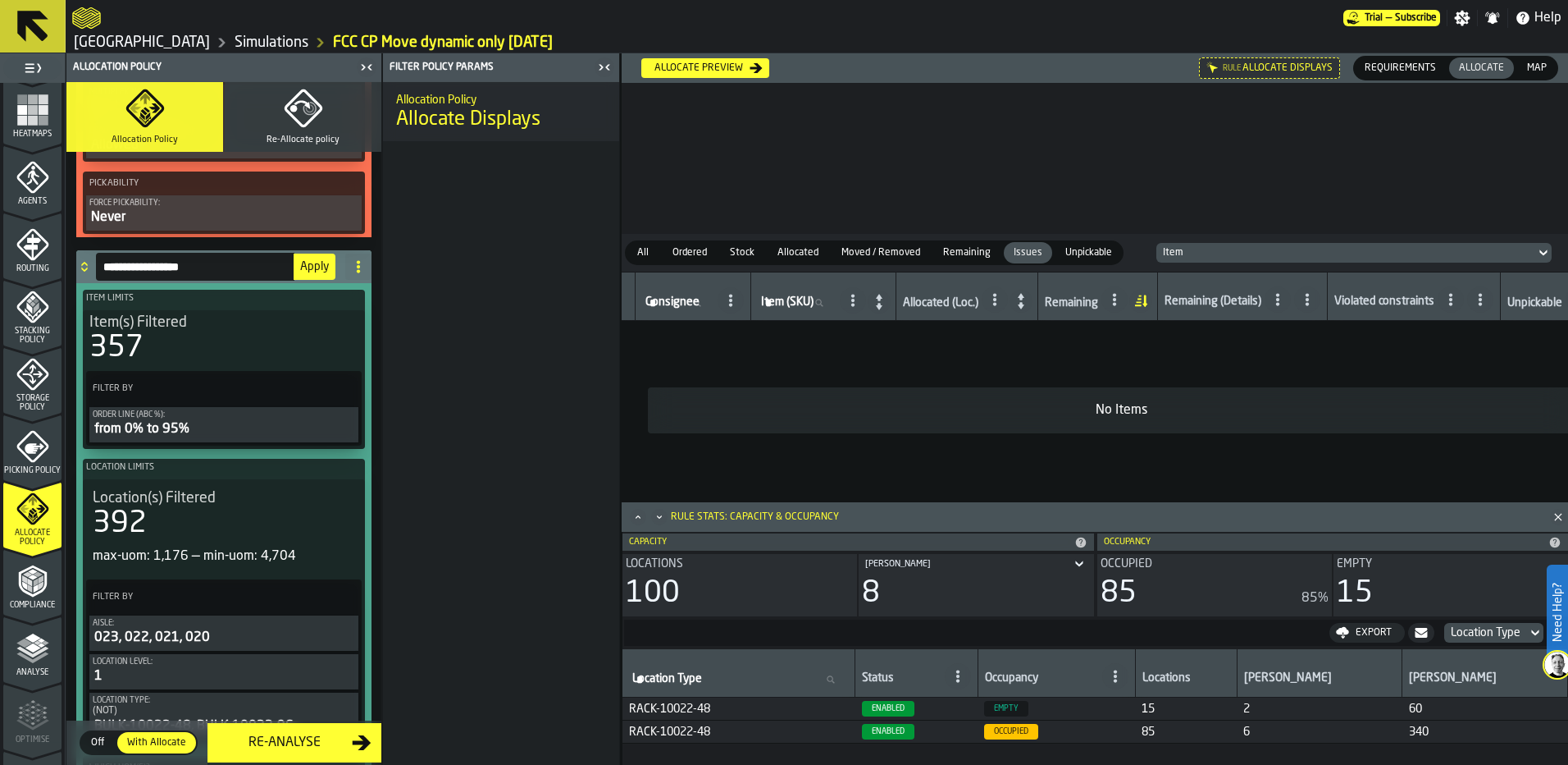
drag, startPoint x: 142, startPoint y: 272, endPoint x: 84, endPoint y: 282, distance: 58.9
click at [60, 284] on aside "1 Start 1.1 Layout 1.2 Assignment 1.3 Items 1.4 Orders 1.5 Data Stats 1.6 Heatm…" at bounding box center [310, 409] width 620 height 712
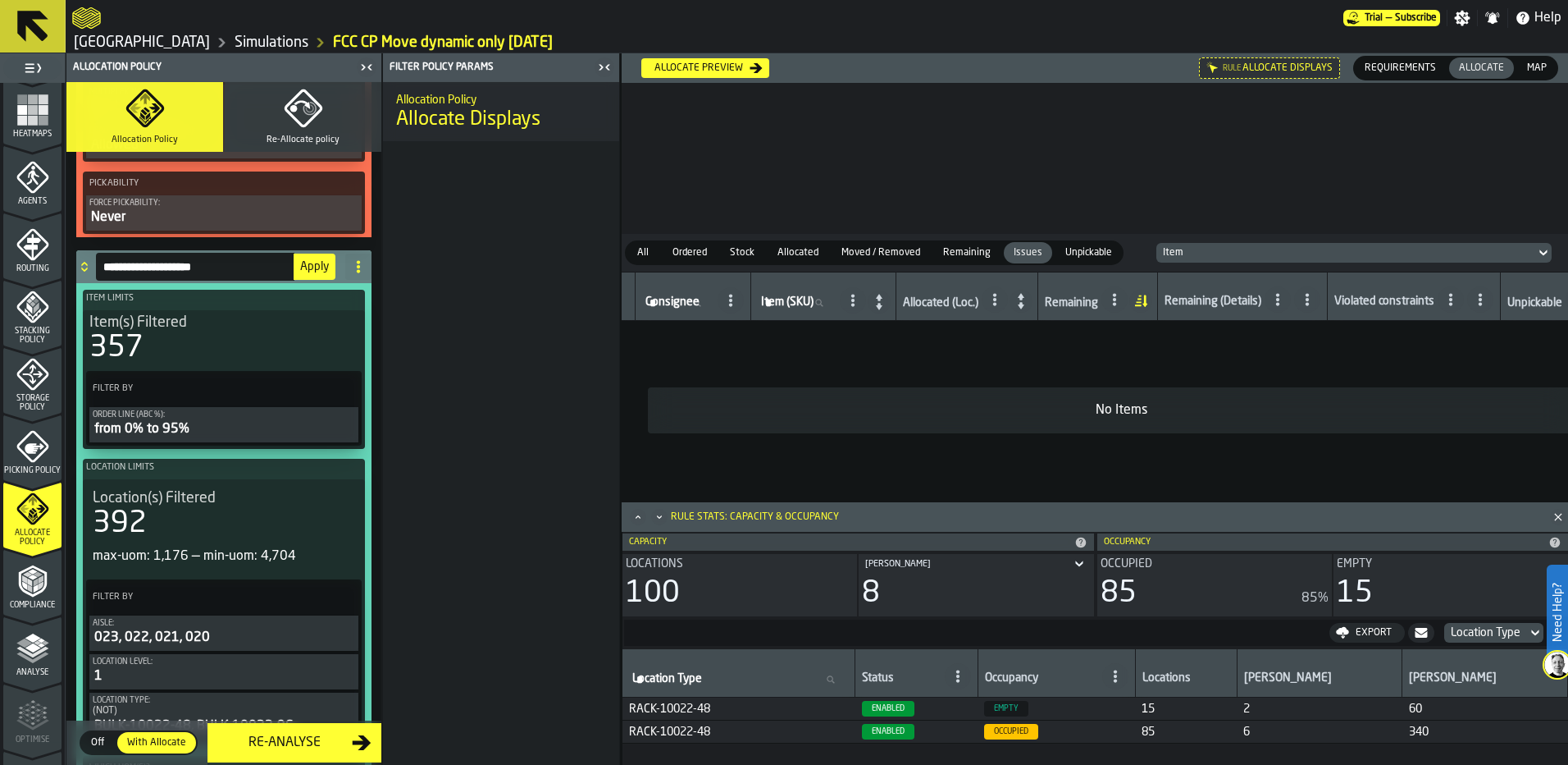
type input "**********"
click at [215, 277] on input "**********" at bounding box center [195, 267] width 199 height 28
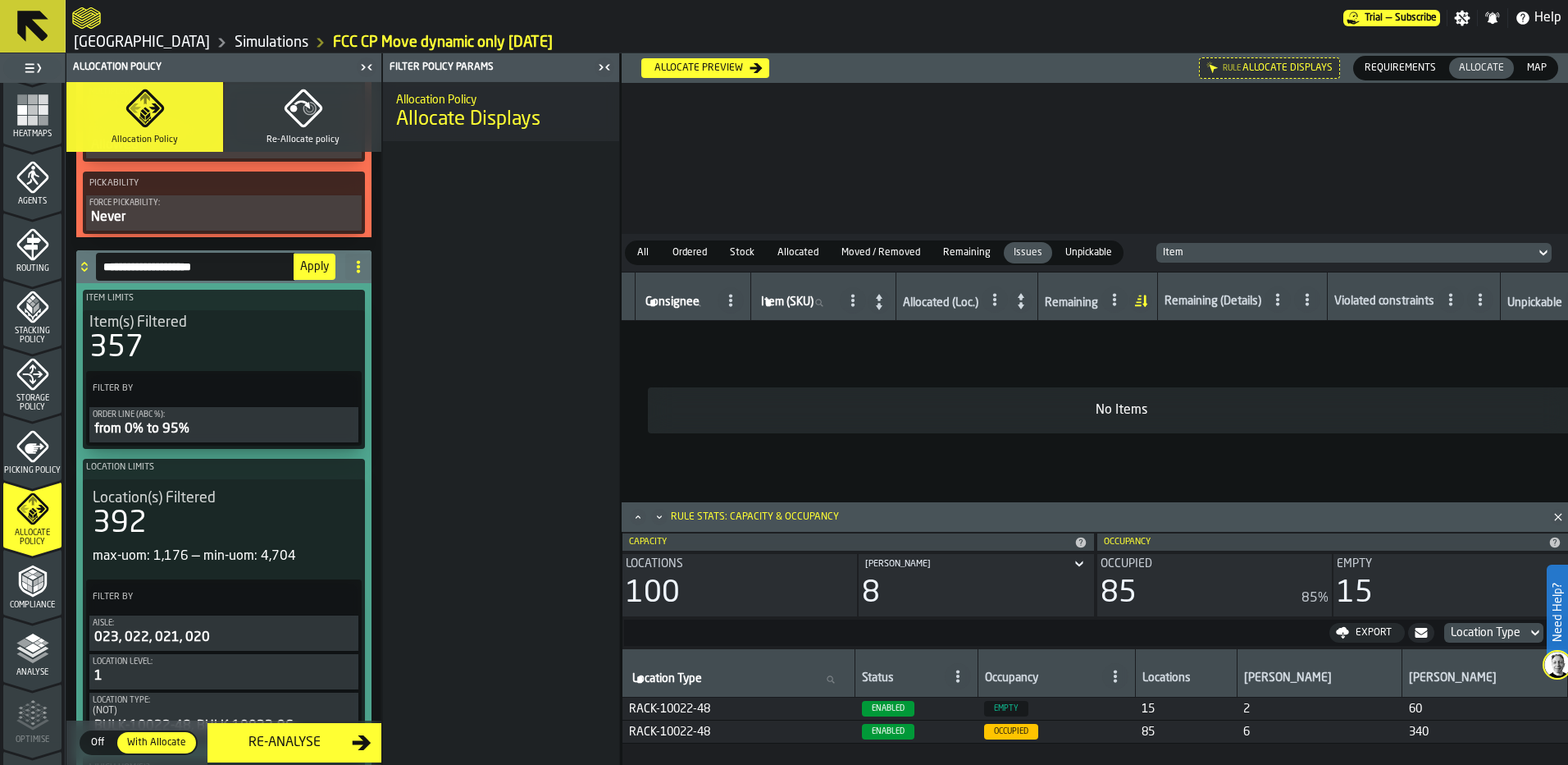
click at [438, 383] on div "Allocation Policy Allocate Displays" at bounding box center [501, 424] width 236 height 682
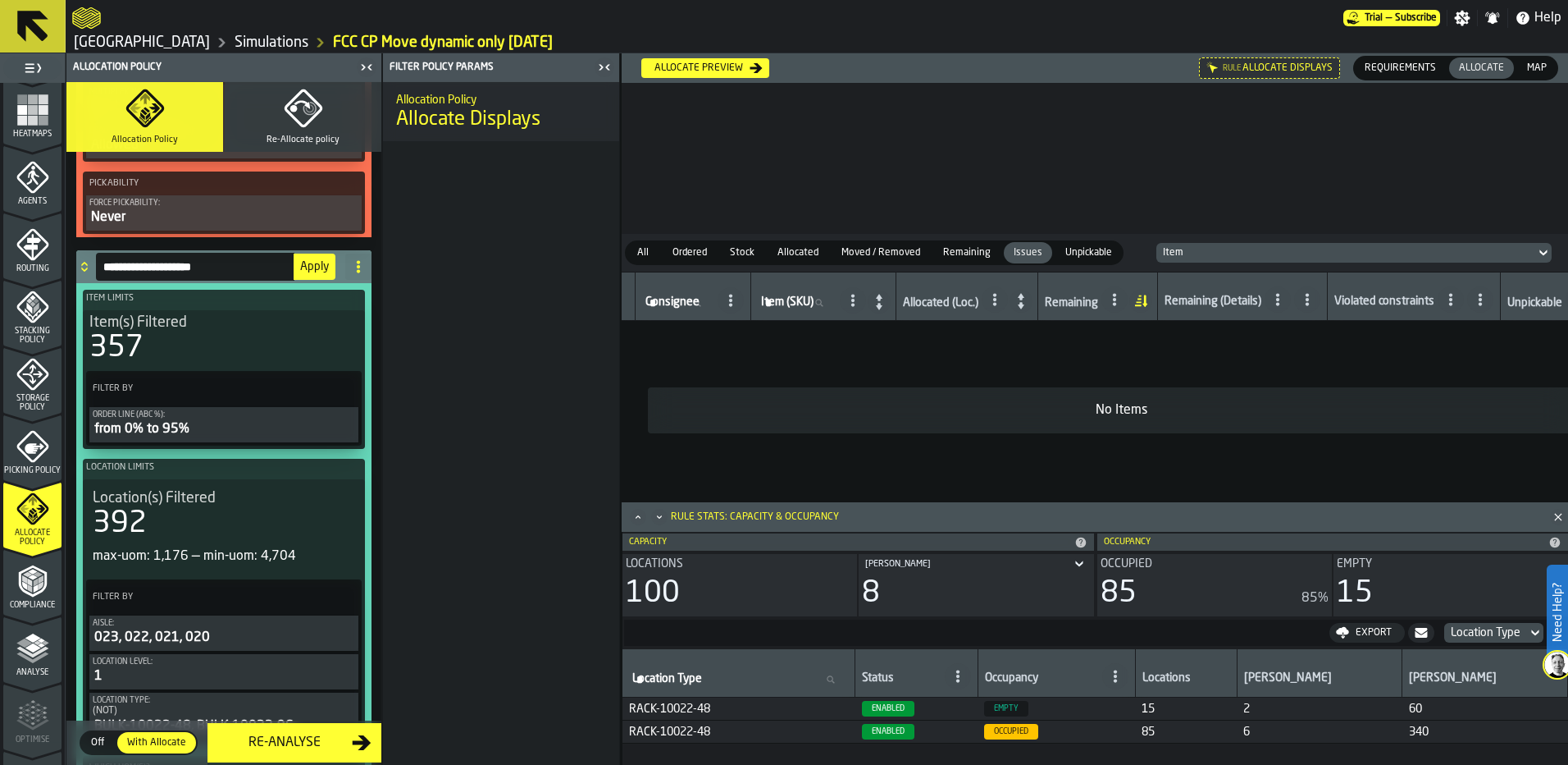
click at [316, 272] on span "Apply" at bounding box center [314, 266] width 29 height 11
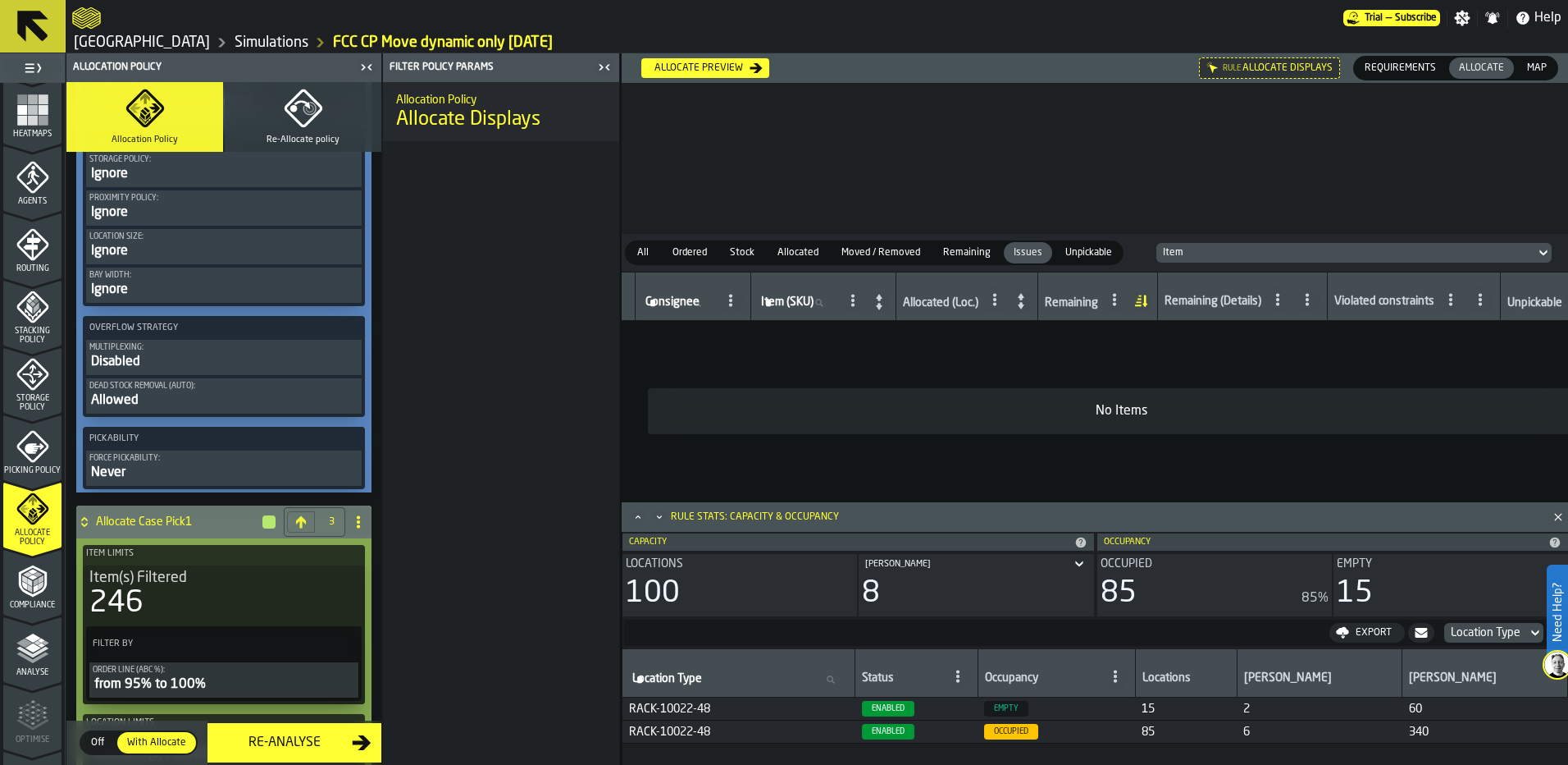
scroll to position [2872, 0]
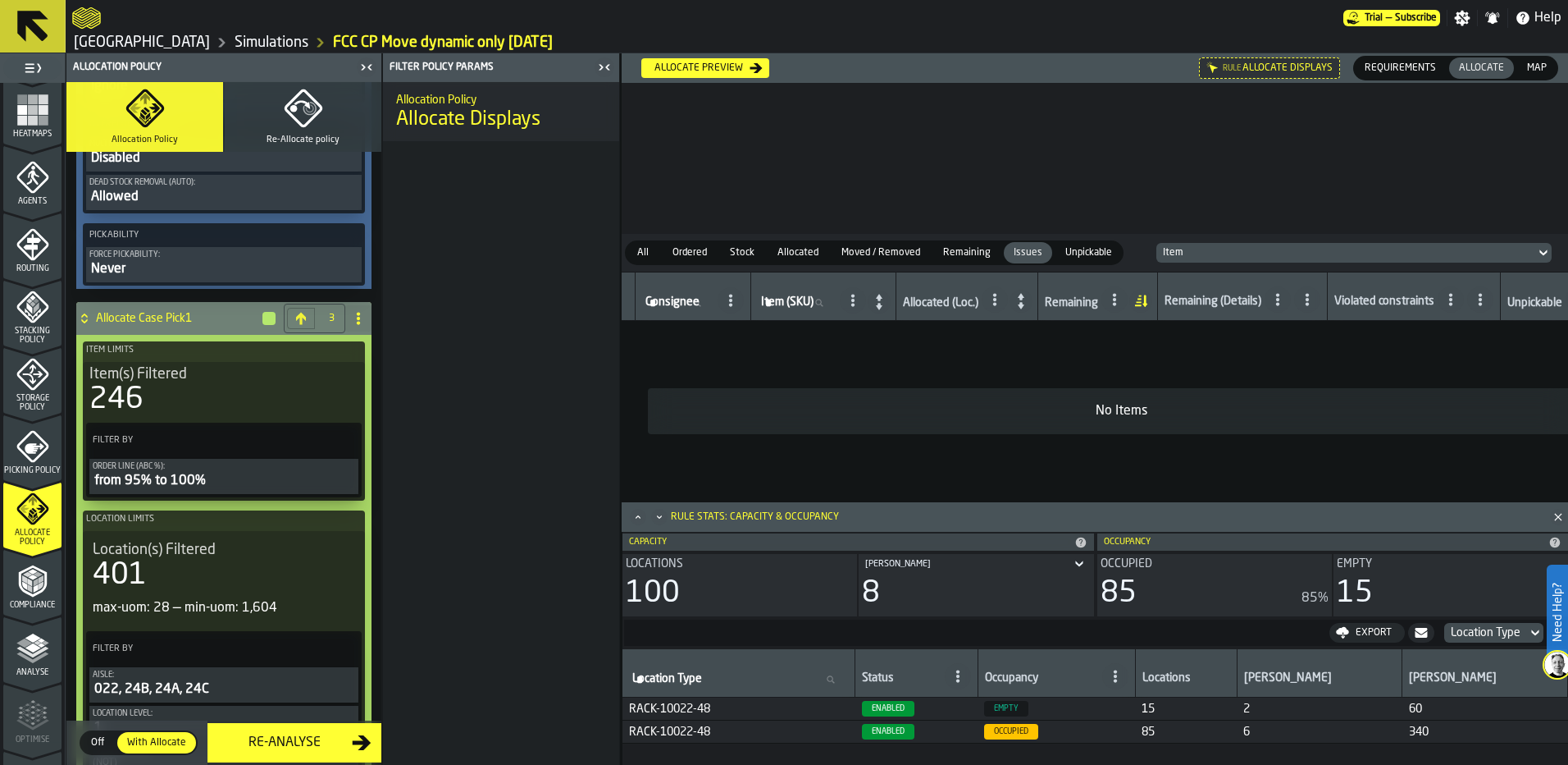
click at [352, 321] on icon at bounding box center [358, 319] width 13 height 13
click at [312, 358] on div "Rename" at bounding box center [288, 354] width 138 height 20
drag, startPoint x: 228, startPoint y: 316, endPoint x: 148, endPoint y: 325, distance: 80.5
click at [148, 325] on input "**********" at bounding box center [195, 319] width 199 height 28
click at [149, 324] on input "**********" at bounding box center [195, 319] width 199 height 28
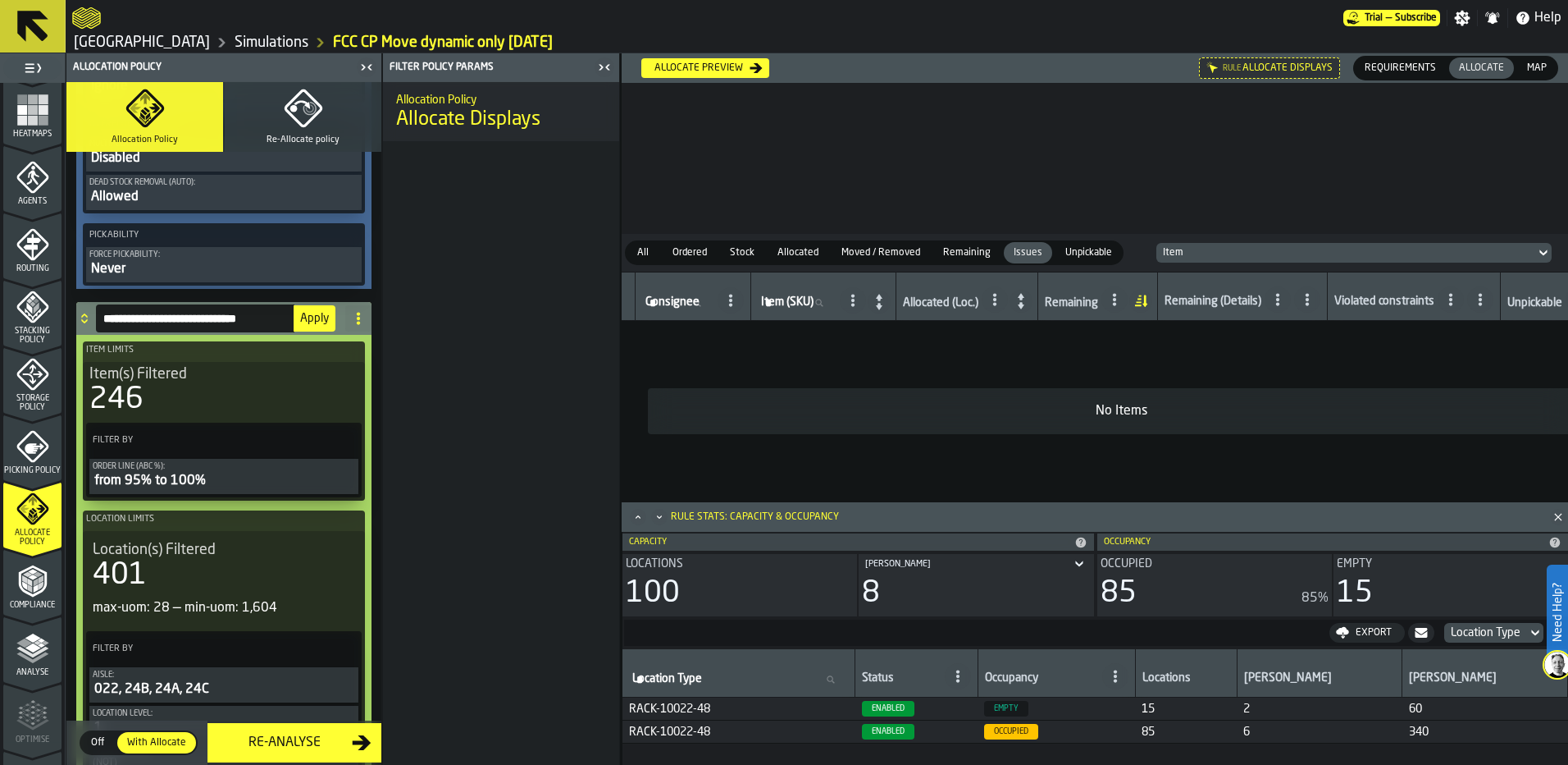
type input "**********"
click at [322, 323] on span "Apply" at bounding box center [314, 318] width 29 height 11
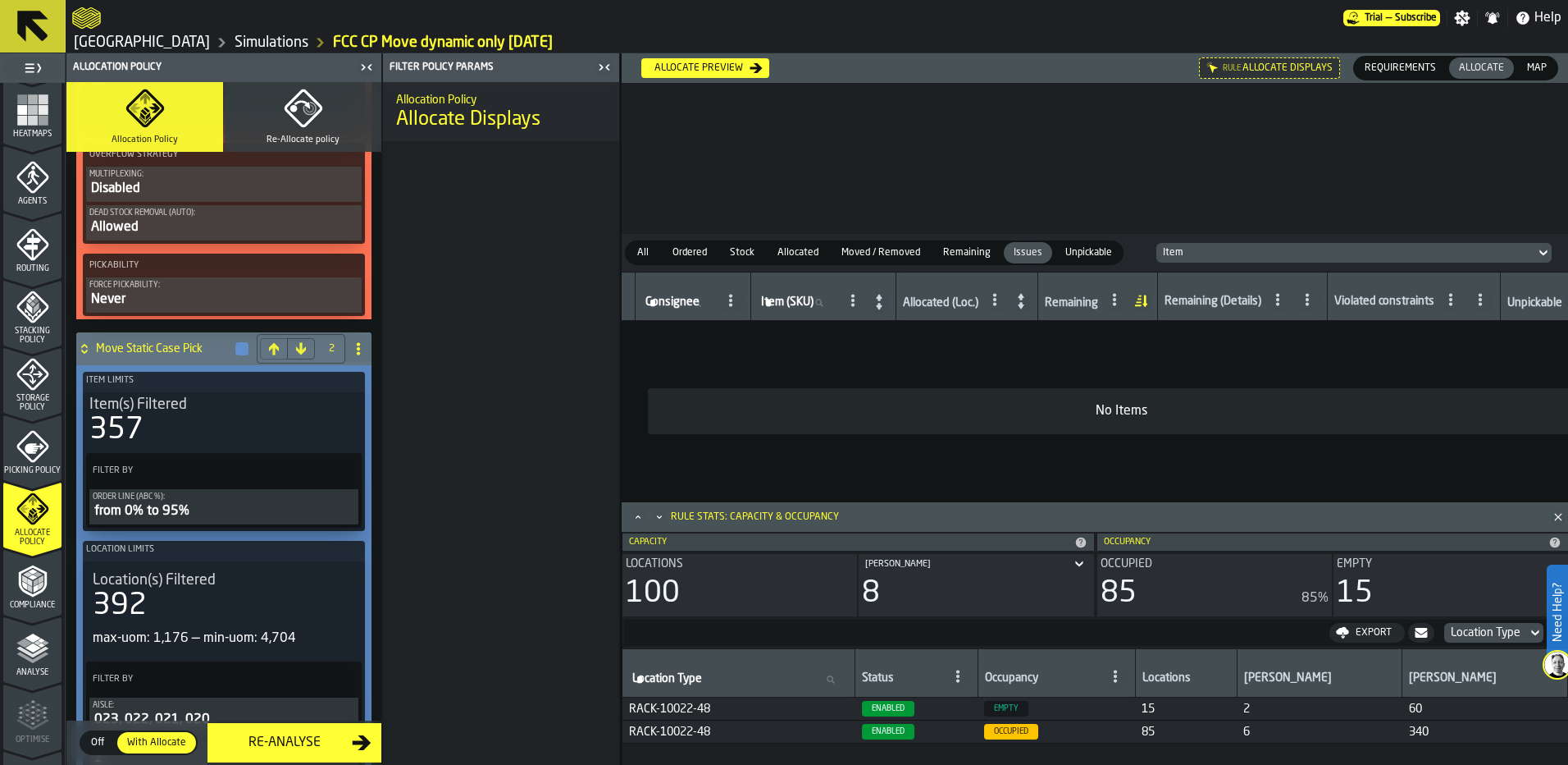
scroll to position [1559, 0]
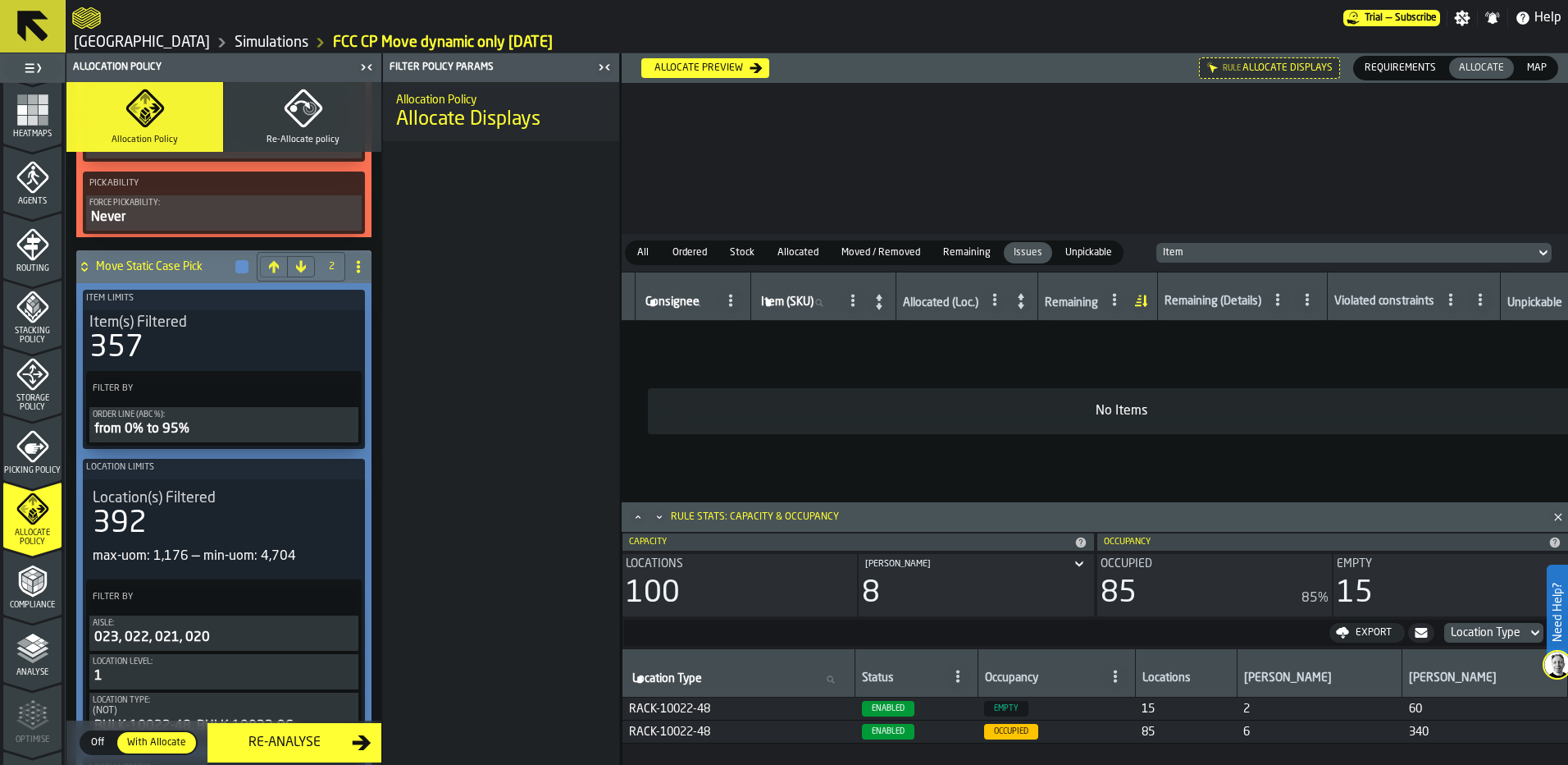
click at [357, 273] on circle at bounding box center [359, 271] width 4 height 4
click at [288, 382] on div "Clone" at bounding box center [288, 381] width 138 height 20
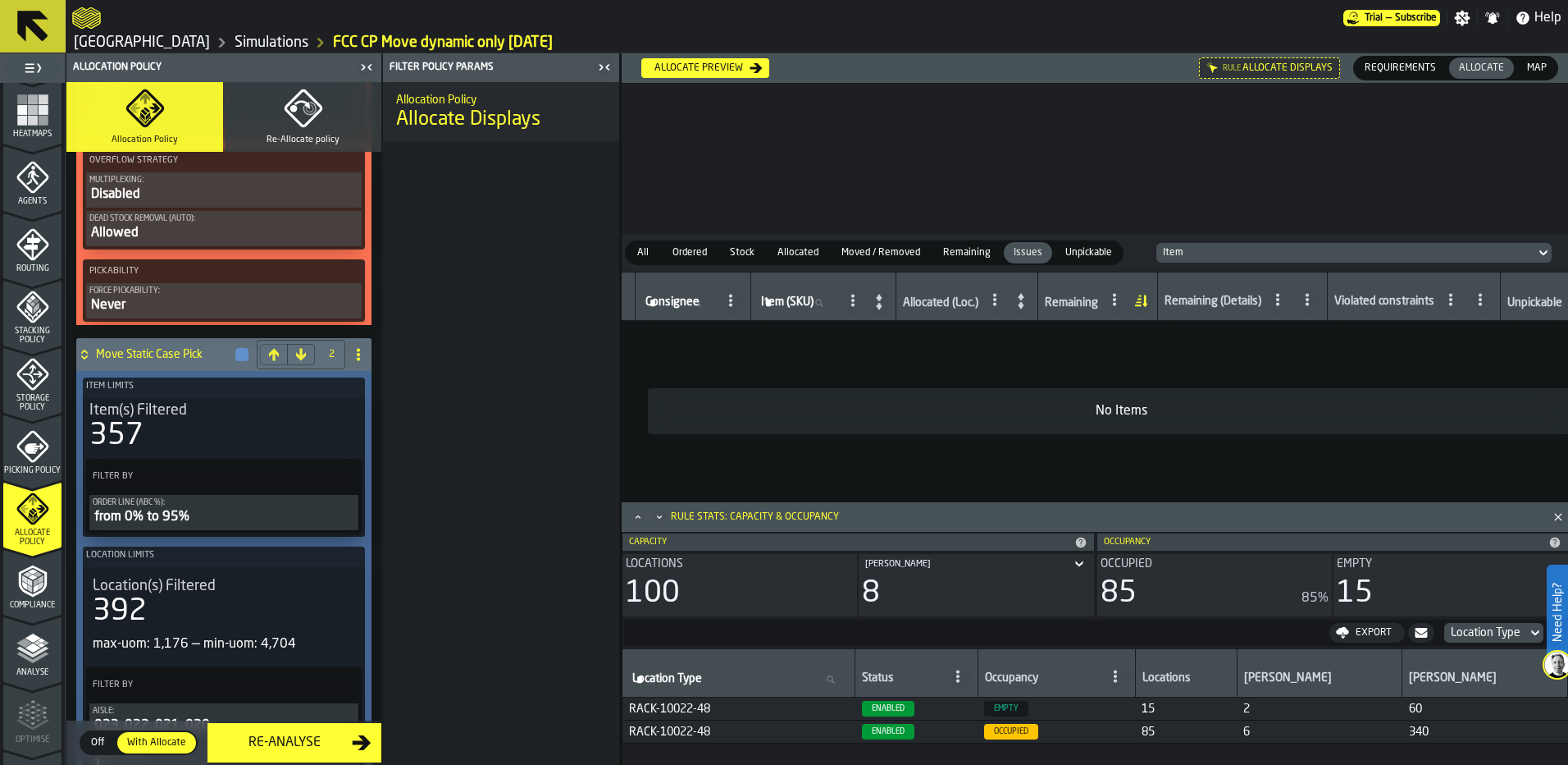
scroll to position [1312, 0]
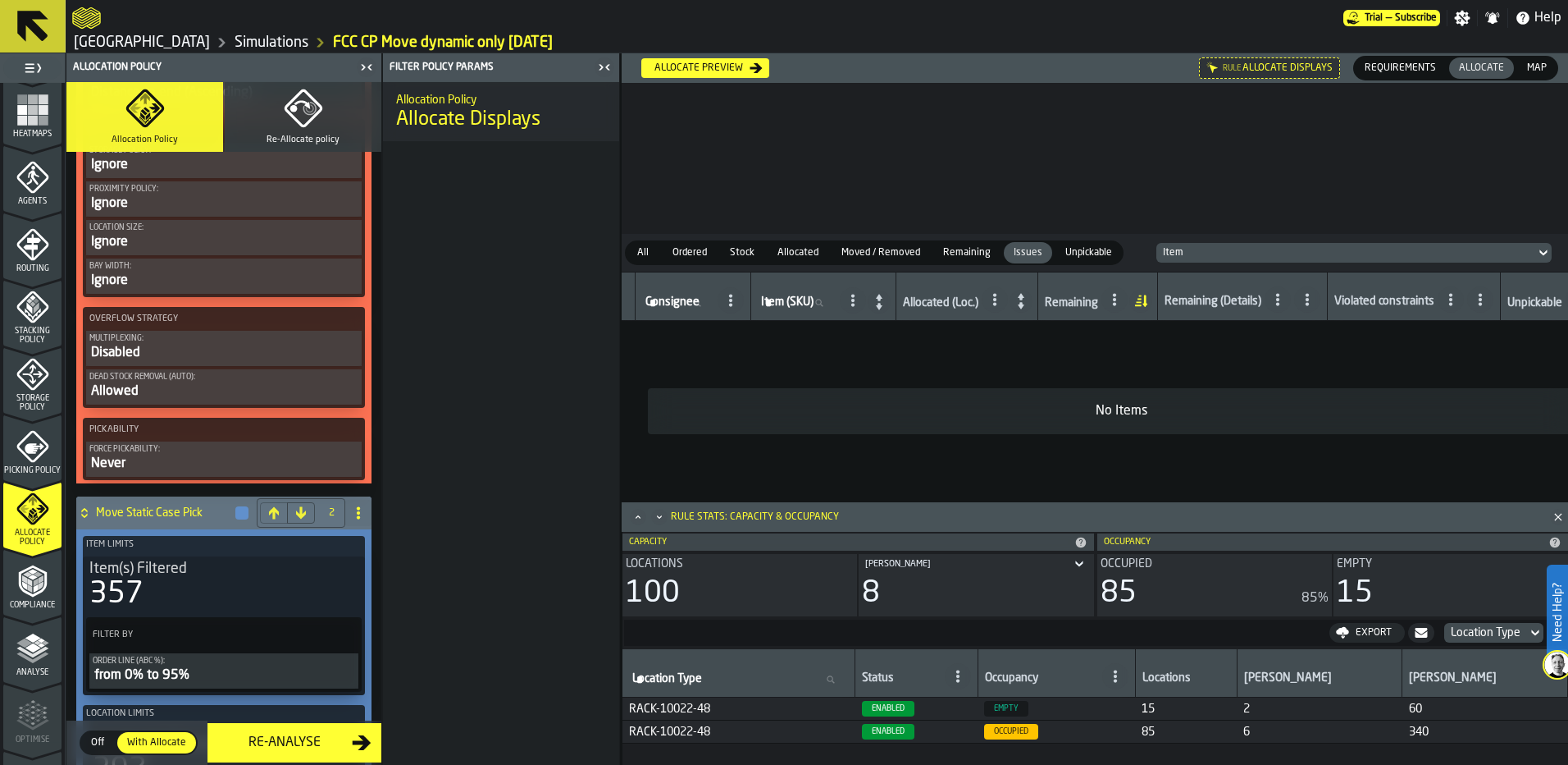
click at [347, 526] on span at bounding box center [358, 513] width 26 height 26
click at [157, 508] on div "Move Static Case Pick" at bounding box center [163, 512] width 174 height 33
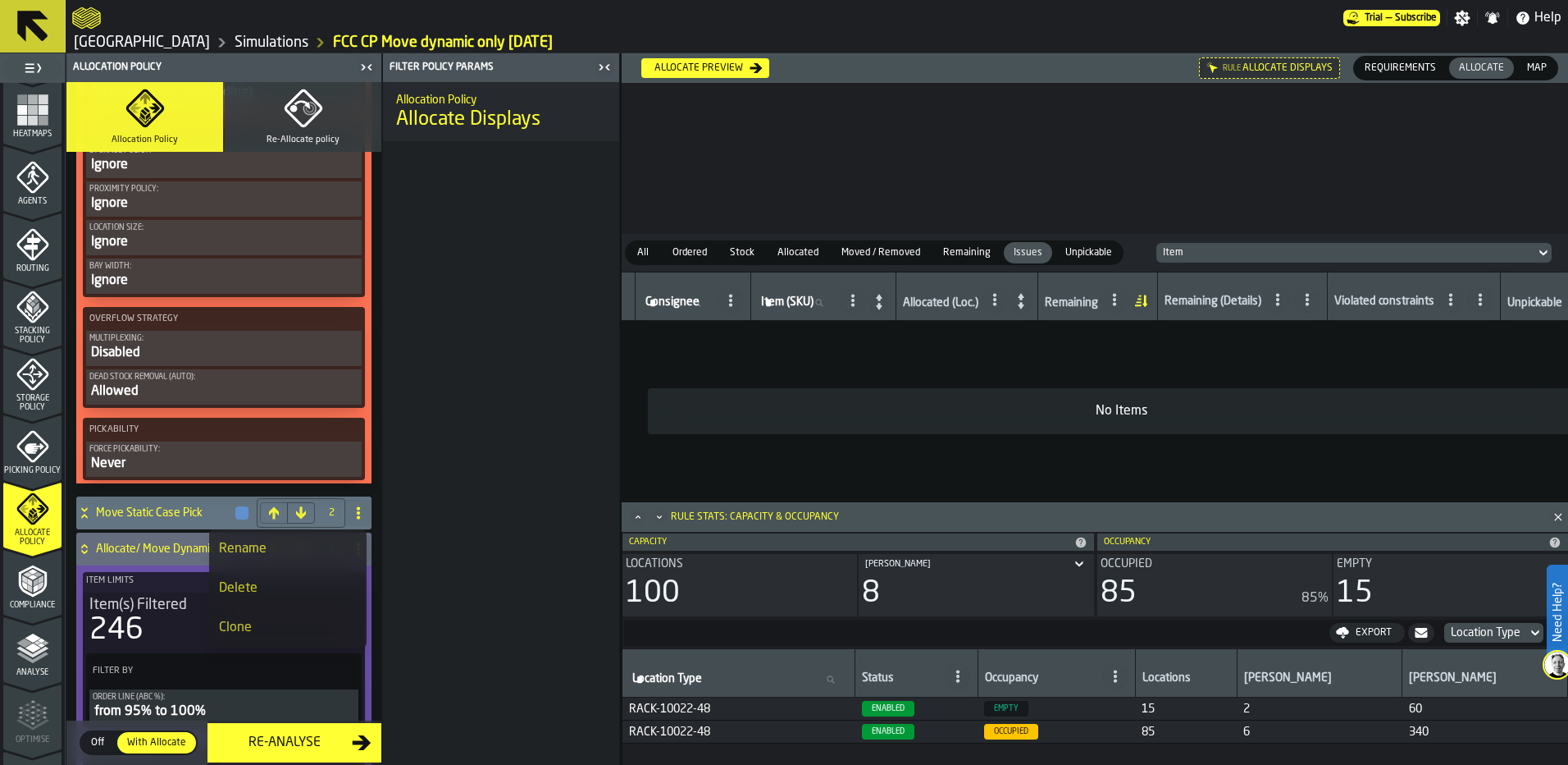
click at [161, 511] on h4 "Move Static Case Pick" at bounding box center [164, 513] width 138 height 13
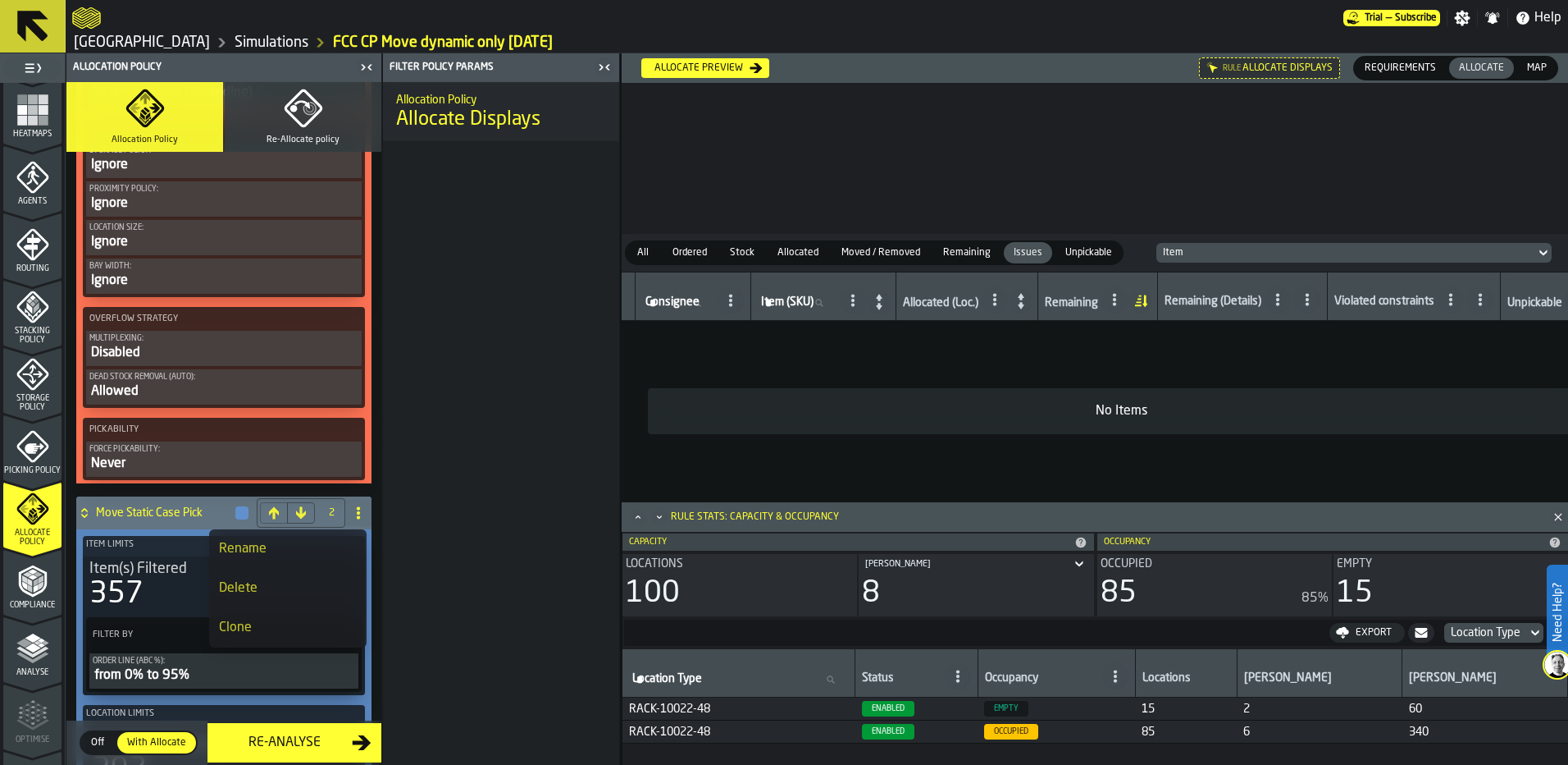
click at [235, 515] on div "button-" at bounding box center [242, 513] width 13 height 13
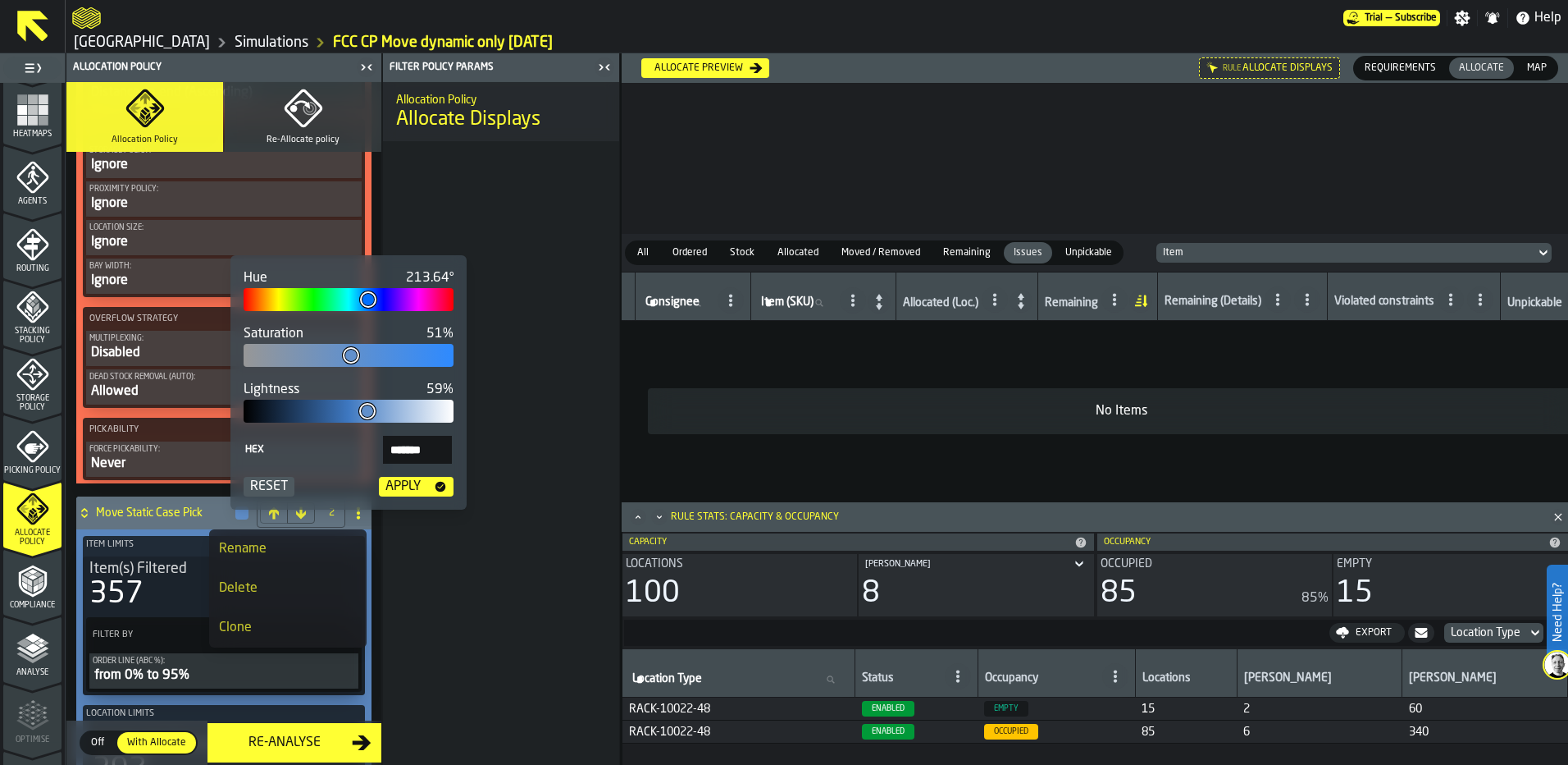
click at [431, 489] on div "button-Apply" at bounding box center [441, 487] width 26 height 13
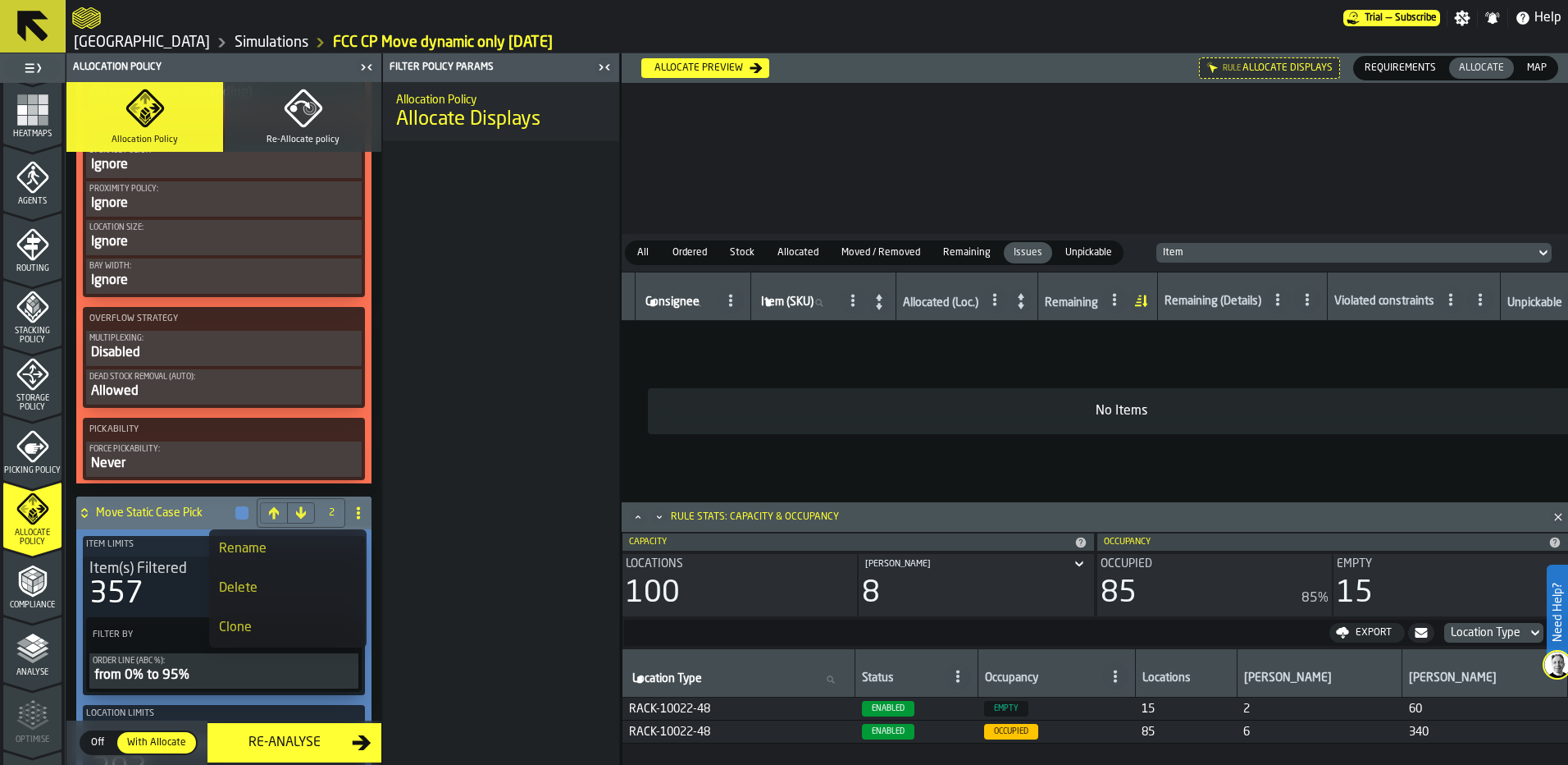
click at [431, 489] on div "Allocation Policy Allocate Displays" at bounding box center [501, 424] width 236 height 682
click at [235, 518] on div "button-" at bounding box center [242, 513] width 13 height 13
click at [357, 515] on circle at bounding box center [359, 513] width 4 height 4
click at [168, 518] on h4 "Move Static Case Pick" at bounding box center [164, 513] width 138 height 13
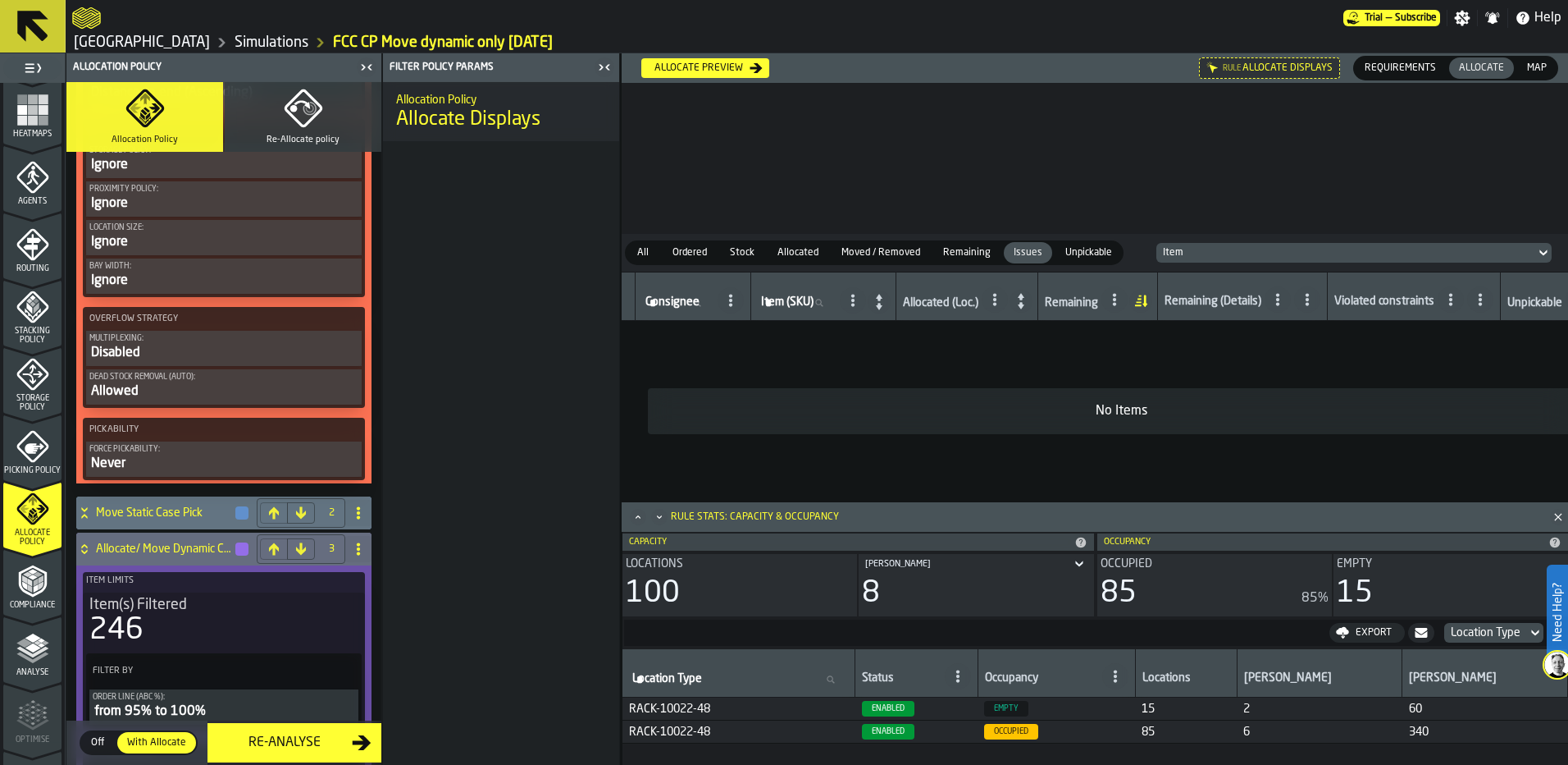
click at [168, 518] on h4 "Move Static Case Pick" at bounding box center [164, 513] width 138 height 13
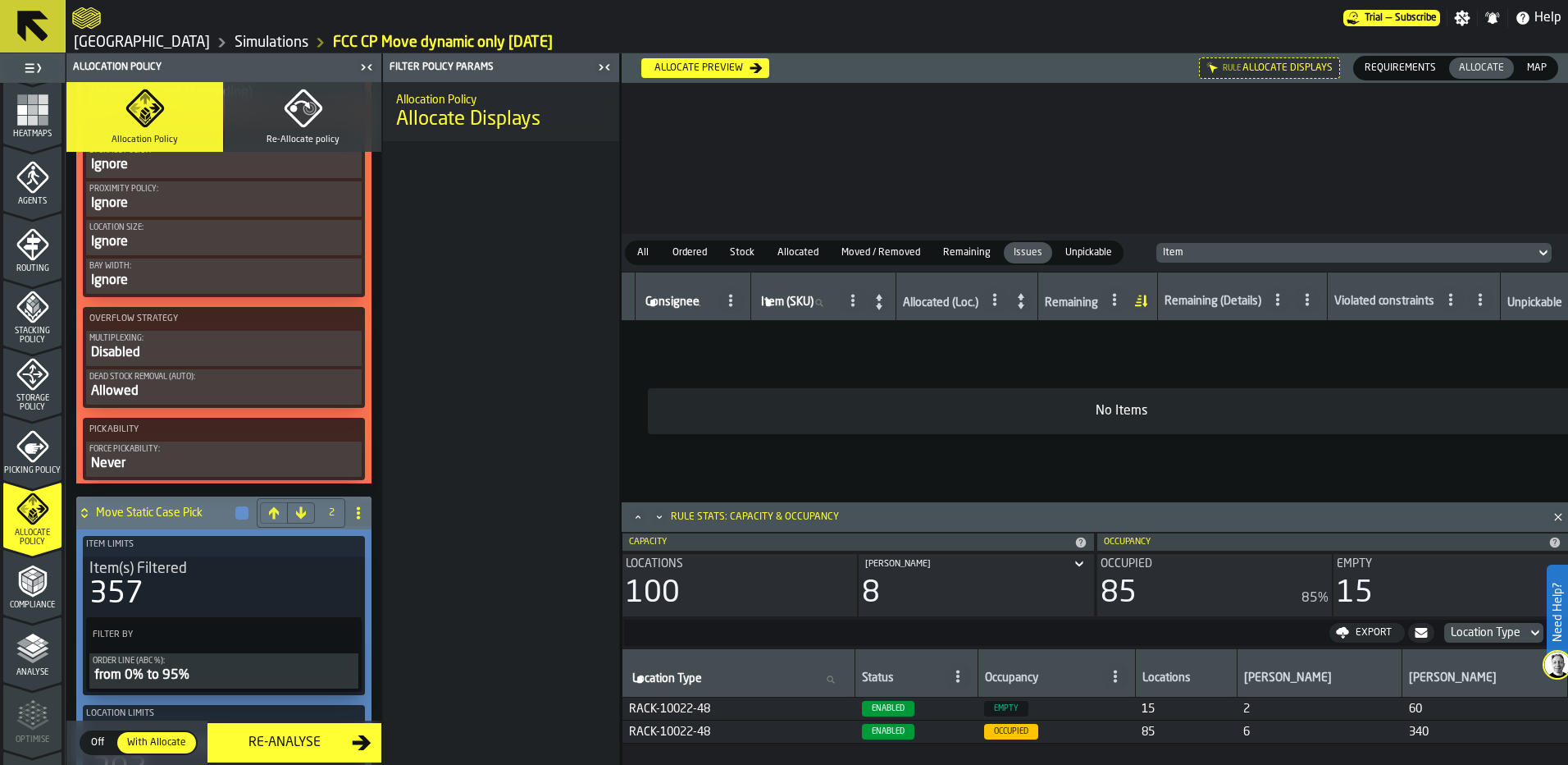
click at [235, 515] on div "button-" at bounding box center [242, 513] width 13 height 13
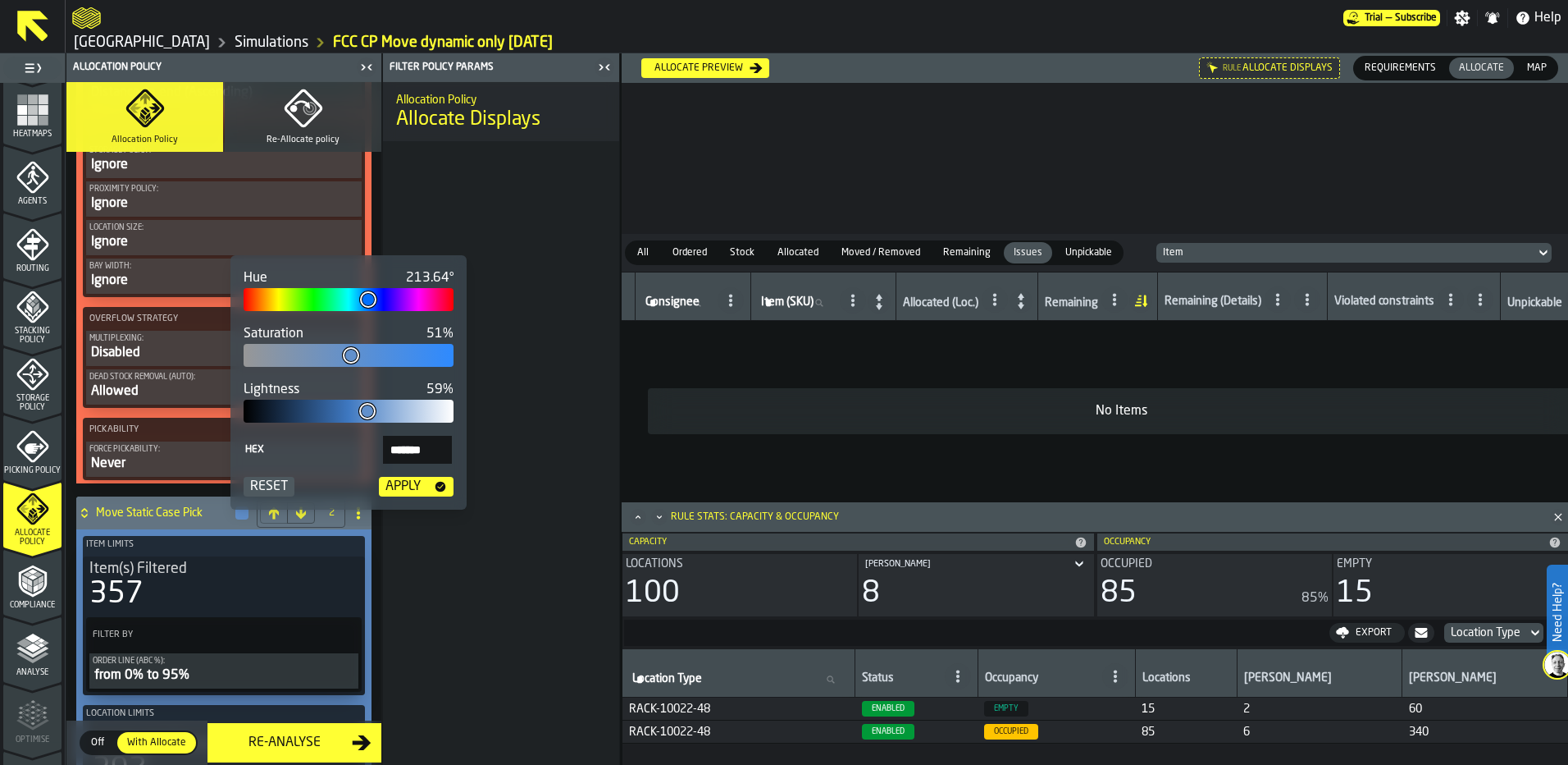
click at [439, 487] on icon "button-Apply" at bounding box center [441, 487] width 10 height 10
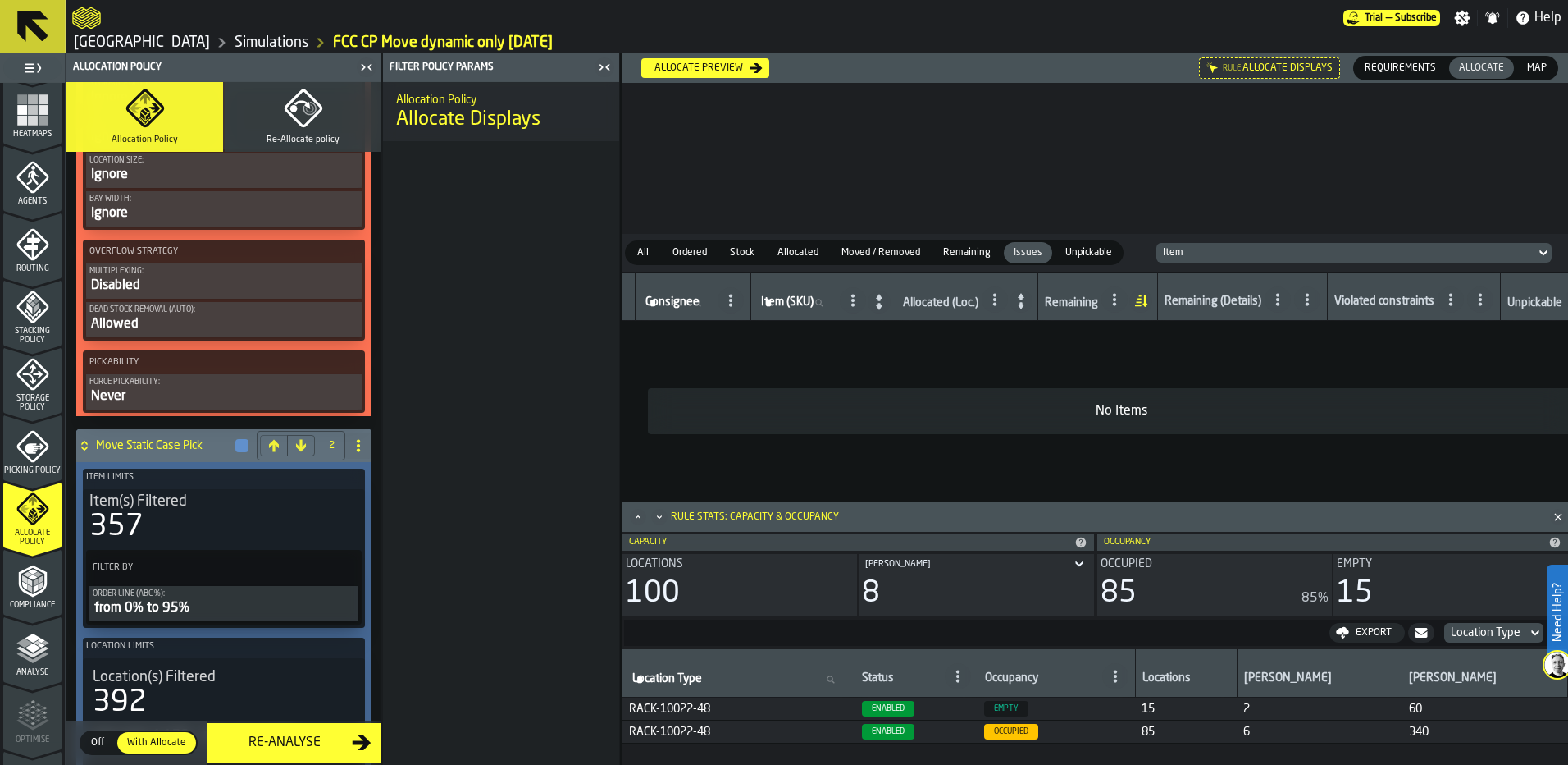
scroll to position [1395, 0]
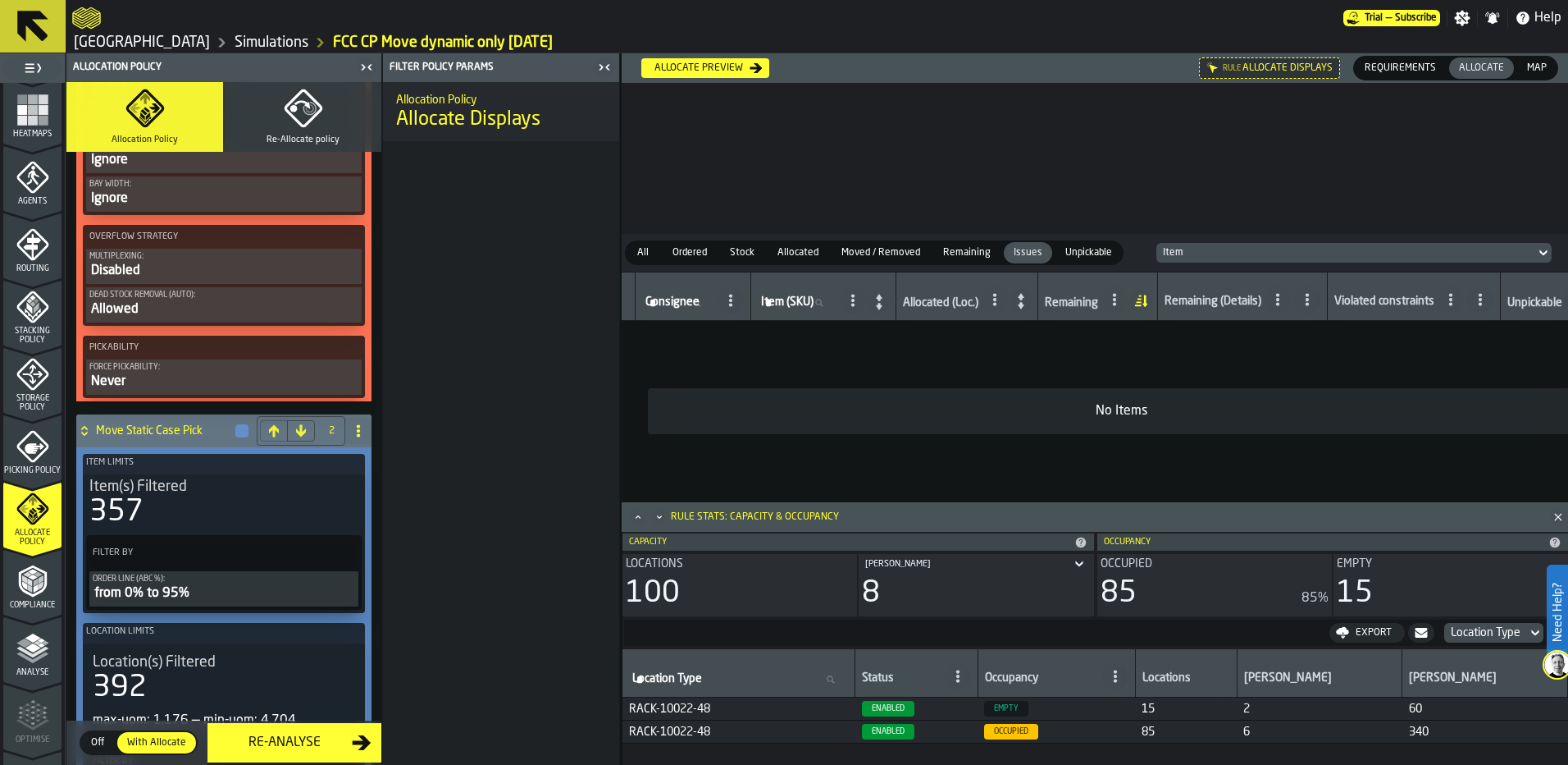
click at [195, 435] on h4 "Move Static Case Pick" at bounding box center [164, 430] width 138 height 13
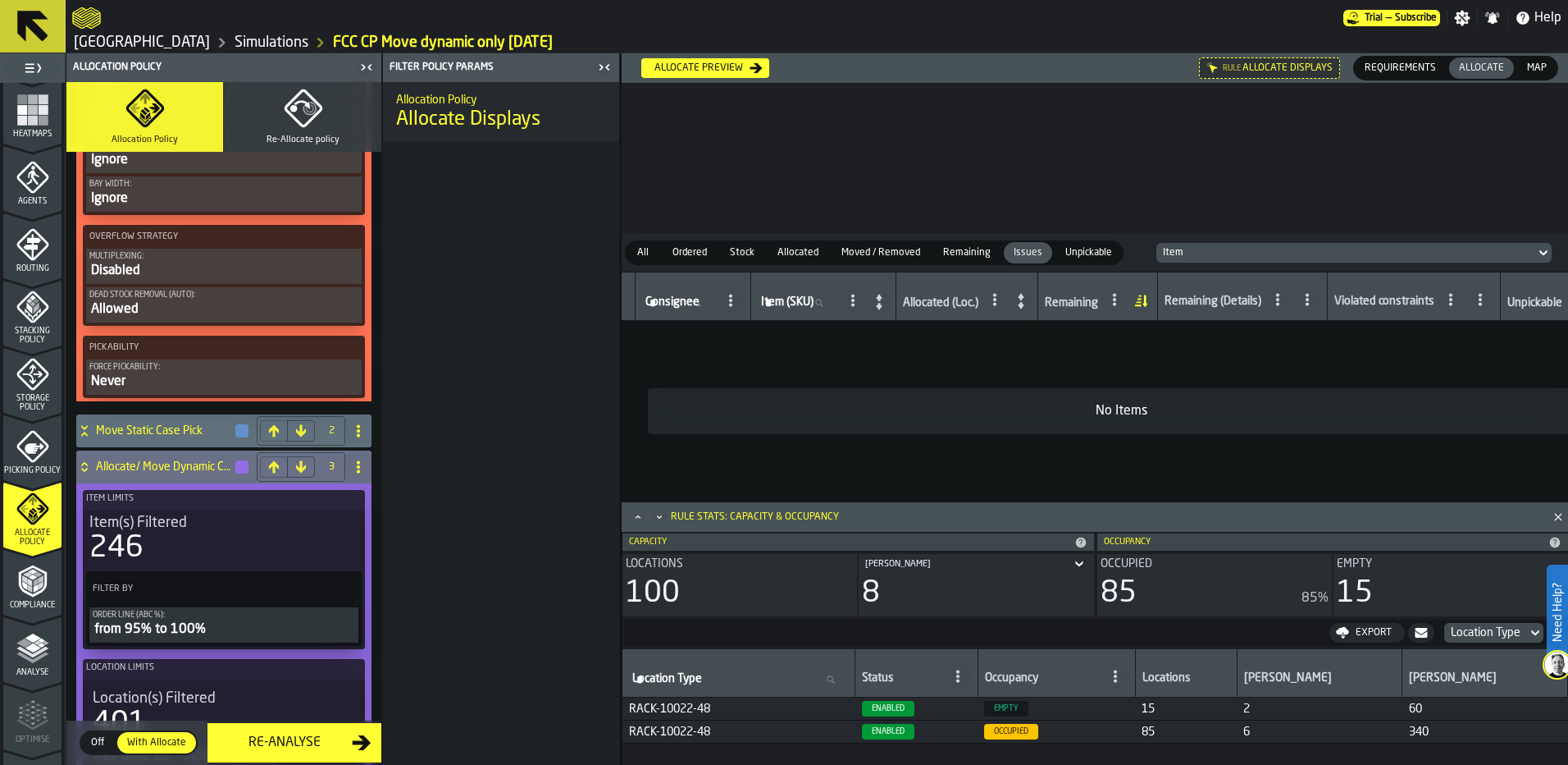
click at [168, 470] on h4 "Allocate/ Move Dynamic Case pick" at bounding box center [164, 467] width 138 height 13
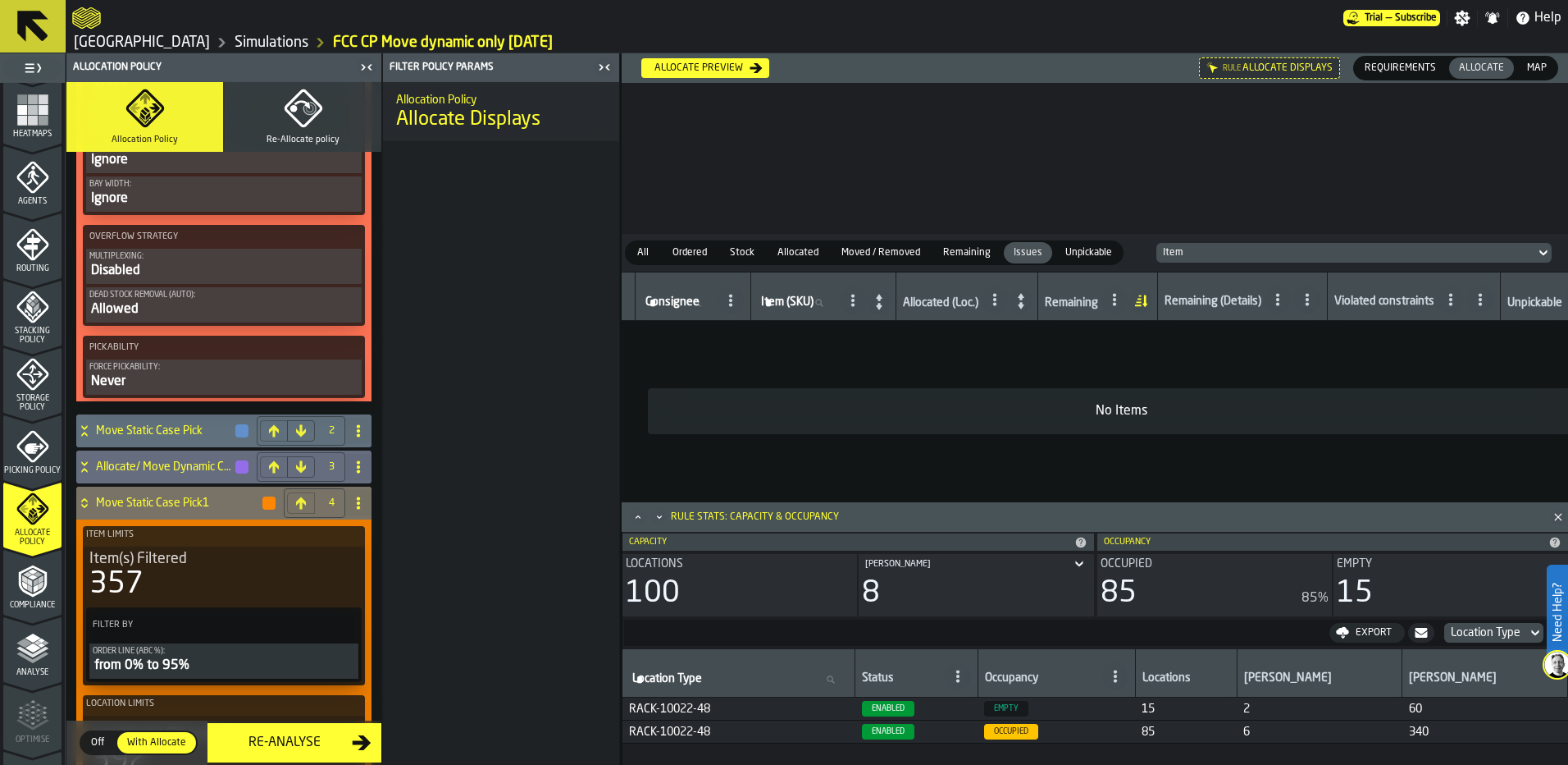
click at [351, 509] on icon at bounding box center [358, 502] width 13 height 13
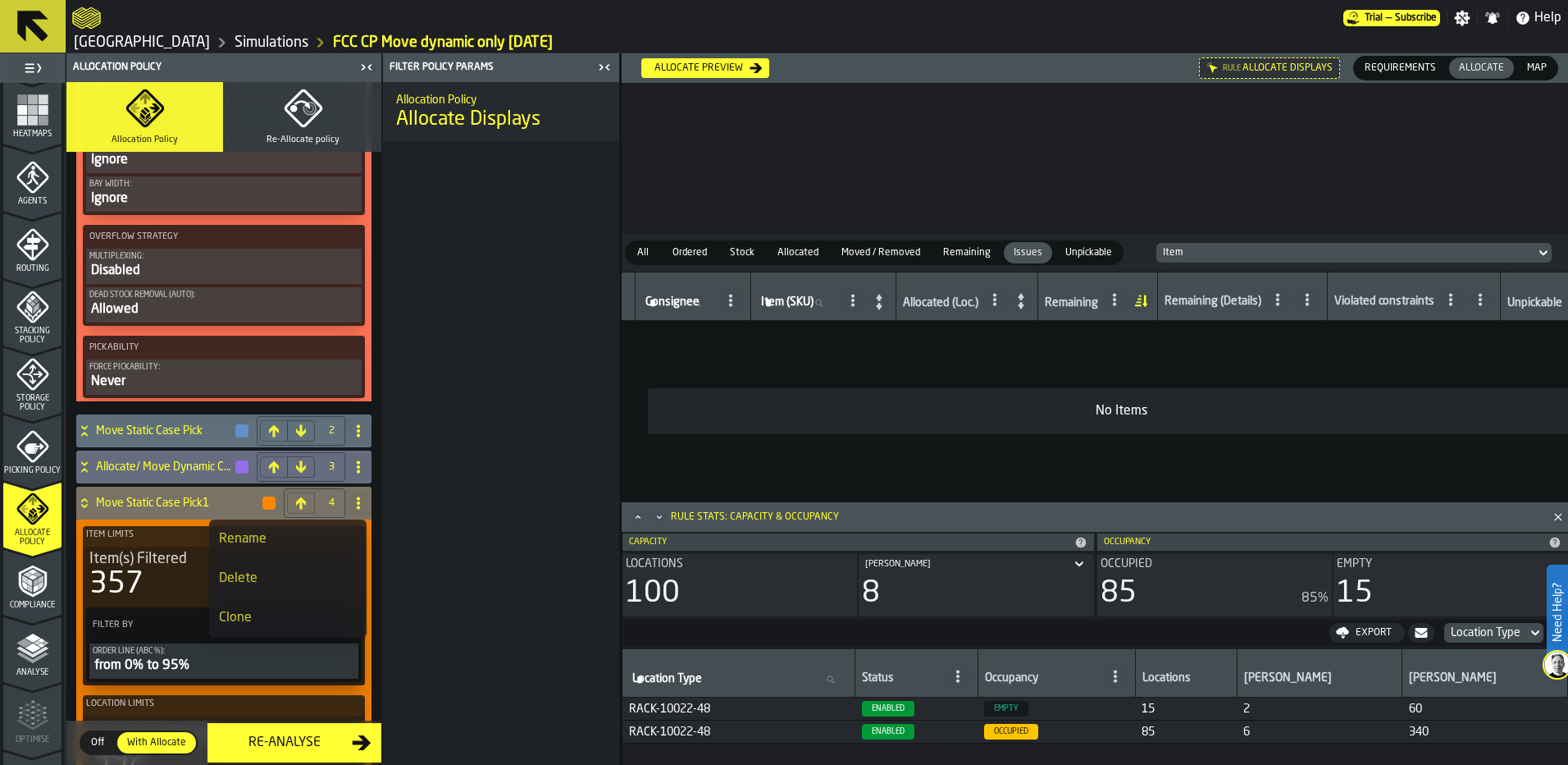
click at [351, 509] on icon at bounding box center [358, 502] width 13 height 13
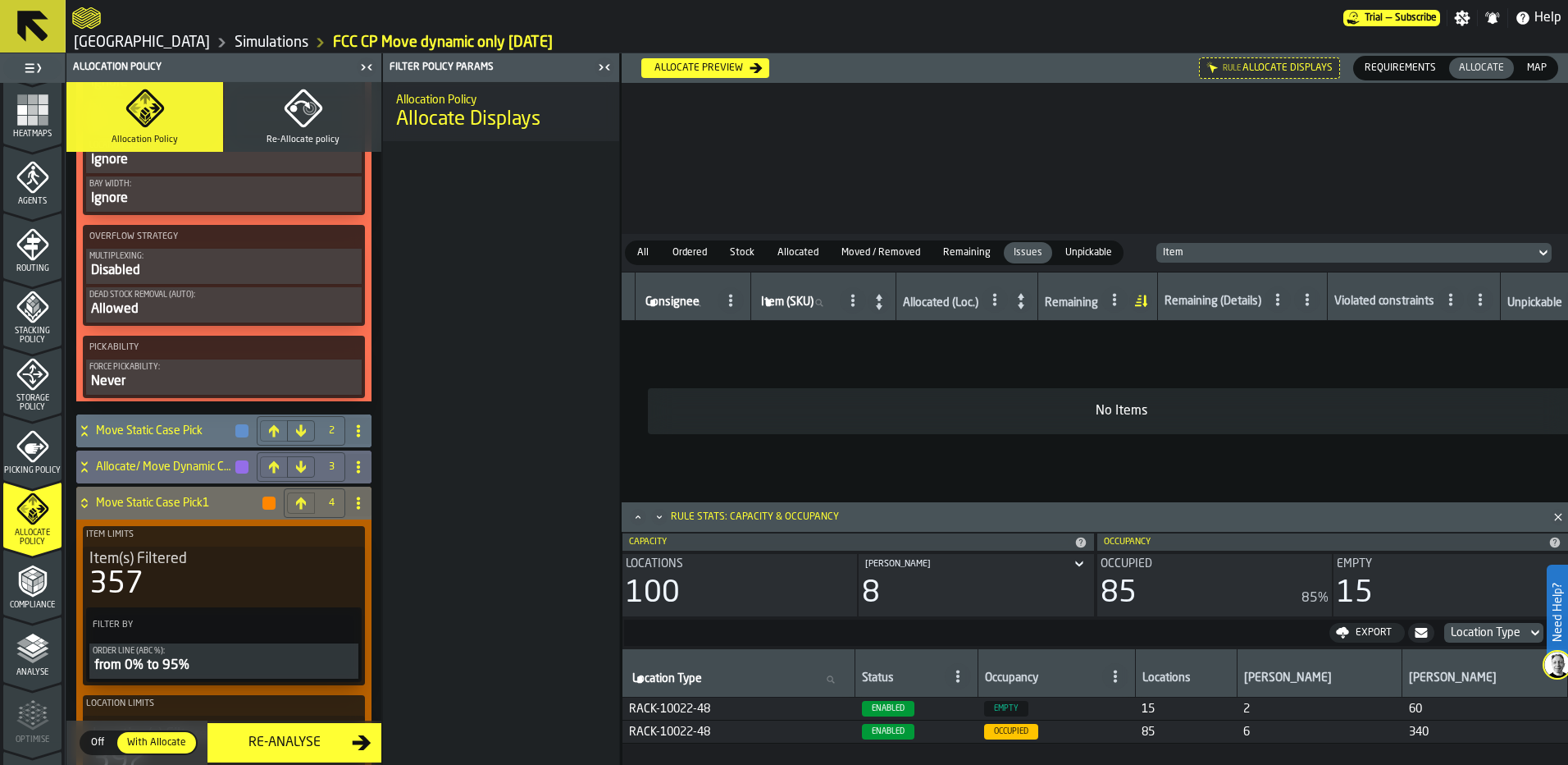
click at [365, 427] on span at bounding box center [358, 430] width 26 height 26
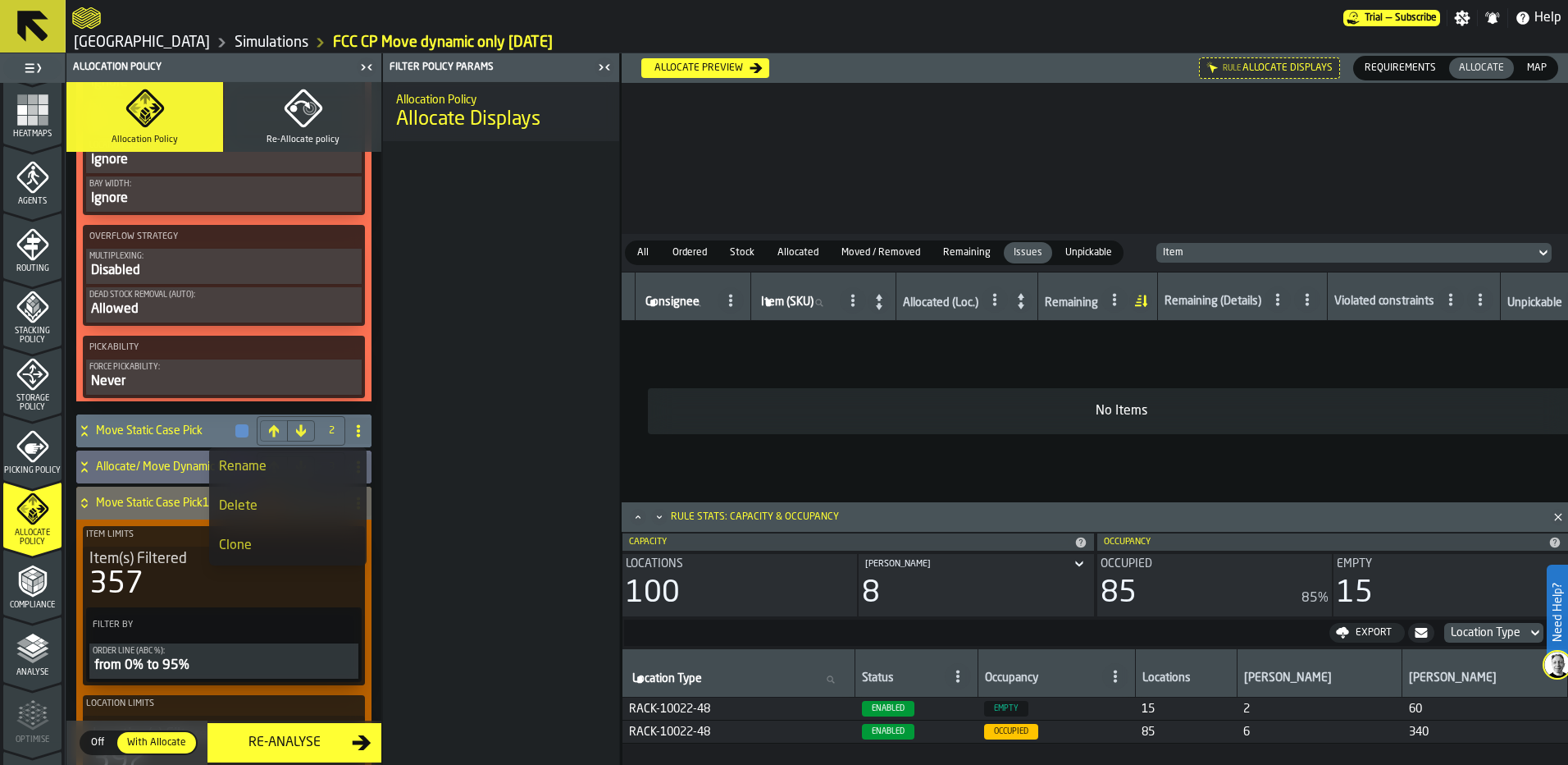
click at [365, 427] on span at bounding box center [358, 430] width 26 height 26
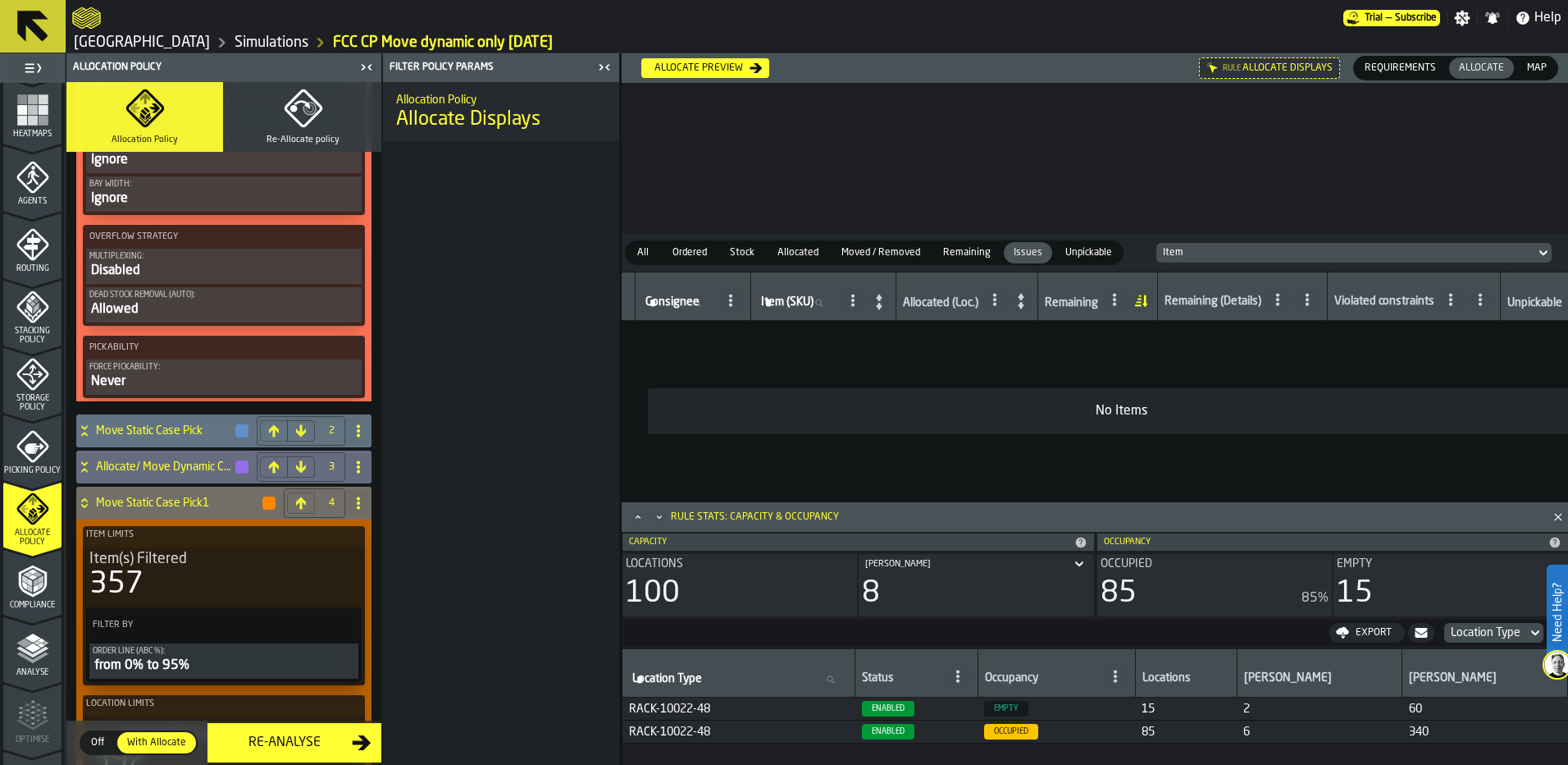
click at [326, 441] on div "2" at bounding box center [331, 430] width 20 height 20
click at [325, 434] on span "2" at bounding box center [332, 430] width 13 height 11
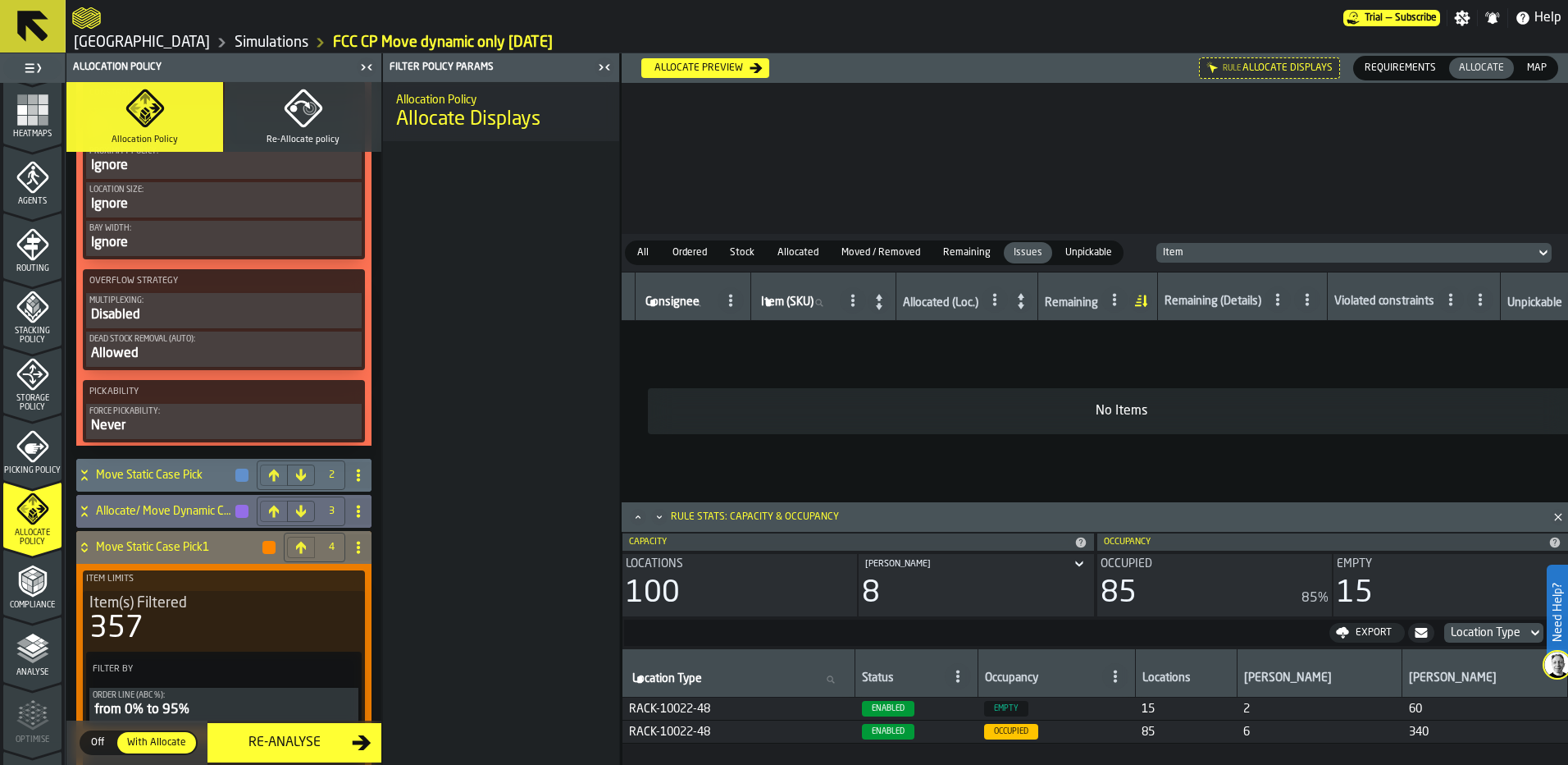
scroll to position [1343, 0]
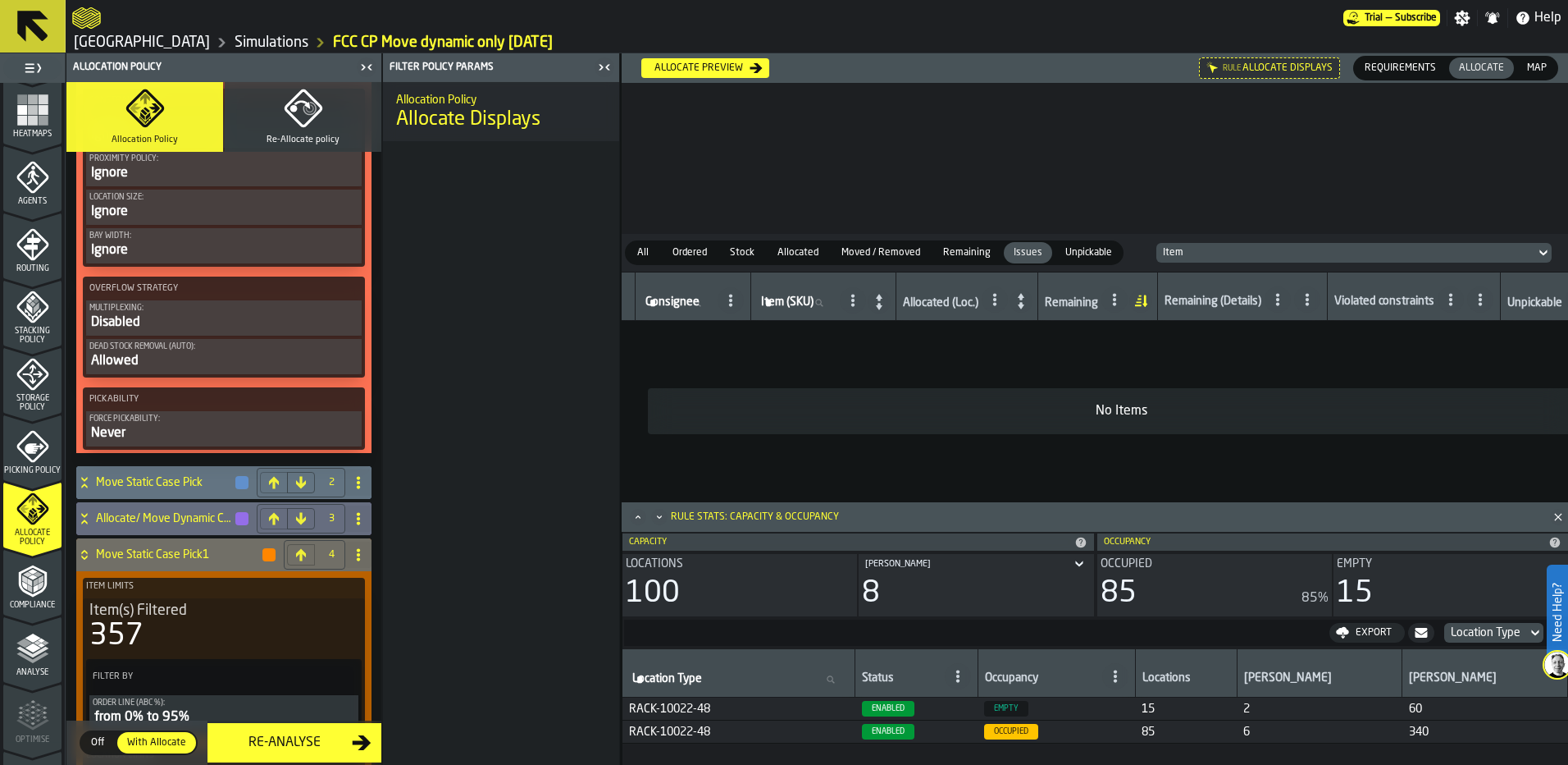
click at [107, 483] on h4 "Move Static Case Pick" at bounding box center [164, 483] width 138 height 13
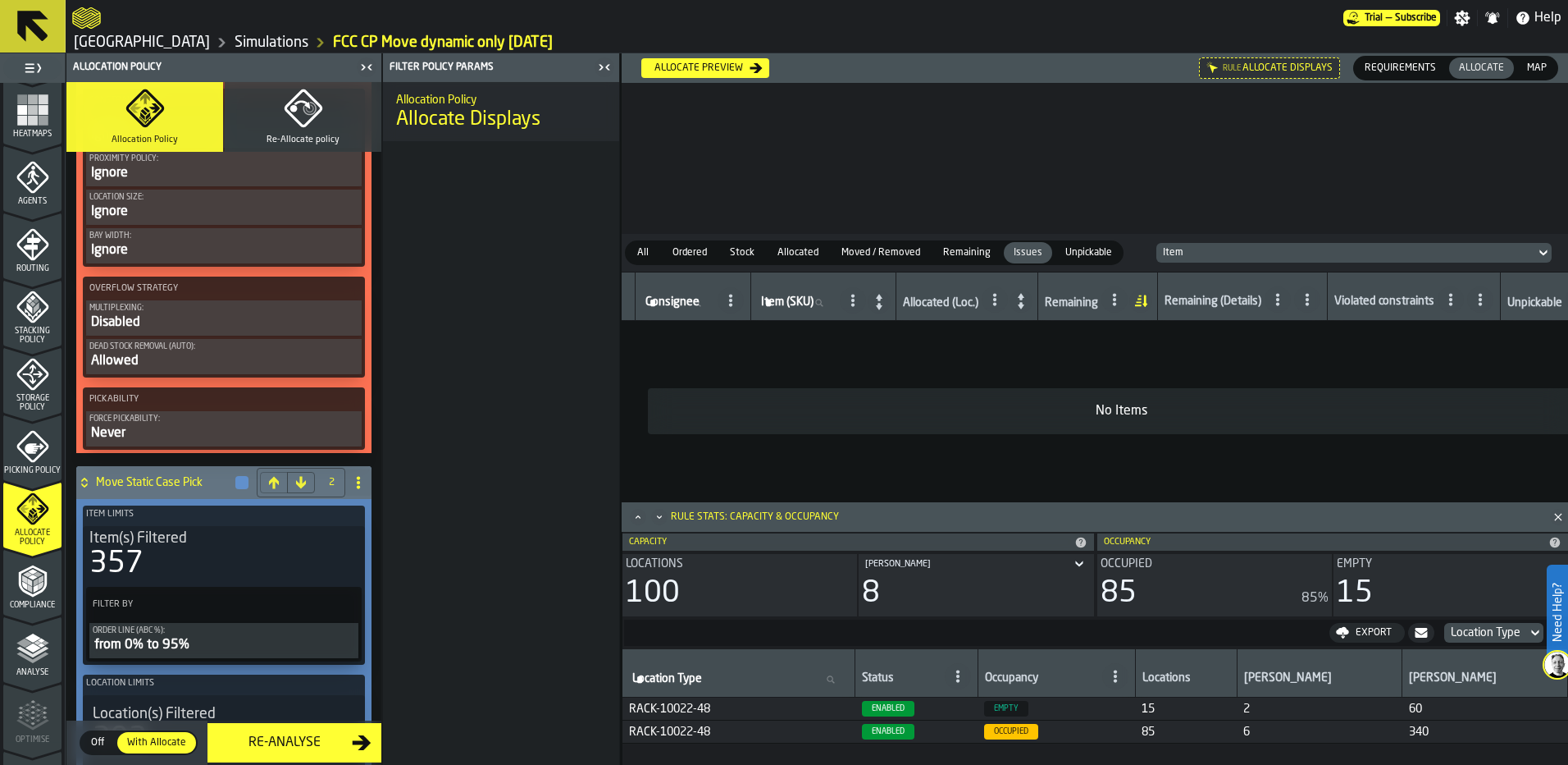
click at [357, 489] on icon at bounding box center [358, 483] width 13 height 13
click at [229, 480] on div "Move Static Case Pick" at bounding box center [163, 482] width 174 height 33
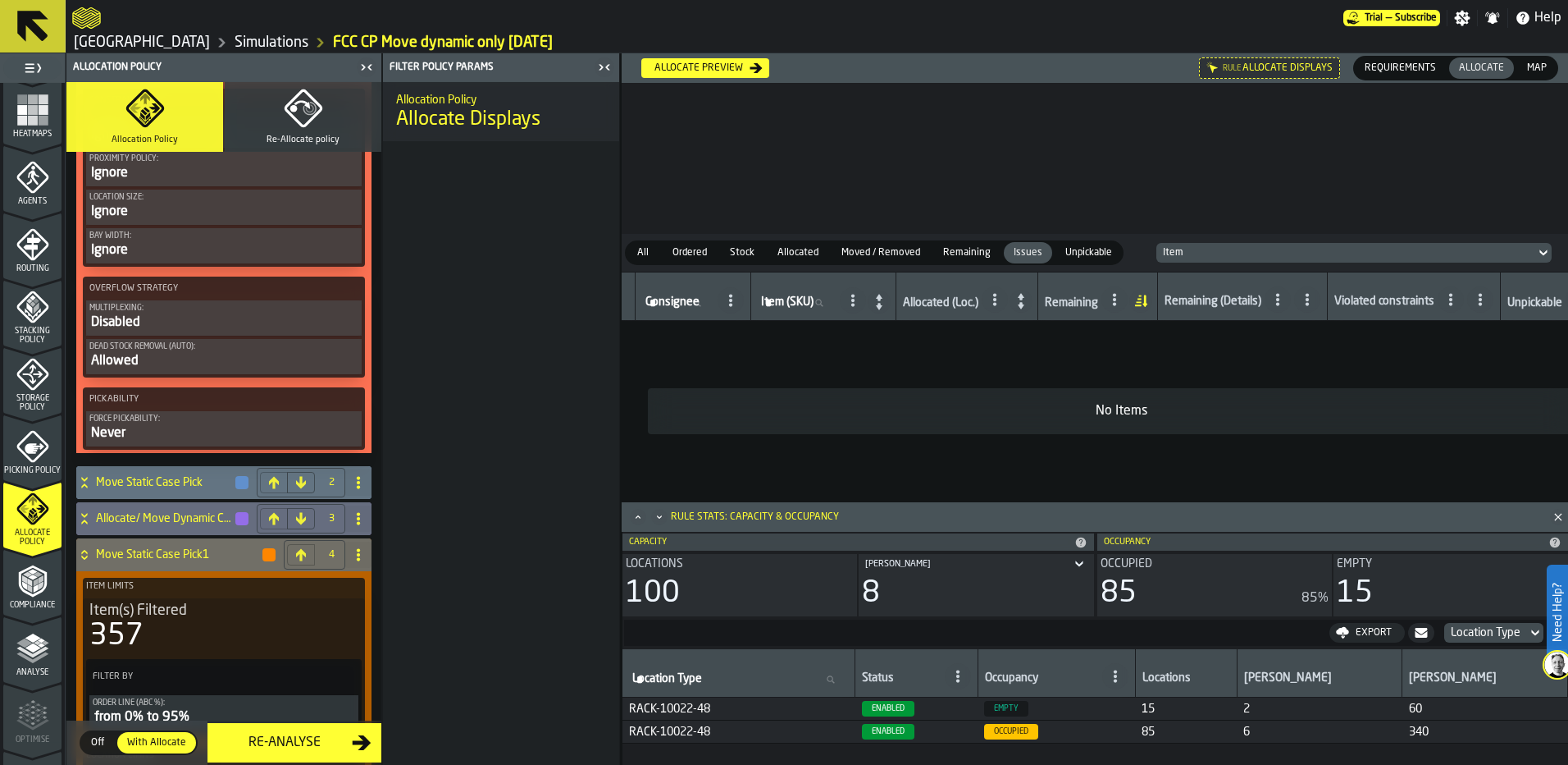
click at [235, 483] on div "button-" at bounding box center [242, 483] width 13 height 13
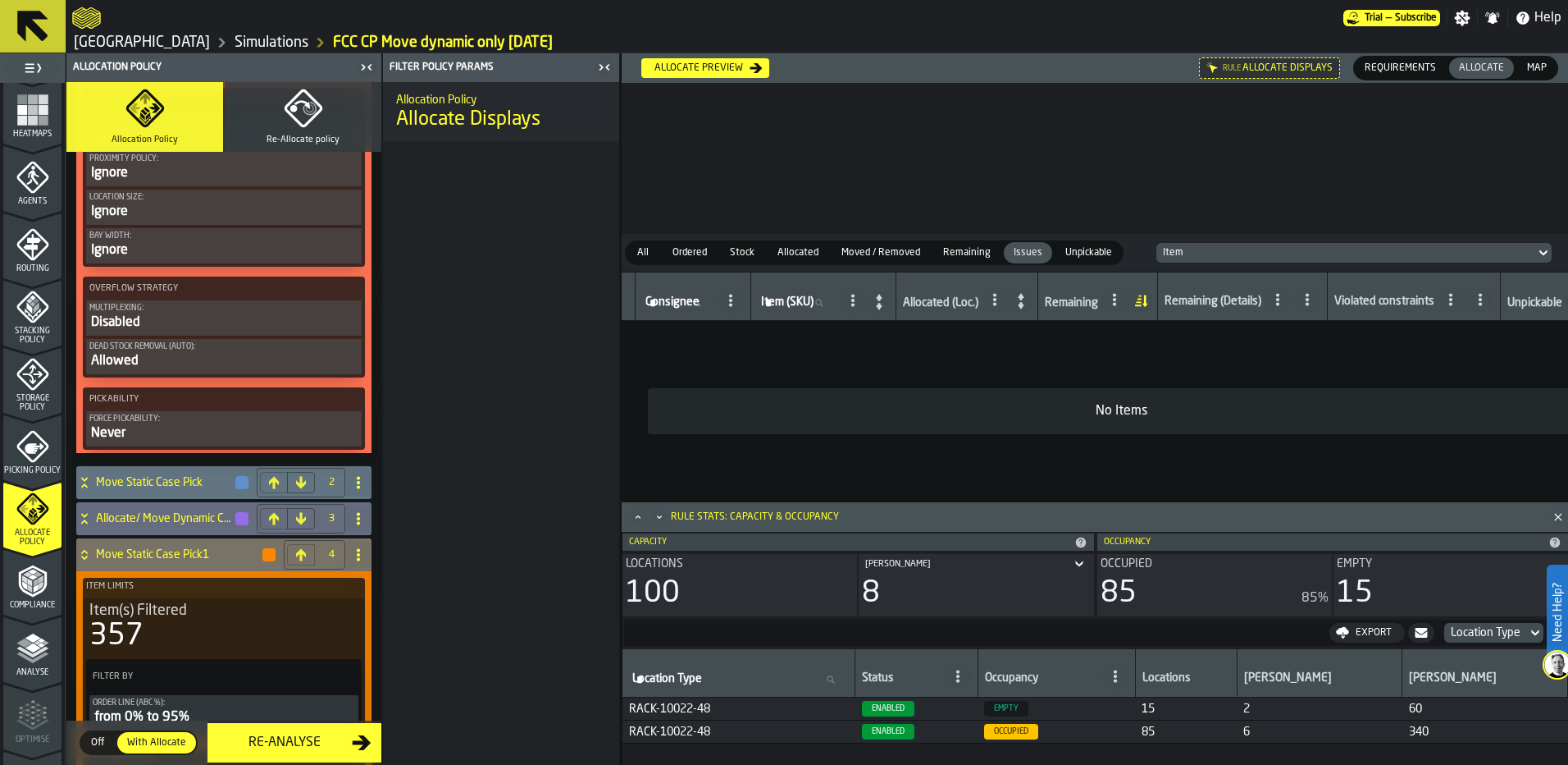
click at [187, 562] on h4 "Move Static Case Pick1" at bounding box center [178, 555] width 165 height 13
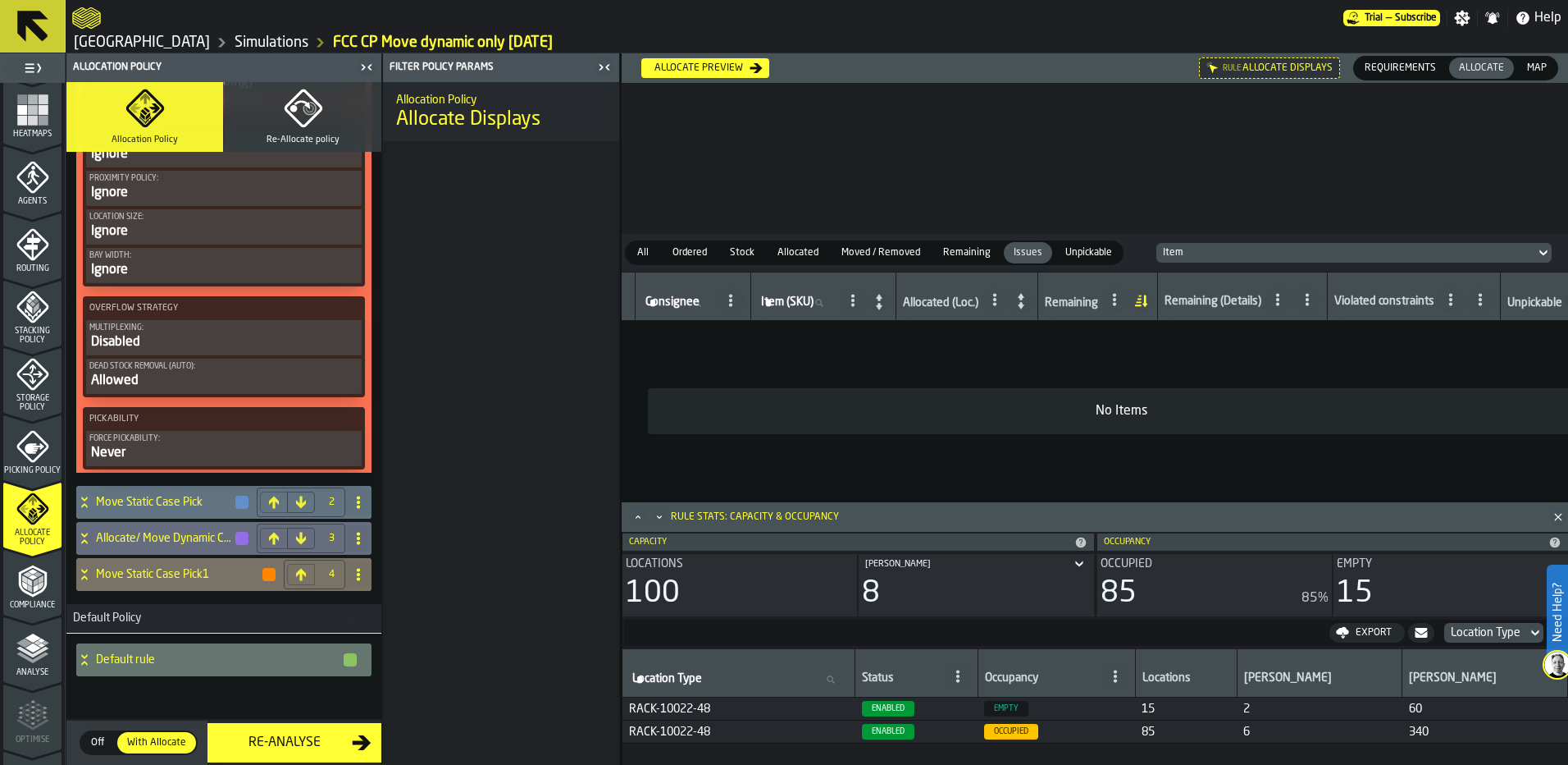
click at [188, 573] on h4 "Move Static Case Pick1" at bounding box center [178, 575] width 165 height 13
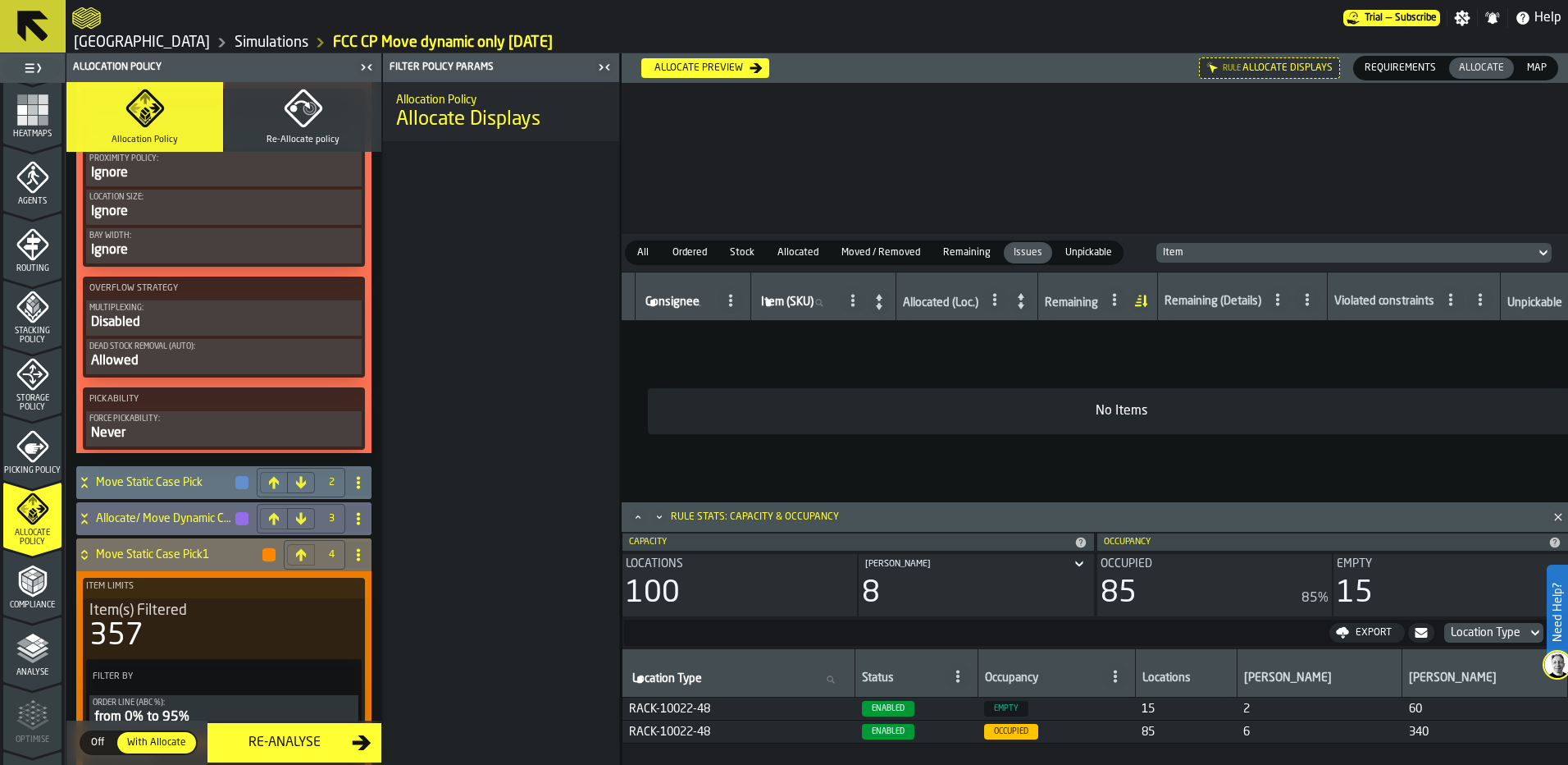
drag, startPoint x: 129, startPoint y: 556, endPoint x: 118, endPoint y: 561, distance: 12.1
click at [119, 561] on h4 "Move Static Case Pick1" at bounding box center [178, 555] width 165 height 13
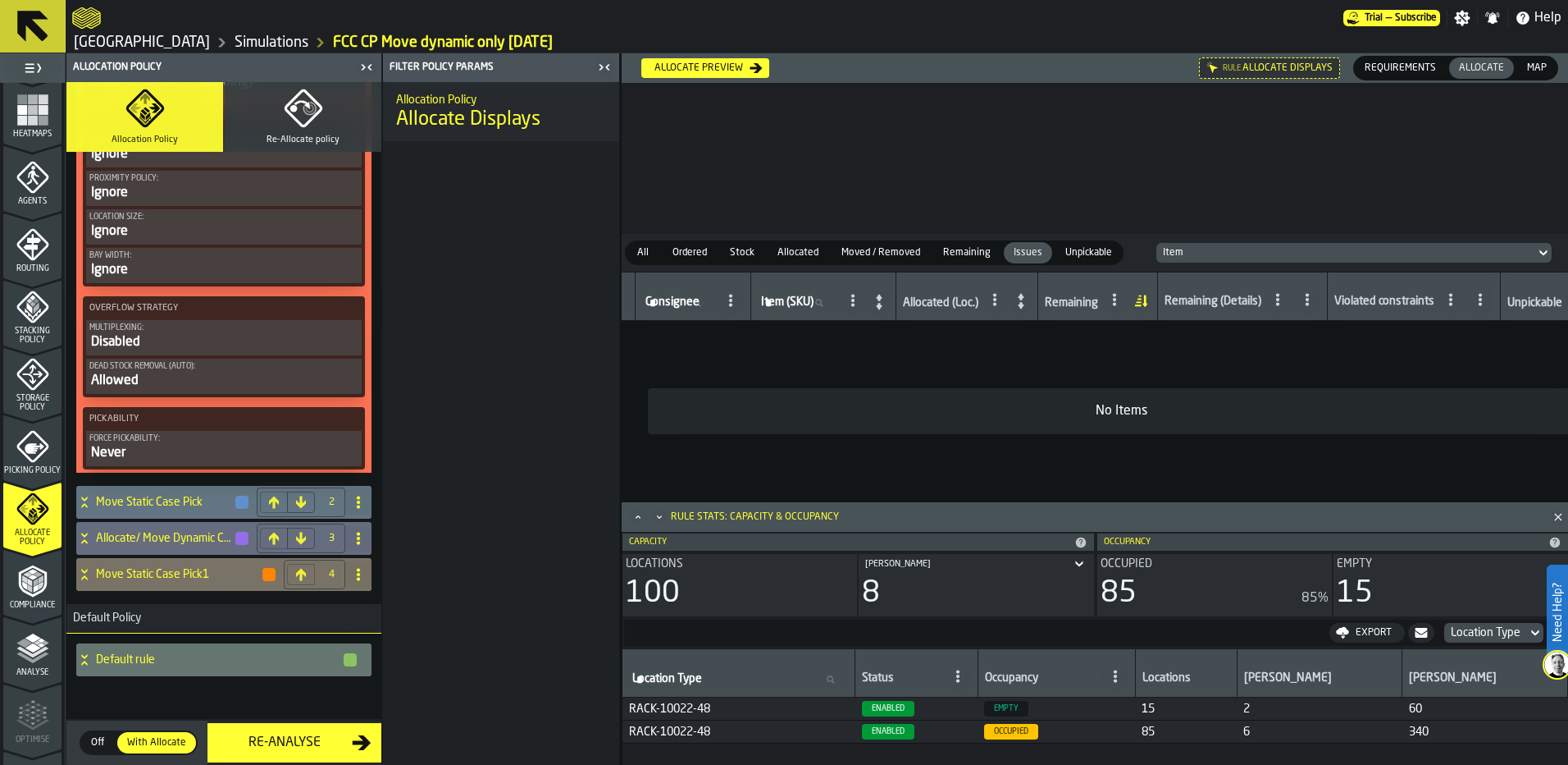
click at [131, 570] on h4 "Move Static Case Pick1" at bounding box center [178, 575] width 165 height 13
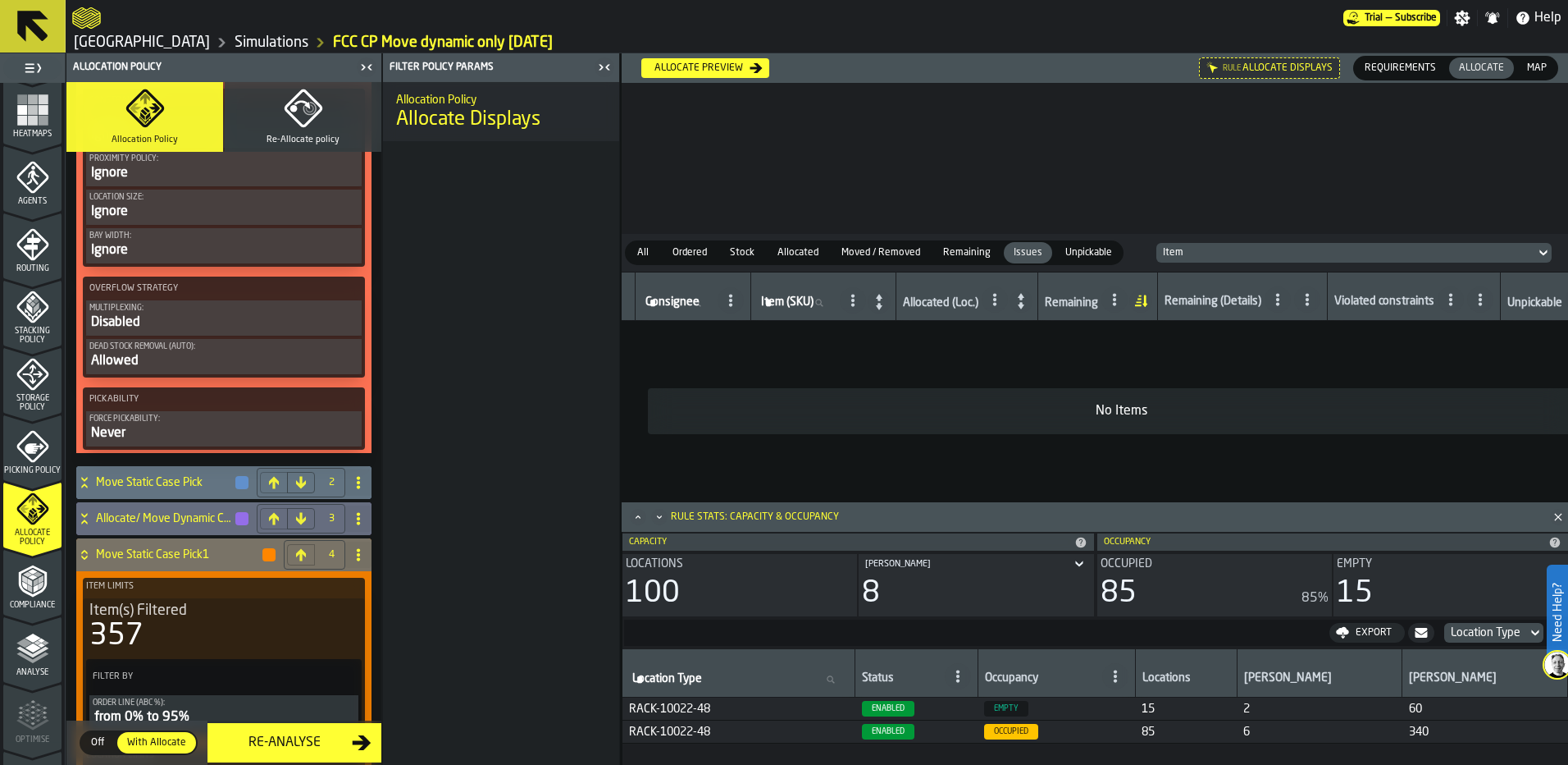
click at [352, 555] on icon at bounding box center [358, 555] width 13 height 13
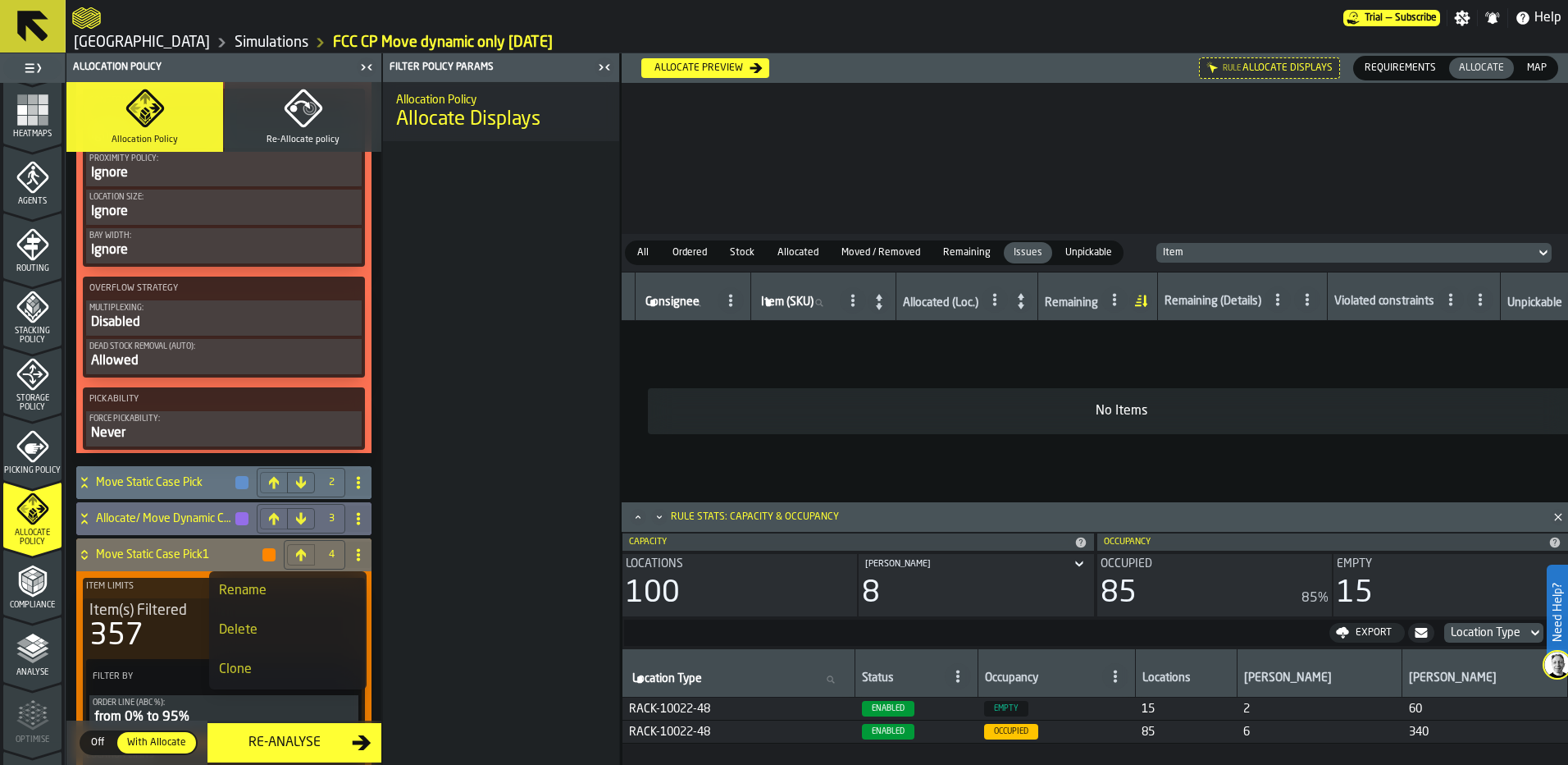
click at [312, 589] on div "Rename" at bounding box center [288, 591] width 138 height 20
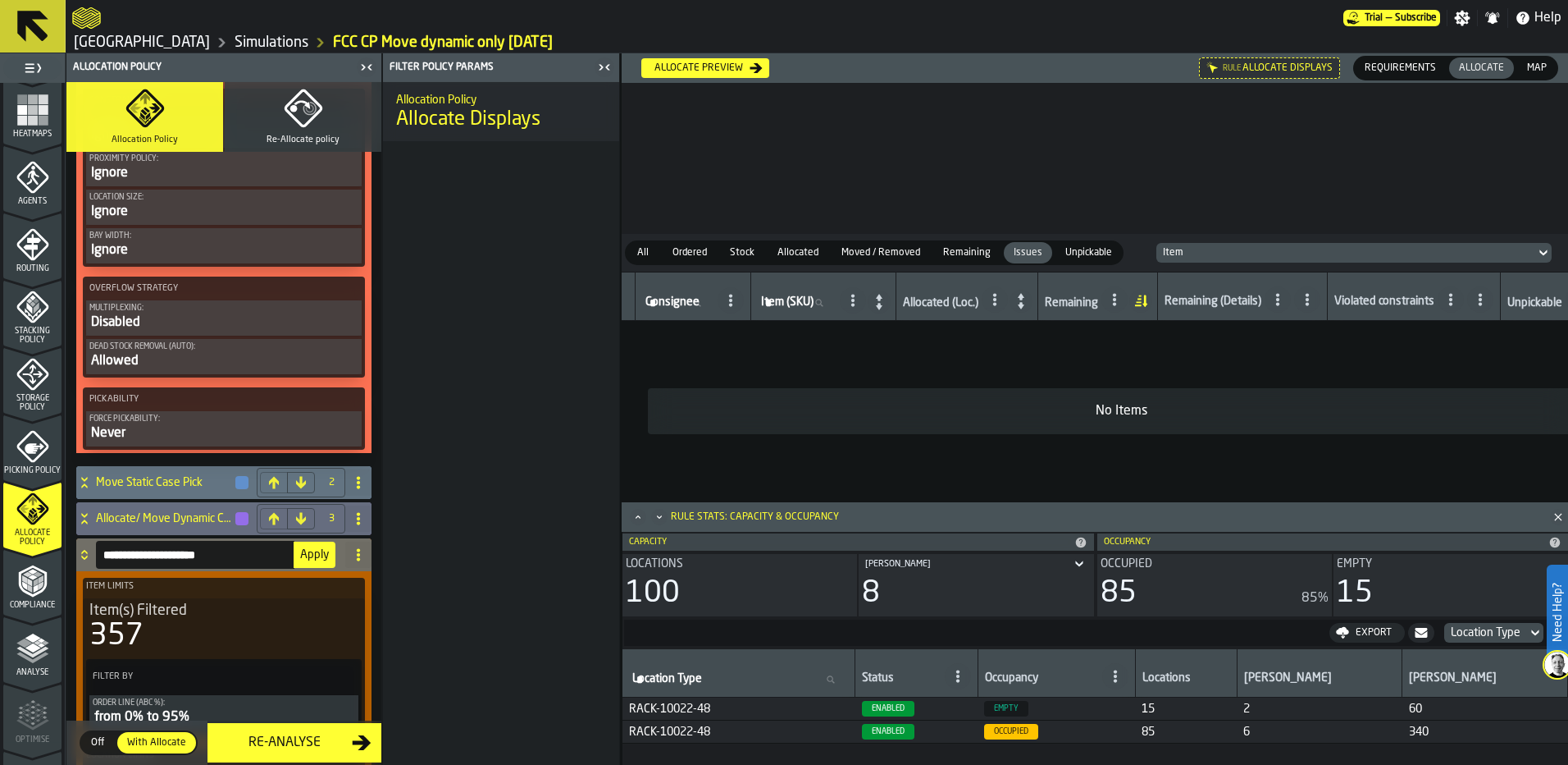
drag, startPoint x: 129, startPoint y: 560, endPoint x: 69, endPoint y: 561, distance: 60.0
click at [69, 561] on div "**********" at bounding box center [224, 481] width 315 height 2860
click at [261, 555] on input "**********" at bounding box center [195, 555] width 199 height 28
type input "**********"
click at [322, 554] on span "Apply" at bounding box center [314, 554] width 29 height 11
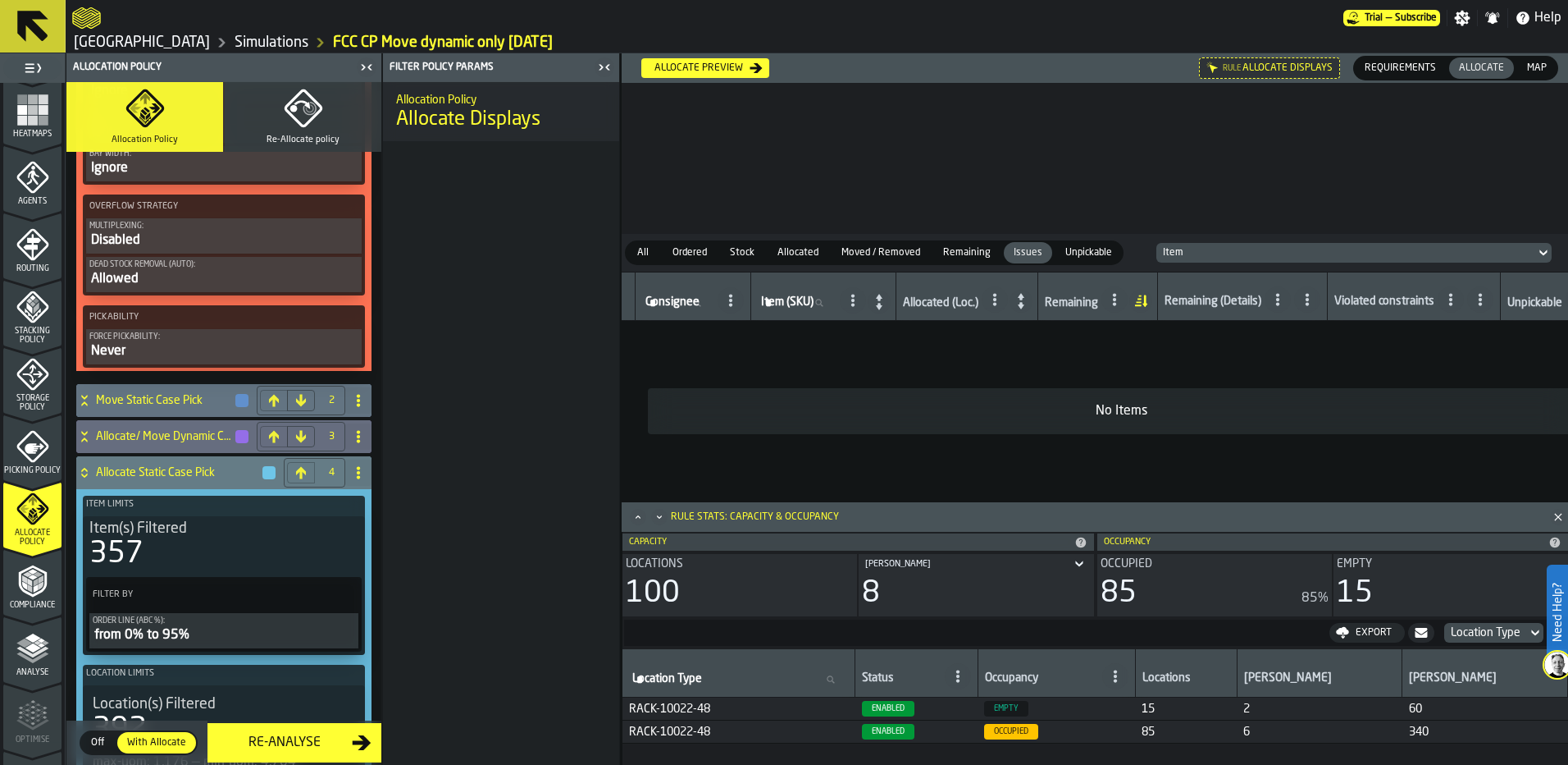
scroll to position [1508, 0]
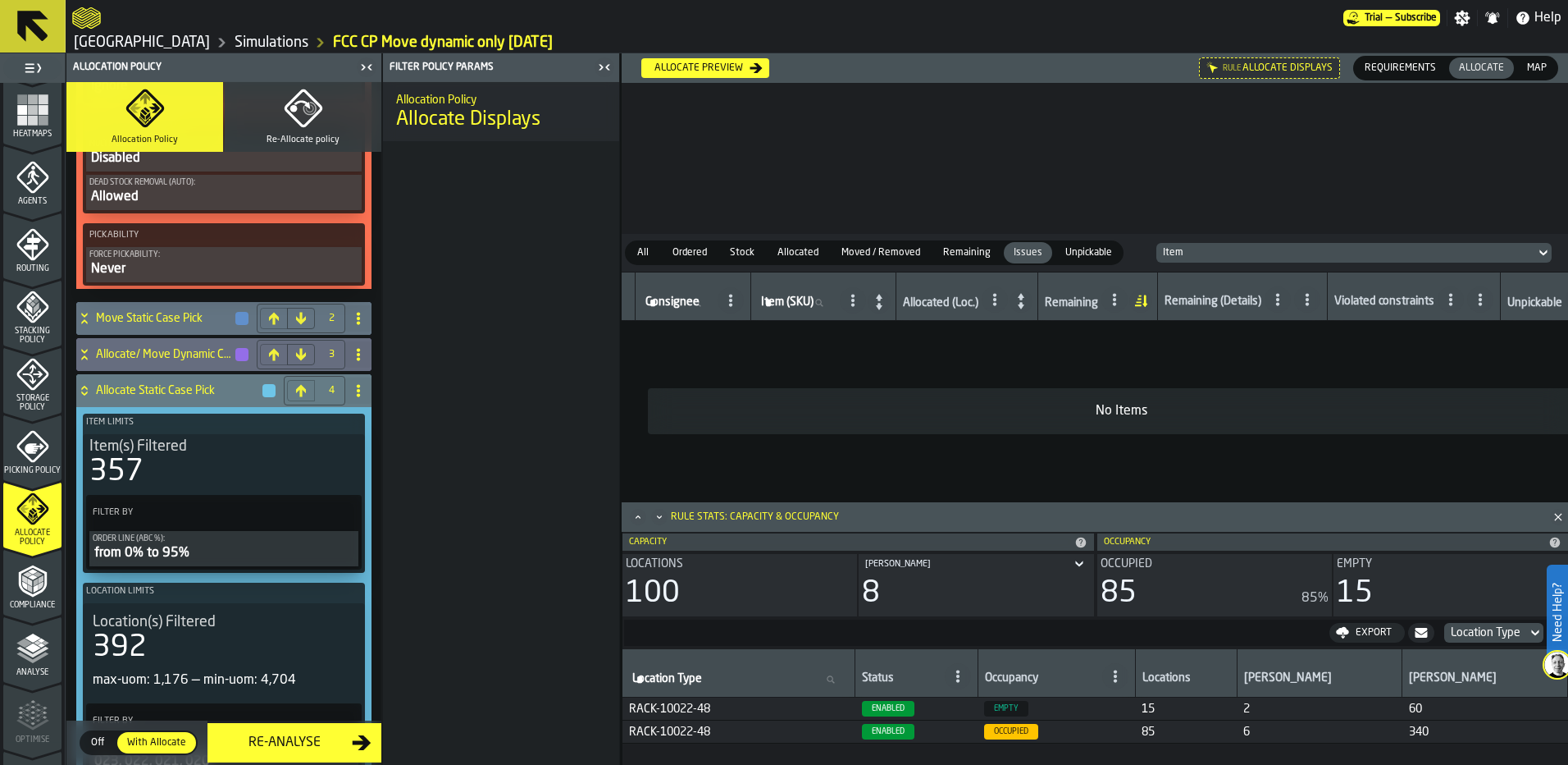
click at [287, 389] on button at bounding box center [301, 390] width 28 height 22
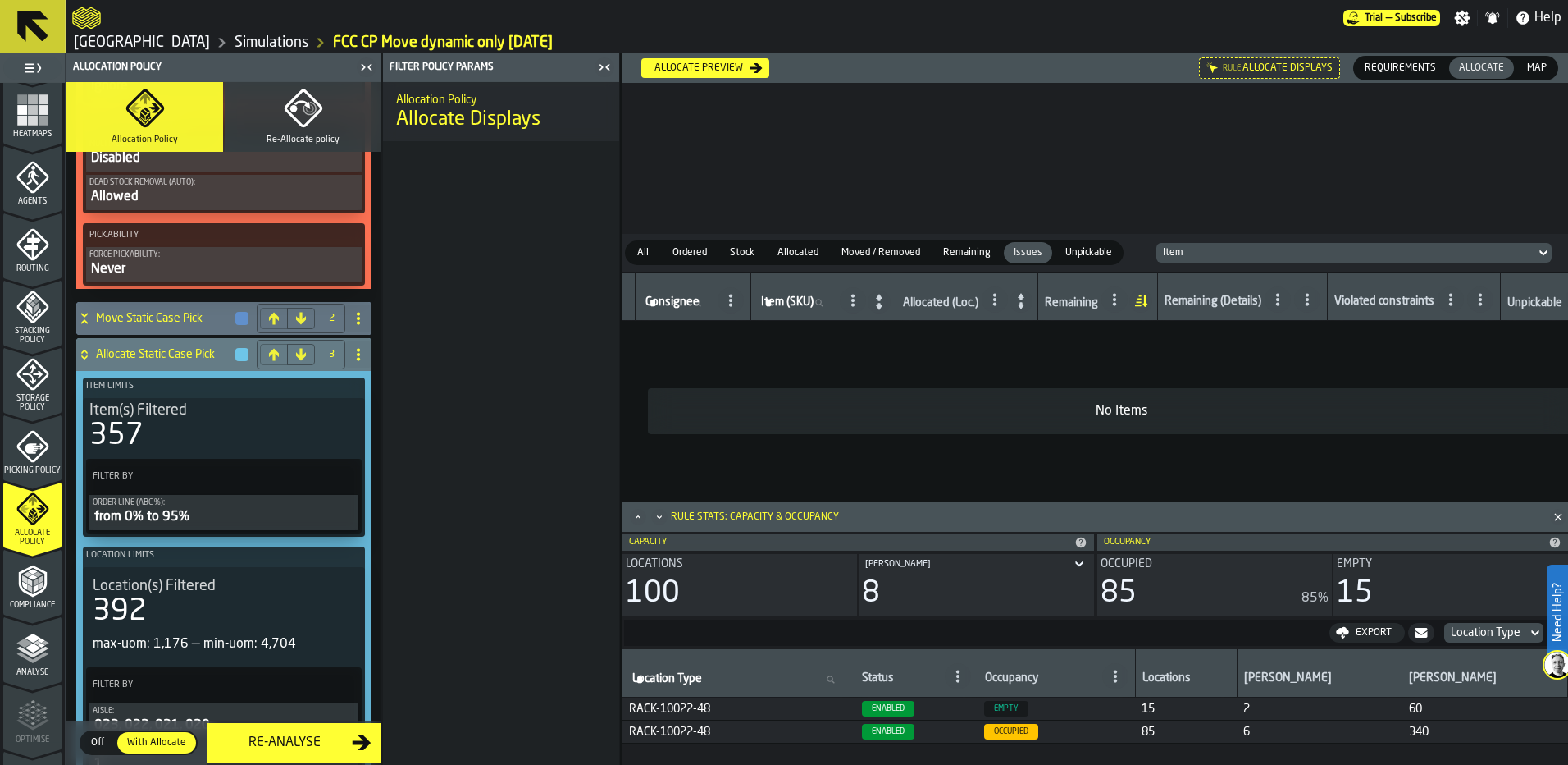
click at [267, 361] on icon at bounding box center [274, 354] width 13 height 13
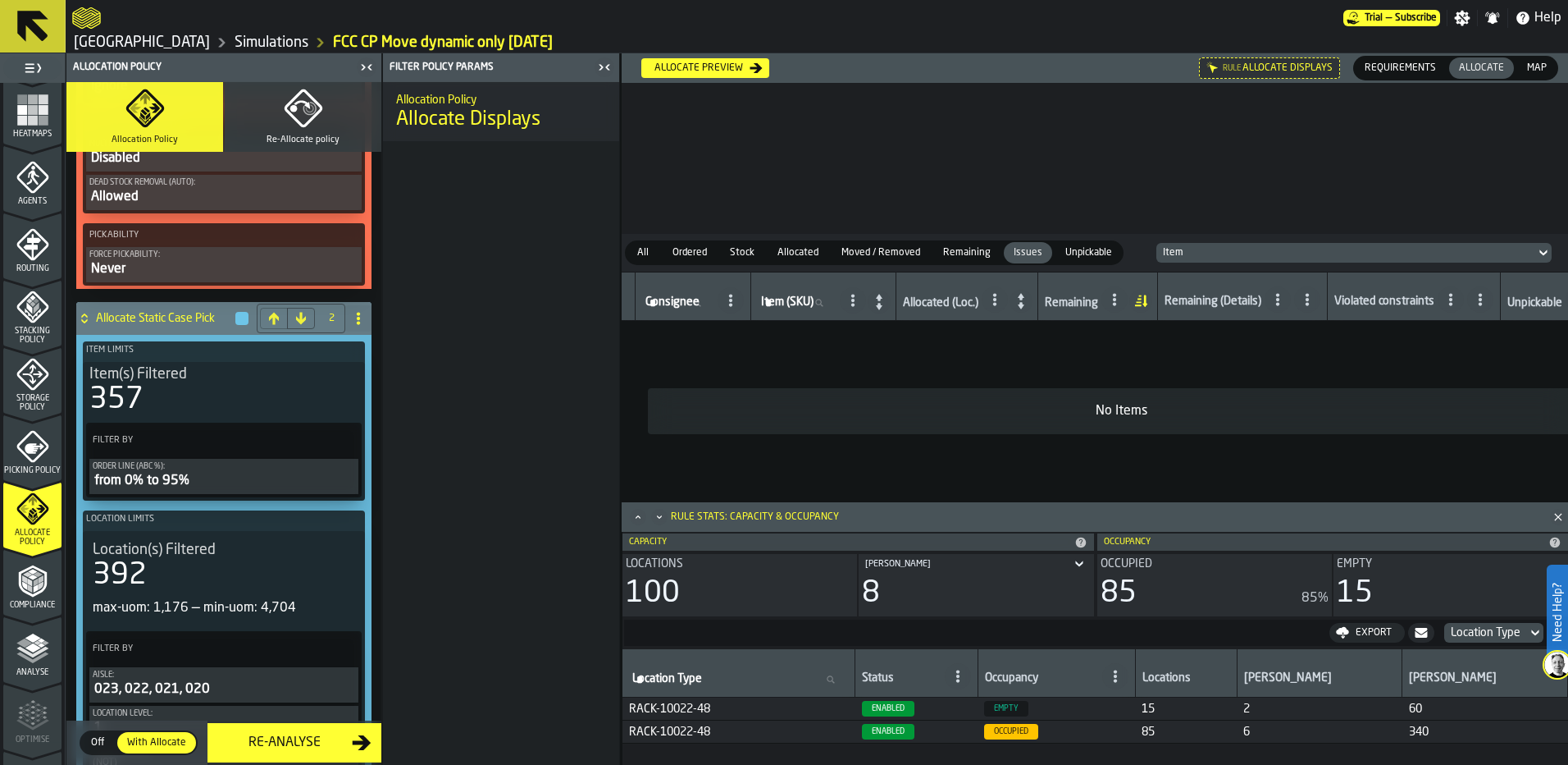
click at [85, 318] on icon at bounding box center [84, 315] width 6 height 4
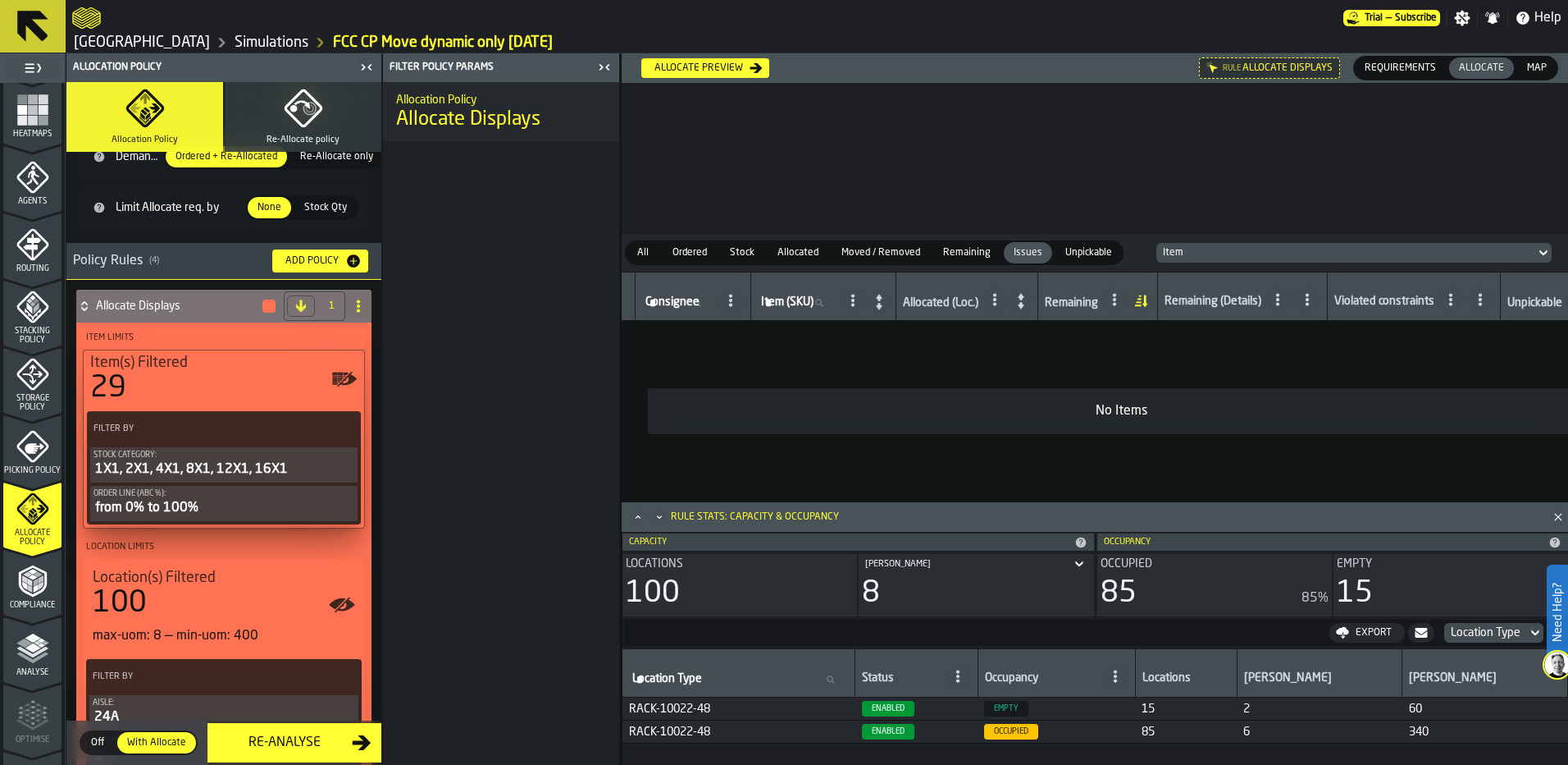
scroll to position [164, 0]
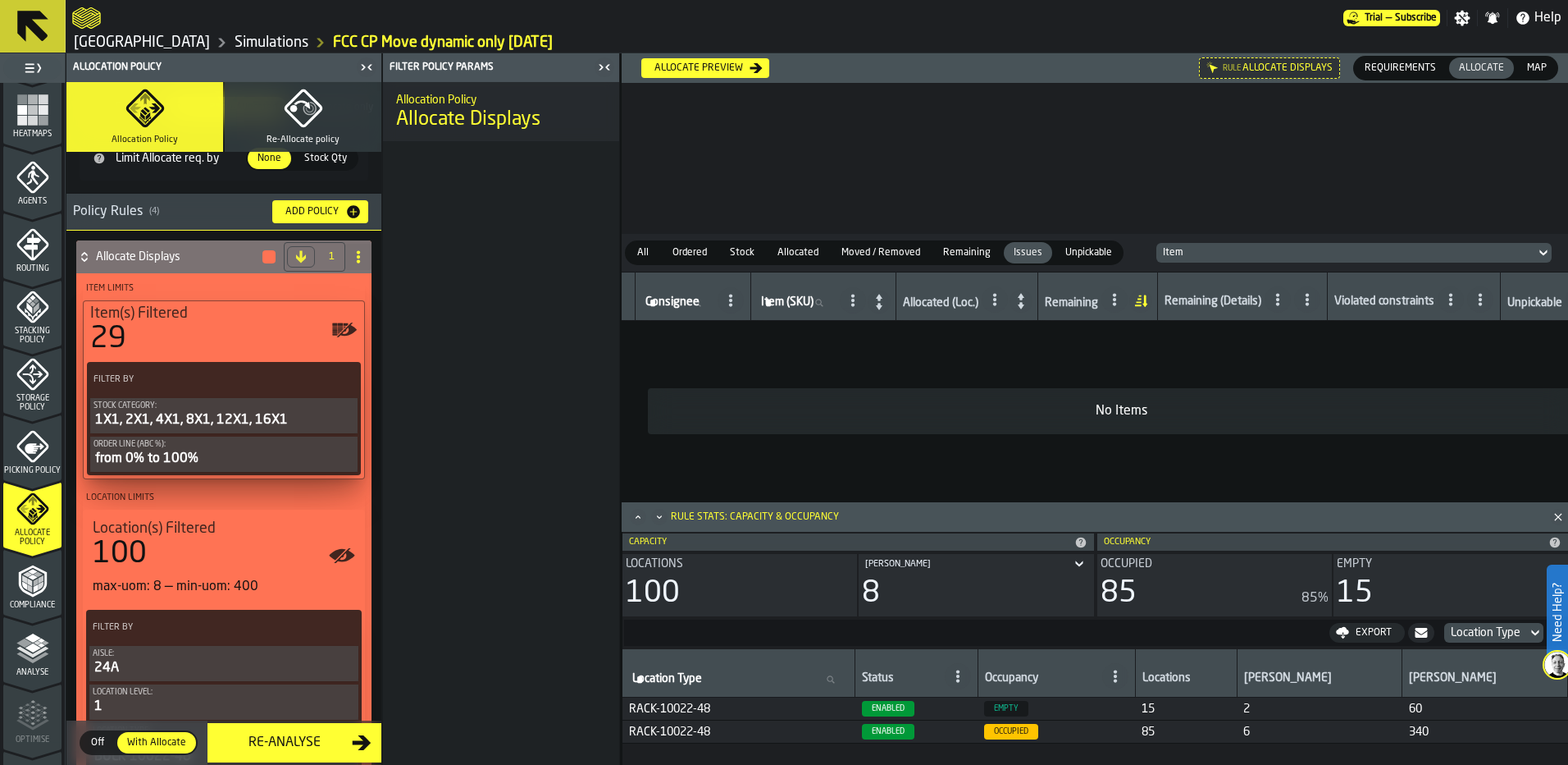
click at [239, 371] on div "Filter By" at bounding box center [223, 380] width 267 height 30
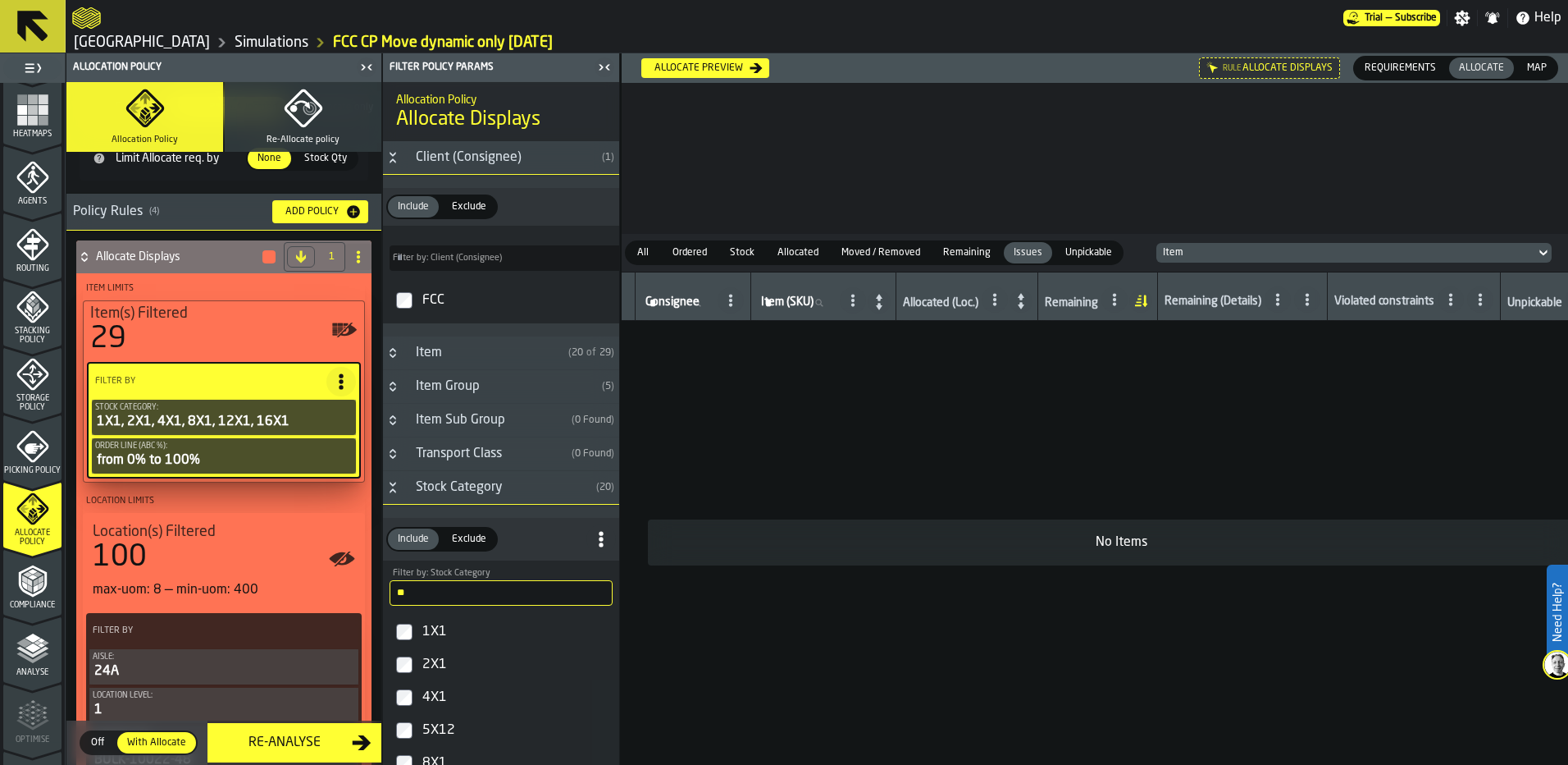
click at [390, 427] on icon "Button-Item Sub Group-closed" at bounding box center [393, 420] width 13 height 13
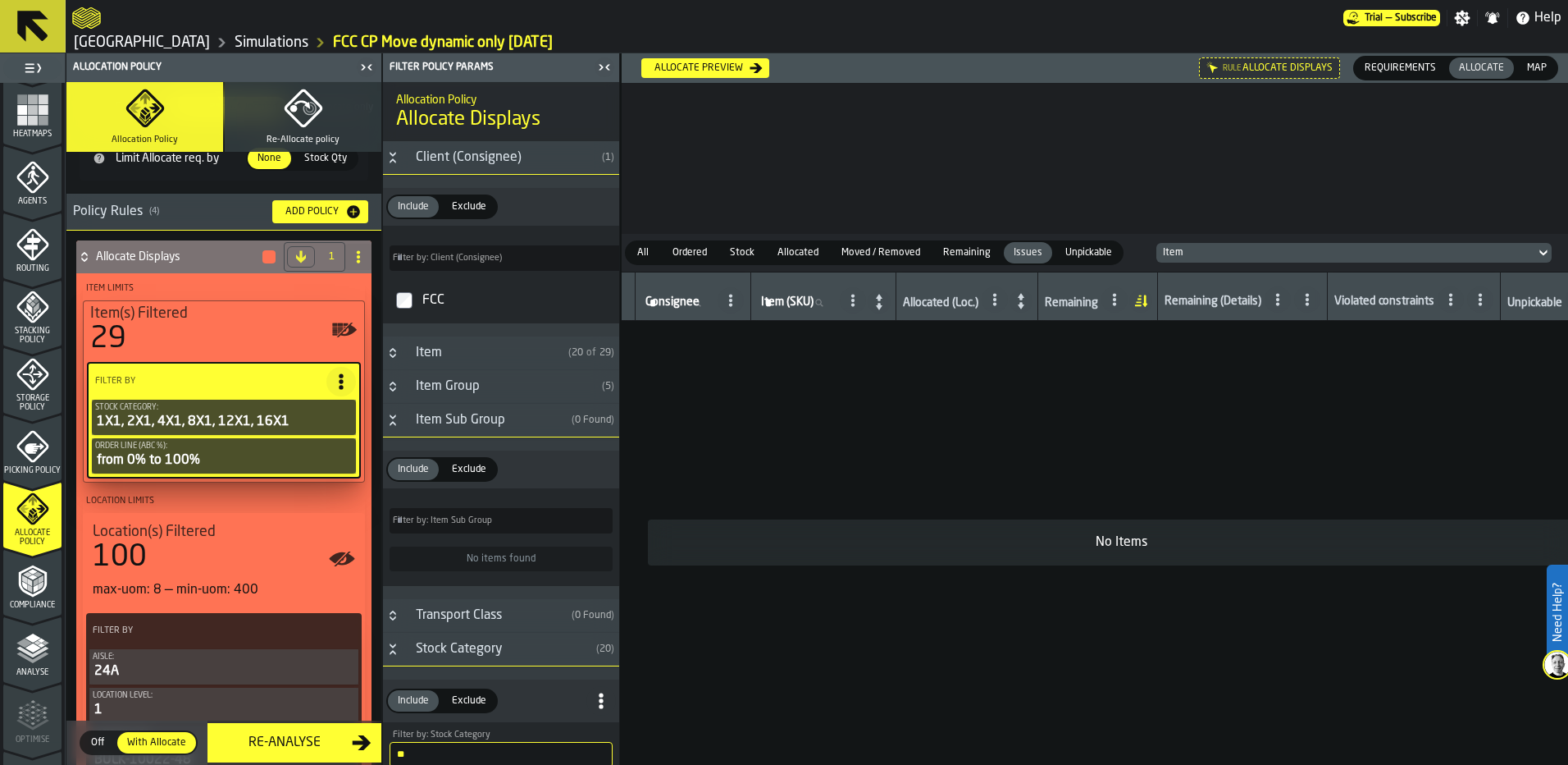
click at [391, 420] on icon "Button-Item Sub Group-open" at bounding box center [393, 420] width 13 height 13
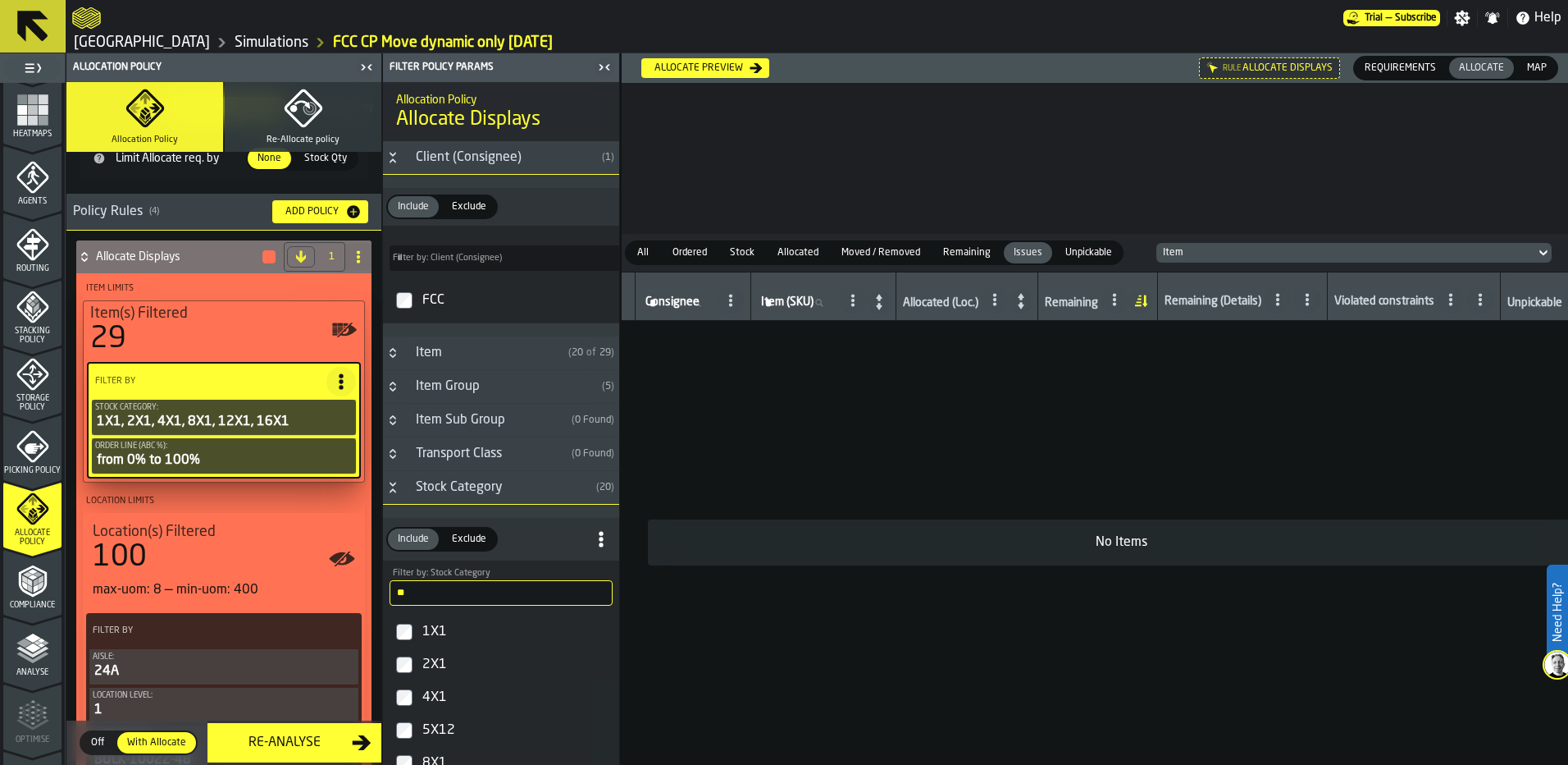
click at [390, 391] on icon "Button-Item Group-closed" at bounding box center [393, 386] width 13 height 13
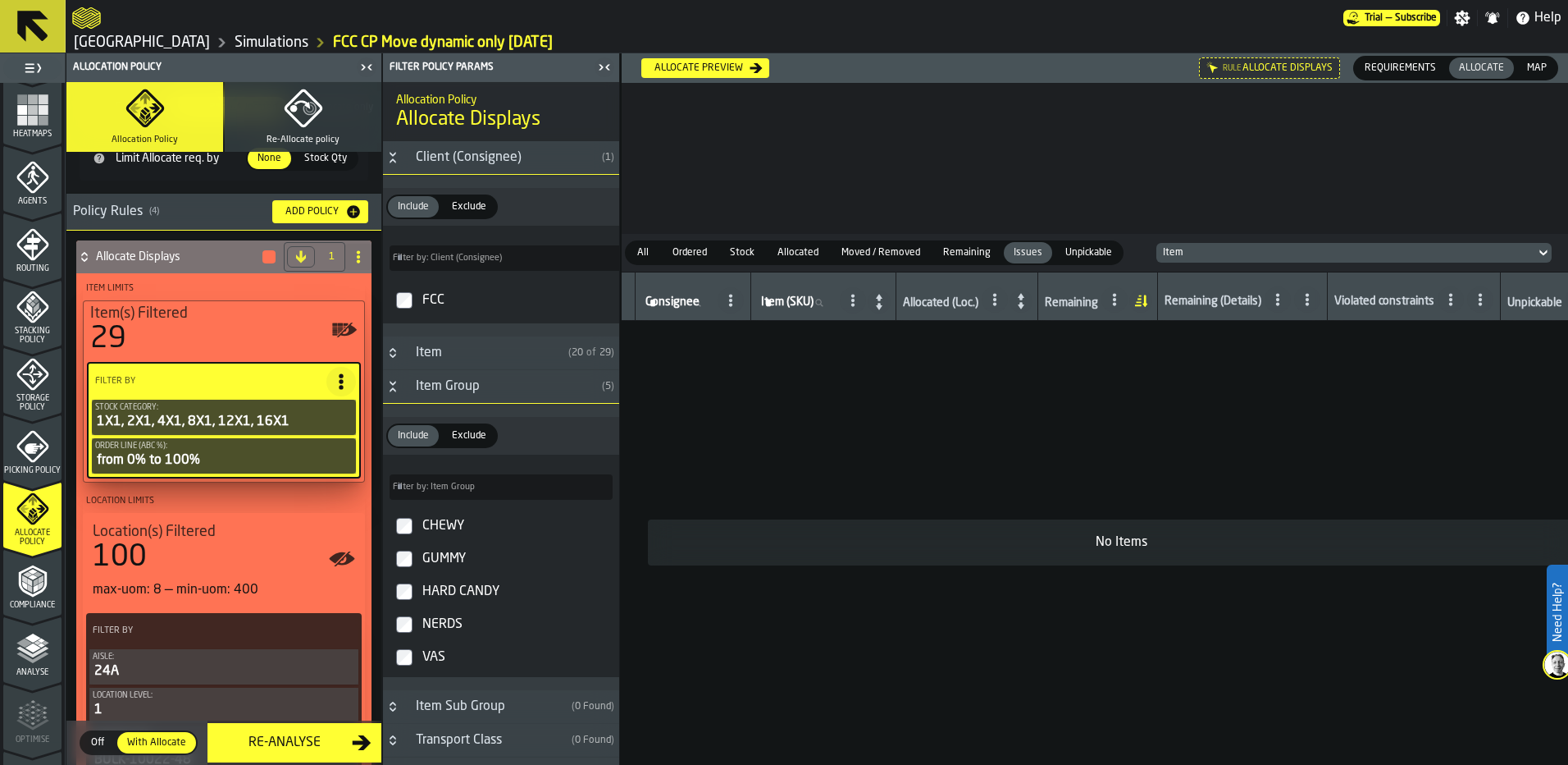
click at [390, 391] on icon "Button-Item Group-open" at bounding box center [393, 386] width 13 height 13
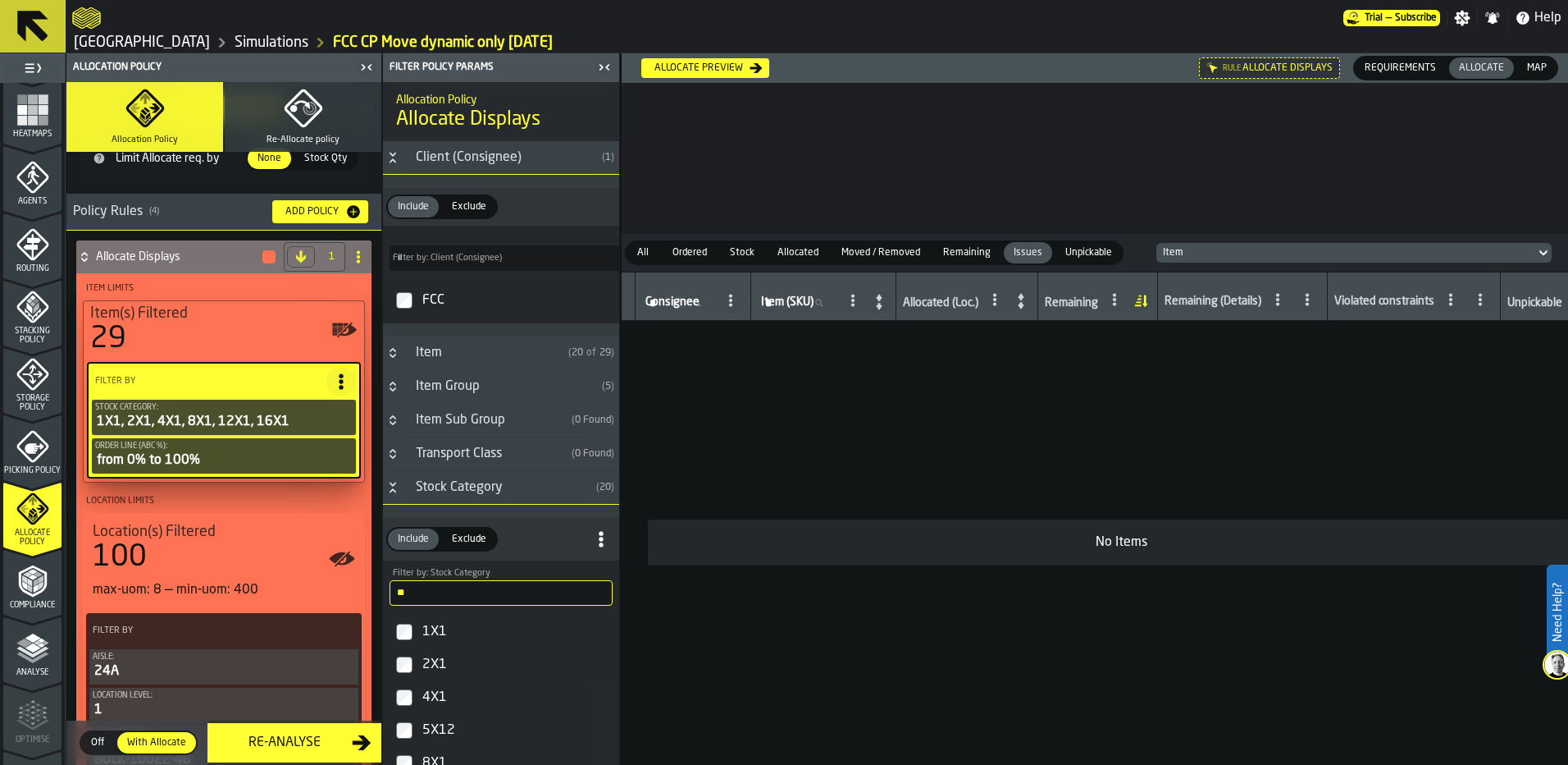
click at [390, 391] on icon "Button-Item Group-closed" at bounding box center [393, 386] width 13 height 13
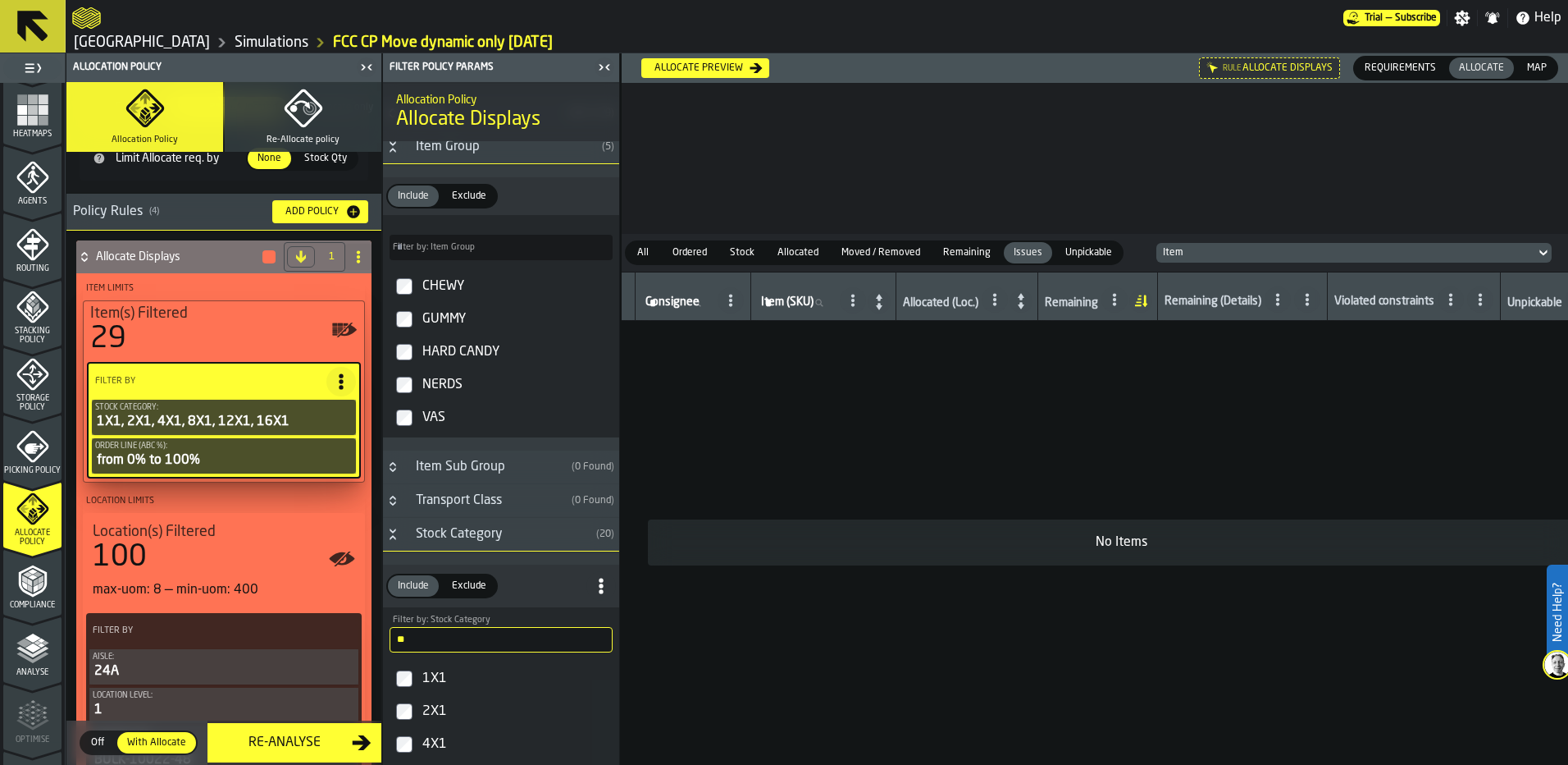
scroll to position [247, 0]
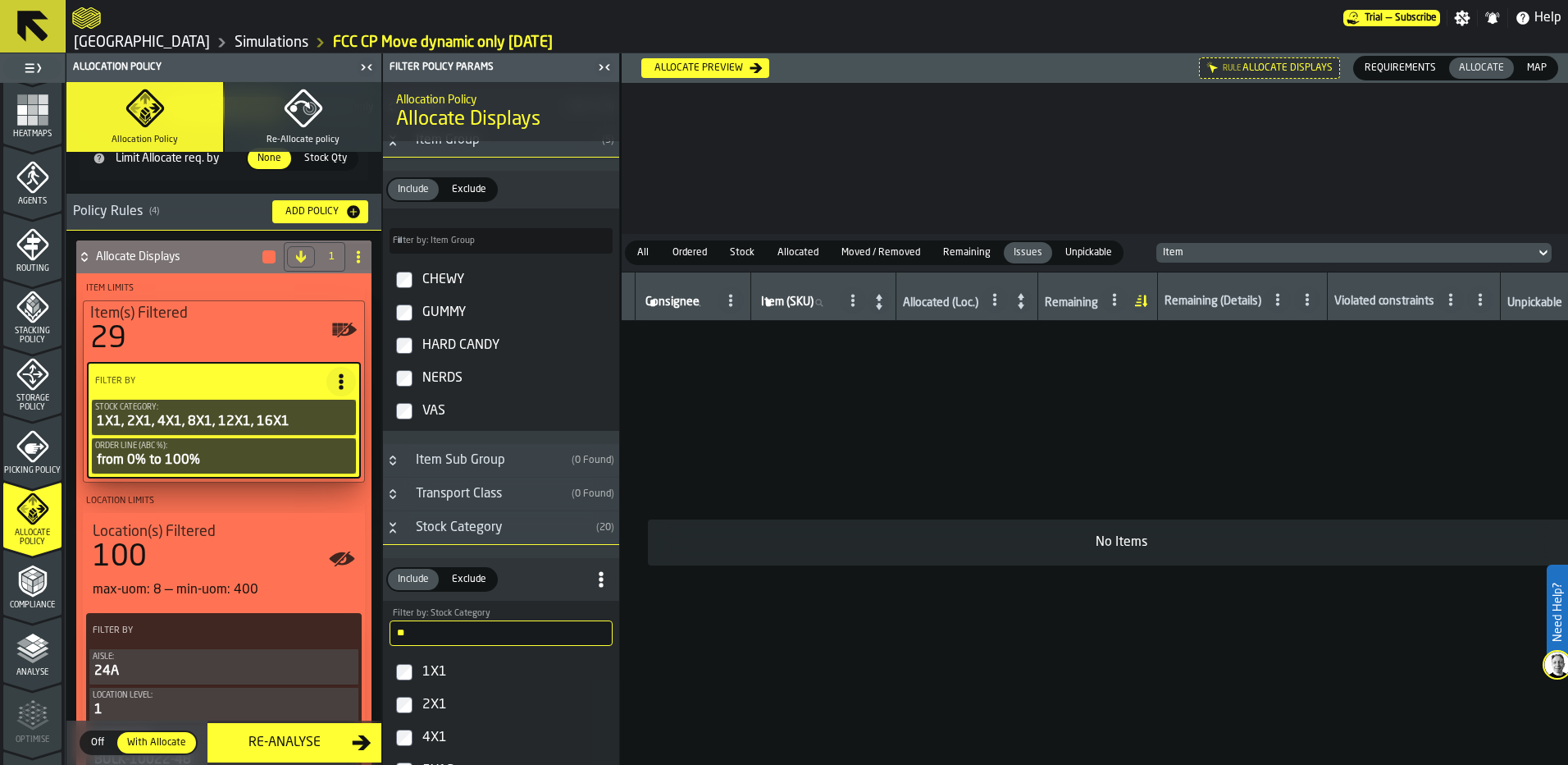
click at [466, 491] on div "Transport Class" at bounding box center [485, 493] width 159 height 20
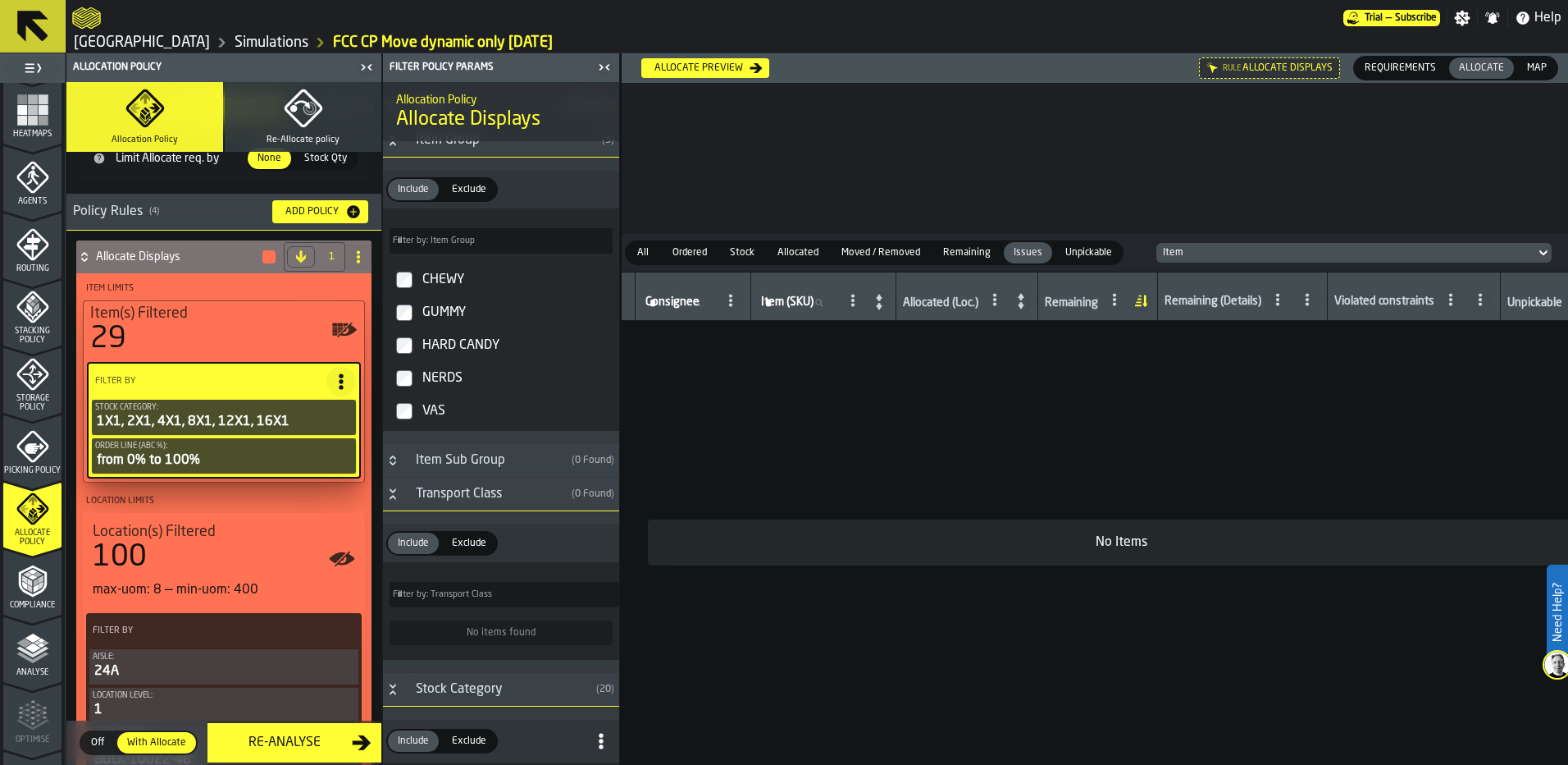
click at [466, 491] on div "Transport Class" at bounding box center [485, 493] width 159 height 20
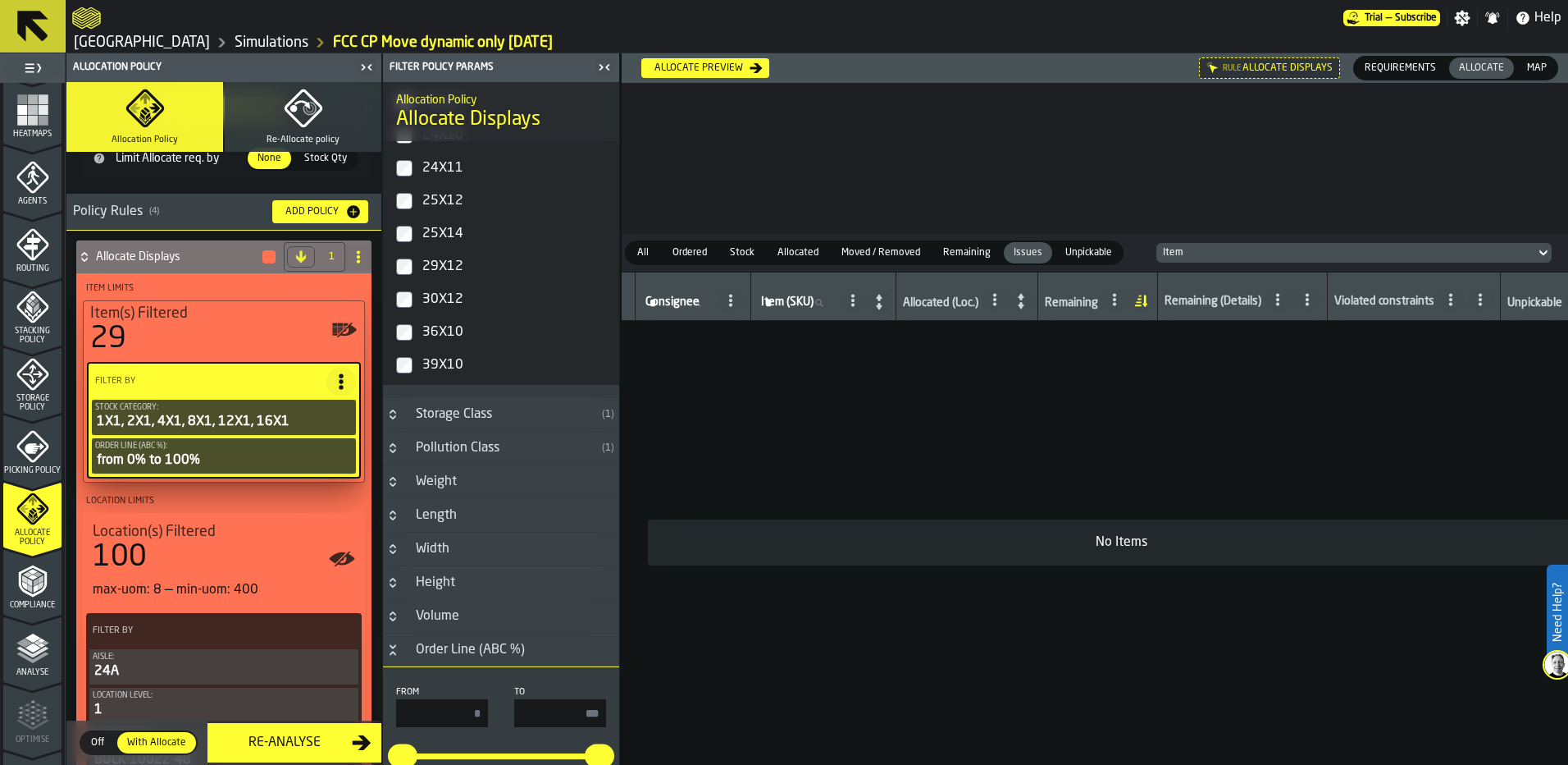
scroll to position [1231, 0]
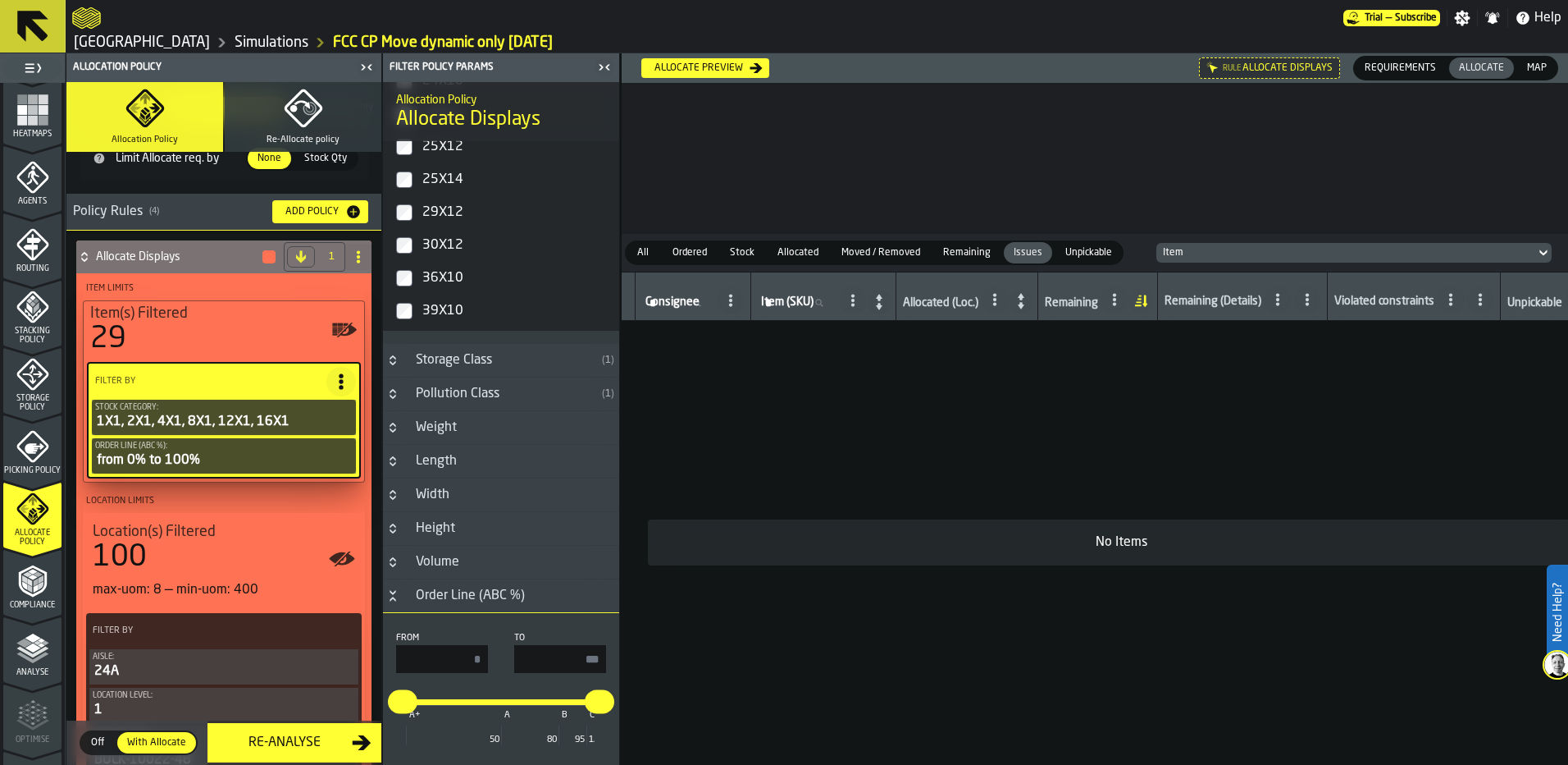
click at [443, 370] on div "Storage Class" at bounding box center [500, 360] width 189 height 20
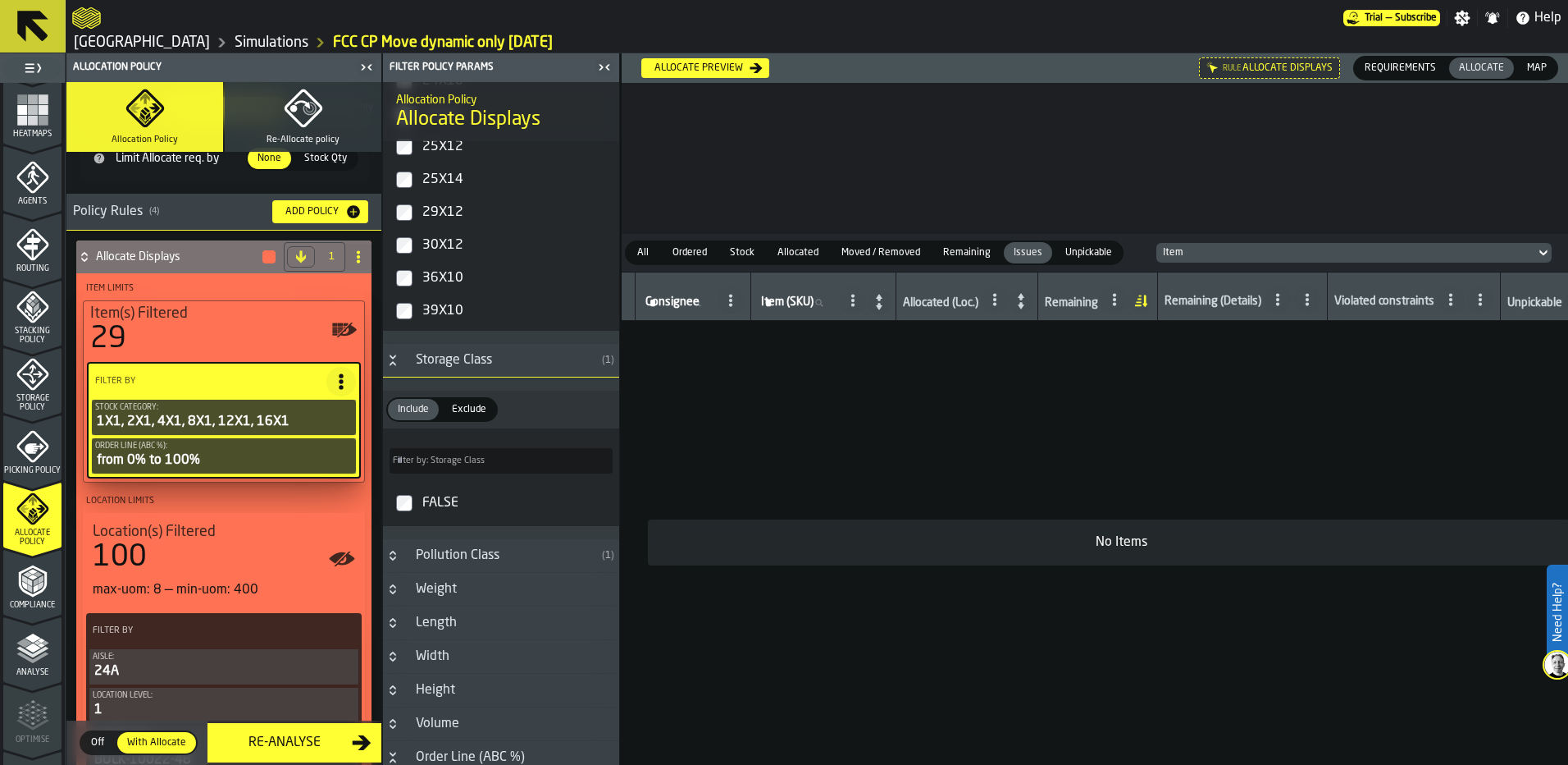
click at [441, 368] on div "Storage Class" at bounding box center [500, 360] width 189 height 20
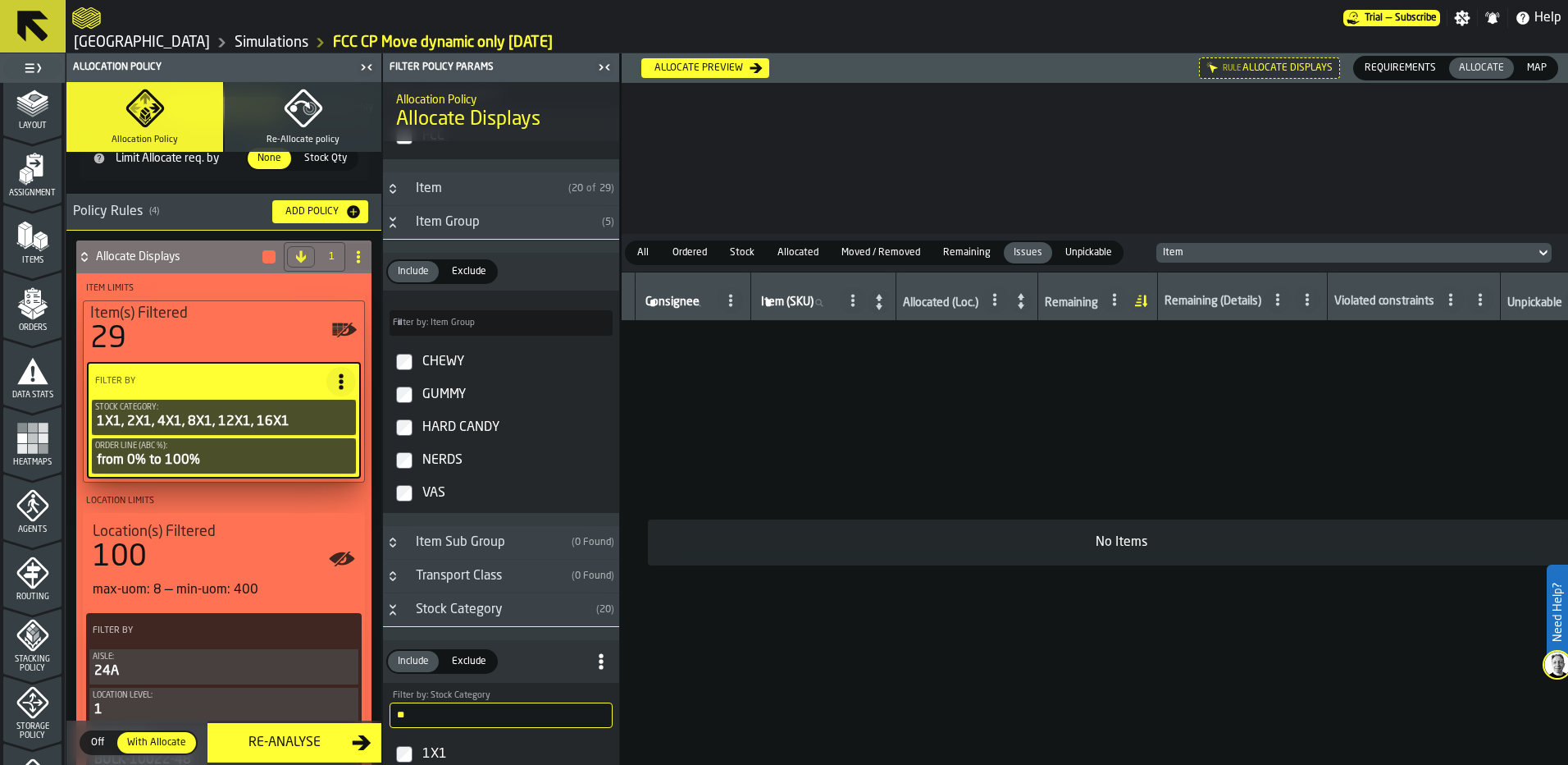
scroll to position [0, 0]
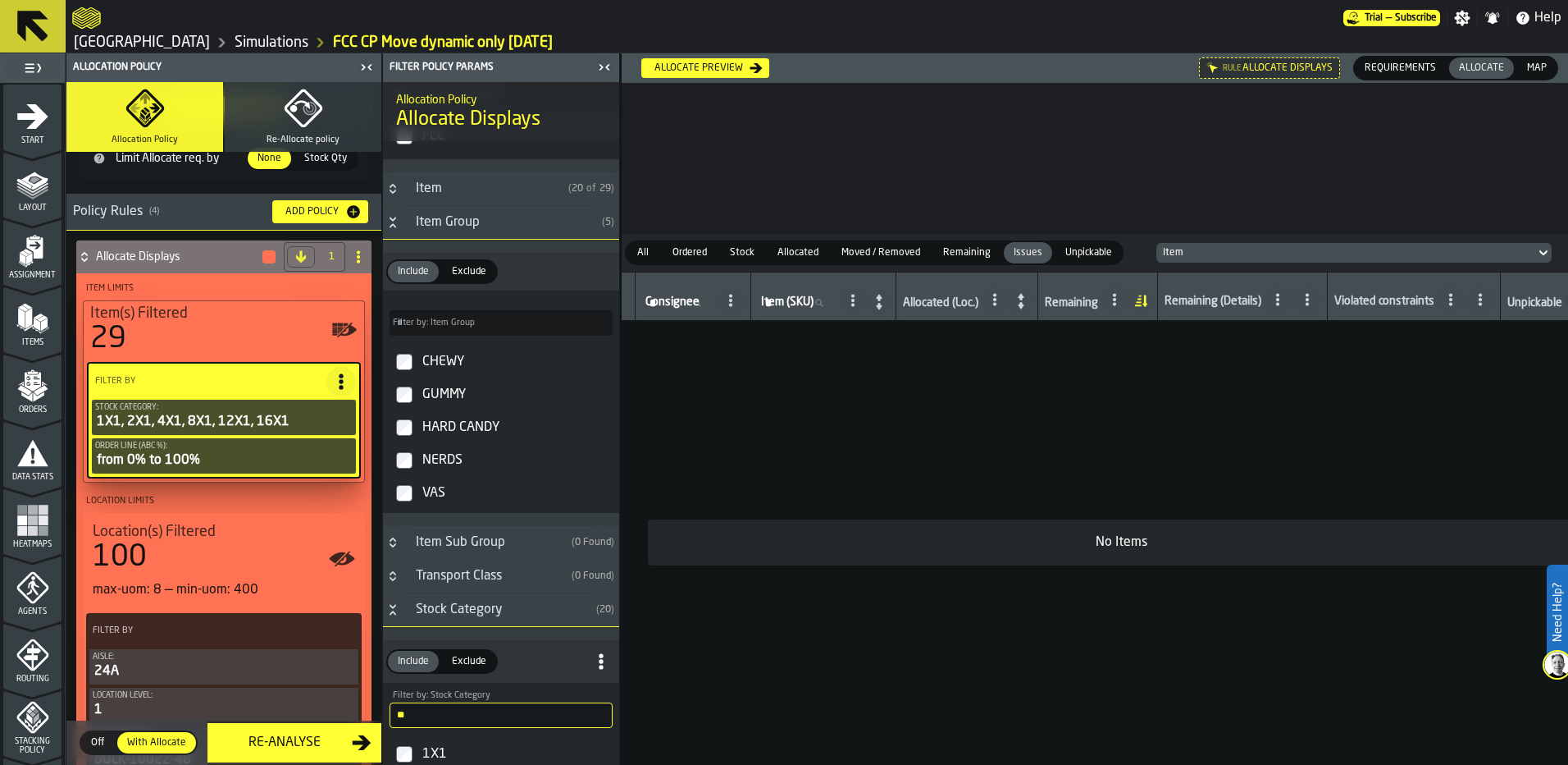
click at [17, 244] on icon "menu Assignment" at bounding box center [33, 250] width 33 height 33
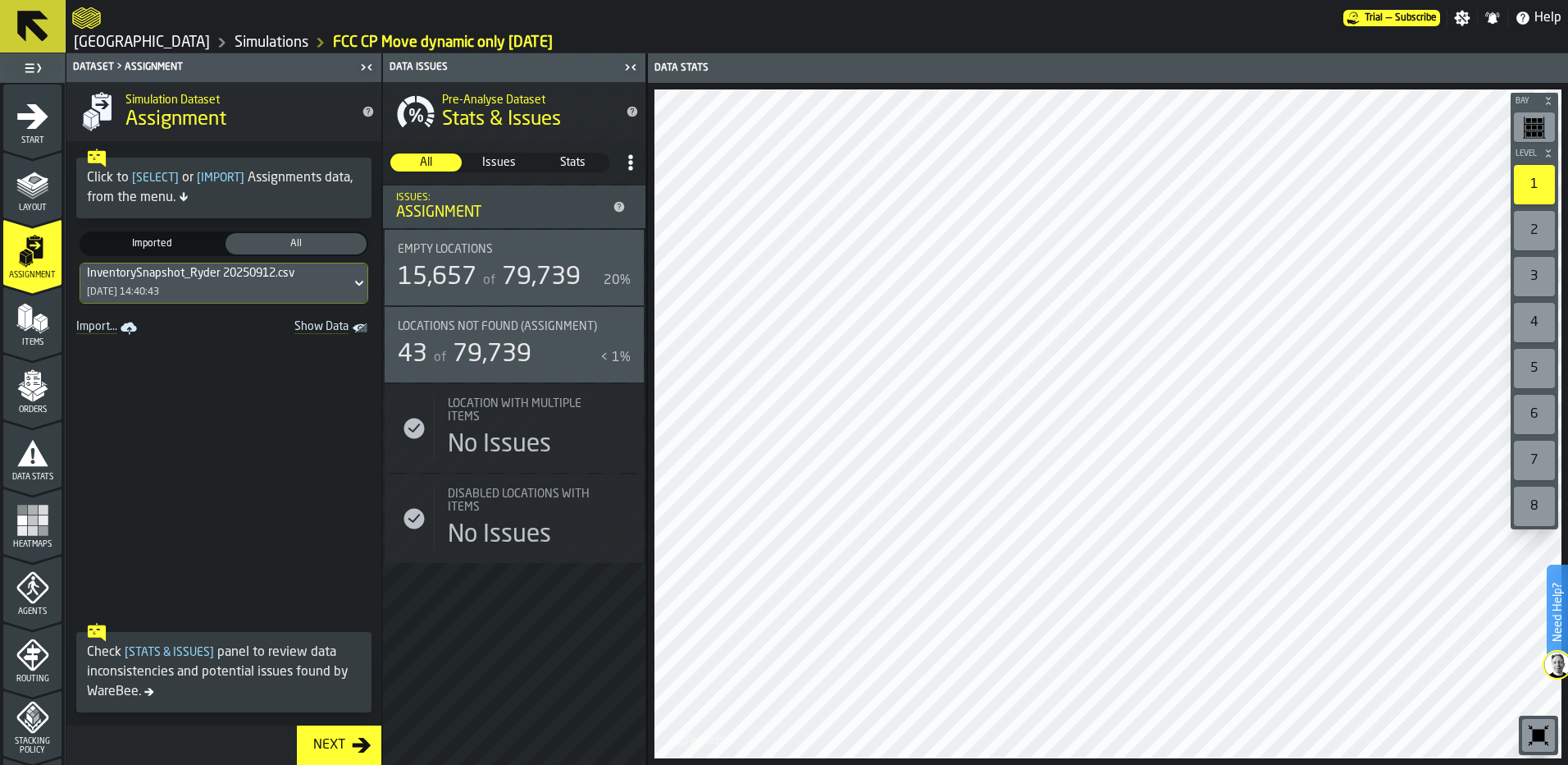
click at [308, 332] on span "Show Data" at bounding box center [292, 328] width 112 height 17
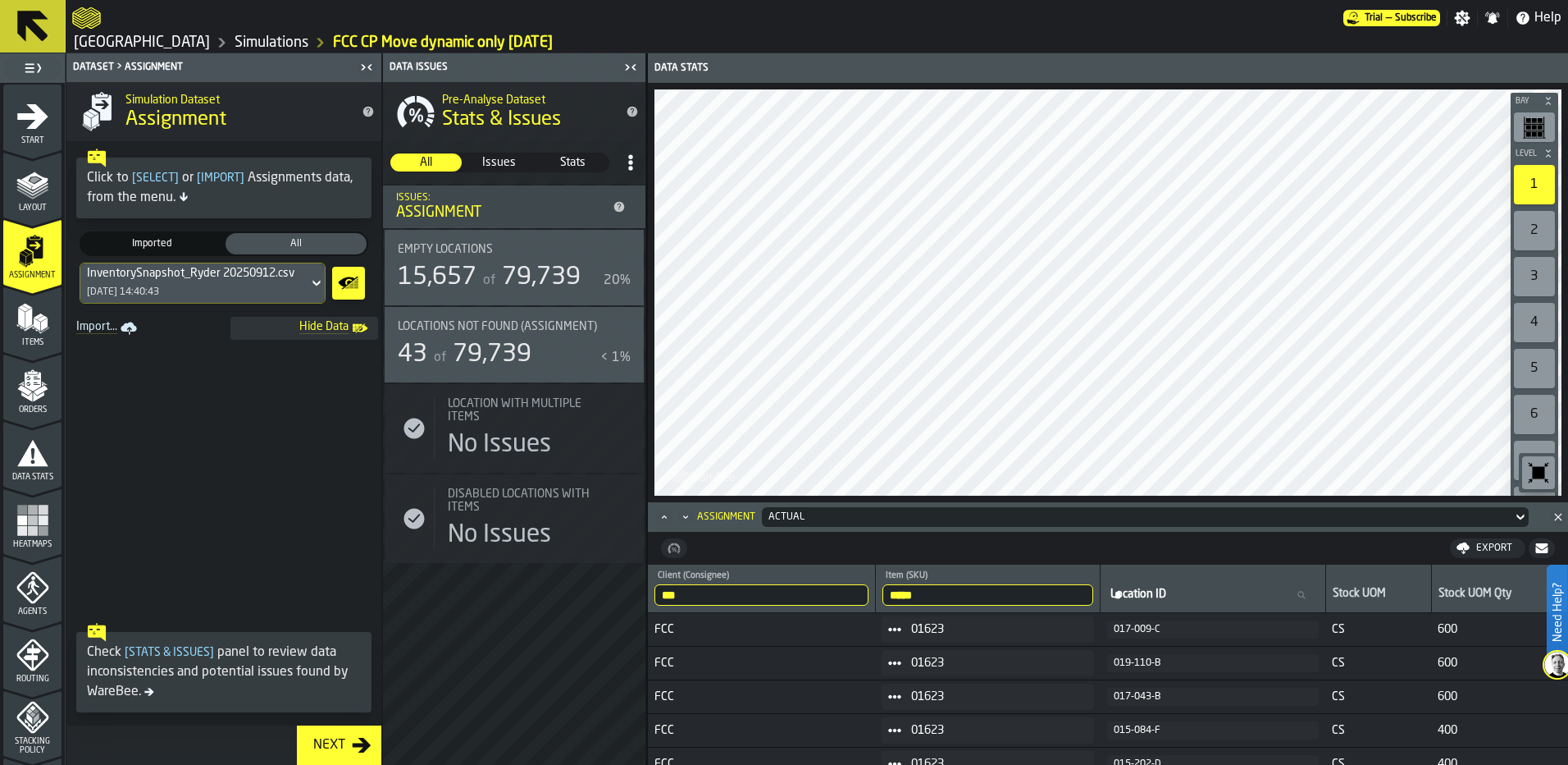
click at [23, 336] on div "Items" at bounding box center [33, 324] width 58 height 45
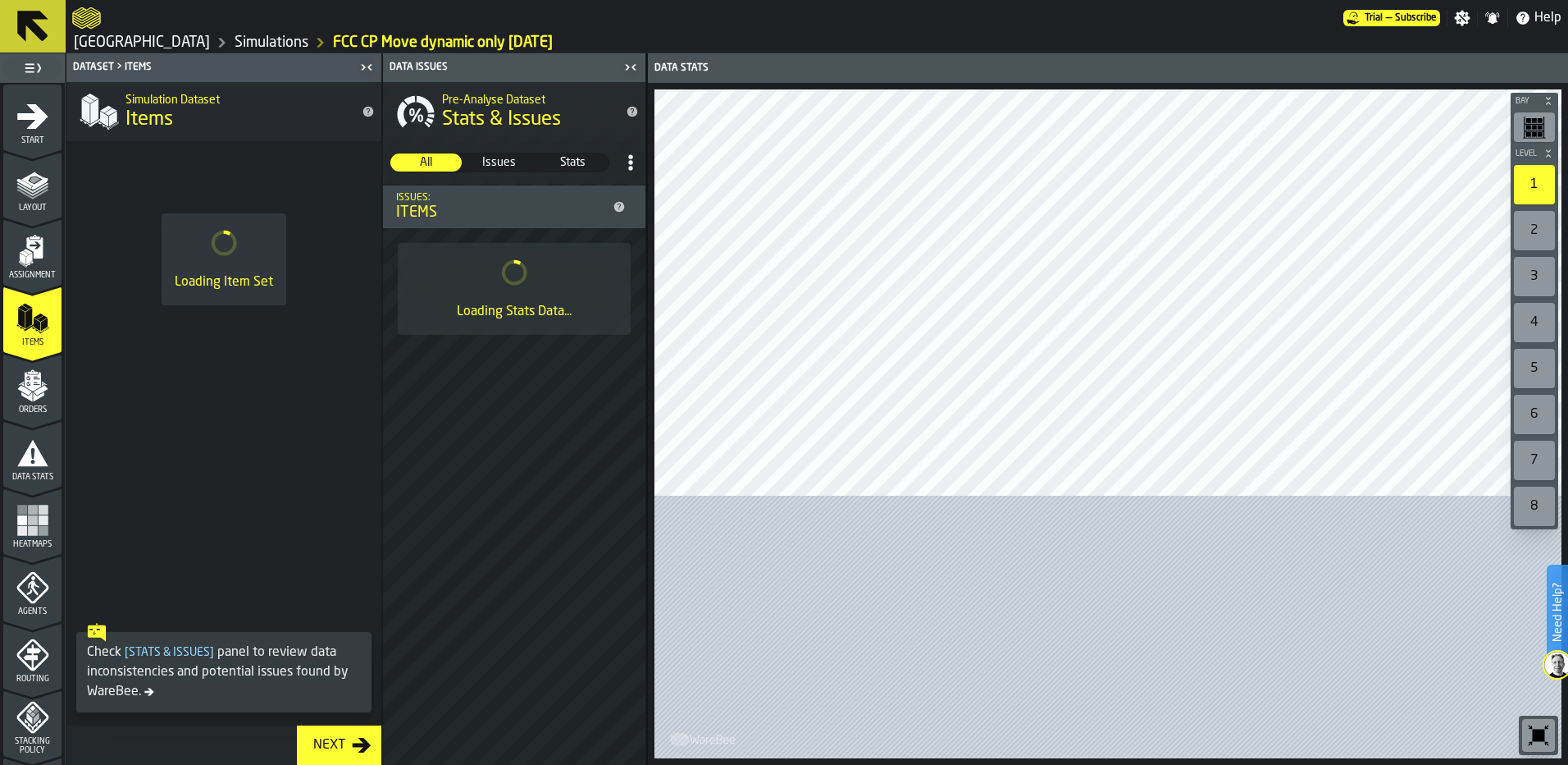
click at [30, 394] on polygon "menu Orders" at bounding box center [26, 396] width 10 height 10
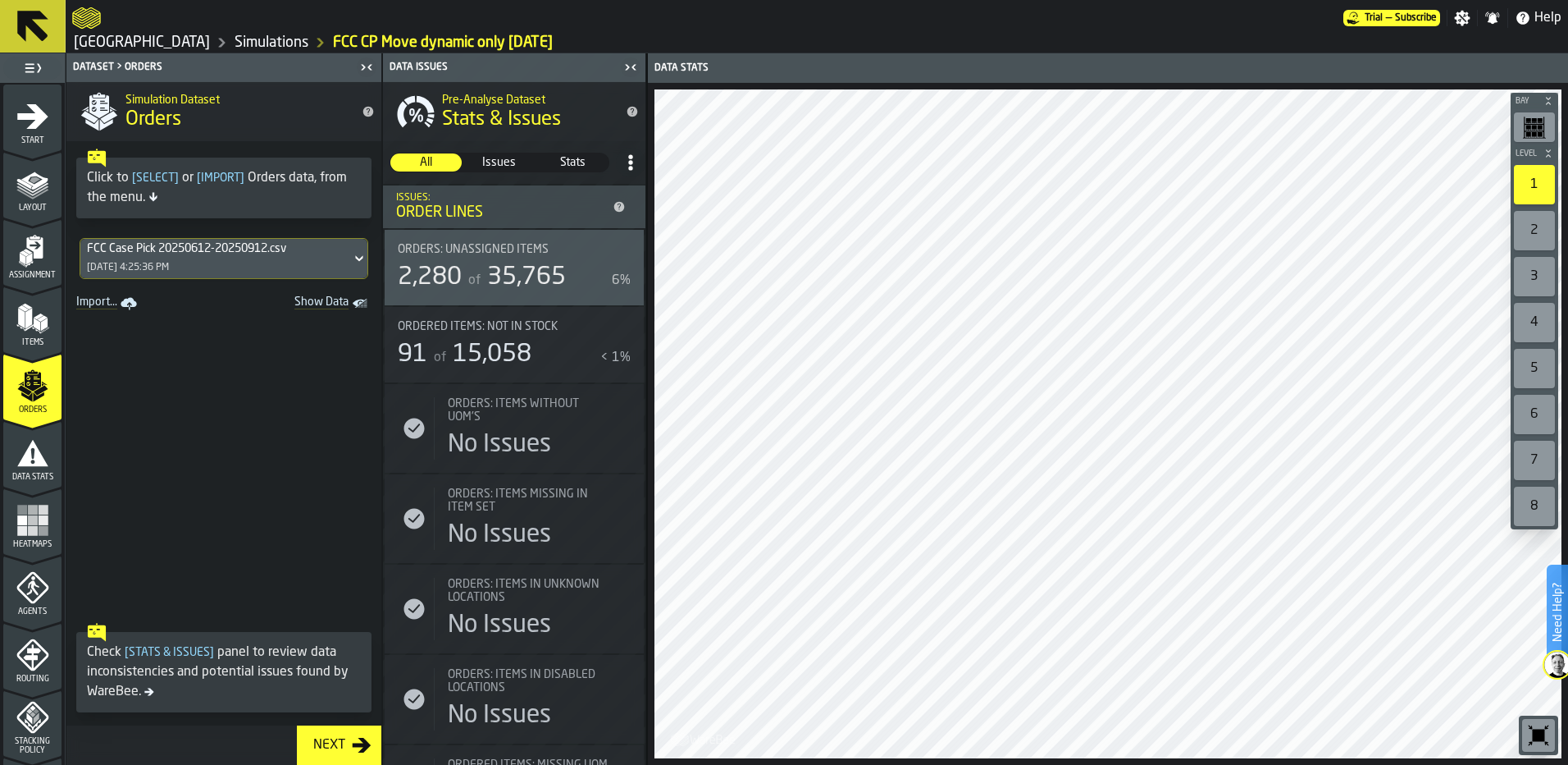
click at [330, 298] on span "Show Data" at bounding box center [292, 304] width 112 height 17
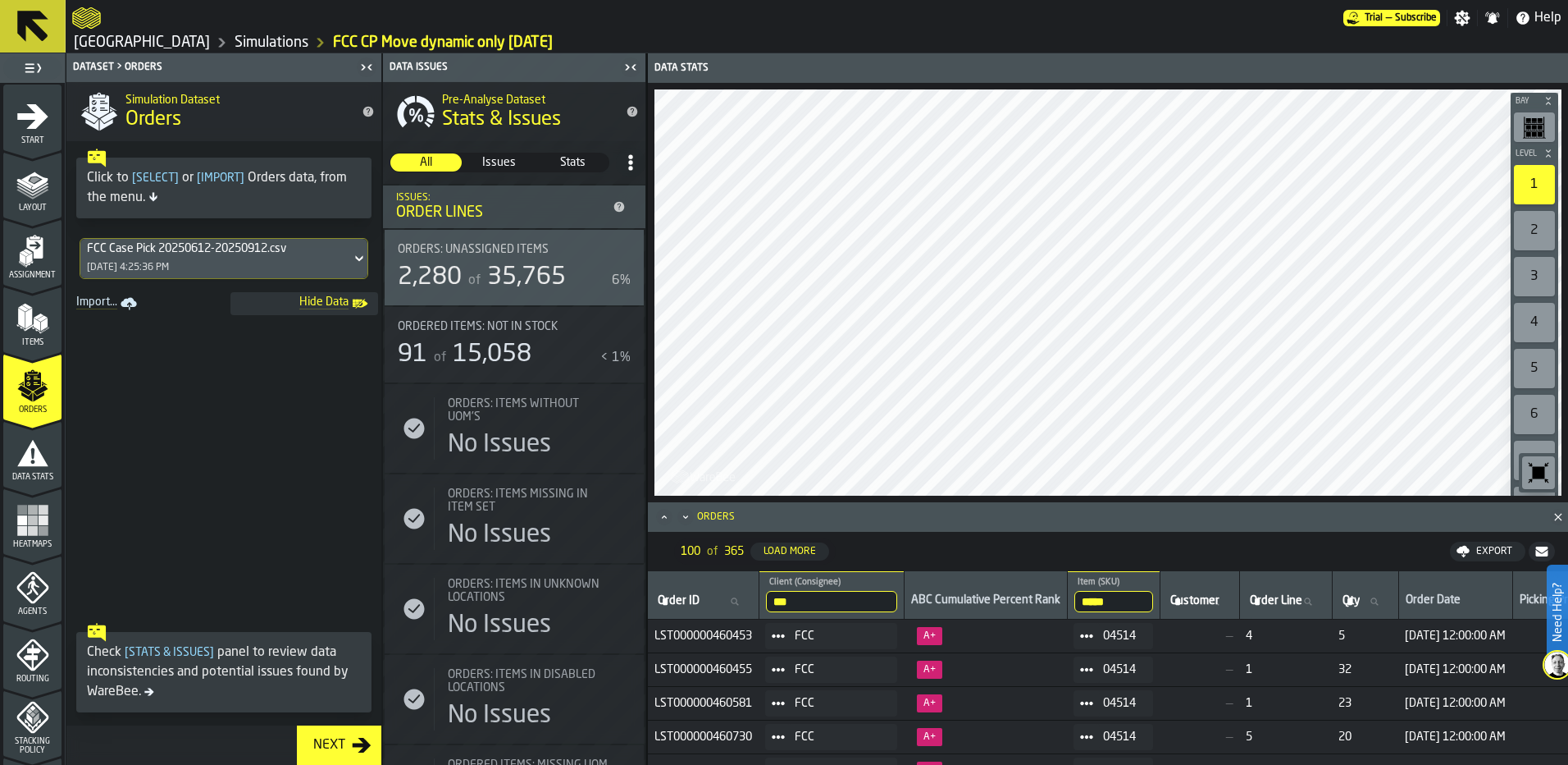
click at [29, 330] on icon "menu Items" at bounding box center [33, 318] width 33 height 33
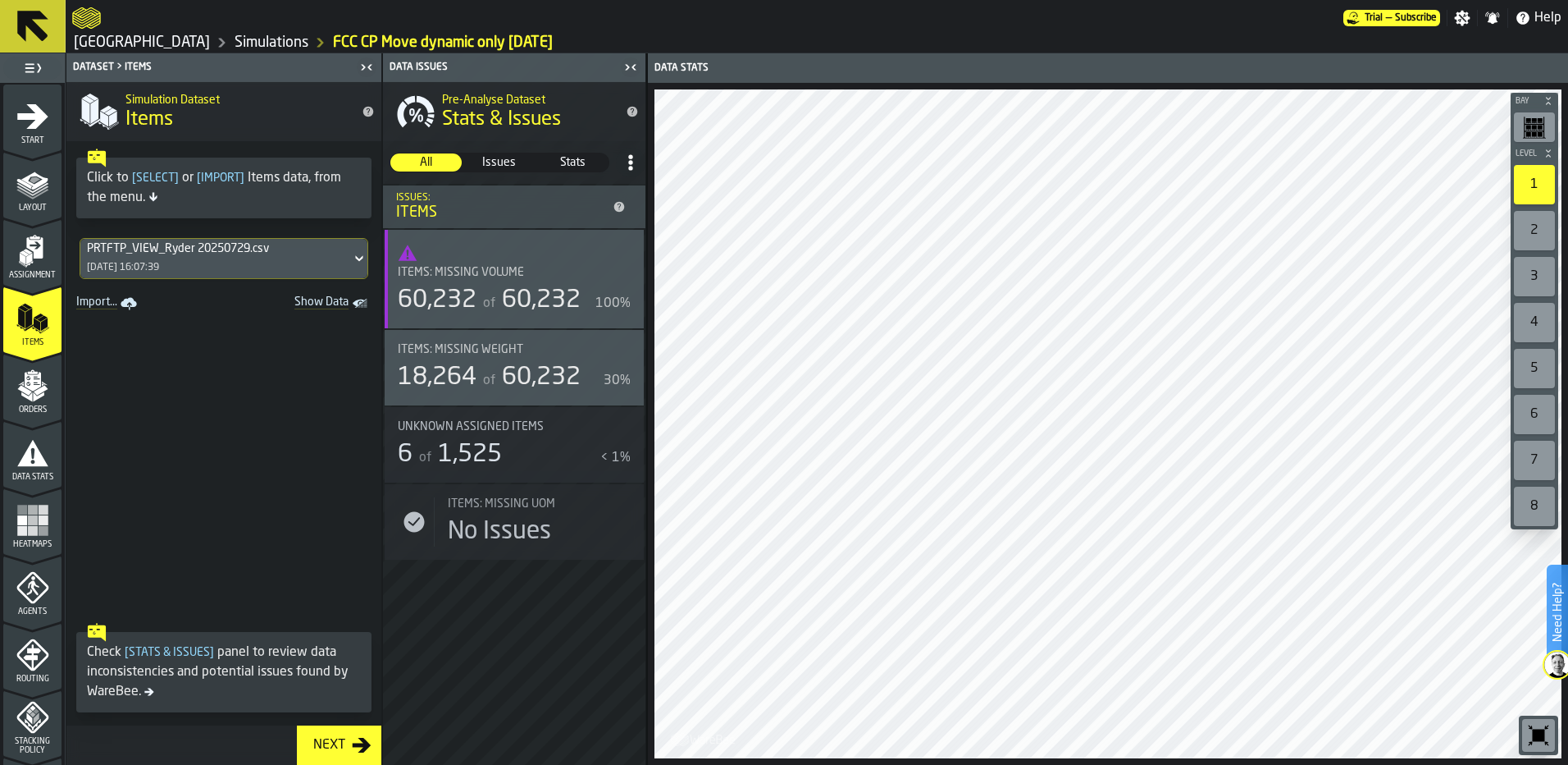
click at [326, 303] on span "Show Data" at bounding box center [292, 304] width 112 height 17
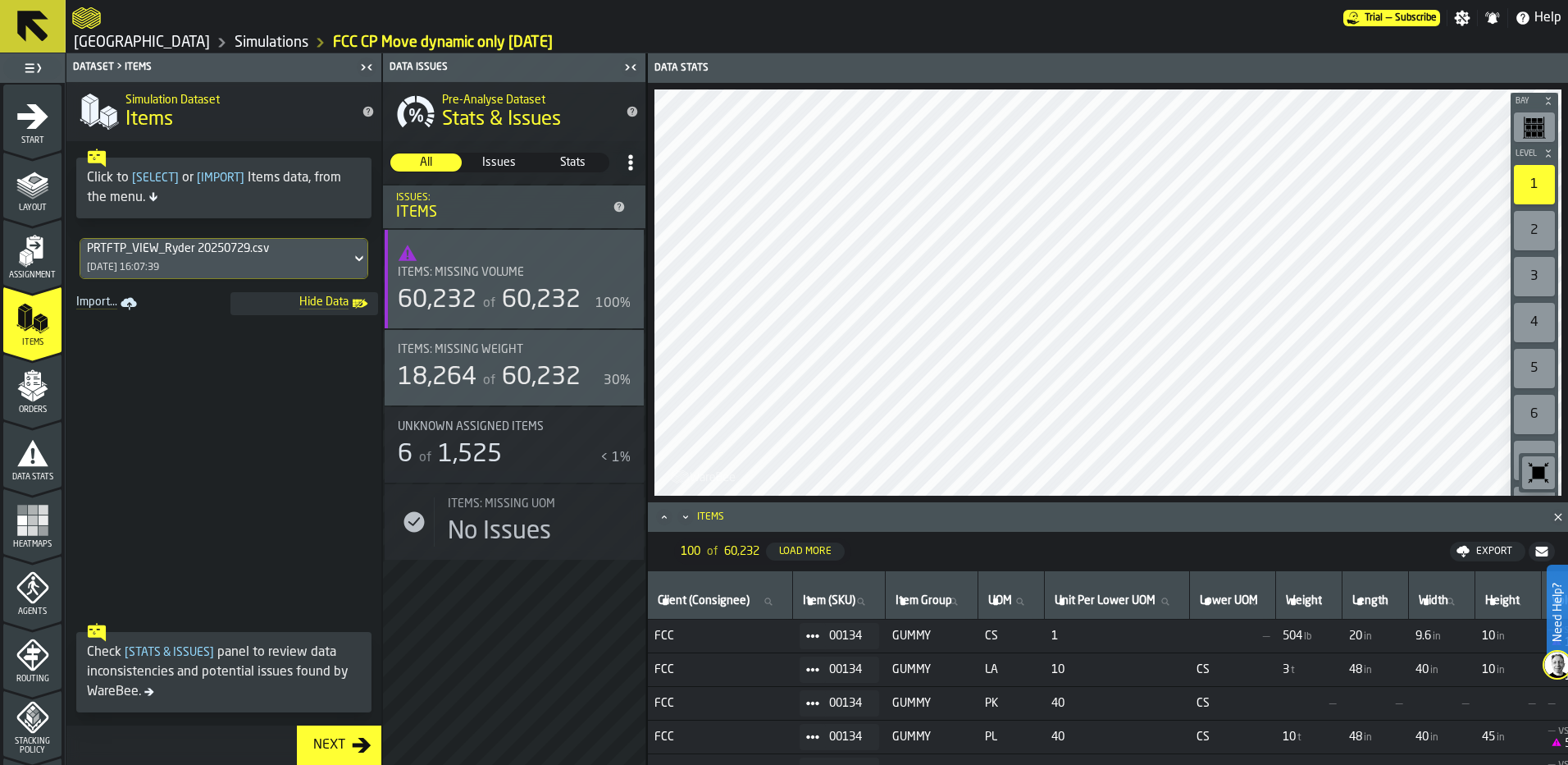
click at [1190, 762] on td "1" at bounding box center [1117, 771] width 145 height 34
drag, startPoint x: 1473, startPoint y: 603, endPoint x: 1540, endPoint y: 616, distance: 68.2
drag, startPoint x: 1562, startPoint y: 598, endPoint x: 1551, endPoint y: 491, distance: 107.6
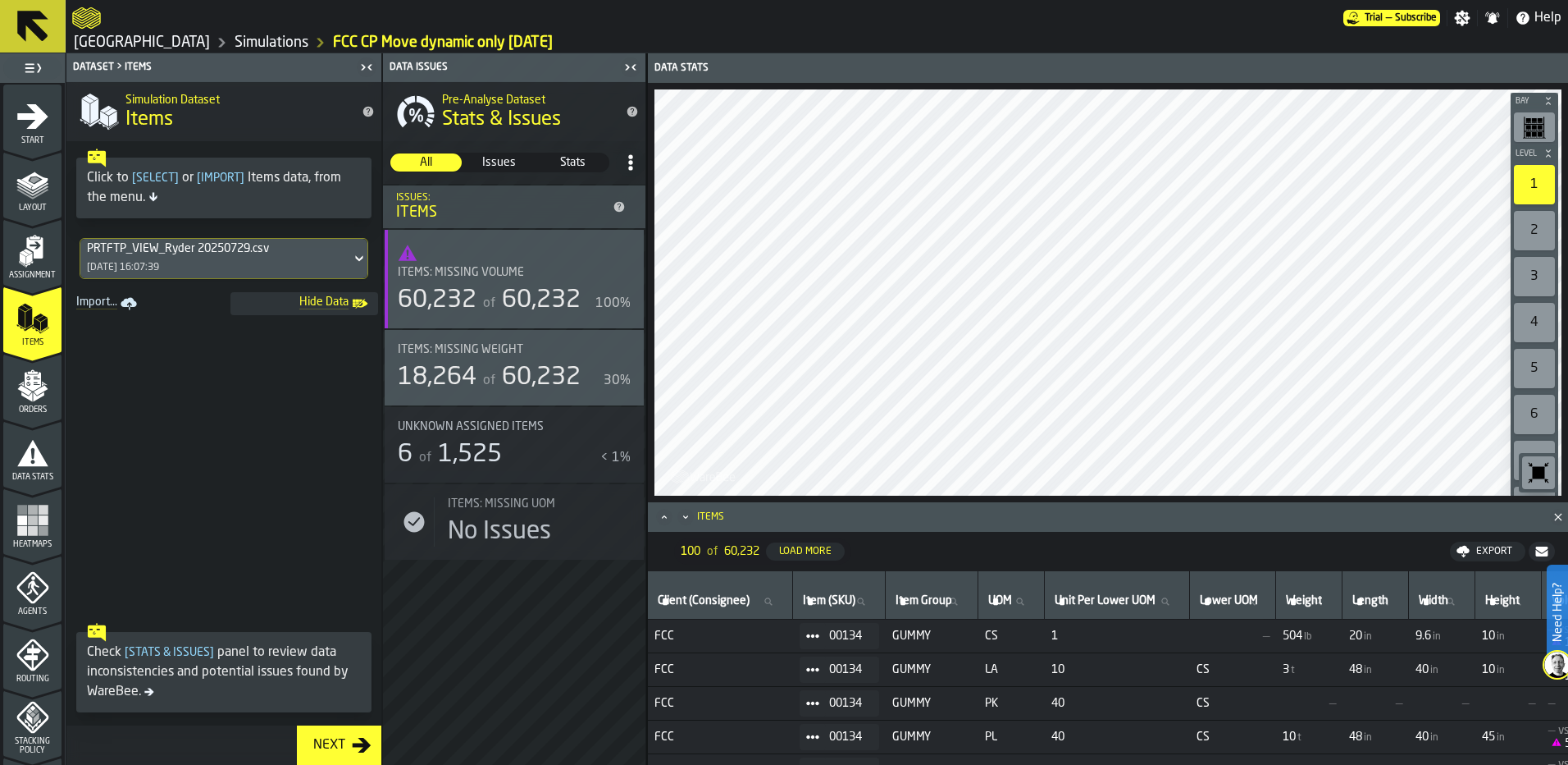
click at [1551, 491] on div "Need Help? Trial — Subscribe Settings Notifications Help Ferrara Simulations FC…" at bounding box center [784, 382] width 1568 height 765
click at [1494, 553] on div "Export" at bounding box center [1494, 551] width 50 height 11
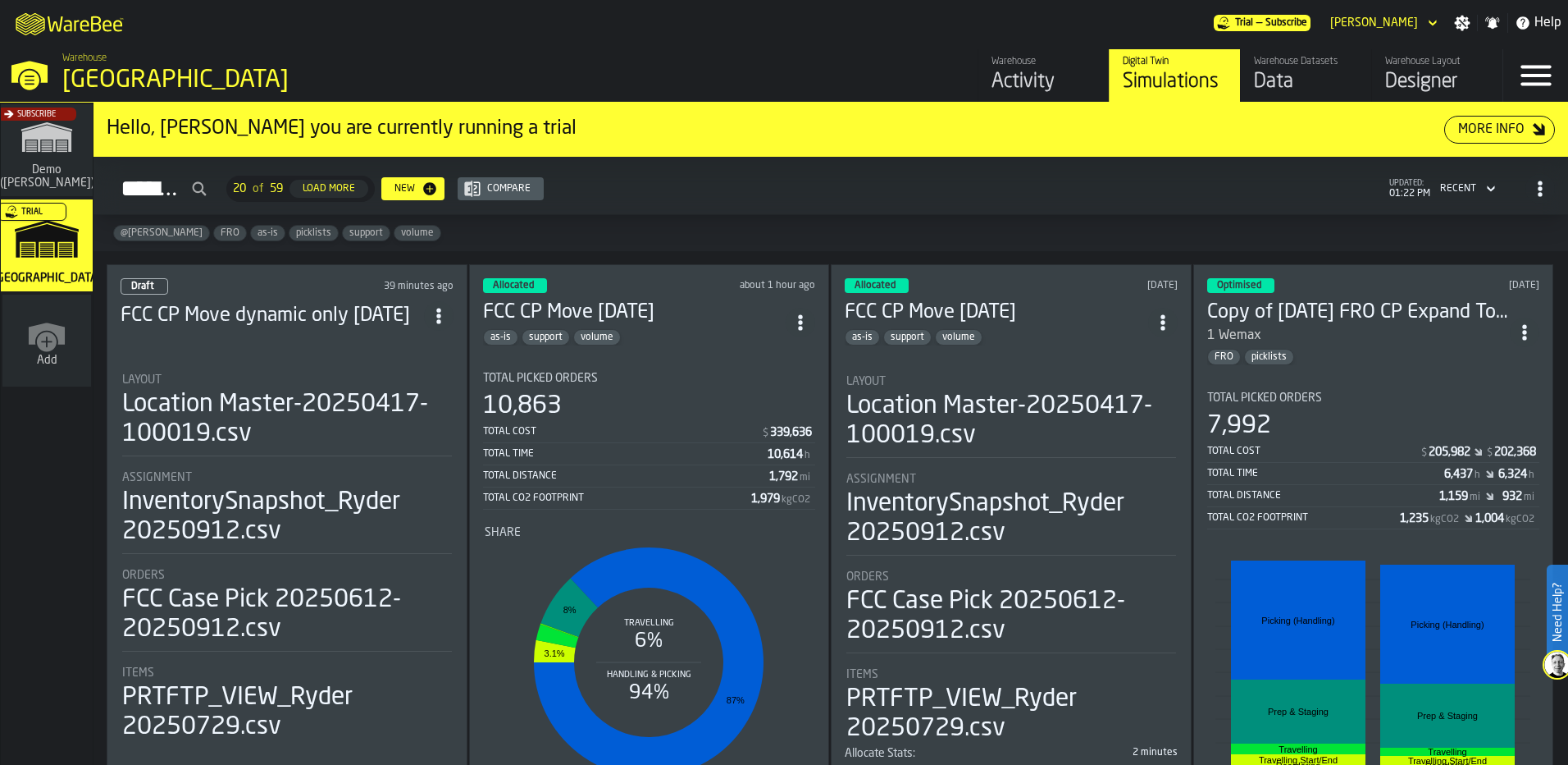
click at [1306, 73] on div "Data" at bounding box center [1306, 82] width 104 height 26
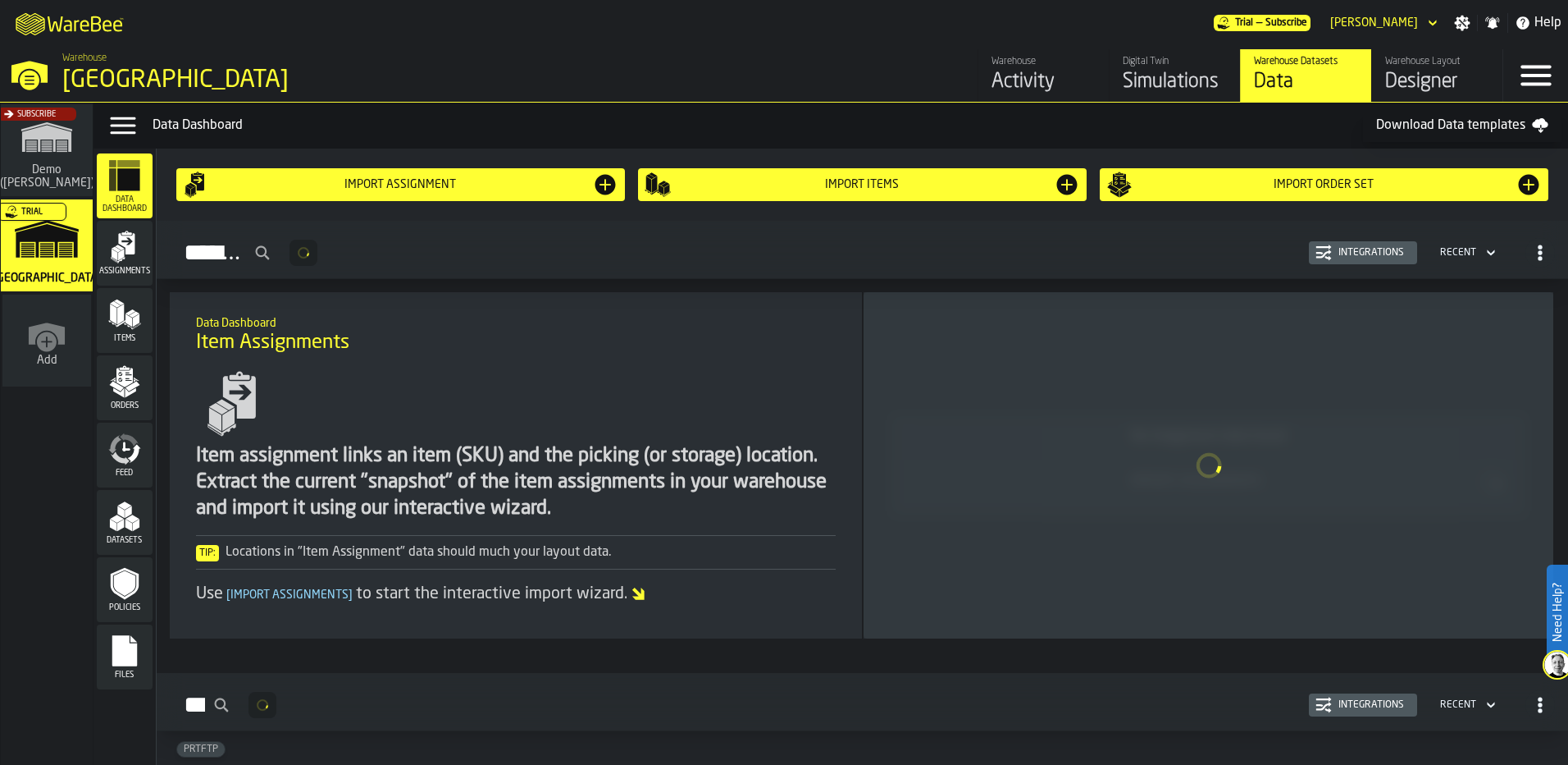
click at [131, 634] on div "Files" at bounding box center [125, 656] width 56 height 65
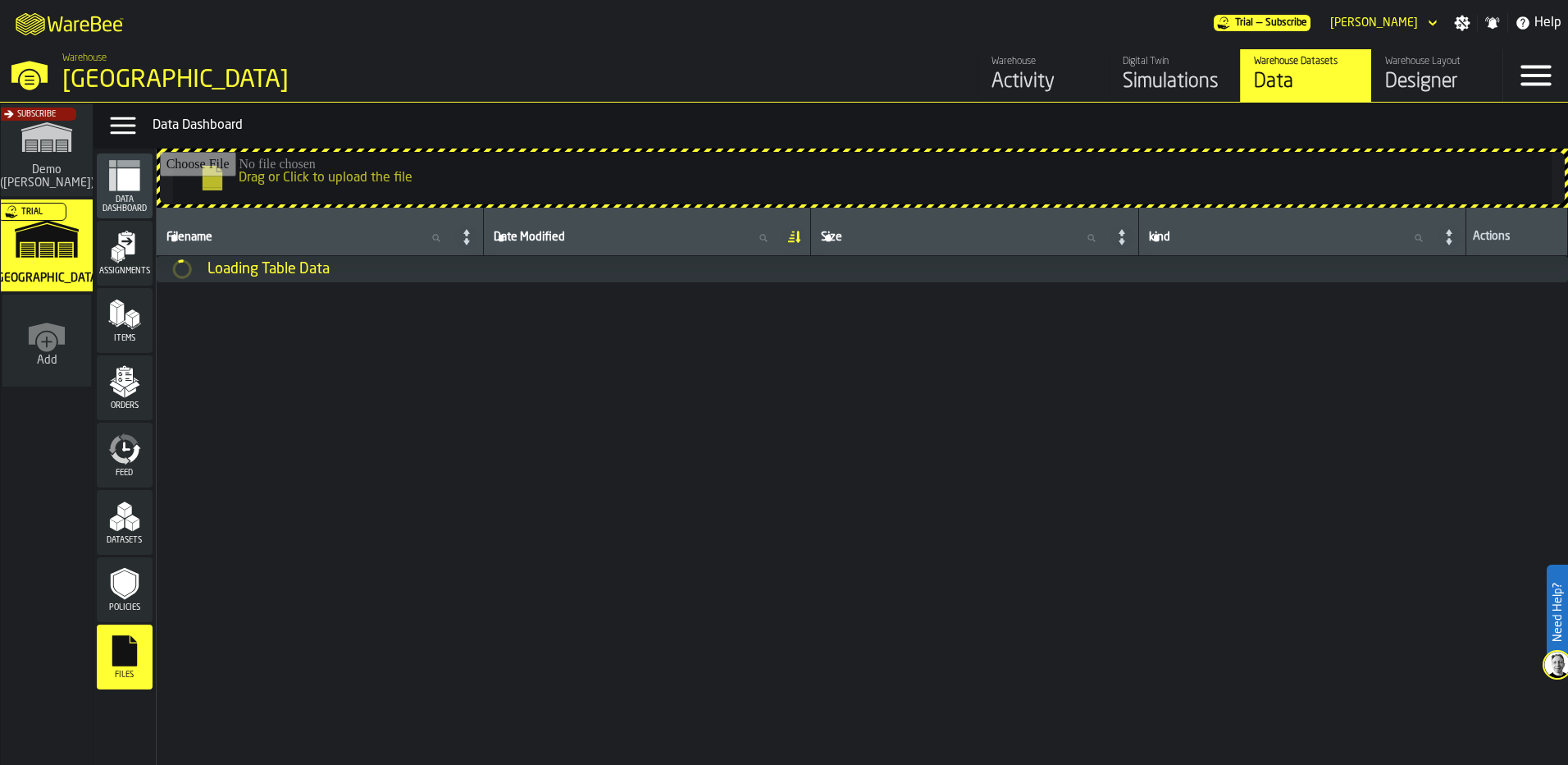
click at [130, 541] on span "Datasets" at bounding box center [125, 540] width 56 height 9
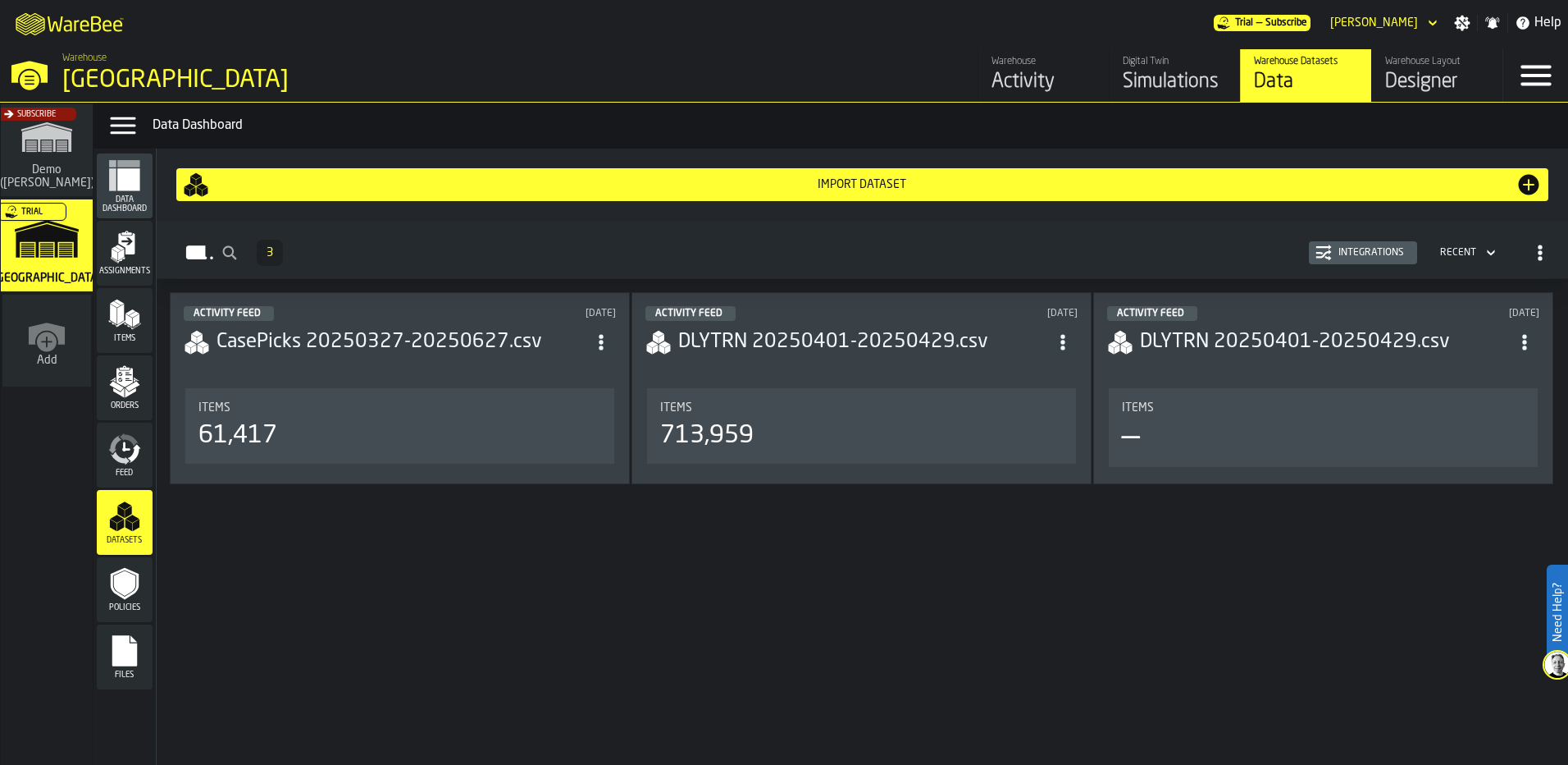
click at [112, 517] on icon "menu Datasets" at bounding box center [125, 516] width 33 height 33
click at [127, 575] on icon "menu Policies" at bounding box center [125, 583] width 22 height 25
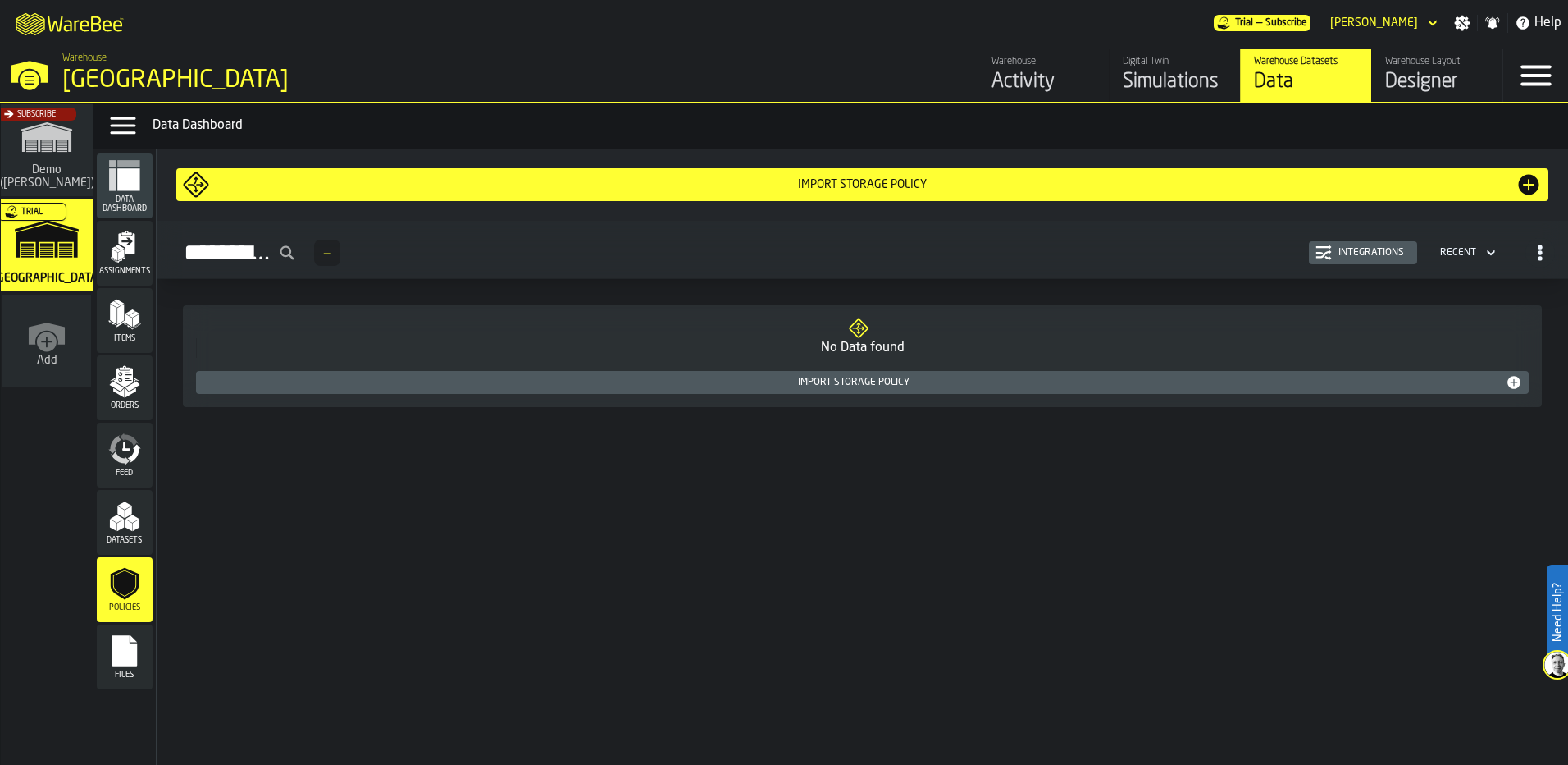
click at [126, 534] on div "Datasets" at bounding box center [125, 522] width 56 height 45
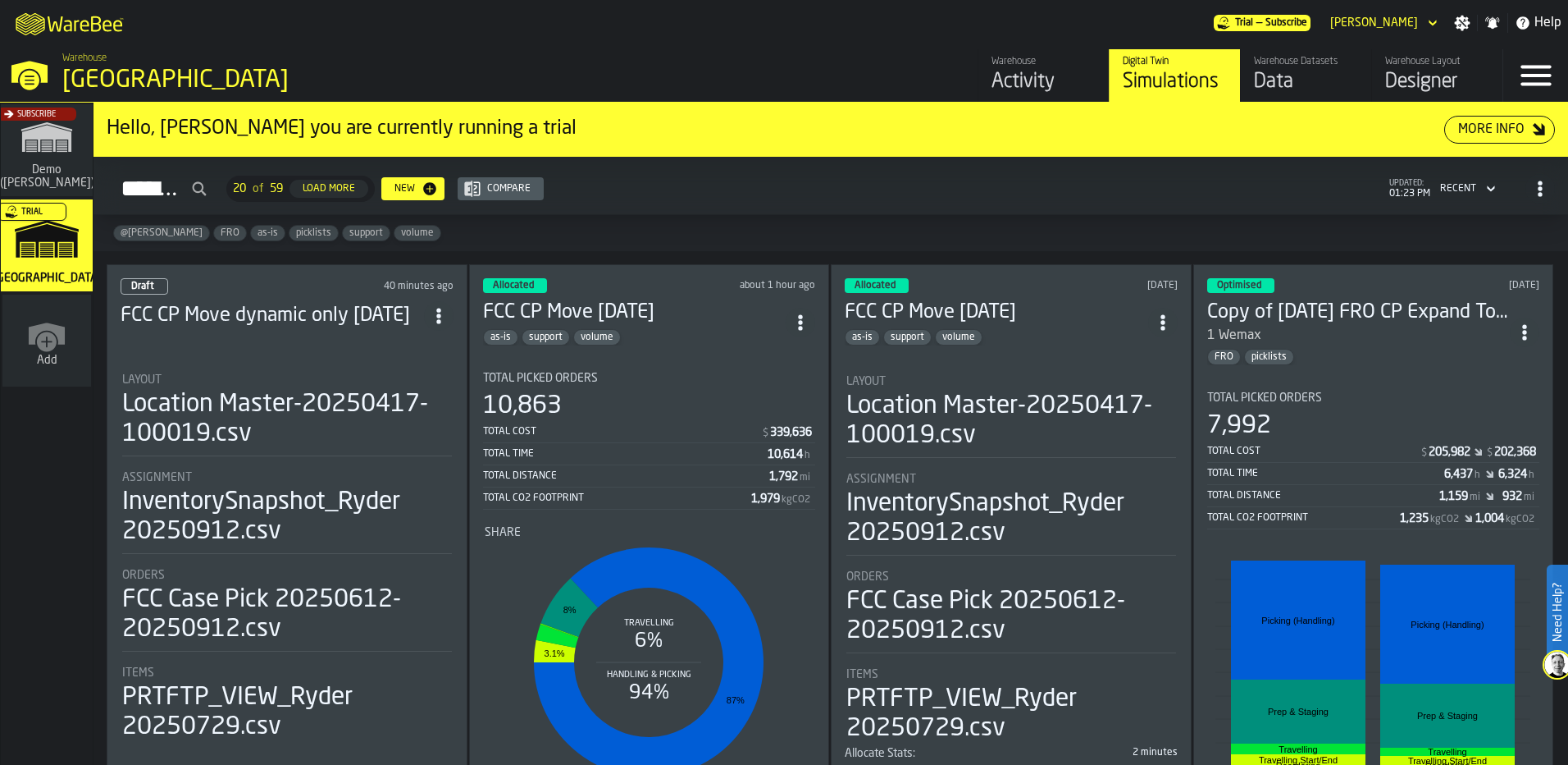
click at [1304, 76] on div "Data" at bounding box center [1306, 82] width 104 height 26
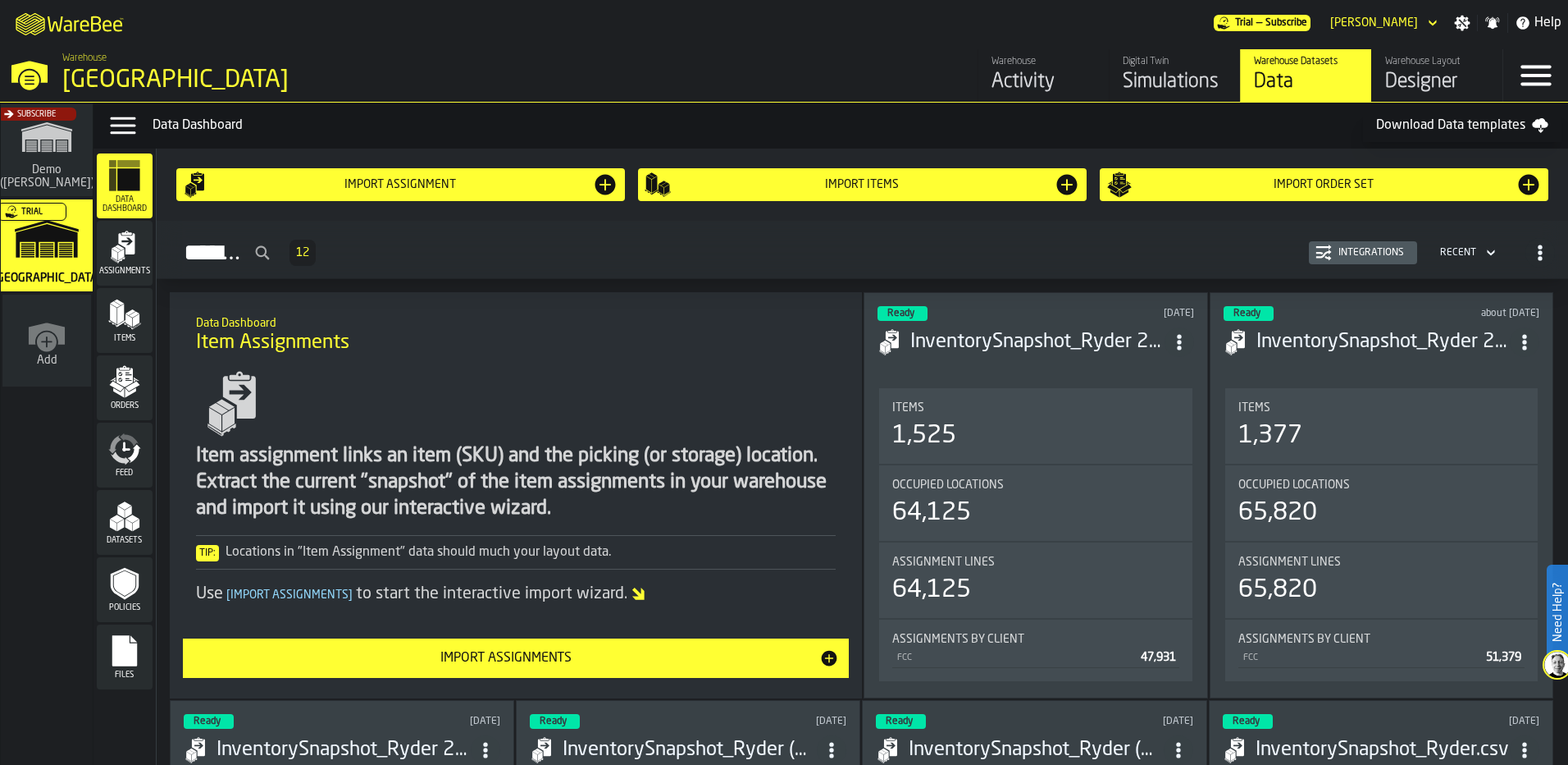
click at [120, 524] on polygon "menu Datasets" at bounding box center [120, 525] width 7 height 12
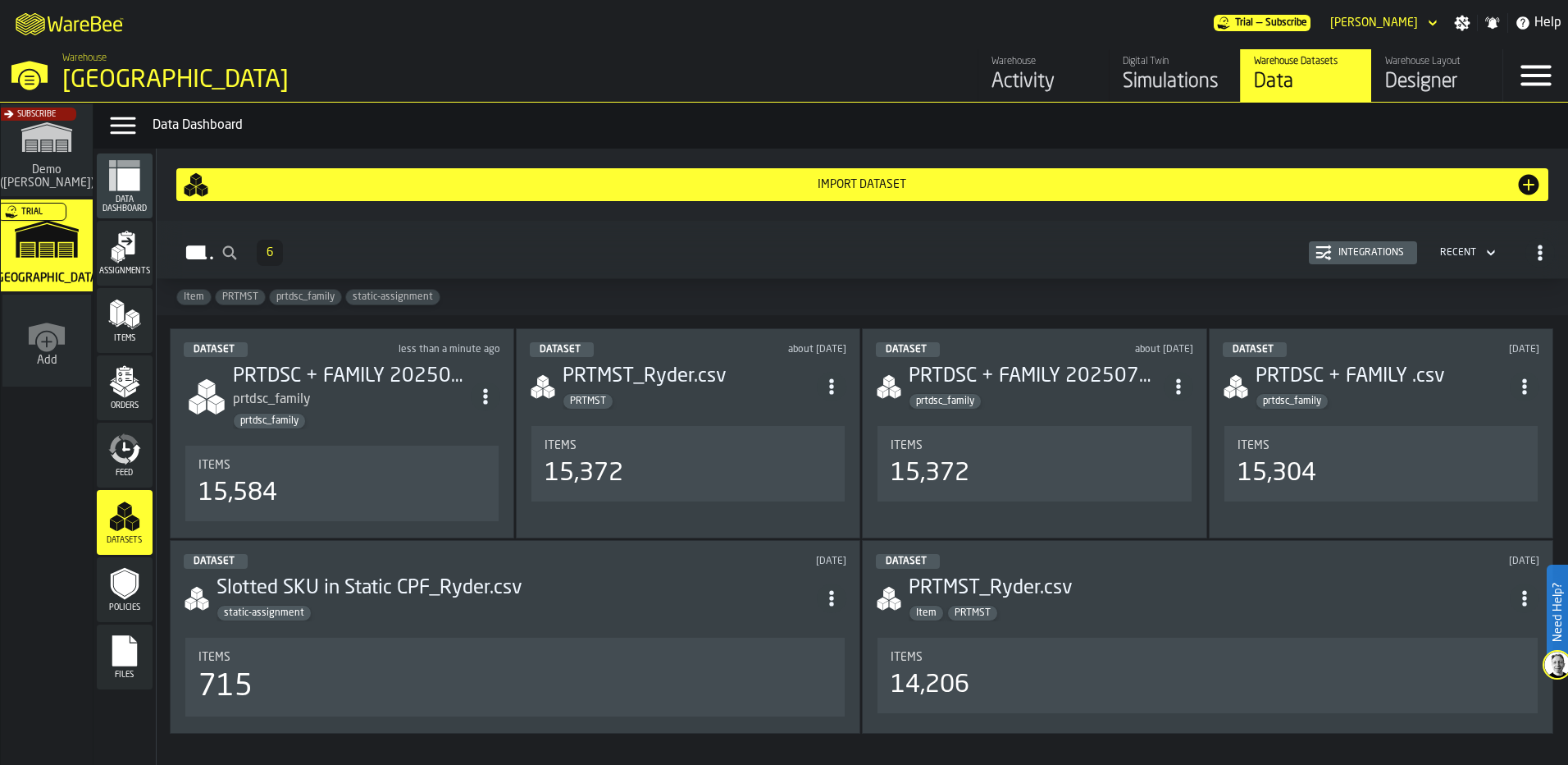
click at [126, 263] on icon "menu Assignments" at bounding box center [125, 247] width 33 height 33
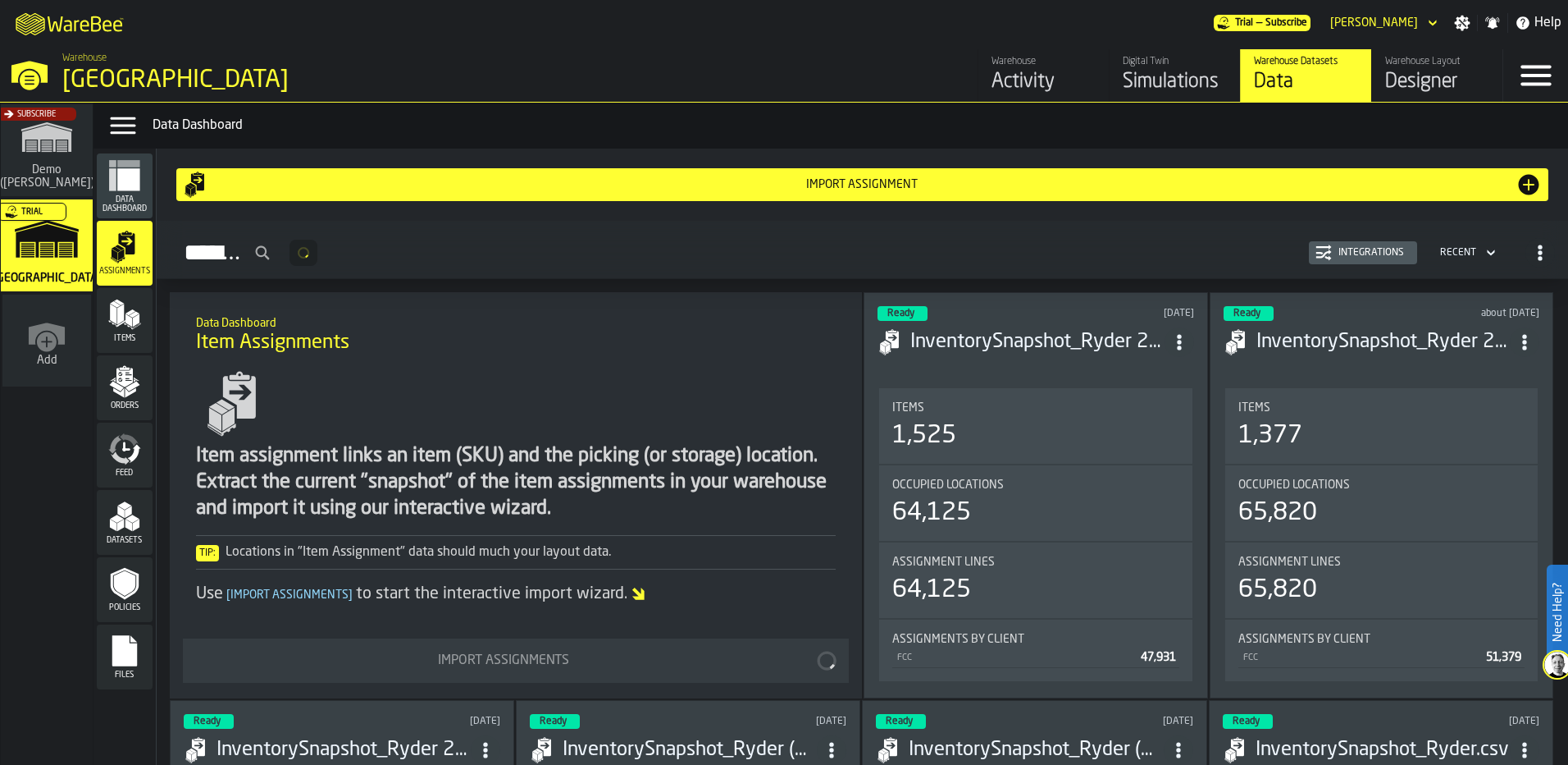
click at [127, 336] on span "Items" at bounding box center [125, 338] width 56 height 9
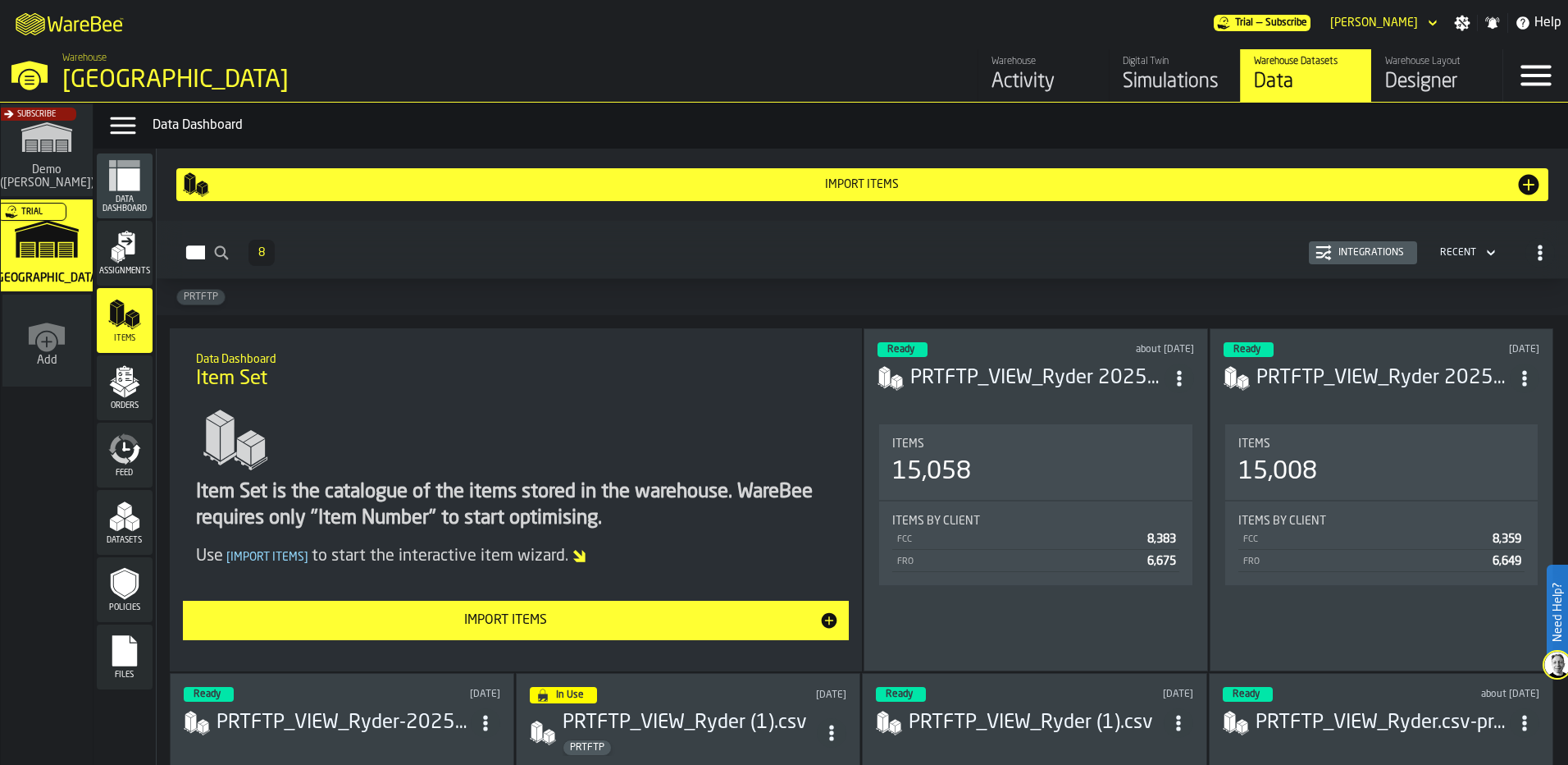
click at [622, 628] on div "Import Items" at bounding box center [506, 620] width 627 height 20
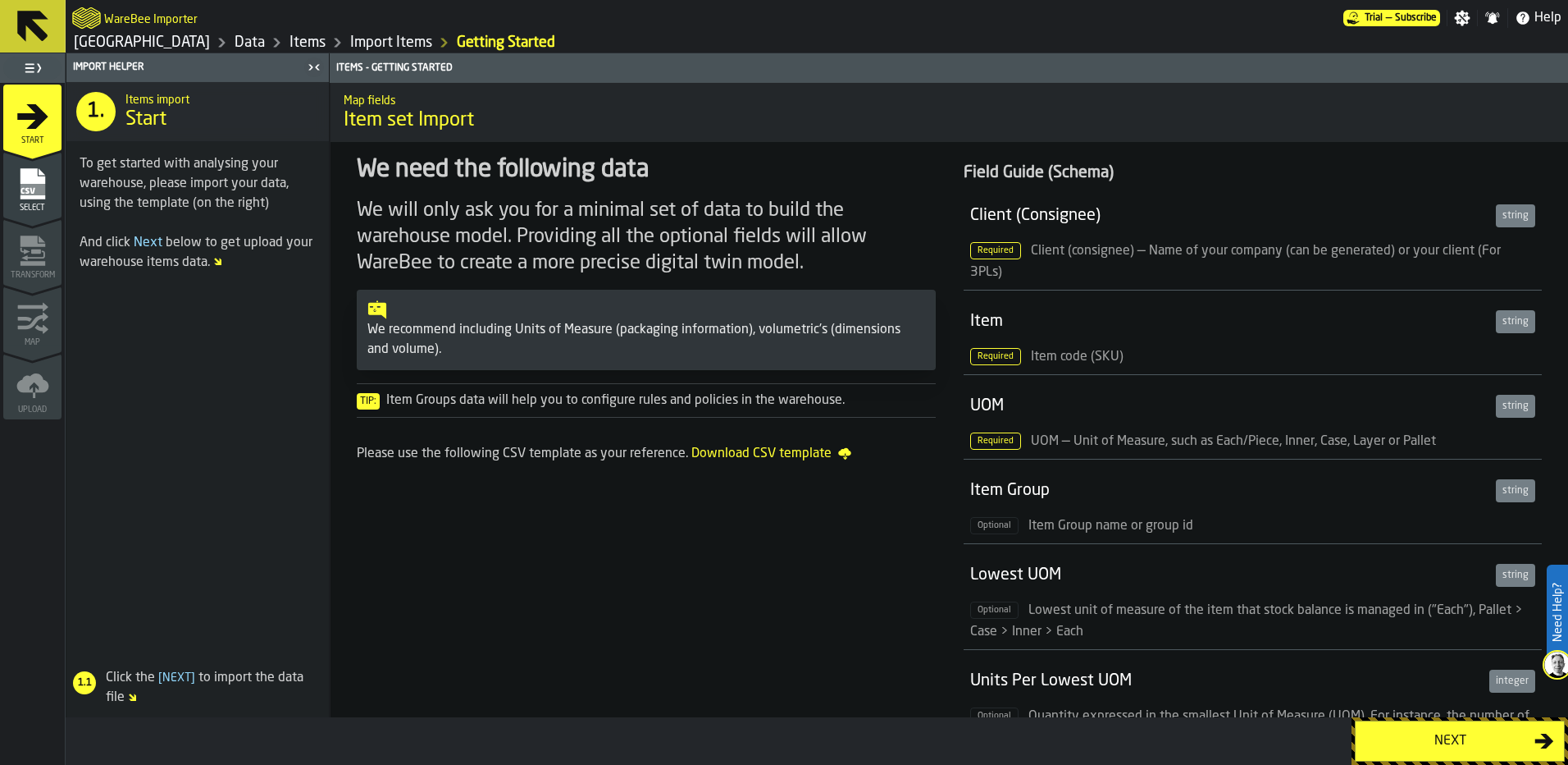
click at [1408, 741] on div "Next" at bounding box center [1450, 741] width 169 height 20
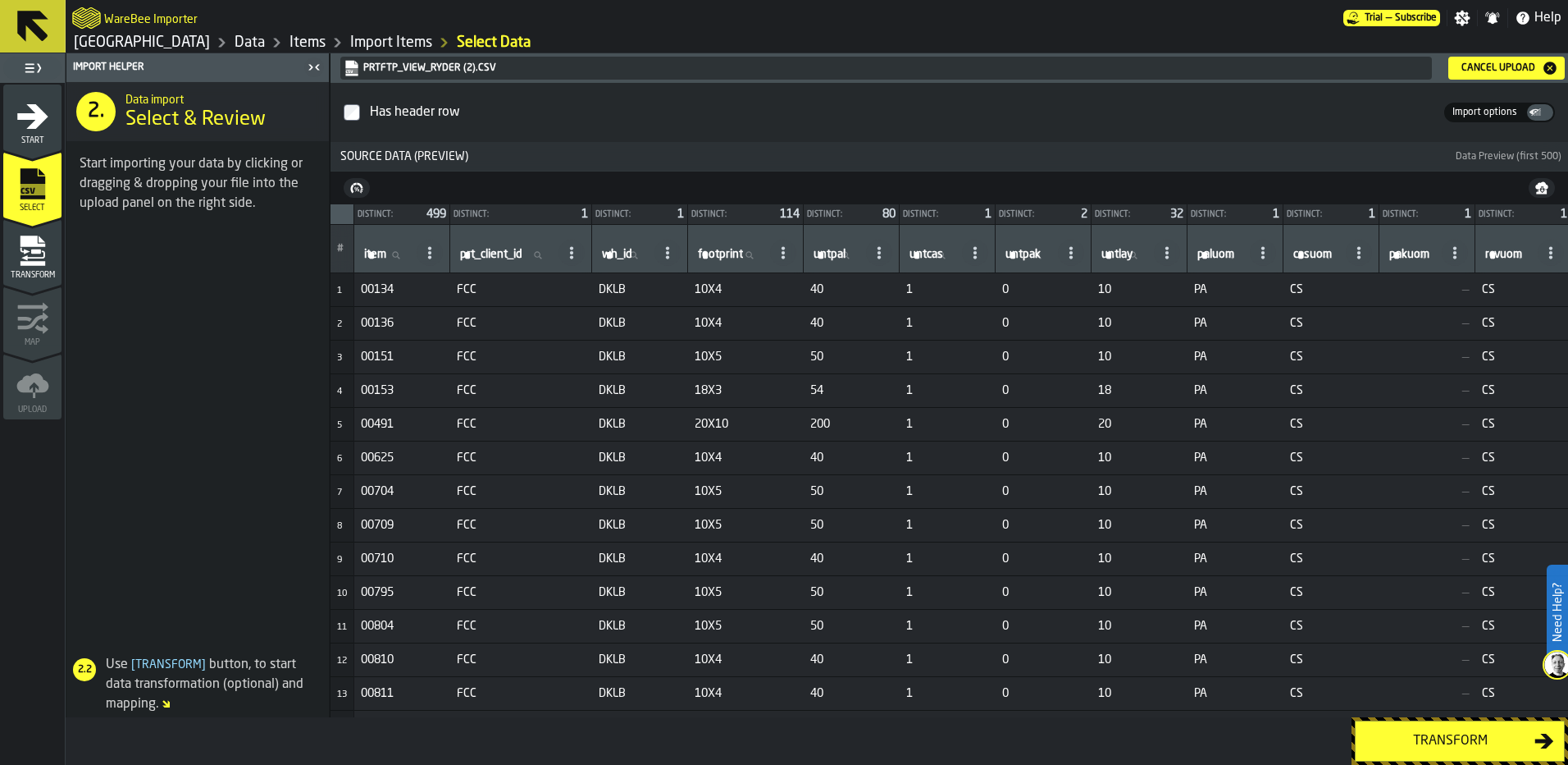
click at [1428, 743] on div "Transform" at bounding box center [1450, 741] width 169 height 20
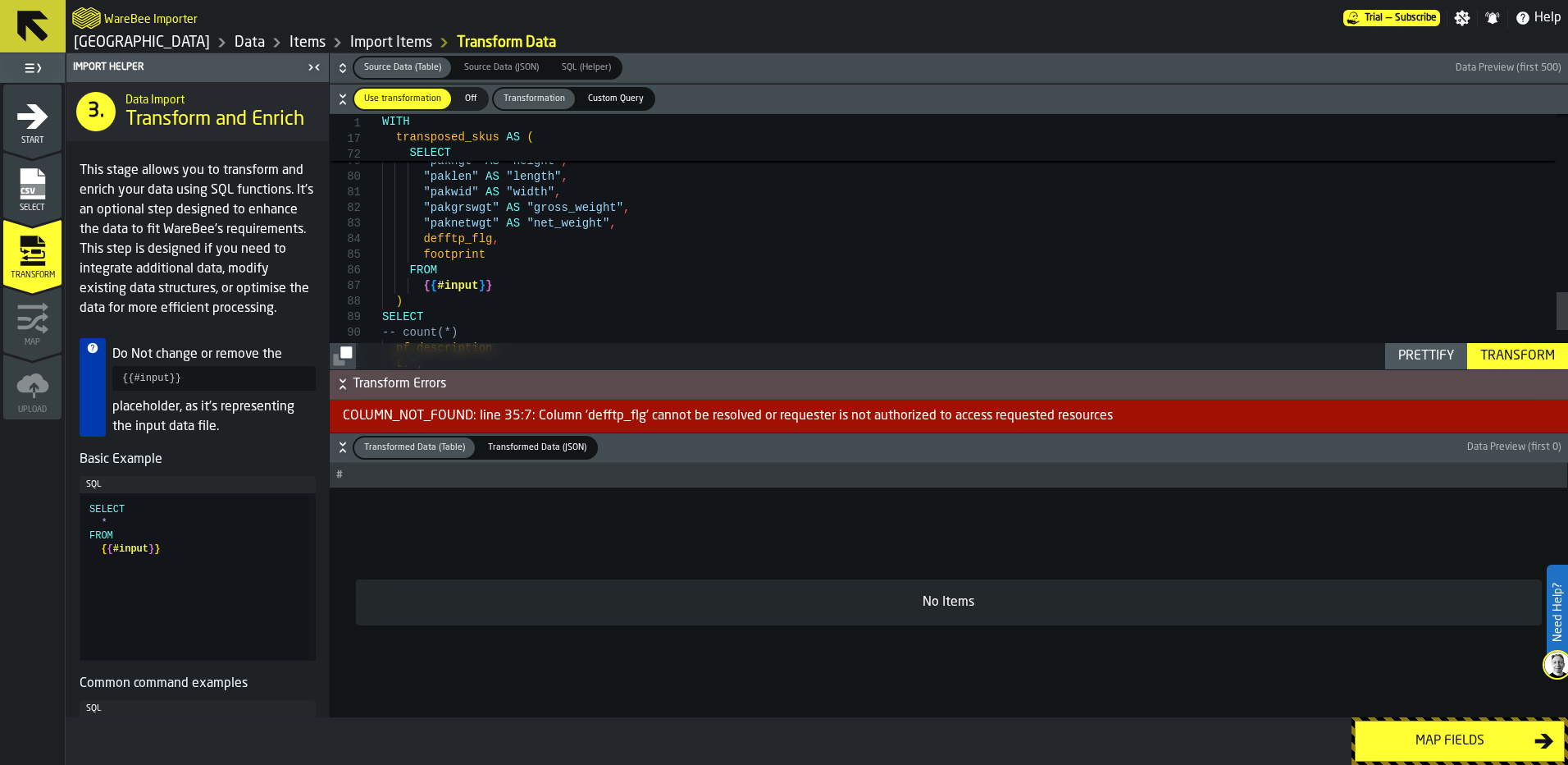
click at [1506, 347] on div "Transform" at bounding box center [1518, 355] width 88 height 20
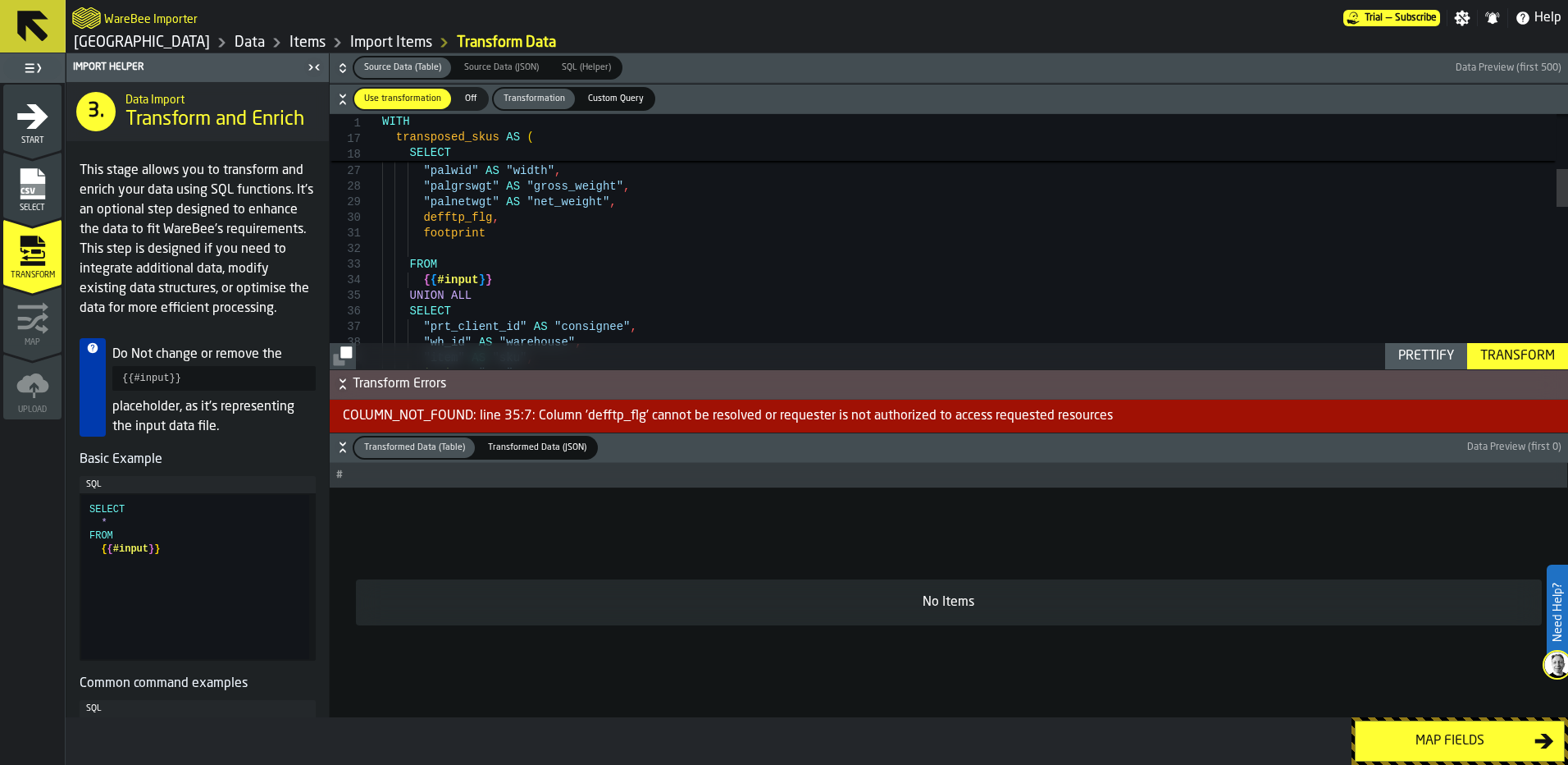
click at [1526, 346] on div "Transform" at bounding box center [1518, 355] width 88 height 20
click at [1505, 437] on h6 "Transformed Data (Table) Transformed Data (Table) Transformed Data (JSON) Trans…" at bounding box center [948, 447] width 1232 height 23
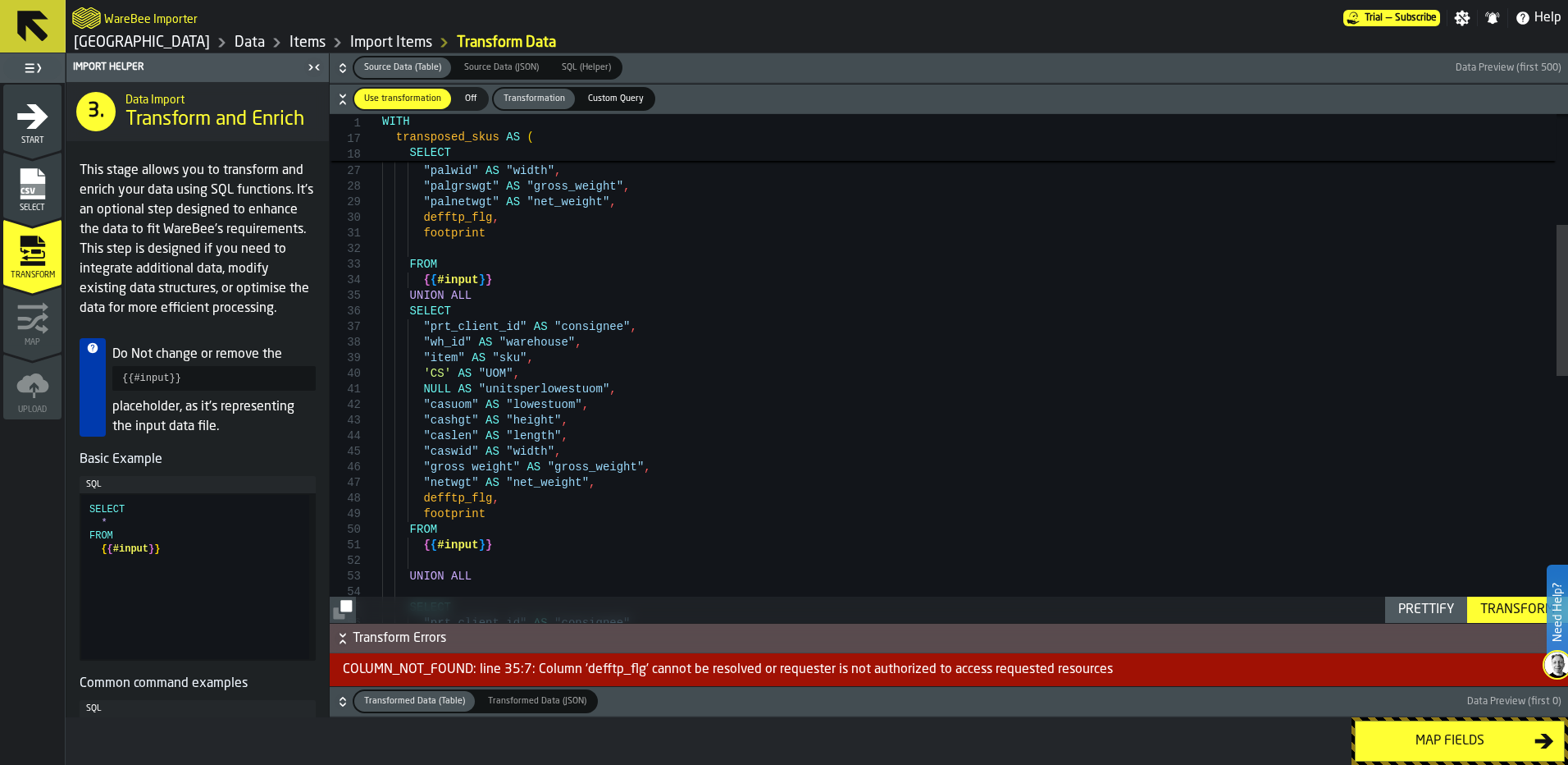
click at [1511, 623] on button "Transform Errors" at bounding box center [948, 638] width 1238 height 30
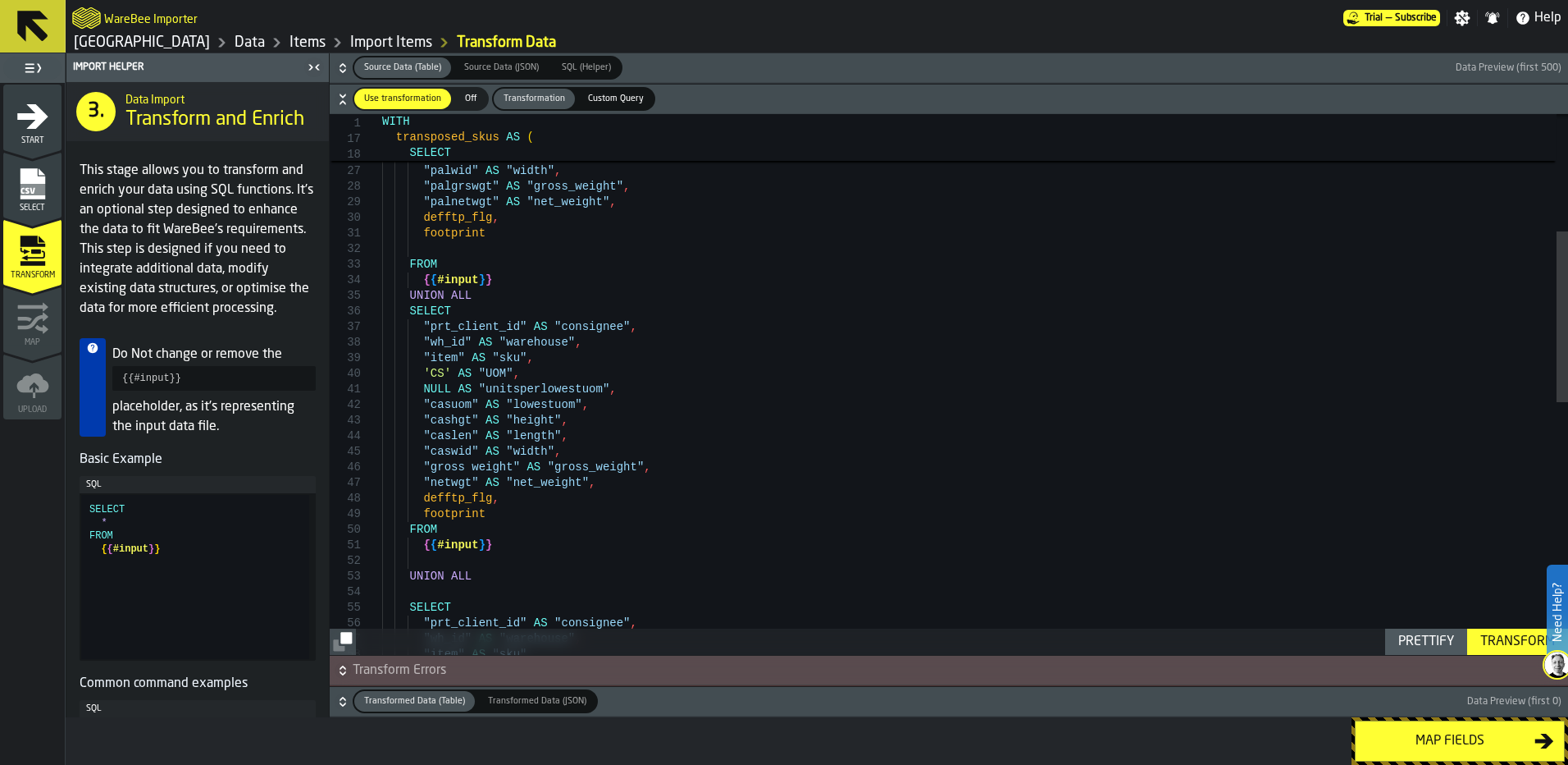
click at [606, 668] on span "Transform Errors" at bounding box center [958, 669] width 1212 height 20
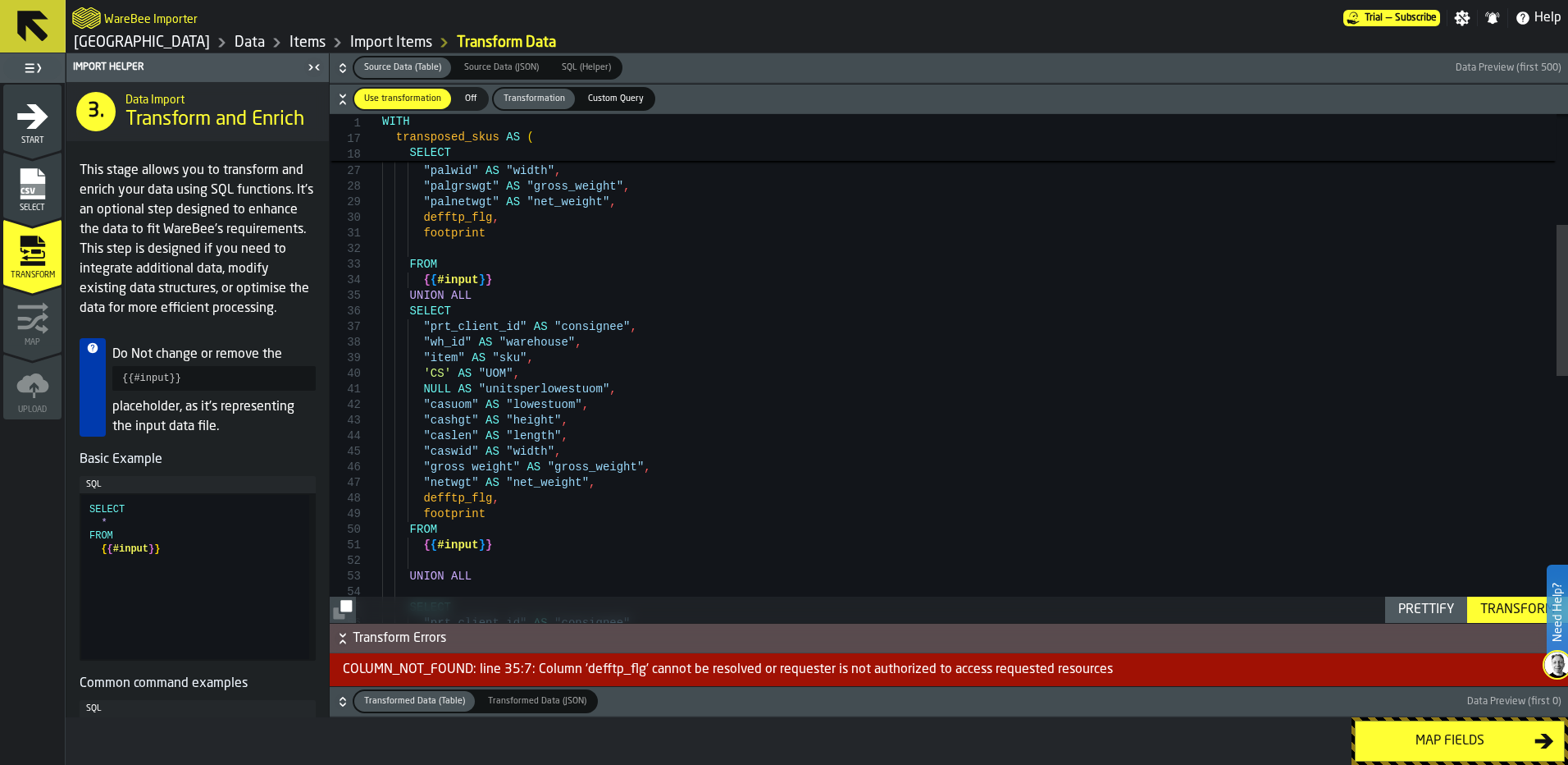
click at [351, 38] on link "Import Items" at bounding box center [392, 42] width 82 height 18
click at [351, 43] on link "Import Items" at bounding box center [392, 42] width 82 height 18
click at [456, 38] on link "Transform Data" at bounding box center [506, 42] width 99 height 18
click at [351, 43] on link "Import Items" at bounding box center [392, 42] width 82 height 18
click at [290, 40] on link "Items" at bounding box center [307, 42] width 37 height 18
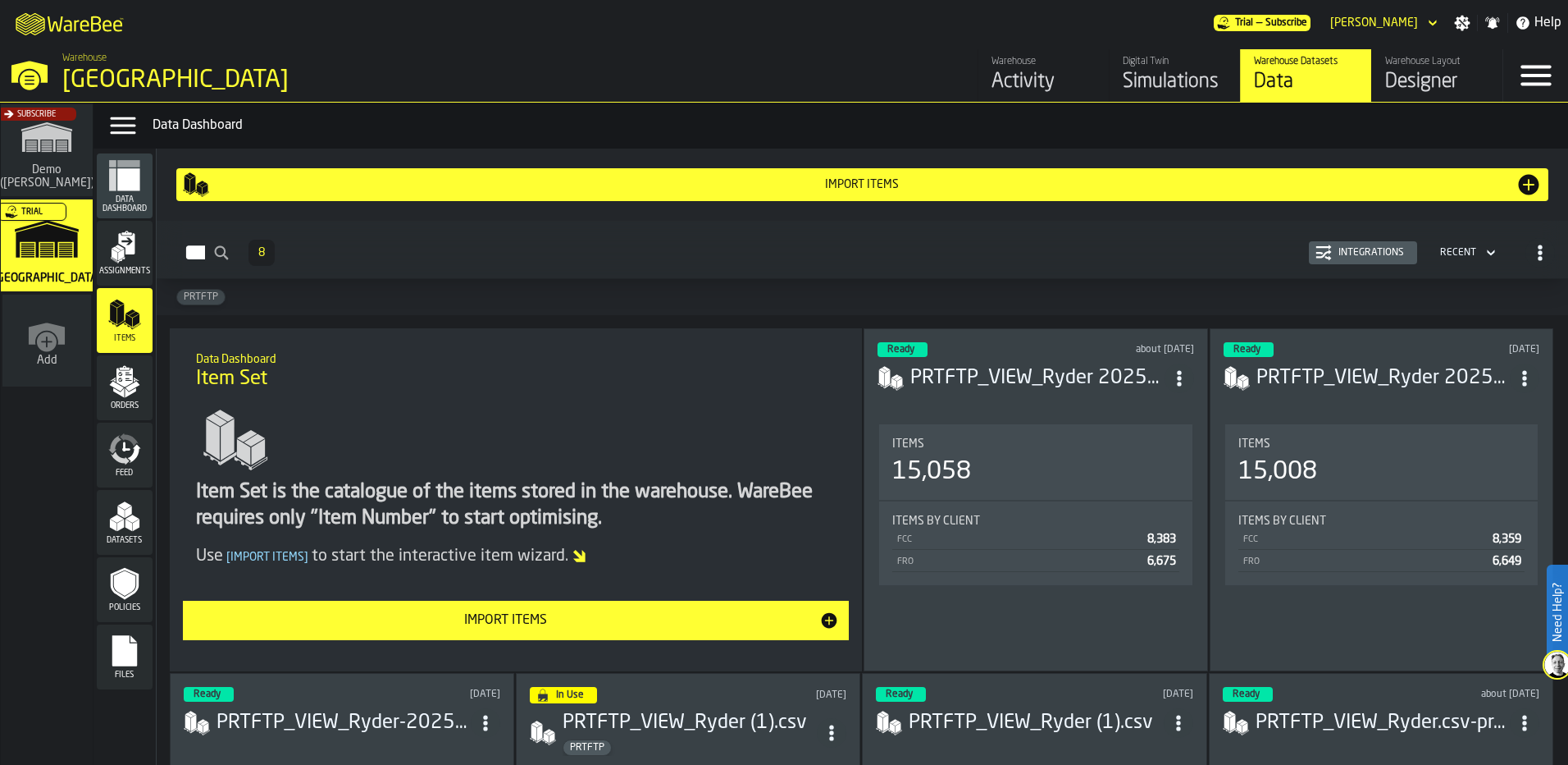
click at [562, 633] on button "Import Items" at bounding box center [515, 621] width 666 height 39
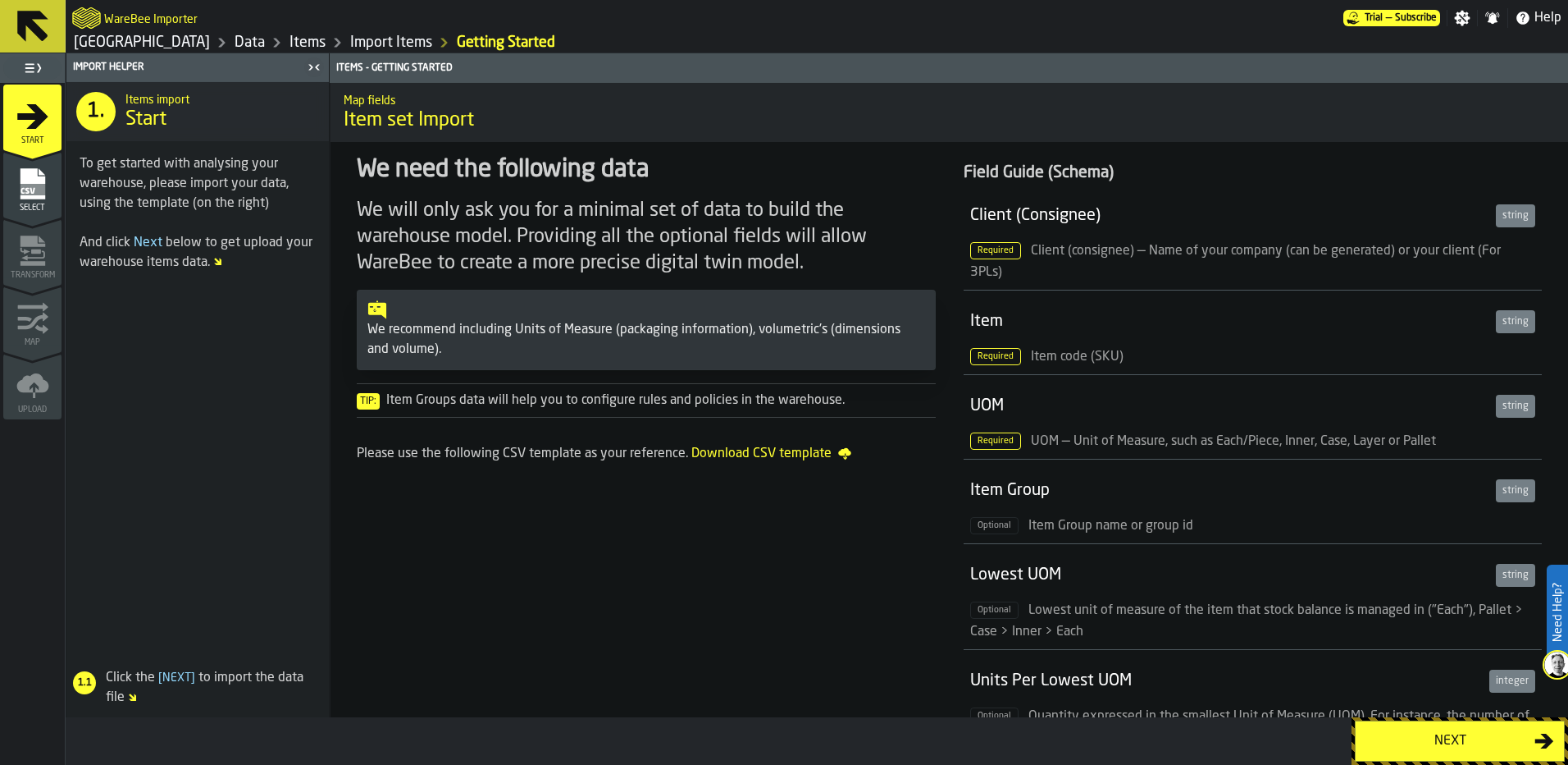
click at [1412, 726] on button "Next" at bounding box center [1460, 741] width 210 height 41
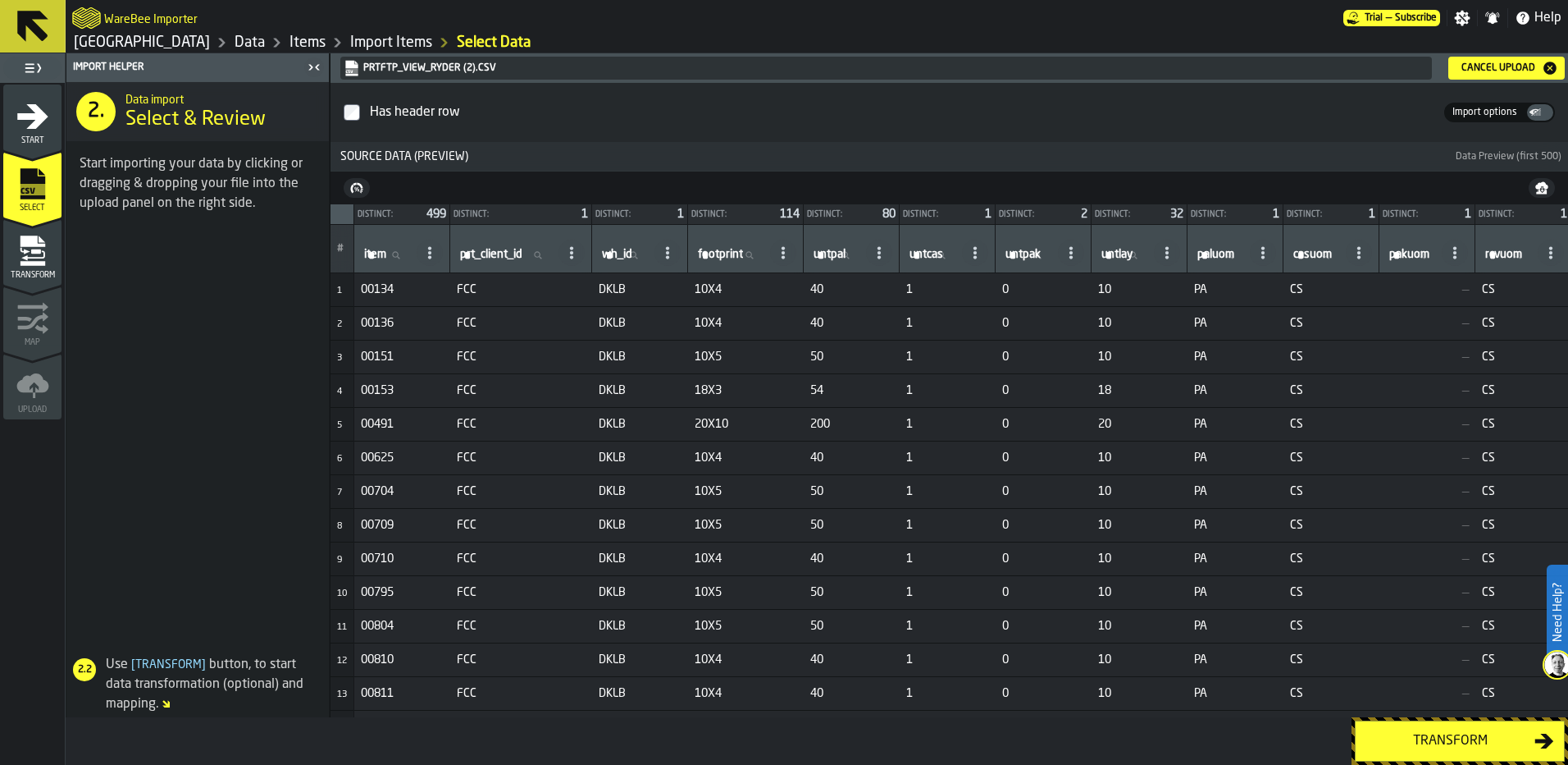
click at [1511, 739] on div "Transform" at bounding box center [1450, 741] width 169 height 20
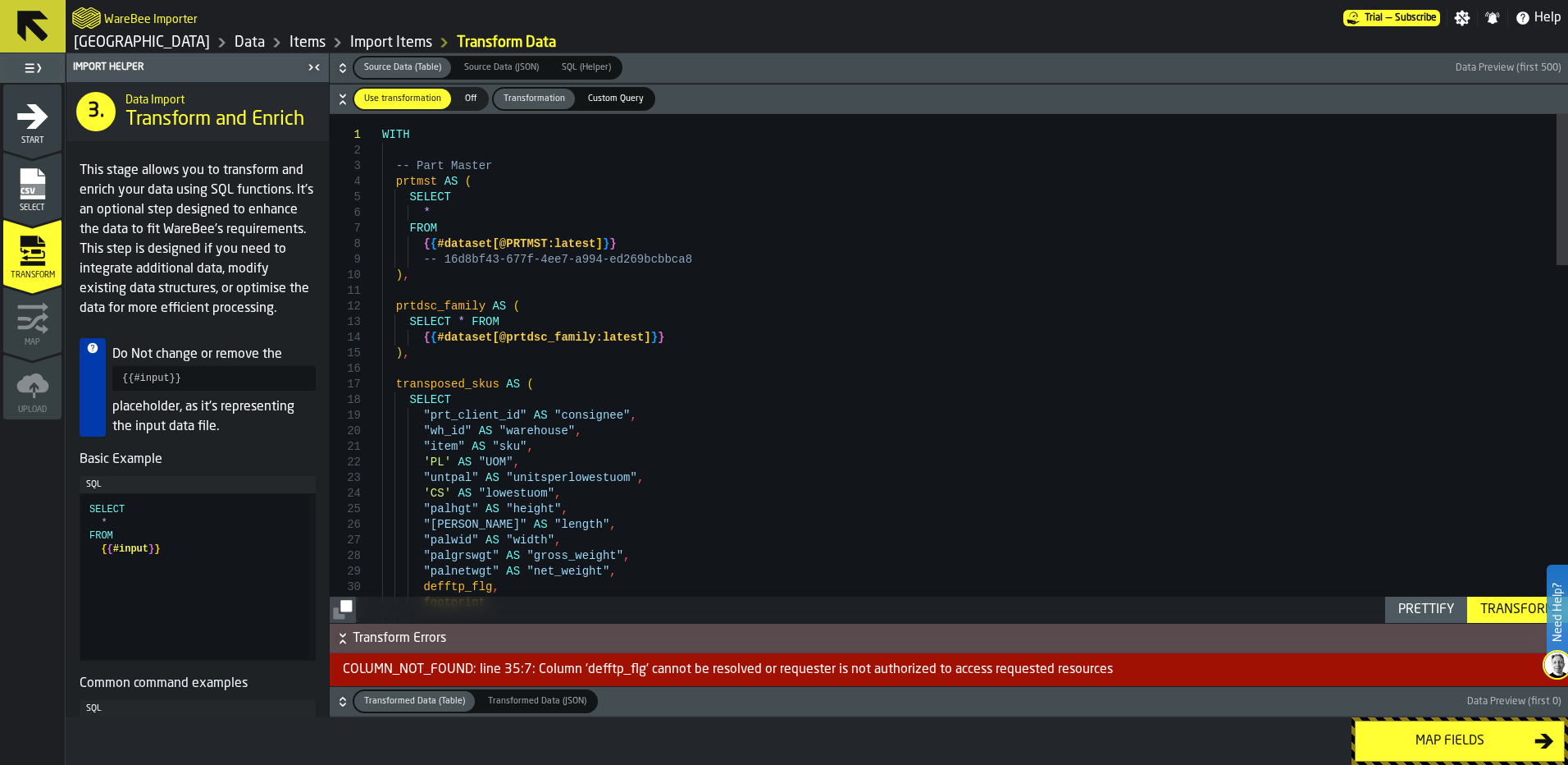
click at [559, 663] on div "COLUMN_NOT_FOUND: line 35:7: Column 'defftp_flg' cannot be resolved or requeste…" at bounding box center [948, 669] width 1238 height 33
click at [340, 646] on icon "button-" at bounding box center [343, 638] width 17 height 17
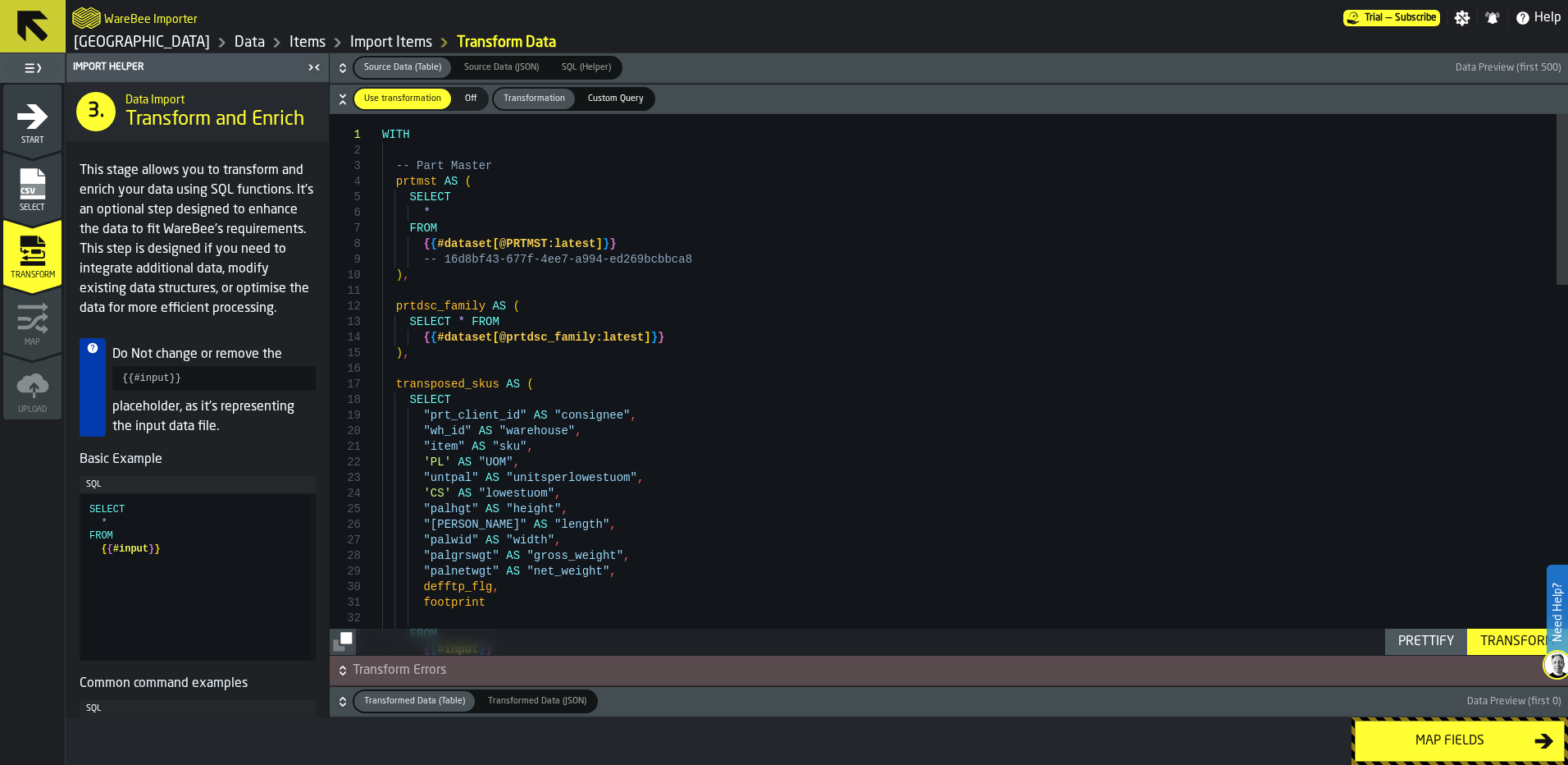
click at [350, 668] on icon "button-" at bounding box center [343, 670] width 17 height 17
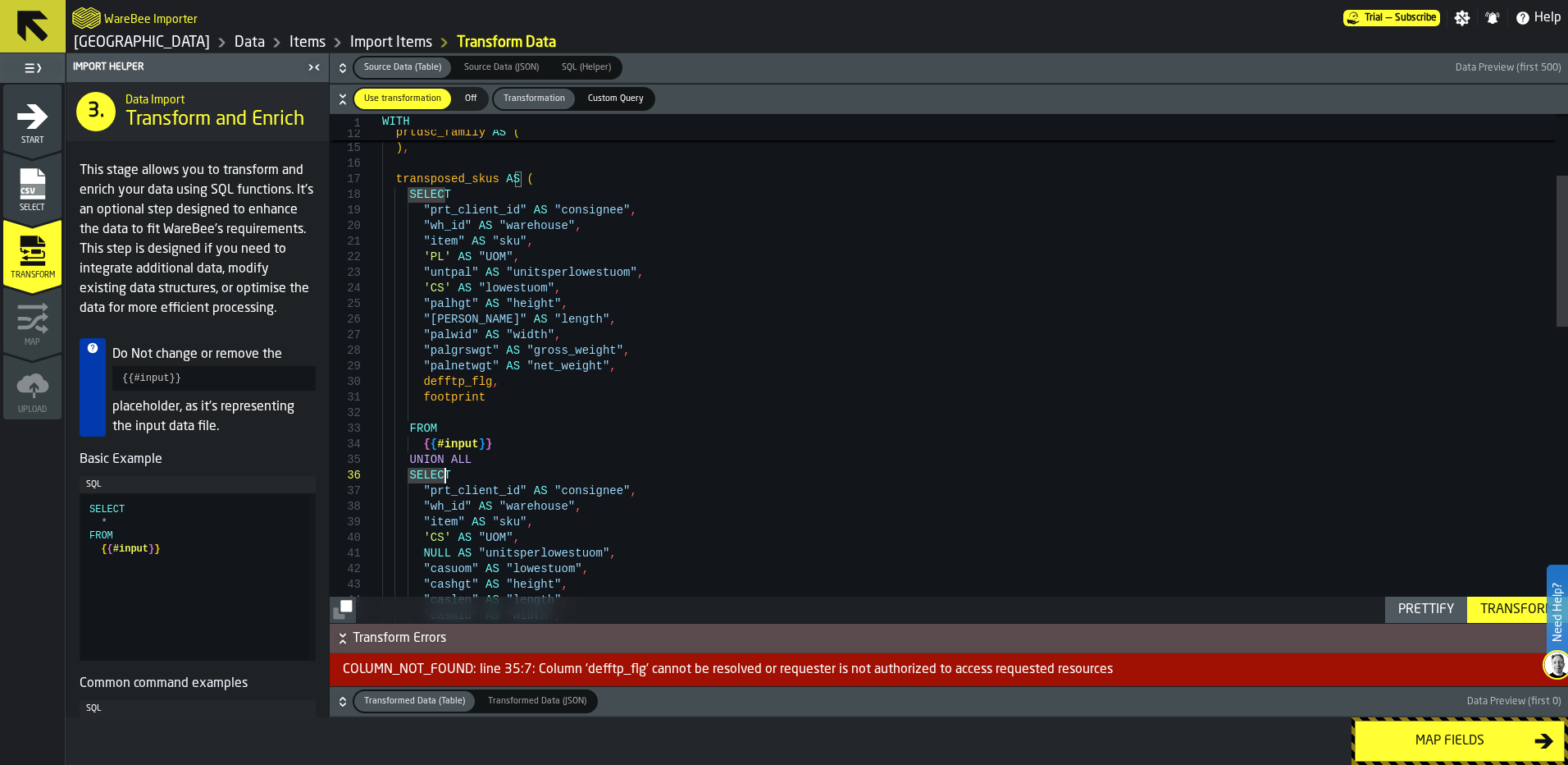
click at [382, 453] on div "SELECT * FROM { { #dataset [ @prtdsc_family:latest ] } } ) , transposed_skus AS…" at bounding box center [975, 761] width 1186 height 1704
click at [382, 441] on div "SELECT * FROM { { #dataset [ @prtdsc_family:latest ] } } ) , transposed_skus AS…" at bounding box center [975, 761] width 1186 height 1704
click at [369, 423] on div at bounding box center [373, 428] width 22 height 16
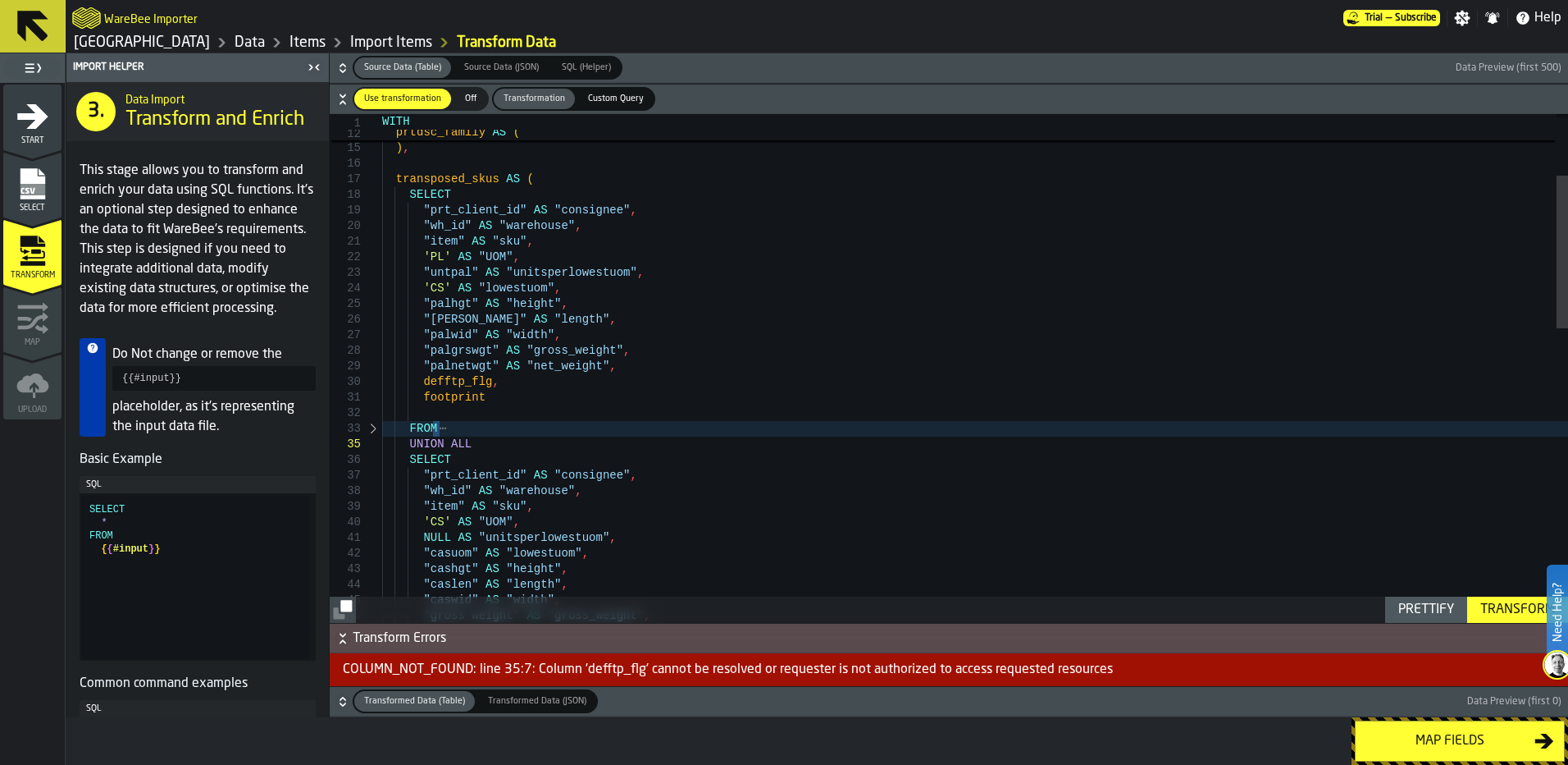
click at [371, 429] on div at bounding box center [373, 428] width 22 height 16
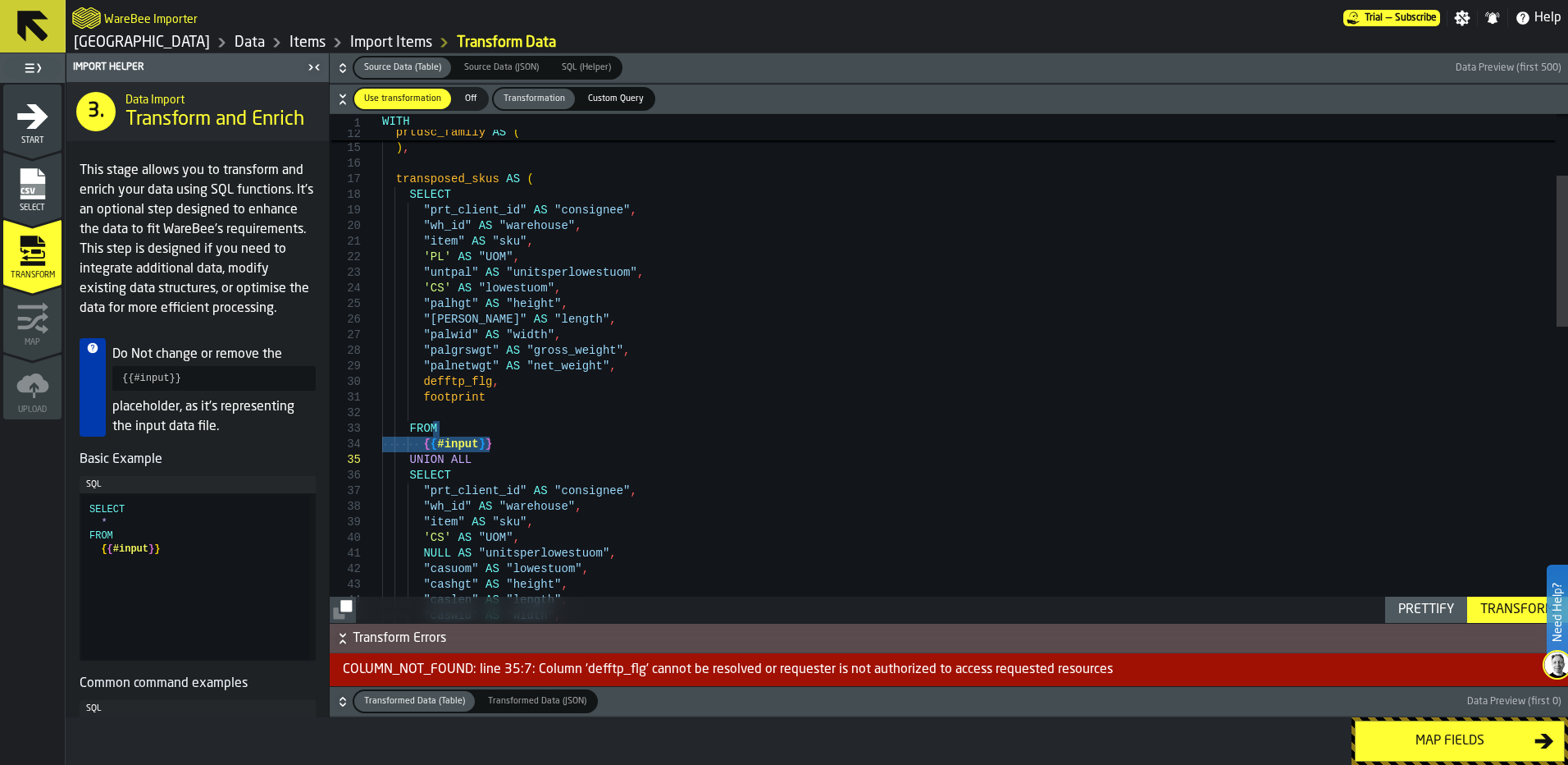
click at [374, 474] on div at bounding box center [373, 475] width 22 height 16
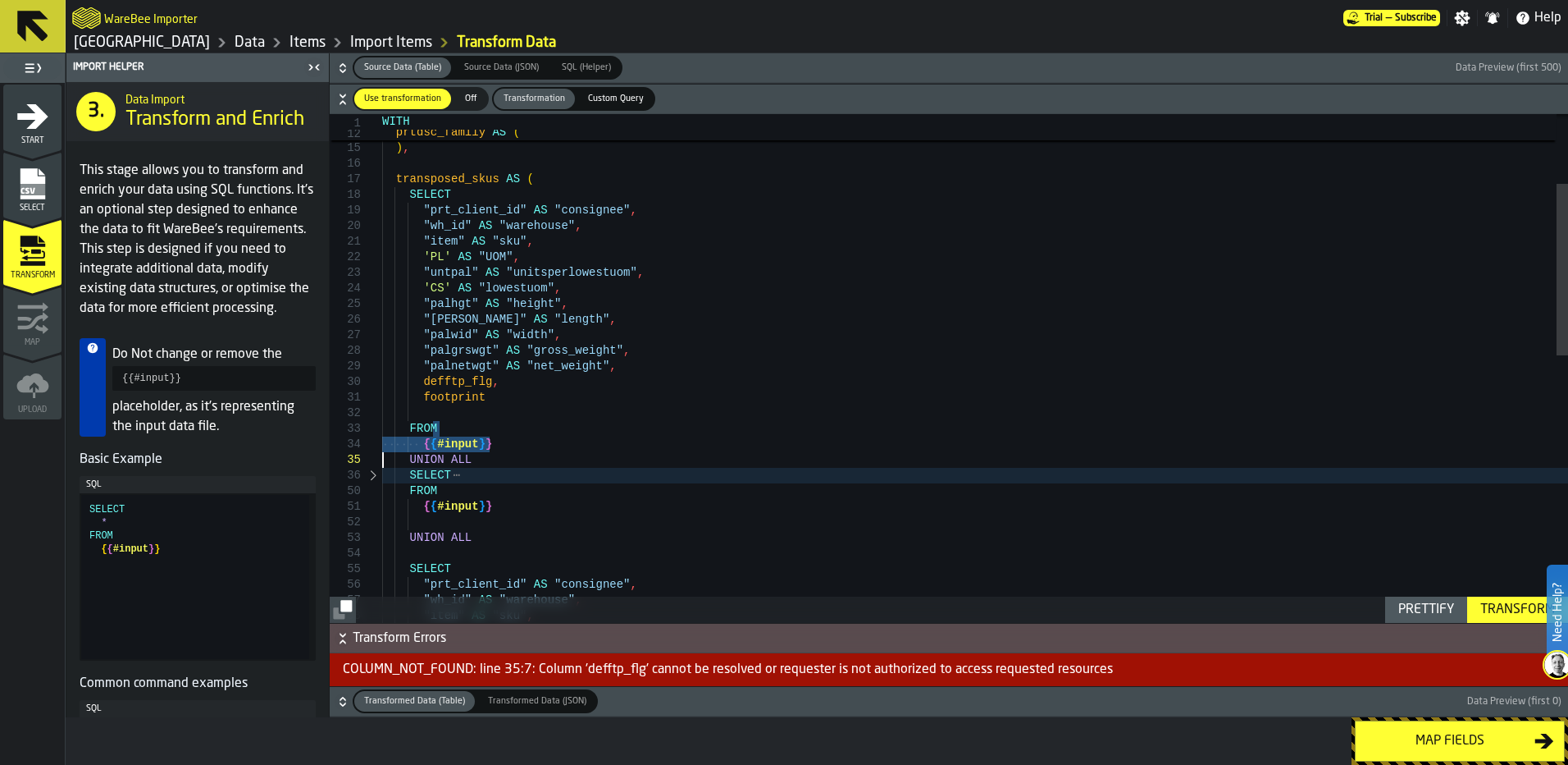
click at [374, 474] on div at bounding box center [373, 475] width 22 height 16
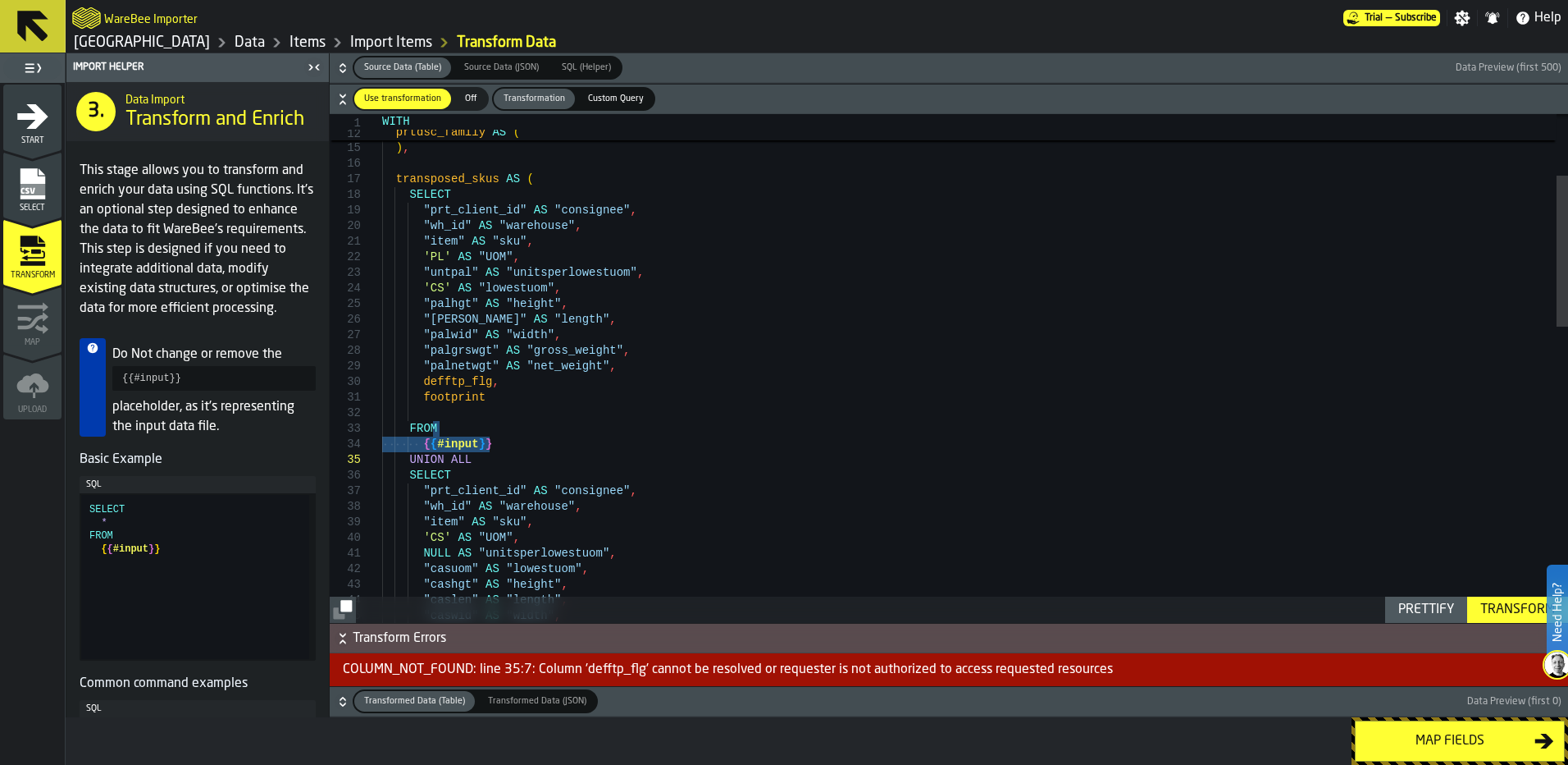
click at [372, 458] on div at bounding box center [356, 459] width 52 height 16
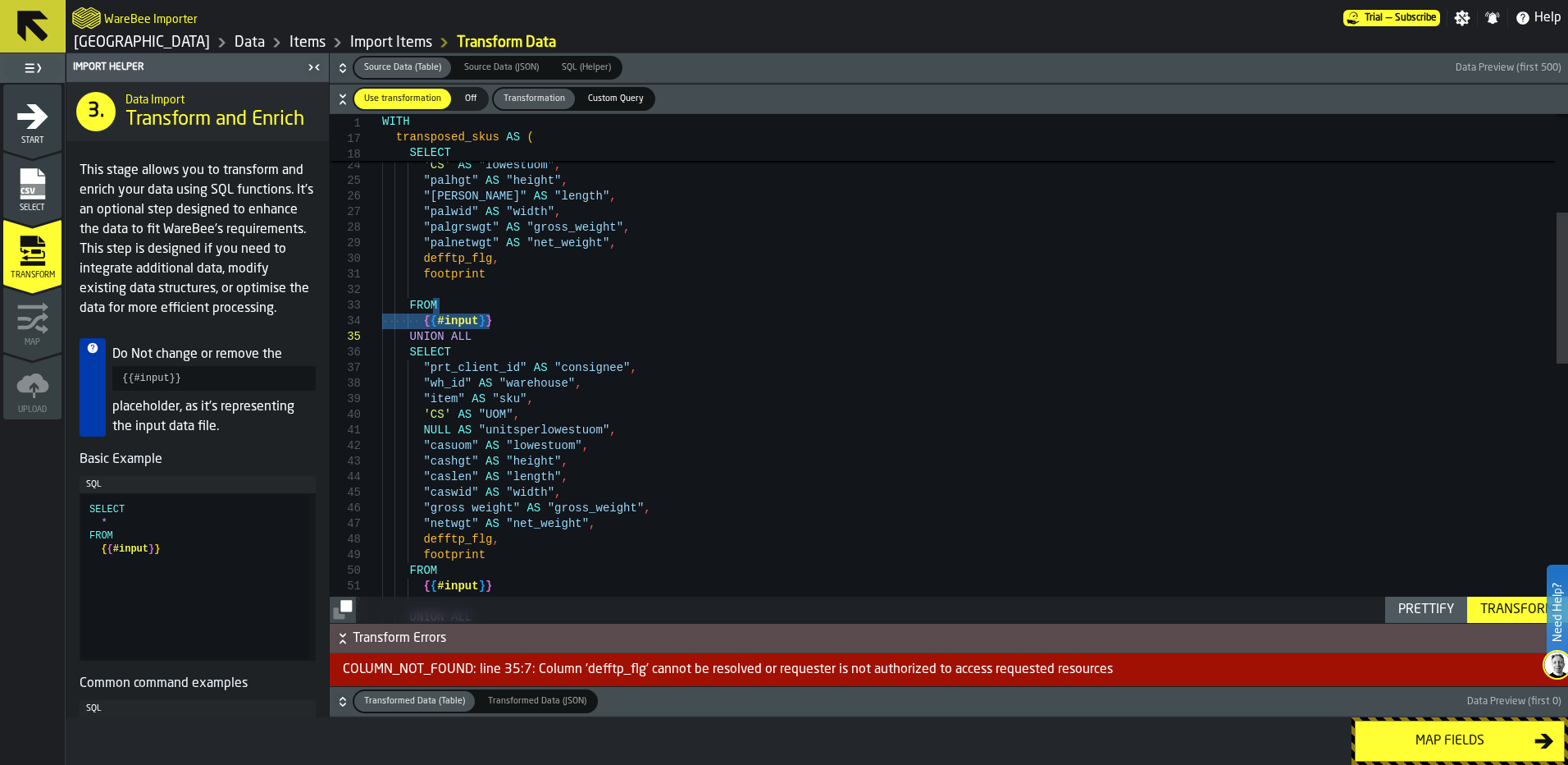
type textarea "**********"
click at [496, 538] on div ""item" AS "sku" , 'PL' AS "UOM" , "untpal" AS "unitsperlowestuom" , 'CS' AS "lo…" at bounding box center [975, 638] width 1186 height 1704
click at [450, 544] on div ""item" AS "sku" , 'PL' AS "UOM" , "untpal" AS "unitsperlowestuom" , 'CS' AS "lo…" at bounding box center [975, 638] width 1186 height 1704
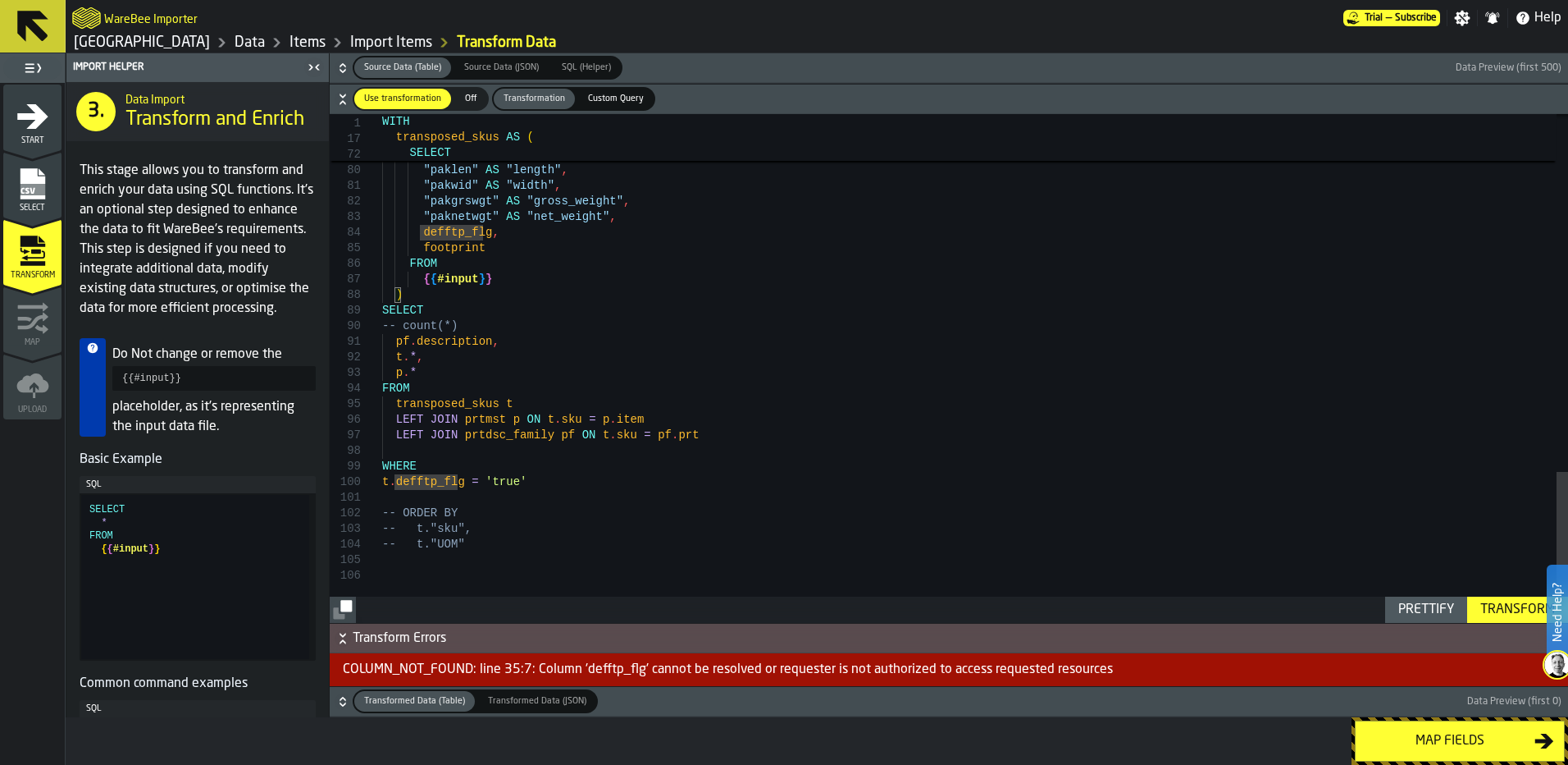
click at [351, 42] on link "Import Items" at bounding box center [392, 42] width 82 height 18
click at [290, 38] on link "Items" at bounding box center [307, 42] width 37 height 18
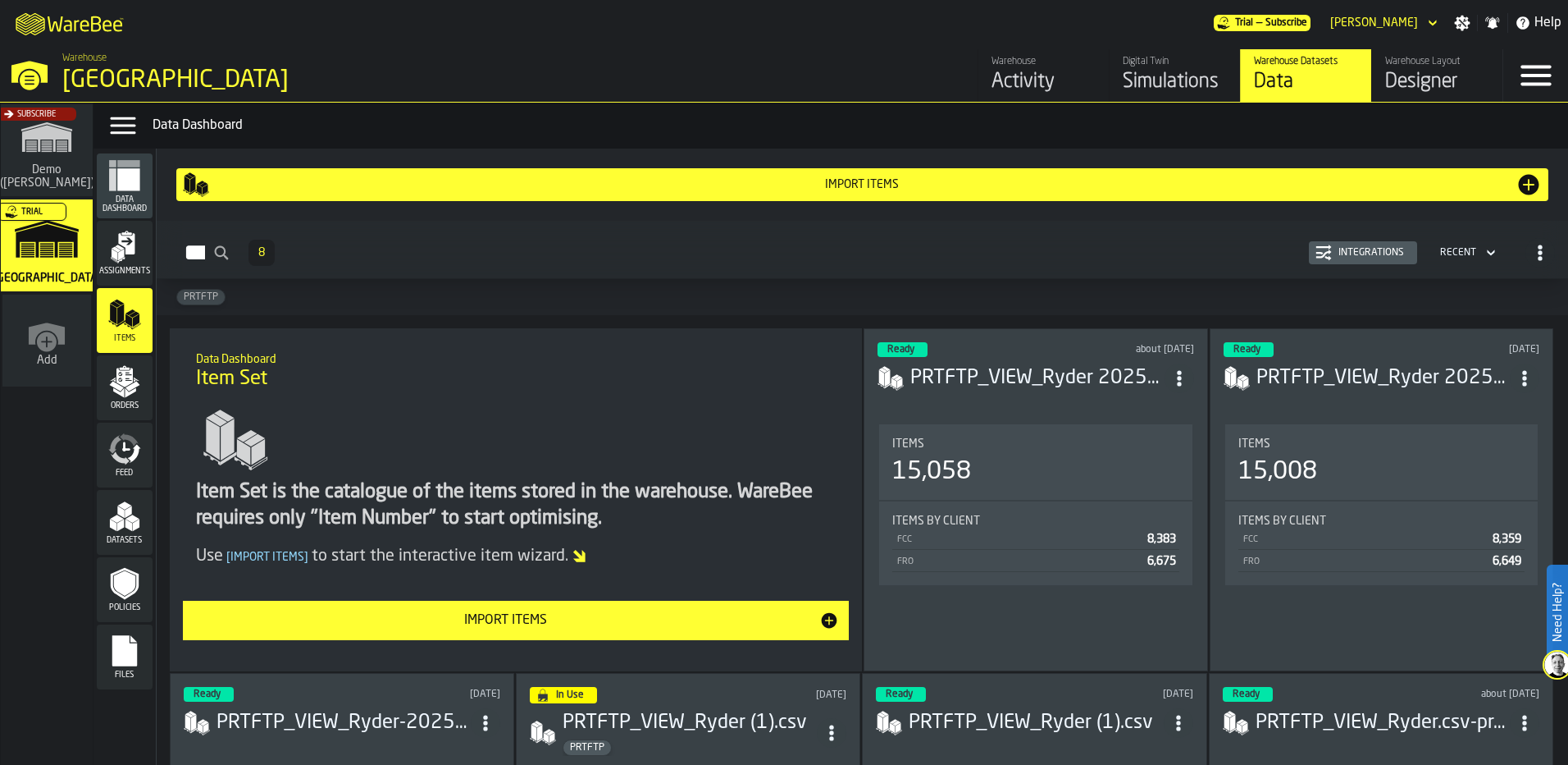
click at [1069, 379] on h3 "PRTFTP_VIEW_Ryder 20250729.csv" at bounding box center [1037, 378] width 253 height 26
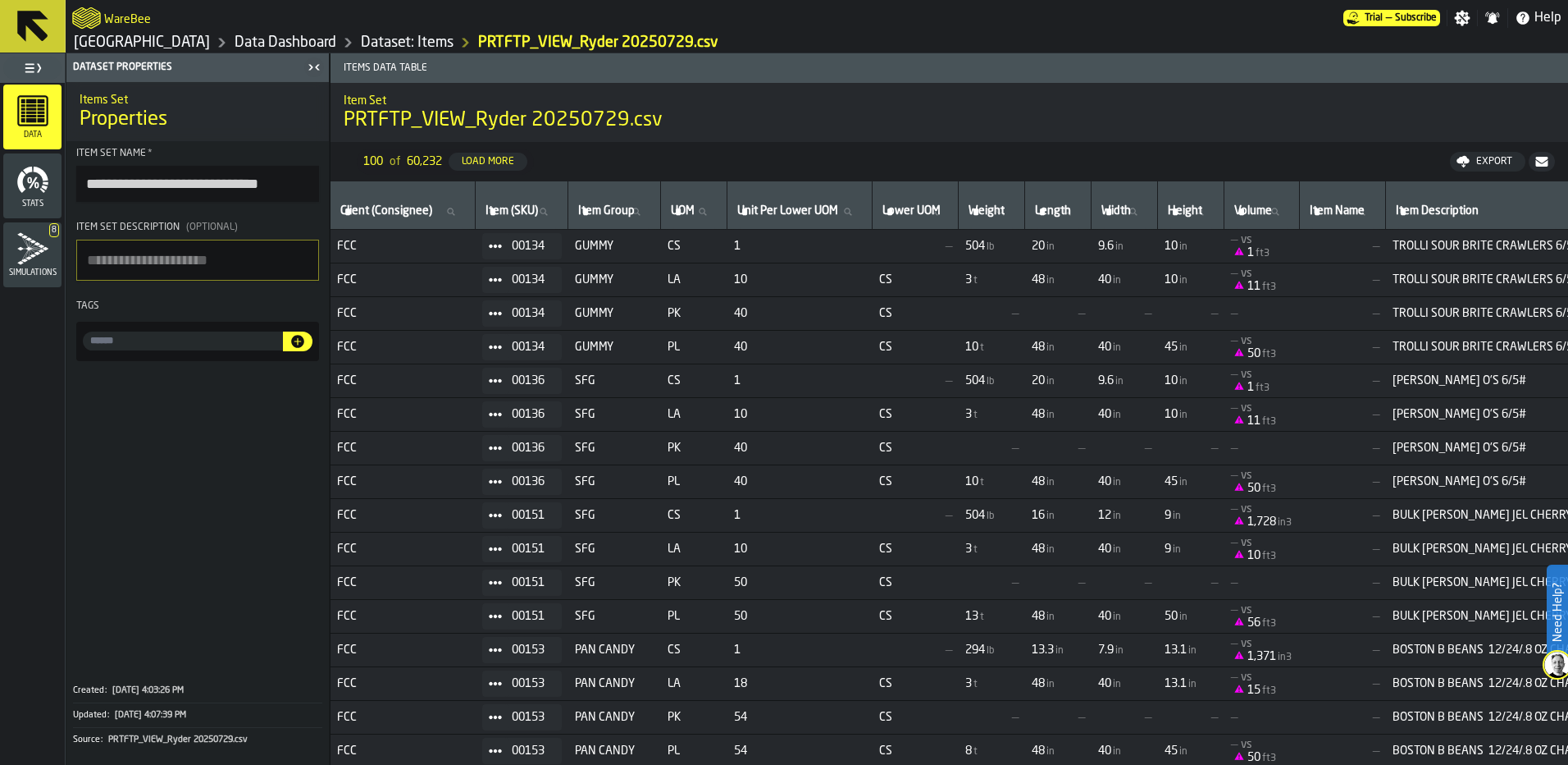
drag, startPoint x: 1545, startPoint y: 209, endPoint x: 1674, endPoint y: 197, distance: 129.6
click at [1567, 197] on html "**********" at bounding box center [784, 382] width 1568 height 765
click at [1439, 161] on nav "100 of 60,232 Load More Export" at bounding box center [949, 161] width 1238 height 39
click at [1486, 159] on div "Export" at bounding box center [1494, 161] width 50 height 11
click at [361, 48] on link "Dataset: Items" at bounding box center [407, 42] width 93 height 18
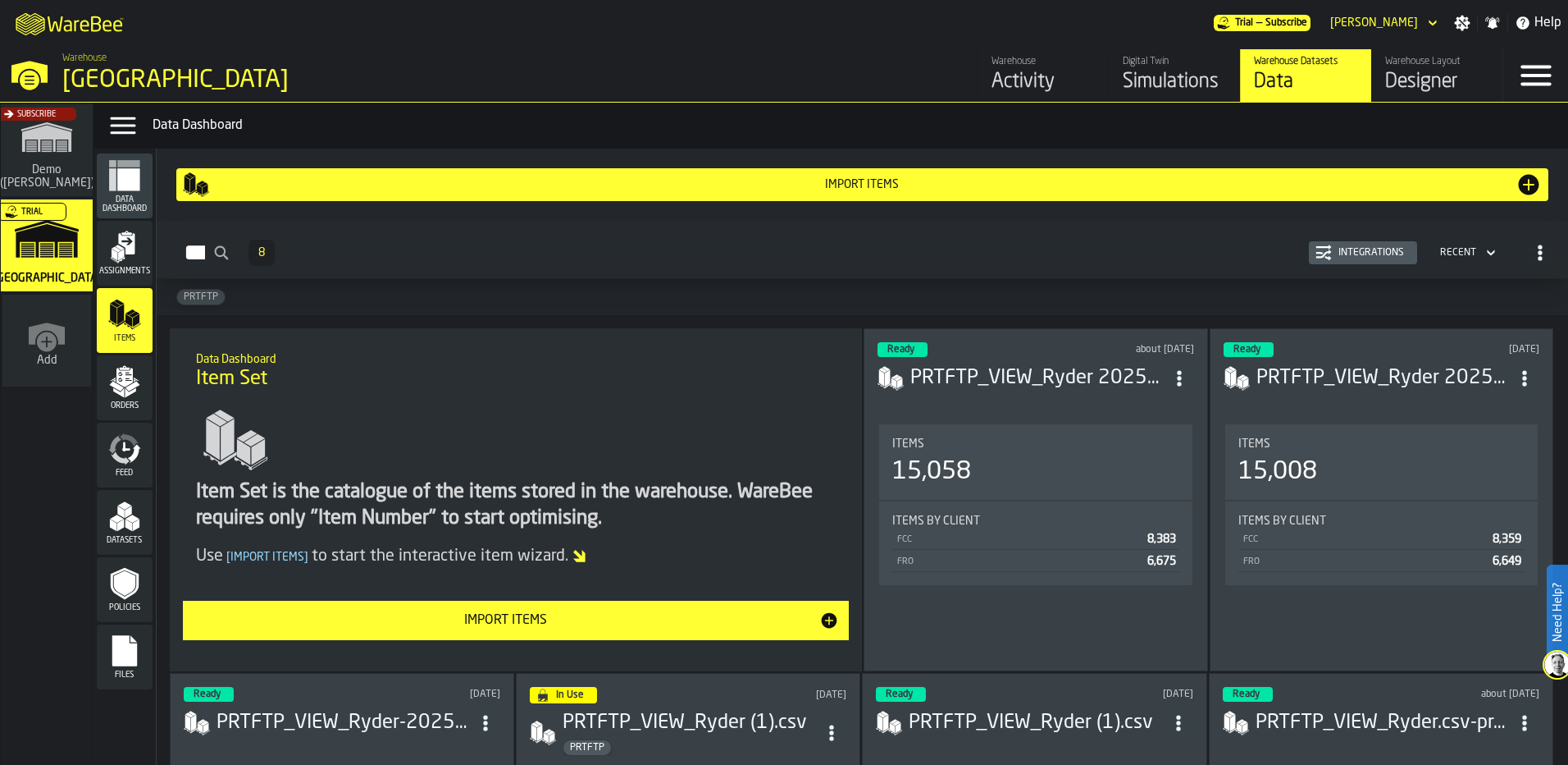
click at [458, 637] on button "Import Items" at bounding box center [515, 621] width 666 height 39
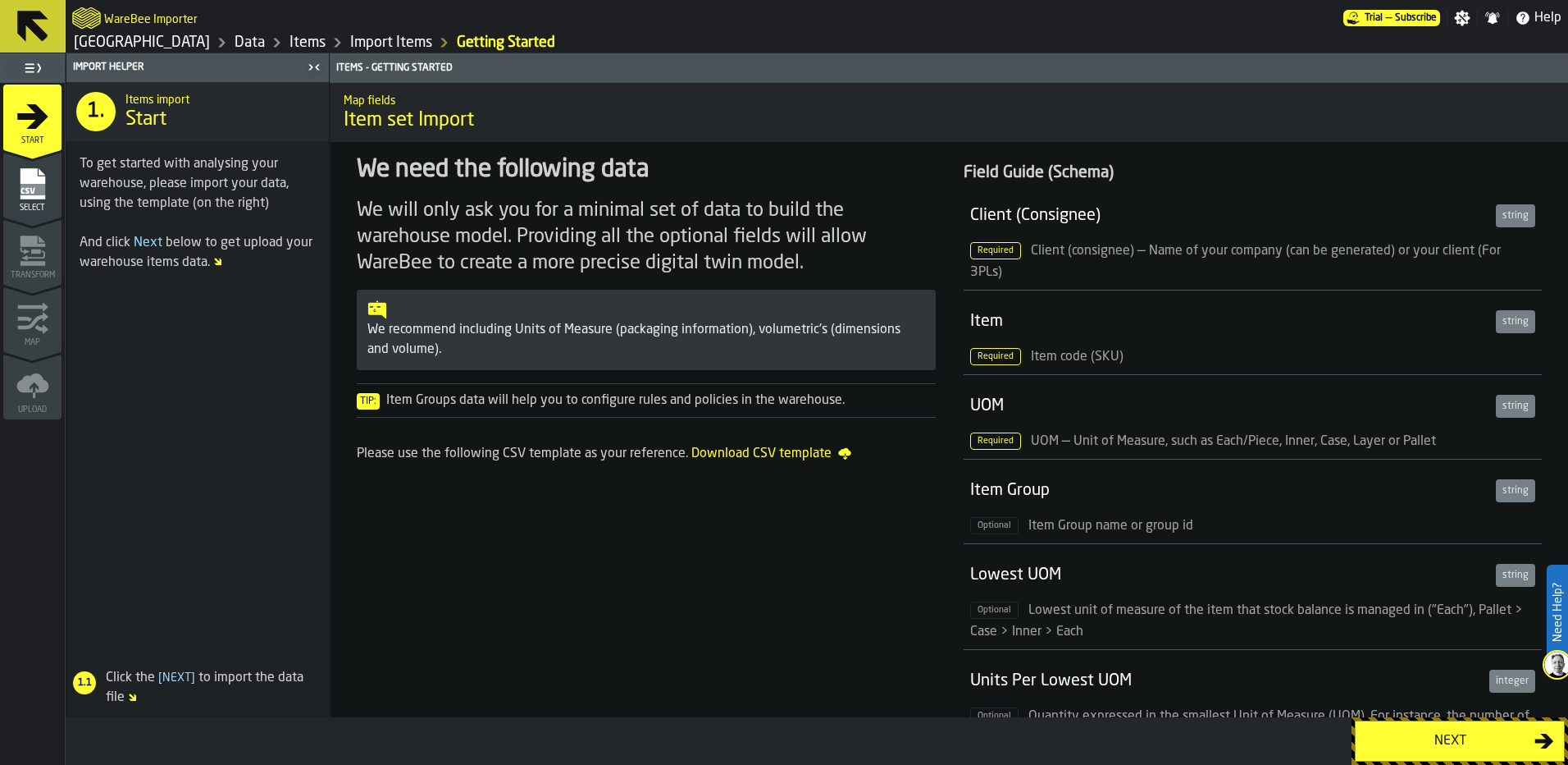
click at [1441, 729] on button "Next" at bounding box center [1460, 741] width 210 height 41
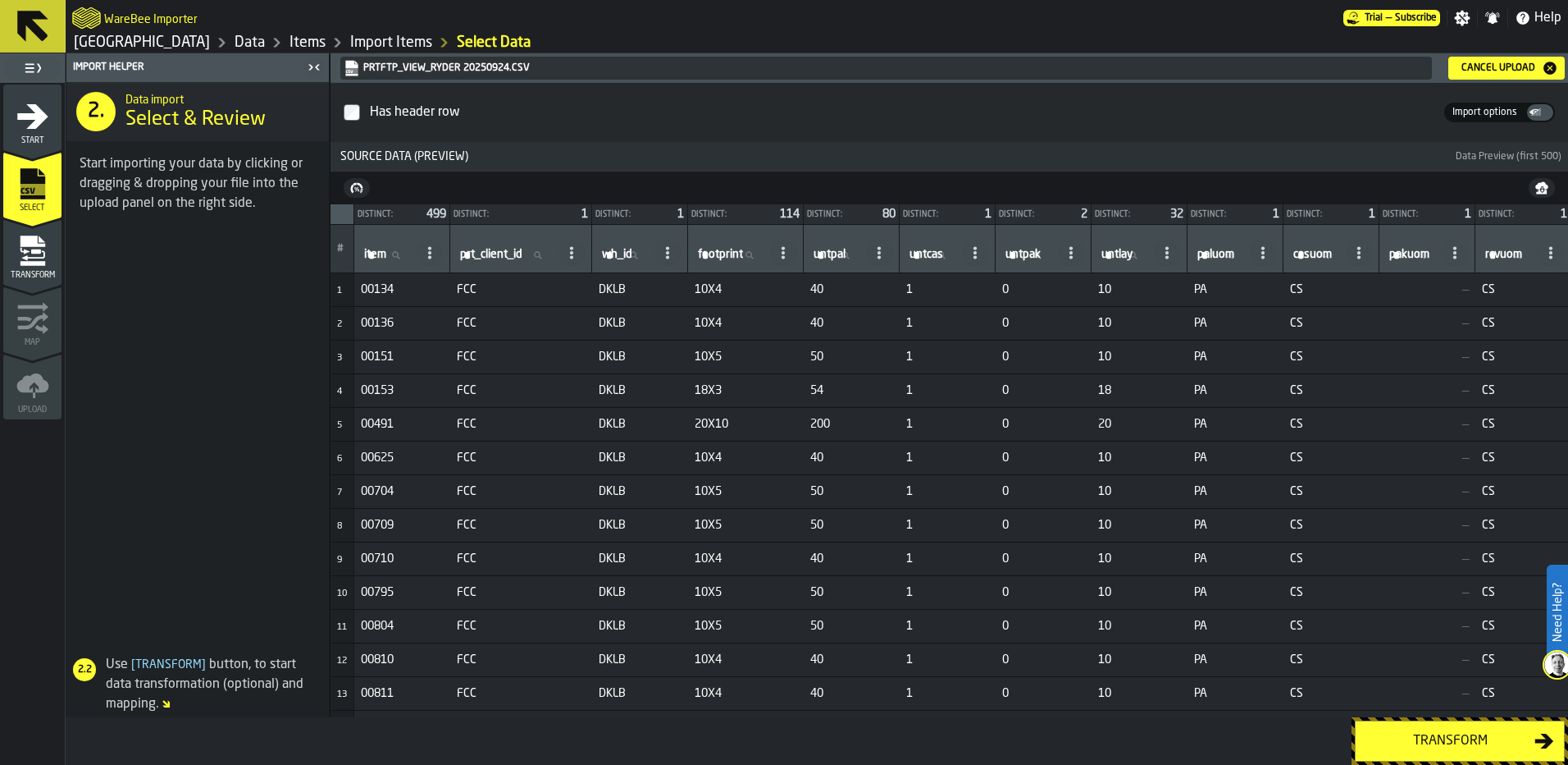
click at [1460, 741] on div "Transform" at bounding box center [1450, 741] width 169 height 20
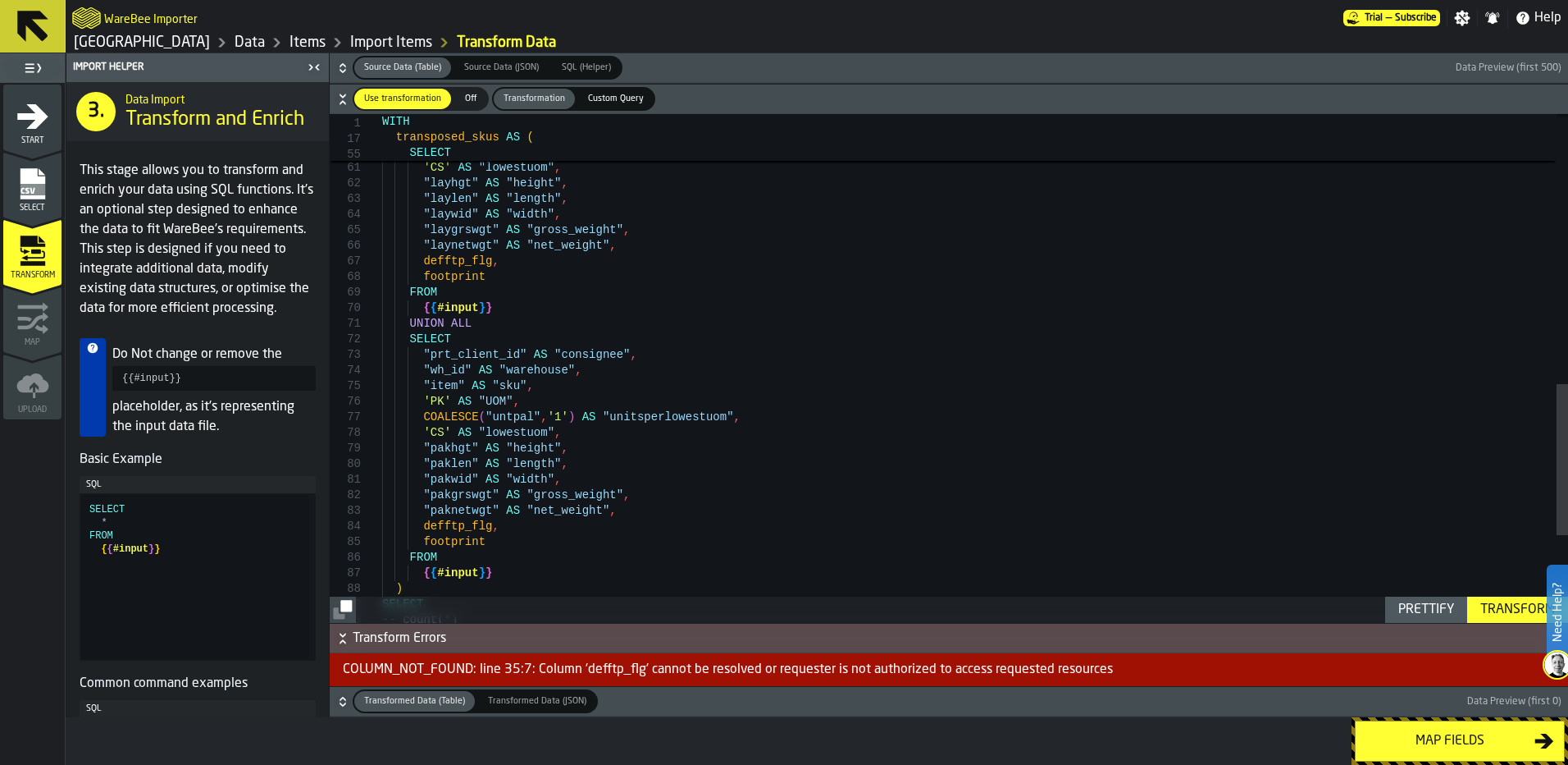
type textarea "**********"
click at [431, 528] on div ""item" AS "sku" , 'LA' AS "UOM" , "untlay" AS "unitsperlowestuom" , 'CS' AS "lo…" at bounding box center [975, 64] width 1186 height 1704
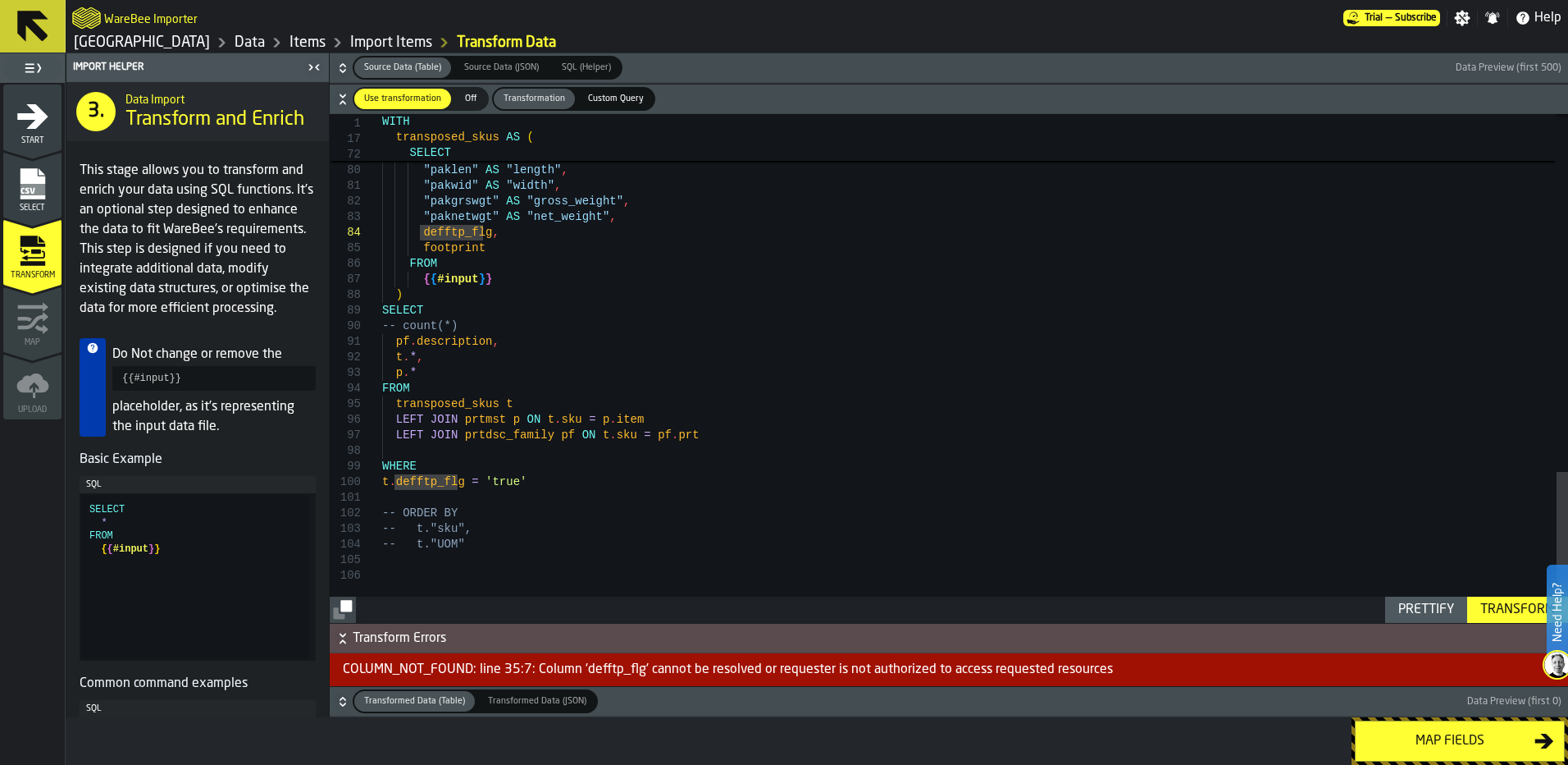
click at [22, 192] on rect "menu Select" at bounding box center [32, 189] width 24 height 11
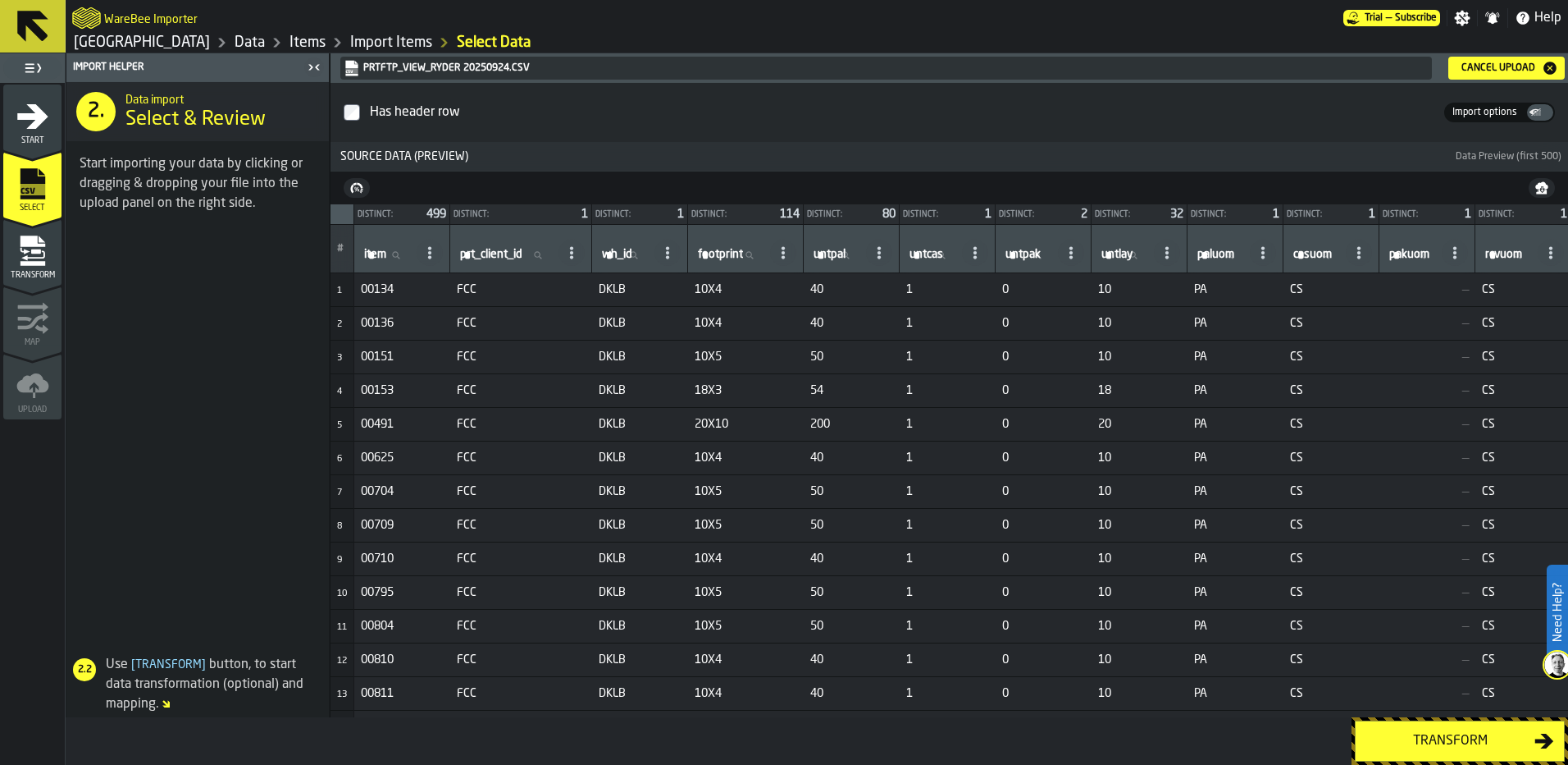
click at [28, 148] on icon "menu Start" at bounding box center [33, 151] width 58 height 16
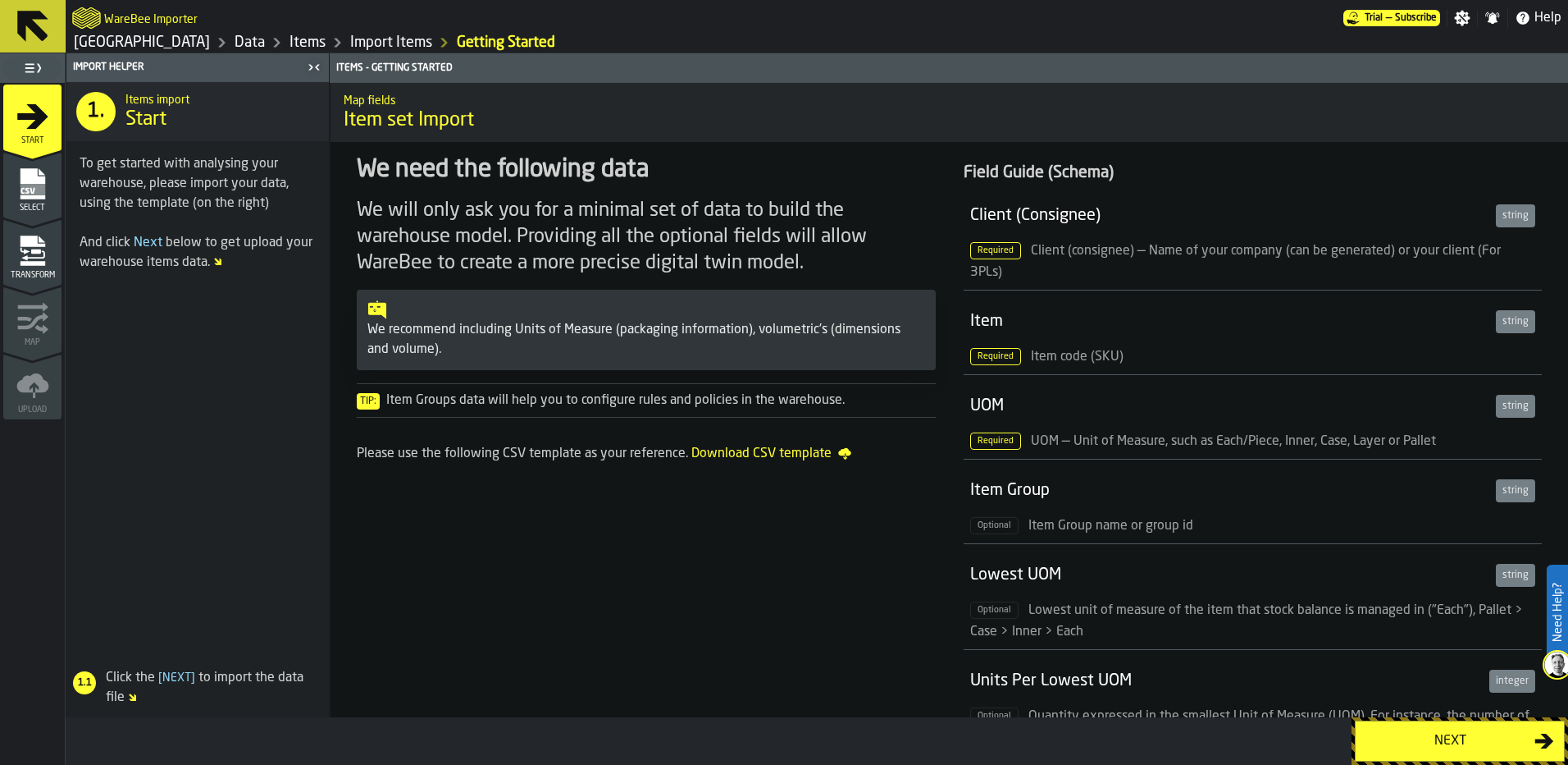
click at [1447, 739] on div "Next" at bounding box center [1450, 741] width 169 height 20
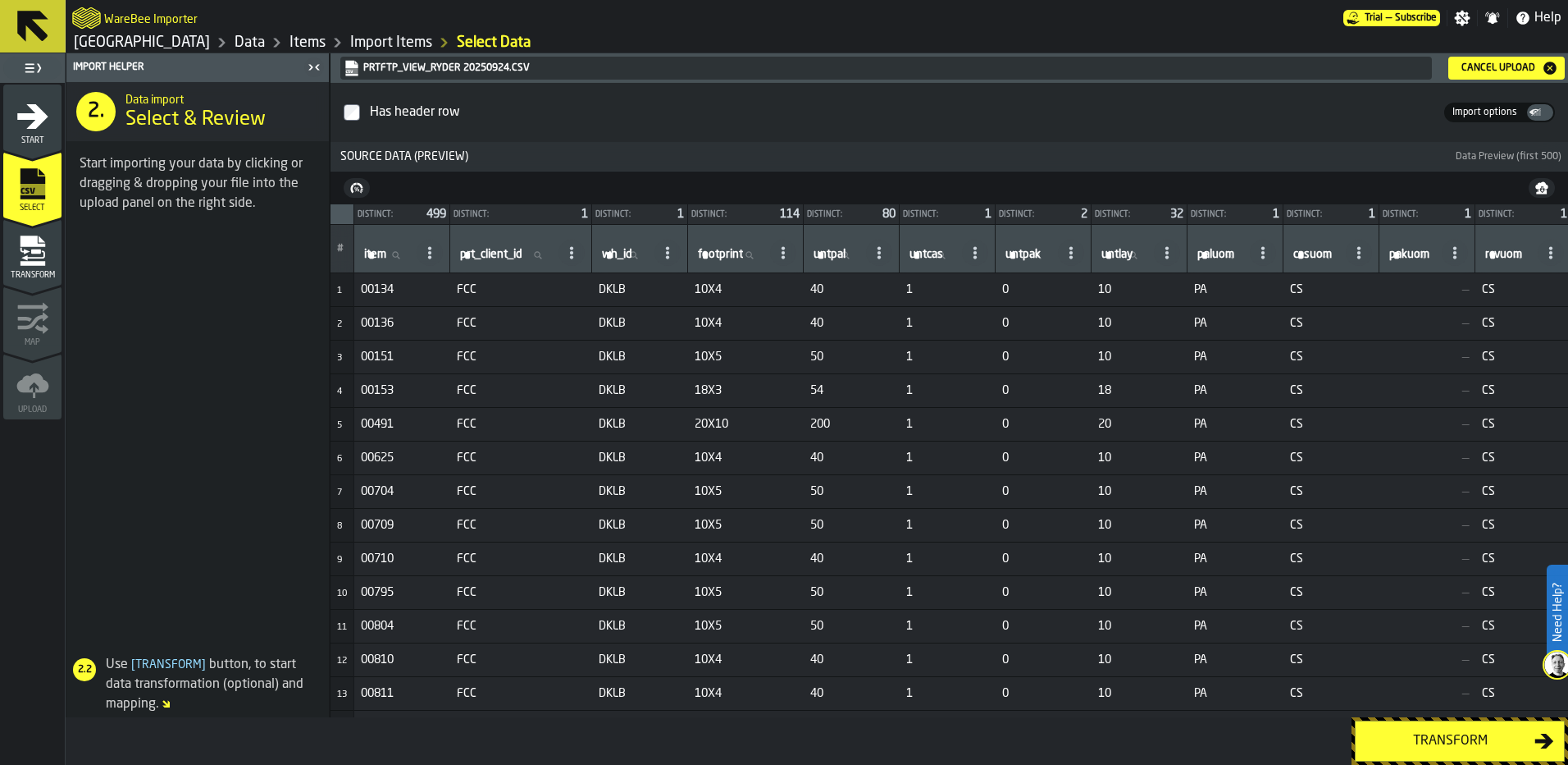
click at [1508, 67] on div "Cancel Upload" at bounding box center [1498, 68] width 87 height 11
click at [1470, 742] on div "Transform" at bounding box center [1450, 741] width 169 height 20
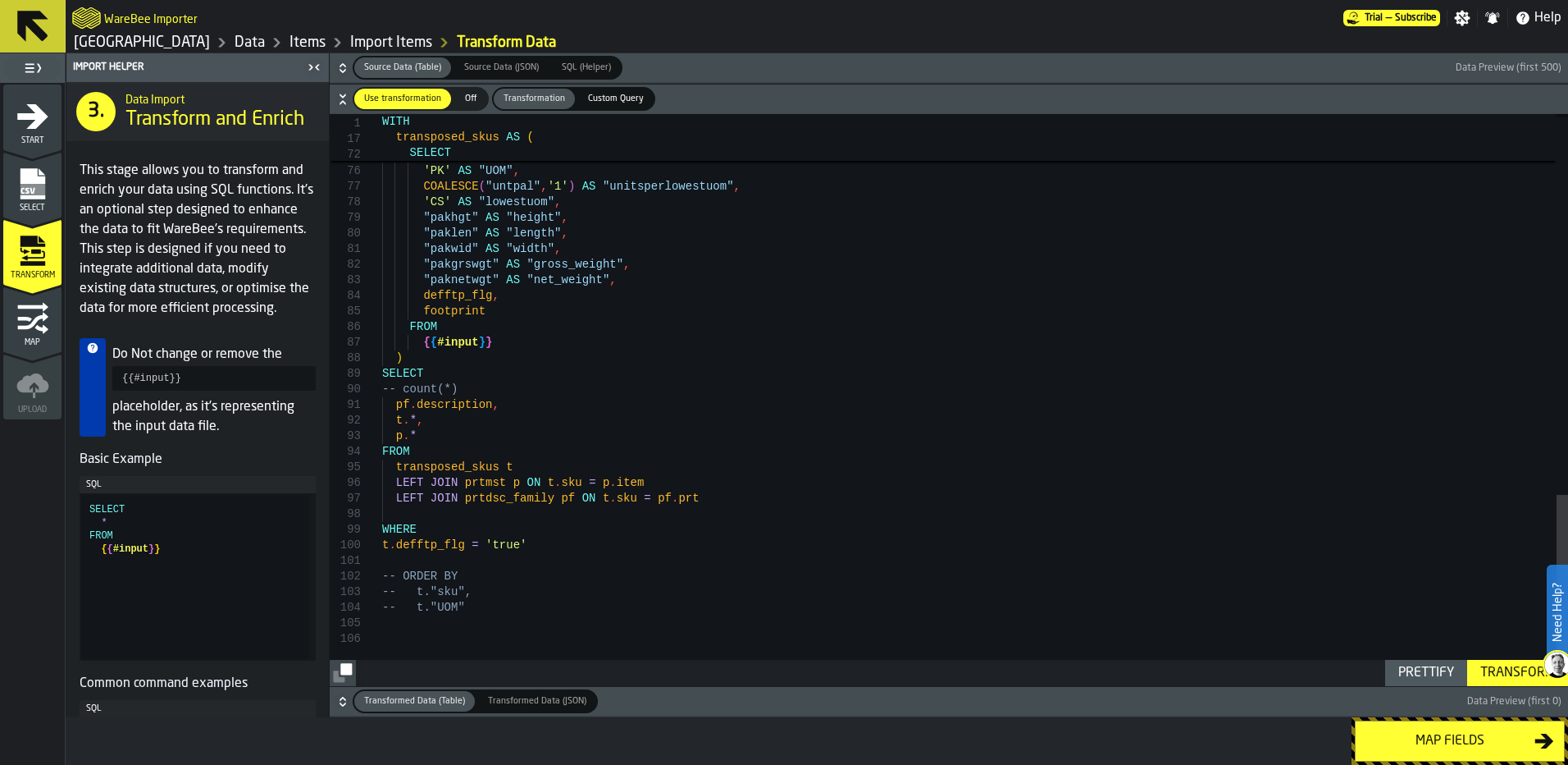
click at [1496, 670] on div "Transform" at bounding box center [1518, 672] width 88 height 20
click at [1490, 734] on div "Map fields" at bounding box center [1450, 741] width 169 height 20
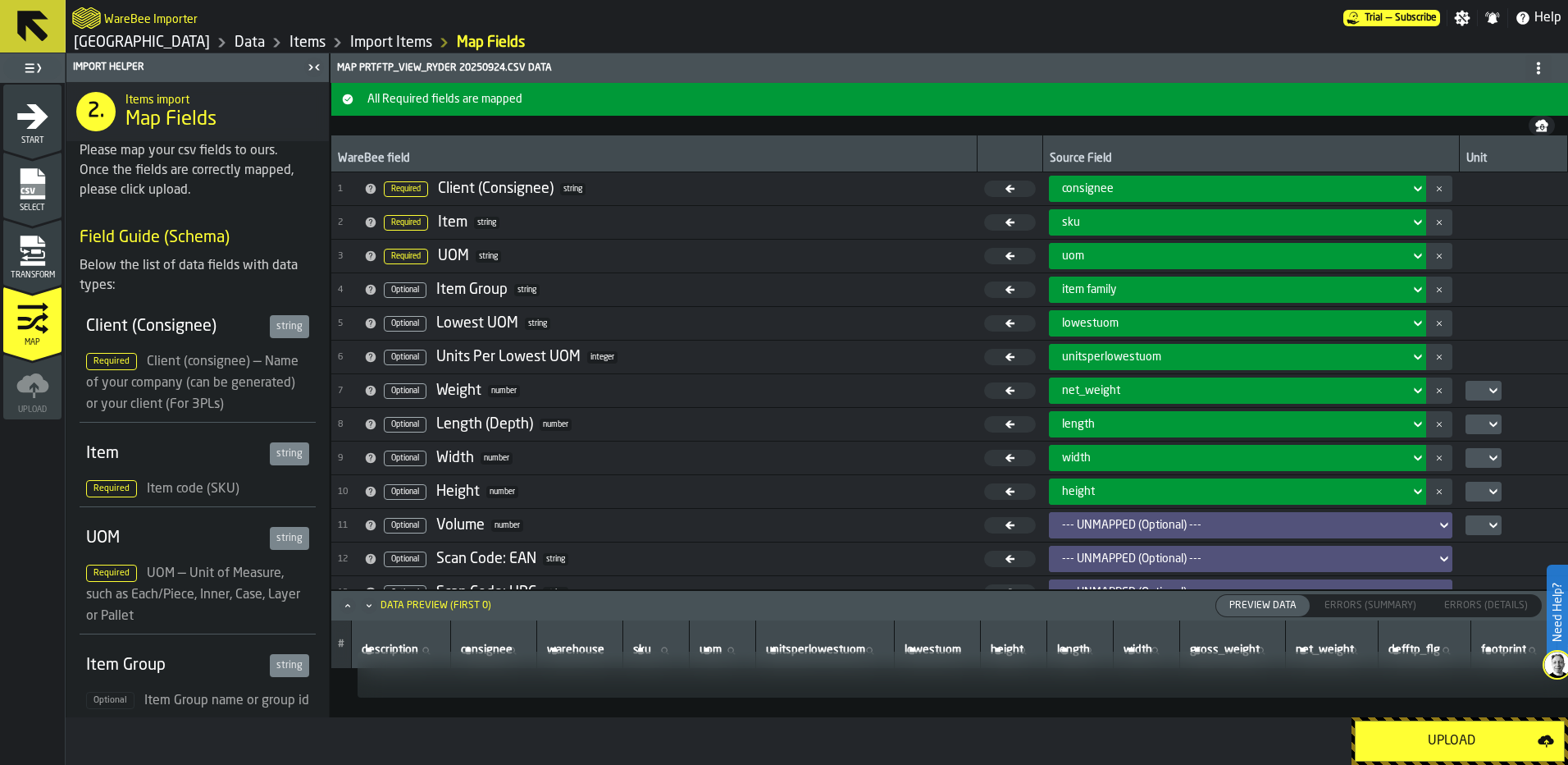
click at [1488, 733] on div "Upload" at bounding box center [1452, 741] width 172 height 20
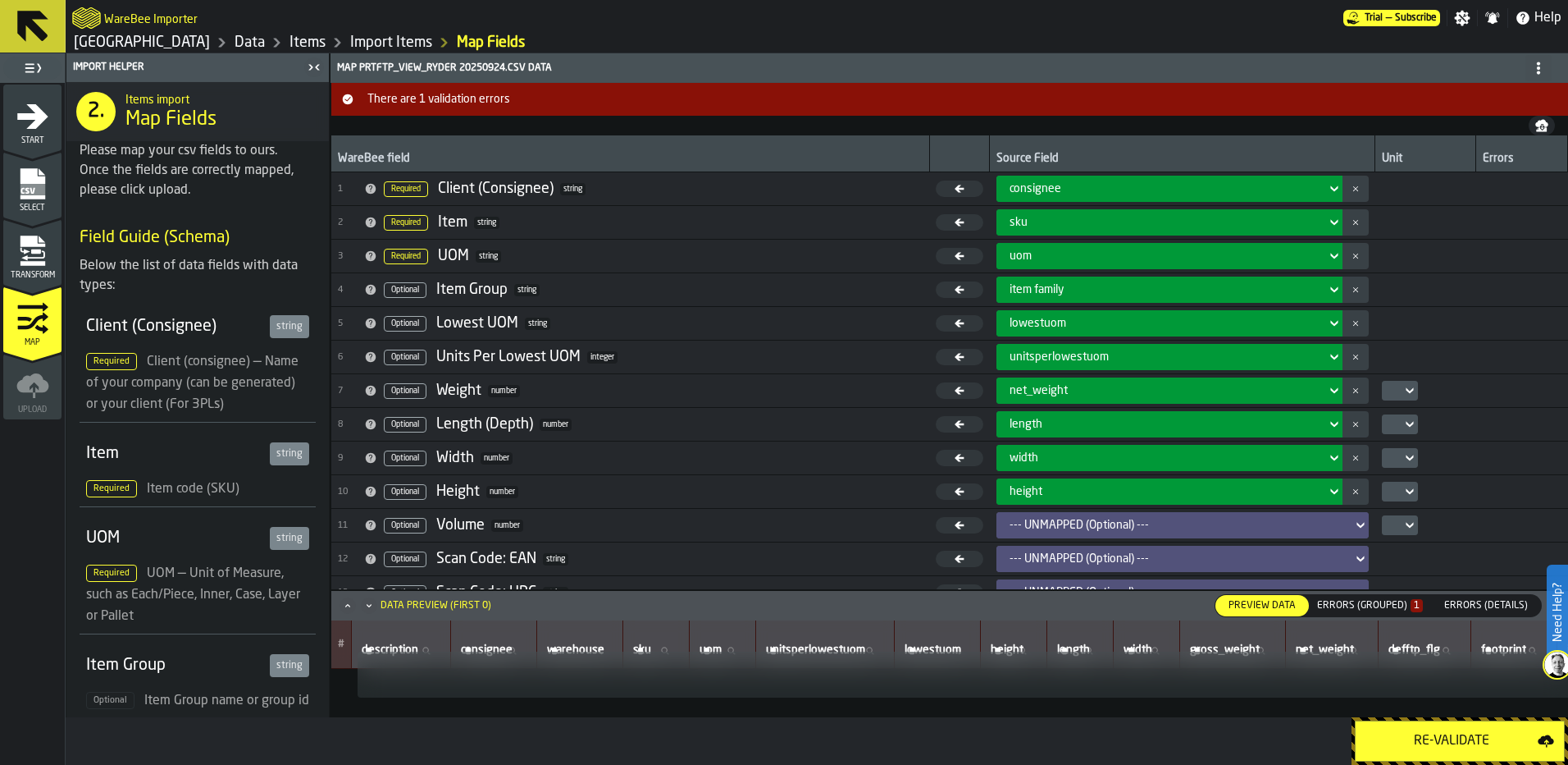
click at [1392, 603] on div "Errors (Grouped) 1" at bounding box center [1369, 606] width 106 height 11
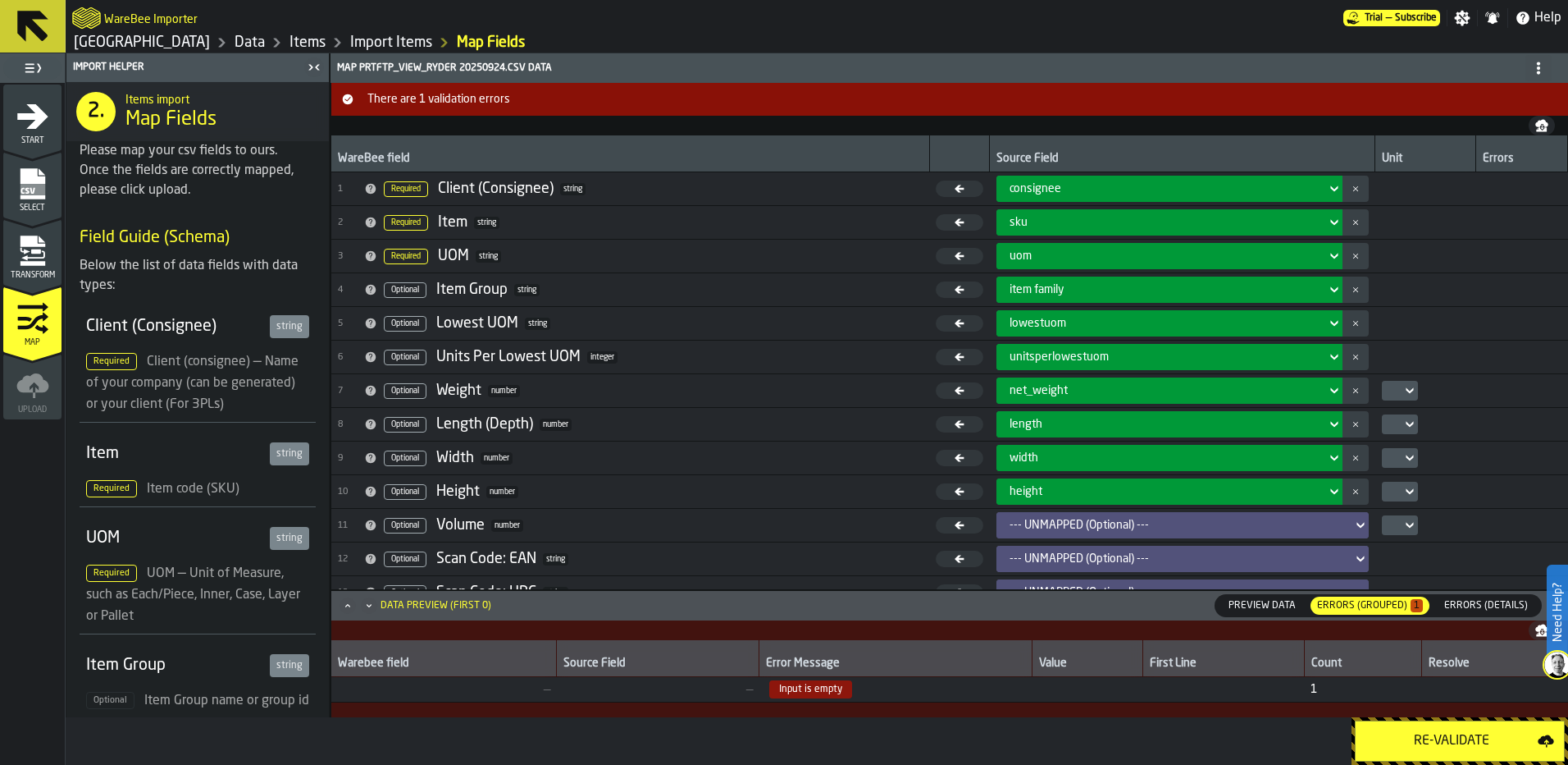
drag, startPoint x: 863, startPoint y: 603, endPoint x: 863, endPoint y: 555, distance: 48.0
click at [863, 555] on div "There are 1 validation errors WareBee field Source Field Unit Errors 1 Required…" at bounding box center [949, 399] width 1238 height 634
drag, startPoint x: 795, startPoint y: 682, endPoint x: 598, endPoint y: 683, distance: 197.0
click at [598, 683] on tr "— — Input is empty 1" at bounding box center [950, 688] width 1237 height 25
drag, startPoint x: 598, startPoint y: 683, endPoint x: 582, endPoint y: 697, distance: 21.3
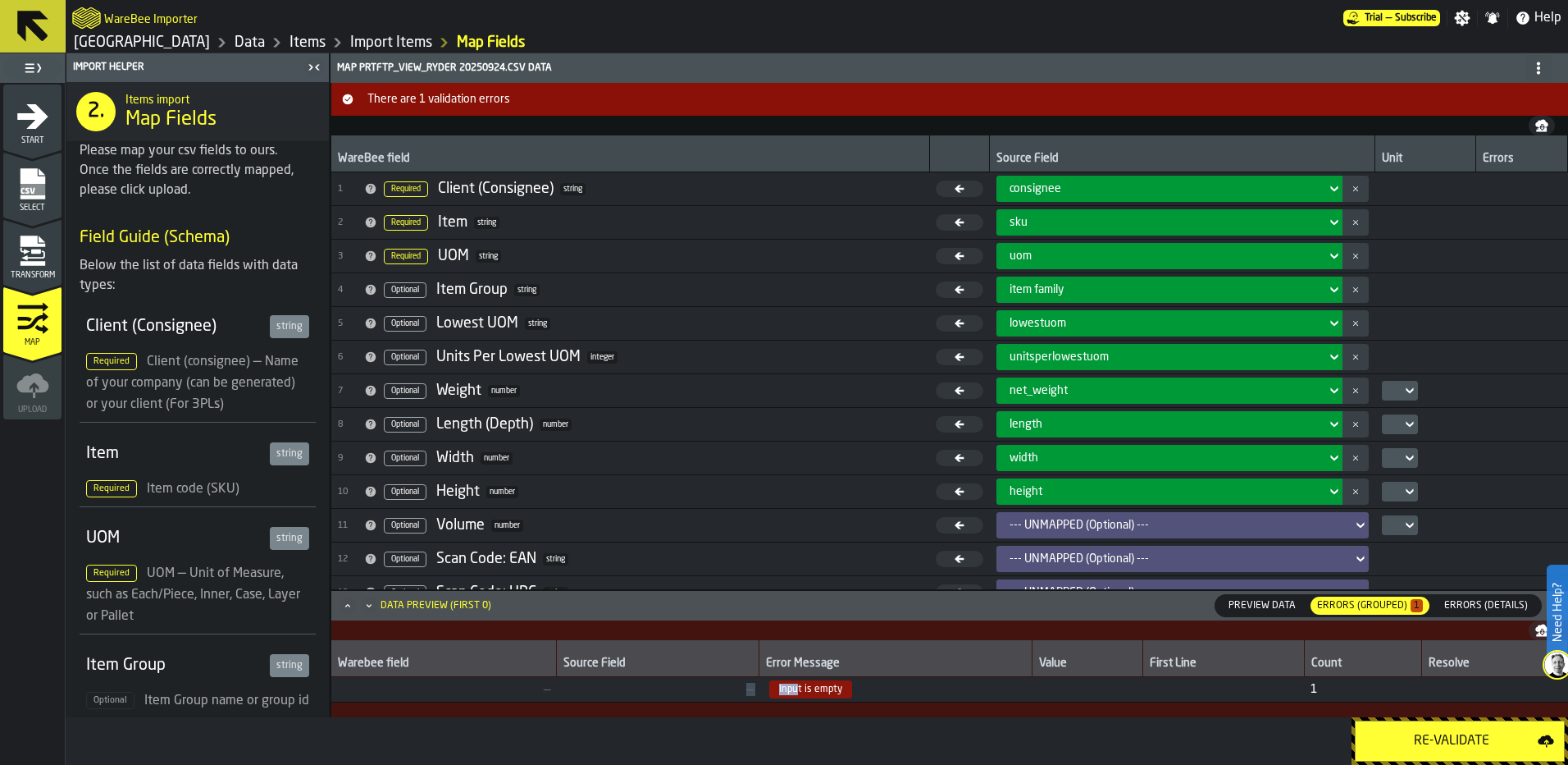
click at [582, 697] on td "—" at bounding box center [658, 688] width 202 height 25
click at [1263, 598] on span "Preview Data" at bounding box center [1262, 606] width 81 height 15
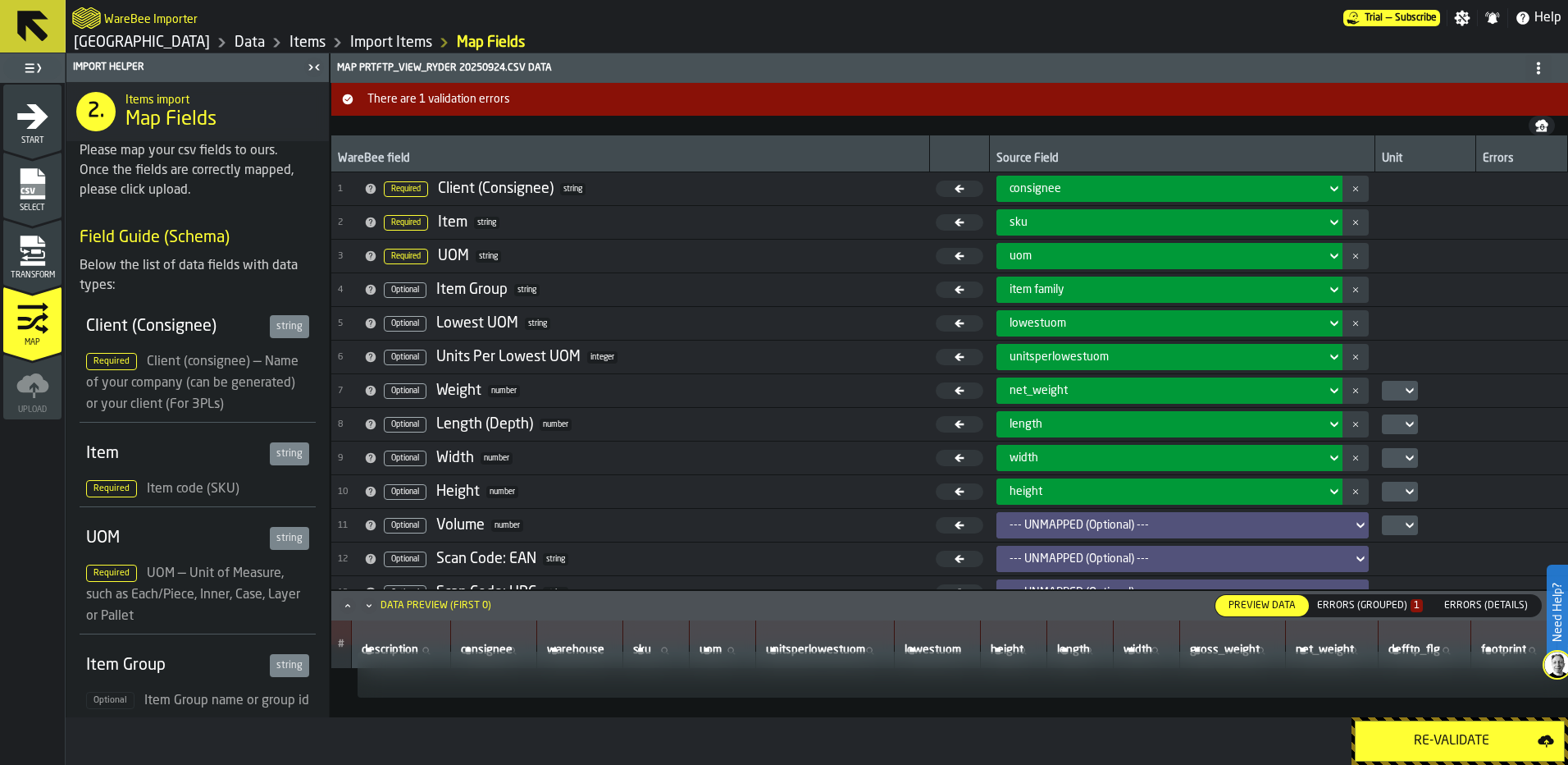
scroll to position [43, 0]
click at [345, 604] on icon "Maximize" at bounding box center [348, 606] width 17 height 17
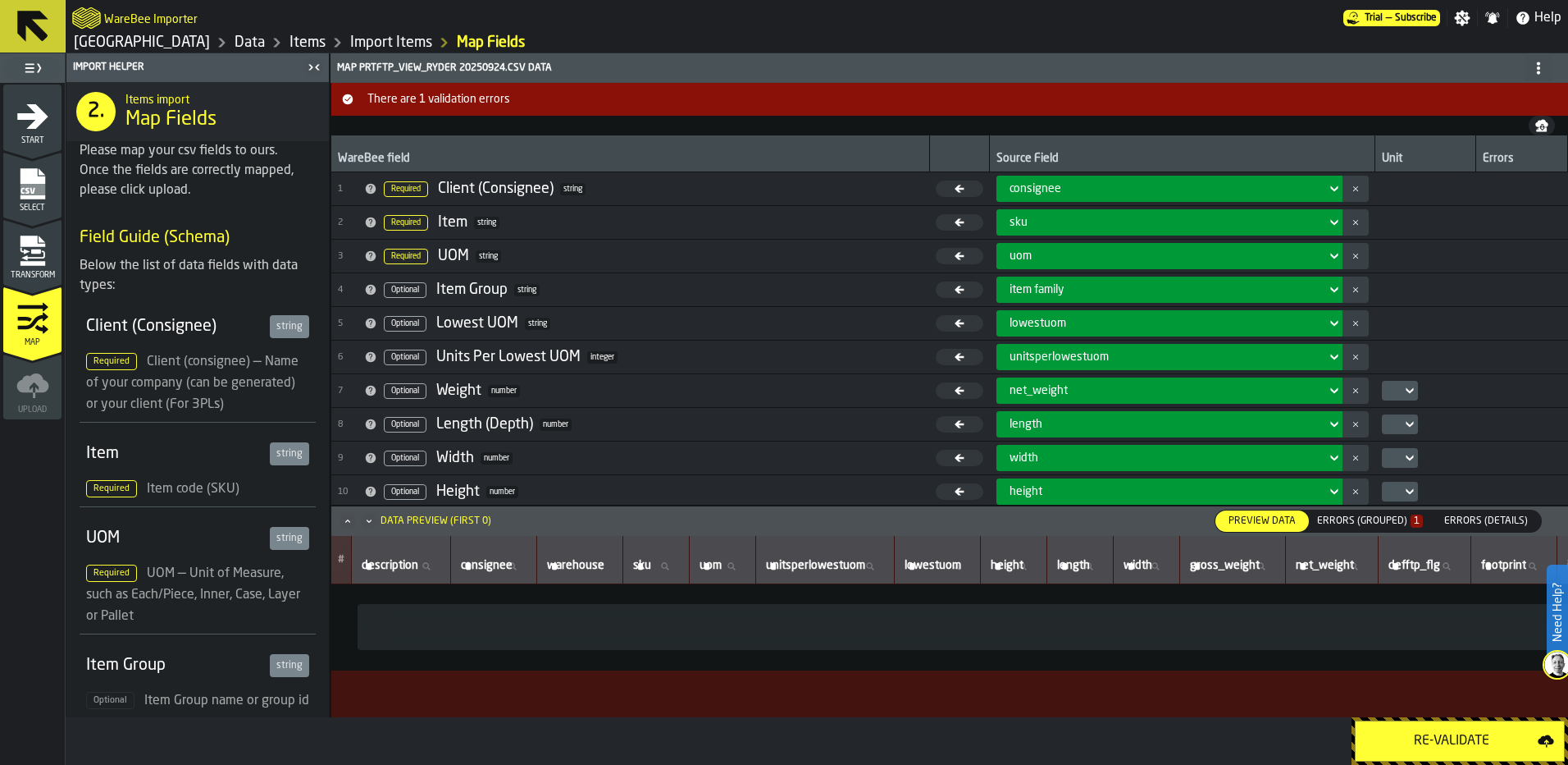
scroll to position [0, 0]
click at [1364, 517] on div "Errors (Grouped) 1" at bounding box center [1369, 521] width 106 height 11
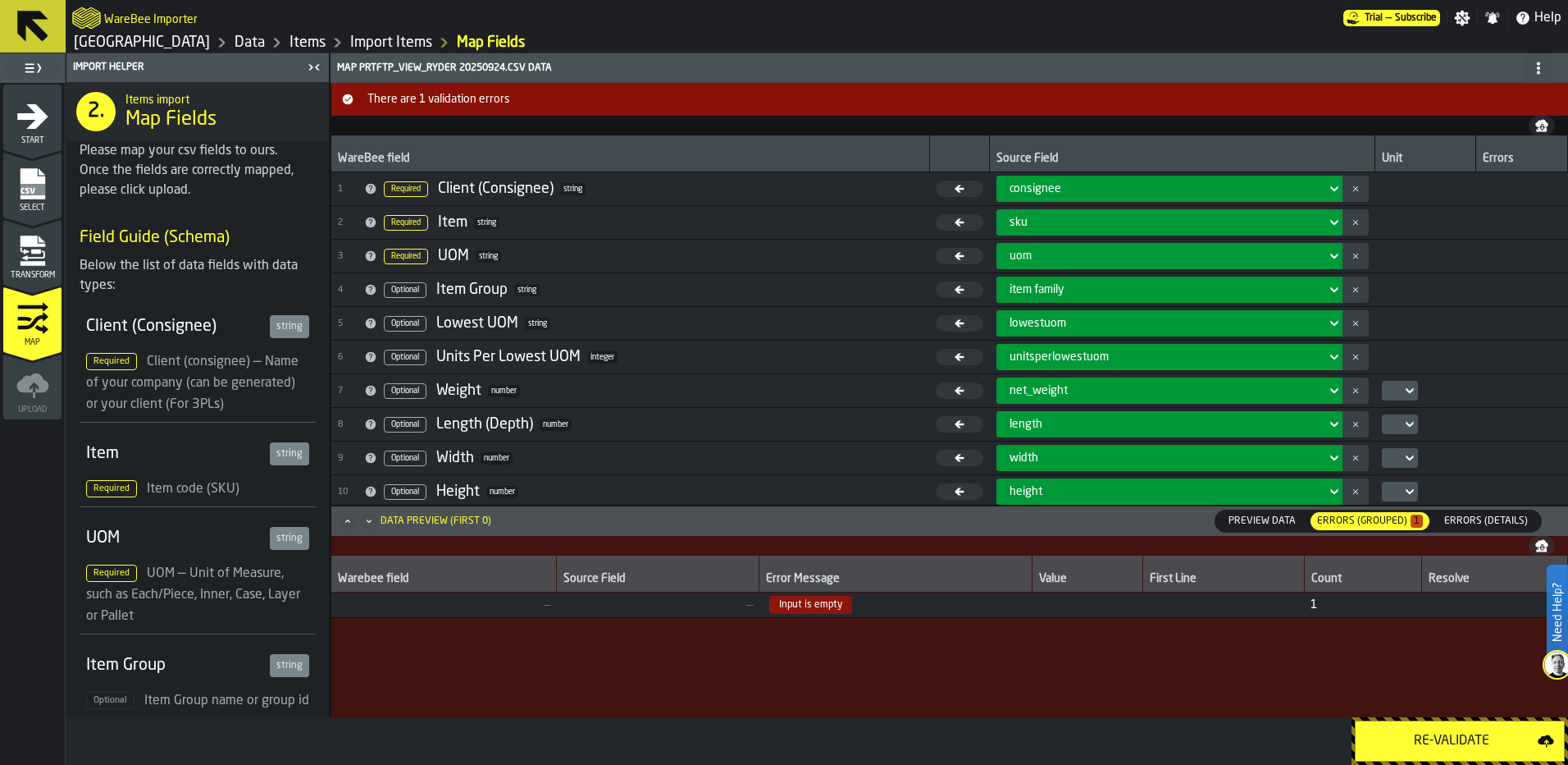
click at [821, 610] on span "Input is empty" at bounding box center [811, 604] width 82 height 18
click at [1490, 516] on span "Errors (Details)" at bounding box center [1486, 521] width 97 height 15
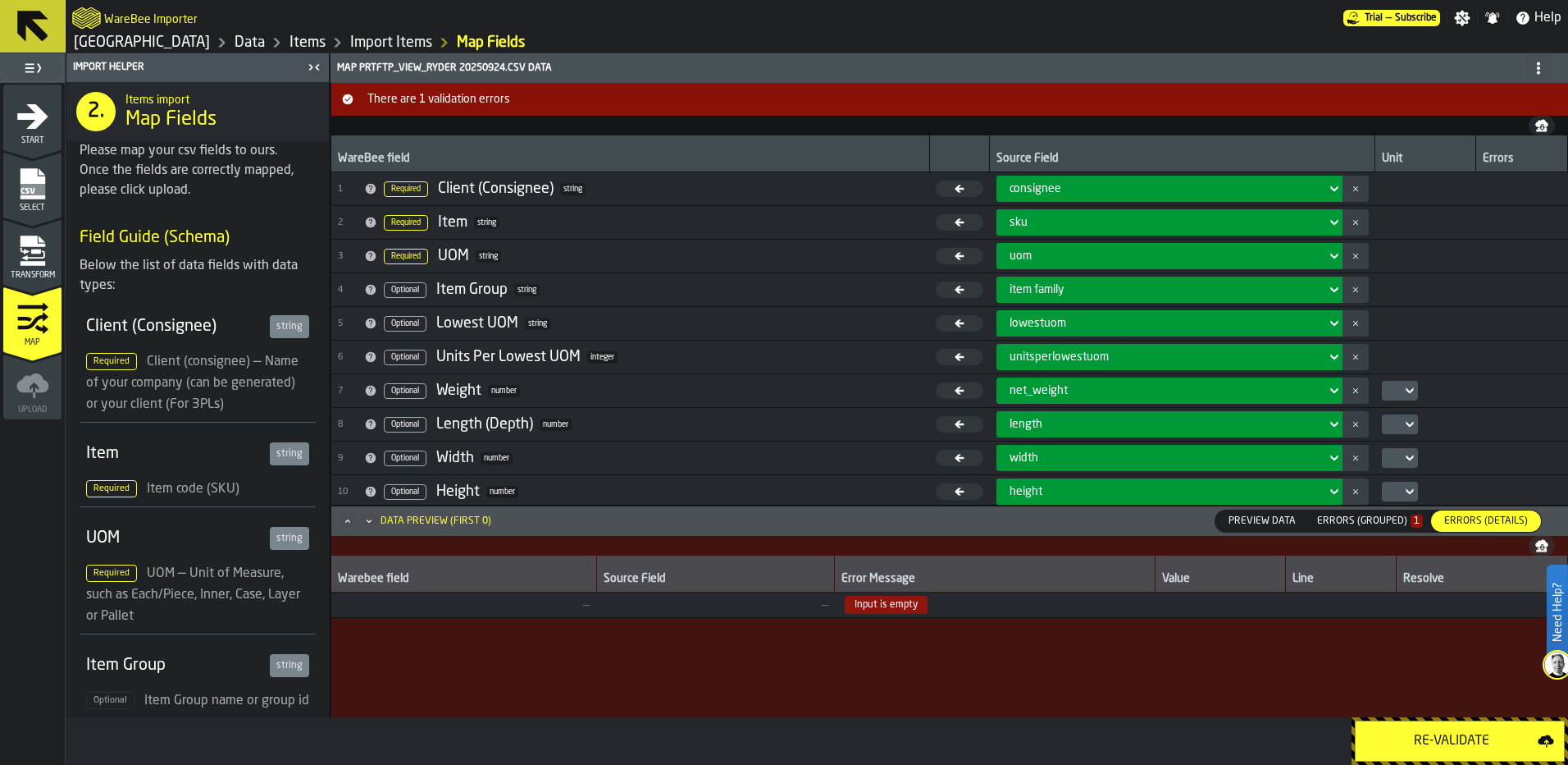
click at [850, 606] on span "Input is empty" at bounding box center [886, 604] width 82 height 18
drag, startPoint x: 893, startPoint y: 764, endPoint x: 740, endPoint y: 763, distance: 153.0
click at [740, 763] on div "Re-Validate" at bounding box center [816, 741] width 1502 height 48
click at [1393, 608] on td at bounding box center [1340, 605] width 110 height 25
click at [1445, 584] on div "Resolve" at bounding box center [1482, 580] width 157 height 17
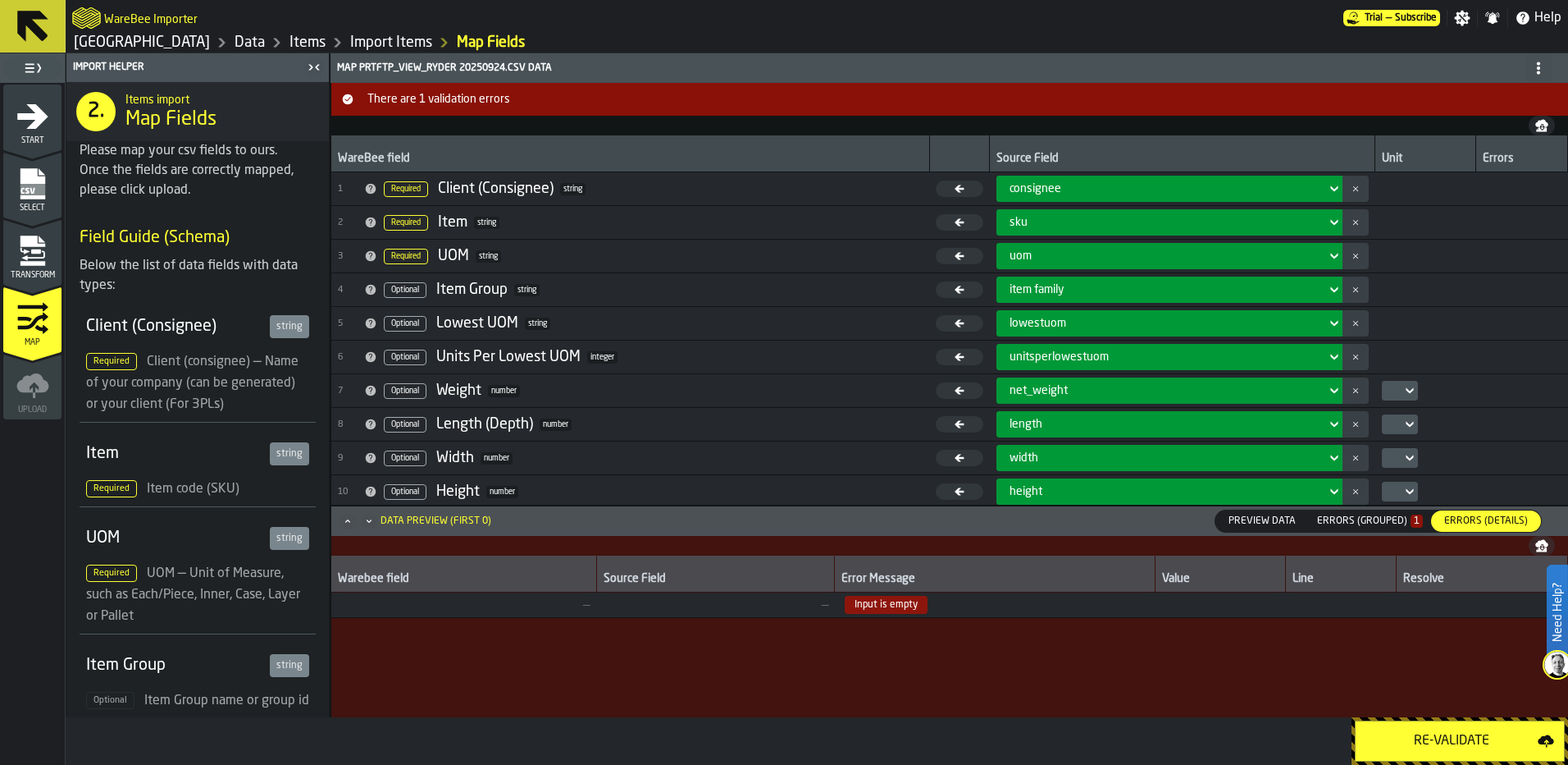
click at [1439, 575] on div "Resolve" at bounding box center [1482, 580] width 157 height 17
click at [1411, 587] on div "Resolve" at bounding box center [1482, 580] width 157 height 17
click at [1383, 524] on div "Errors (Grouped) 1" at bounding box center [1369, 521] width 106 height 11
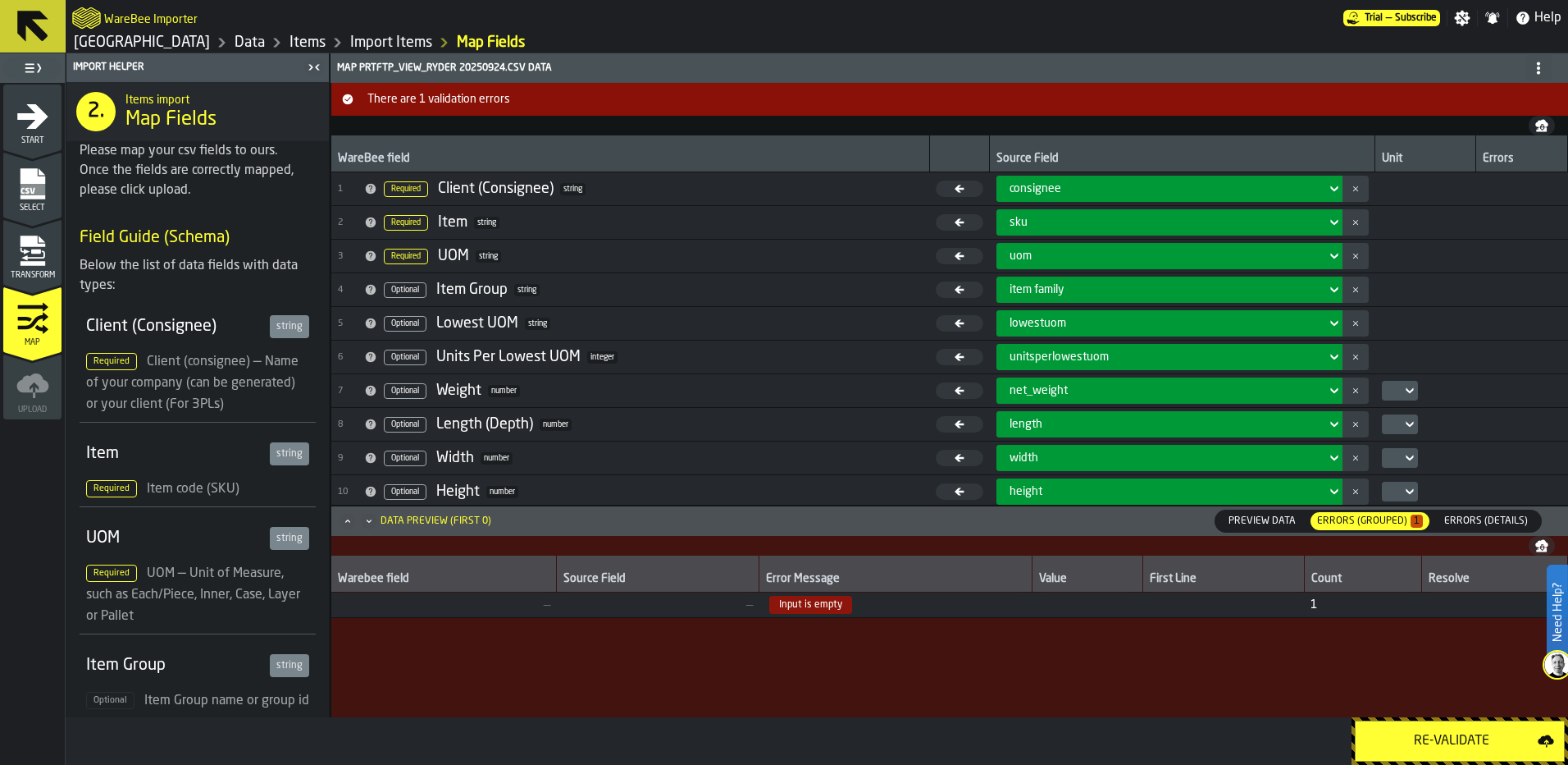
click at [553, 603] on td "—" at bounding box center [444, 605] width 226 height 25
click at [544, 605] on span "—" at bounding box center [444, 605] width 213 height 13
click at [720, 608] on span "—" at bounding box center [658, 605] width 189 height 13
click at [822, 600] on span "Input is empty" at bounding box center [811, 604] width 82 height 18
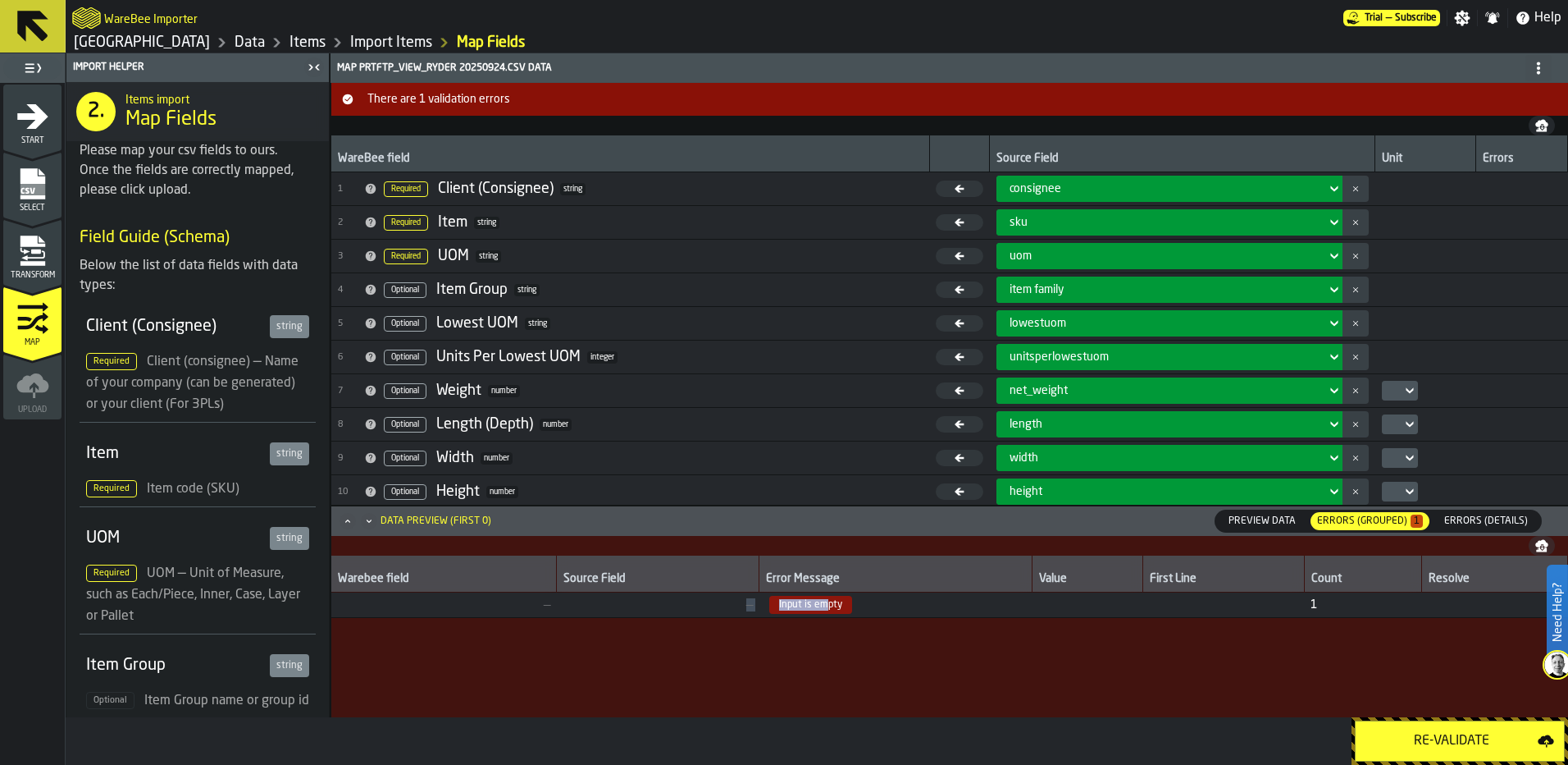
drag, startPoint x: 822, startPoint y: 600, endPoint x: 557, endPoint y: 601, distance: 265.0
click at [557, 601] on tr "— — Input is empty 1" at bounding box center [950, 605] width 1237 height 25
click at [1269, 517] on span "Preview Data" at bounding box center [1262, 521] width 81 height 15
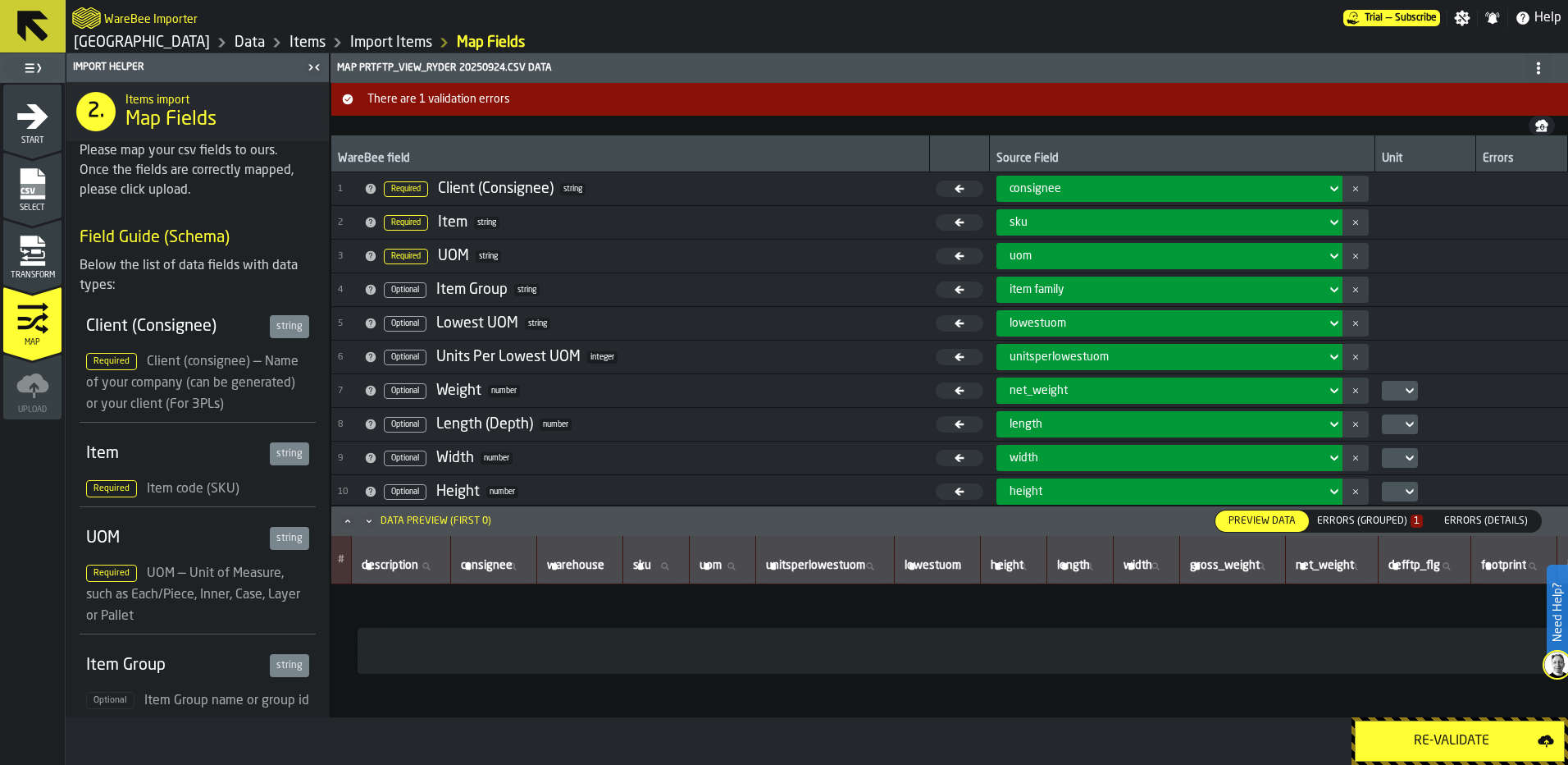
click at [342, 520] on icon "Maximize" at bounding box center [348, 521] width 17 height 17
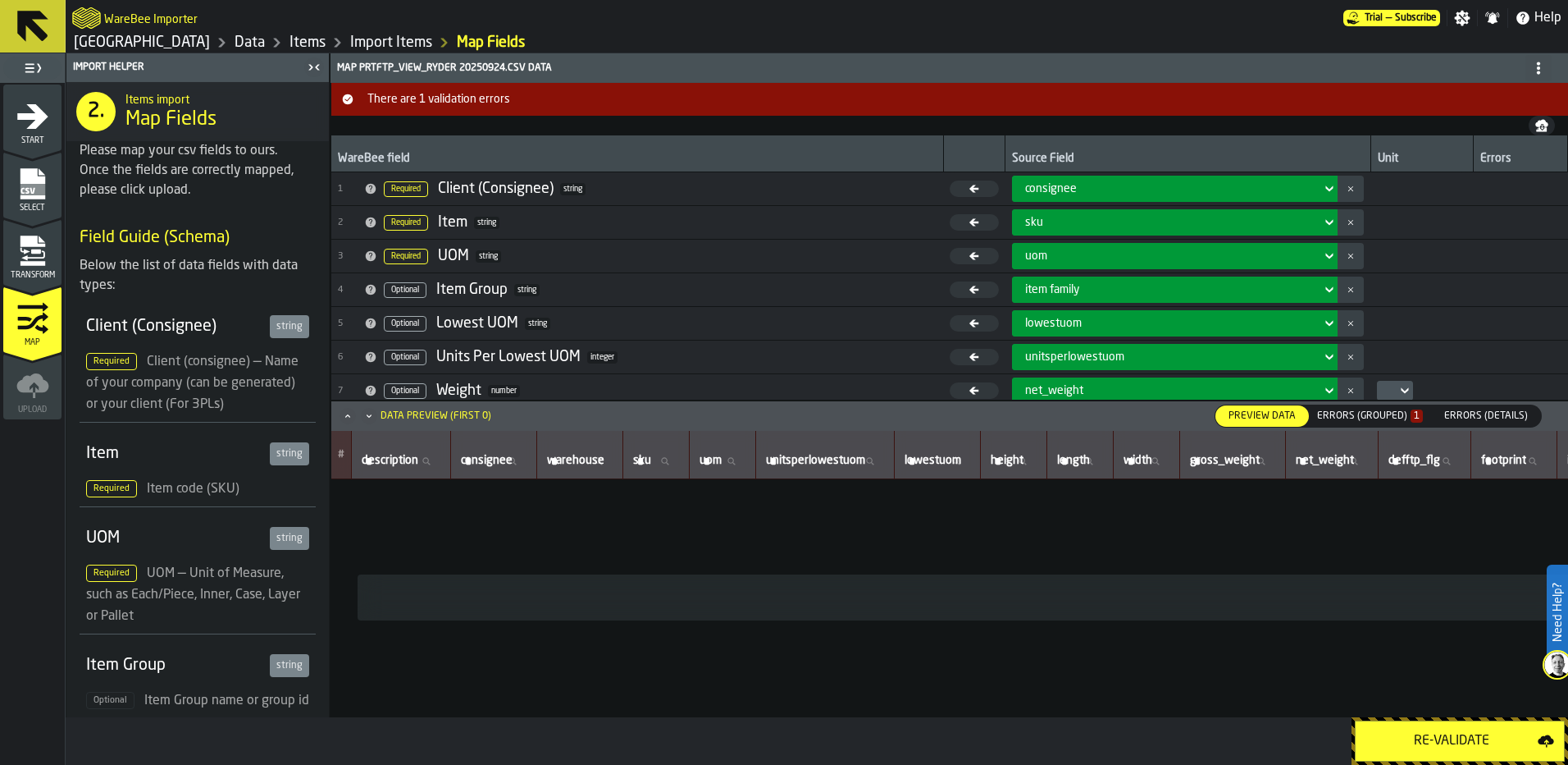
click at [385, 446] on div "description description" at bounding box center [400, 454] width 85 height 35
click at [347, 452] on th "#" at bounding box center [342, 455] width 21 height 49
click at [404, 467] on label "description description" at bounding box center [400, 460] width 85 height 22
click at [404, 467] on input "description description" at bounding box center [400, 460] width 85 height 22
click at [345, 454] on th "#" at bounding box center [342, 455] width 21 height 49
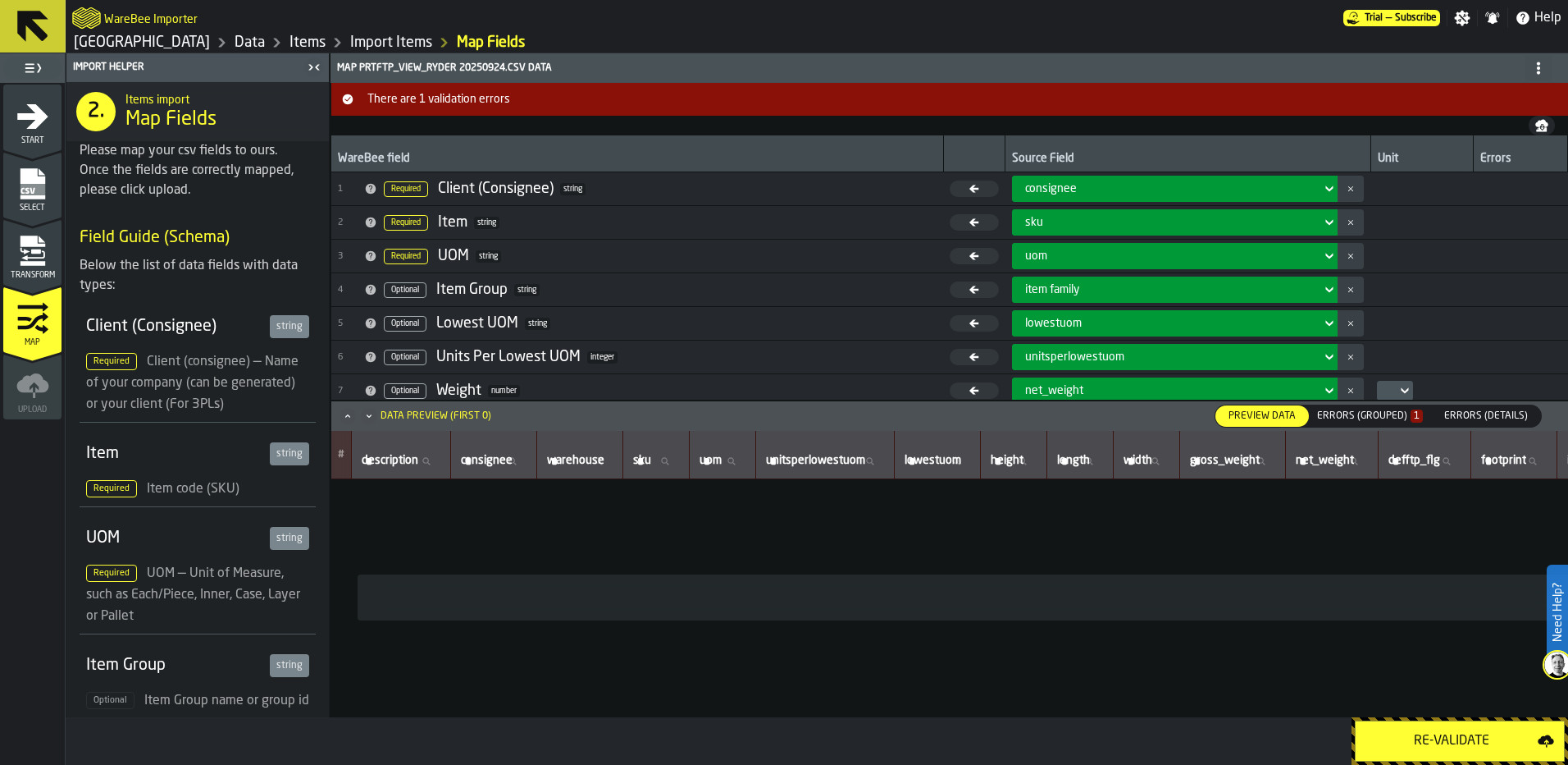
click at [1382, 417] on div "Errors (Grouped) 1" at bounding box center [1369, 416] width 106 height 11
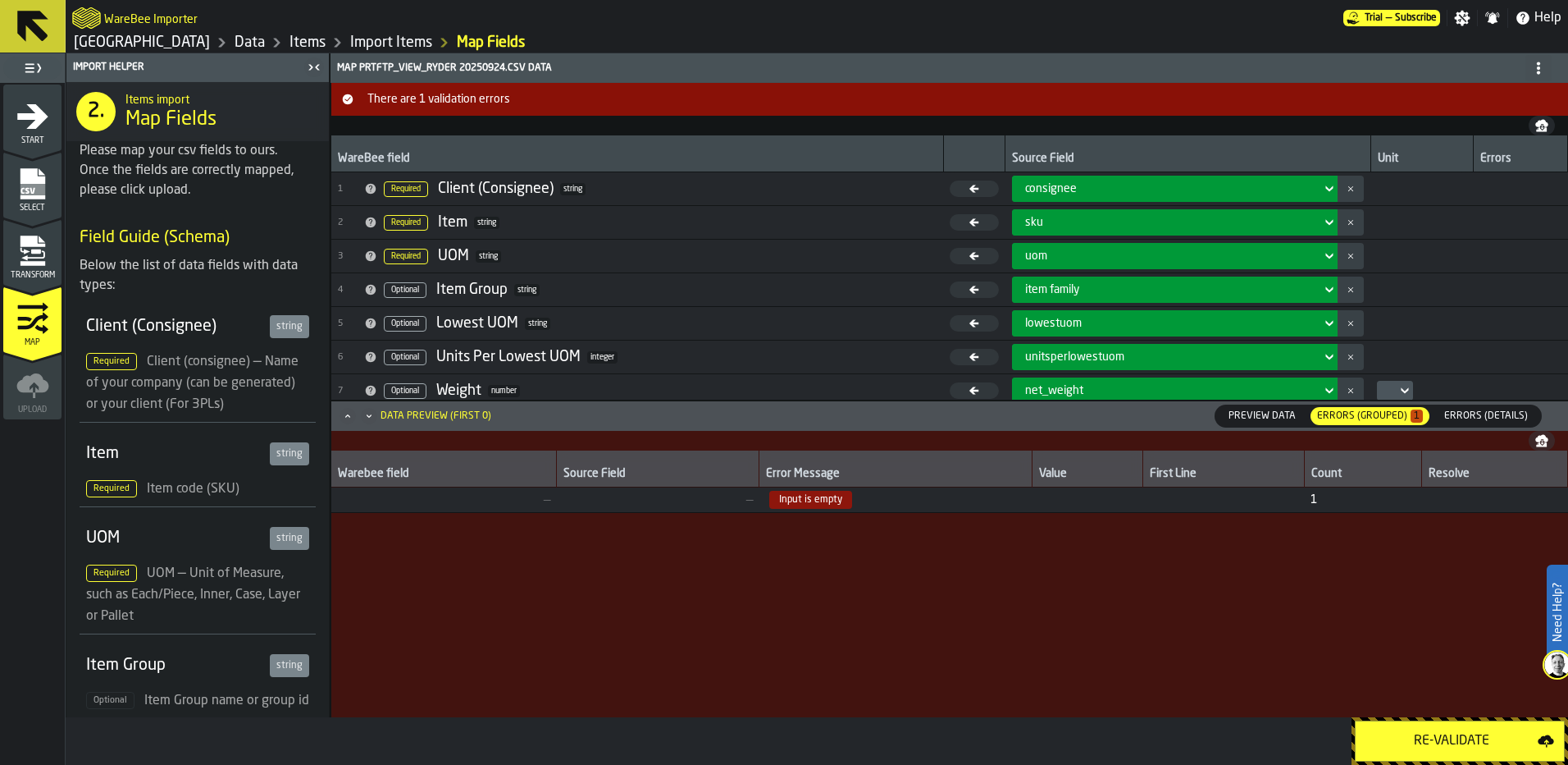
click at [821, 501] on span "Input is empty" at bounding box center [811, 499] width 82 height 18
click at [822, 558] on div "Warebee field Source Field Error Message Value First Line Count Resolve — — Inp…" at bounding box center [950, 593] width 1237 height 287
click at [1403, 738] on div "Re-Validate" at bounding box center [1452, 741] width 172 height 20
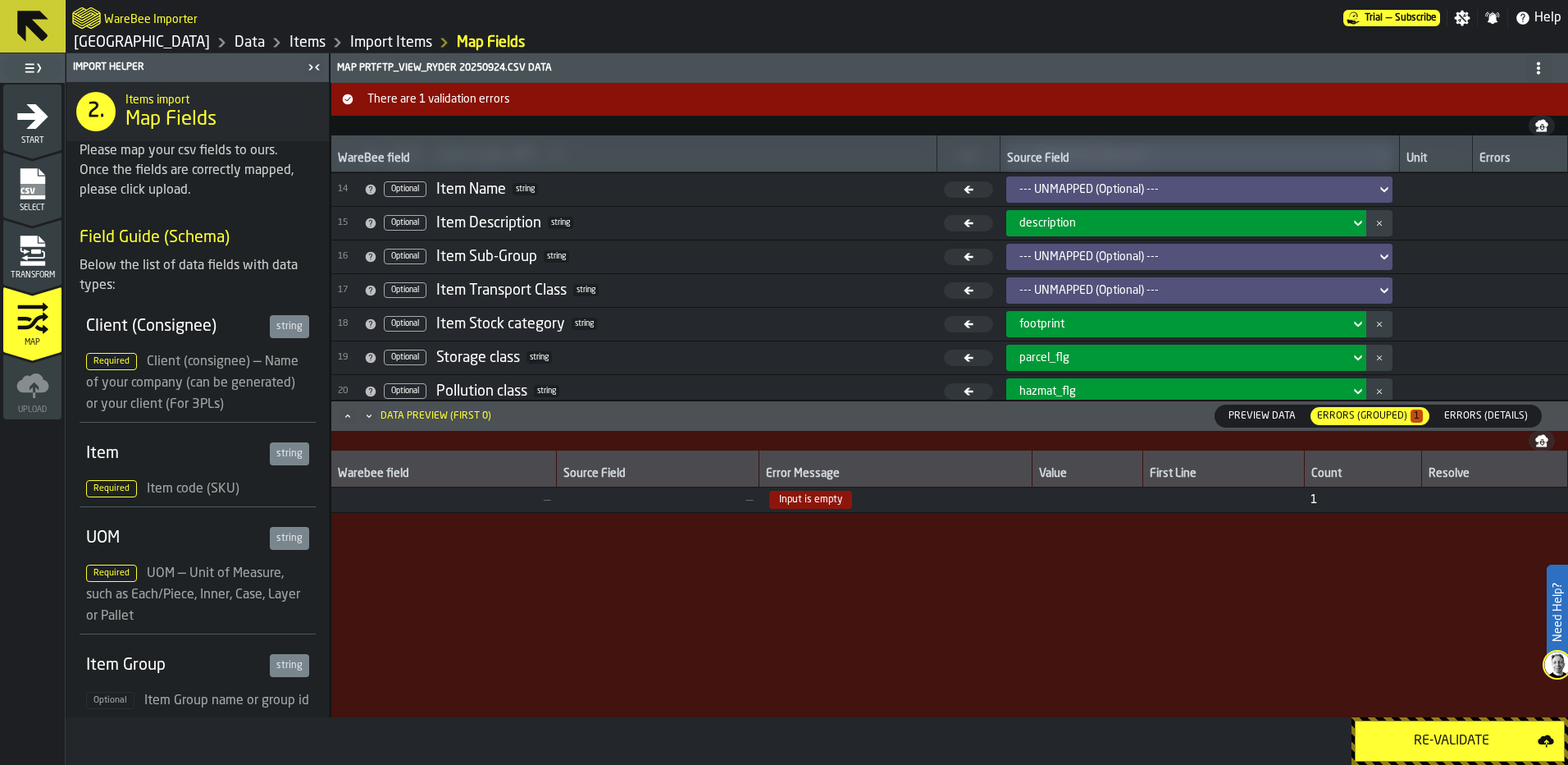
scroll to position [493, 0]
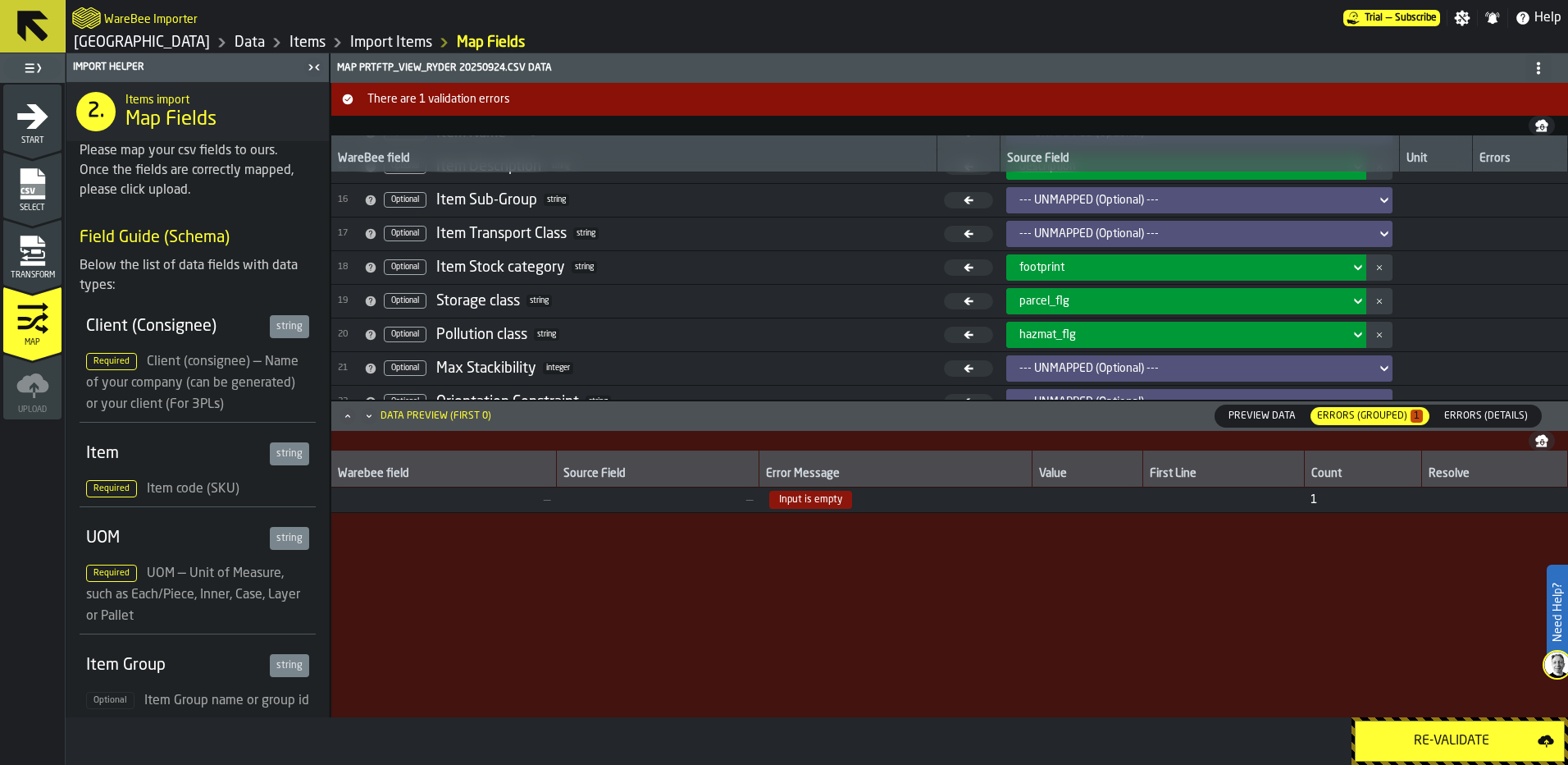
click at [844, 496] on span "Input is empty" at bounding box center [811, 499] width 82 height 18
click at [1498, 421] on span "Errors (Details)" at bounding box center [1486, 416] width 97 height 15
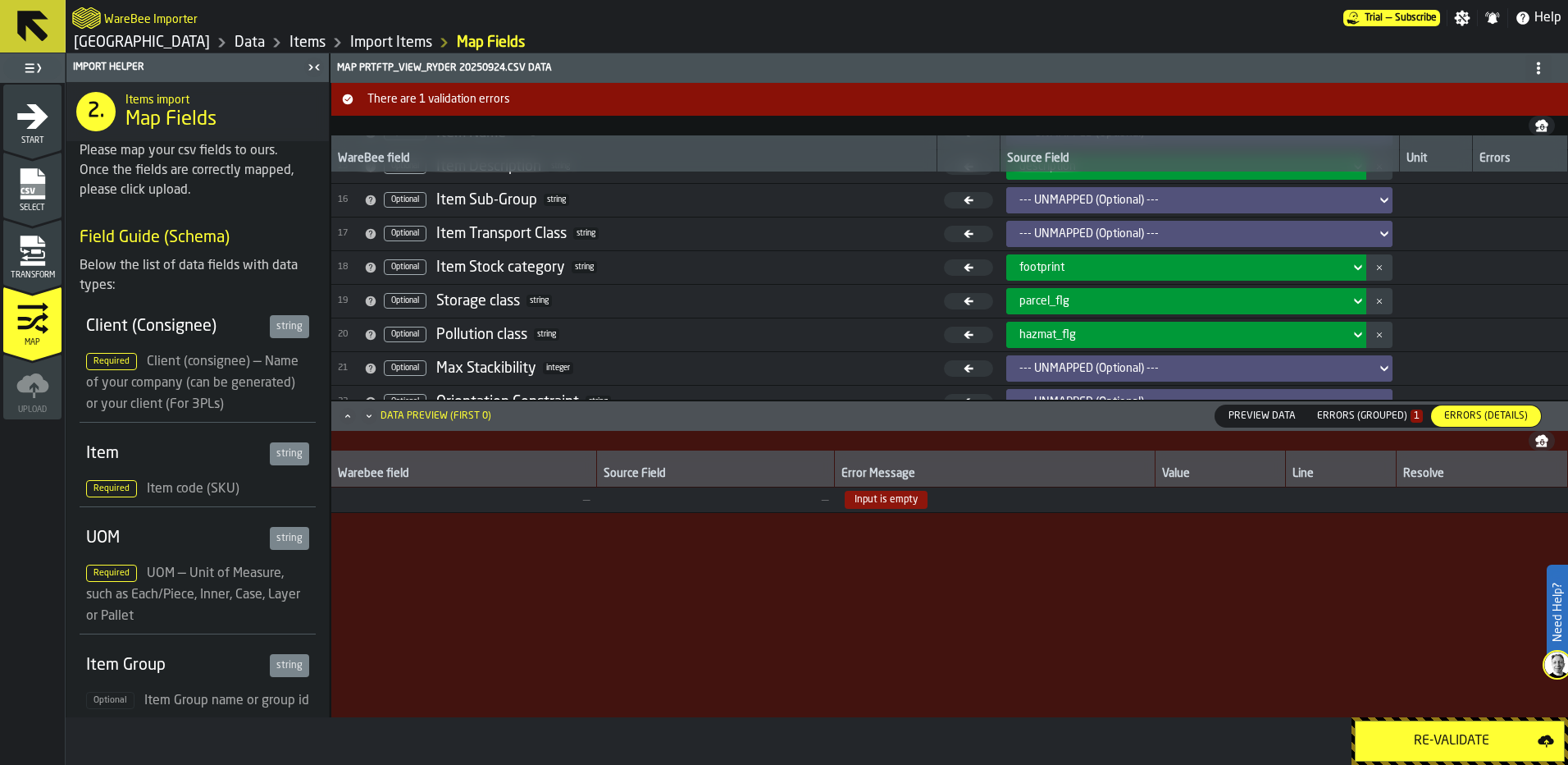
click at [1400, 417] on div "Errors (Grouped) 1" at bounding box center [1369, 416] width 106 height 11
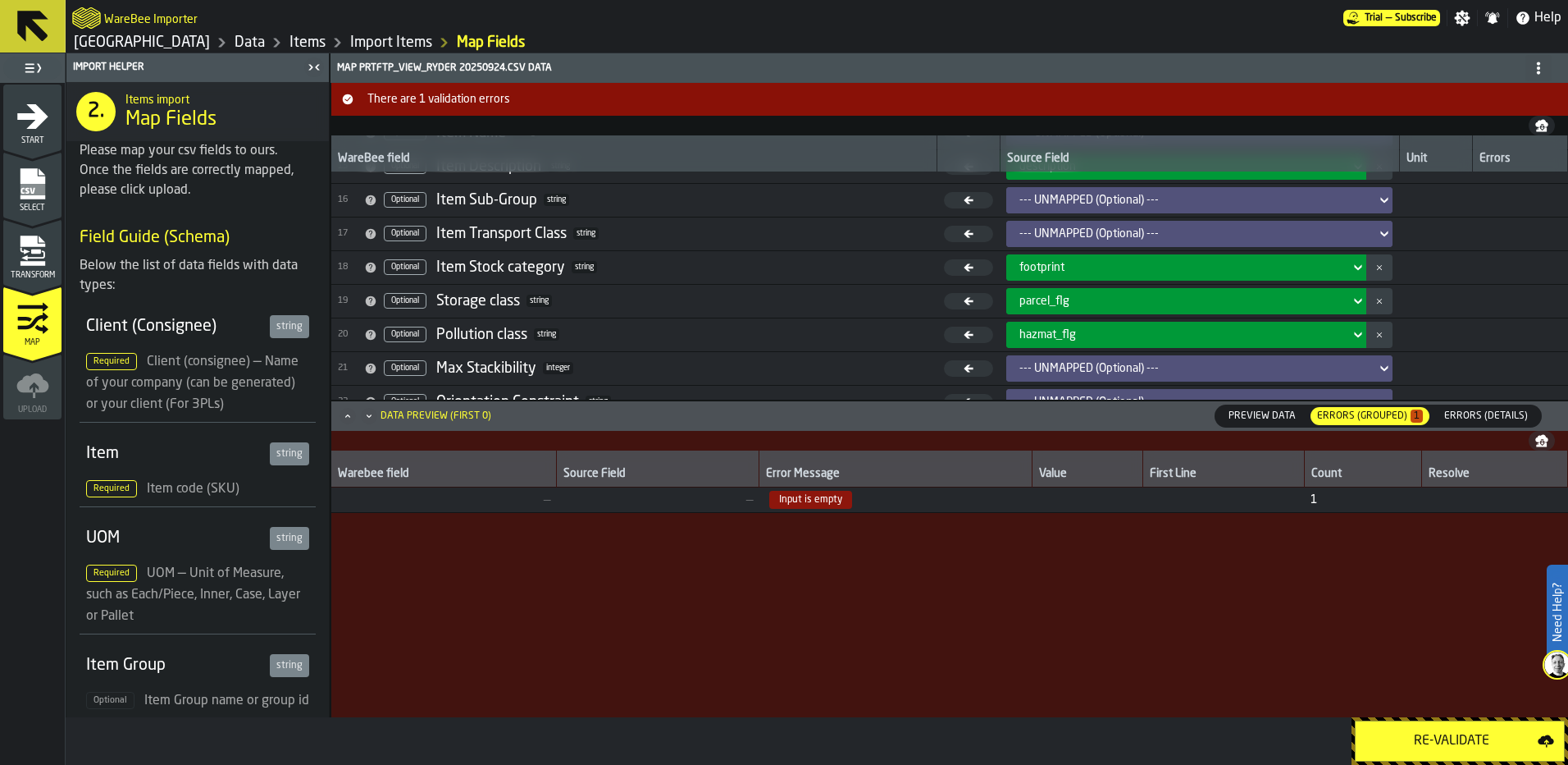
click at [1490, 413] on span "Errors (Details)" at bounding box center [1486, 416] width 97 height 15
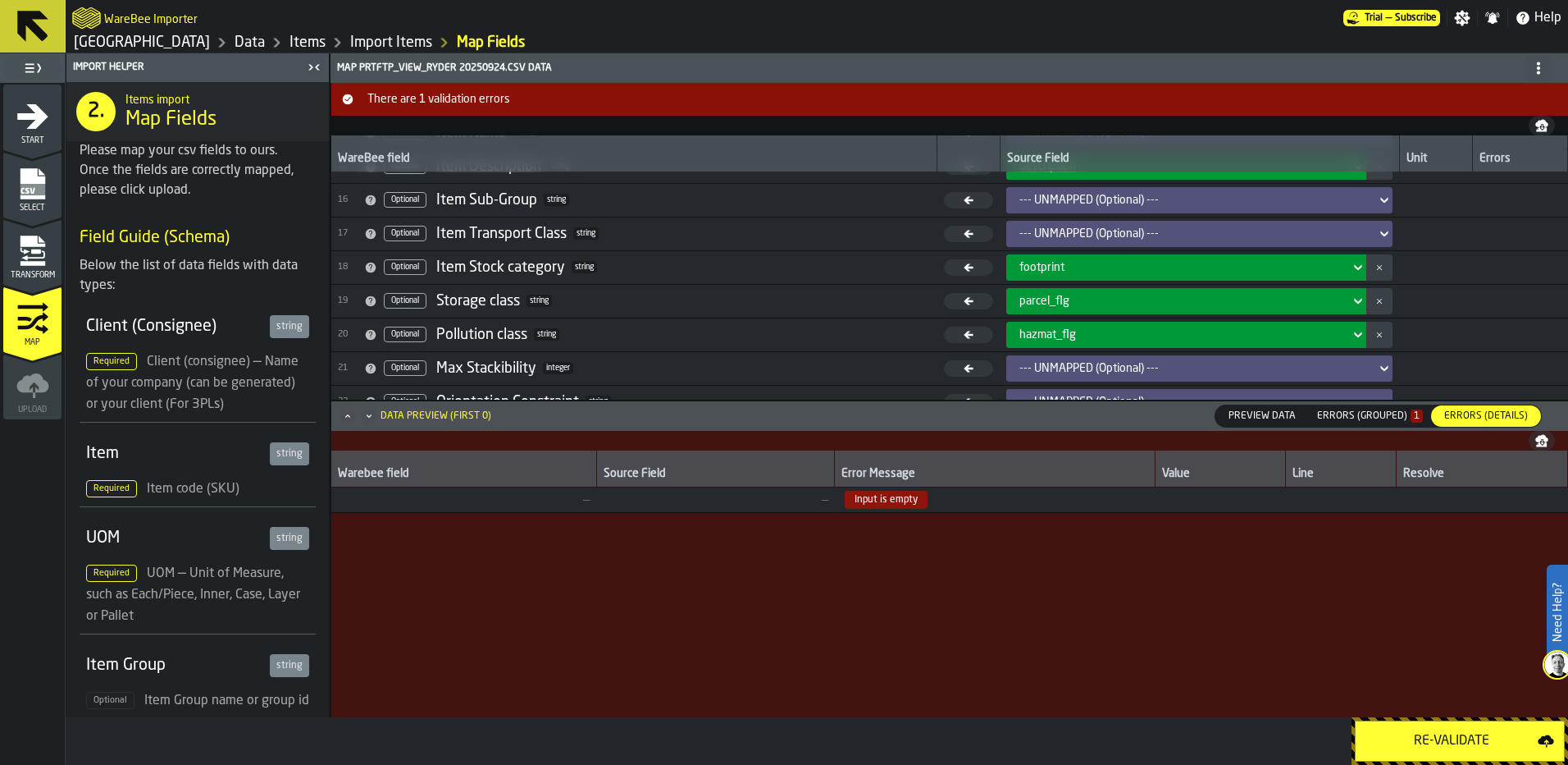
click at [1382, 411] on div "Errors (Grouped) 1" at bounding box center [1369, 416] width 106 height 11
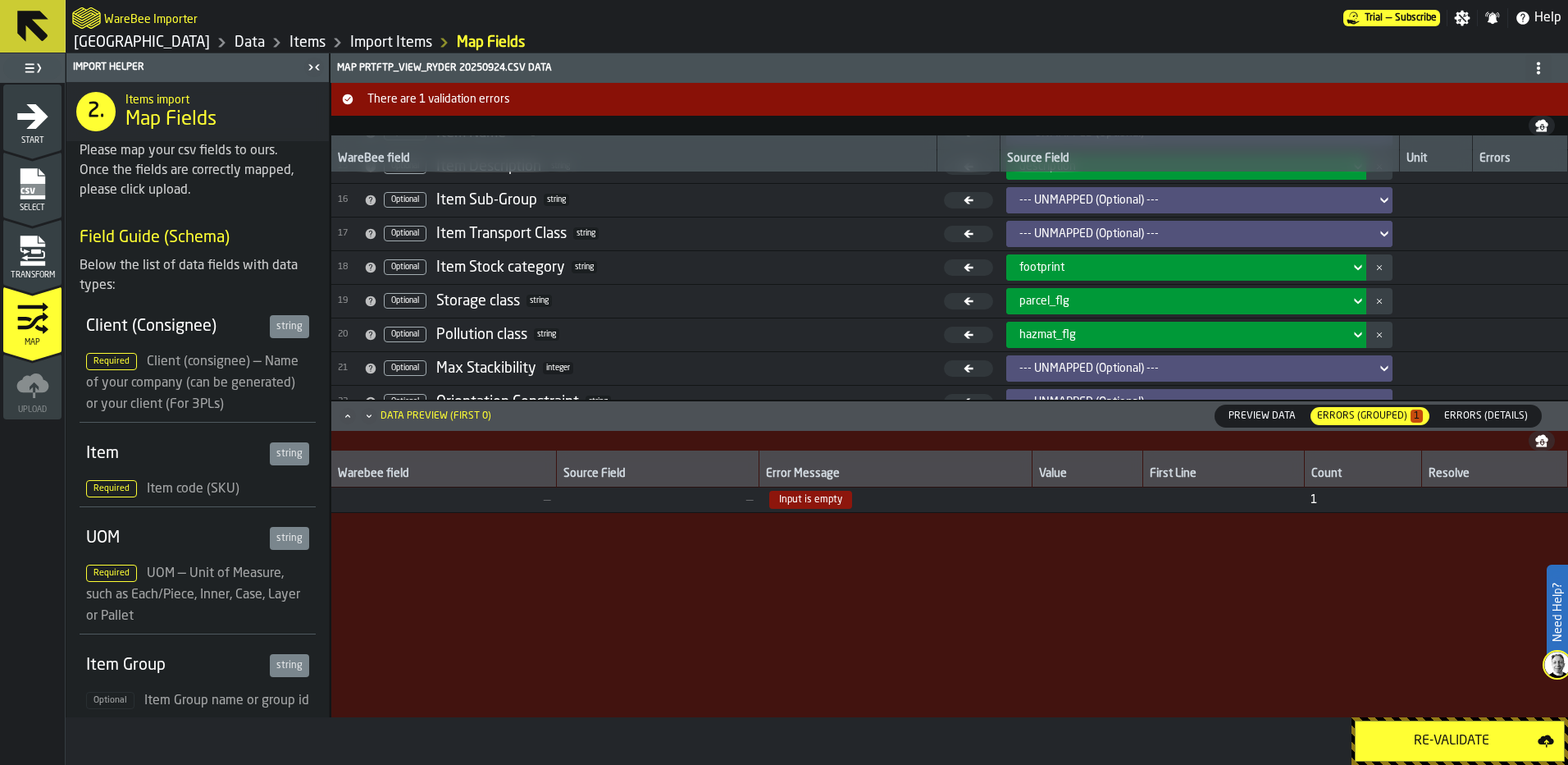
click at [27, 265] on icon "menu Transform" at bounding box center [32, 262] width 24 height 5
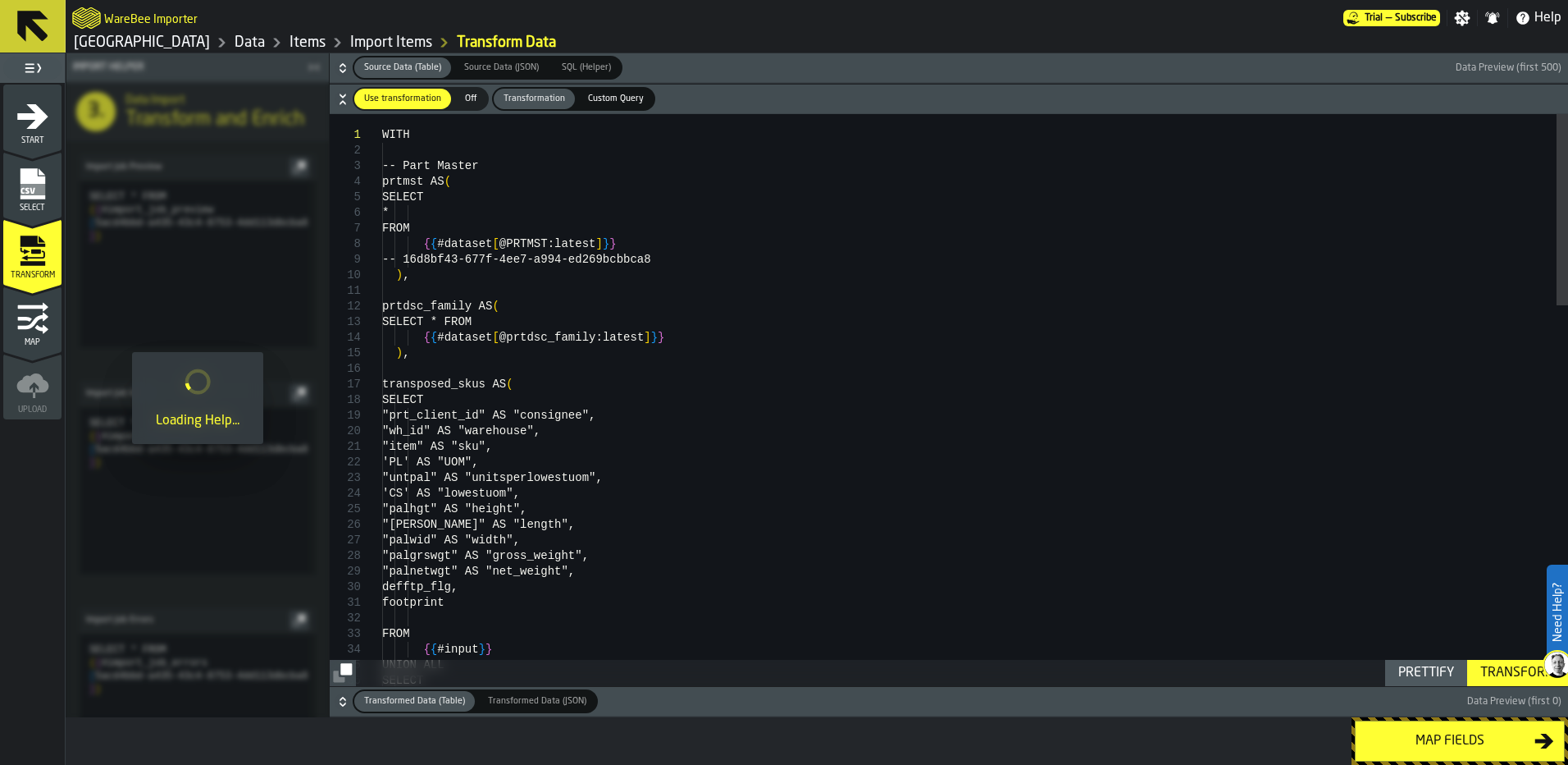
click at [25, 191] on rect "menu Select" at bounding box center [32, 189] width 24 height 11
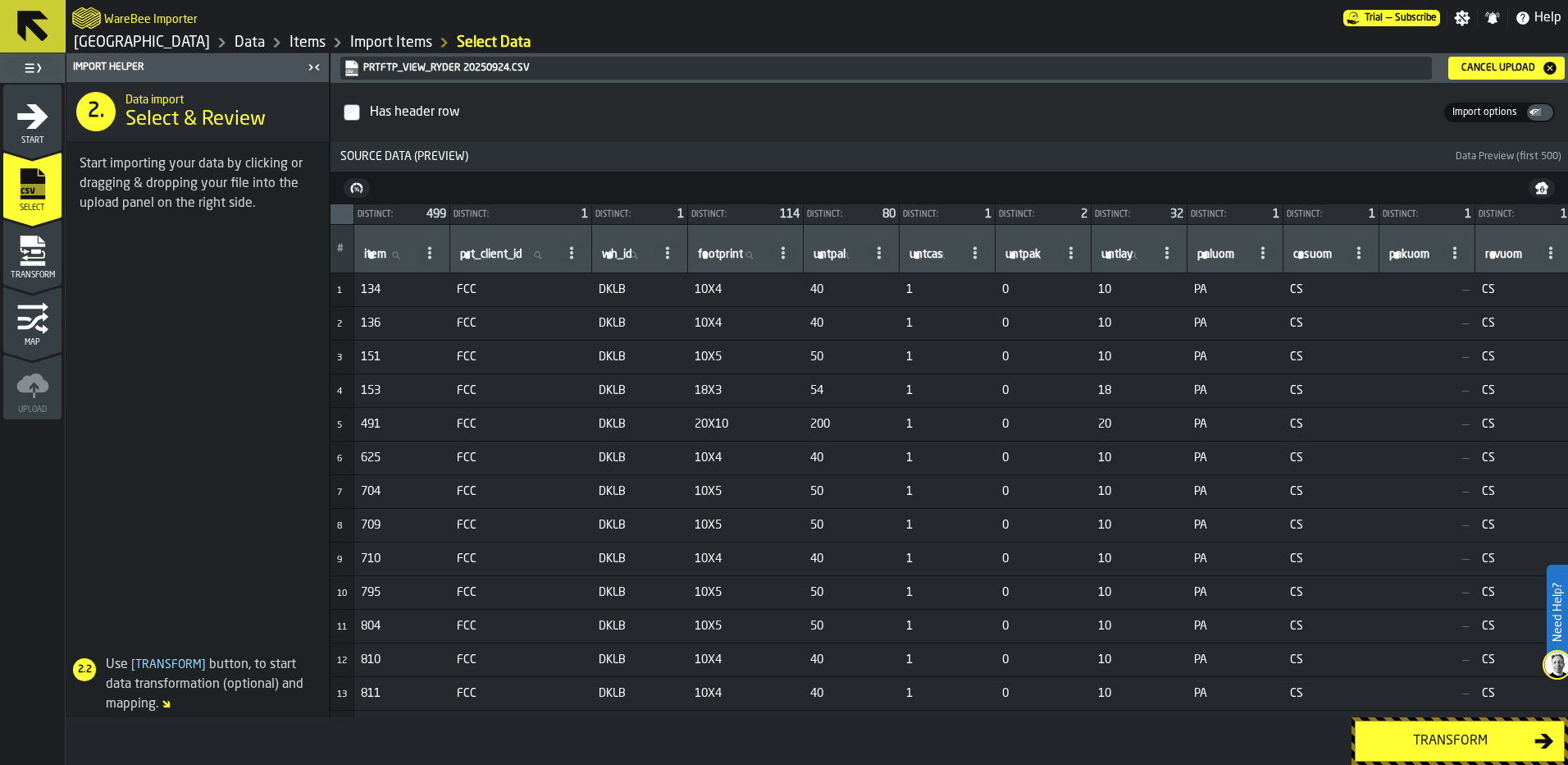
scroll to position [492, 0]
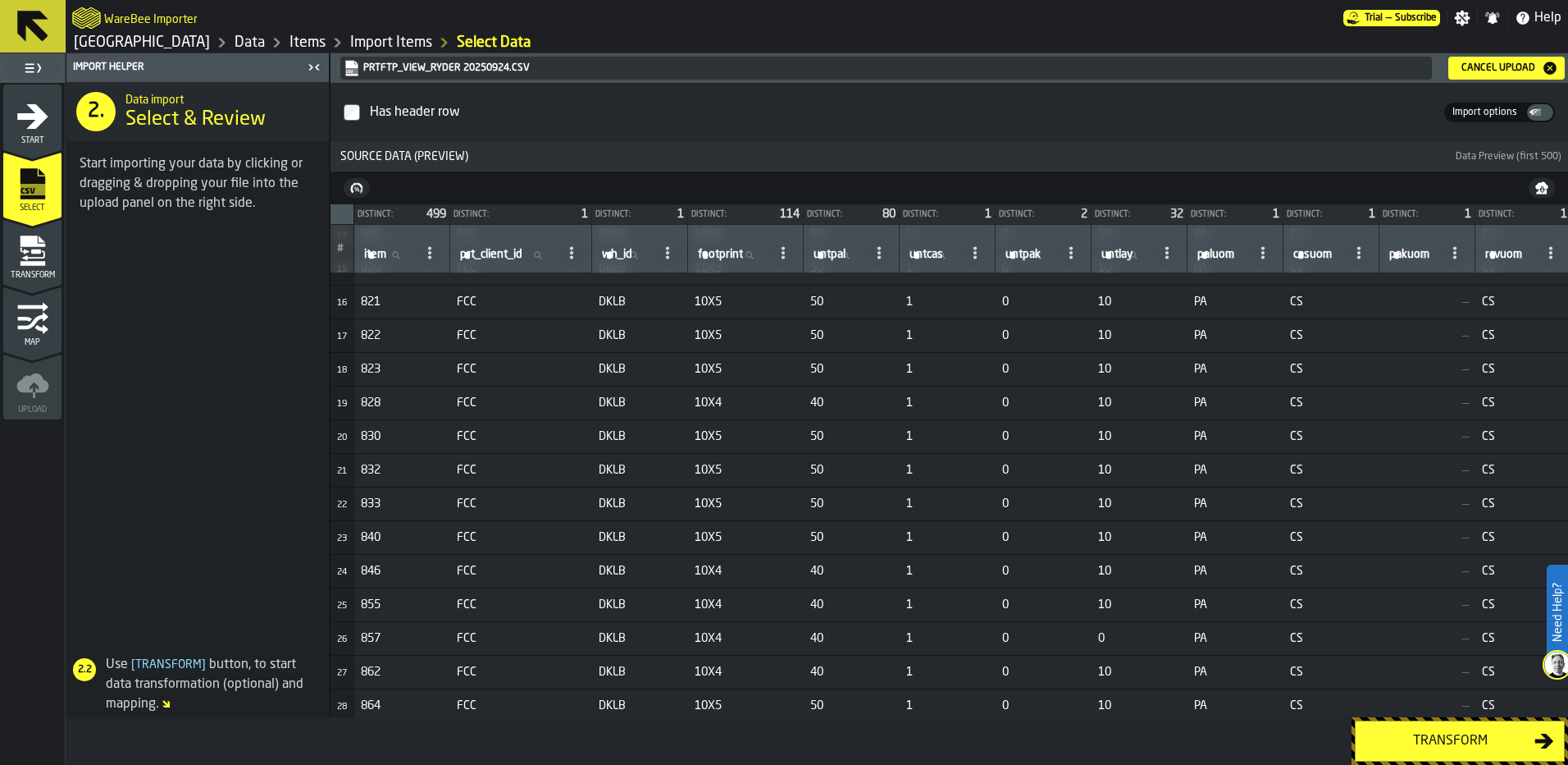
click at [1441, 727] on button "Transform" at bounding box center [1460, 741] width 210 height 41
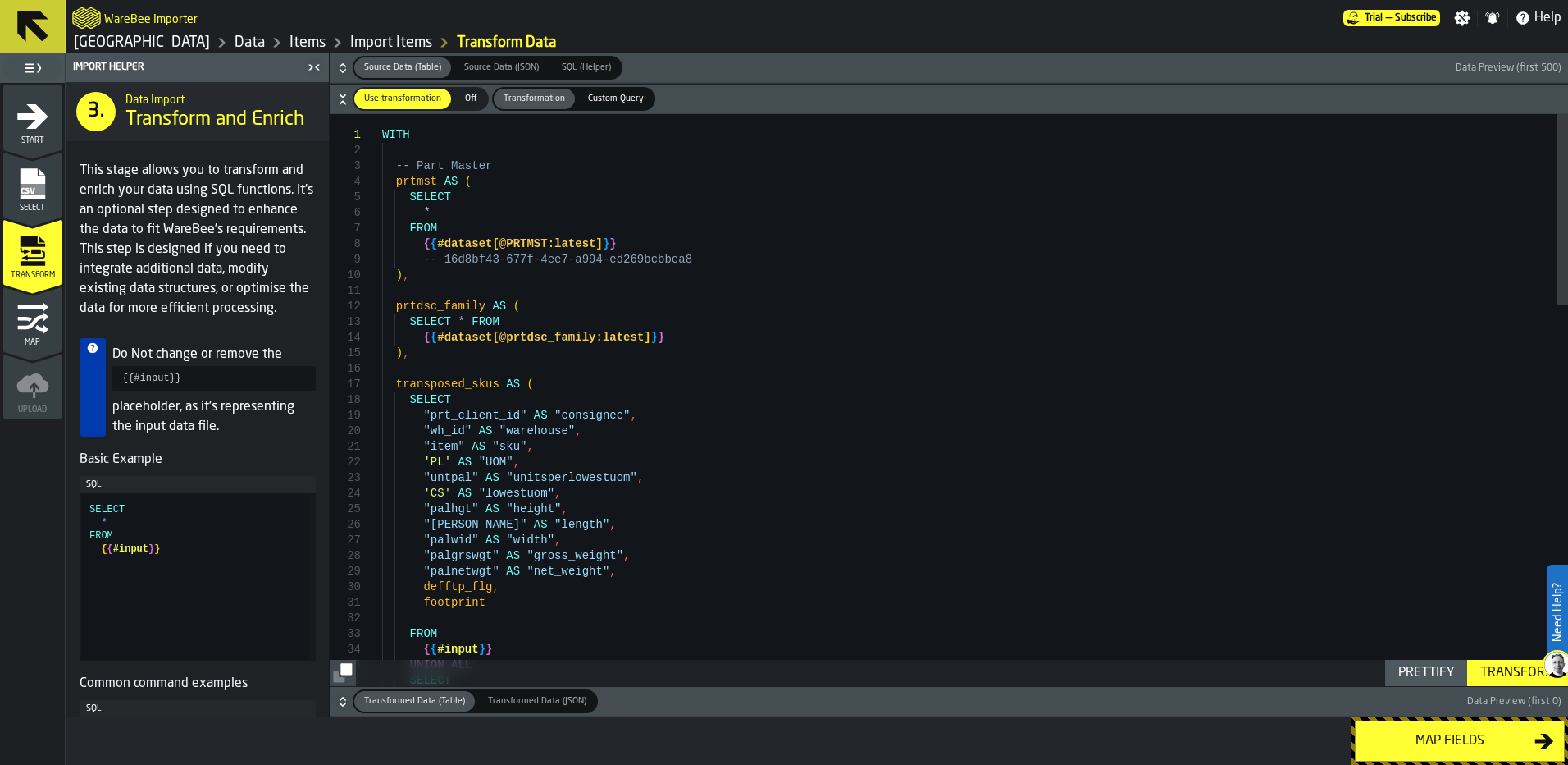
click at [1489, 671] on div "Transform" at bounding box center [1518, 672] width 88 height 20
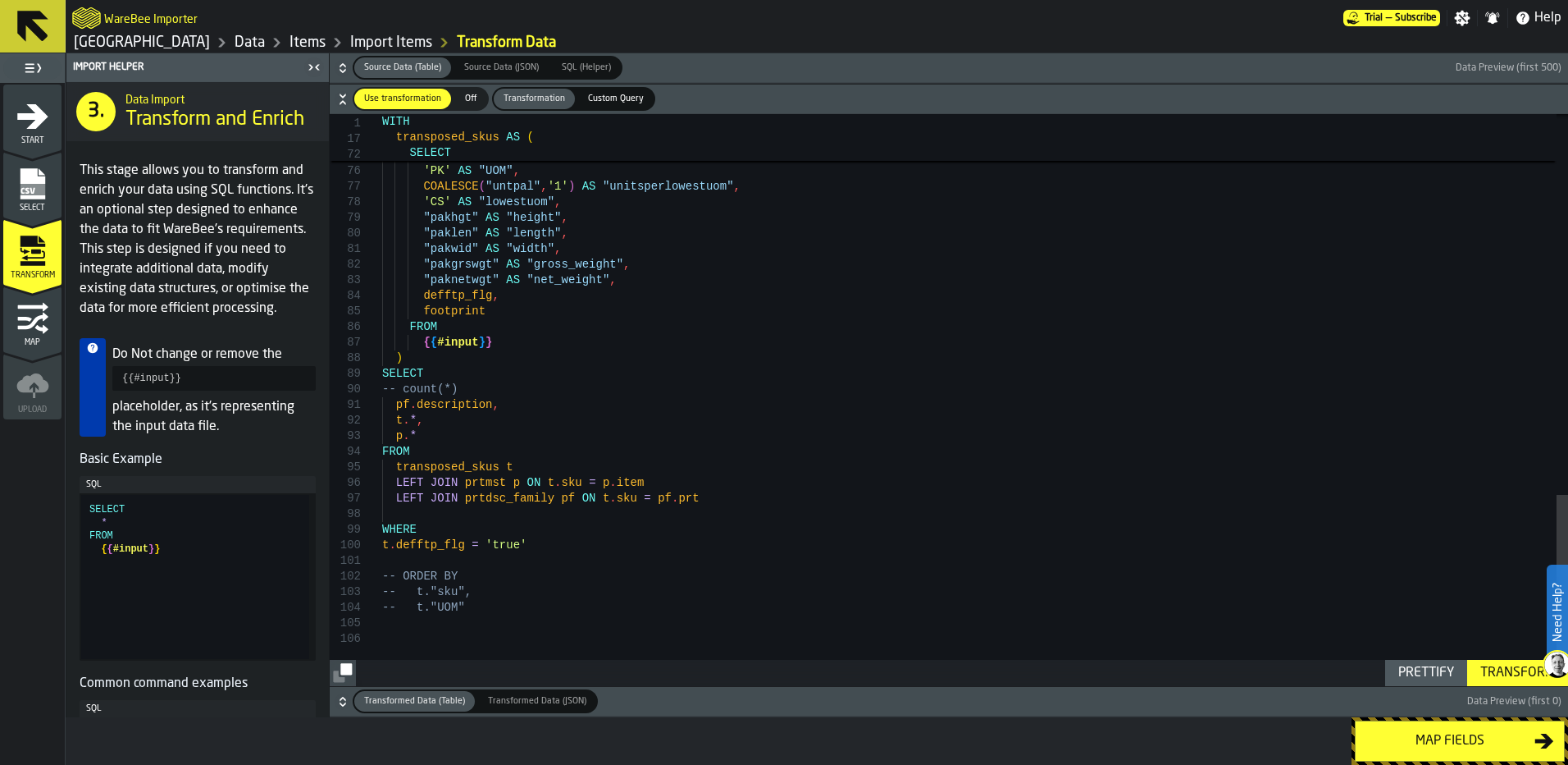
click at [340, 698] on icon "button-" at bounding box center [343, 701] width 17 height 17
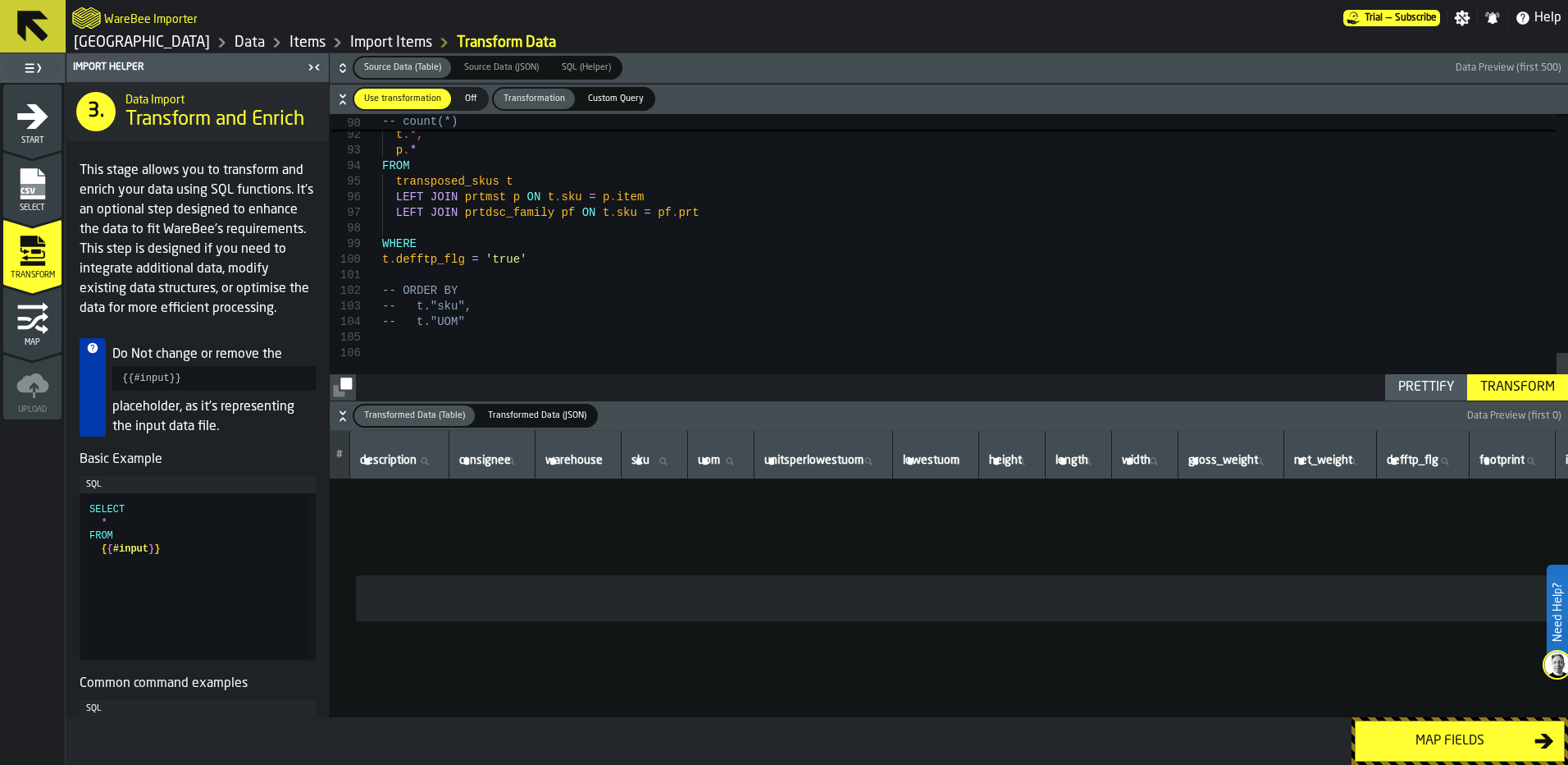
scroll to position [0, 0]
drag, startPoint x: 509, startPoint y: 265, endPoint x: 484, endPoint y: 259, distance: 25.7
type textarea "**********"
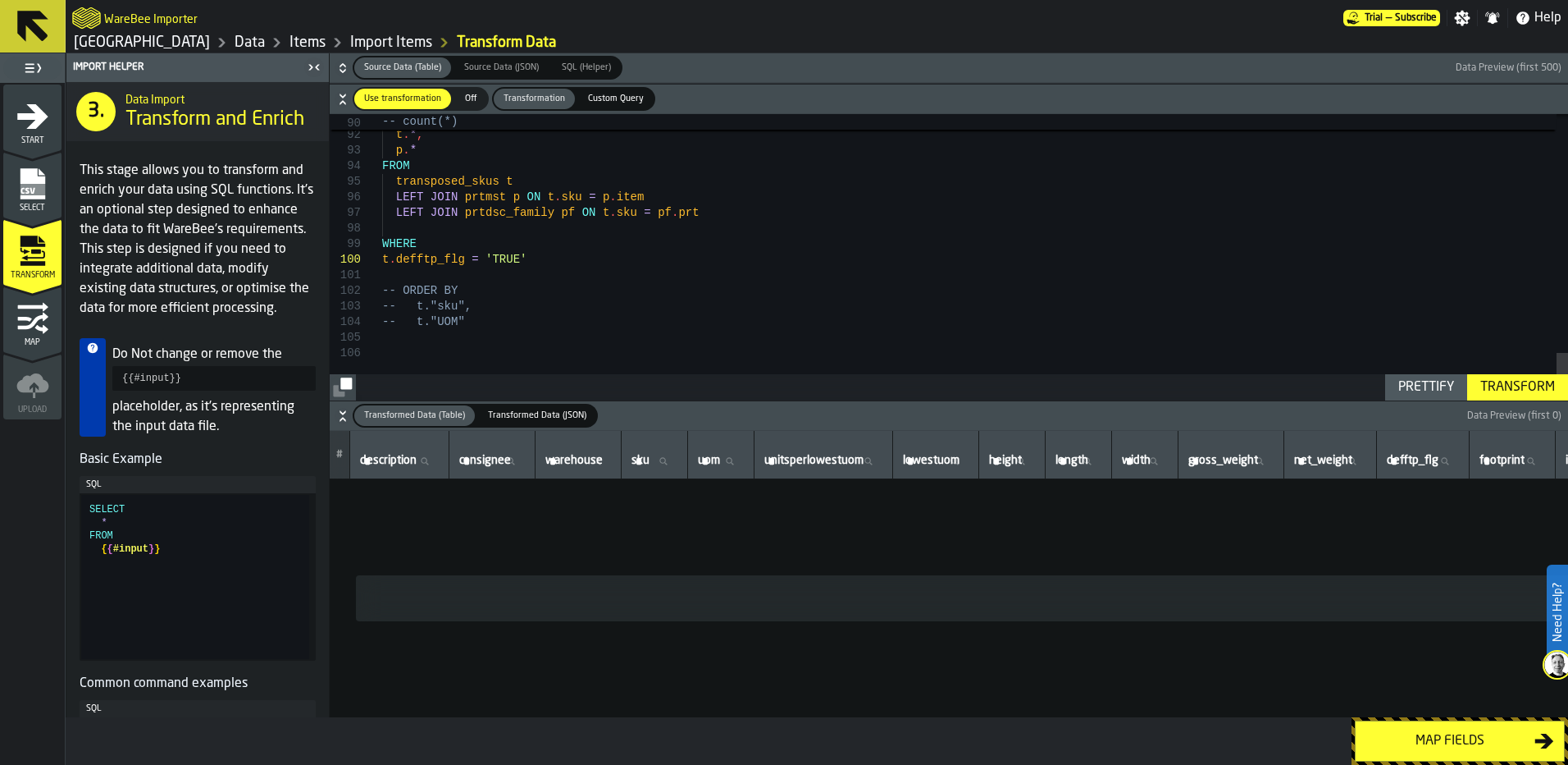
click at [1514, 395] on div "Transform" at bounding box center [1518, 387] width 88 height 20
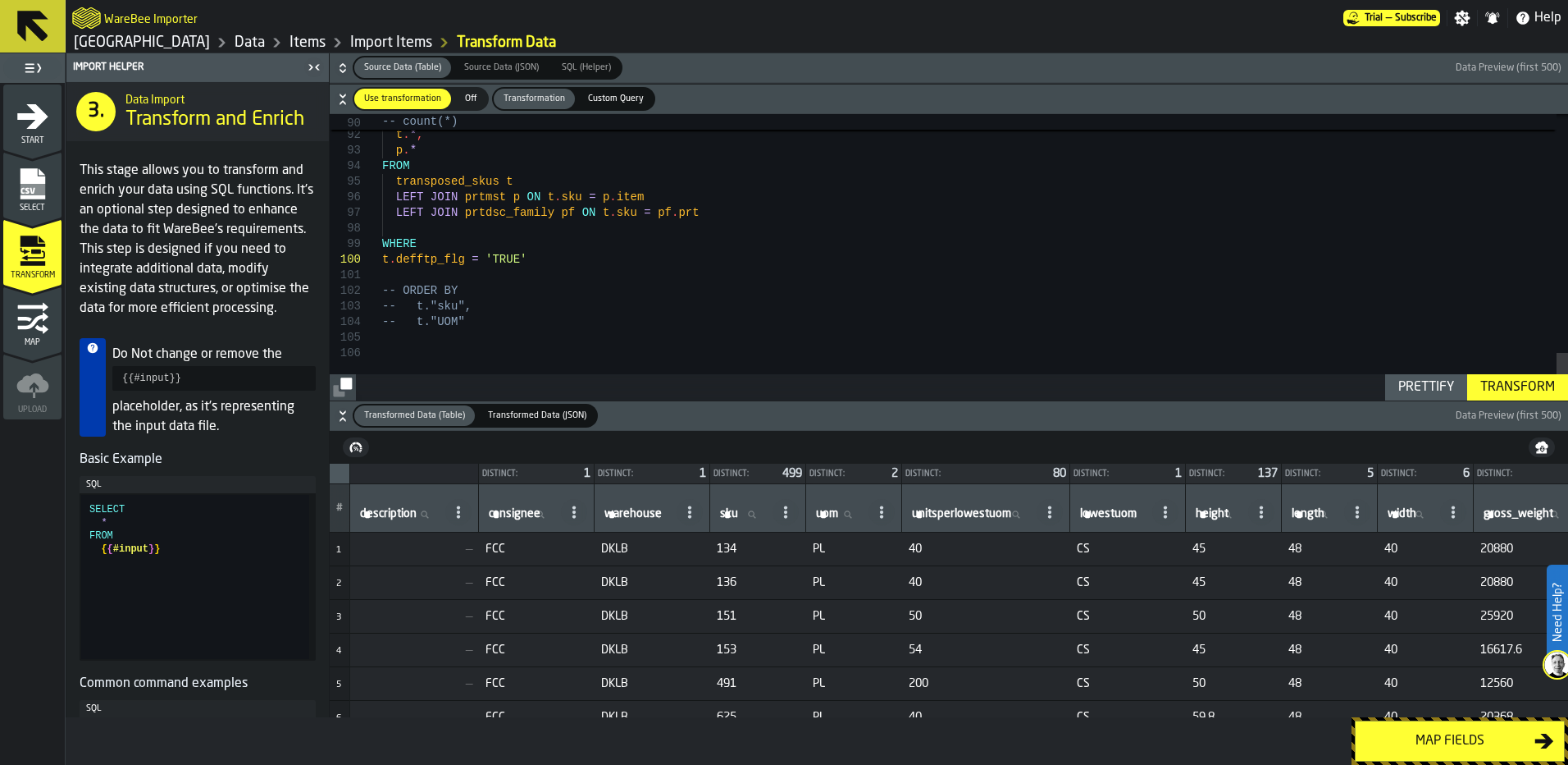
click at [1422, 742] on div "Map fields" at bounding box center [1450, 741] width 169 height 20
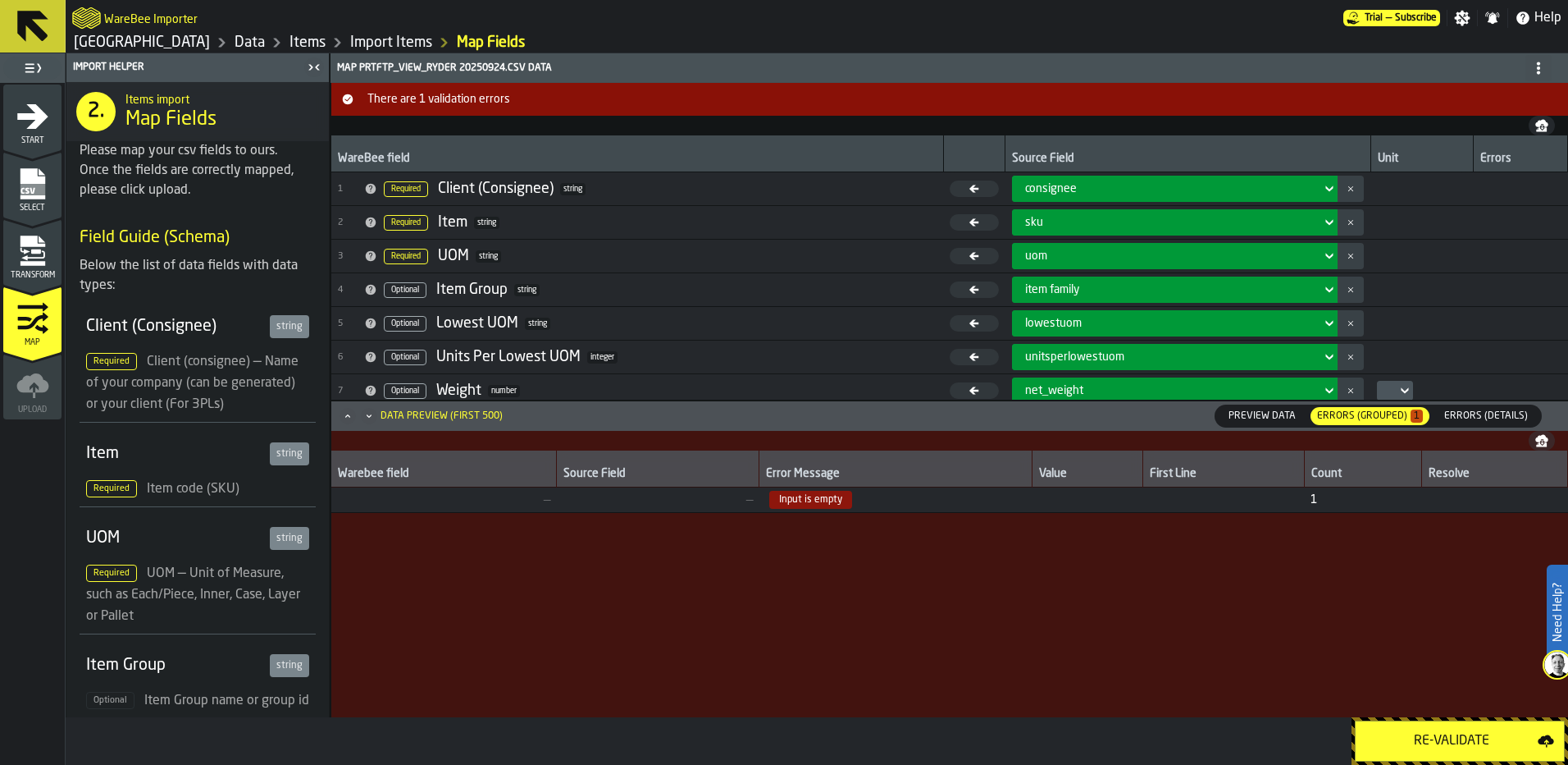
click at [1478, 738] on div "Re-Validate" at bounding box center [1452, 741] width 172 height 20
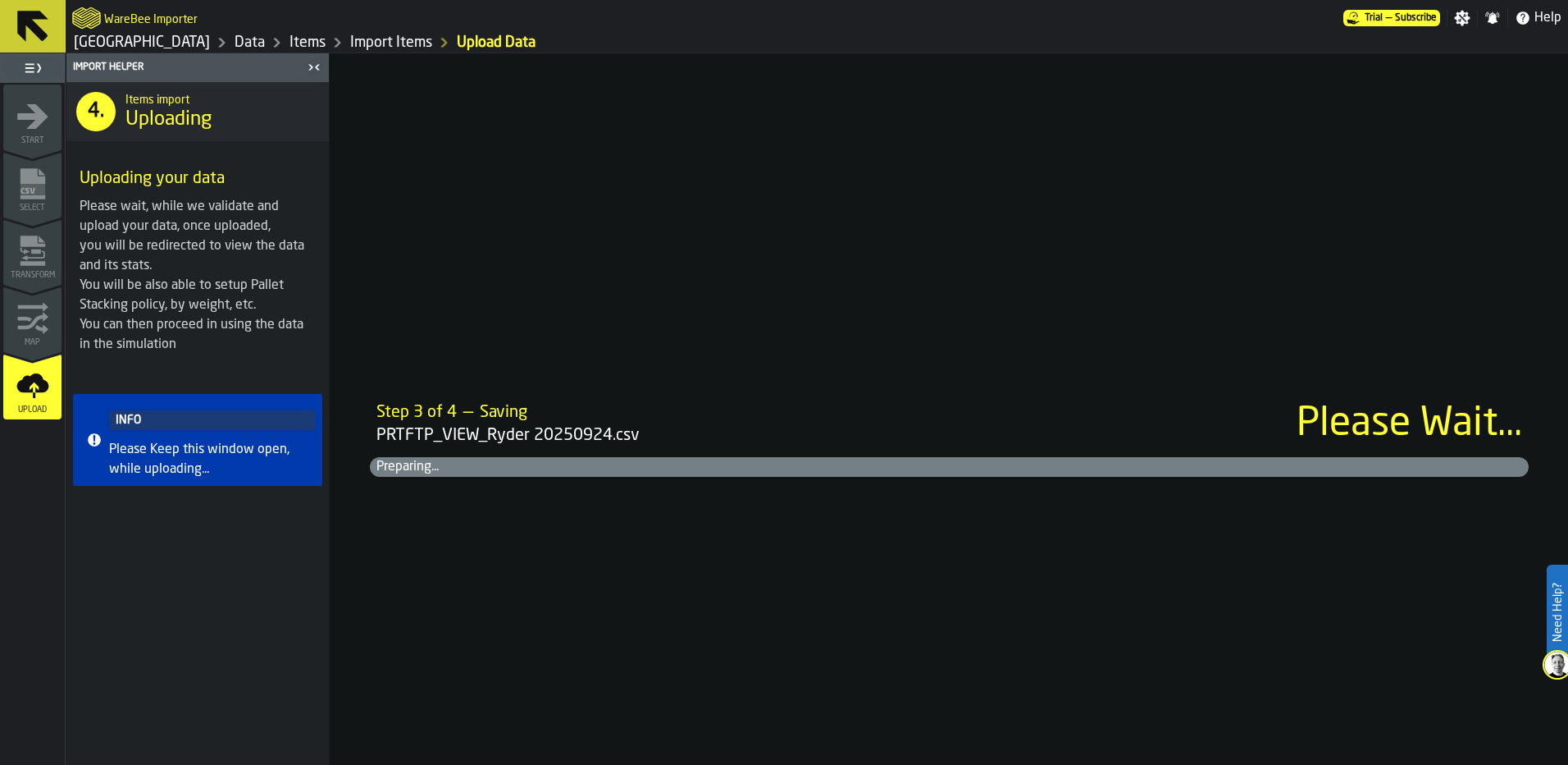
click at [757, 389] on div "Step 3 of 4 — Saving PRTFTP_VIEW_Ryder 20250924.csv Please Wait... Preparing..." at bounding box center [949, 409] width 1238 height 712
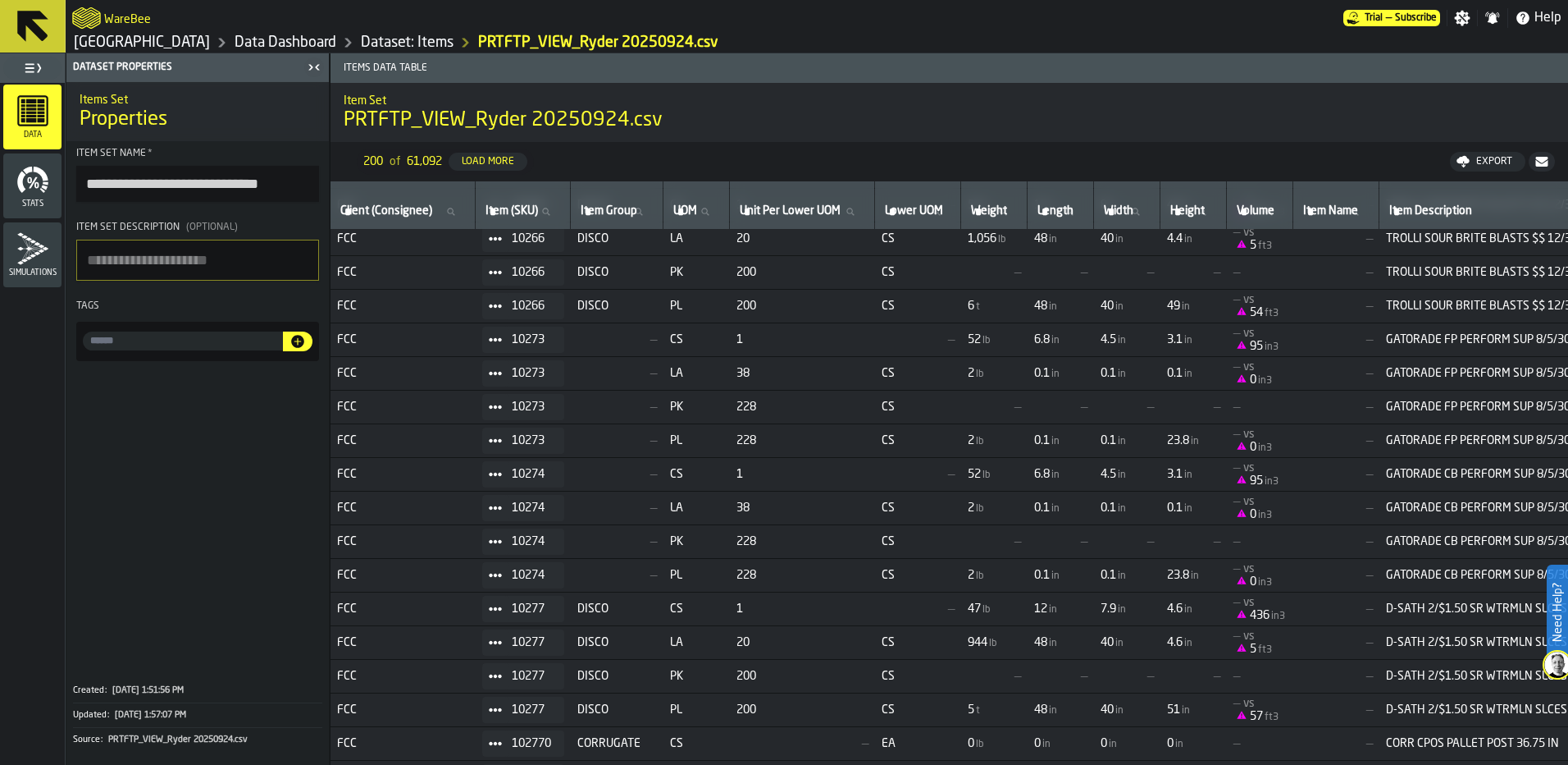
scroll to position [5698, 0]
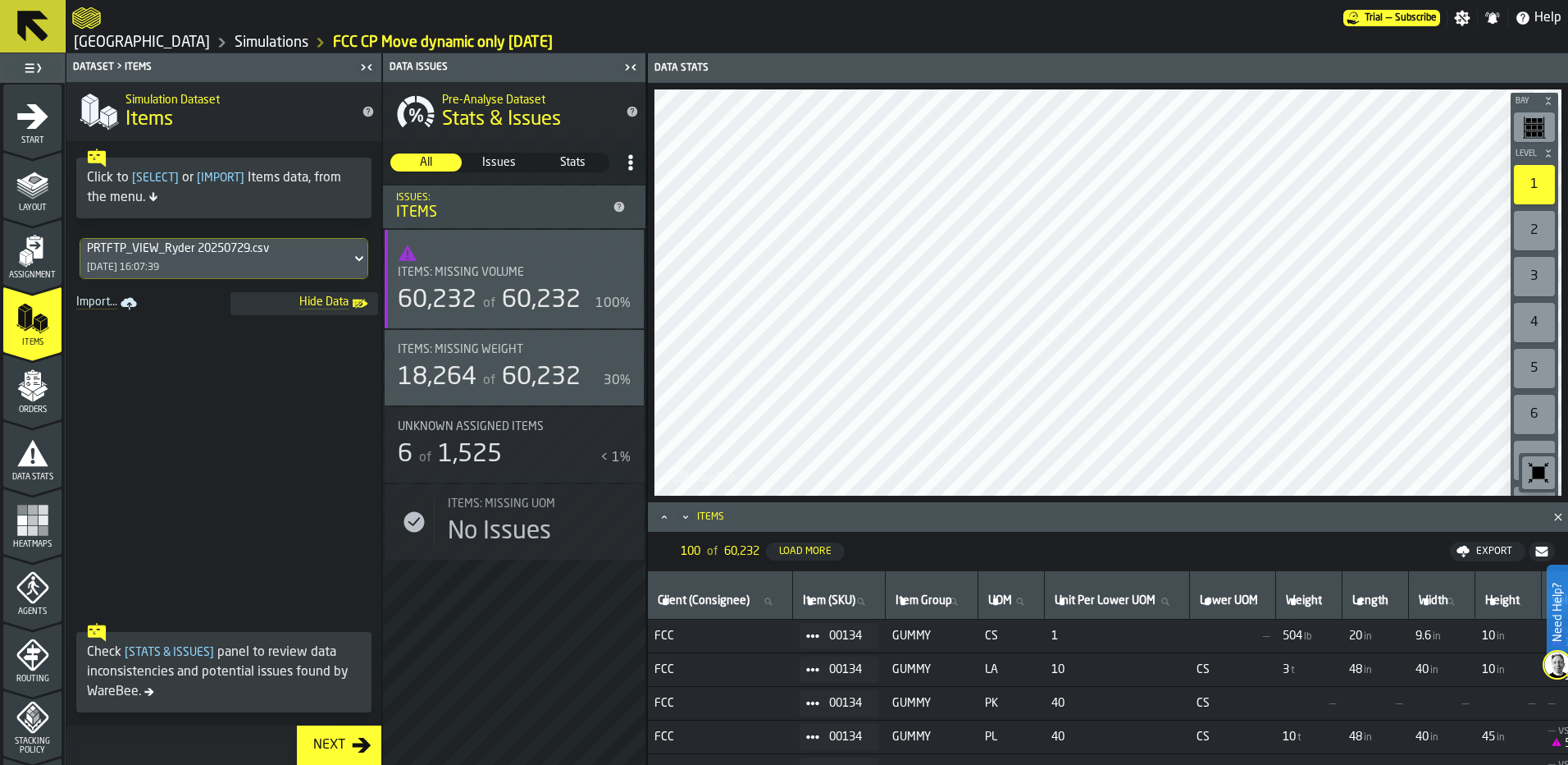
click at [248, 240] on div "PRTFTP_VIEW_Ryder 20250729.csv [DATE] 16:07:39" at bounding box center [216, 259] width 271 height 39
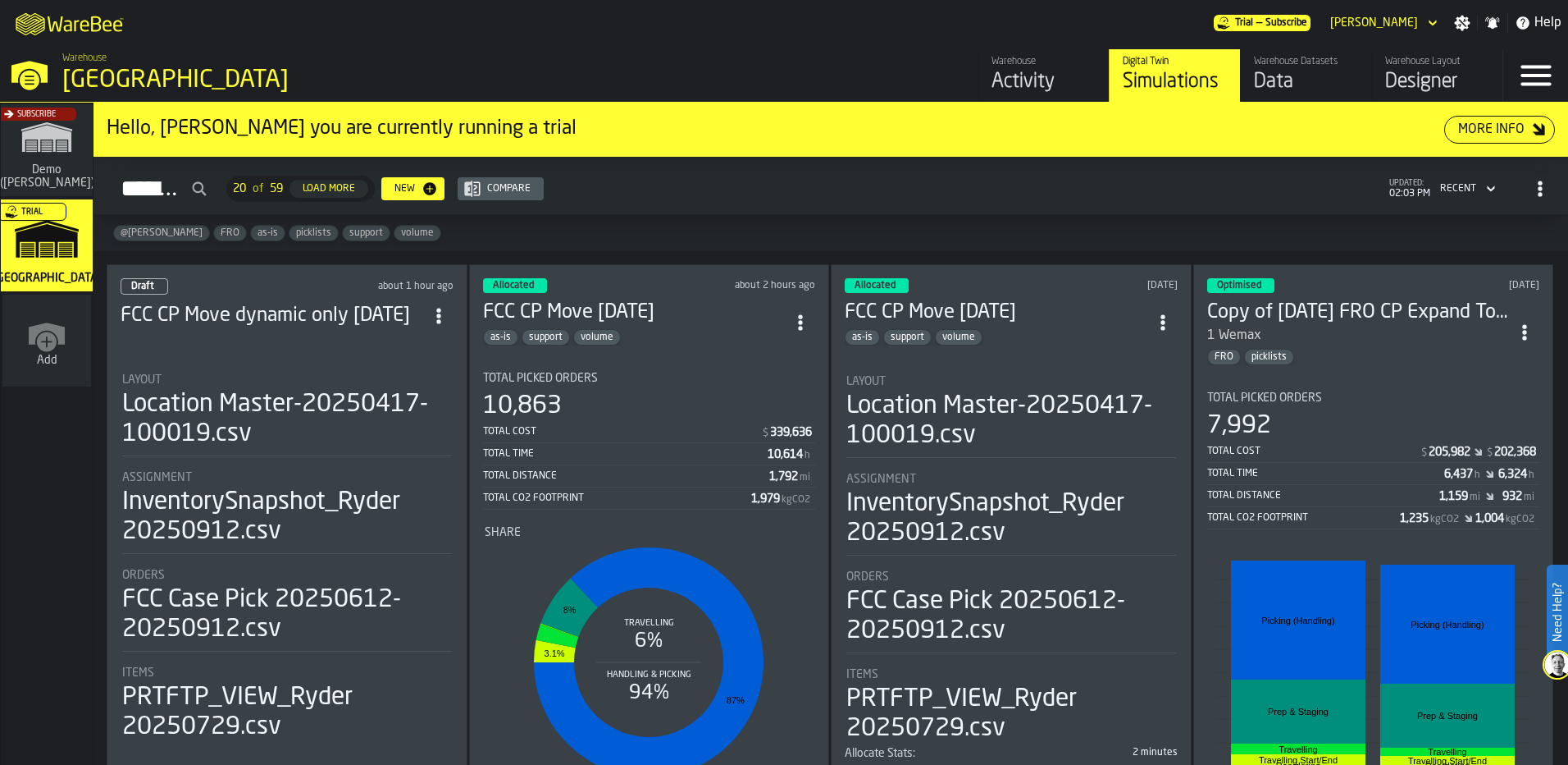
click at [366, 338] on header "Draft about 1 hour ago FCC CP Move dynamic only [DATE]" at bounding box center [287, 311] width 333 height 66
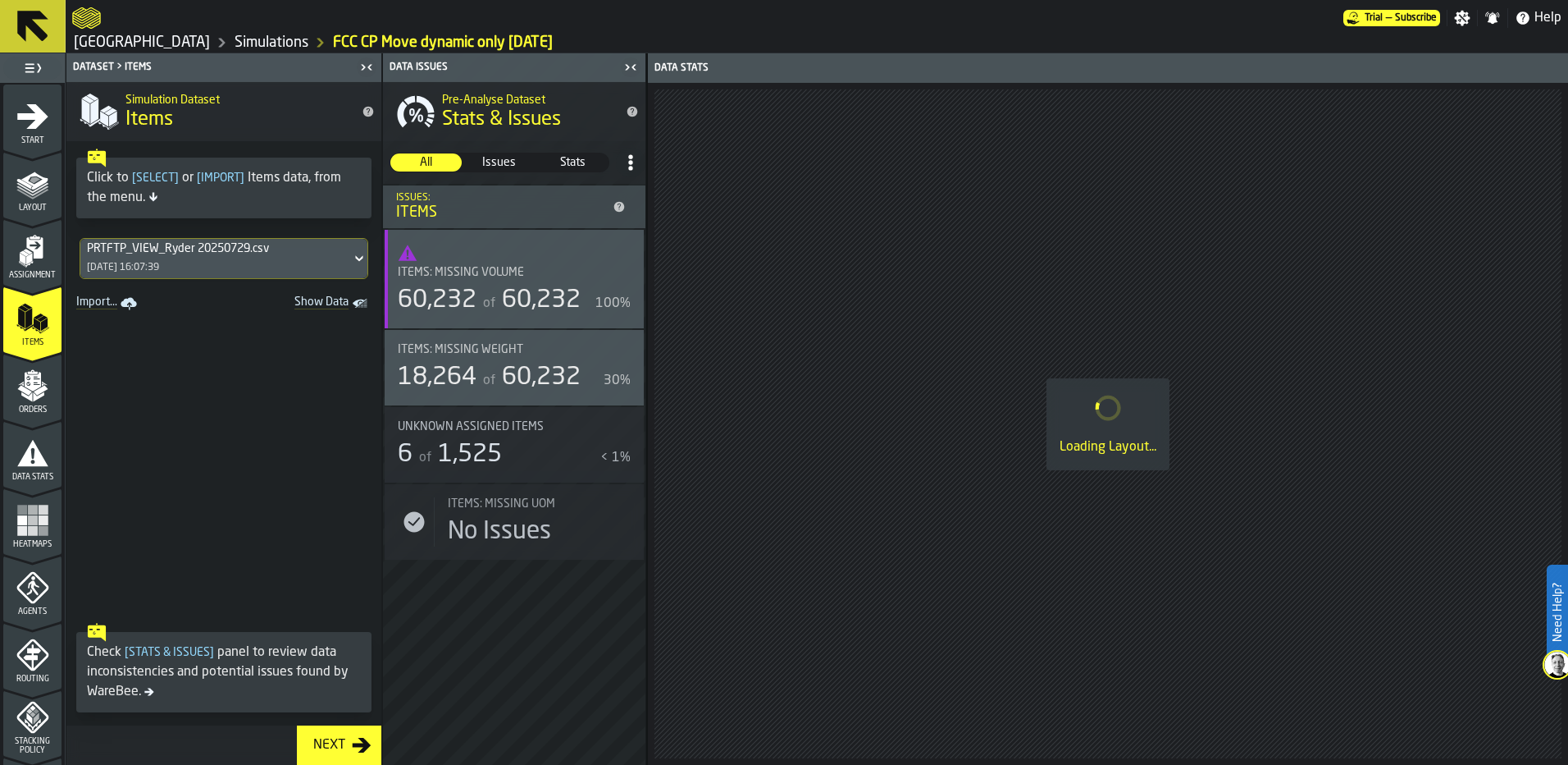
click at [234, 251] on div "PRTFTP_VIEW_Ryder 20250729.csv" at bounding box center [216, 248] width 258 height 13
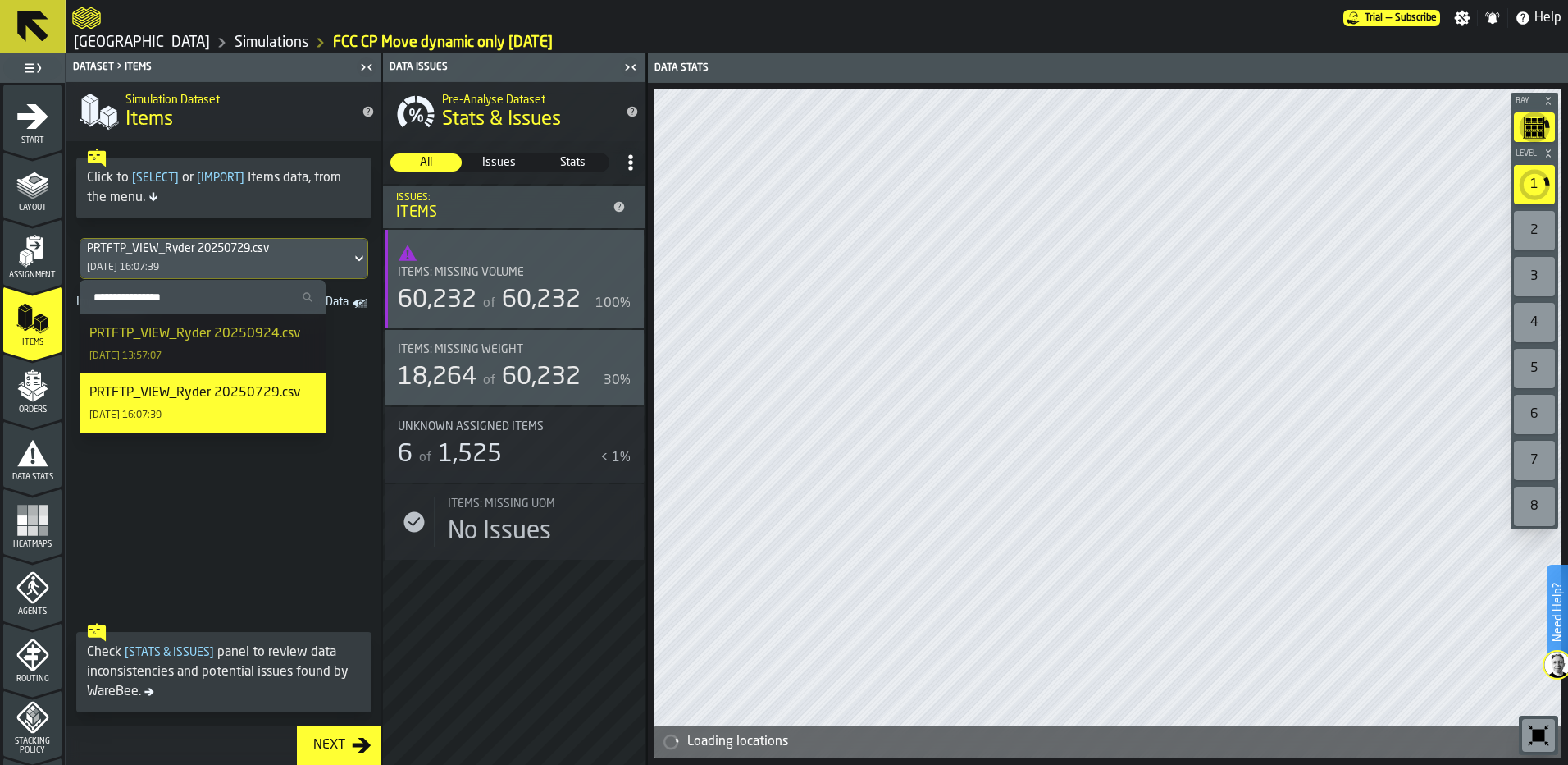
click at [245, 339] on div "PRTFTP_VIEW_Ryder 20250924.csv" at bounding box center [194, 334] width 211 height 20
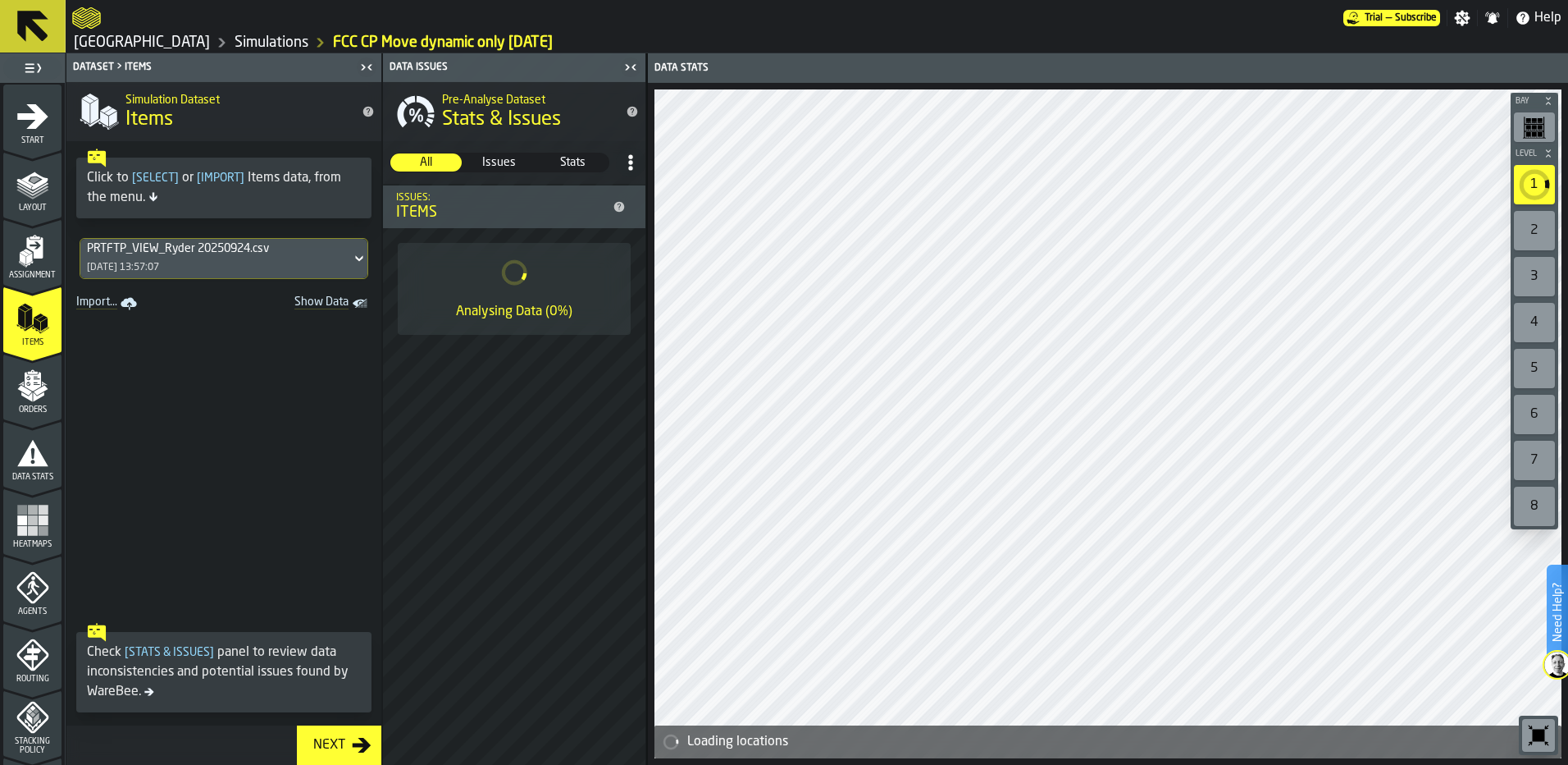
click at [345, 740] on div "Next" at bounding box center [329, 744] width 45 height 20
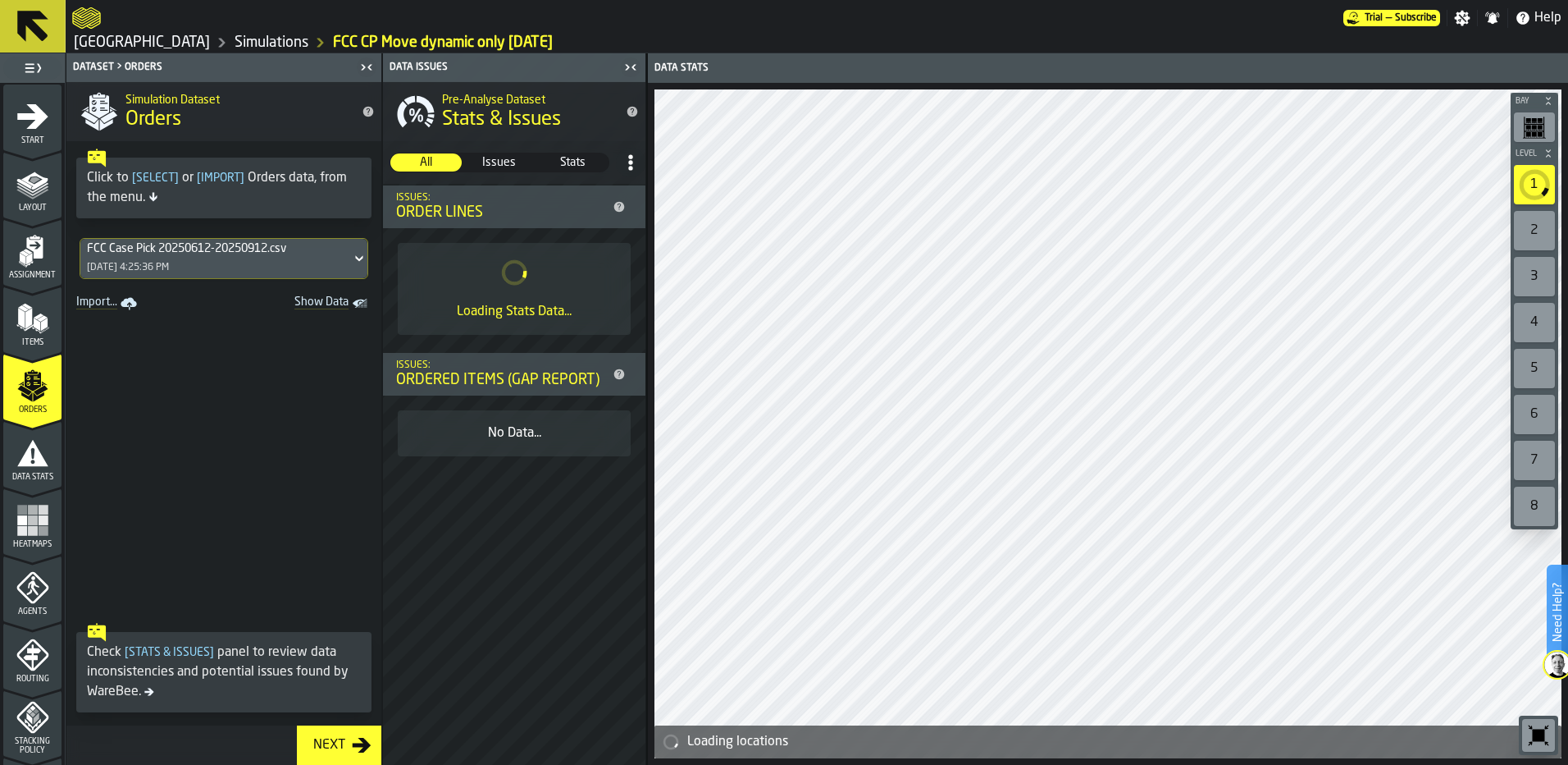
click at [40, 330] on polygon "menu Items" at bounding box center [43, 324] width 7 height 13
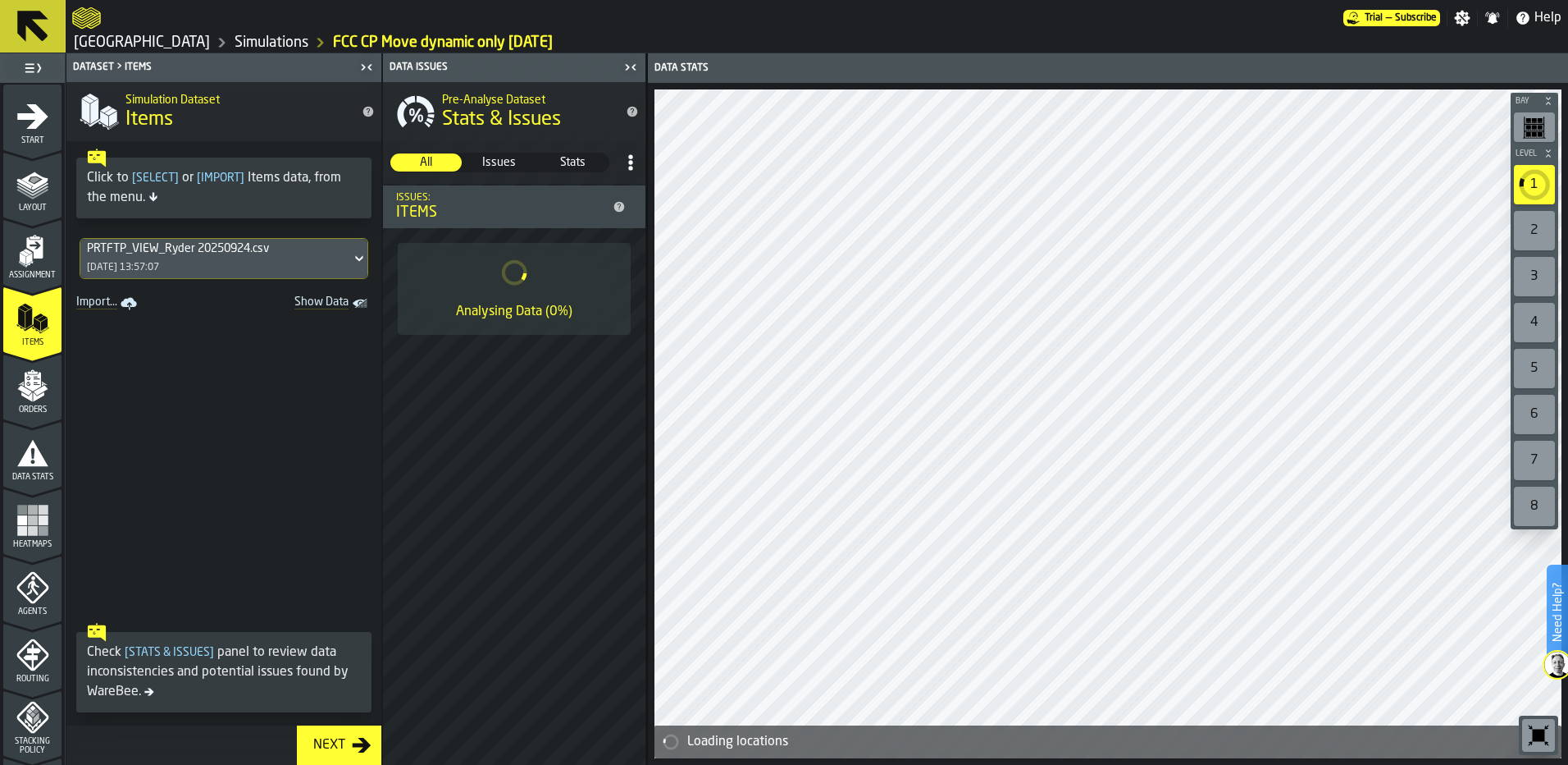
click at [38, 381] on icon "menu Orders" at bounding box center [33, 385] width 33 height 33
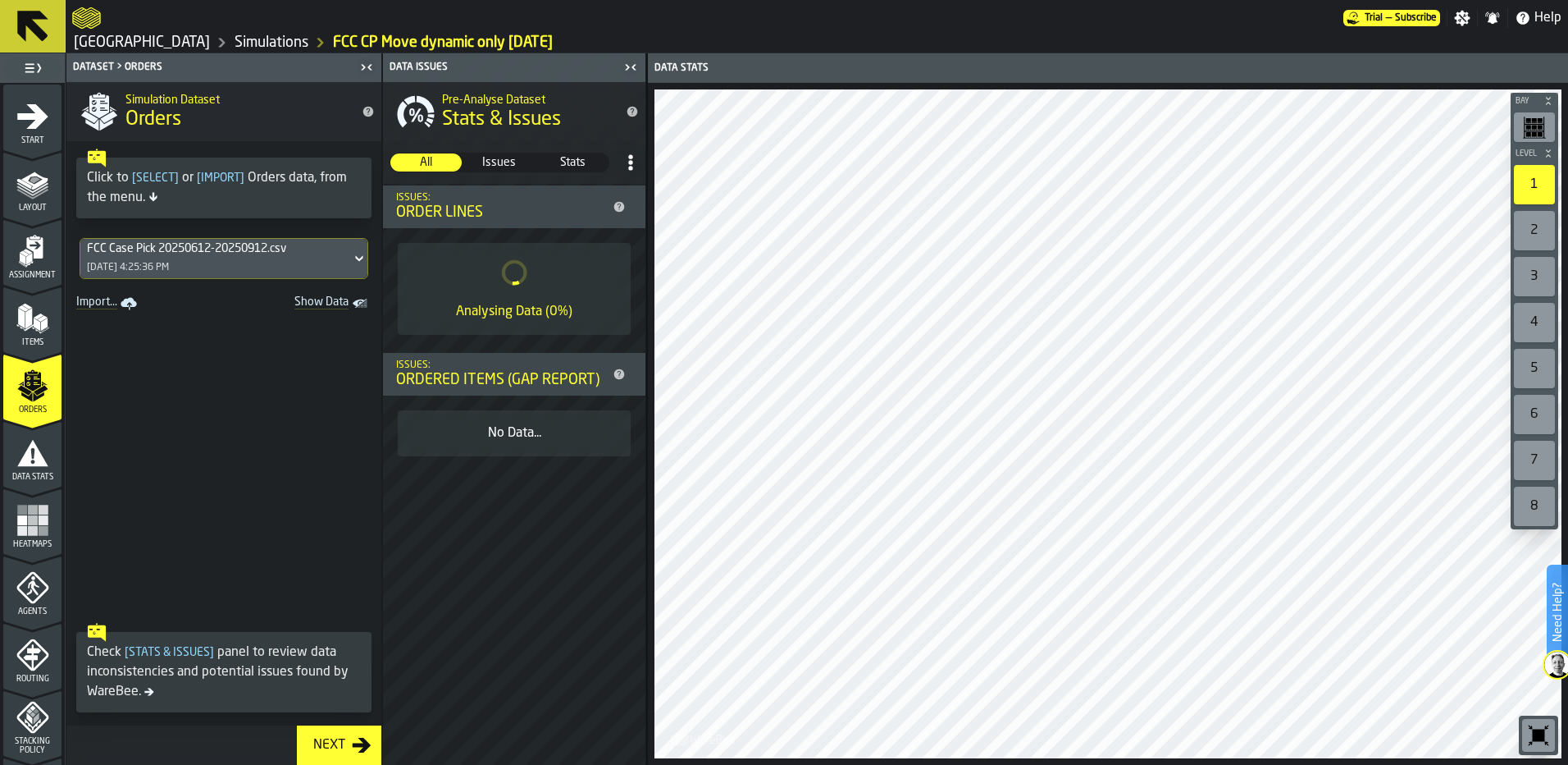
click at [615, 375] on icon at bounding box center [619, 374] width 10 height 10
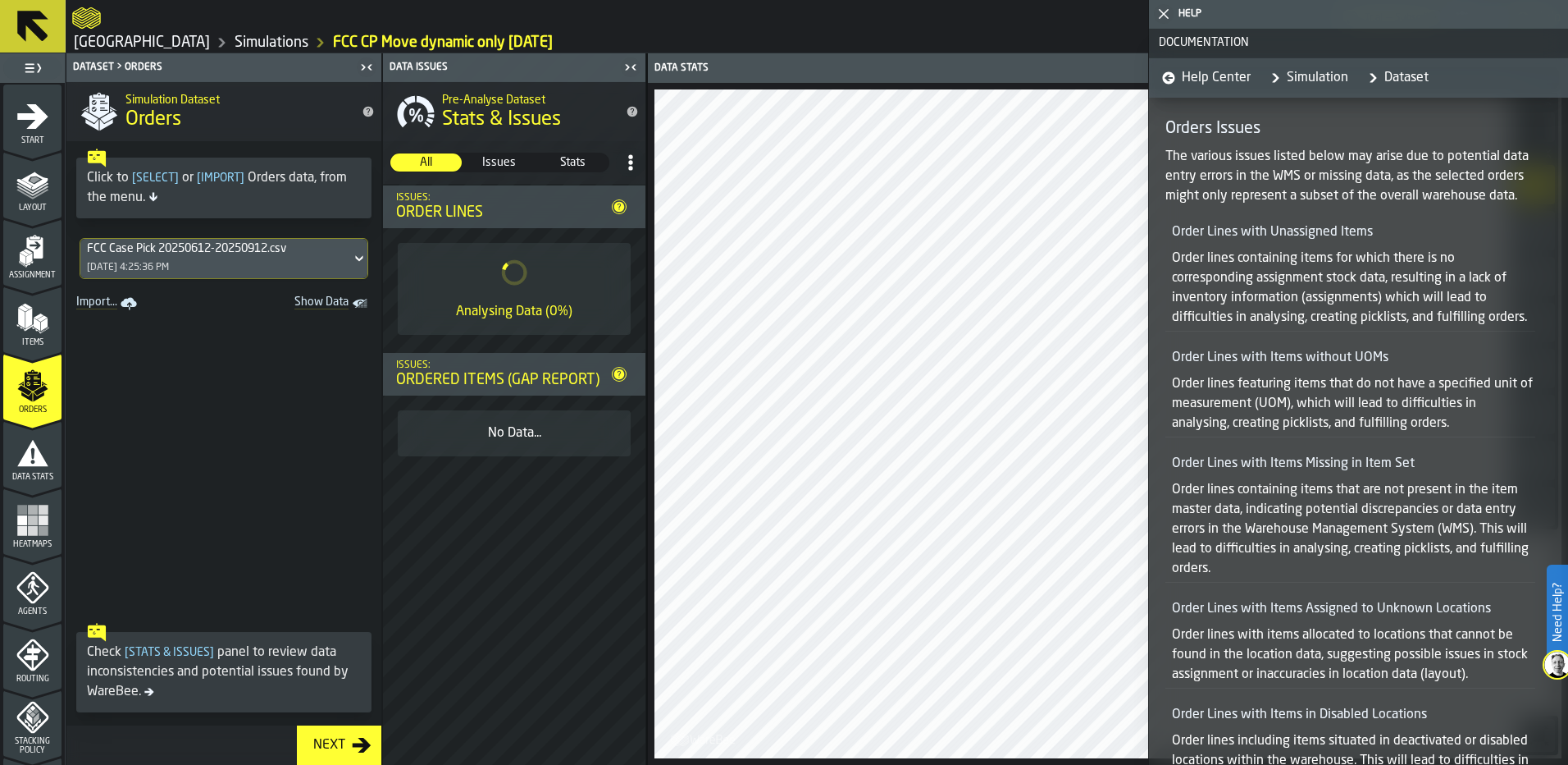
click at [1162, 19] on icon "button-toggle-Close me" at bounding box center [1163, 13] width 20 height 20
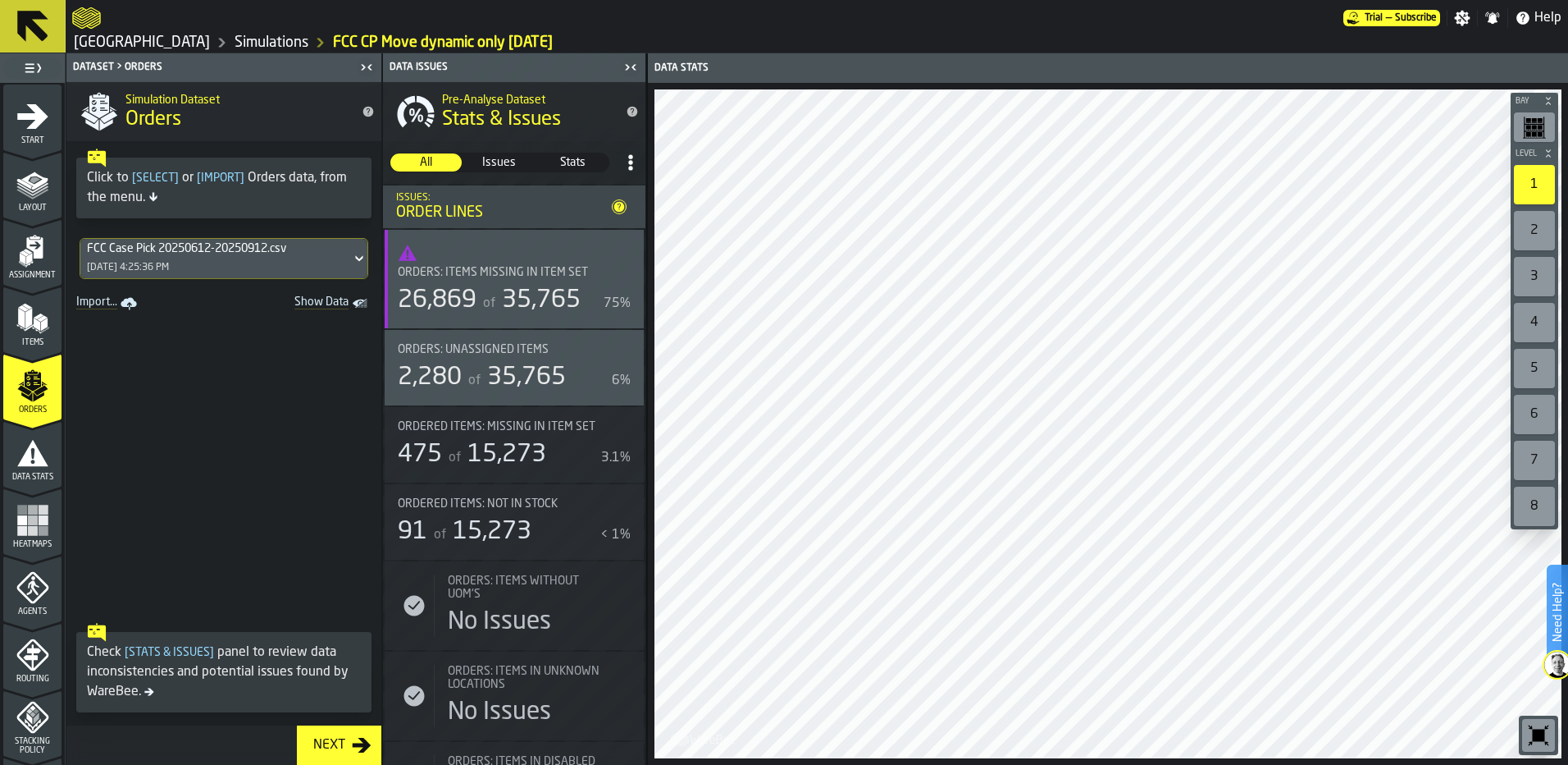
click at [542, 289] on span "35,765" at bounding box center [542, 300] width 79 height 24
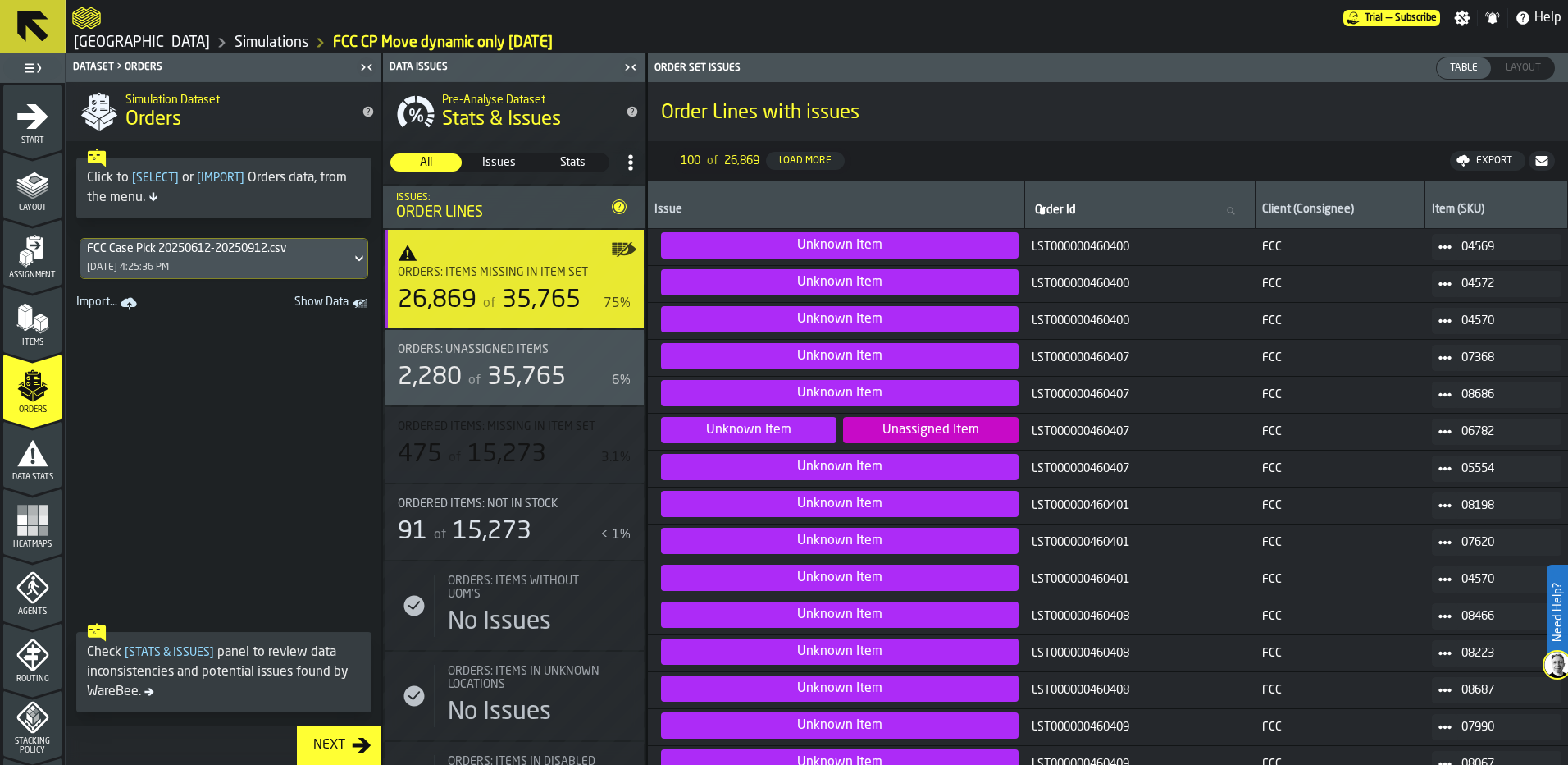
click at [19, 309] on icon "menu Items" at bounding box center [33, 318] width 33 height 33
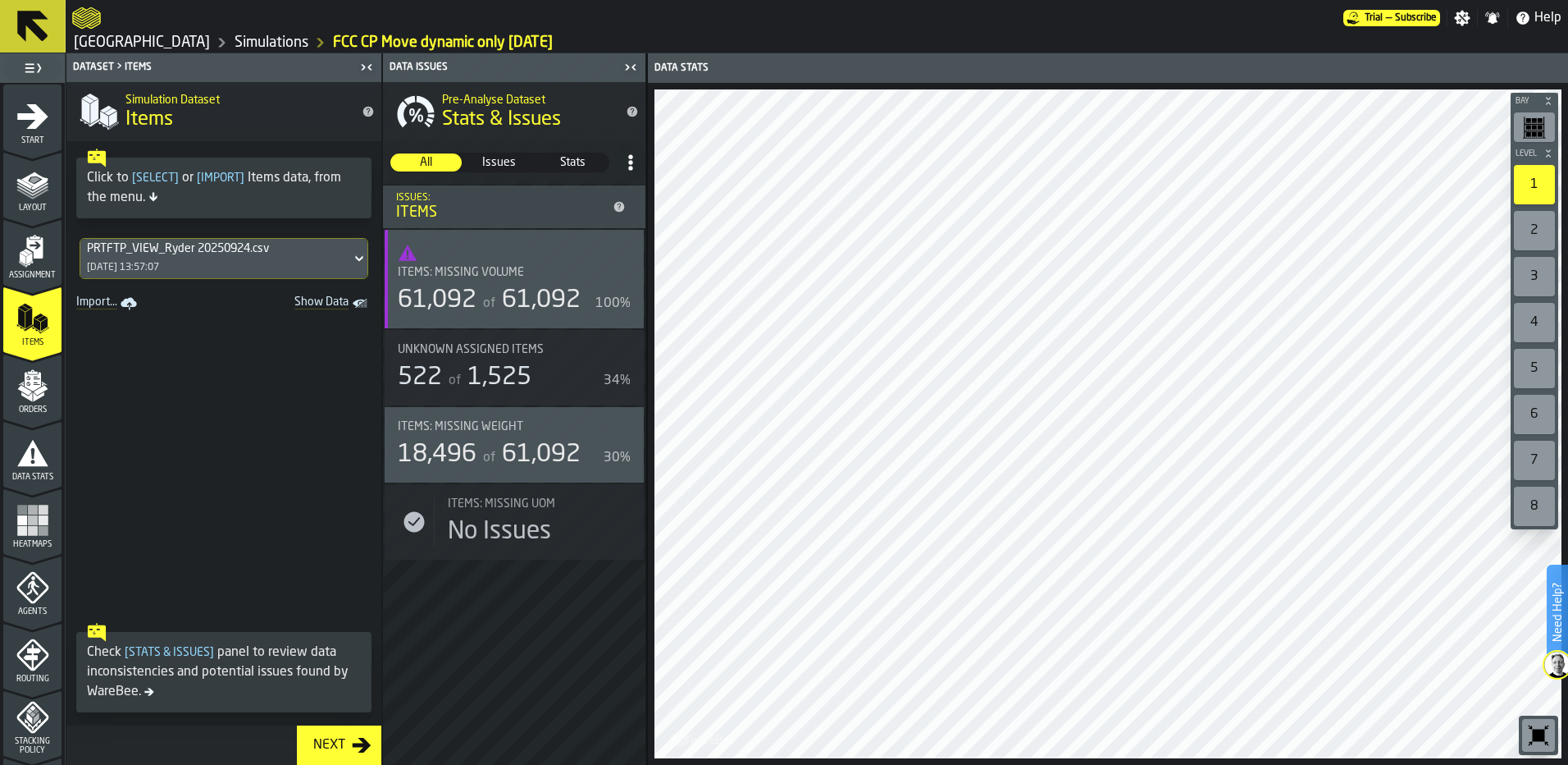
click at [335, 749] on div "Next" at bounding box center [329, 744] width 45 height 20
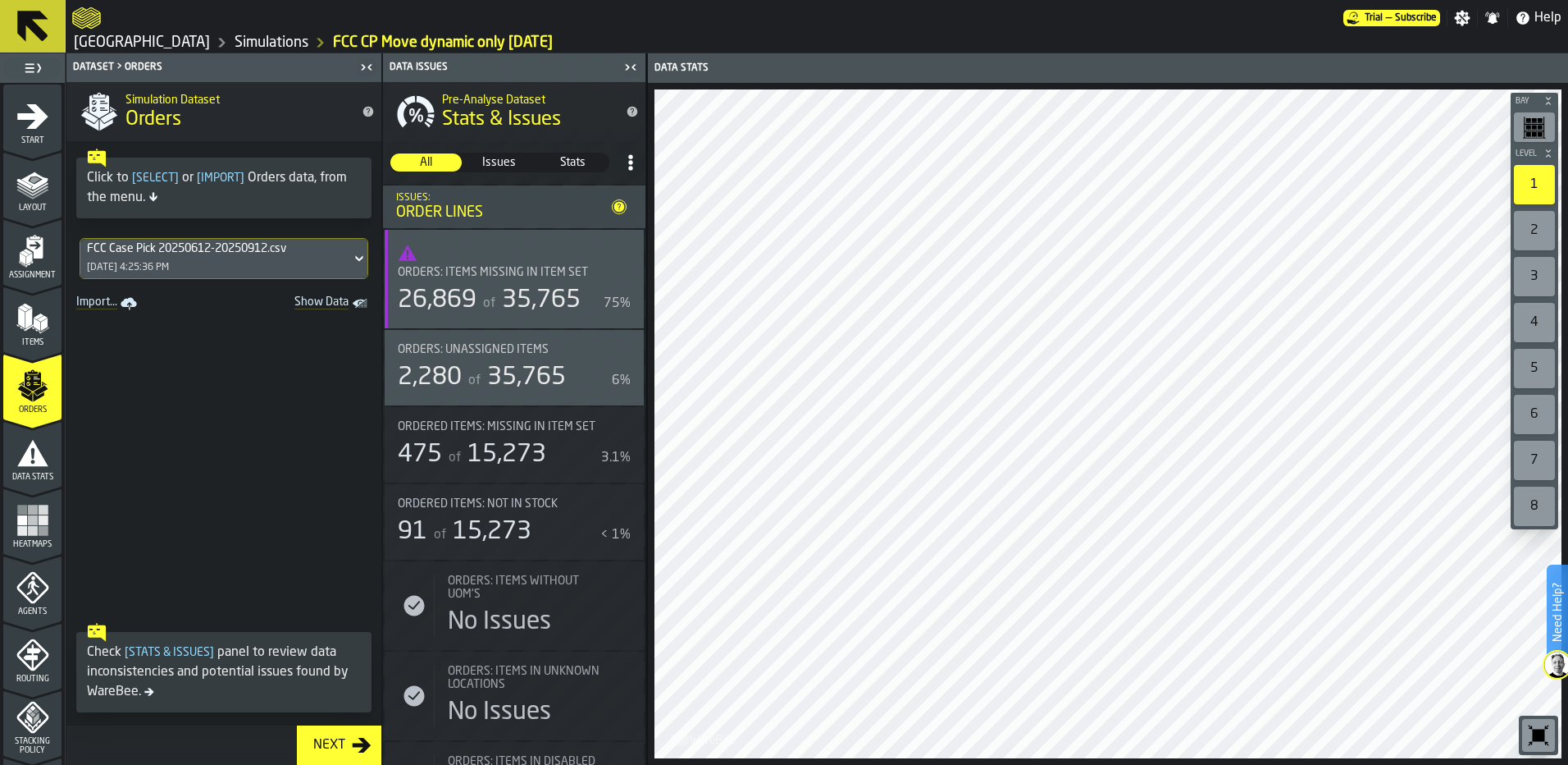
click at [335, 744] on div "Next" at bounding box center [329, 744] width 45 height 20
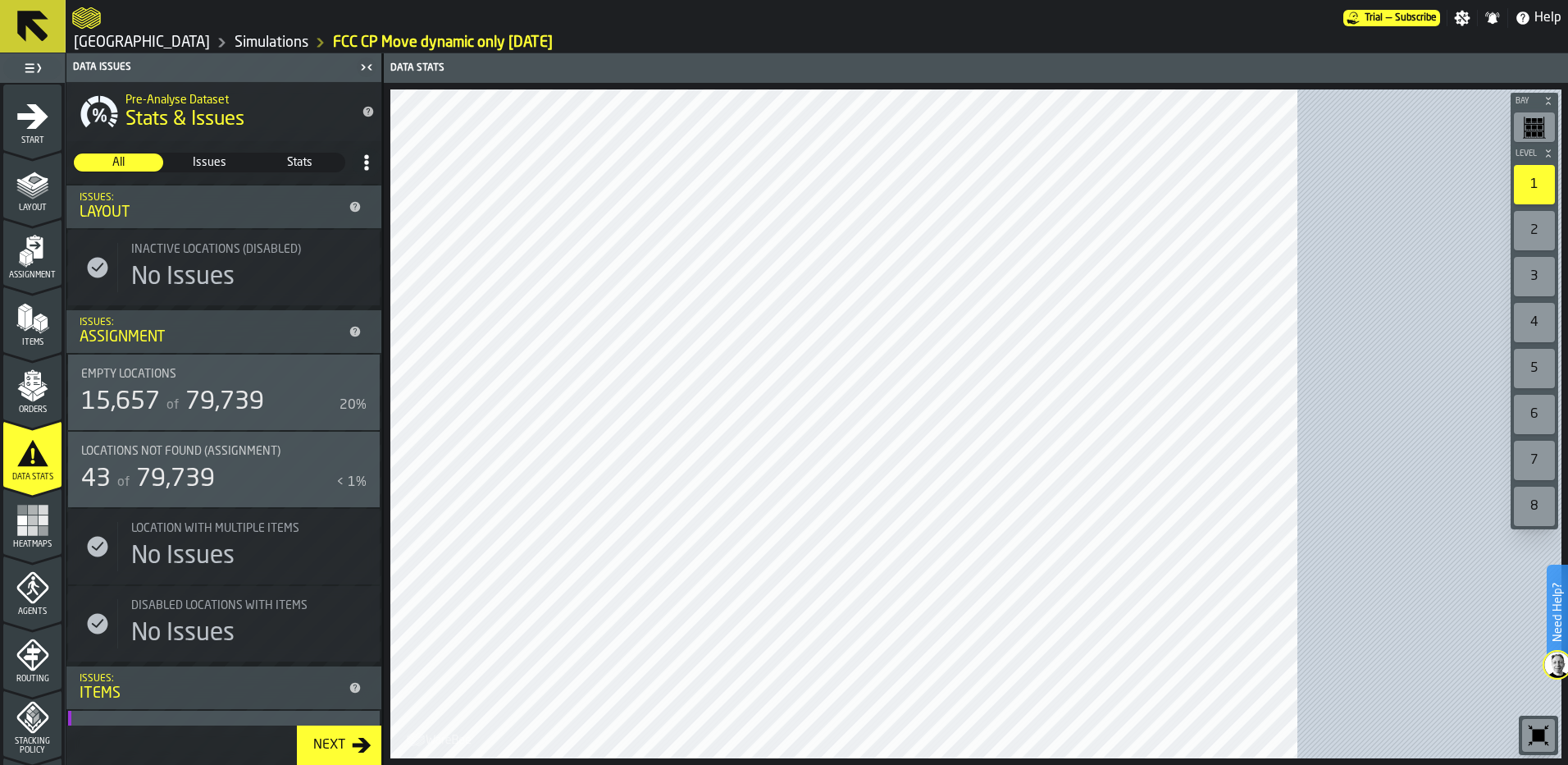
click at [30, 388] on icon "menu Orders" at bounding box center [32, 381] width 17 height 19
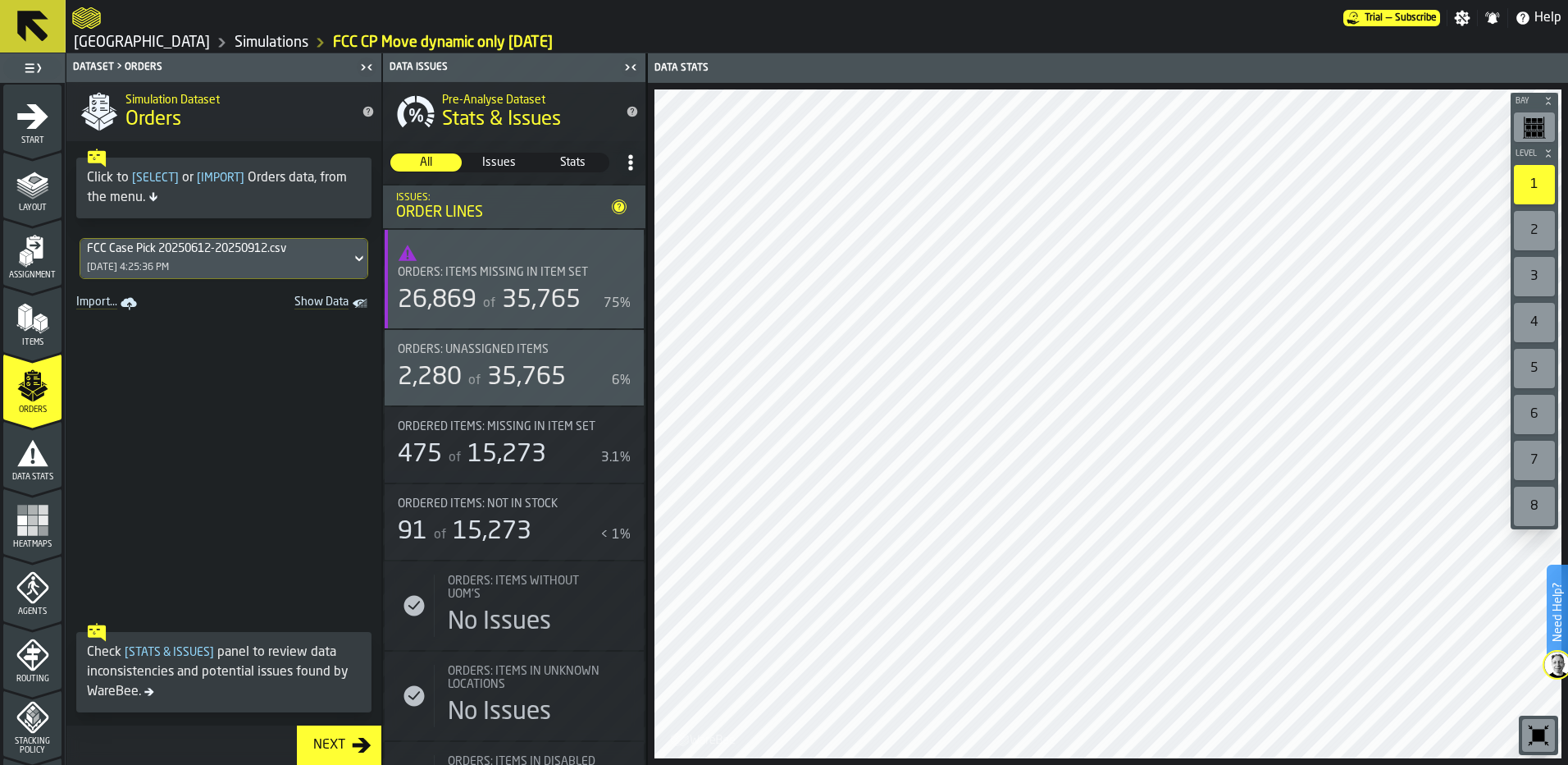
click at [460, 309] on div "26,869" at bounding box center [437, 301] width 79 height 30
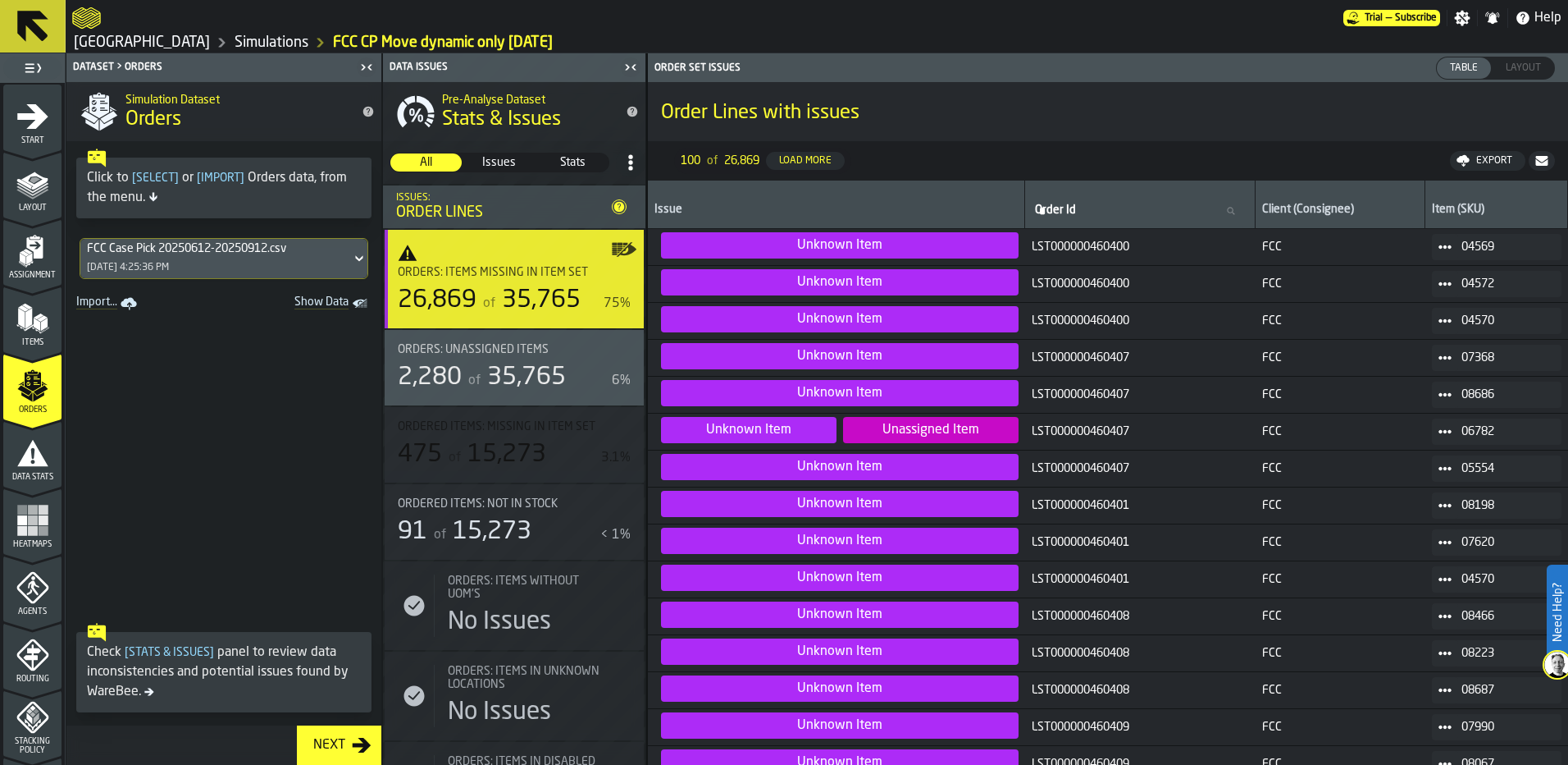
click at [904, 437] on span "Unassigned Item" at bounding box center [931, 430] width 175 height 26
click at [903, 403] on span "Unknown Item" at bounding box center [840, 393] width 358 height 26
click at [1451, 243] on span at bounding box center [1445, 247] width 26 height 26
click at [1212, 117] on h1 "Order Lines with issues" at bounding box center [1108, 113] width 894 height 26
click at [1439, 244] on icon at bounding box center [1445, 247] width 13 height 13
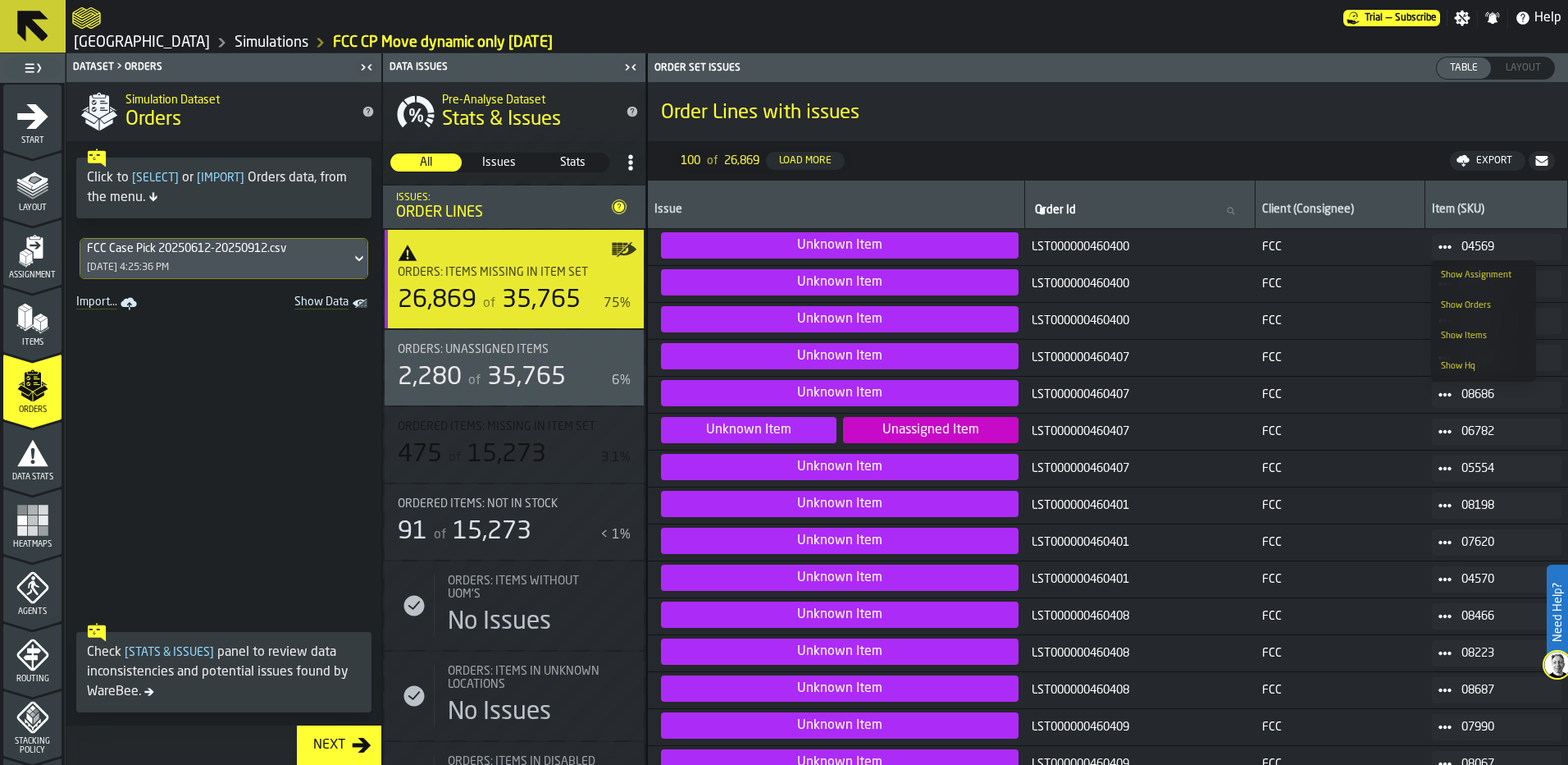
click at [1464, 338] on div "Show Items" at bounding box center [1484, 336] width 85 height 10
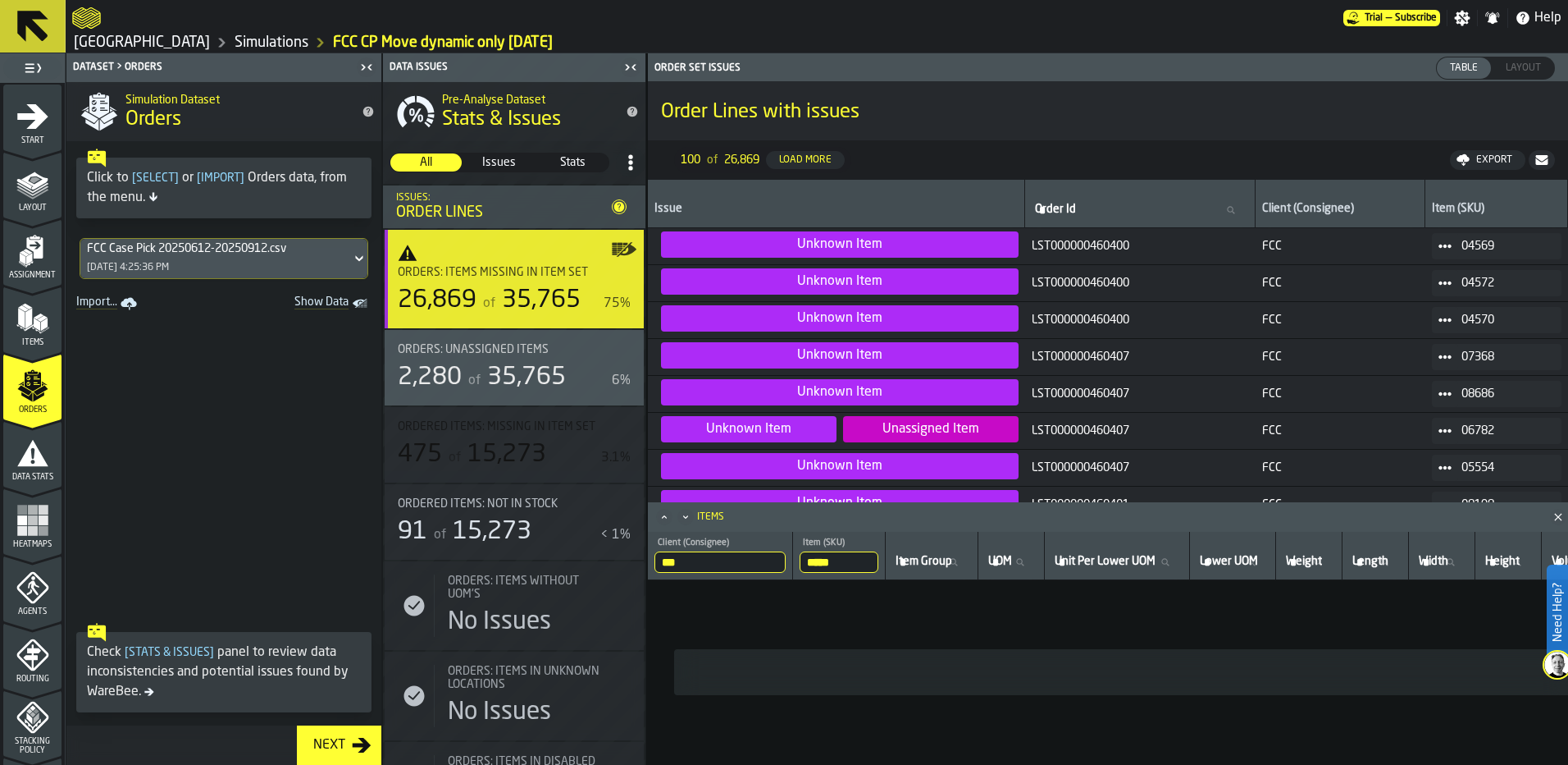
click at [36, 316] on polygon "menu Items" at bounding box center [37, 316] width 10 height 6
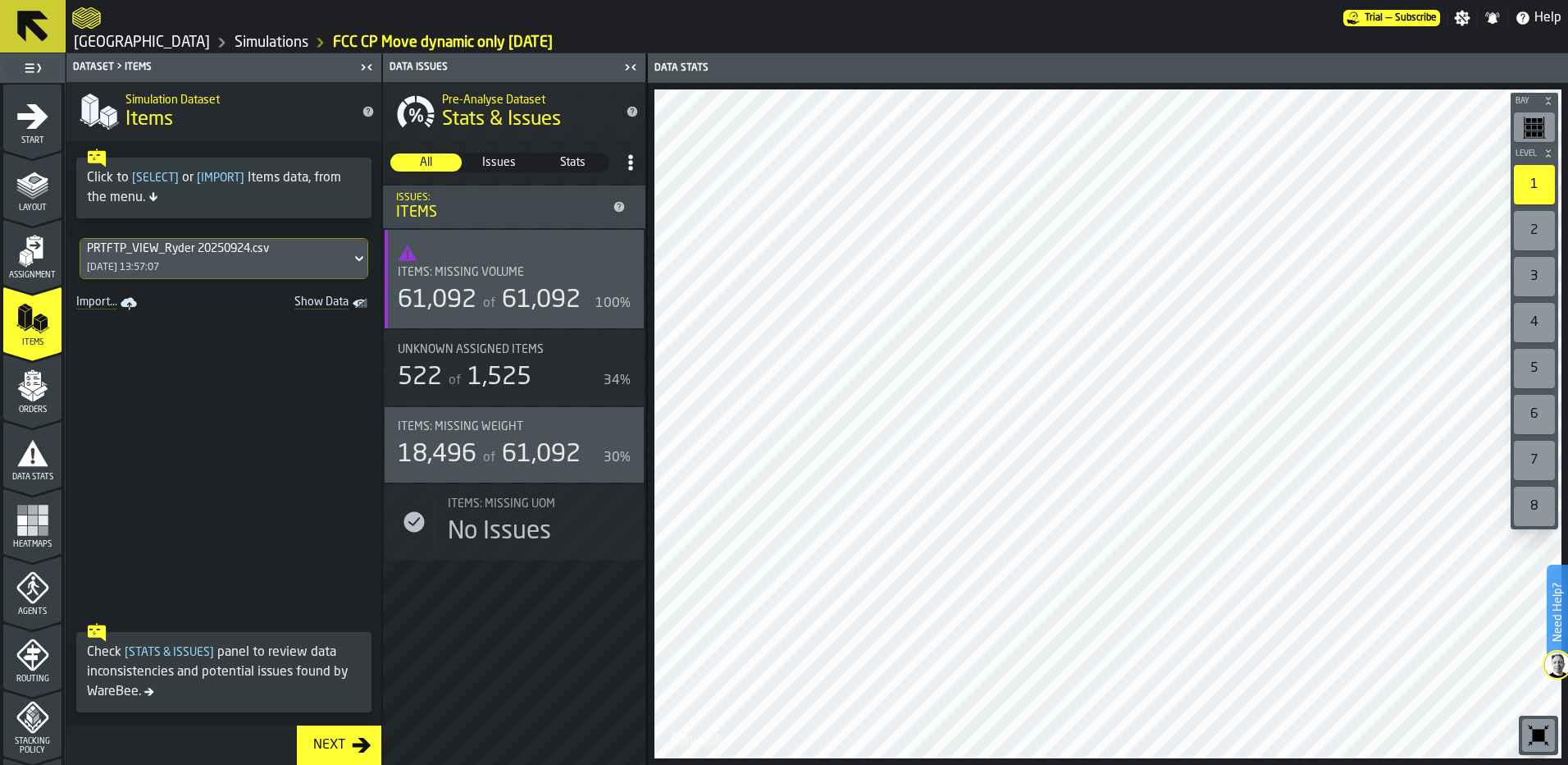
click at [514, 171] on div "Issues" at bounding box center [499, 162] width 71 height 18
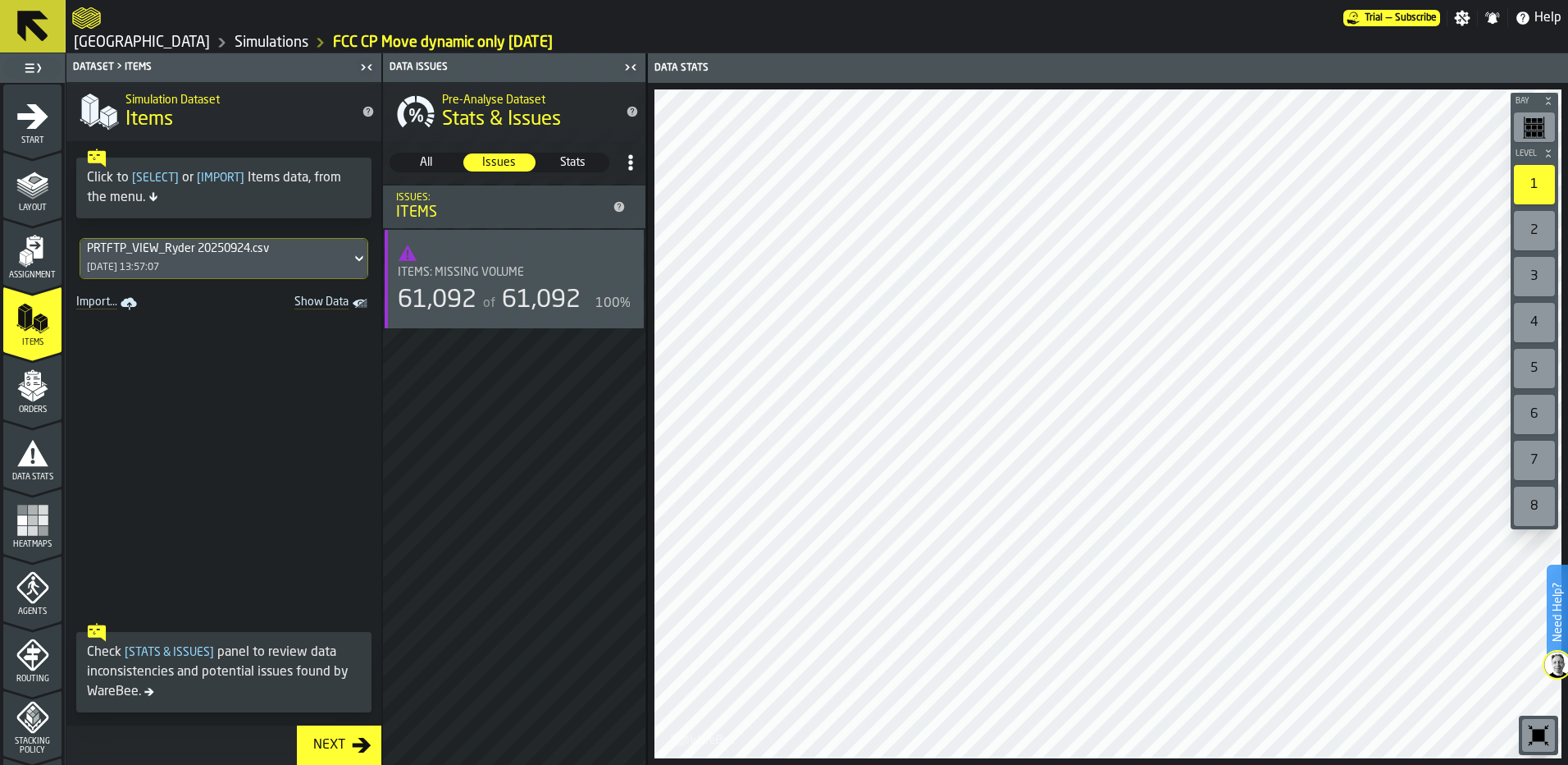
click at [427, 153] on label "All All" at bounding box center [426, 162] width 73 height 20
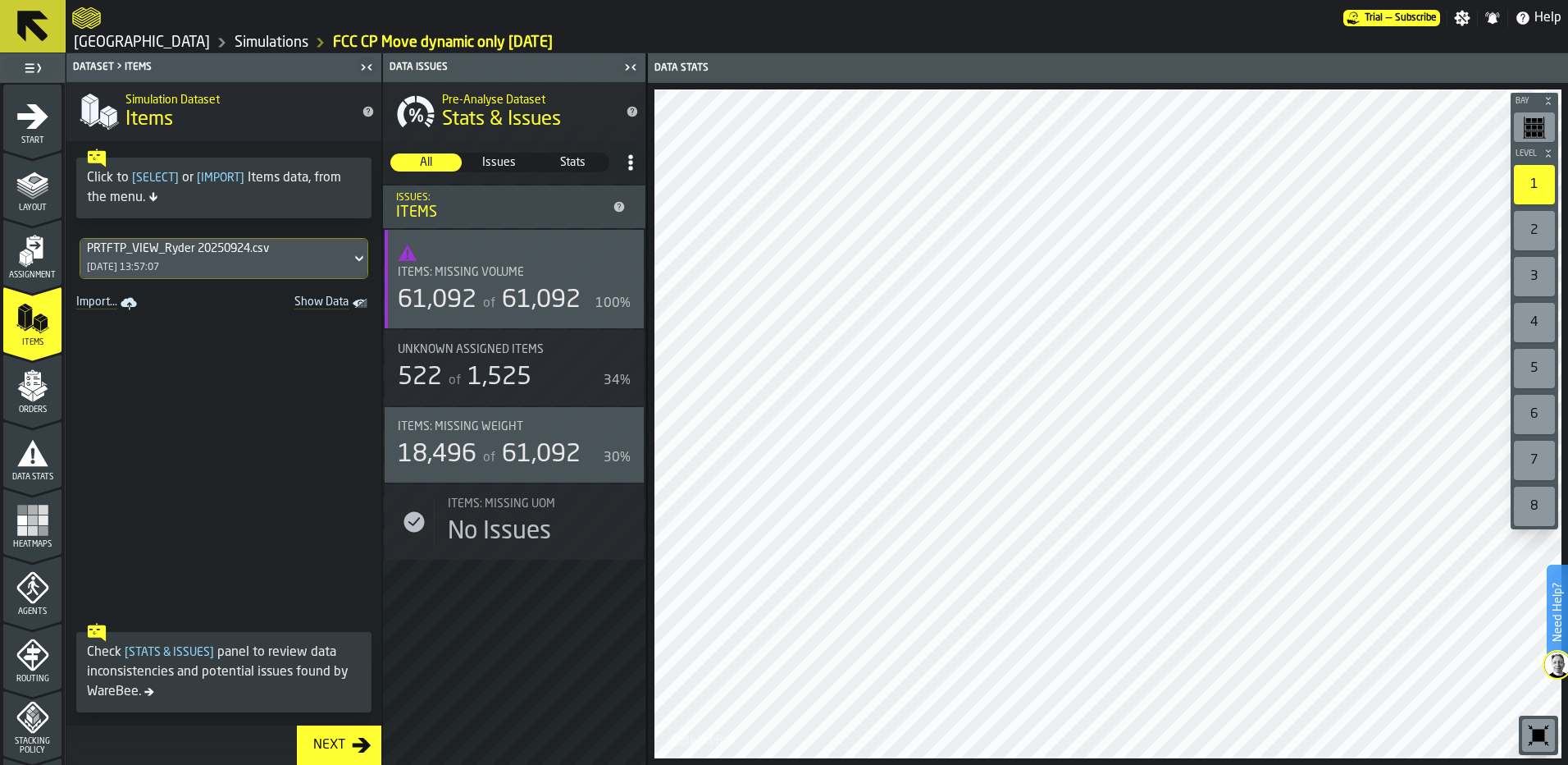
click at [530, 372] on div "522 of 1,525" at bounding box center [497, 378] width 200 height 30
click at [515, 381] on span "1,525" at bounding box center [500, 377] width 64 height 24
click at [522, 476] on div "Items: Missing Weight 18,496 of 61,092 30%" at bounding box center [514, 444] width 260 height 76
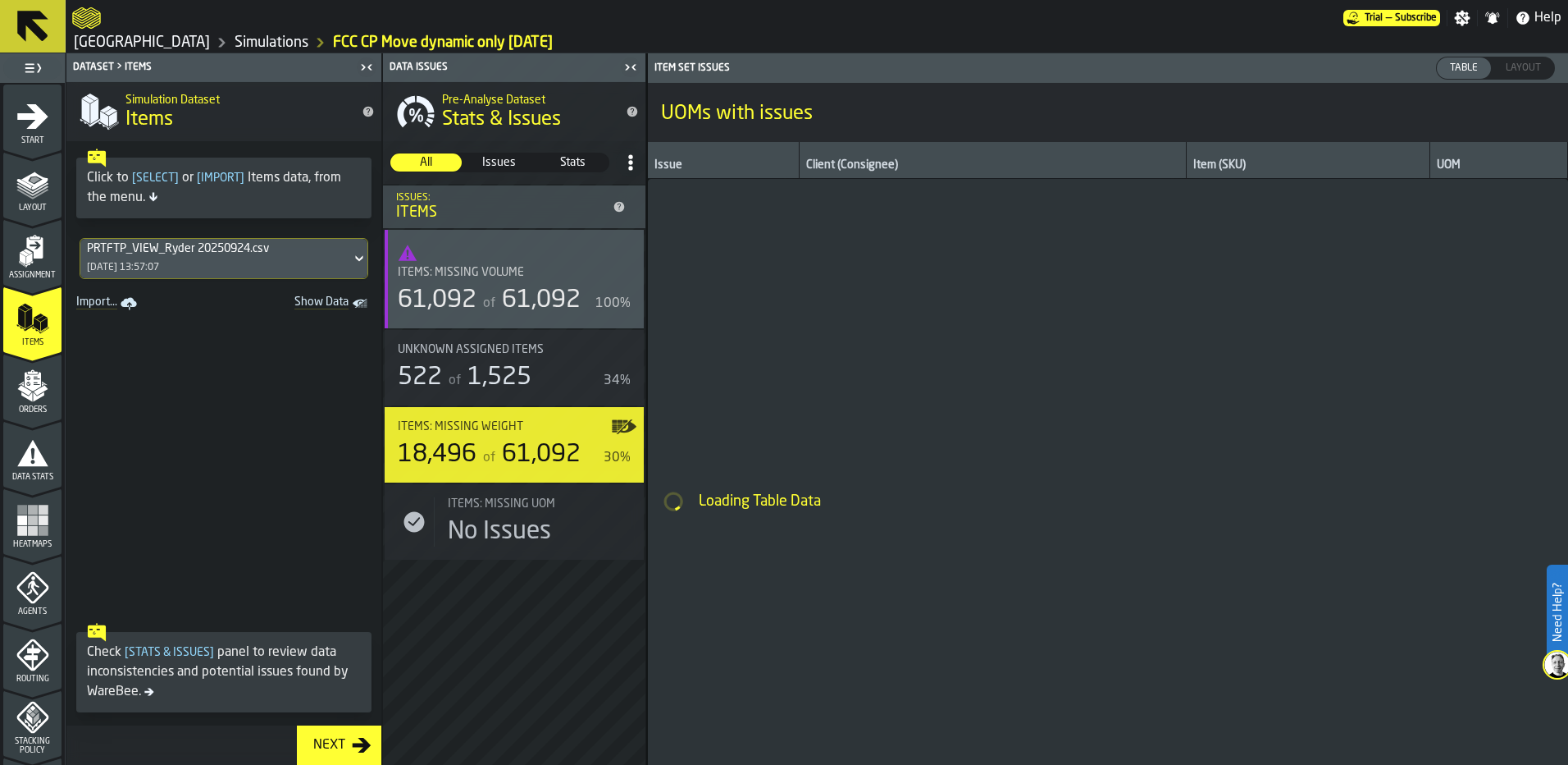
click at [522, 529] on div "No Issues" at bounding box center [500, 532] width 103 height 30
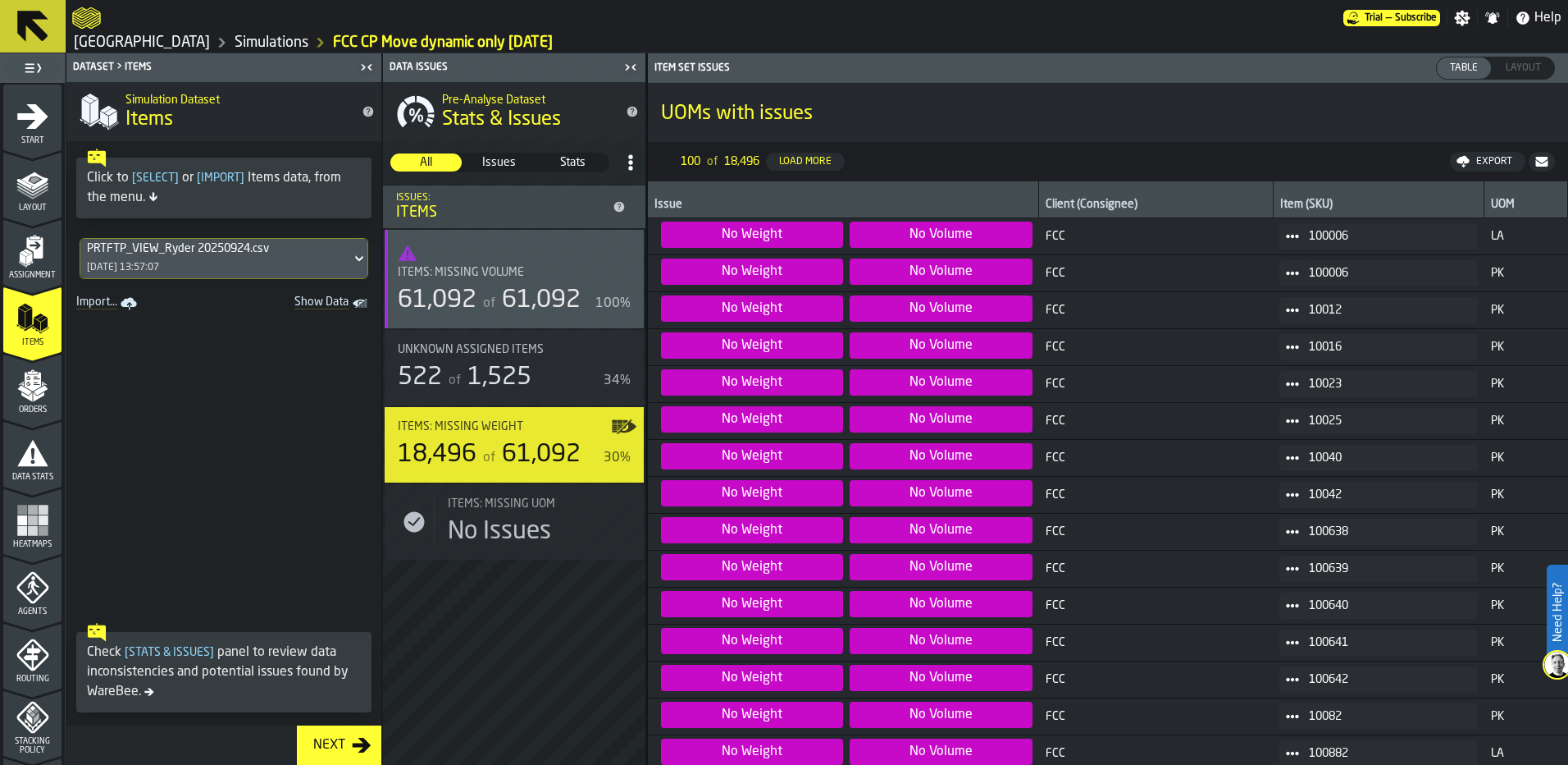
click at [503, 371] on span "1,525" at bounding box center [500, 377] width 64 height 24
click at [483, 345] on span "Unknown assigned items" at bounding box center [470, 350] width 146 height 13
click at [472, 292] on div "61,092" at bounding box center [437, 301] width 79 height 30
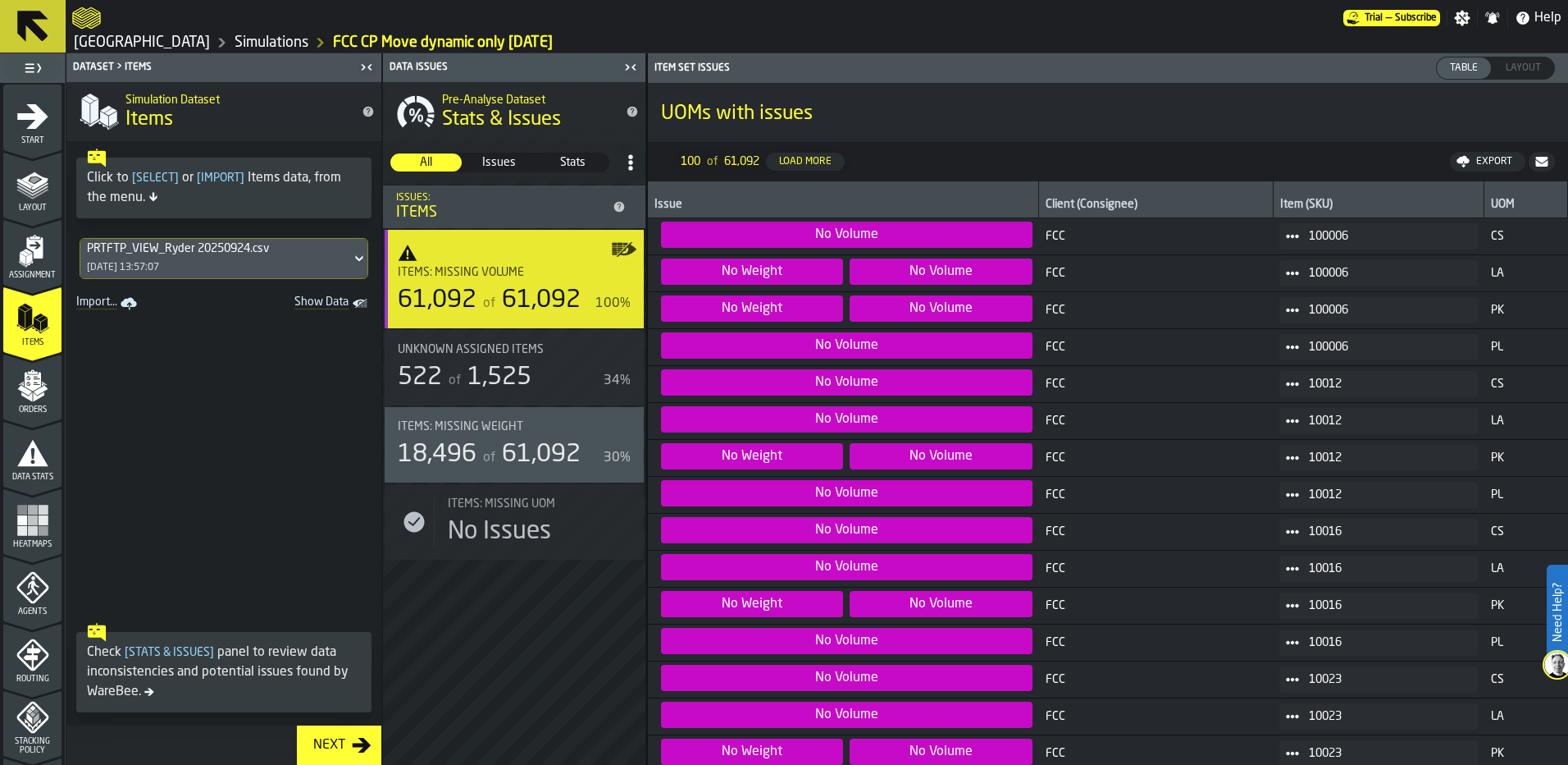
click at [511, 346] on span "Unknown assigned items" at bounding box center [470, 350] width 146 height 13
click at [514, 535] on div "No Issues" at bounding box center [500, 532] width 103 height 30
click at [192, 440] on span at bounding box center [224, 465] width 315 height 300
click at [15, 417] on icon "menu Orders" at bounding box center [33, 420] width 58 height 16
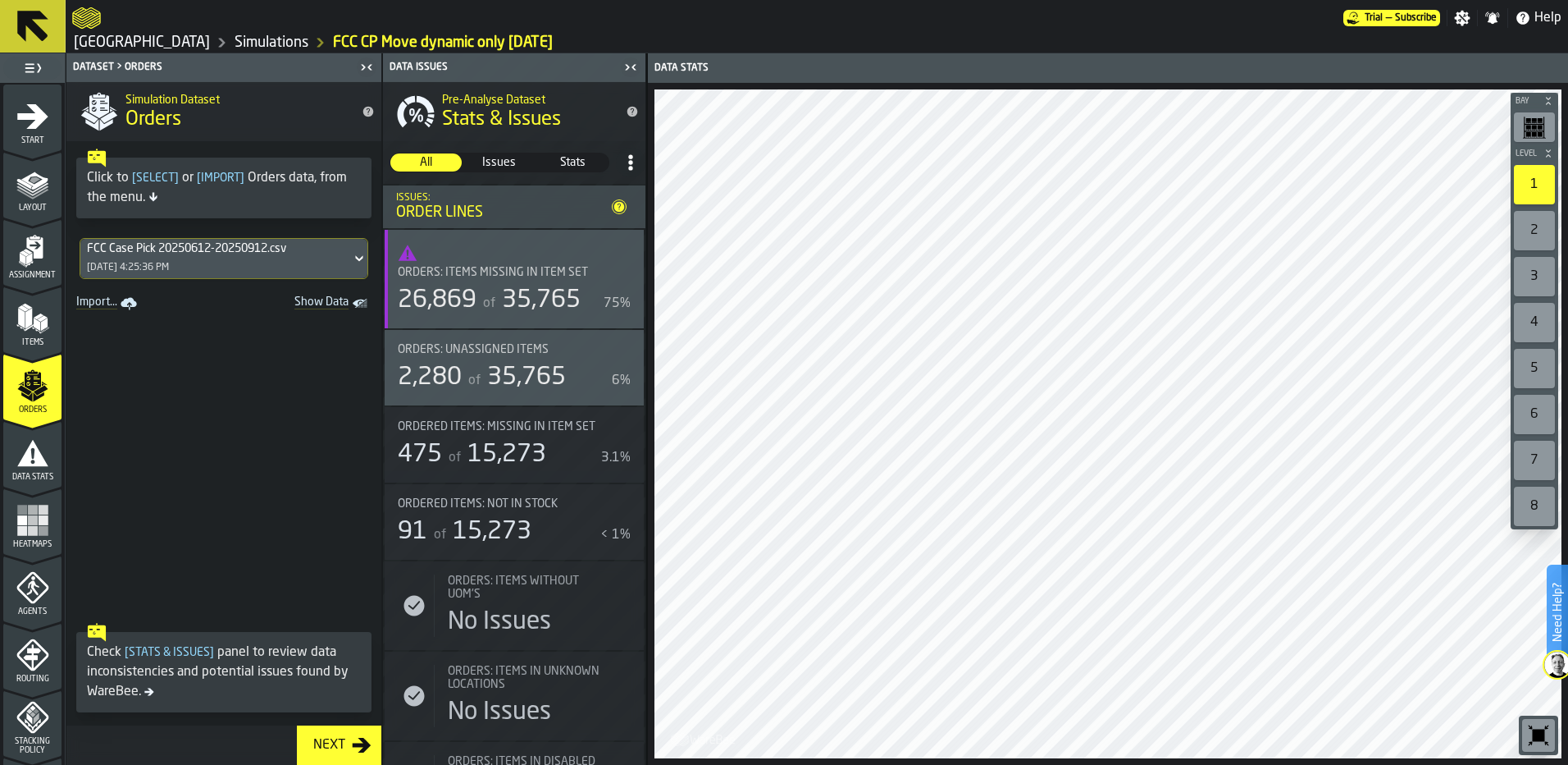
click at [566, 280] on div "Orders: Items missing in Item Set 26,869 of 35,765 75%" at bounding box center [514, 291] width 233 height 50
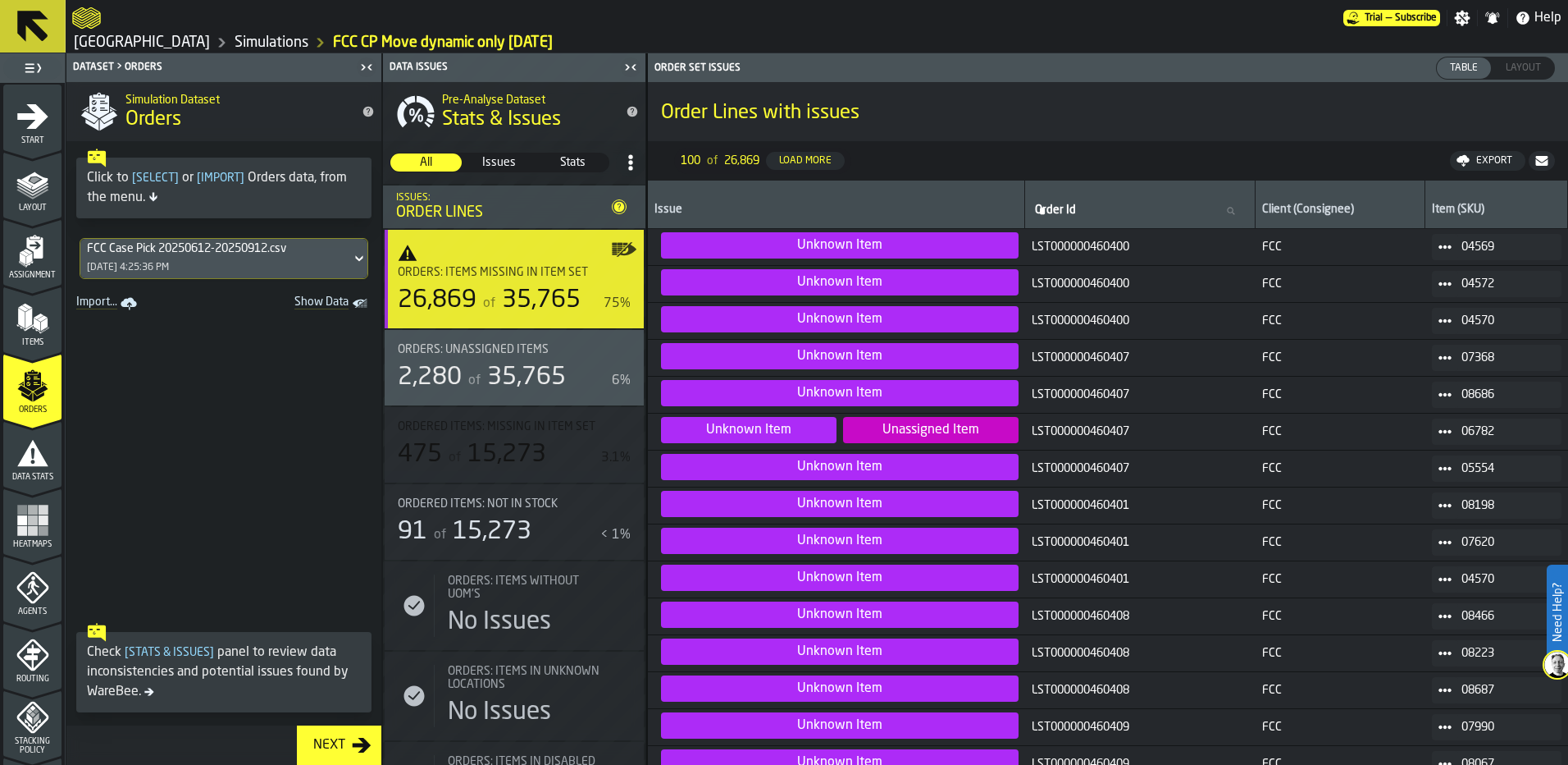
drag, startPoint x: 28, startPoint y: 336, endPoint x: 32, endPoint y: 246, distance: 90.1
click at [28, 336] on div "Items" at bounding box center [33, 324] width 58 height 45
click at [32, 246] on icon "menu Assignment" at bounding box center [33, 250] width 33 height 33
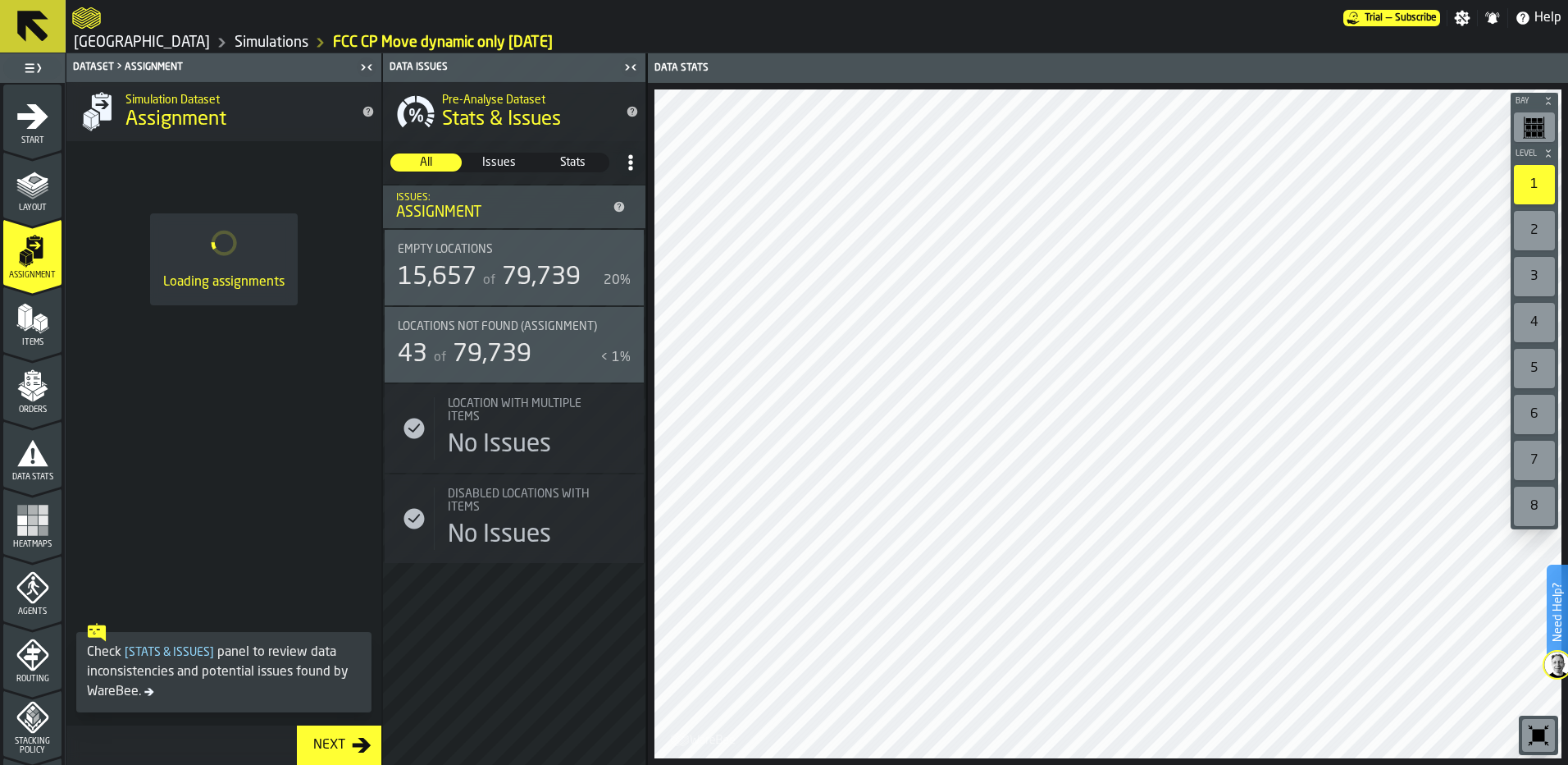
click at [32, 246] on icon "menu Assignment" at bounding box center [33, 250] width 33 height 33
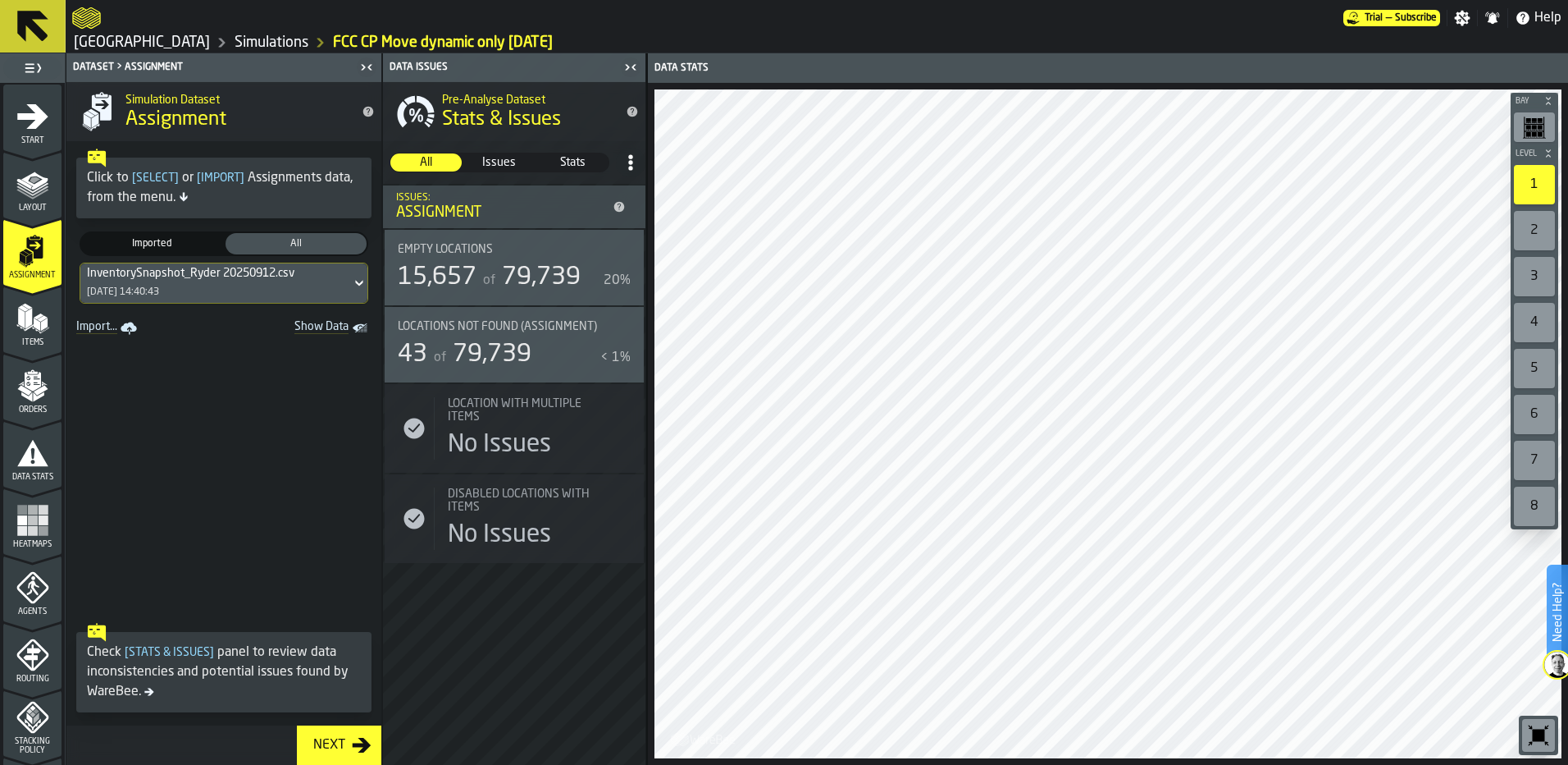
click at [18, 338] on span "Items" at bounding box center [33, 343] width 58 height 9
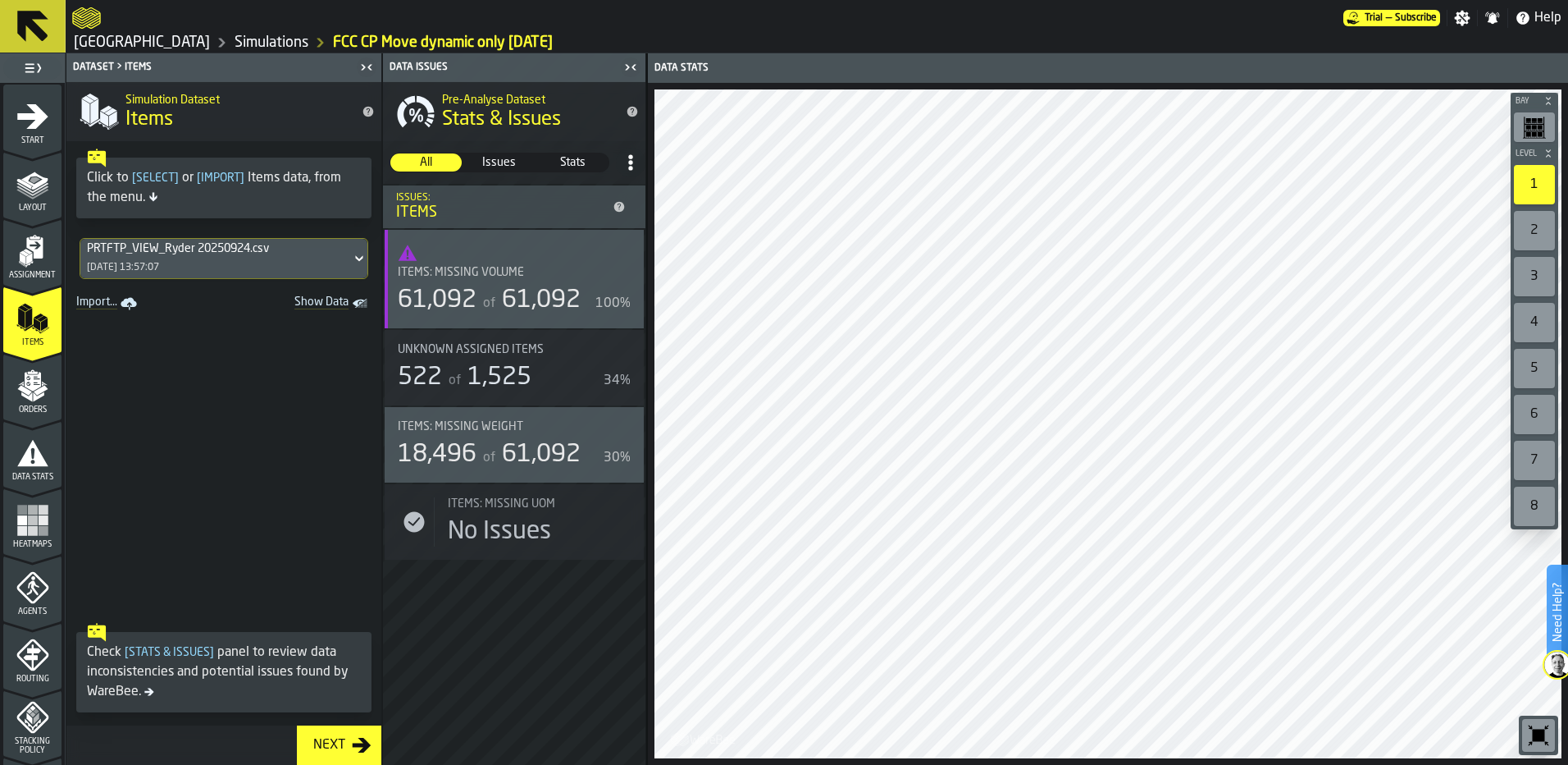
click at [32, 261] on icon "menu Assignment" at bounding box center [33, 250] width 33 height 33
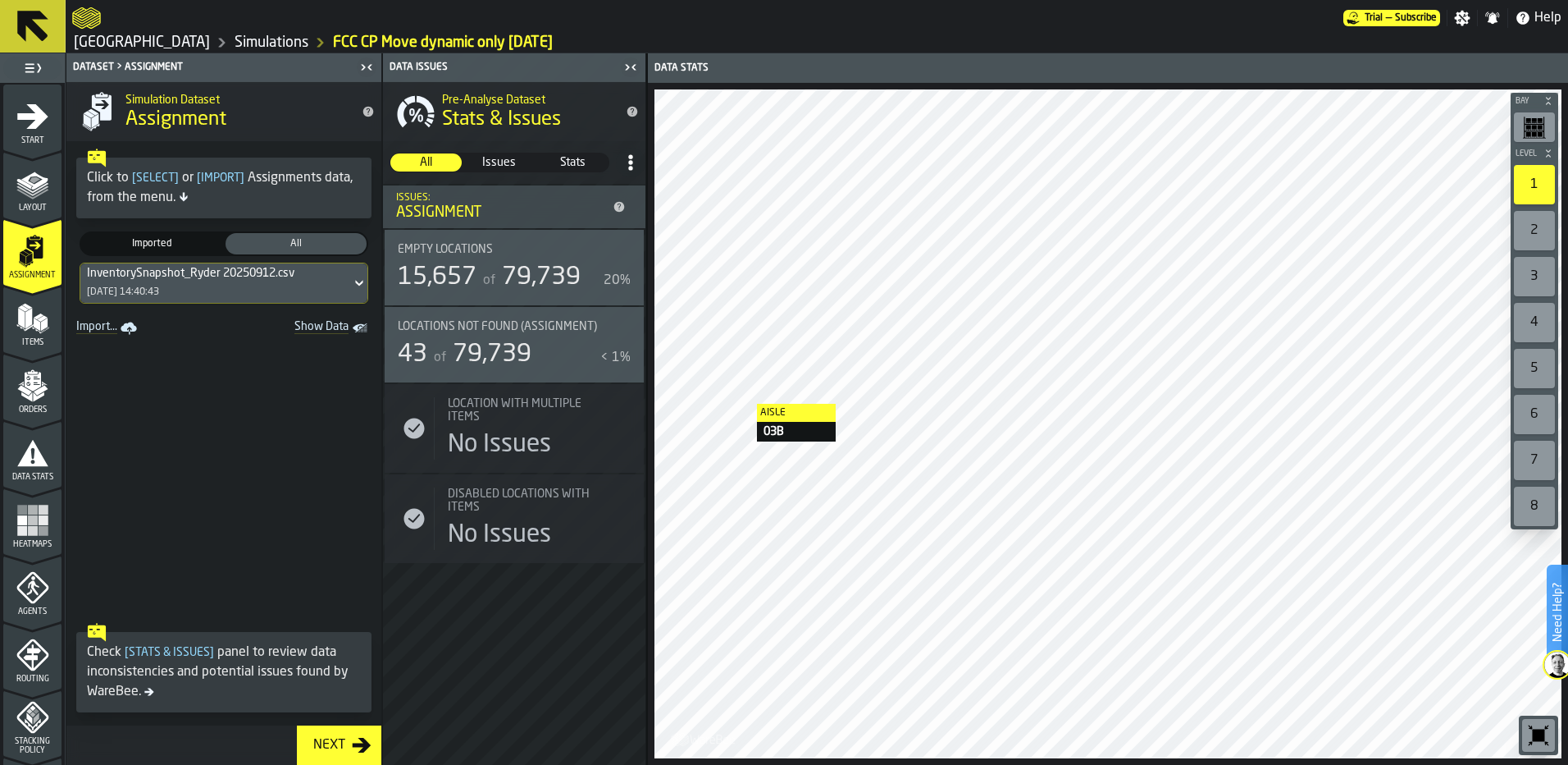
click at [334, 325] on span "Show Data" at bounding box center [292, 328] width 112 height 17
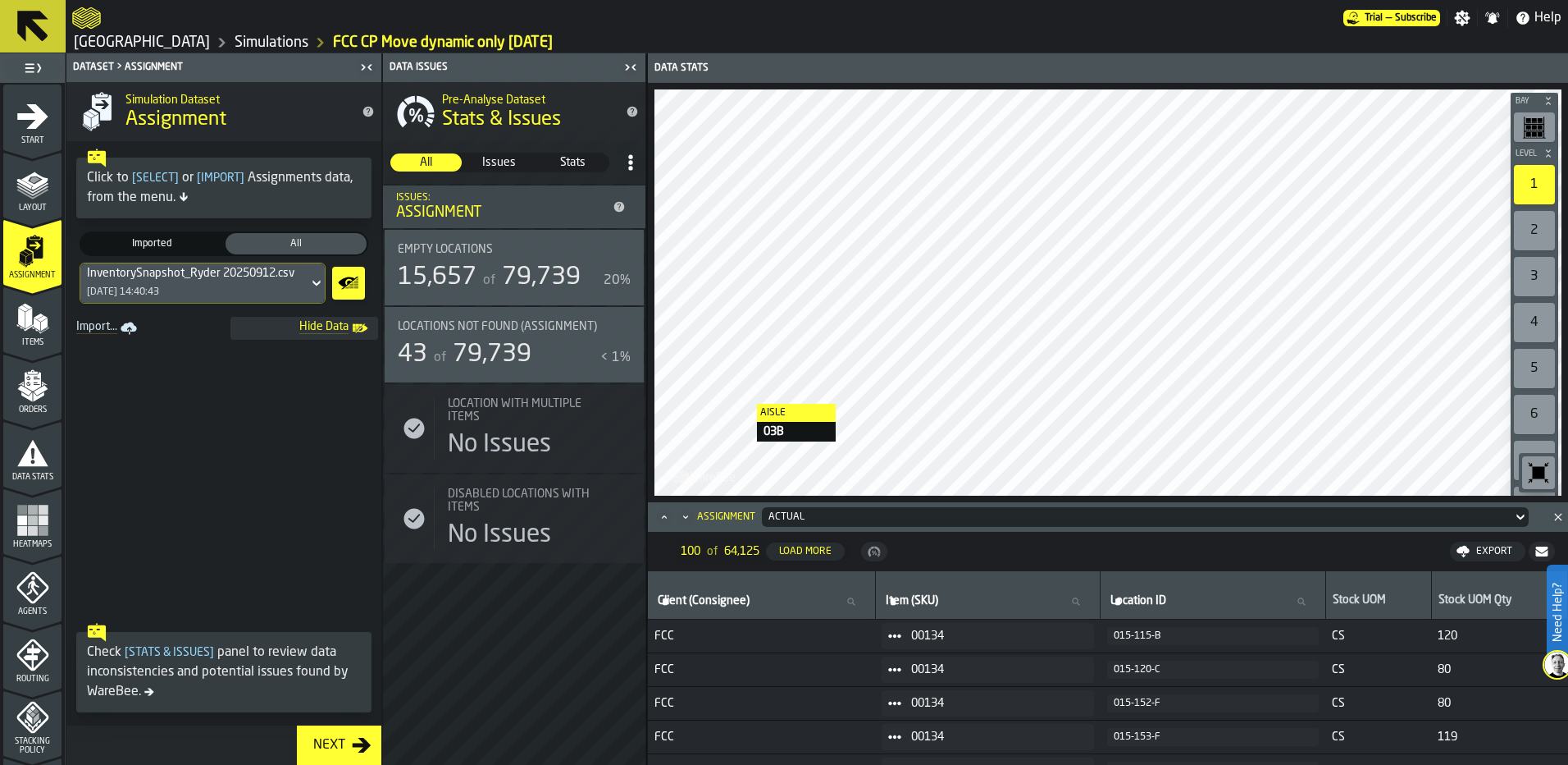
click at [1081, 602] on icon at bounding box center [1075, 601] width 10 height 10
click at [1085, 602] on input "Item (SKU) Item (SKU)" at bounding box center [989, 601] width 212 height 22
type input "****"
click at [1052, 598] on input "****" at bounding box center [989, 601] width 212 height 22
click at [29, 316] on polygon "menu Items" at bounding box center [28, 318] width 7 height 21
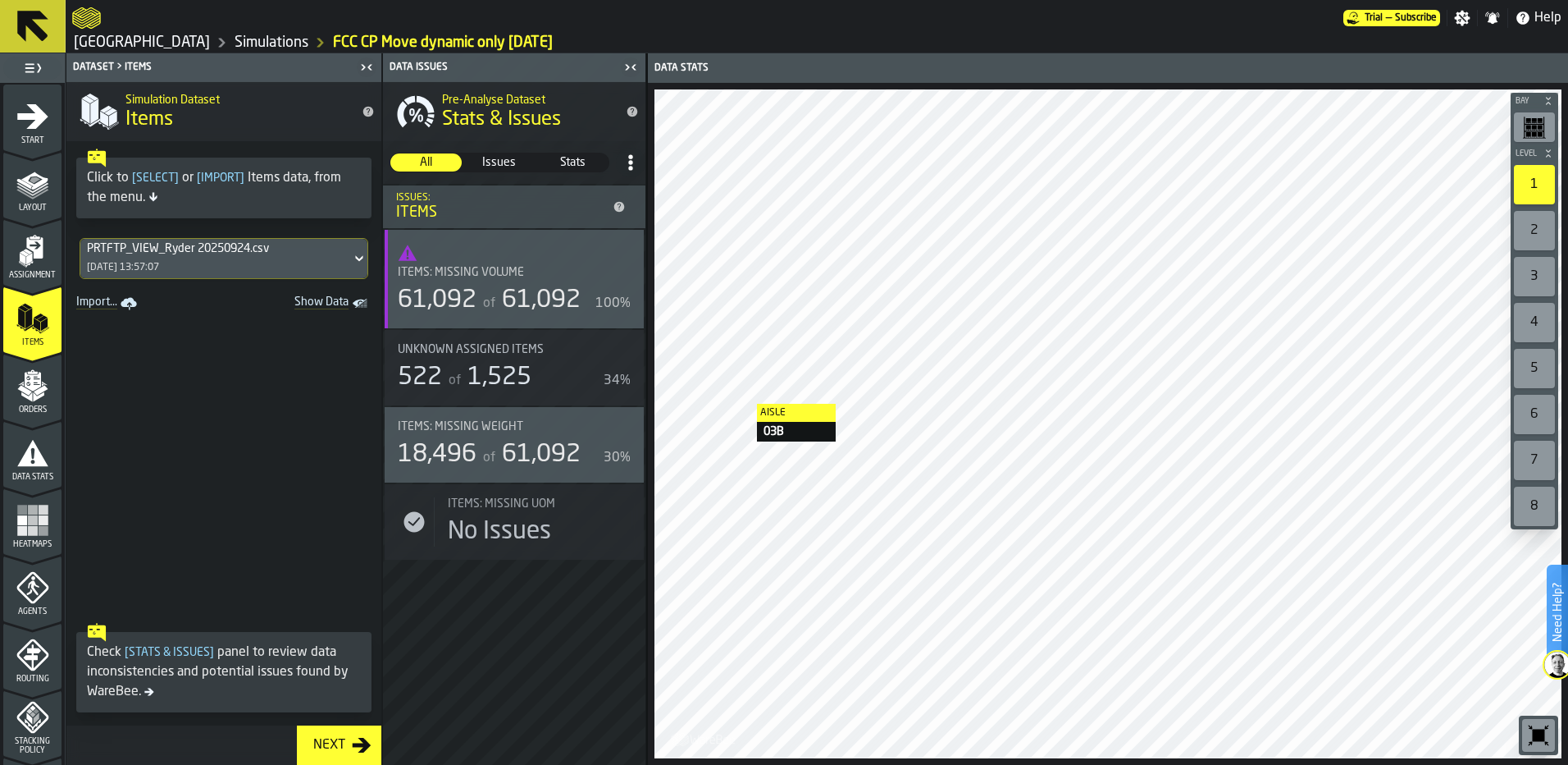
click at [339, 300] on span "Show Data" at bounding box center [292, 304] width 112 height 17
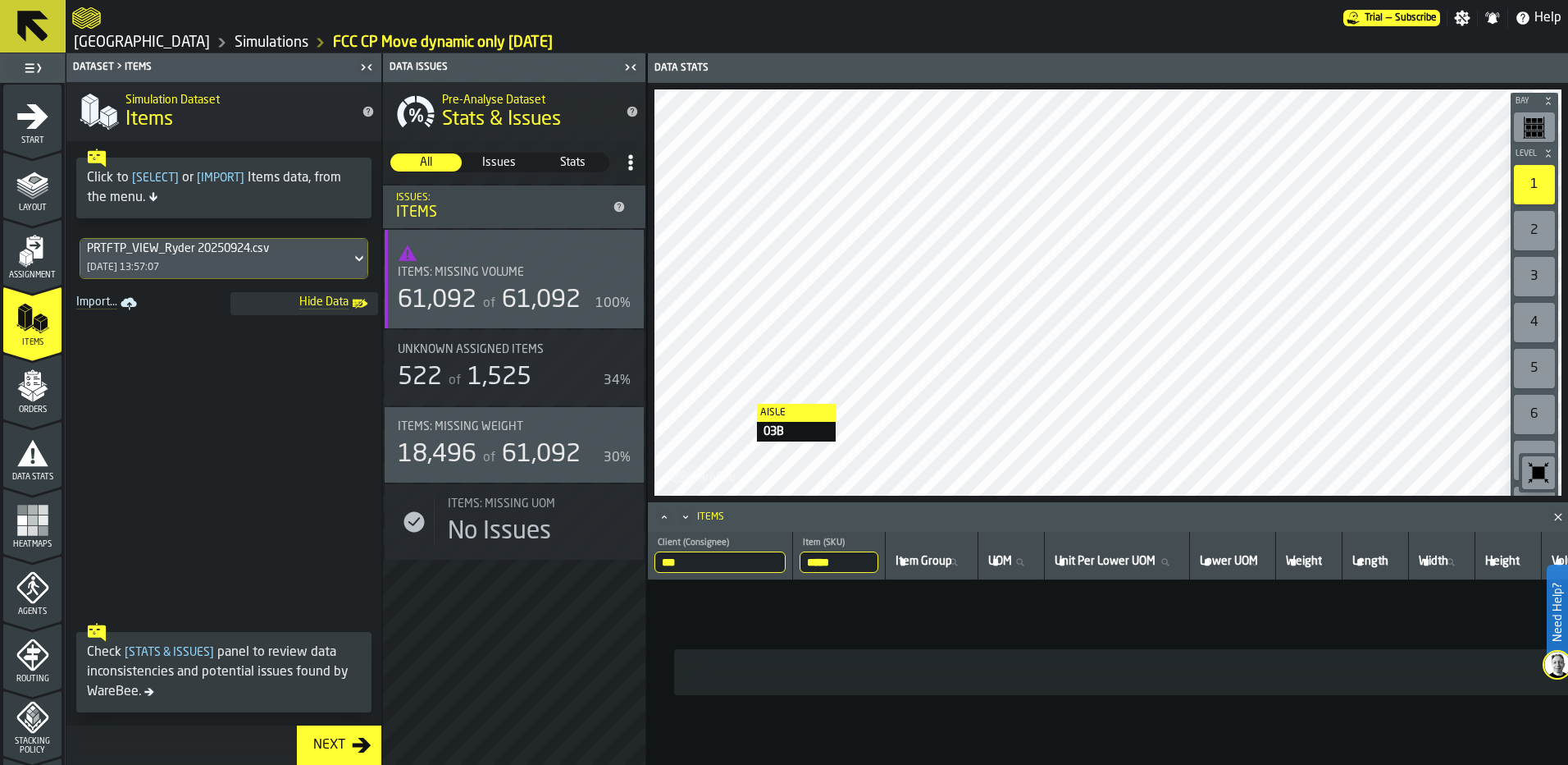
click at [873, 561] on input "*****" at bounding box center [839, 562] width 79 height 22
click at [846, 561] on input "*****" at bounding box center [839, 562] width 79 height 22
click at [22, 378] on icon "menu Orders" at bounding box center [33, 385] width 33 height 33
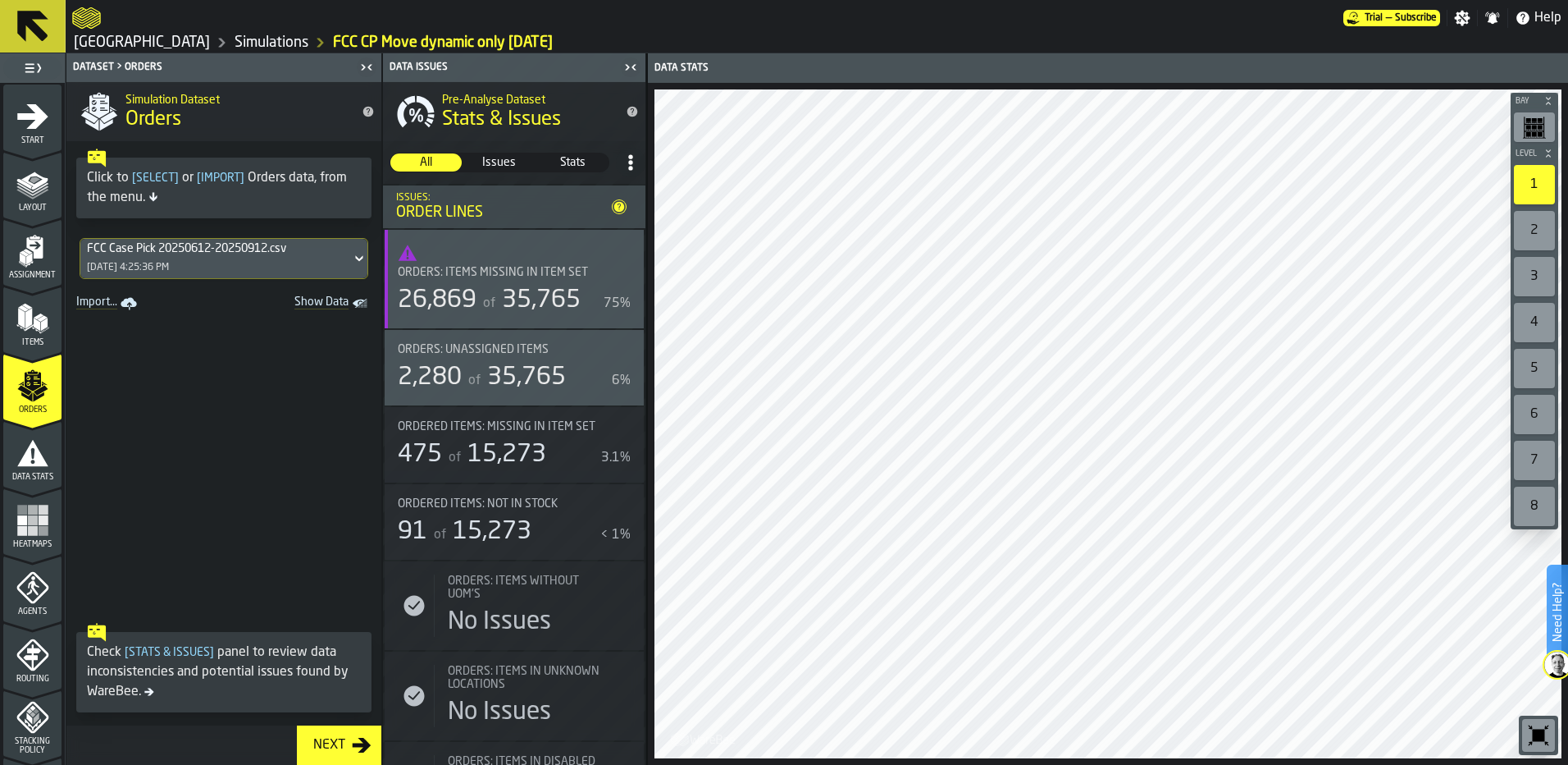
click at [474, 305] on div "26,869" at bounding box center [437, 301] width 79 height 30
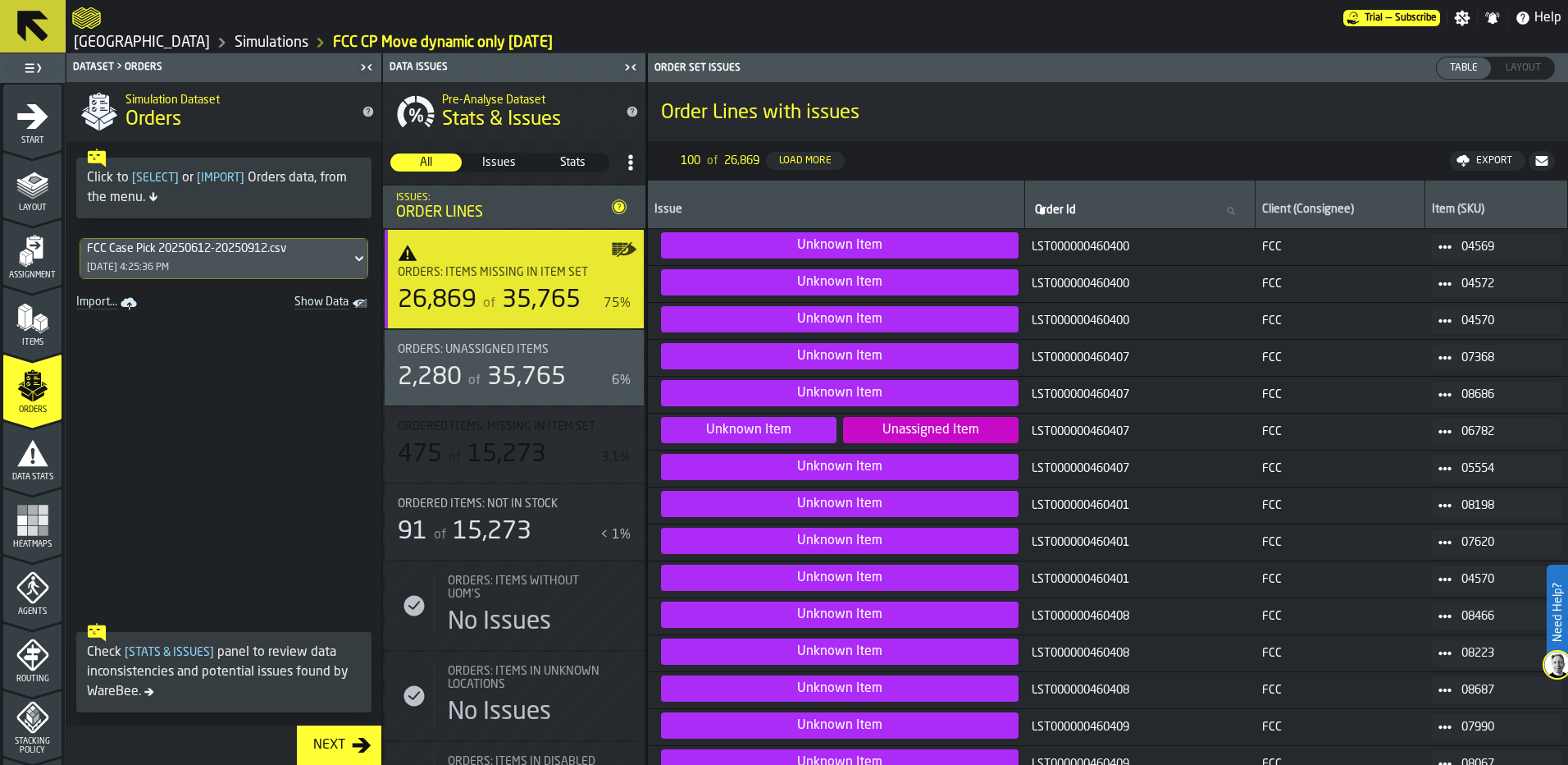
drag, startPoint x: 28, startPoint y: 391, endPoint x: 38, endPoint y: 443, distance: 53.0
click at [28, 391] on polygon "menu Orders" at bounding box center [23, 389] width 14 height 10
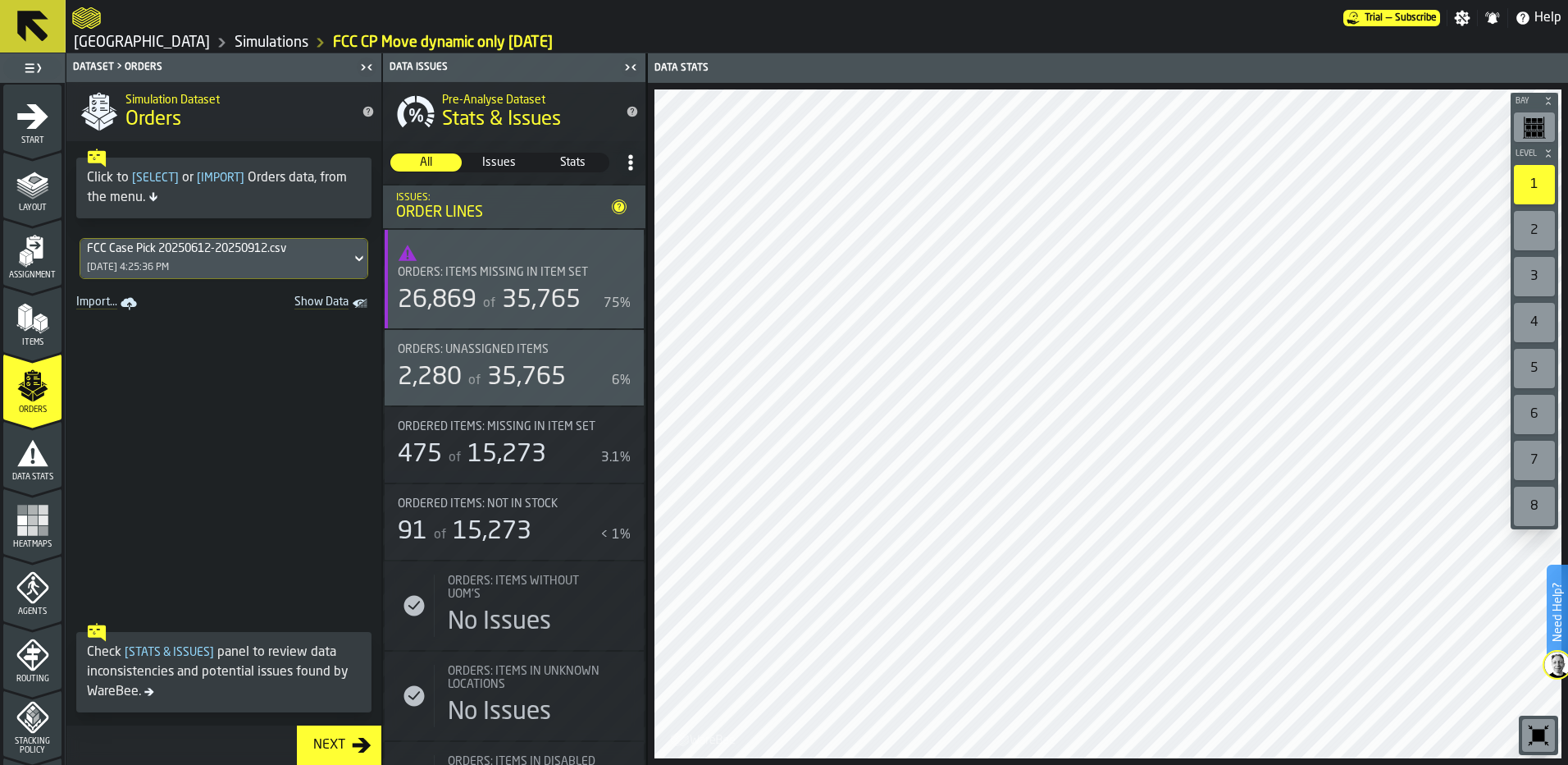
click at [337, 745] on div "Next" at bounding box center [329, 744] width 45 height 20
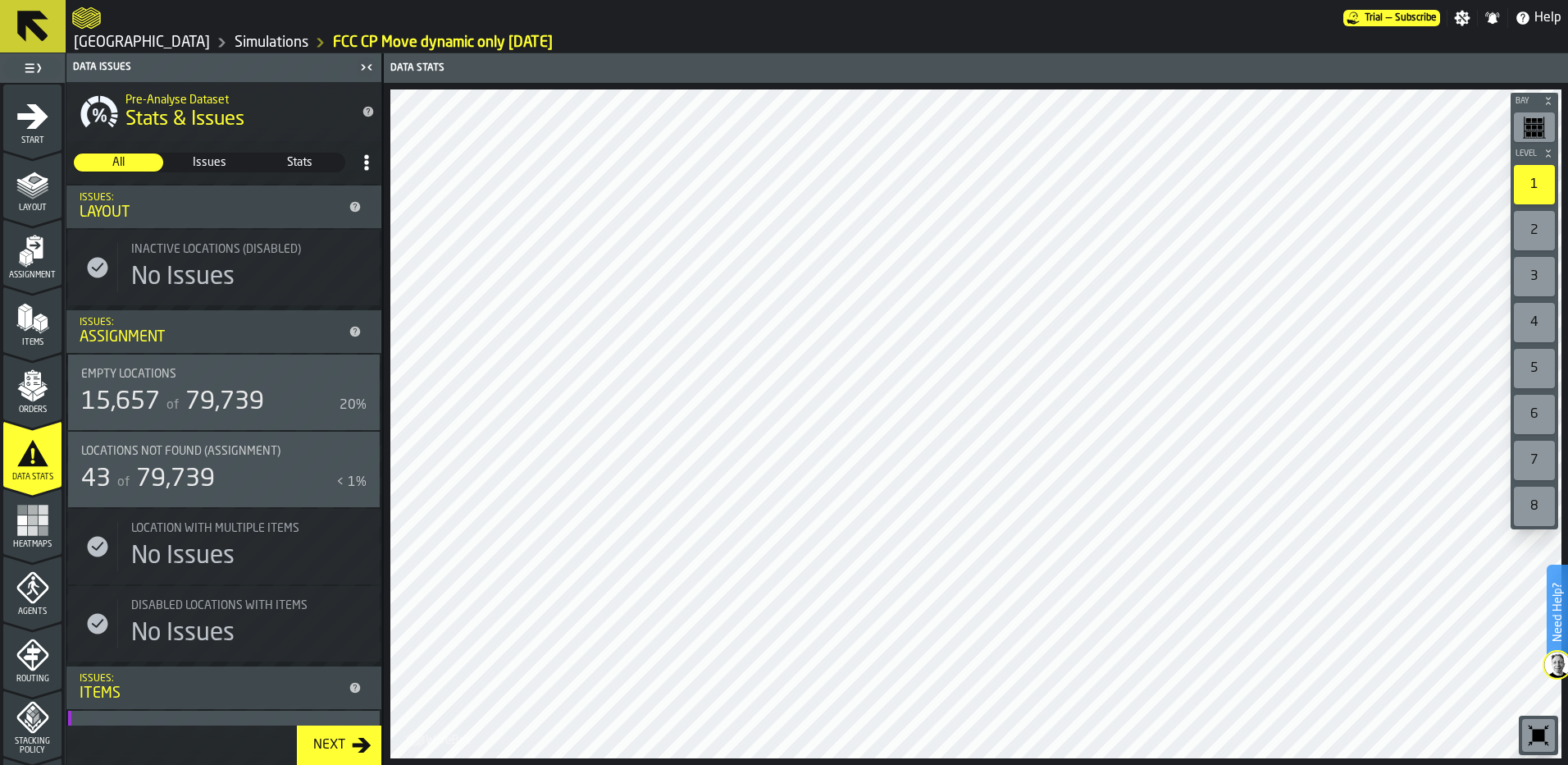
click at [35, 390] on polygon "menu Orders" at bounding box center [40, 389] width 14 height 10
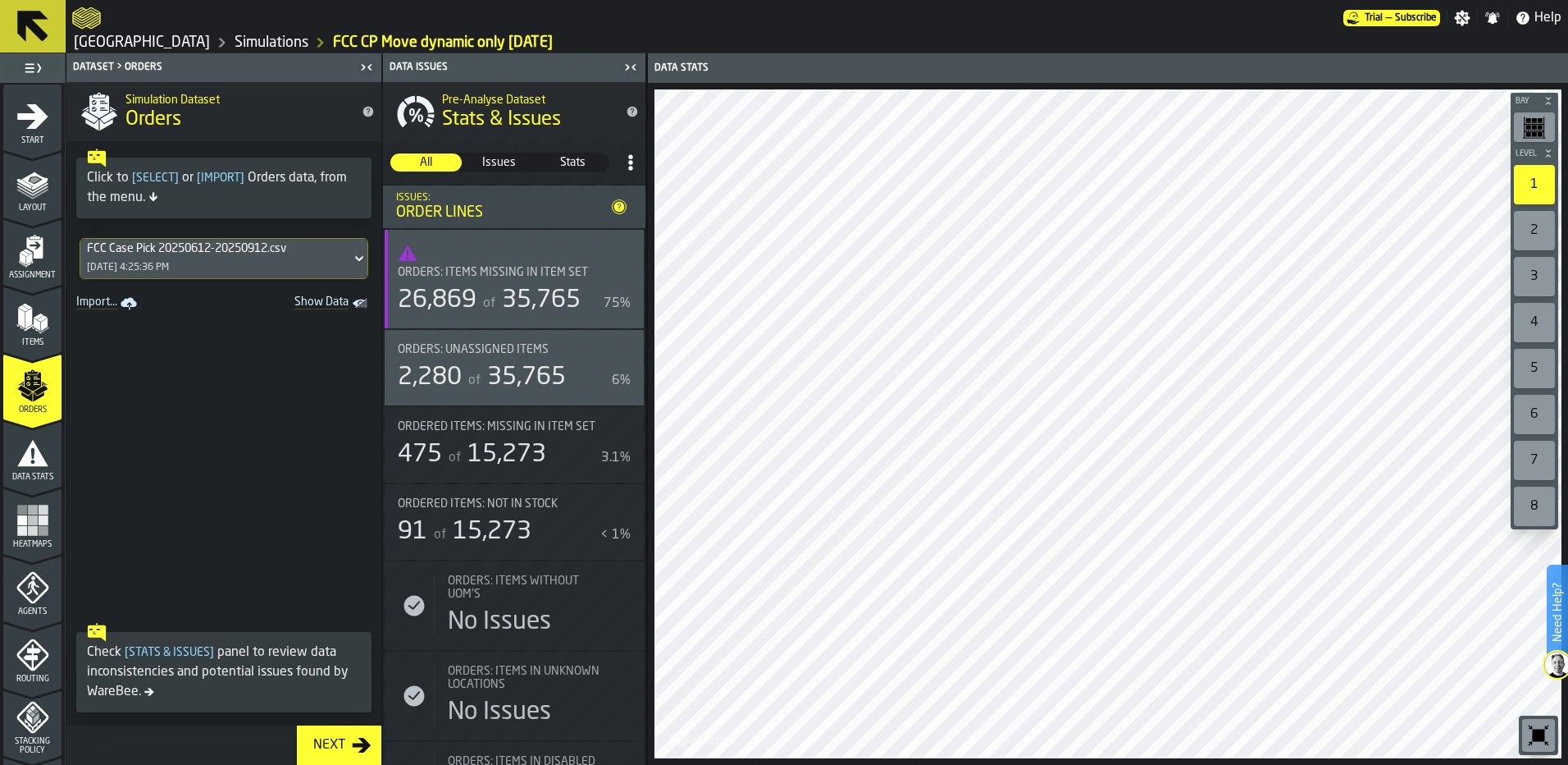
click at [24, 332] on icon "menu Items" at bounding box center [33, 318] width 33 height 33
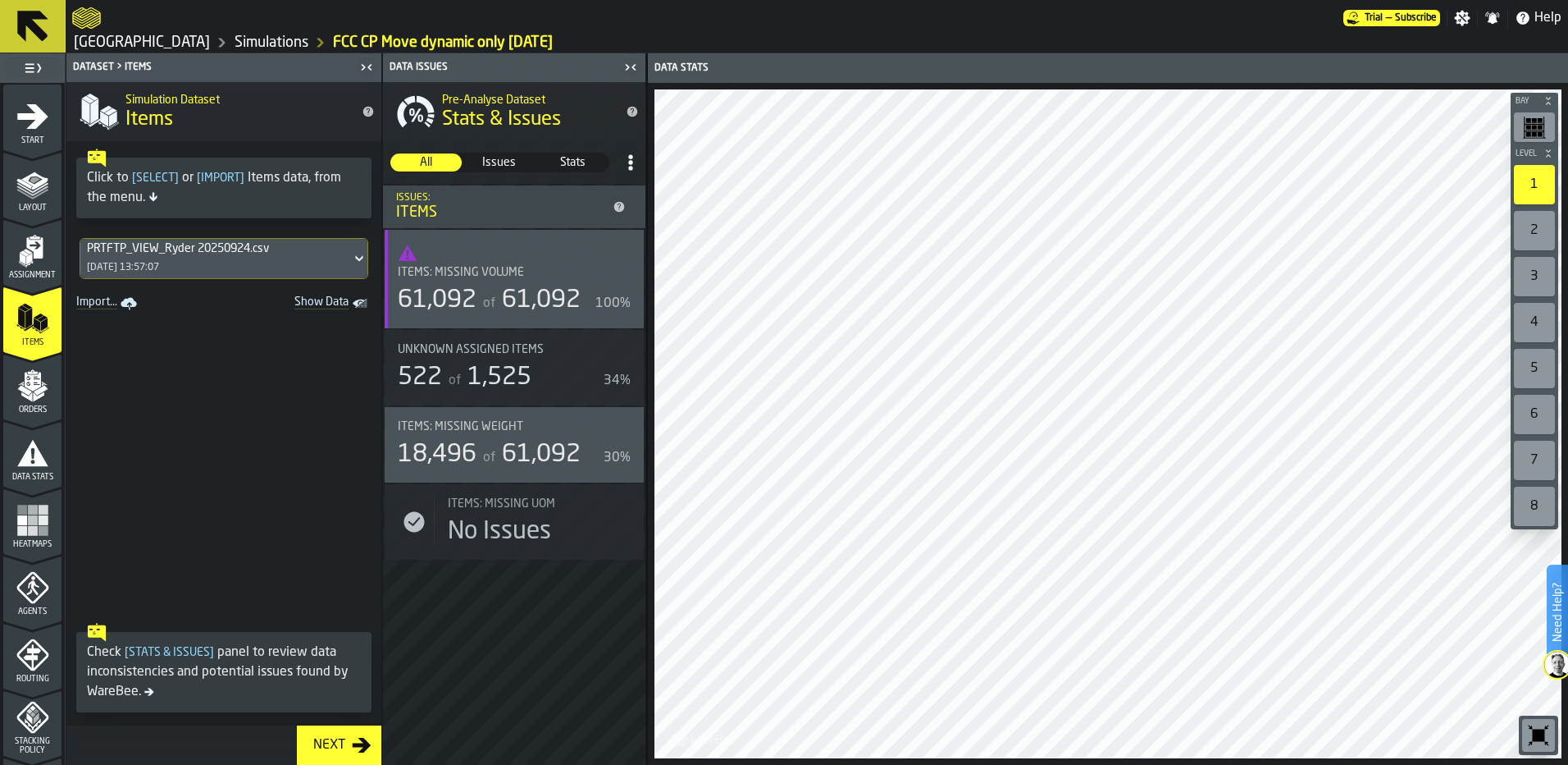
click at [33, 398] on polygon "menu Orders" at bounding box center [37, 396] width 10 height 10
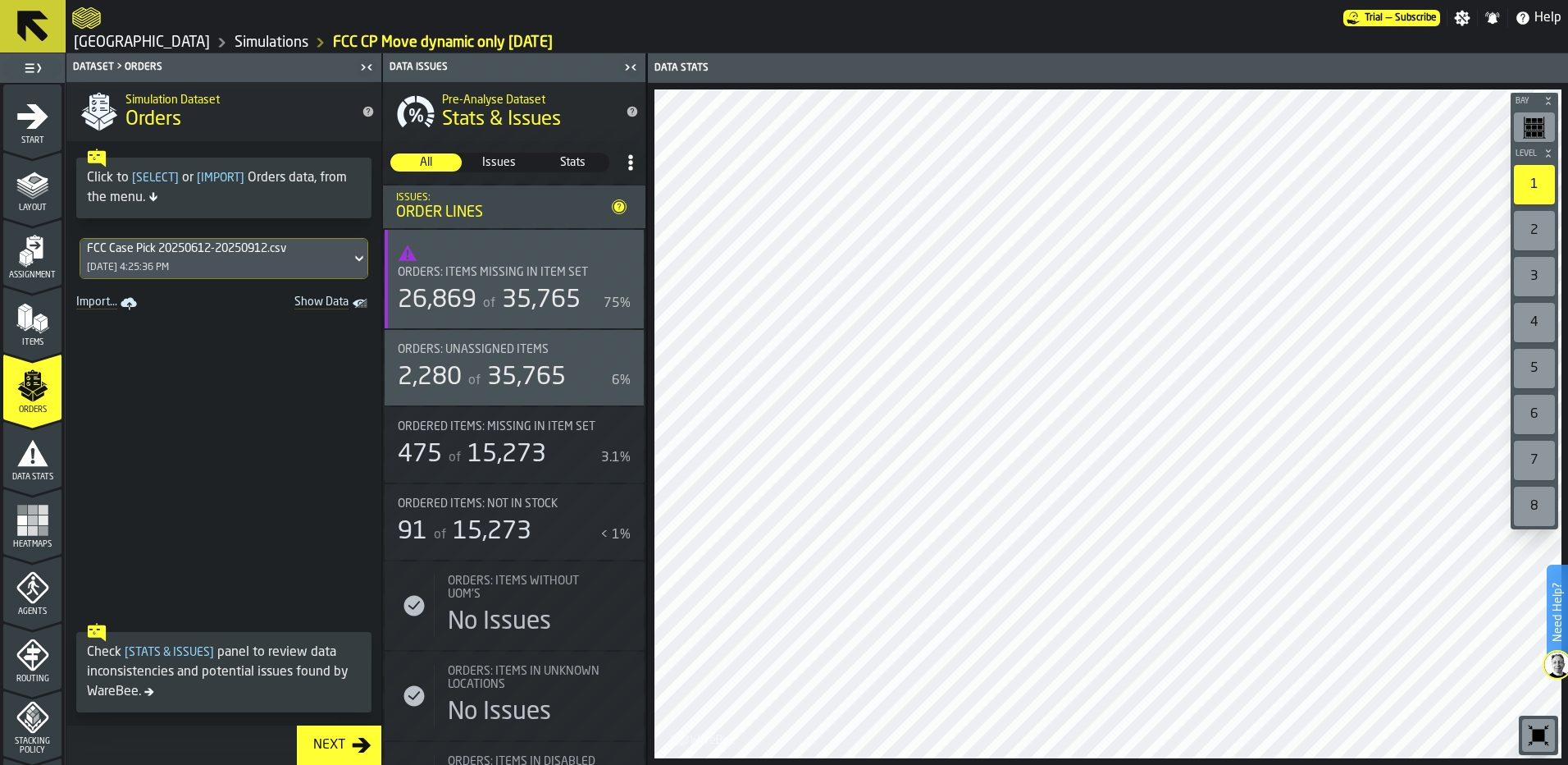
click at [228, 269] on div "FCC Case Pick 20250612-20250912.csv [DATE] 4:25:36 PM" at bounding box center [216, 259] width 271 height 39
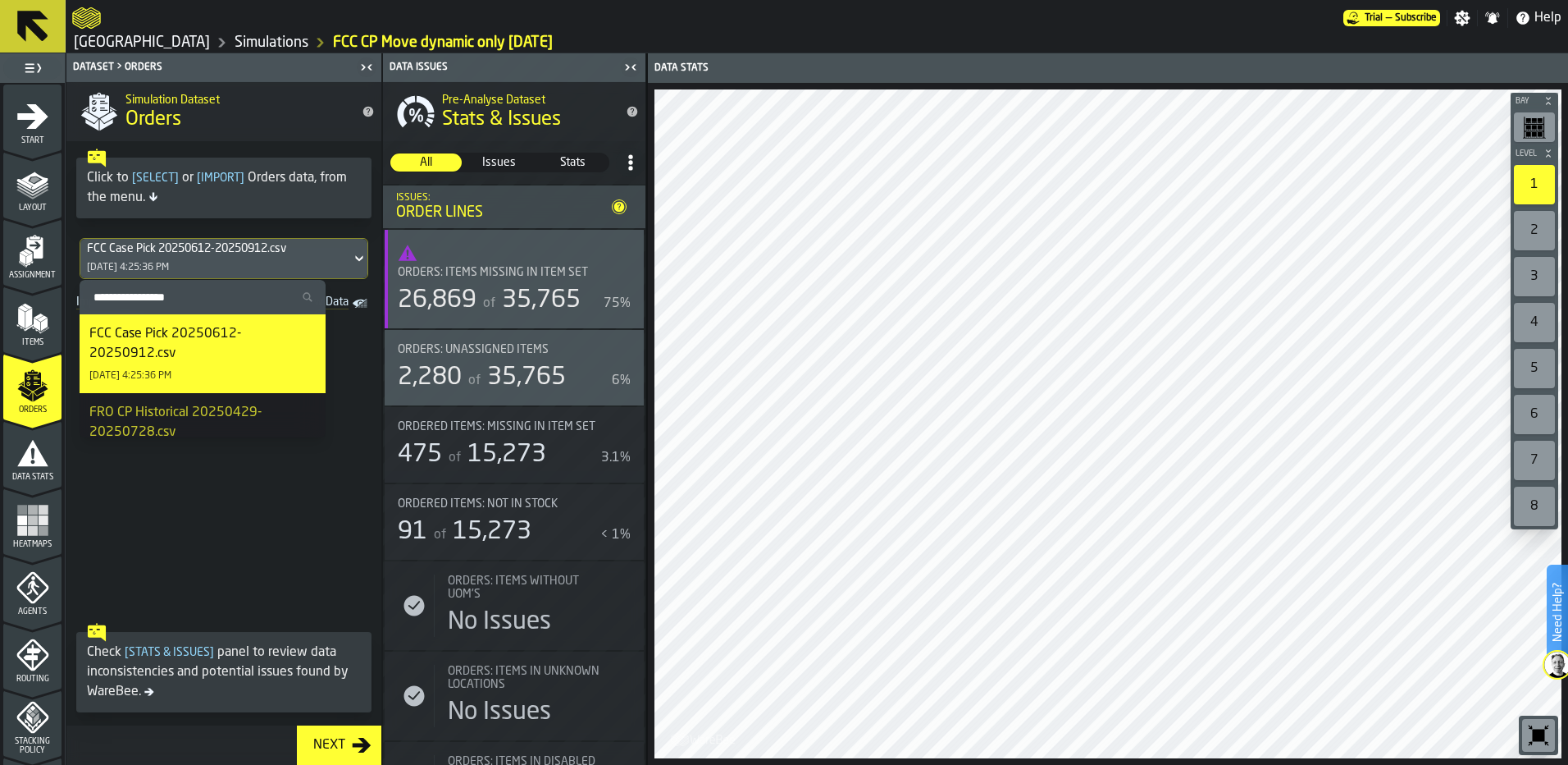
click at [226, 368] on div "FCC Case Pick 20250612-20250912.csv [DATE] 4:25:36 PM" at bounding box center [202, 353] width 227 height 59
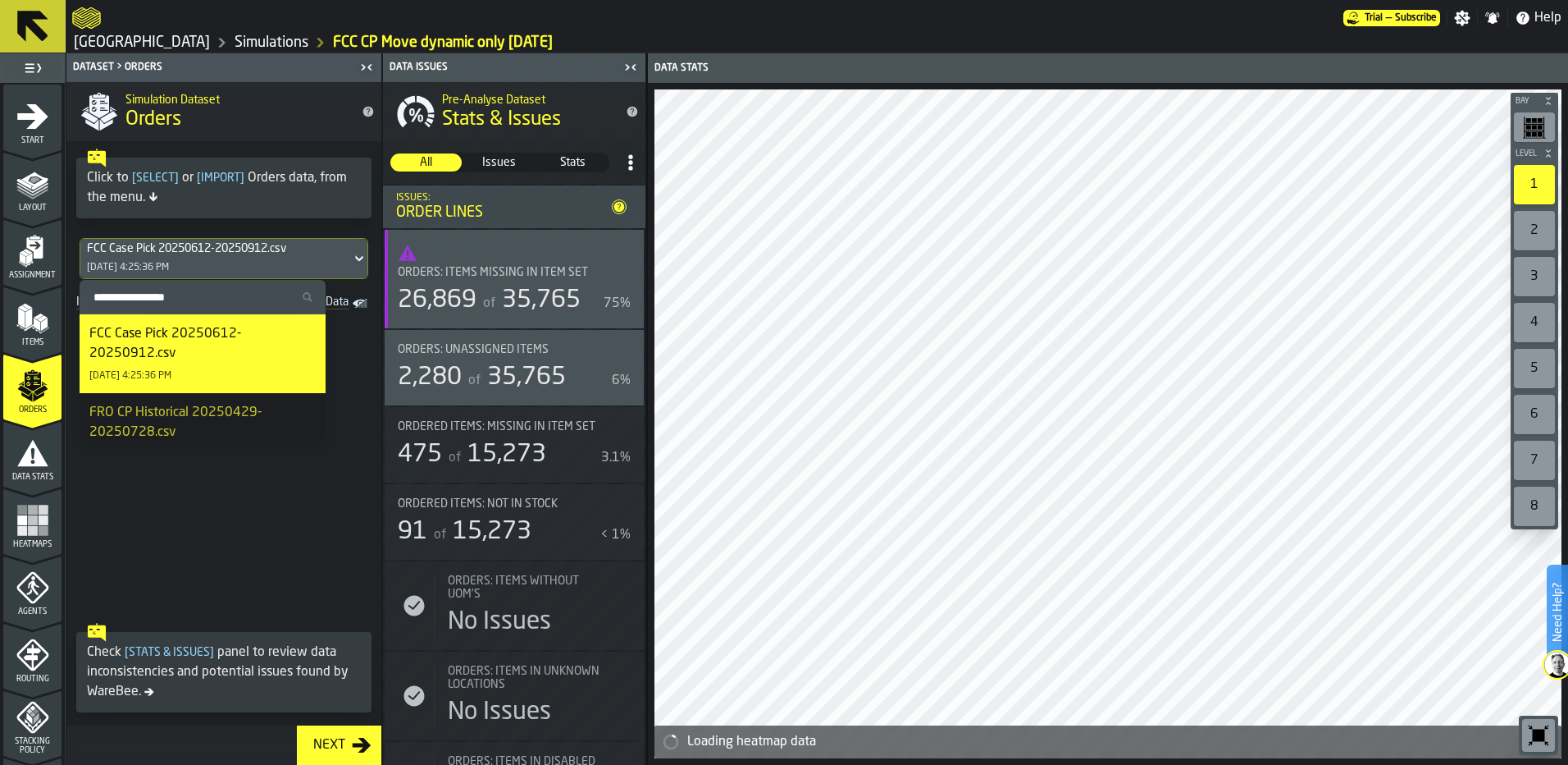
click at [310, 343] on div "FCC Case Pick 20250612-20250912.csv" at bounding box center [202, 344] width 227 height 39
click at [241, 330] on div "FCC Case Pick 20250612-20250912.csv" at bounding box center [202, 344] width 227 height 39
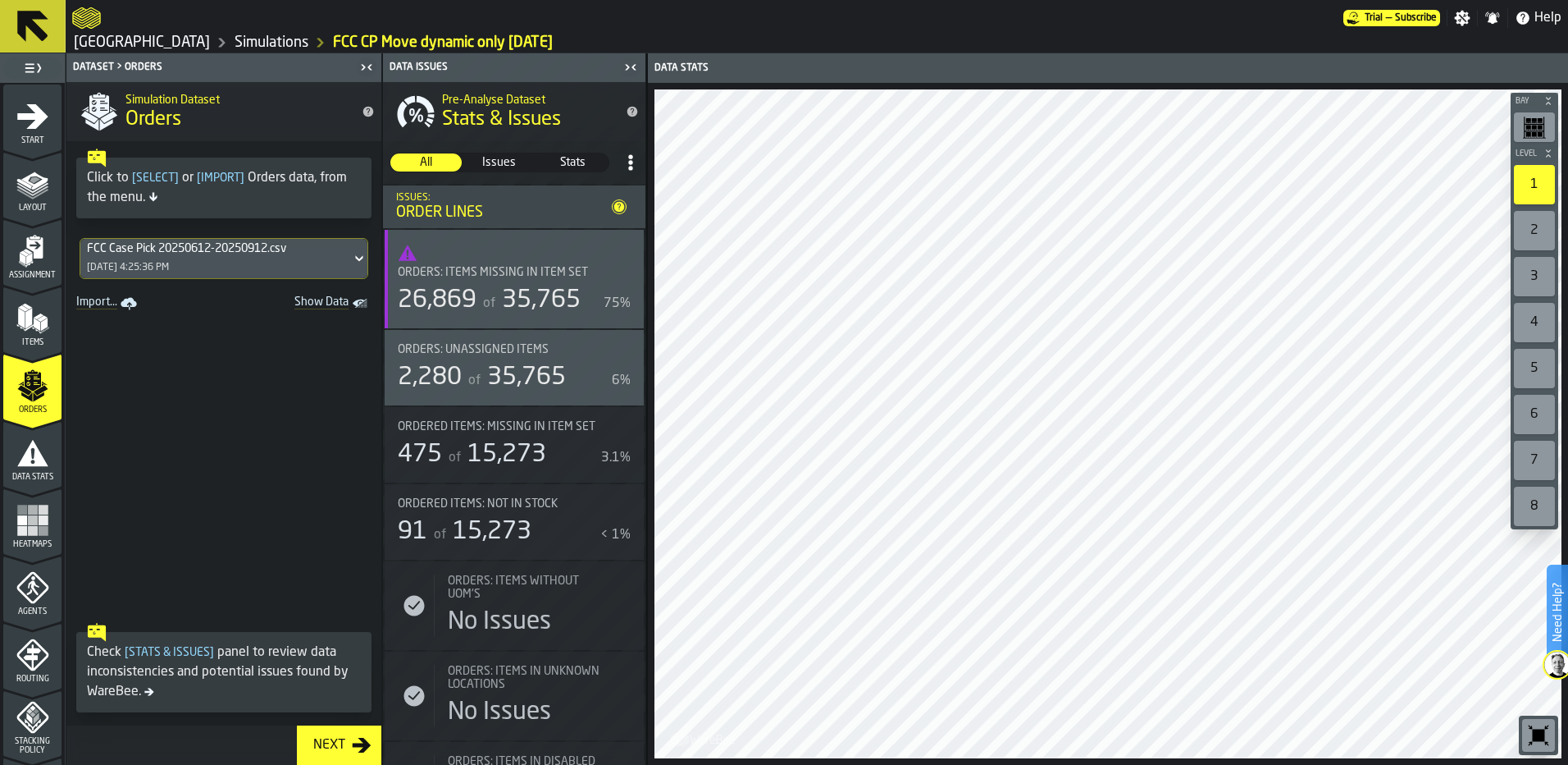
click at [331, 732] on button "Next" at bounding box center [339, 745] width 84 height 39
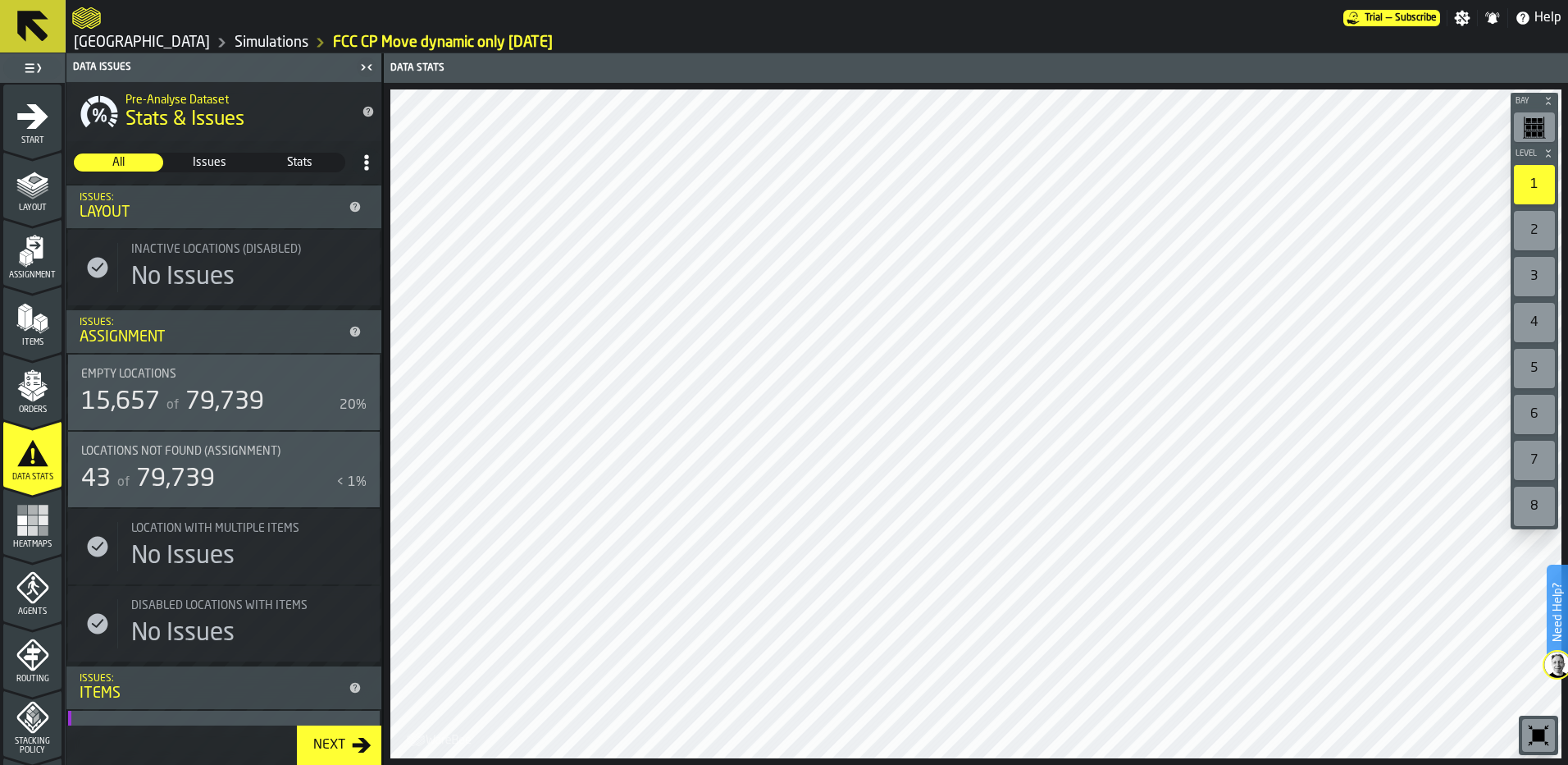
click at [36, 143] on span "Start" at bounding box center [33, 141] width 58 height 9
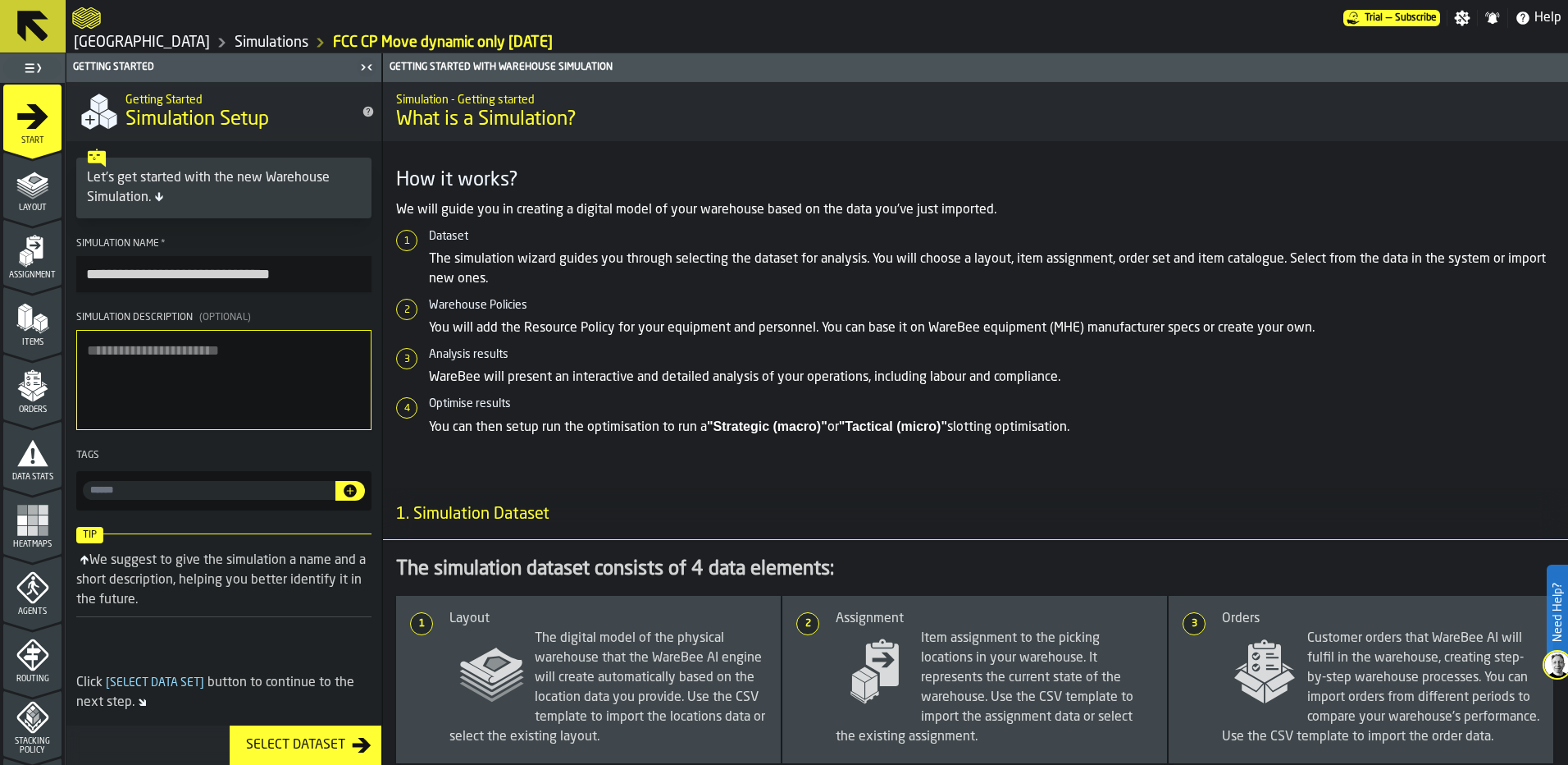
click at [43, 190] on polygon "menu Layout" at bounding box center [33, 193] width 32 height 10
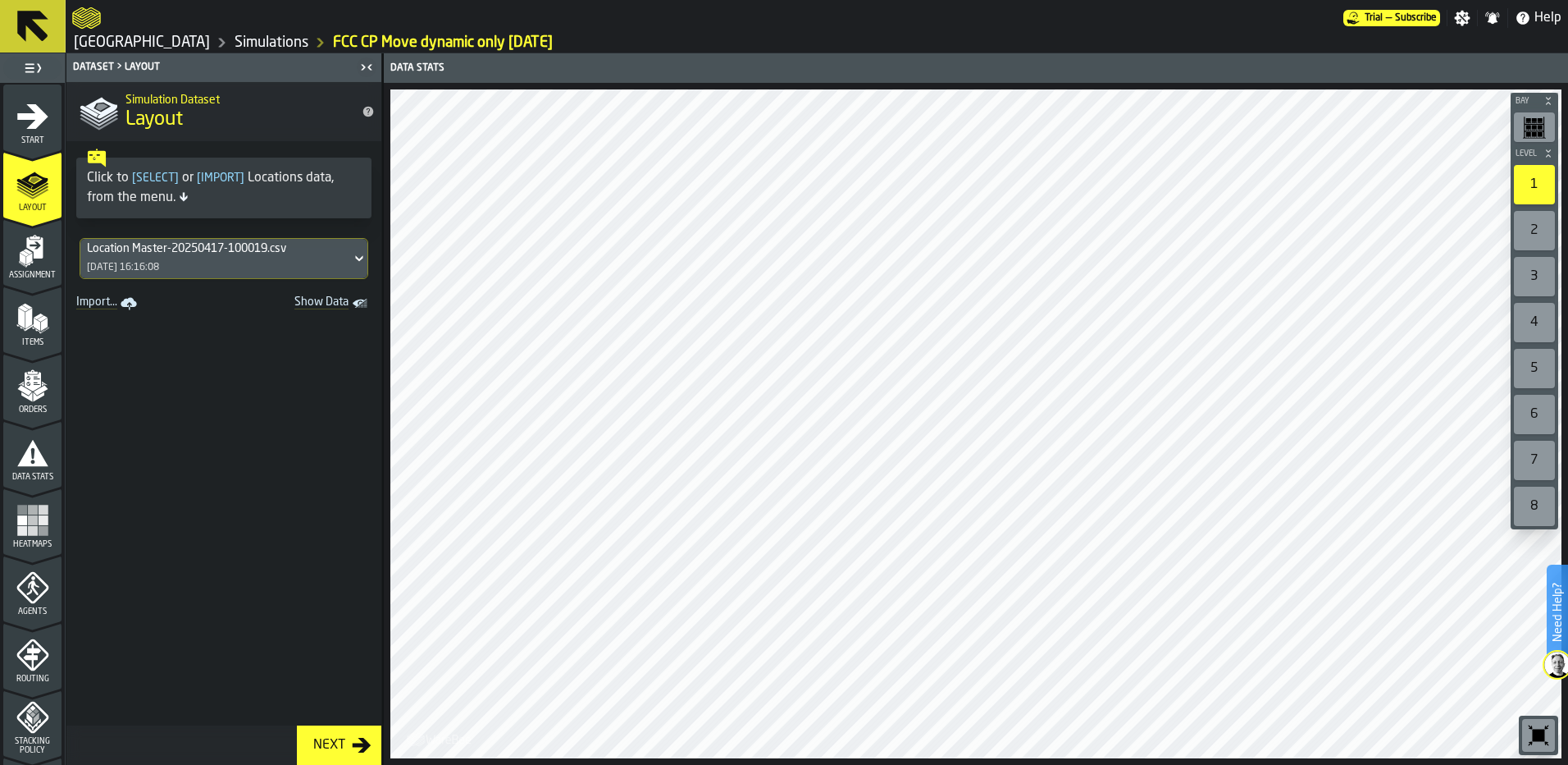
click at [287, 263] on div "Location Master-20250417-100019.csv [DATE] 16:16:08" at bounding box center [216, 259] width 271 height 39
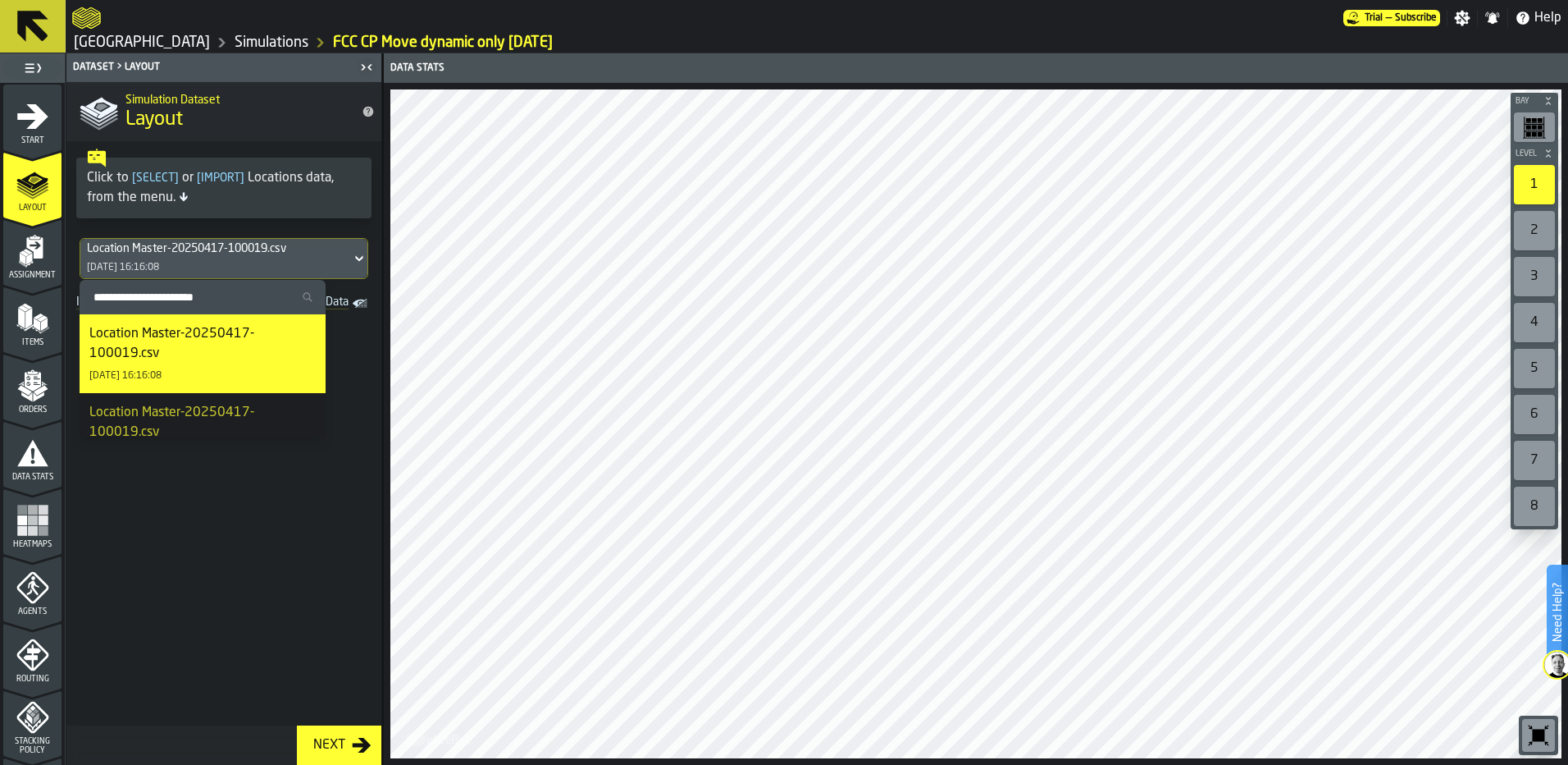
click at [25, 265] on icon "menu Assignment" at bounding box center [33, 250] width 33 height 33
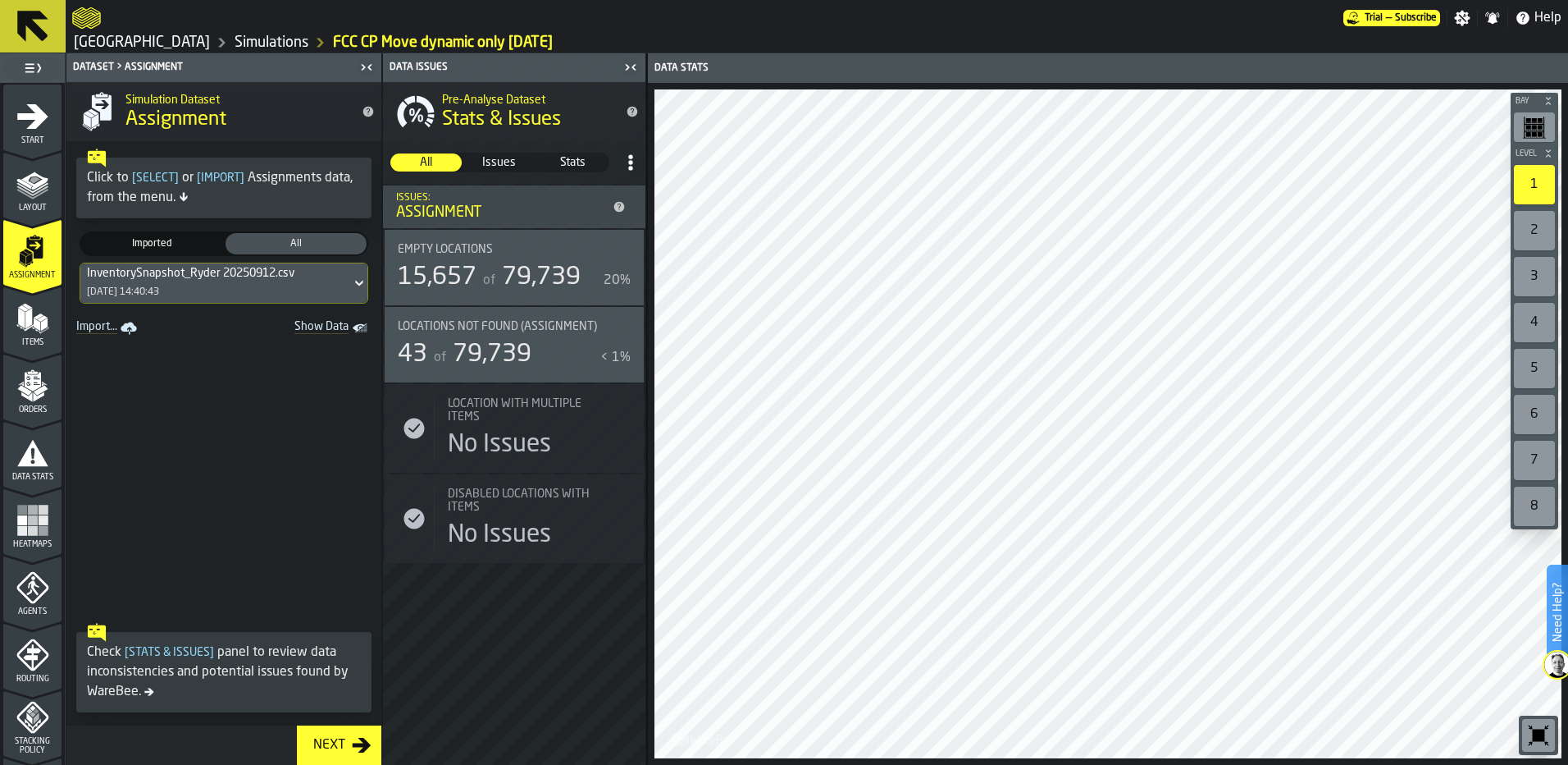
drag, startPoint x: 37, startPoint y: 319, endPoint x: 63, endPoint y: 291, distance: 38.2
click at [37, 319] on polygon "menu Items" at bounding box center [41, 318] width 10 height 7
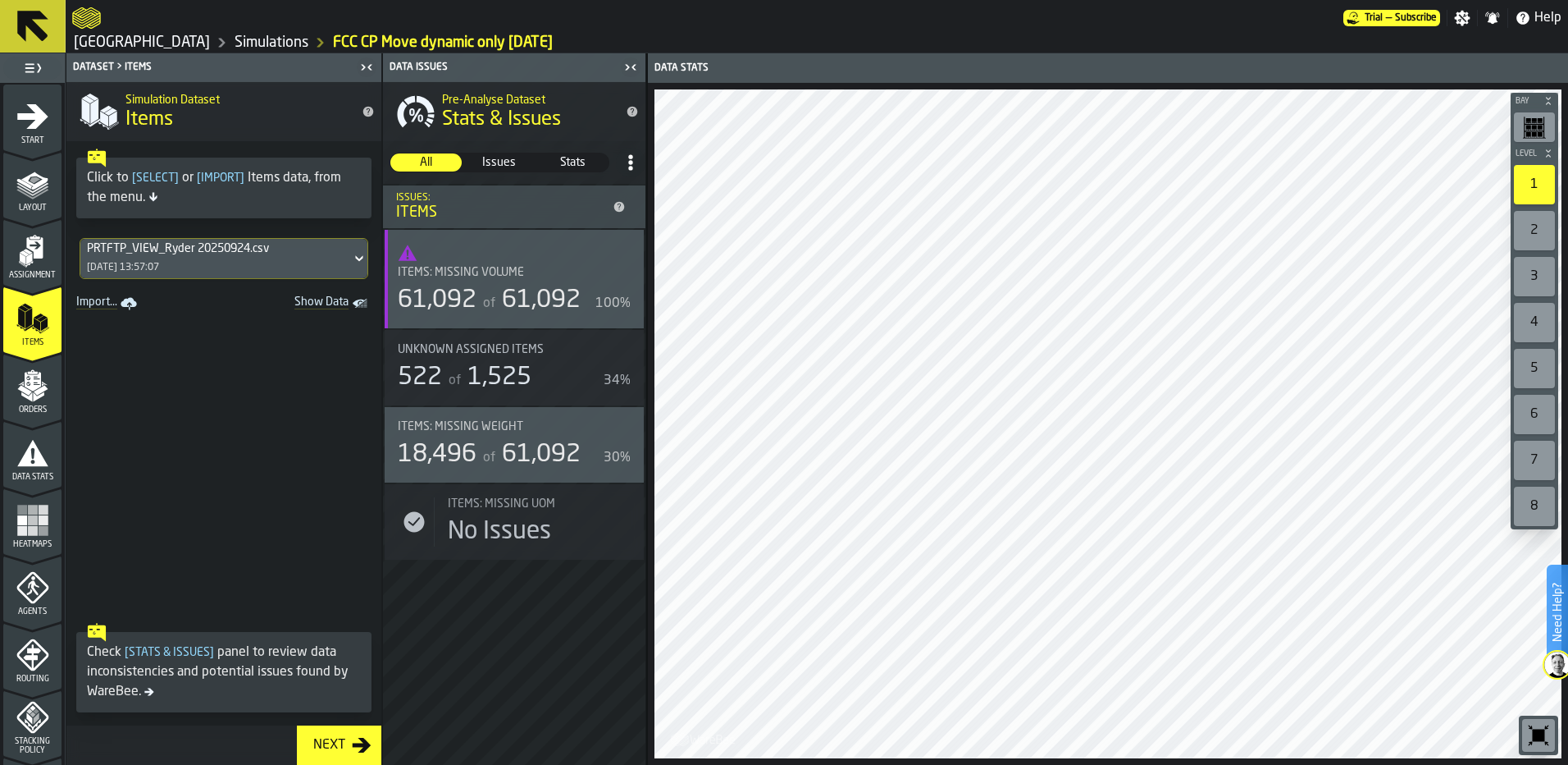
click at [43, 263] on icon "menu Assignment" at bounding box center [33, 250] width 33 height 33
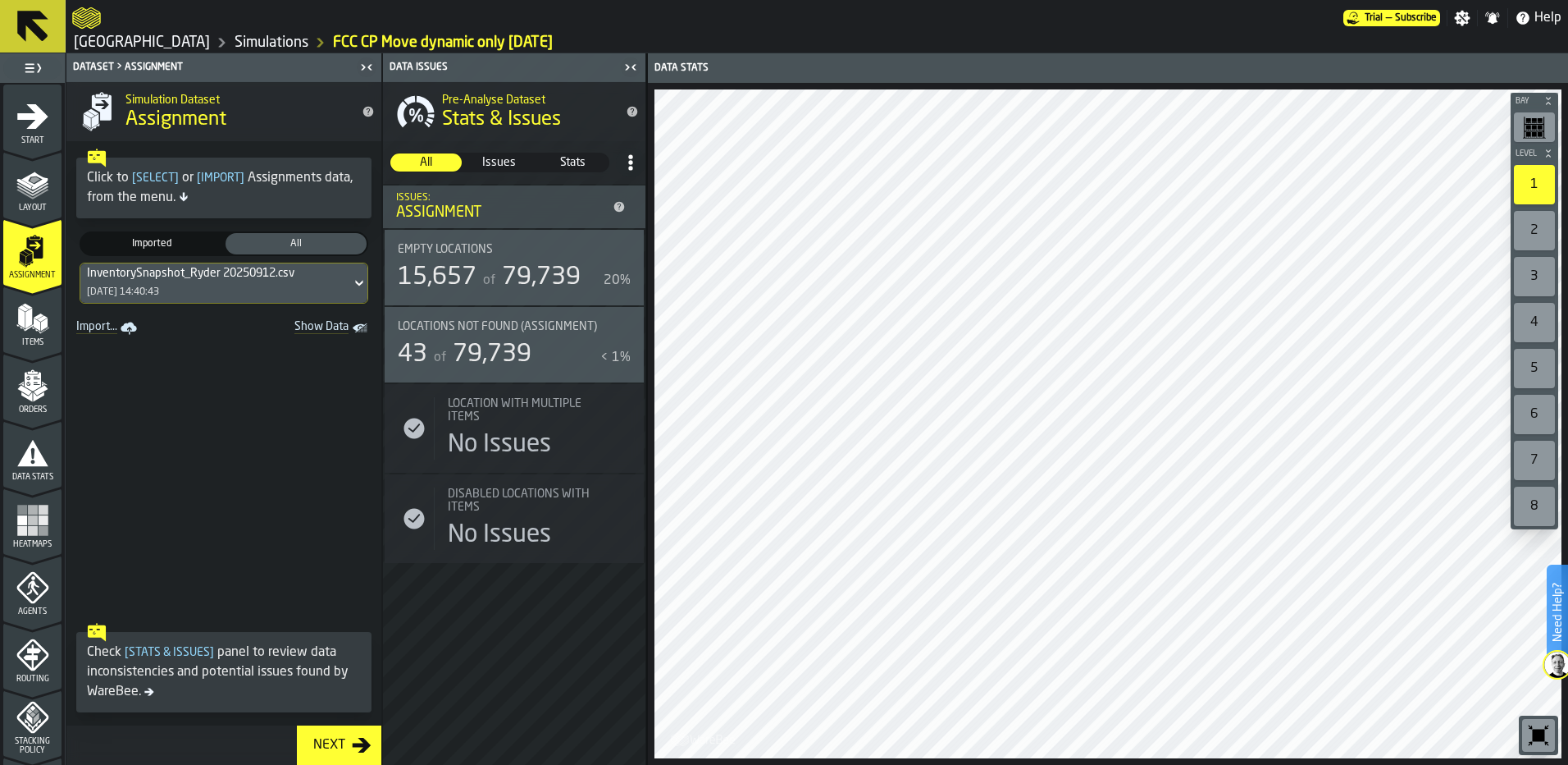
click at [42, 319] on icon "menu Items" at bounding box center [33, 318] width 33 height 33
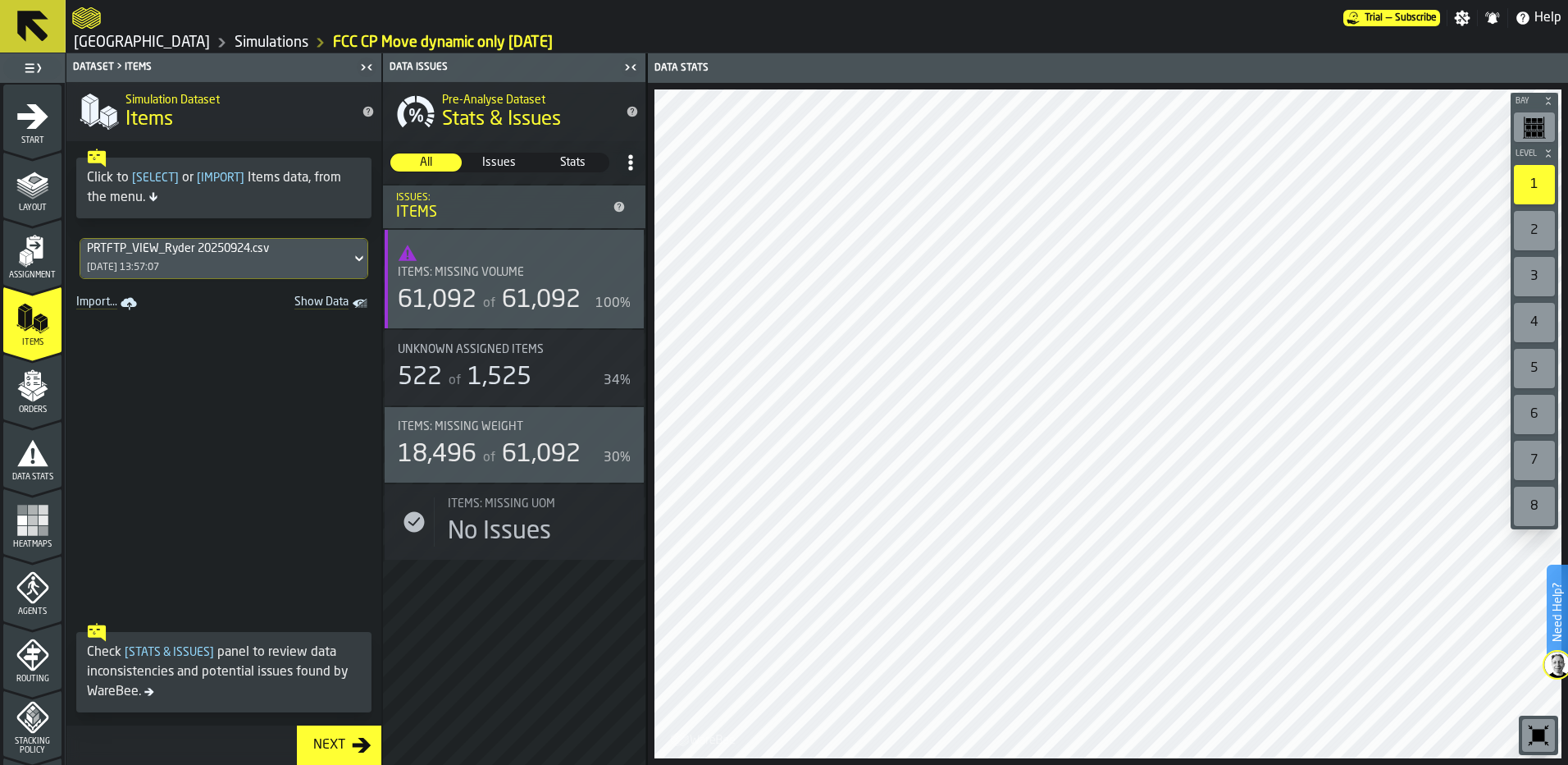
click at [299, 262] on div "PRTFTP_VIEW_Ryder 20250924.csv 24/09/2025, 13:57:07" at bounding box center [216, 259] width 271 height 39
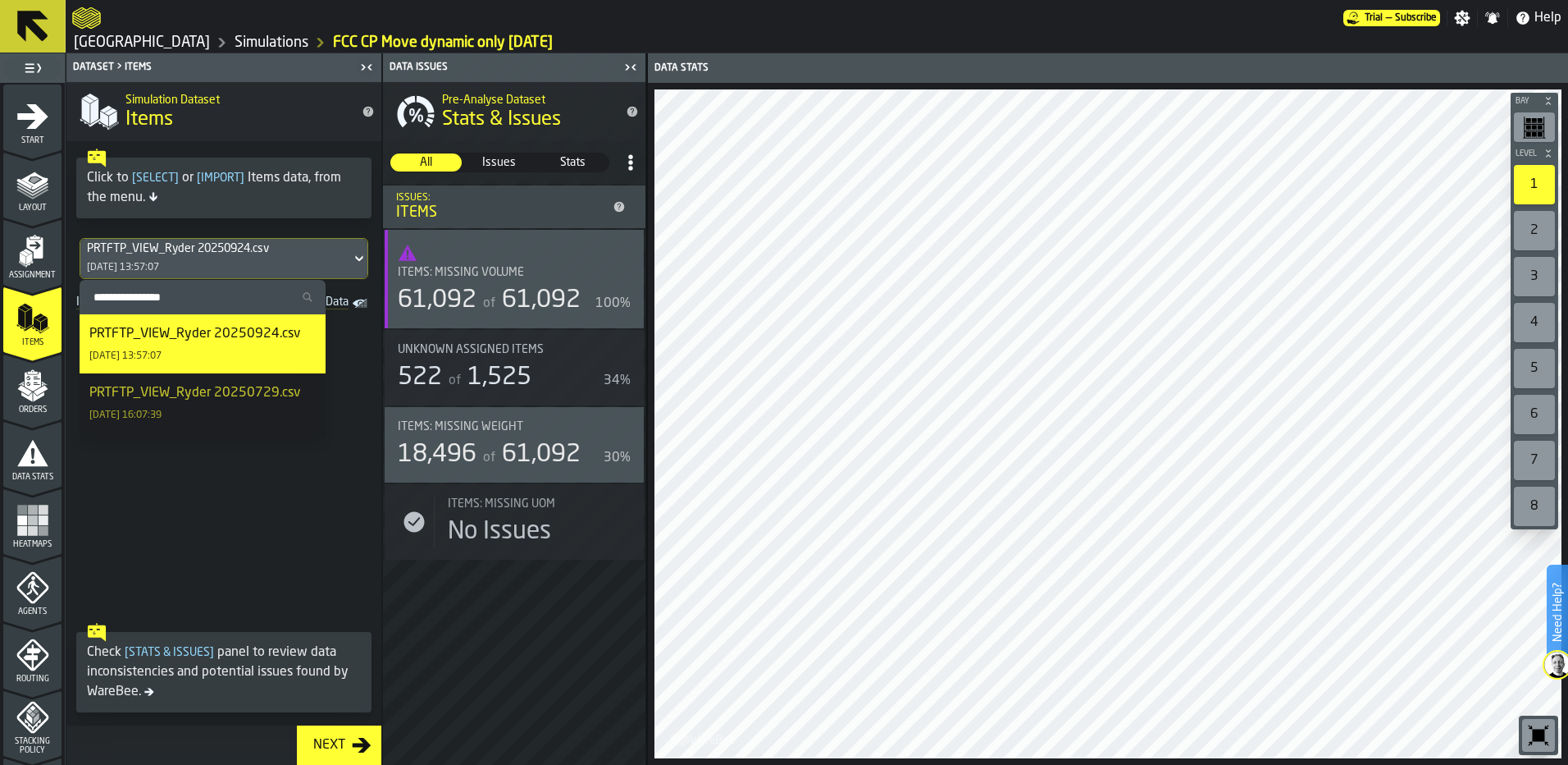
click at [269, 496] on span at bounding box center [224, 465] width 315 height 300
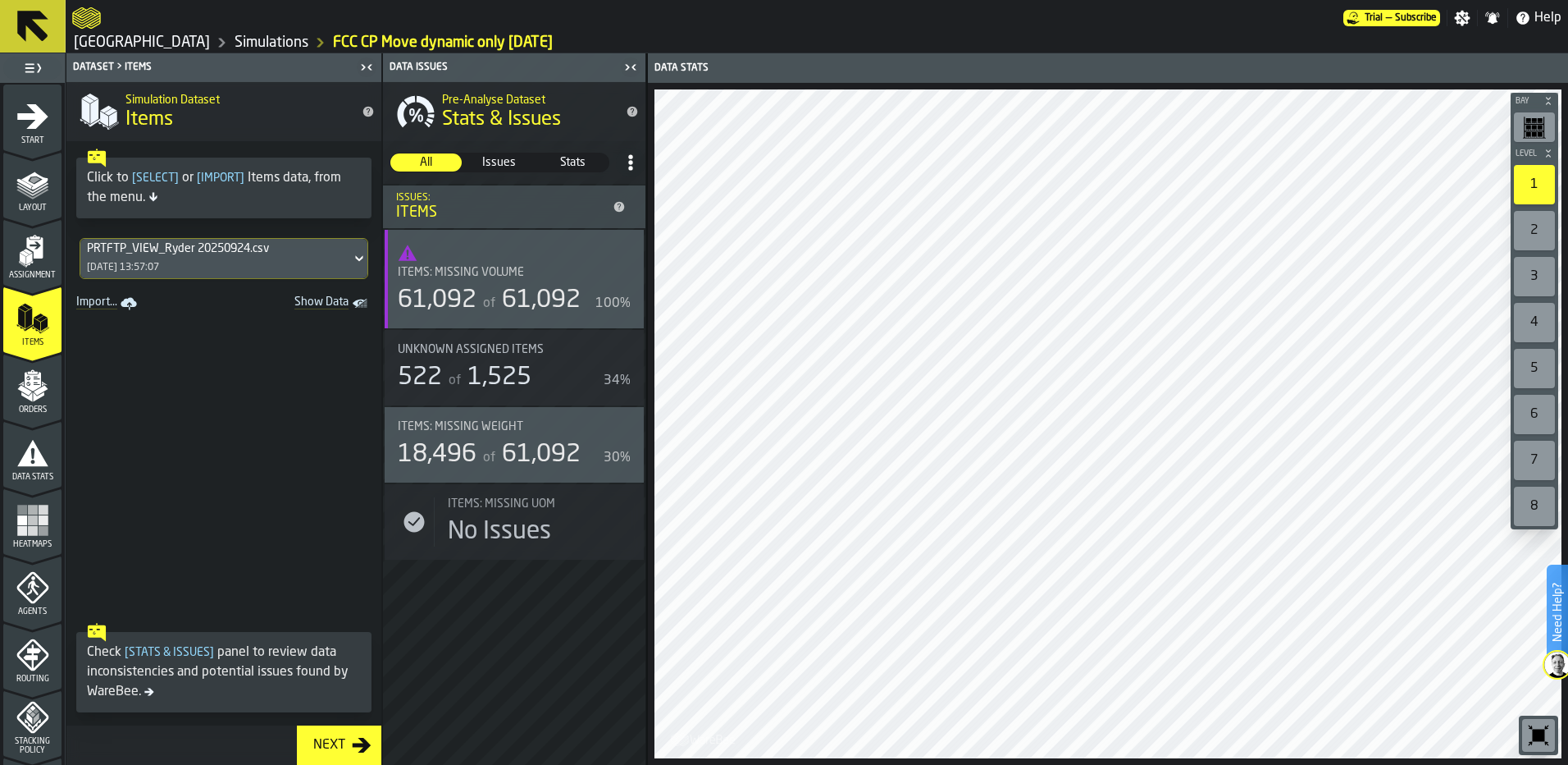
click at [17, 259] on icon "menu Assignment" at bounding box center [33, 250] width 33 height 33
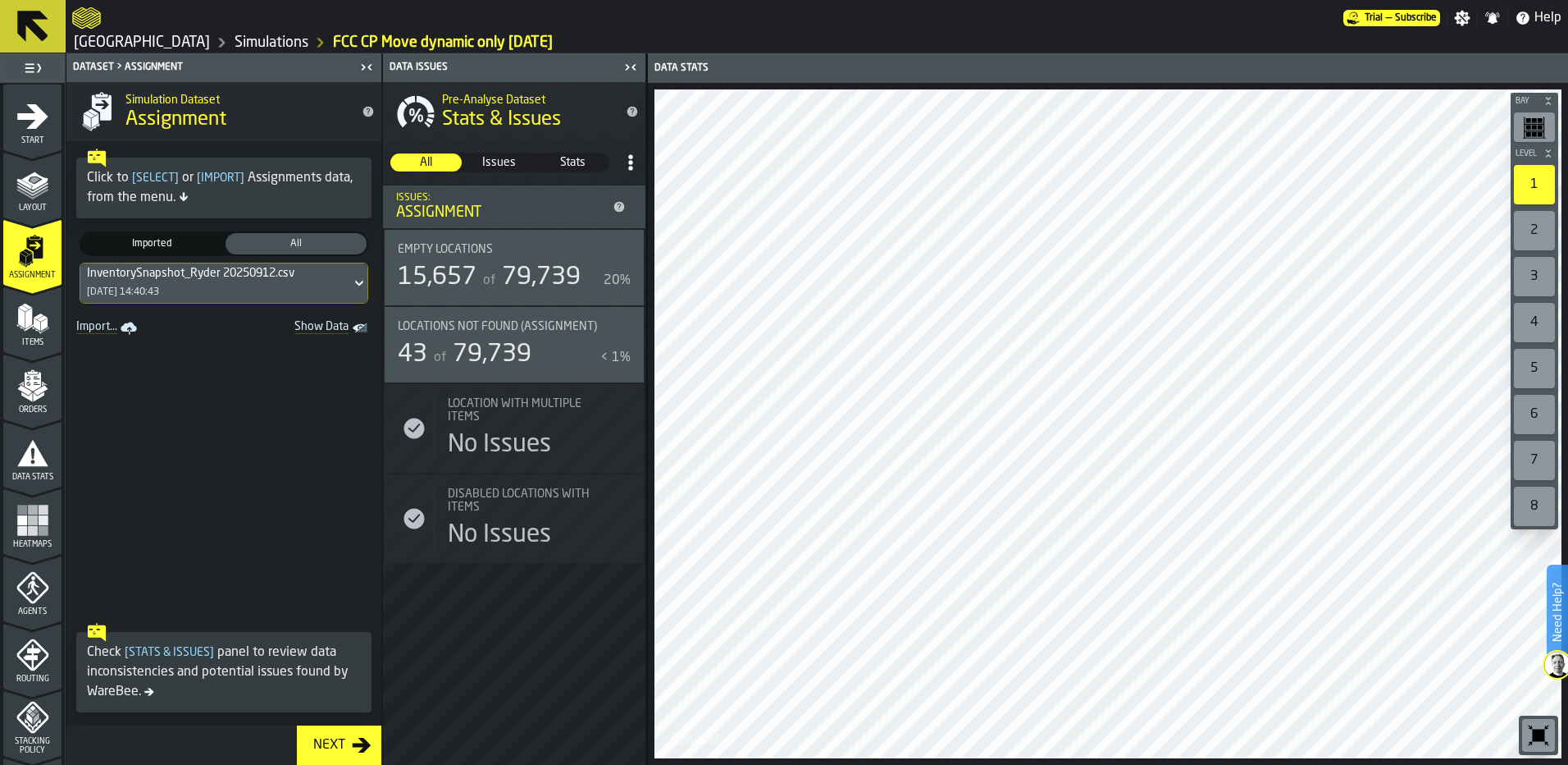
click at [33, 322] on polygon "menu Items" at bounding box center [36, 324] width 7 height 13
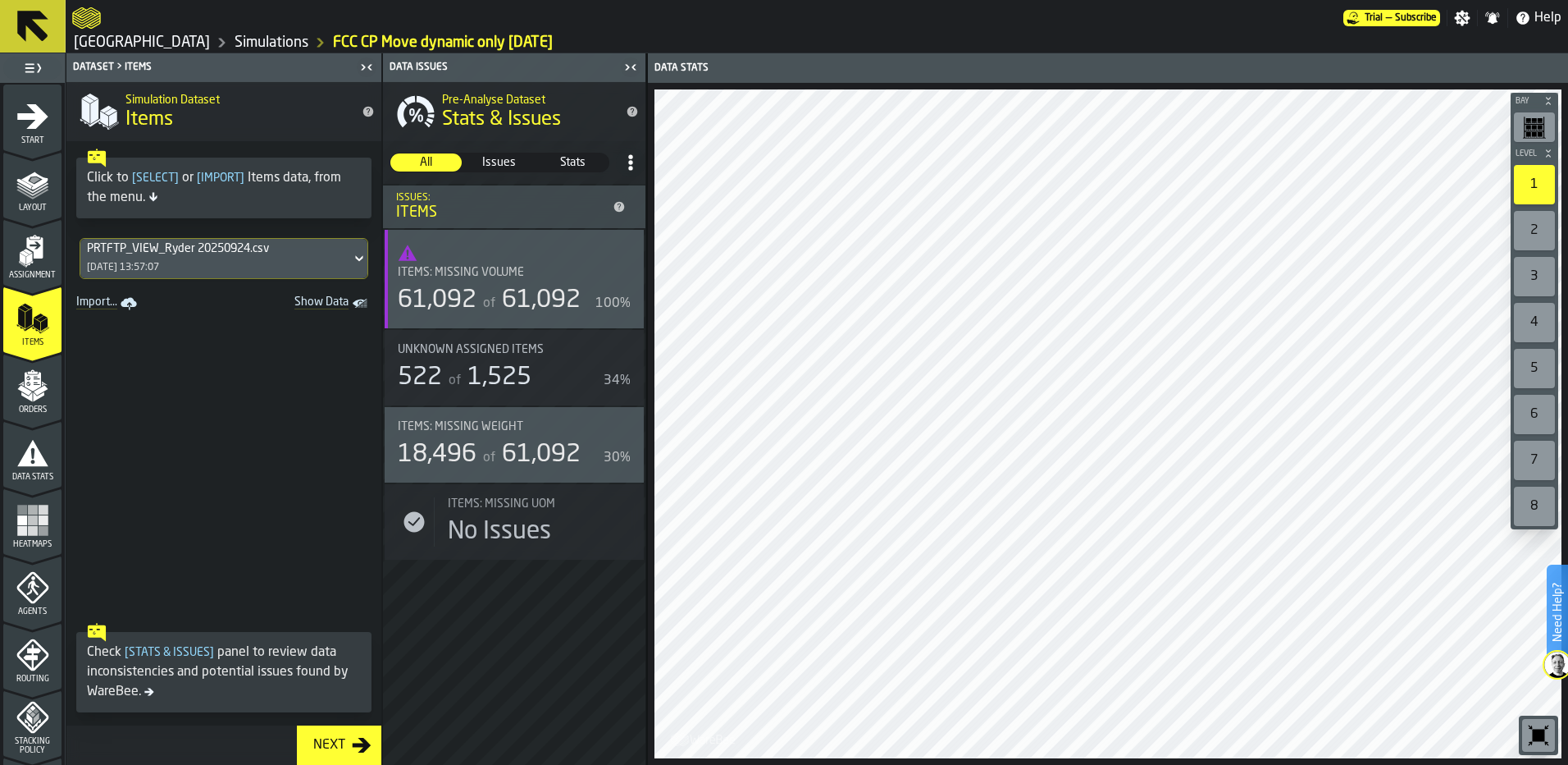
click at [214, 259] on div "PRTFTP_VIEW_Ryder 20250924.csv 24/09/2025, 13:57:07" at bounding box center [216, 259] width 271 height 39
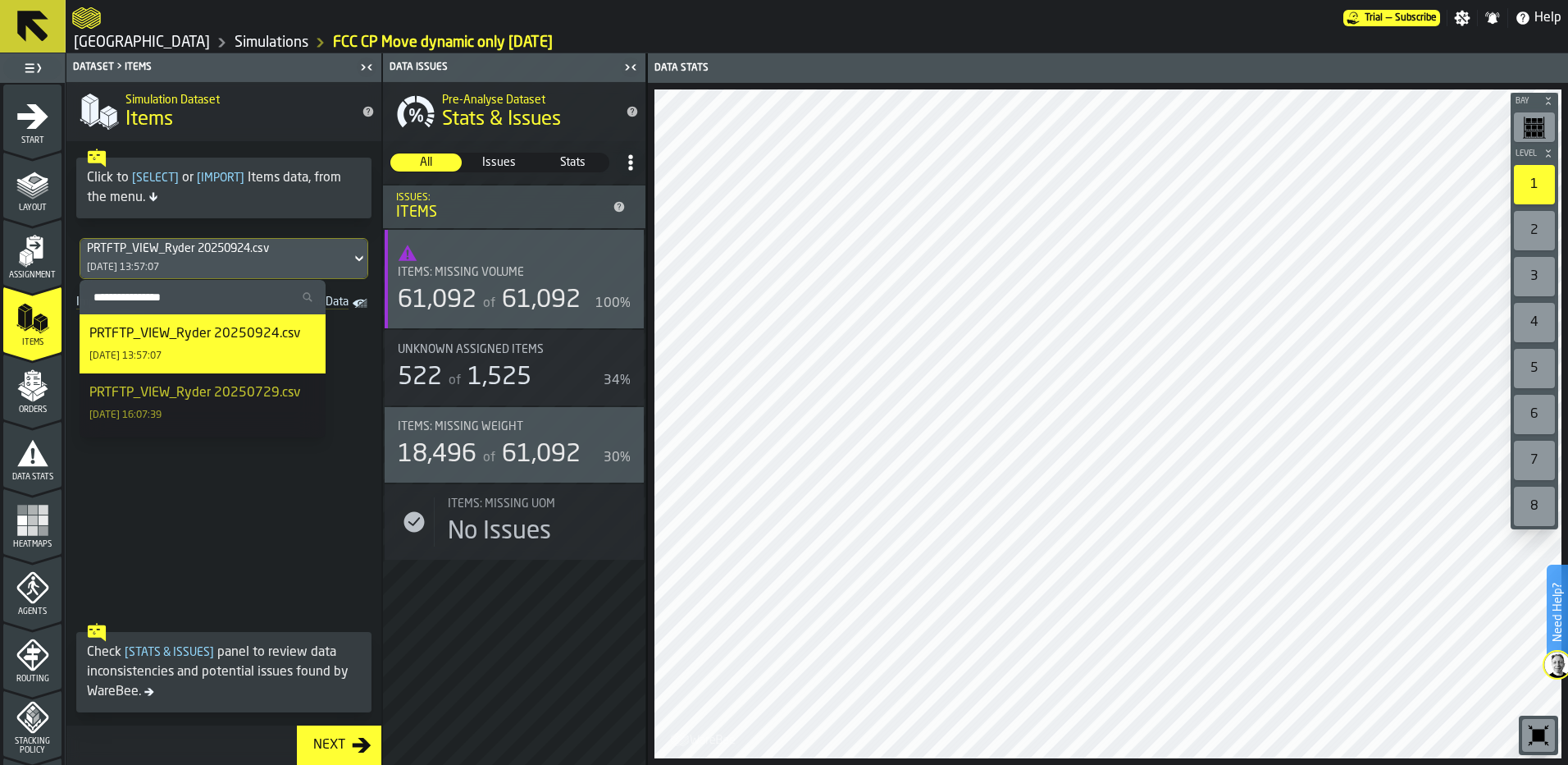
click at [234, 37] on link "Simulations" at bounding box center [271, 42] width 74 height 18
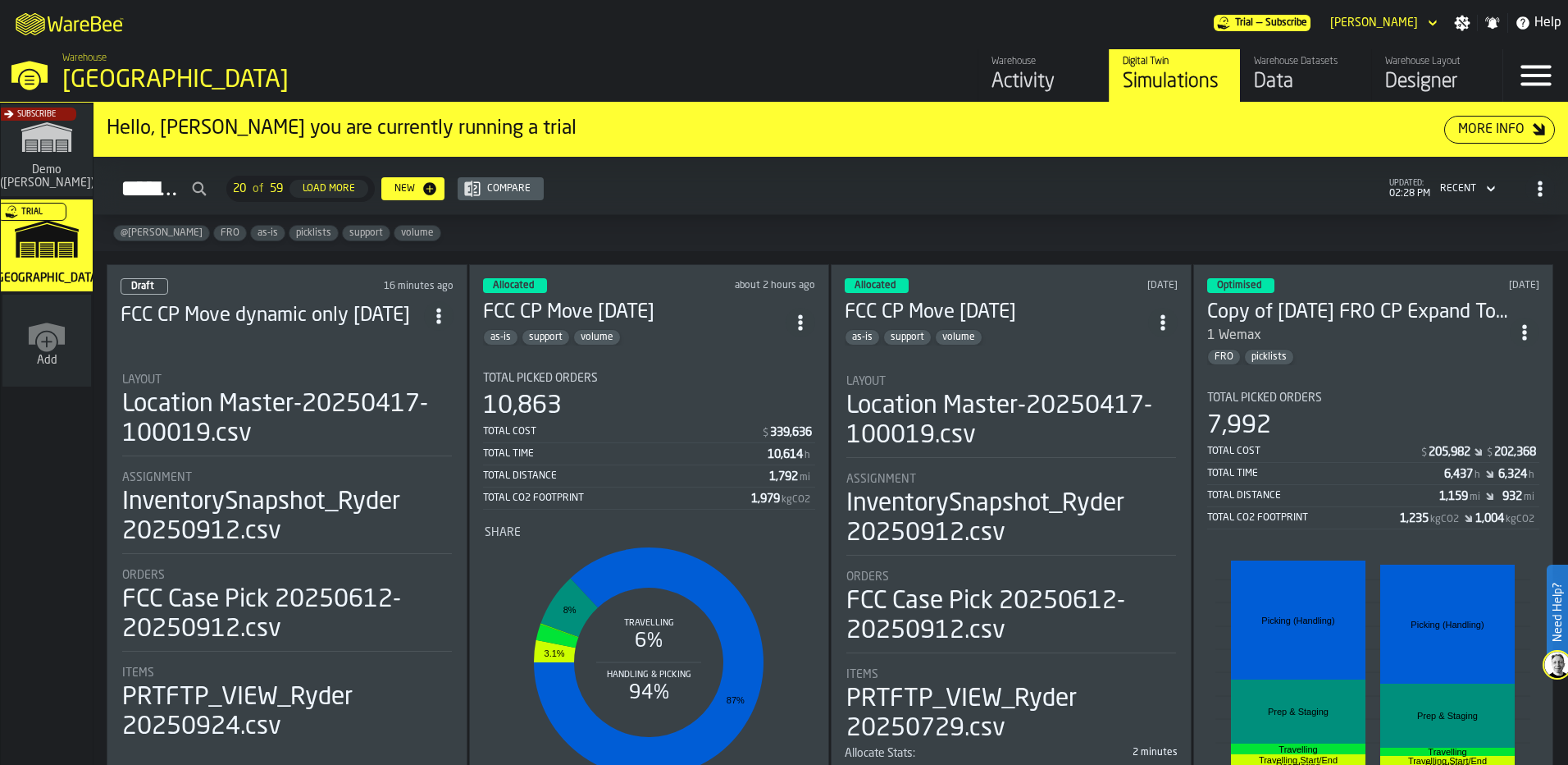
click at [348, 338] on header "Draft 16 minutes ago FCC CP Move dynamic only 9/24/25" at bounding box center [287, 311] width 333 height 66
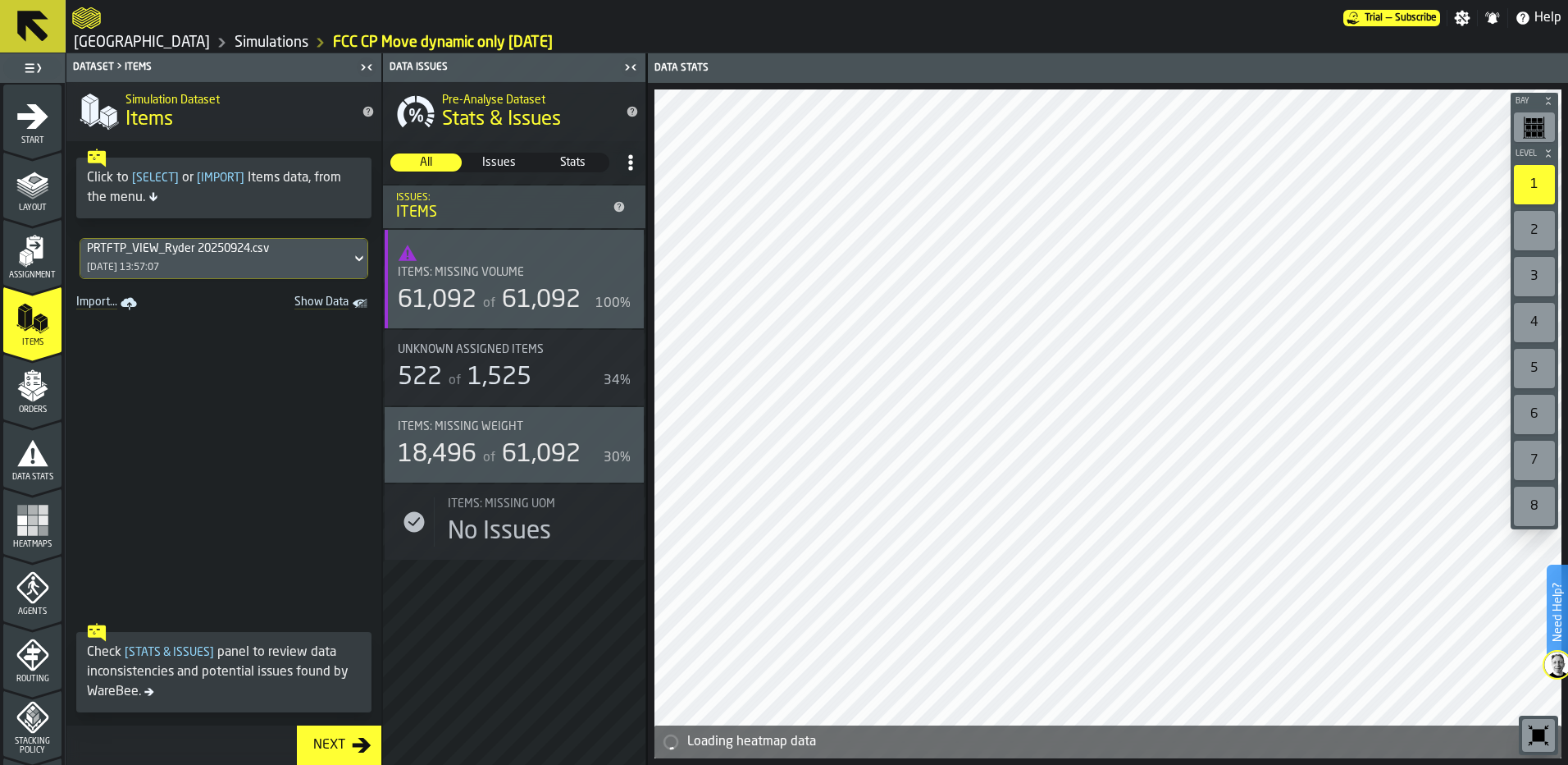
click at [235, 248] on div "PRTFTP_VIEW_Ryder 20250924.csv" at bounding box center [216, 248] width 258 height 13
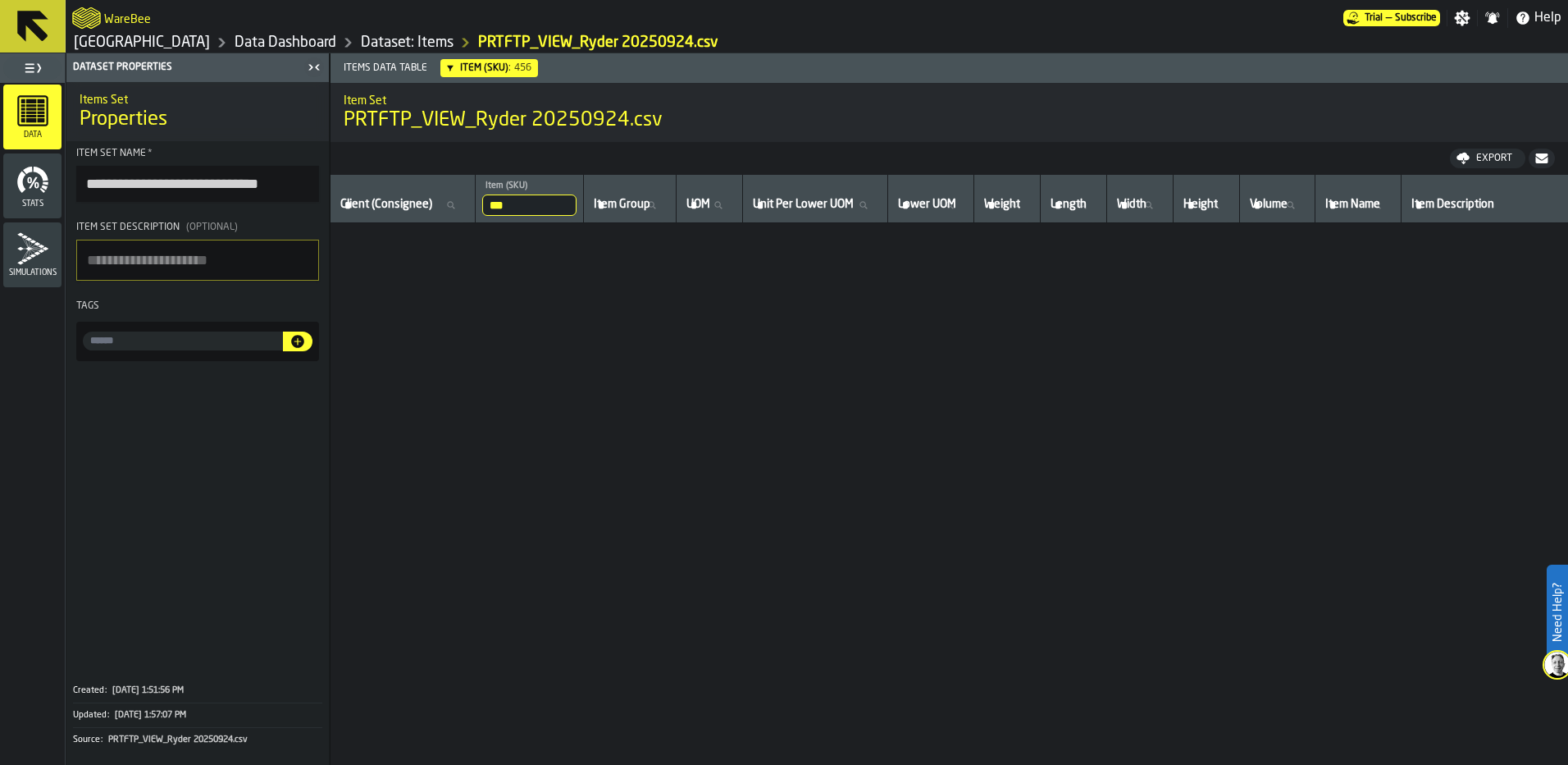
scroll to position [7585, 0]
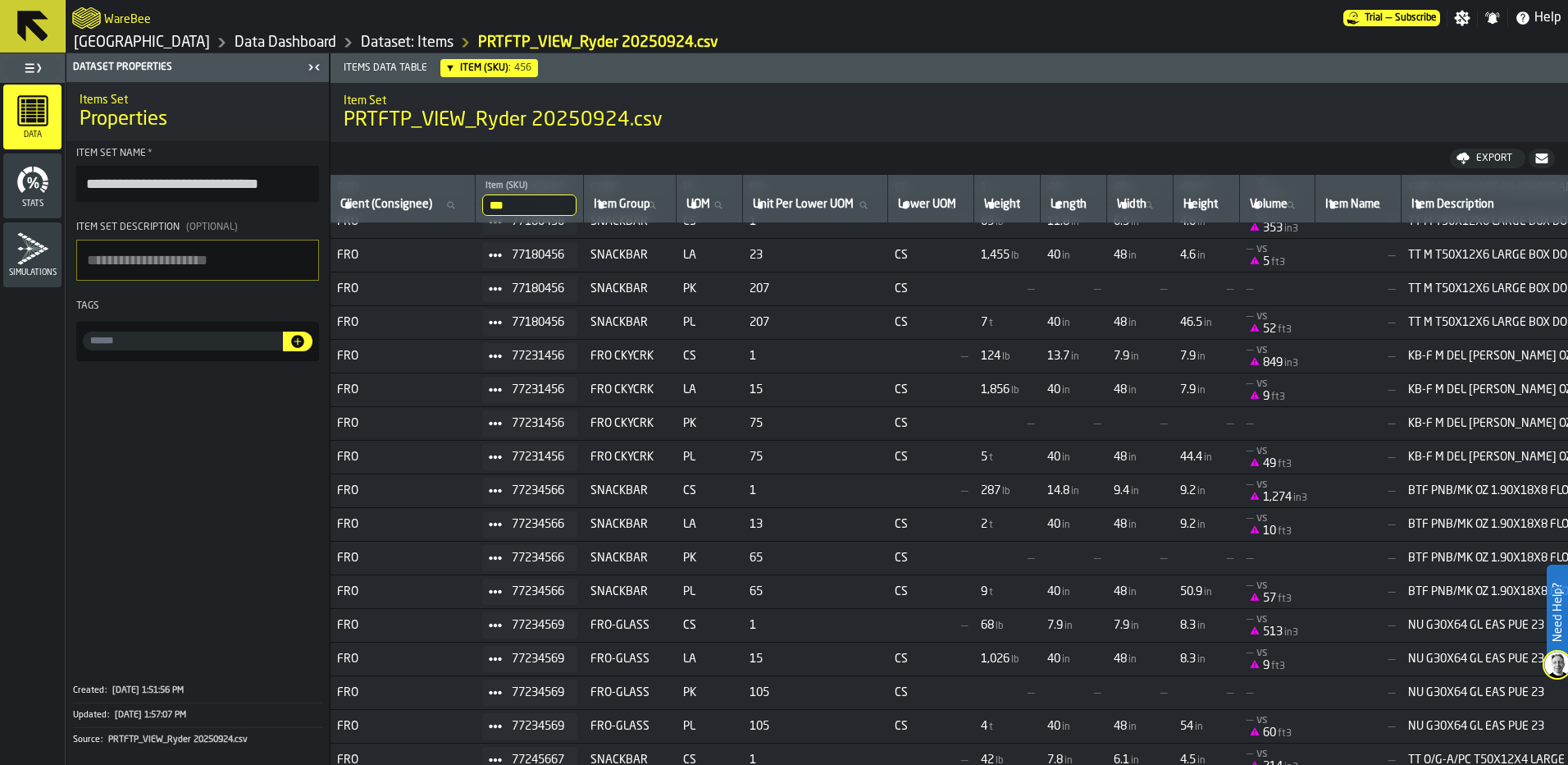
click at [542, 206] on input "***" at bounding box center [530, 204] width 95 height 22
type input "****"
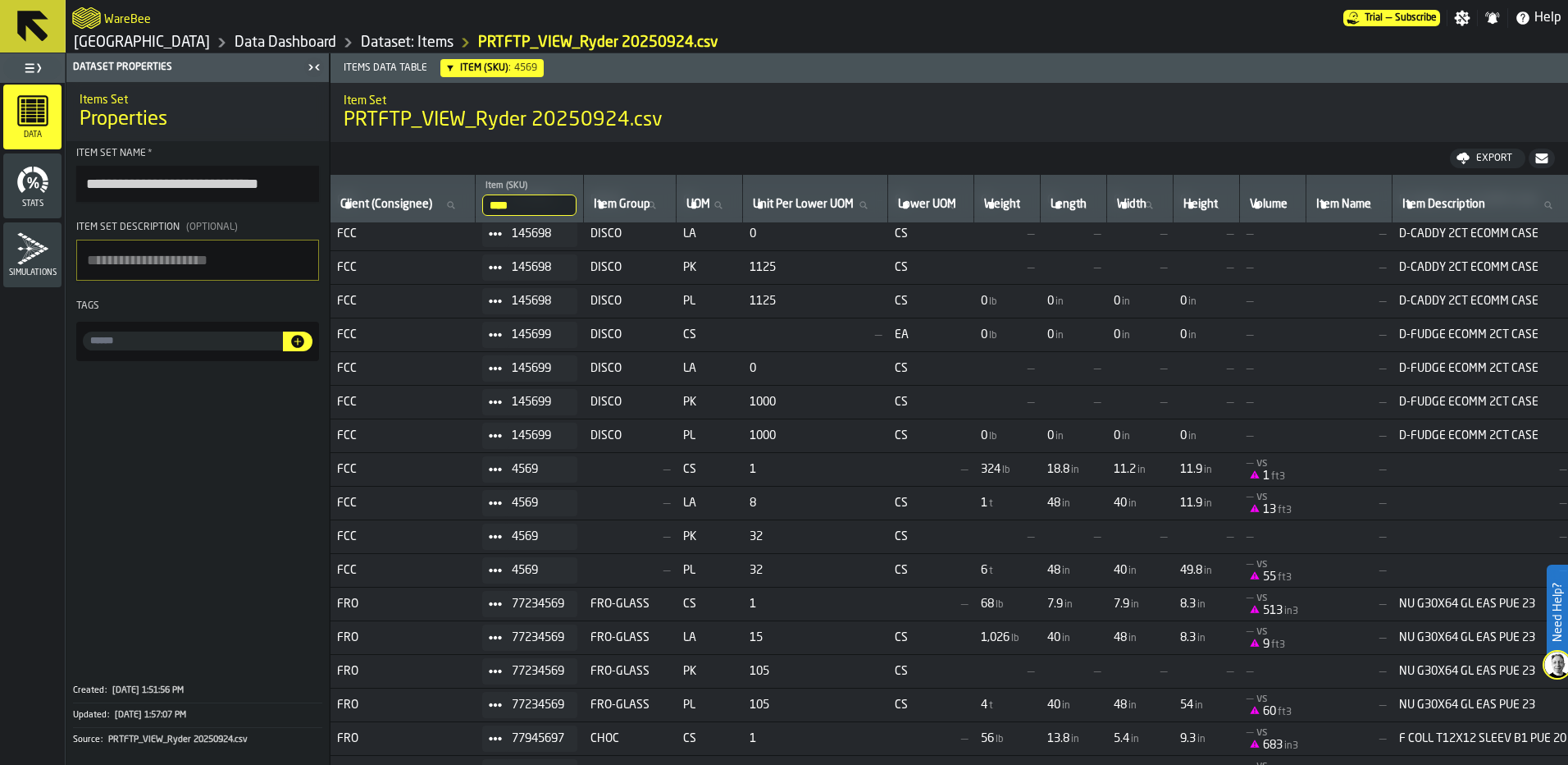
click at [361, 46] on link "Dataset: Items" at bounding box center [407, 42] width 93 height 18
